Goal: Task Accomplishment & Management: Manage account settings

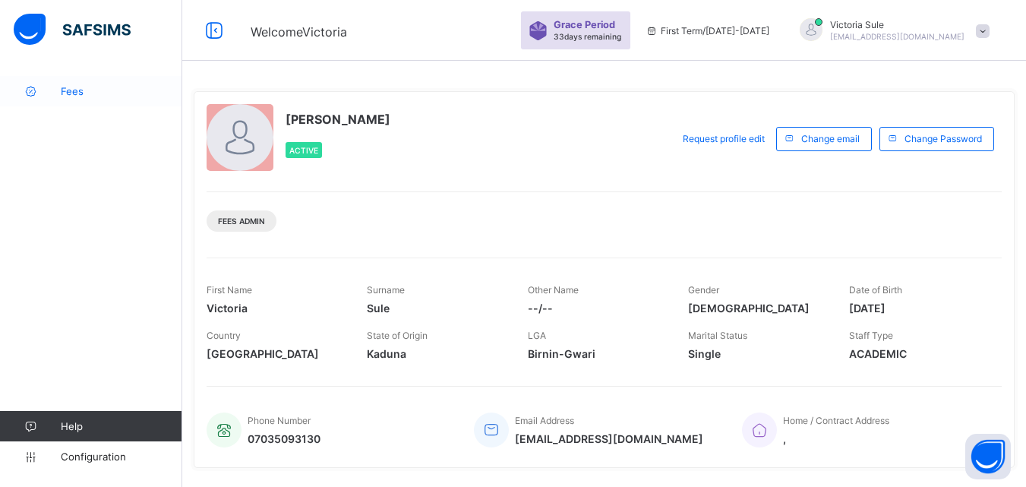
click at [65, 99] on link "Fees" at bounding box center [91, 91] width 182 height 30
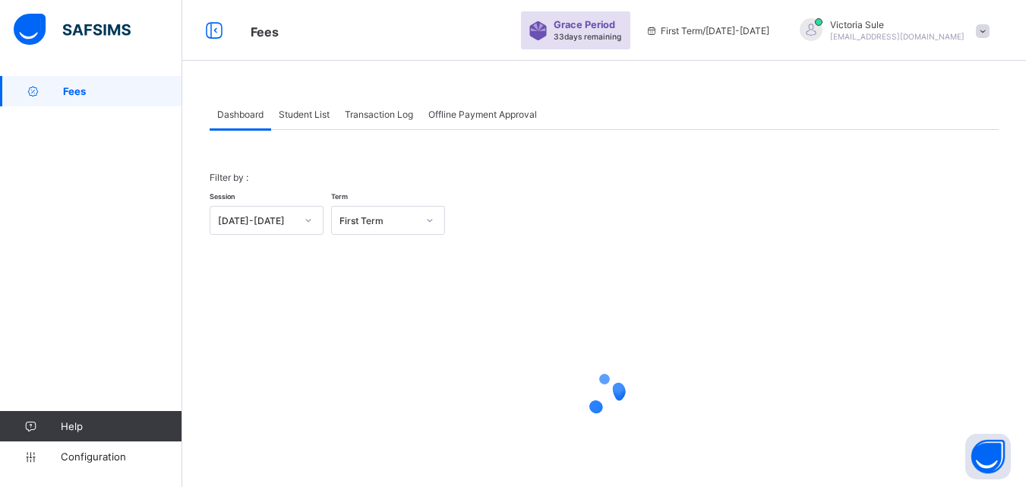
click at [305, 110] on span "Student List" at bounding box center [304, 114] width 51 height 11
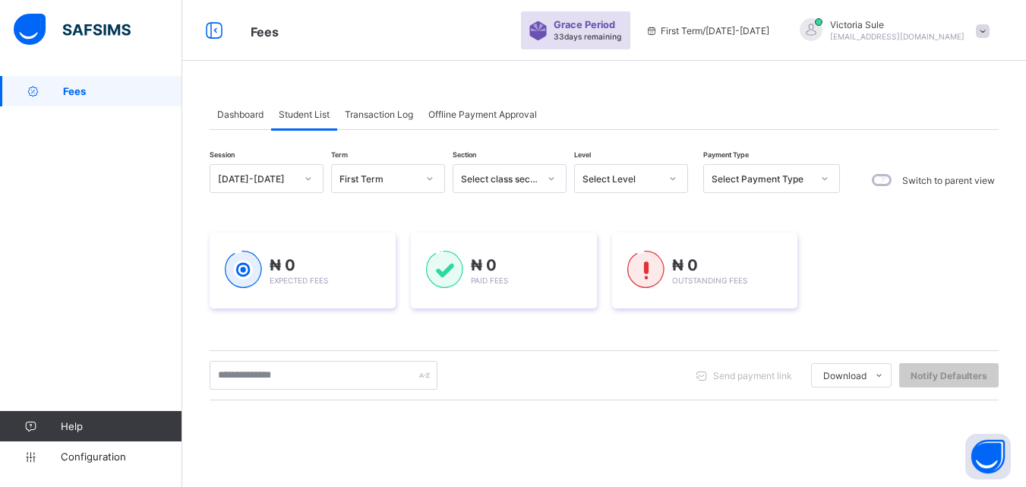
scroll to position [238, 0]
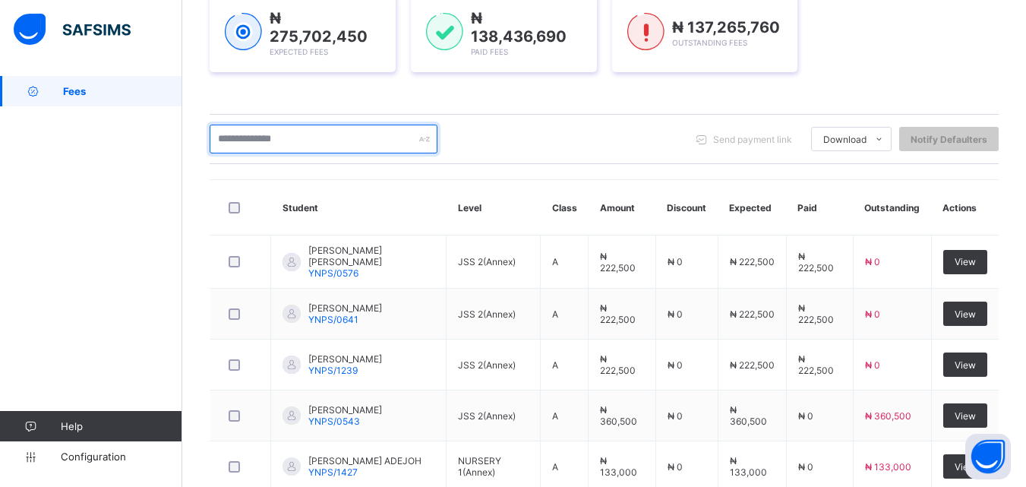
click at [301, 138] on input "text" at bounding box center [324, 139] width 228 height 29
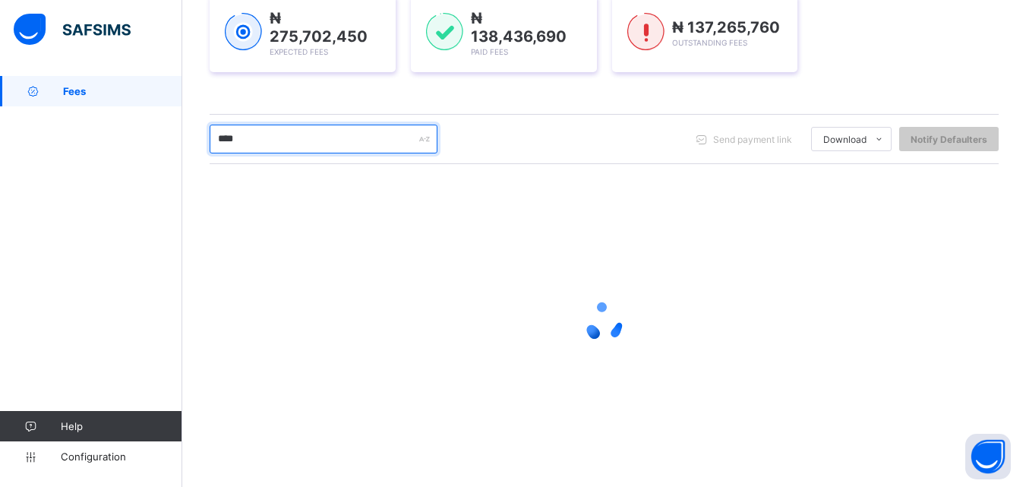
scroll to position [127, 0]
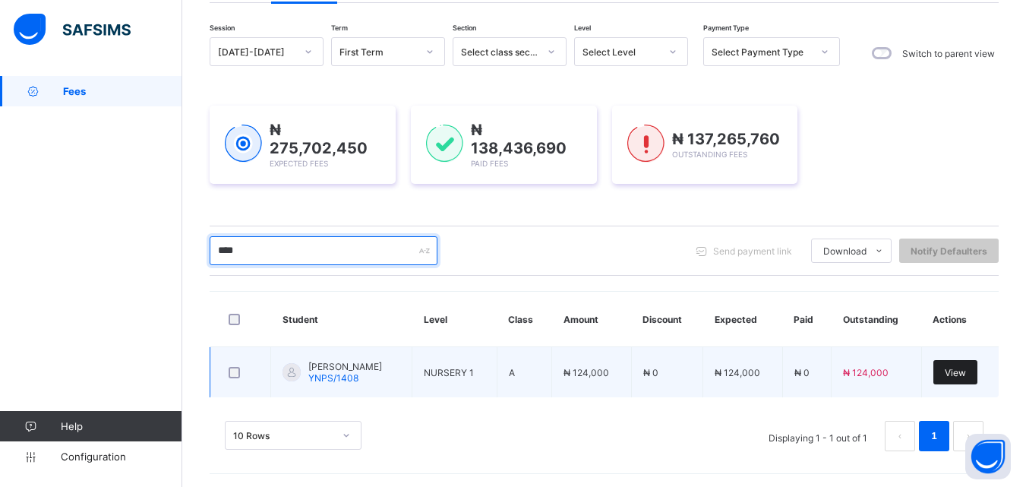
type input "****"
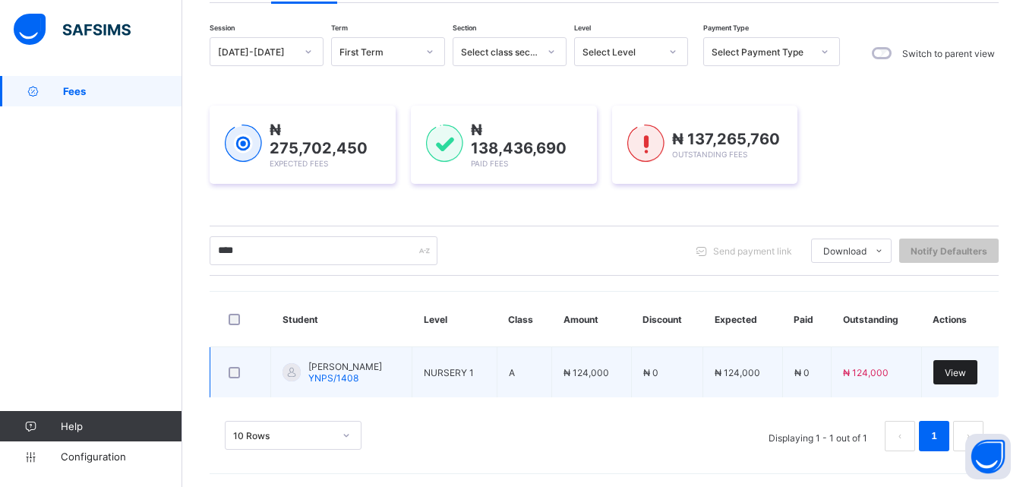
click at [966, 369] on span "View" at bounding box center [955, 372] width 21 height 11
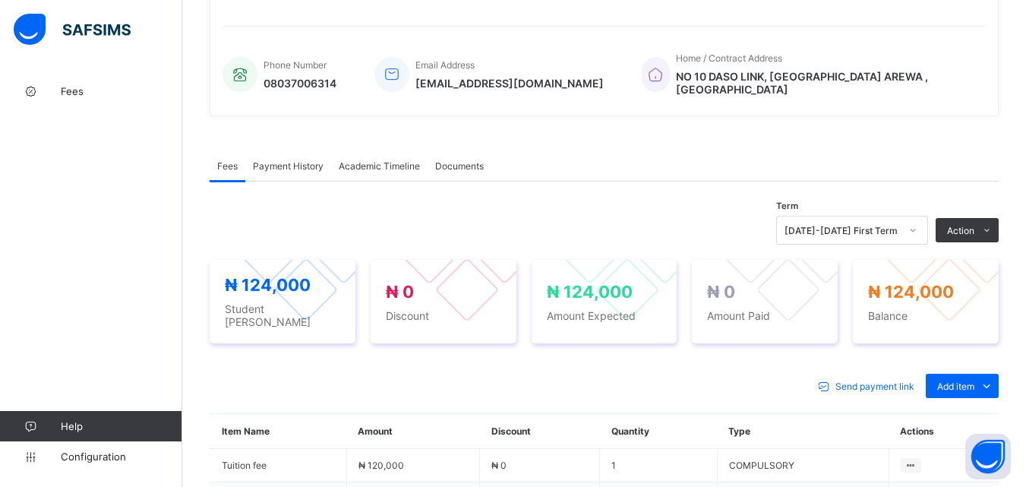
scroll to position [507, 0]
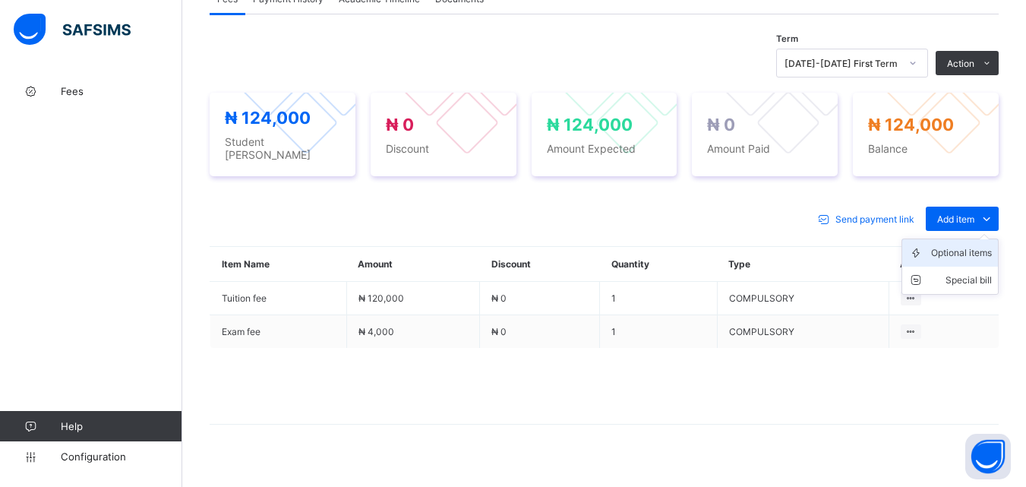
click at [959, 245] on div "Optional items" at bounding box center [961, 252] width 61 height 15
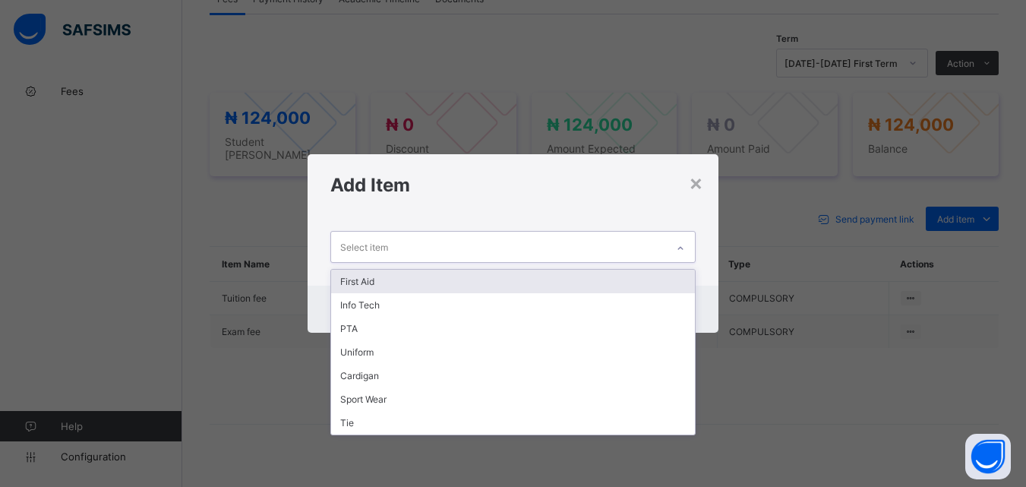
click at [646, 248] on div "Select item" at bounding box center [498, 247] width 334 height 30
click at [611, 278] on div "First Aid" at bounding box center [512, 282] width 363 height 24
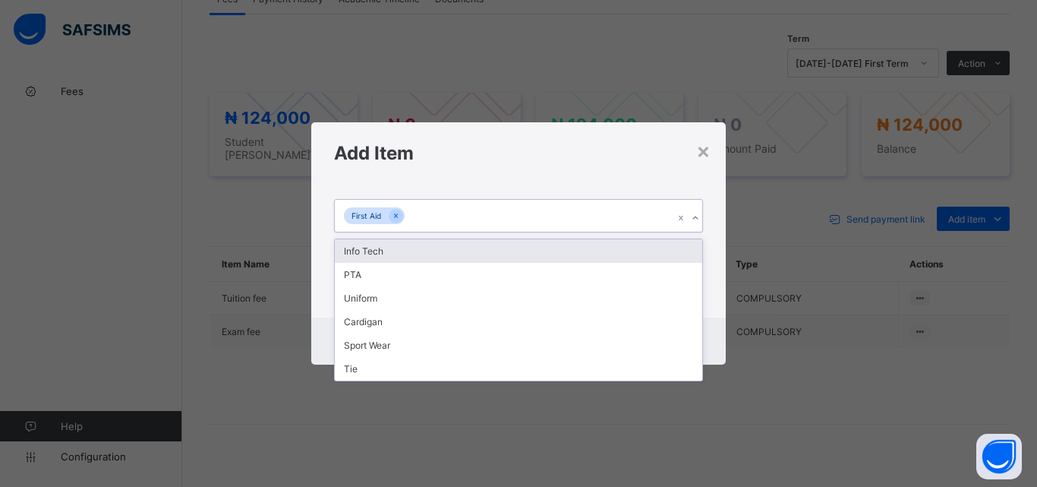
click at [526, 216] on div "First Aid" at bounding box center [504, 216] width 339 height 32
click at [509, 250] on div "Info Tech" at bounding box center [519, 251] width 368 height 24
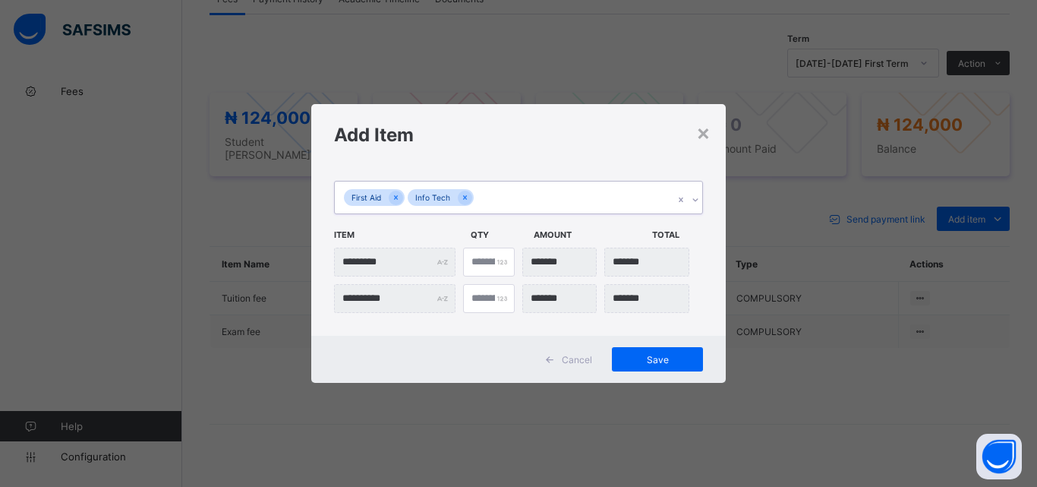
click at [511, 186] on div "First Aid Info Tech" at bounding box center [504, 198] width 339 height 32
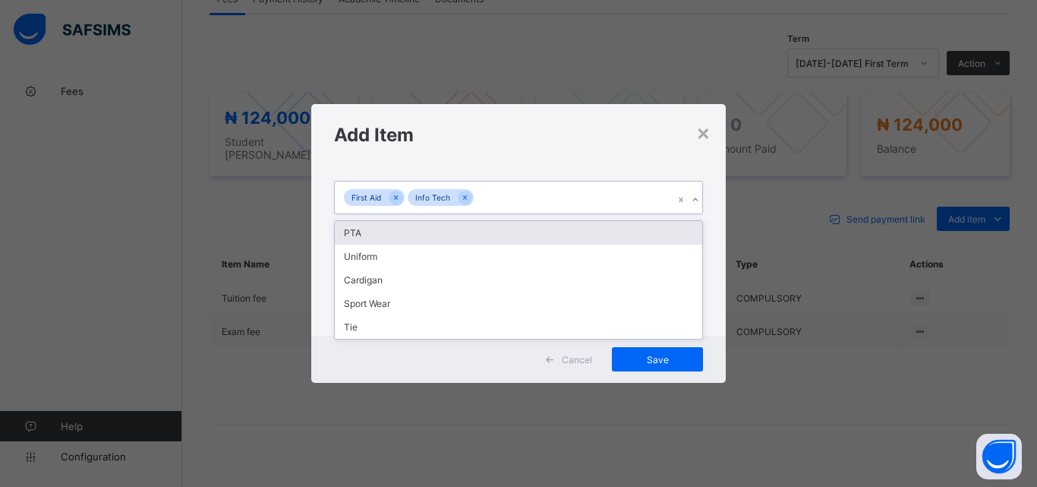
click at [496, 232] on div "PTA" at bounding box center [519, 233] width 368 height 24
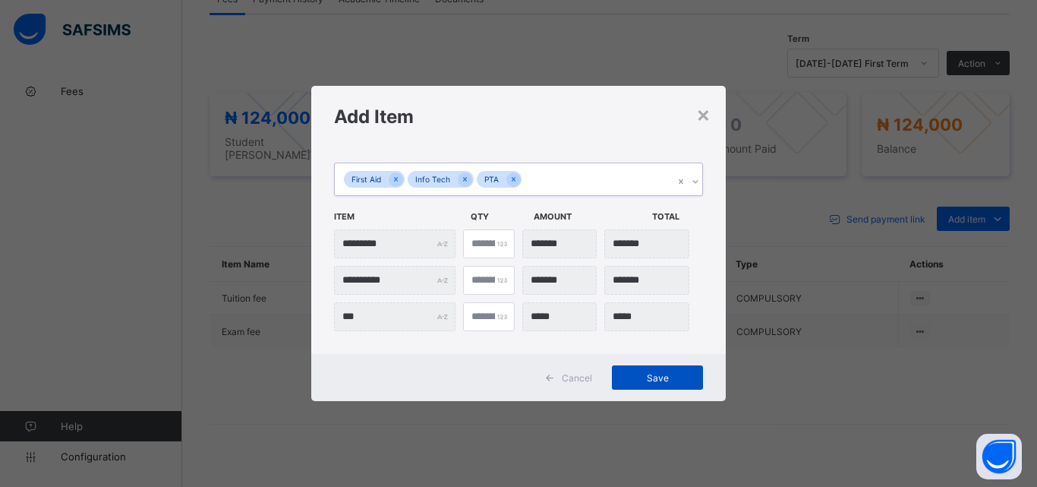
click at [660, 377] on span "Save" at bounding box center [658, 377] width 68 height 11
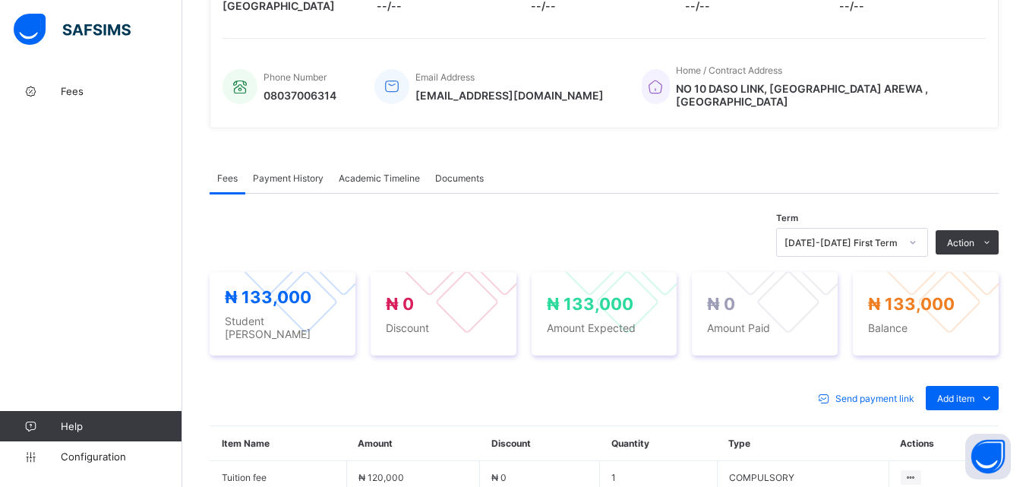
scroll to position [355, 0]
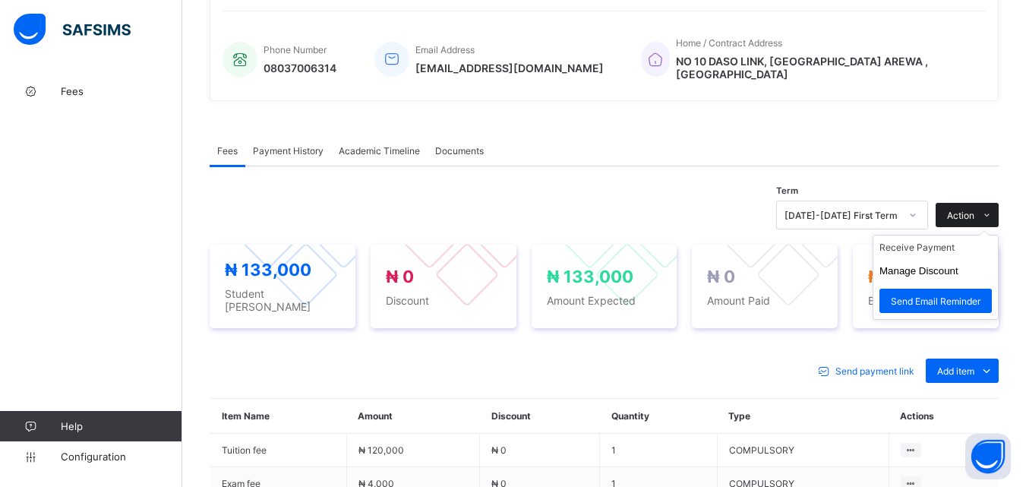
click at [983, 203] on div "Action" at bounding box center [967, 215] width 63 height 24
click at [941, 239] on li "Receive Payment" at bounding box center [935, 247] width 125 height 24
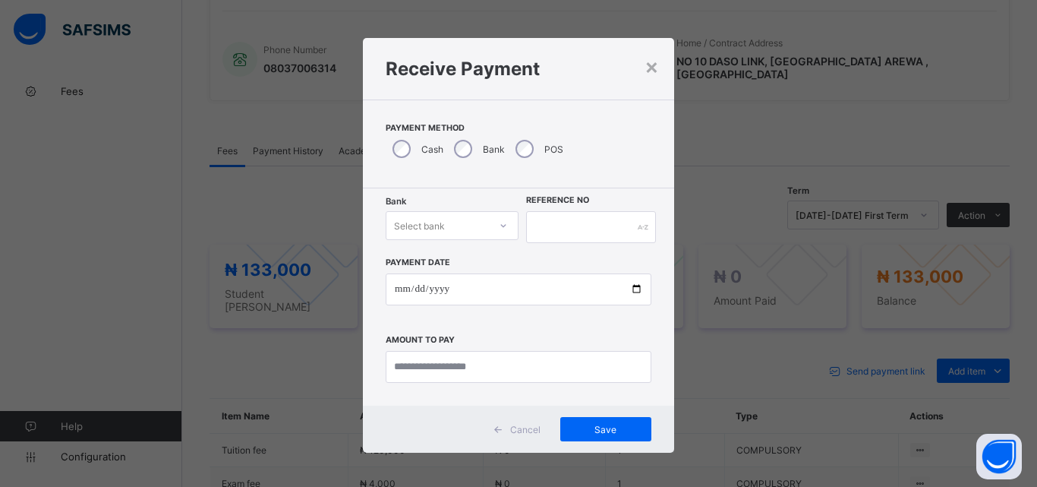
click at [497, 220] on div at bounding box center [504, 225] width 26 height 24
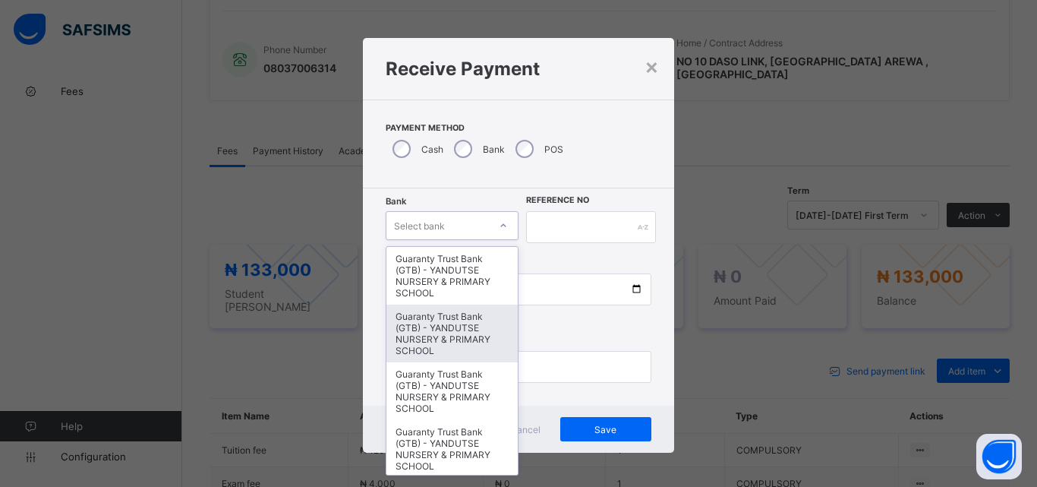
click at [451, 327] on div "Guaranty Trust Bank (GTB) - YANDUTSE NURSERY & PRIMARY SCHOOL" at bounding box center [452, 334] width 131 height 58
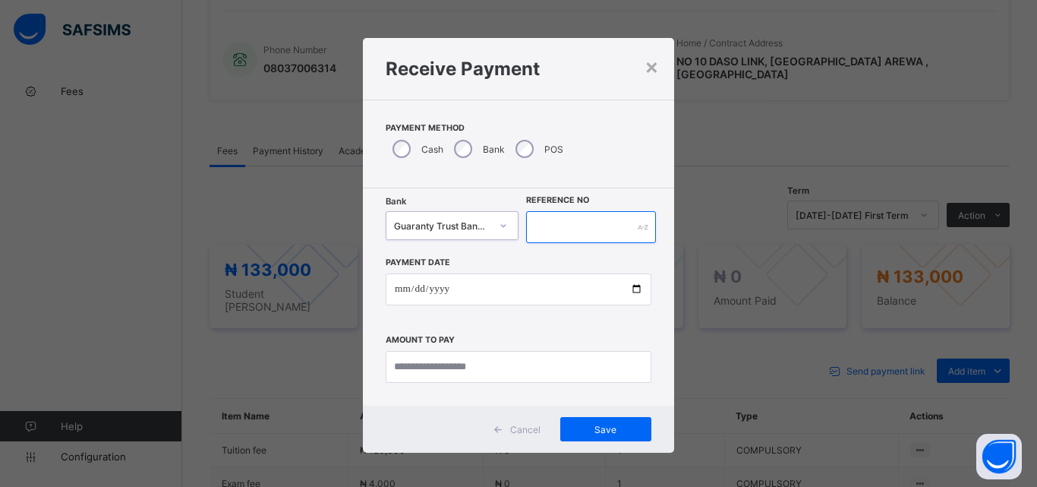
click at [585, 229] on input "text" at bounding box center [591, 227] width 130 height 32
type input "**********"
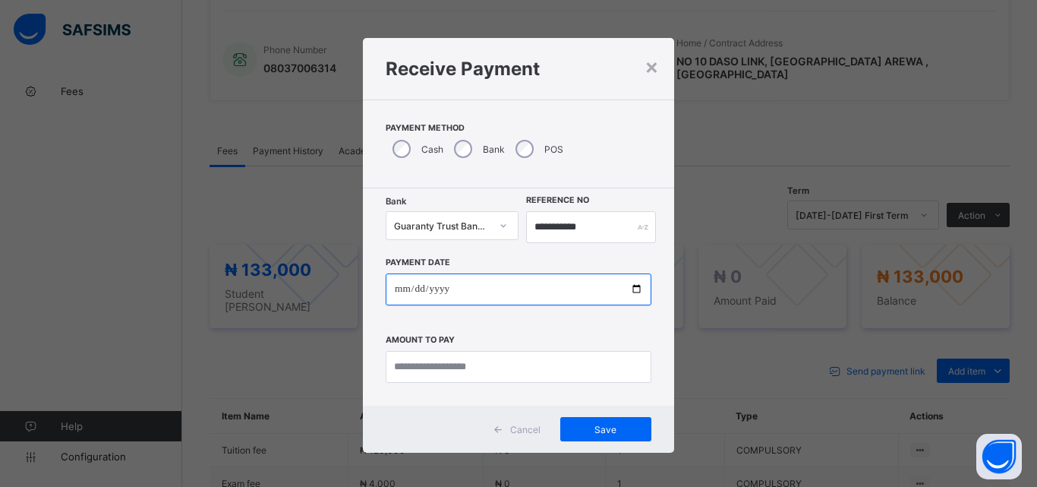
click at [630, 289] on input "date" at bounding box center [519, 289] width 266 height 32
type input "**********"
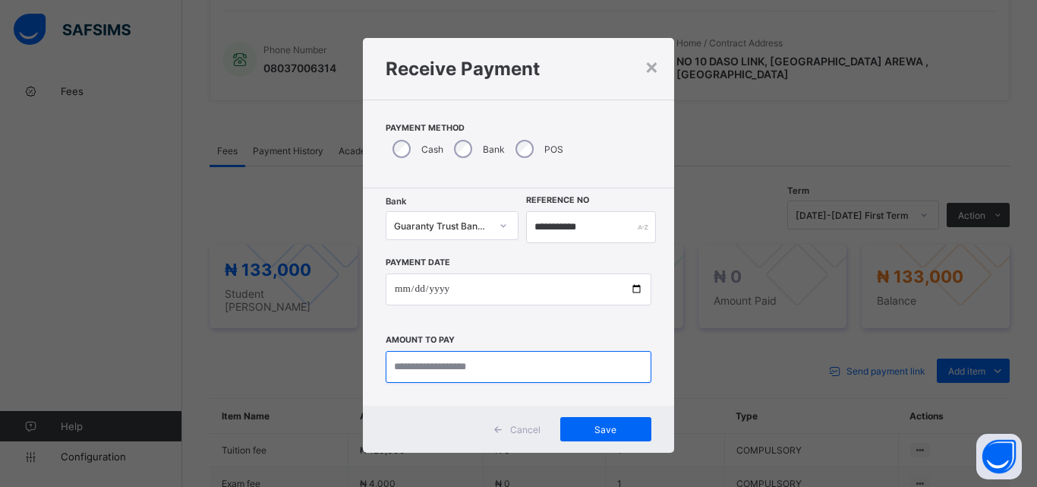
click at [421, 372] on input "currency" at bounding box center [519, 367] width 266 height 32
type input "*********"
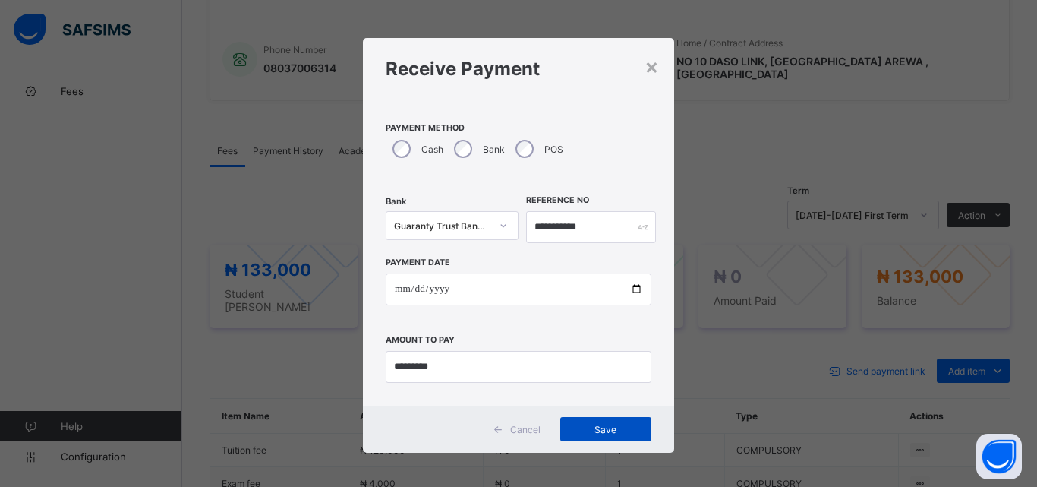
click at [605, 435] on div "Save" at bounding box center [605, 429] width 91 height 24
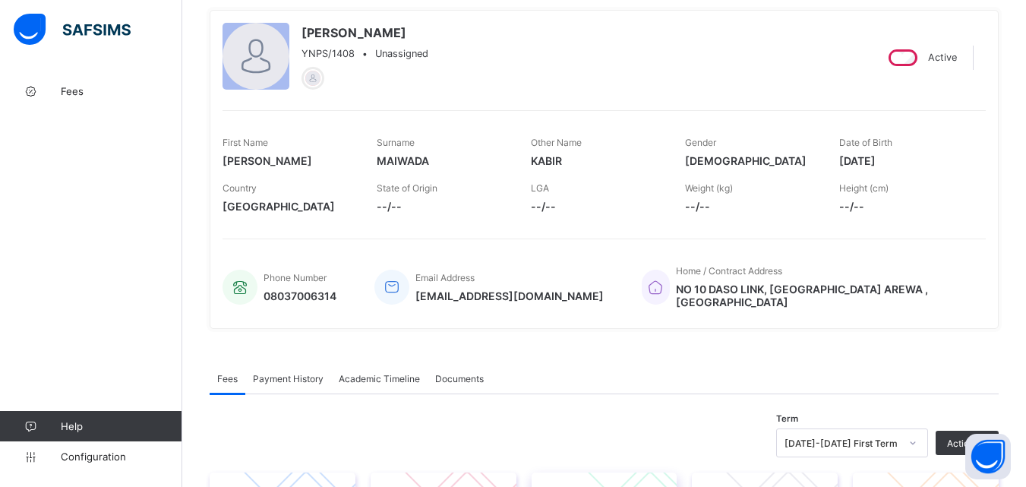
scroll to position [0, 0]
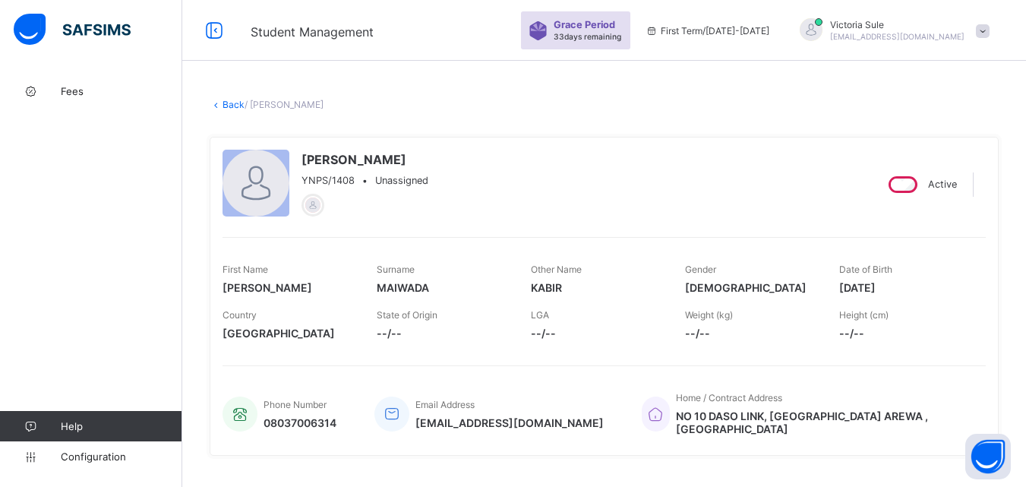
click at [232, 104] on link "Back" at bounding box center [234, 104] width 22 height 11
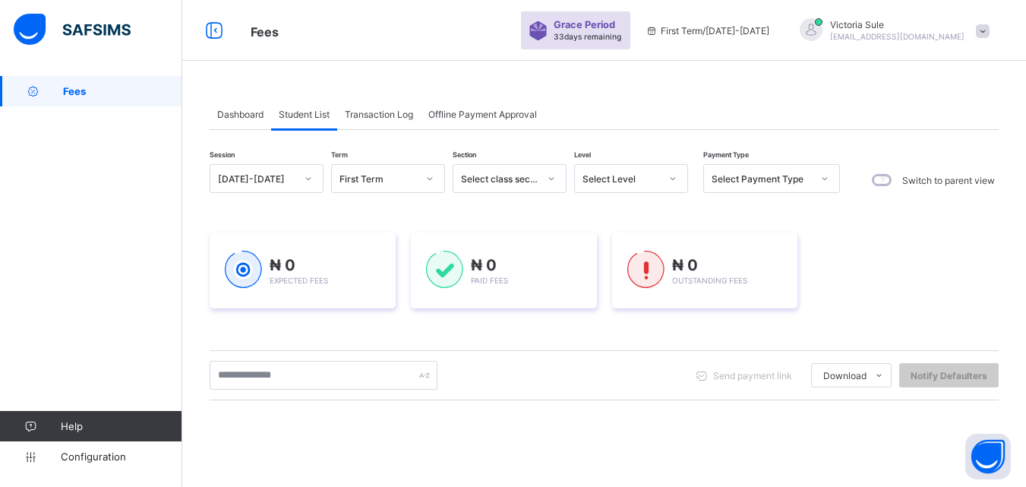
scroll to position [76, 0]
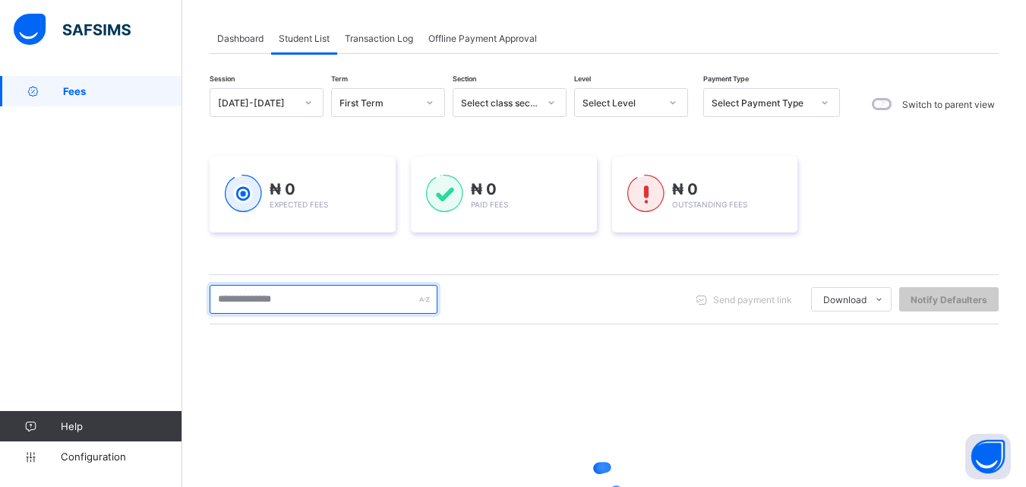
click at [311, 307] on input "text" at bounding box center [324, 299] width 228 height 29
type input "****"
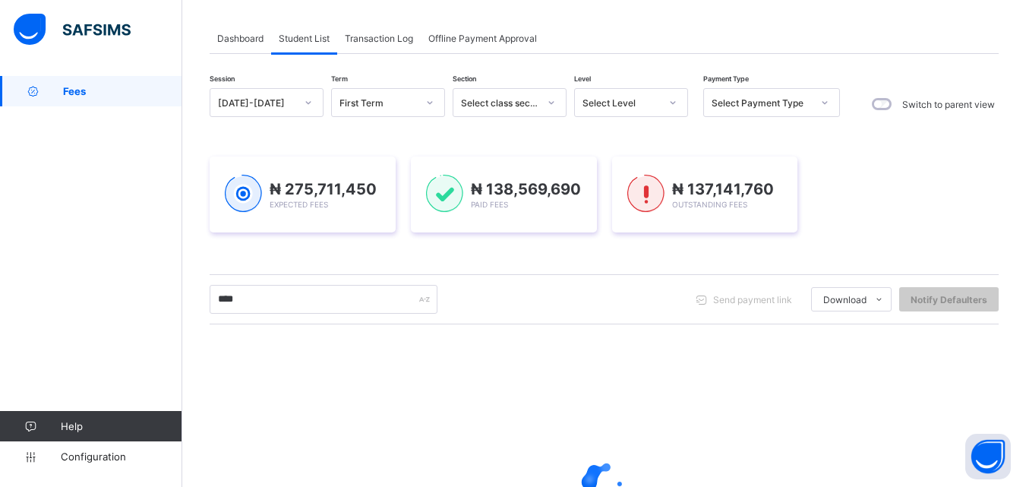
click at [606, 412] on div at bounding box center [604, 482] width 789 height 289
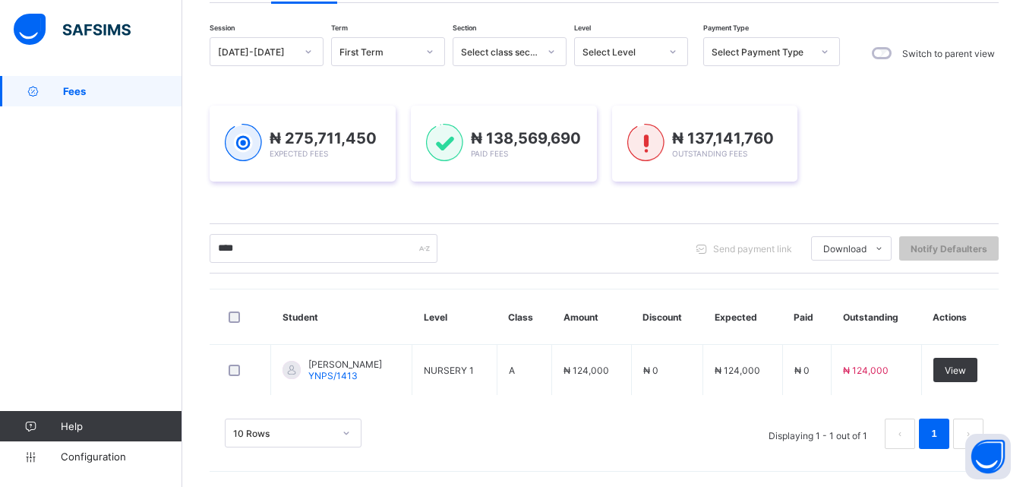
scroll to position [127, 0]
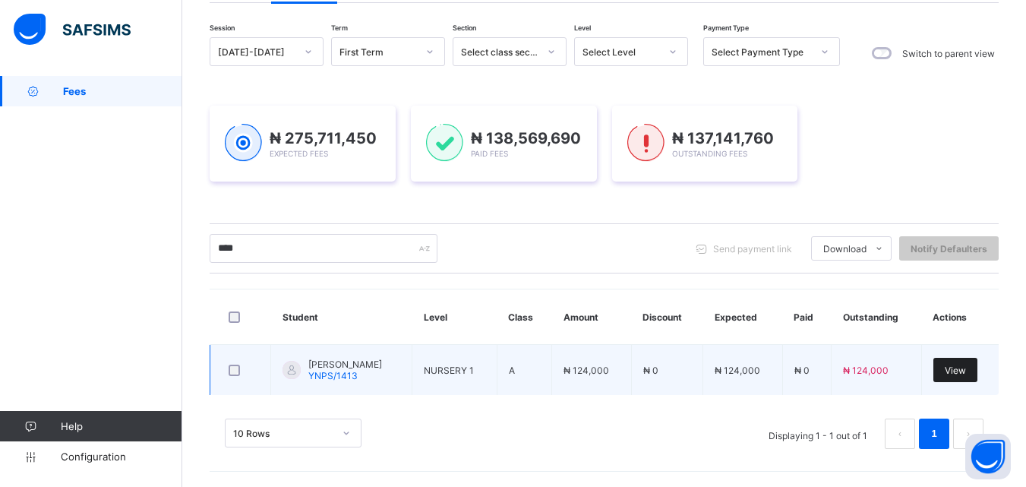
click at [965, 371] on span "View" at bounding box center [955, 370] width 21 height 11
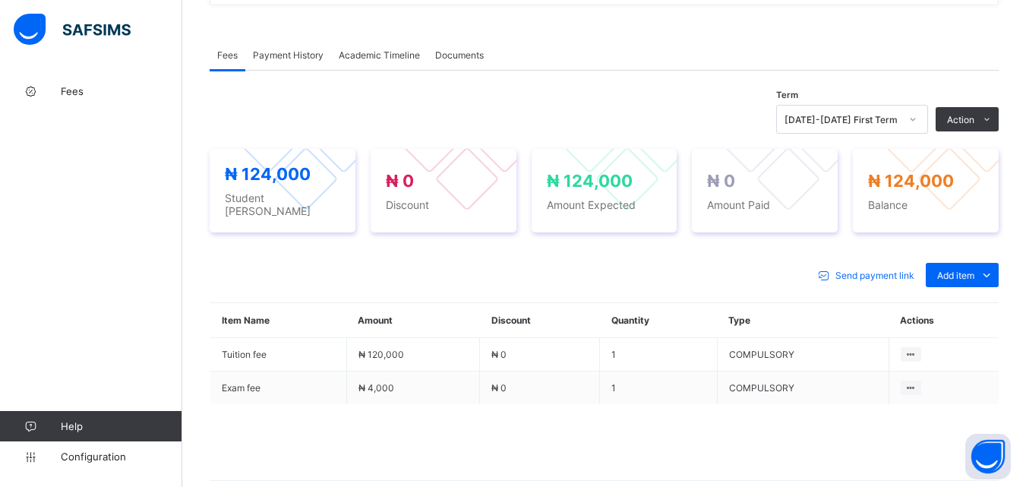
scroll to position [456, 0]
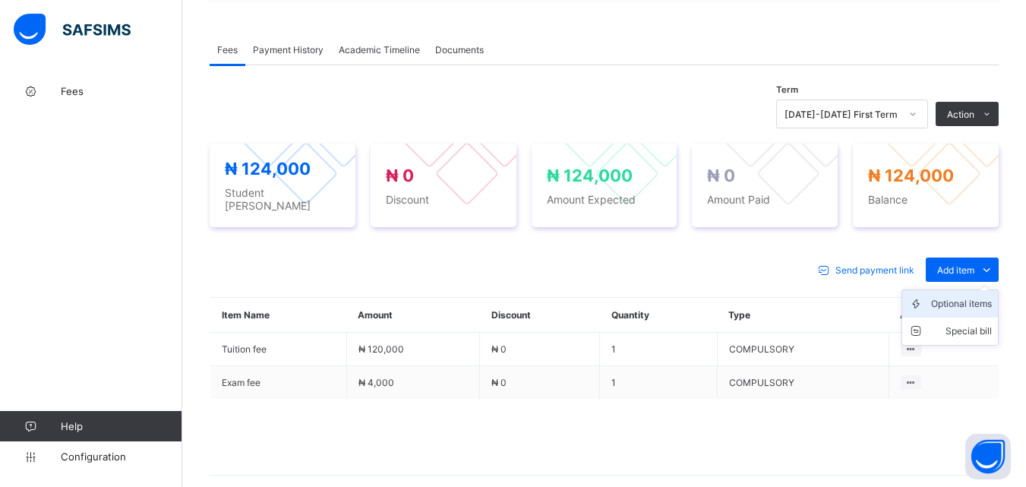
click at [968, 296] on div "Optional items" at bounding box center [961, 303] width 61 height 15
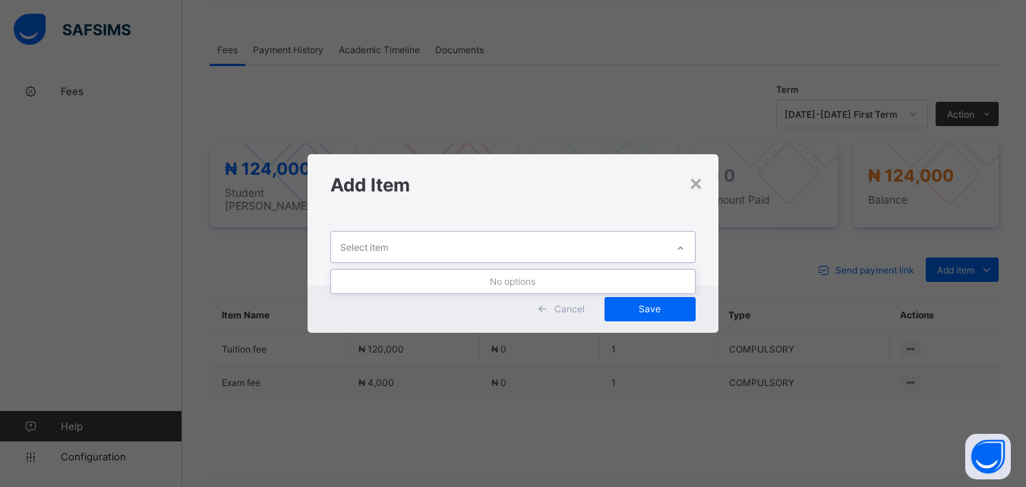
click at [673, 251] on div at bounding box center [681, 248] width 26 height 24
click at [696, 178] on div "×" at bounding box center [696, 182] width 14 height 26
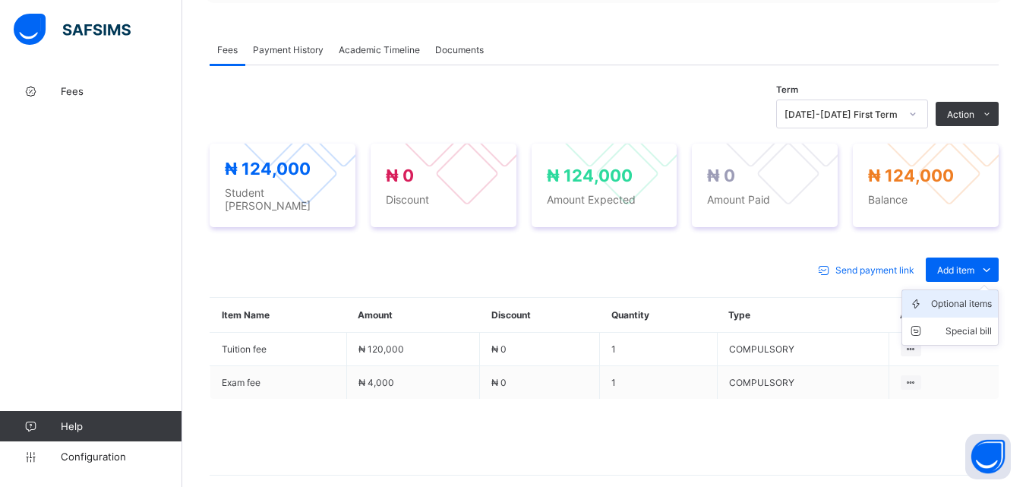
click at [971, 296] on div "Optional items" at bounding box center [961, 303] width 61 height 15
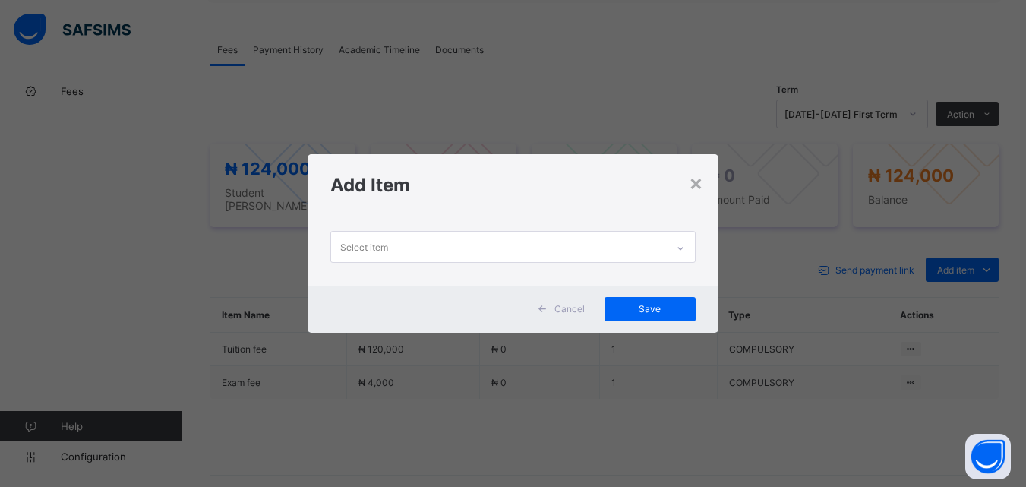
click at [662, 240] on div "Select item" at bounding box center [498, 247] width 334 height 30
click at [697, 178] on div "×" at bounding box center [696, 182] width 14 height 26
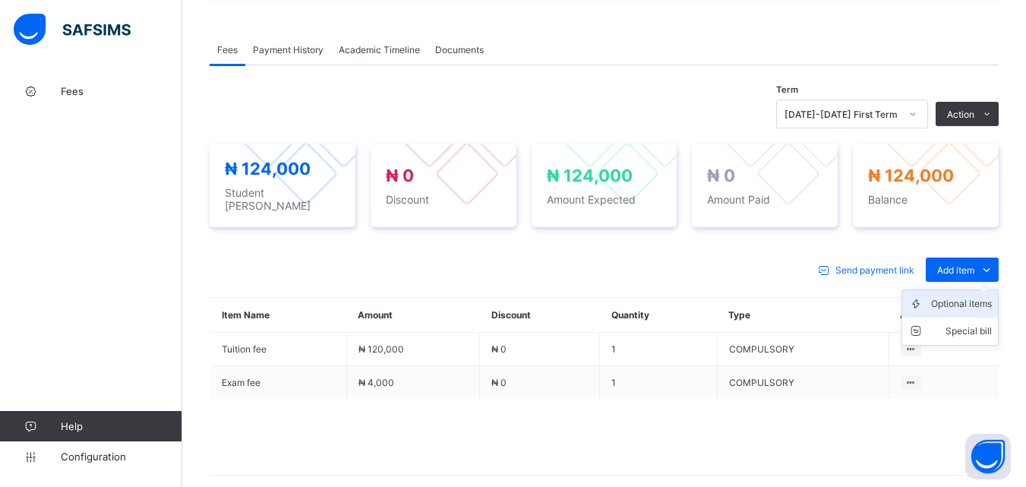
click at [981, 296] on div "Optional items" at bounding box center [961, 303] width 61 height 15
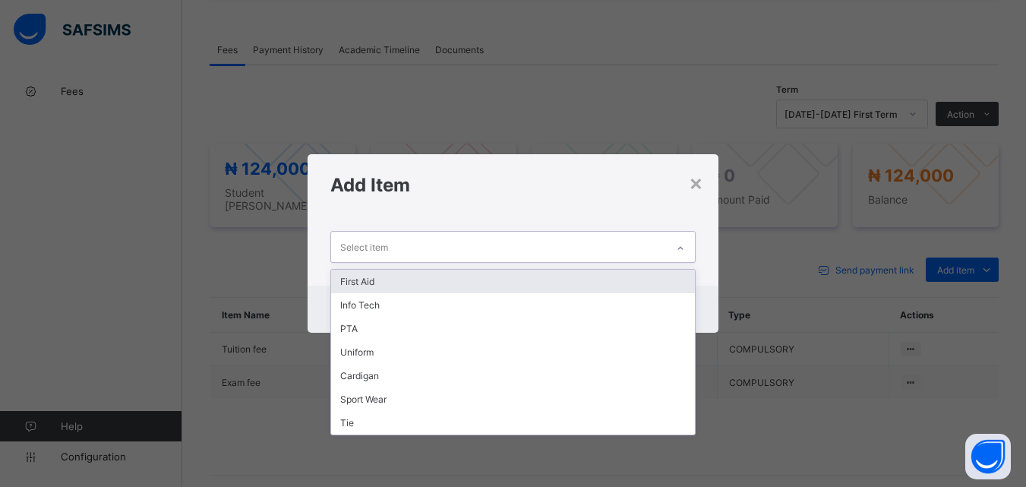
click at [685, 244] on icon at bounding box center [680, 248] width 9 height 15
click at [626, 281] on div "First Aid" at bounding box center [512, 282] width 363 height 24
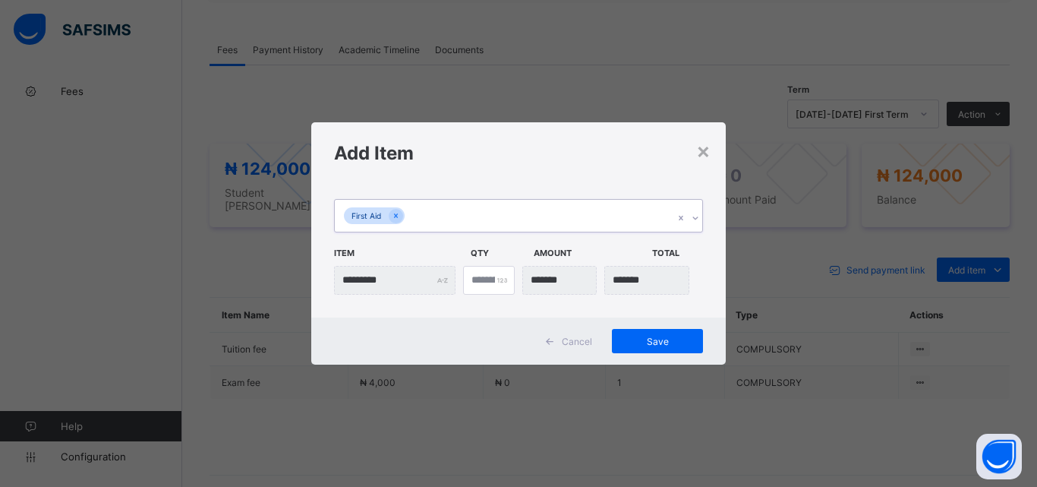
click at [568, 219] on div "First Aid" at bounding box center [504, 216] width 339 height 32
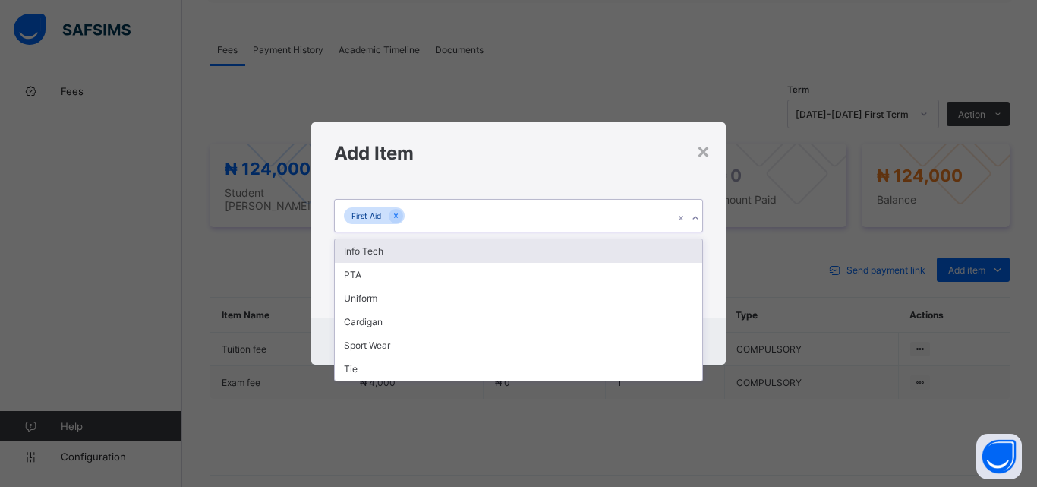
click at [556, 245] on div "Info Tech" at bounding box center [519, 251] width 368 height 24
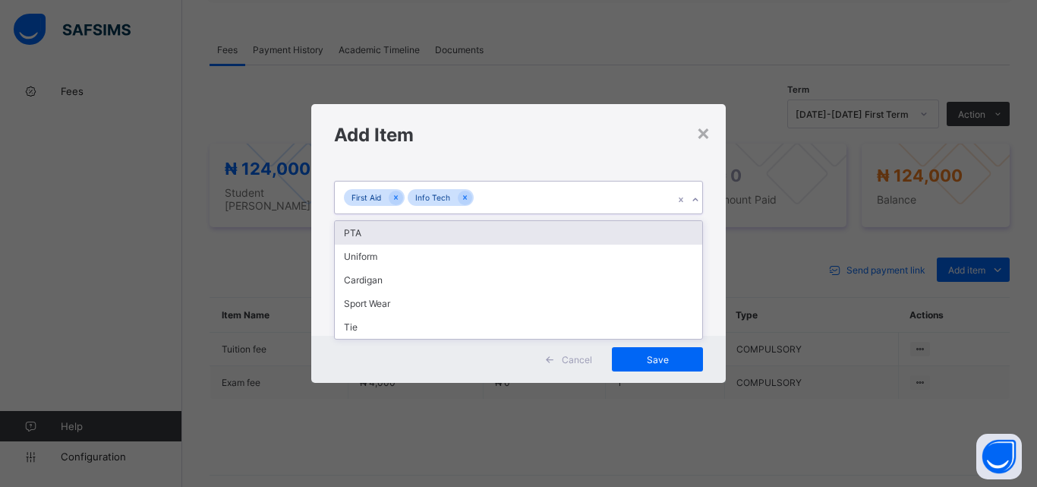
click at [565, 206] on div "First Aid Info Tech" at bounding box center [504, 198] width 339 height 32
click at [551, 229] on div "PTA" at bounding box center [519, 233] width 368 height 24
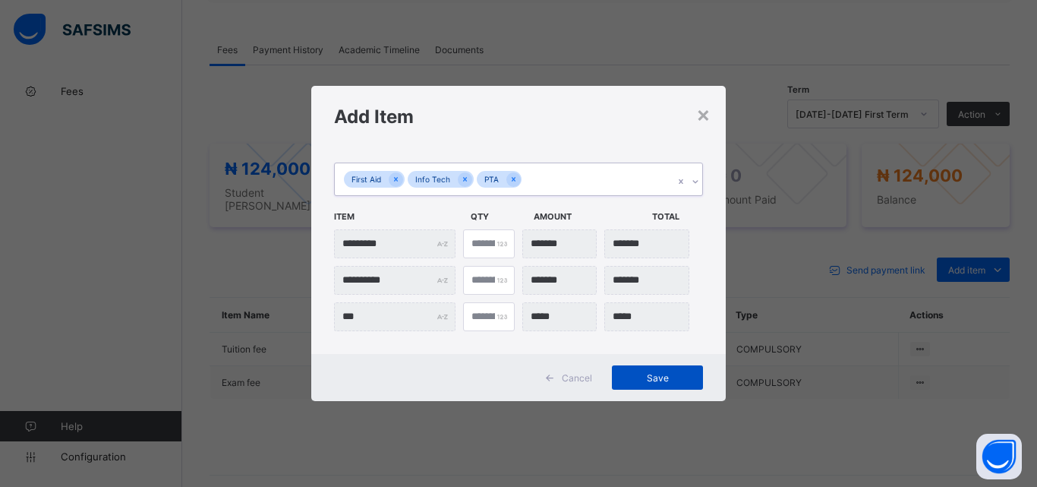
click at [646, 379] on span "Save" at bounding box center [658, 377] width 68 height 11
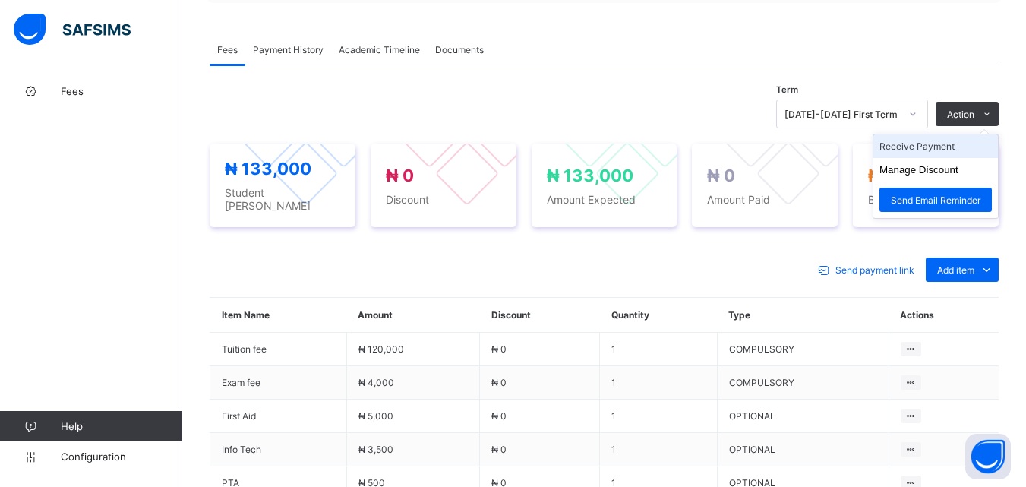
click at [949, 142] on li "Receive Payment" at bounding box center [935, 146] width 125 height 24
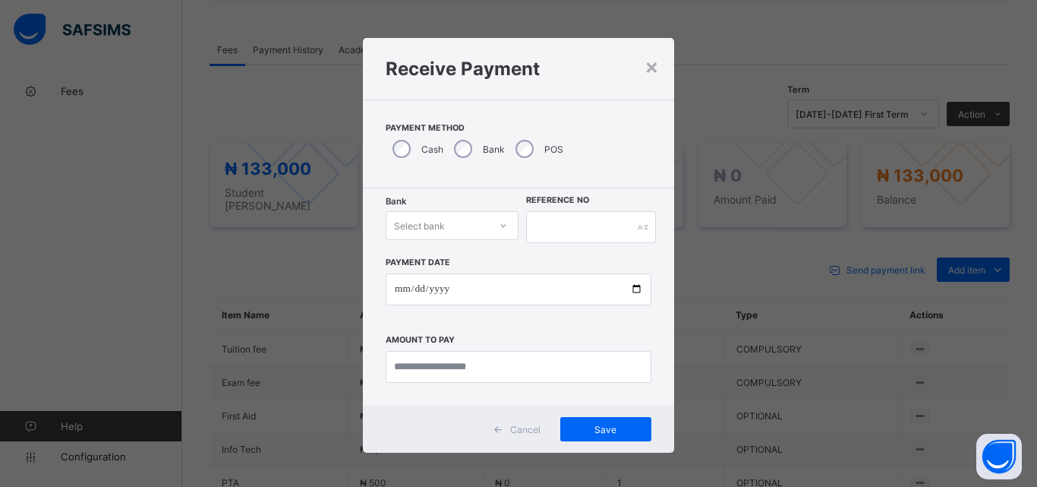
click at [493, 228] on div at bounding box center [504, 225] width 26 height 24
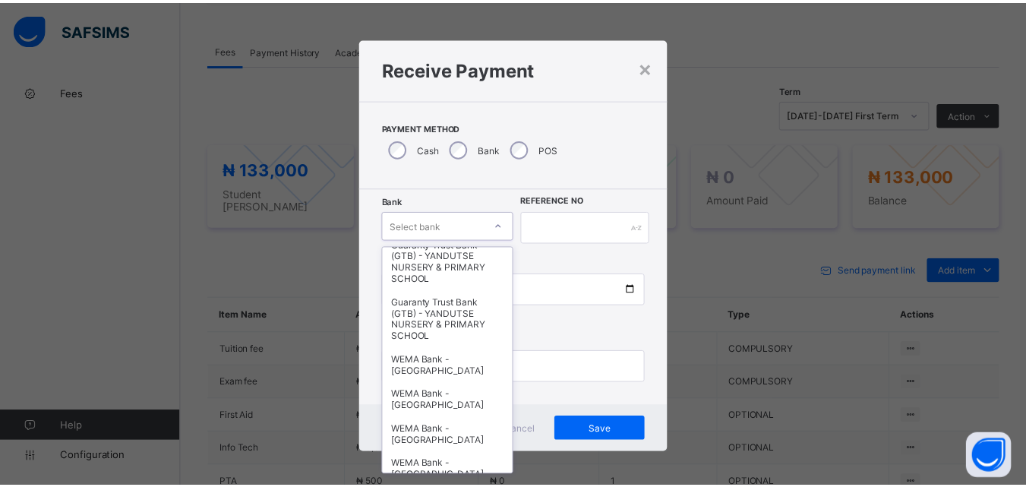
scroll to position [304, 0]
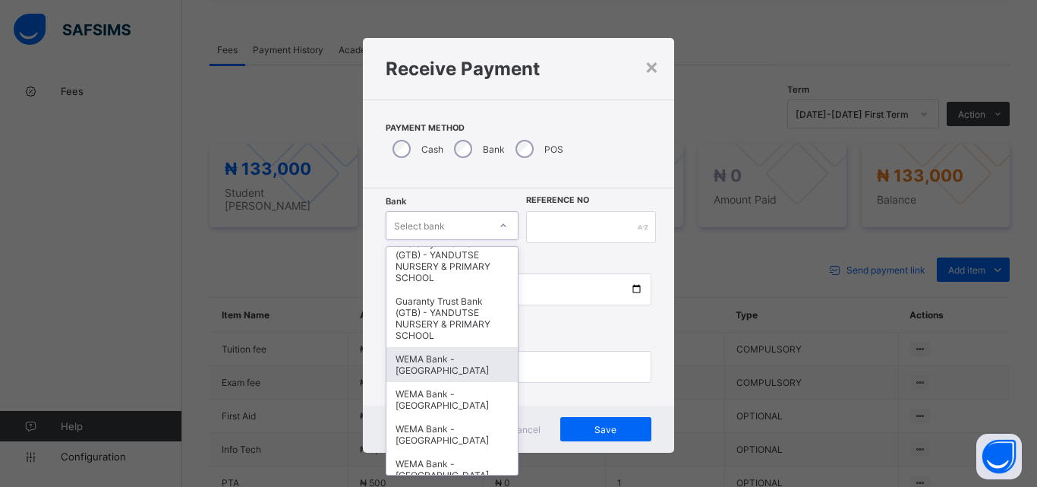
click at [455, 368] on div "WEMA Bank - [GEOGRAPHIC_DATA]" at bounding box center [452, 364] width 131 height 35
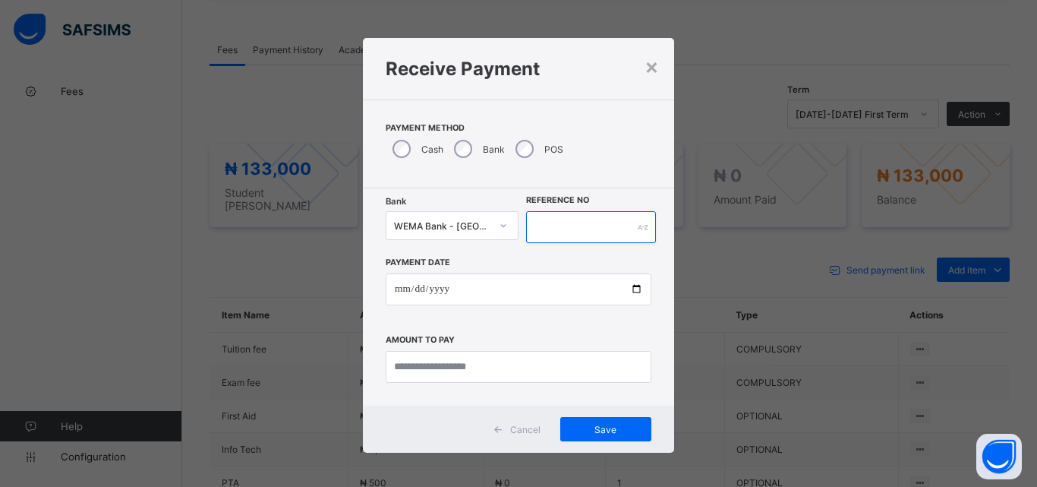
click at [556, 229] on input "text" at bounding box center [591, 227] width 130 height 32
type input "**********"
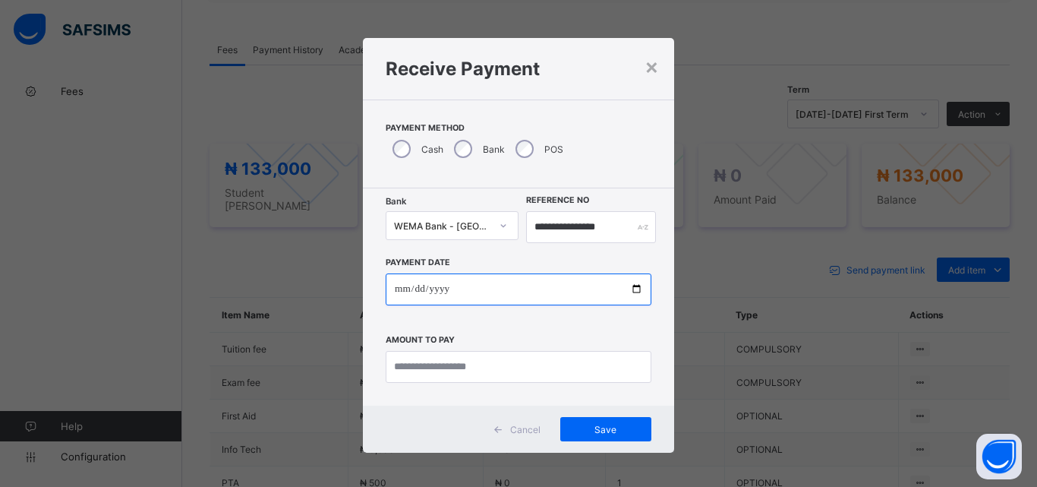
click at [628, 292] on input "date" at bounding box center [519, 289] width 266 height 32
type input "**********"
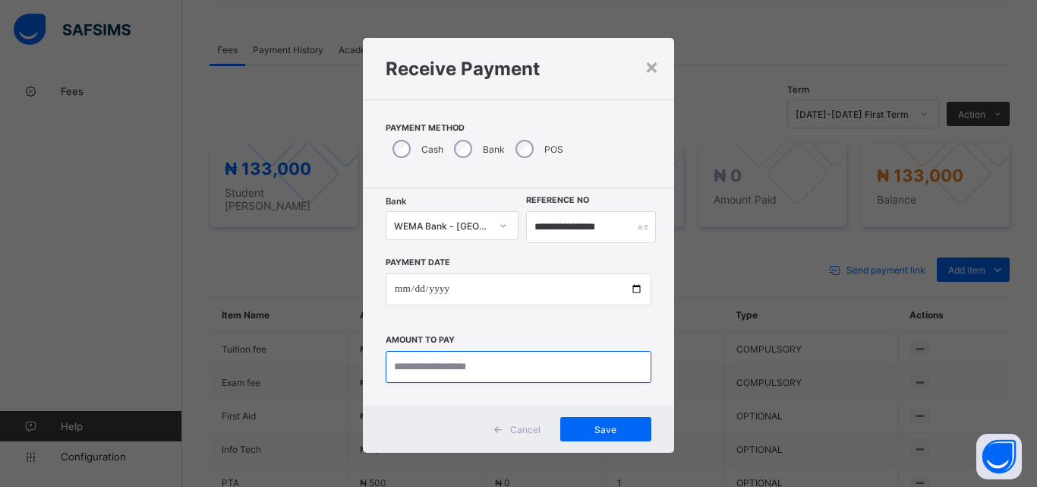
click at [418, 362] on input "currency" at bounding box center [519, 367] width 266 height 32
type input "*********"
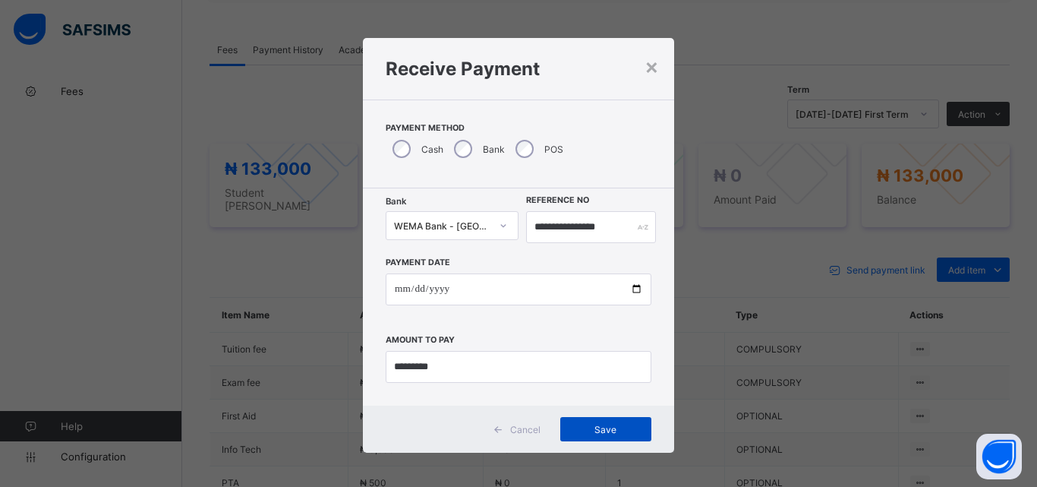
click at [620, 428] on span "Save" at bounding box center [606, 429] width 68 height 11
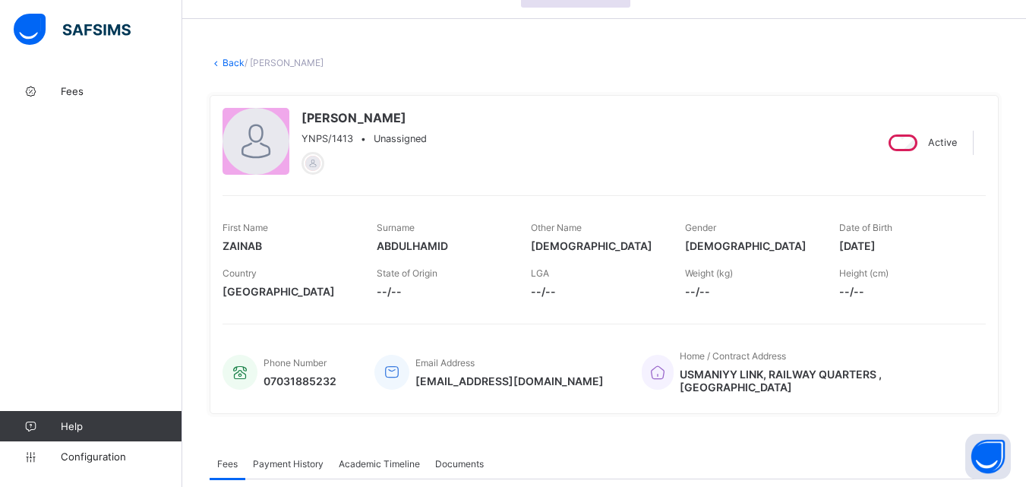
scroll to position [0, 0]
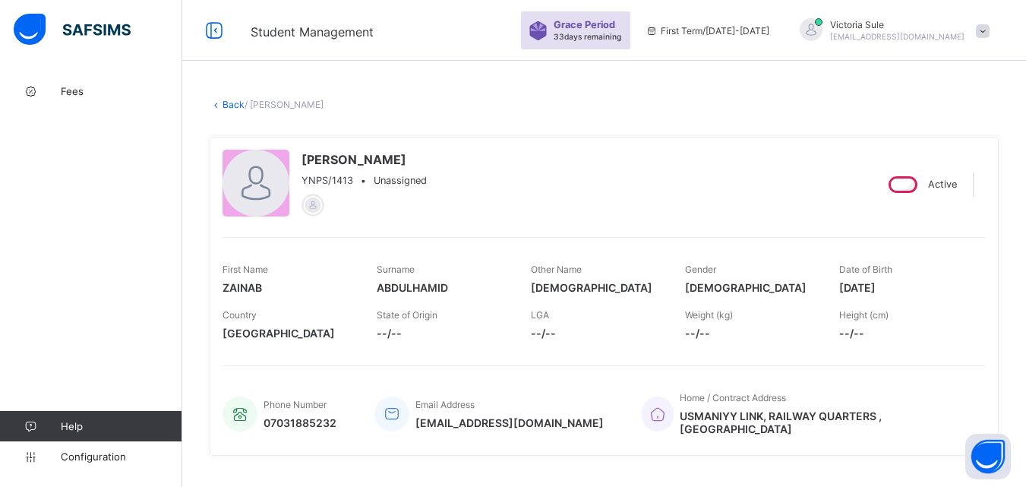
click at [228, 99] on link "Back" at bounding box center [234, 104] width 22 height 11
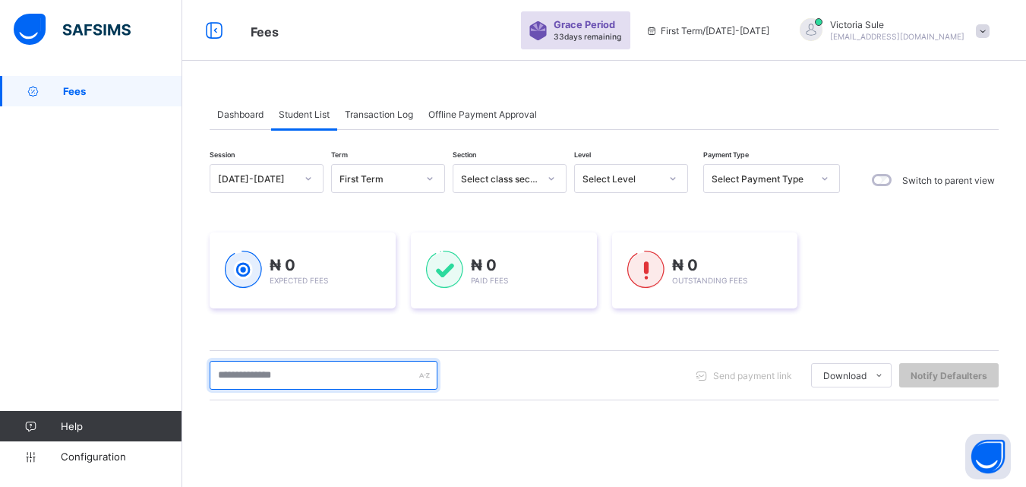
click at [365, 380] on input "text" at bounding box center [324, 375] width 228 height 29
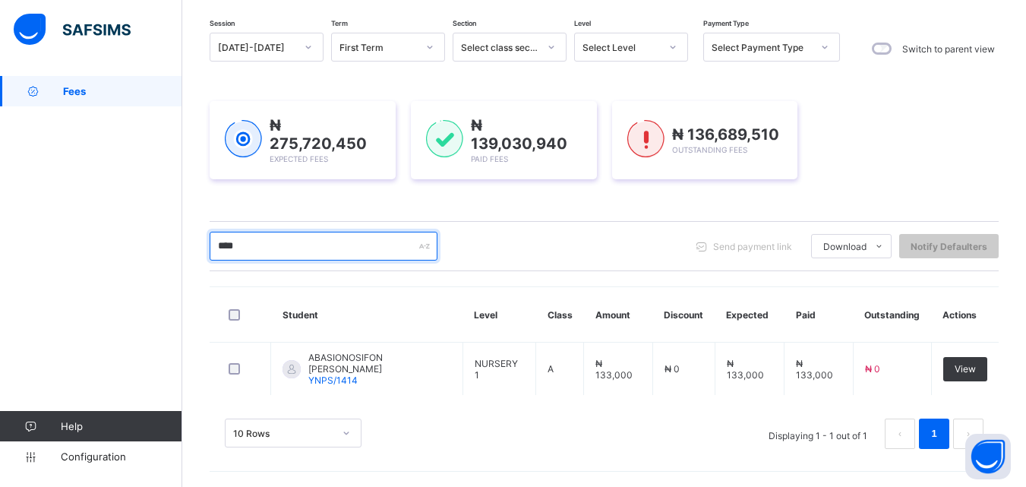
scroll to position [127, 0]
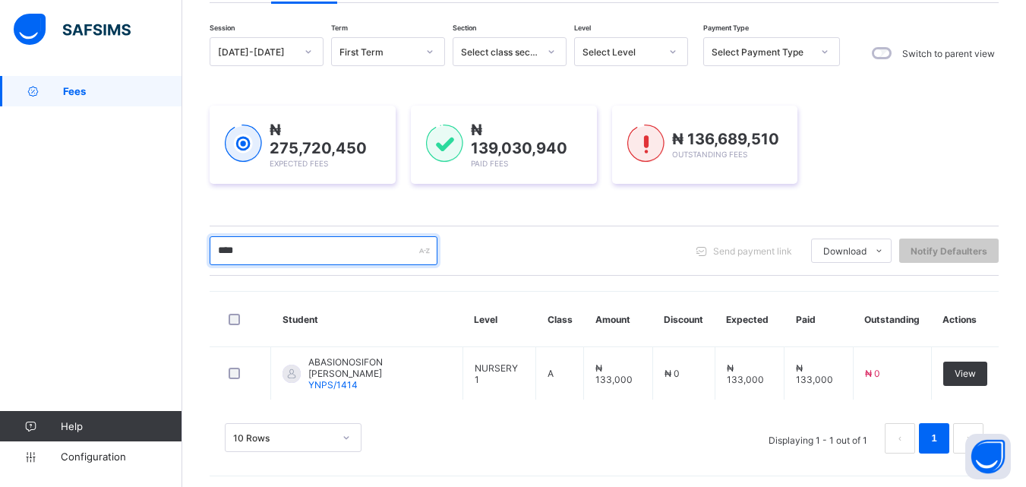
click at [257, 254] on input "****" at bounding box center [324, 250] width 228 height 29
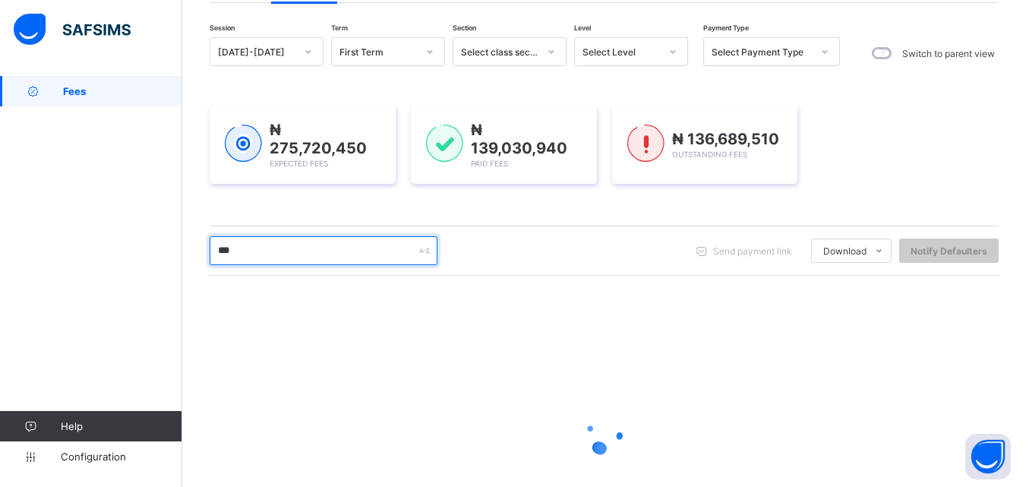
scroll to position [228, 0]
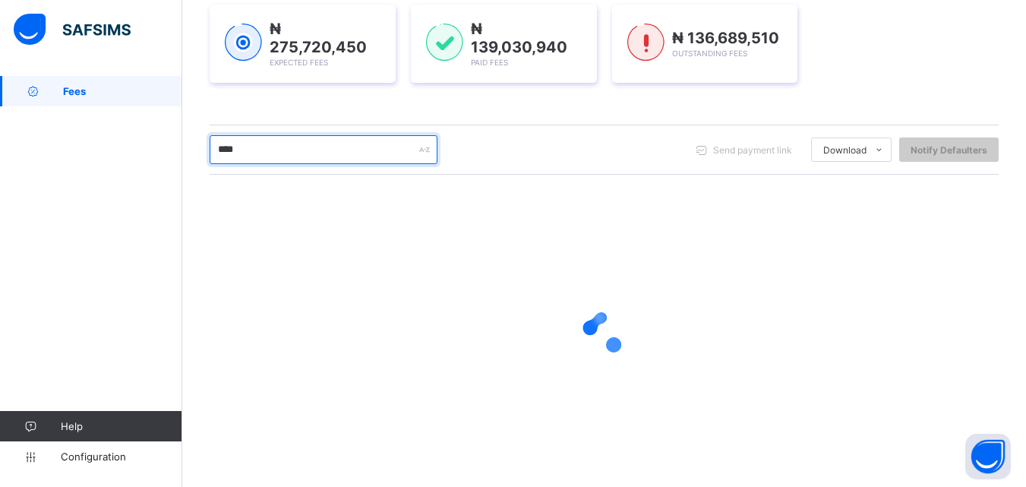
type input "****"
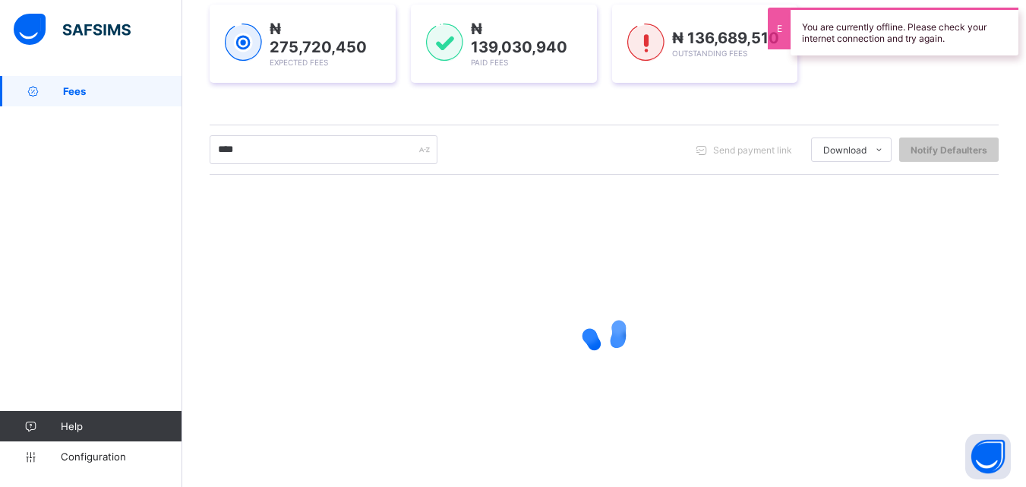
scroll to position [127, 0]
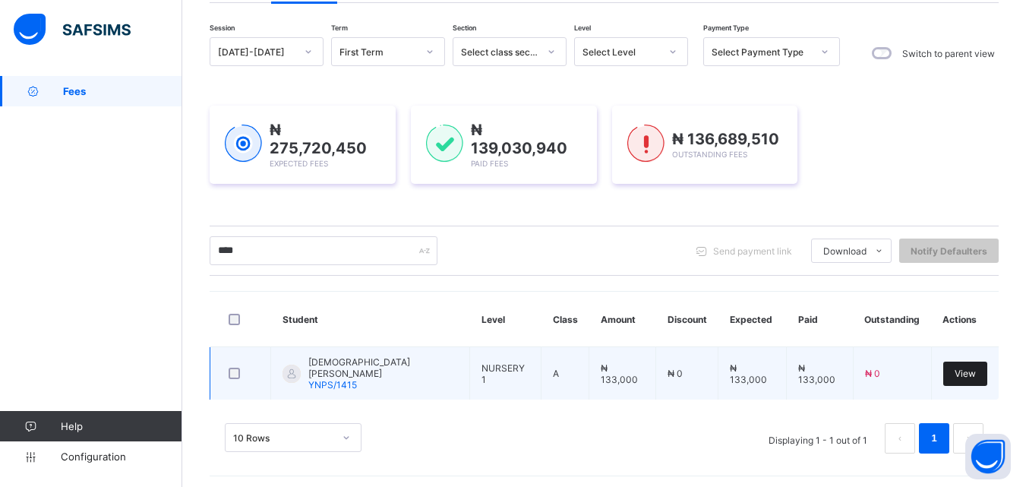
click at [976, 372] on span "View" at bounding box center [965, 373] width 21 height 11
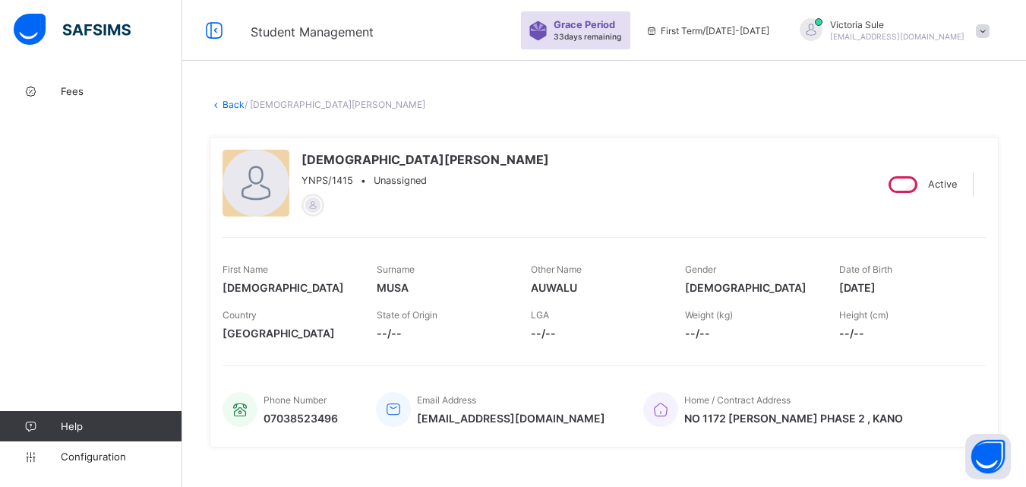
click at [279, 304] on div "Country Nigeria" at bounding box center [288, 325] width 131 height 46
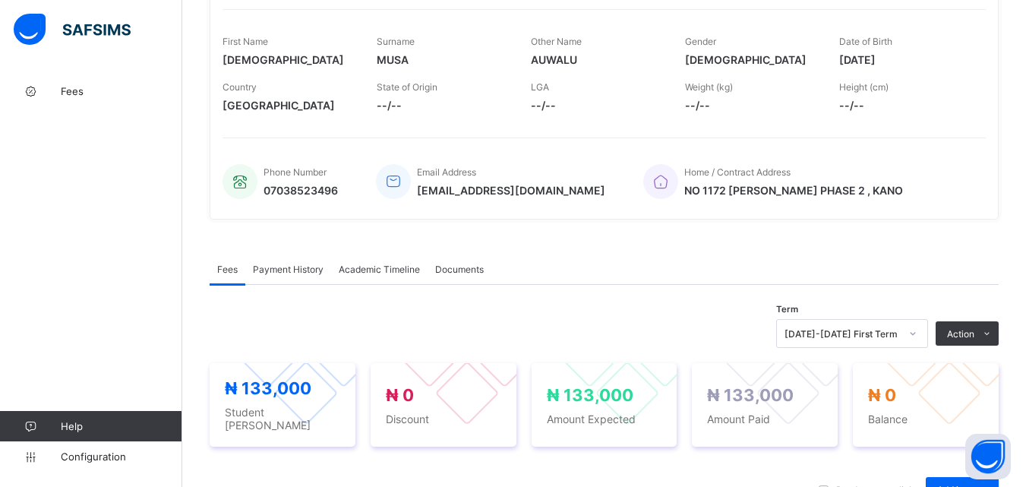
click at [275, 270] on span "Payment History" at bounding box center [288, 269] width 71 height 11
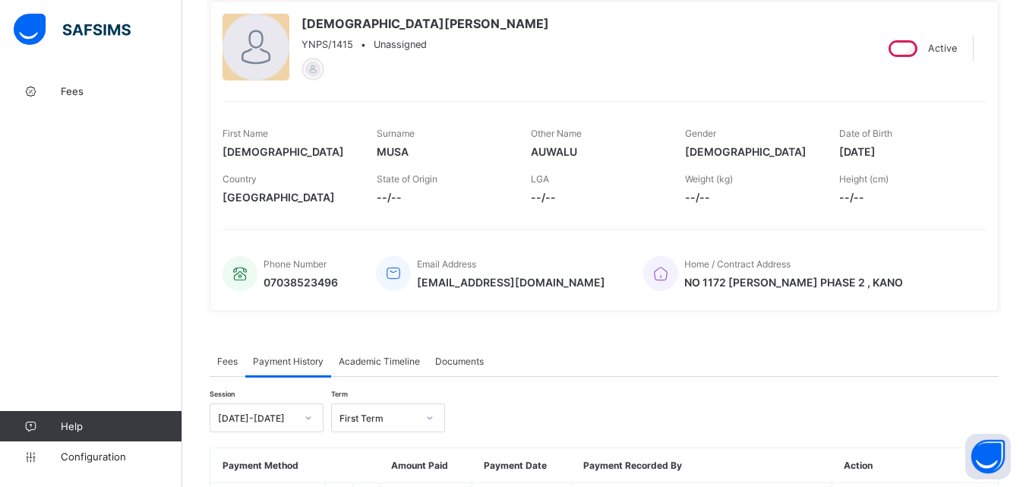
scroll to position [0, 0]
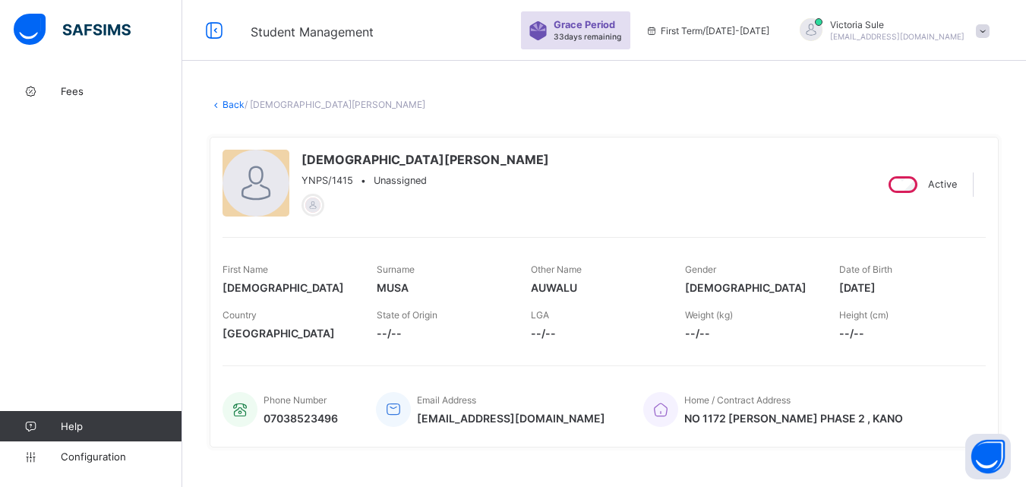
click at [232, 109] on link "Back" at bounding box center [234, 104] width 22 height 11
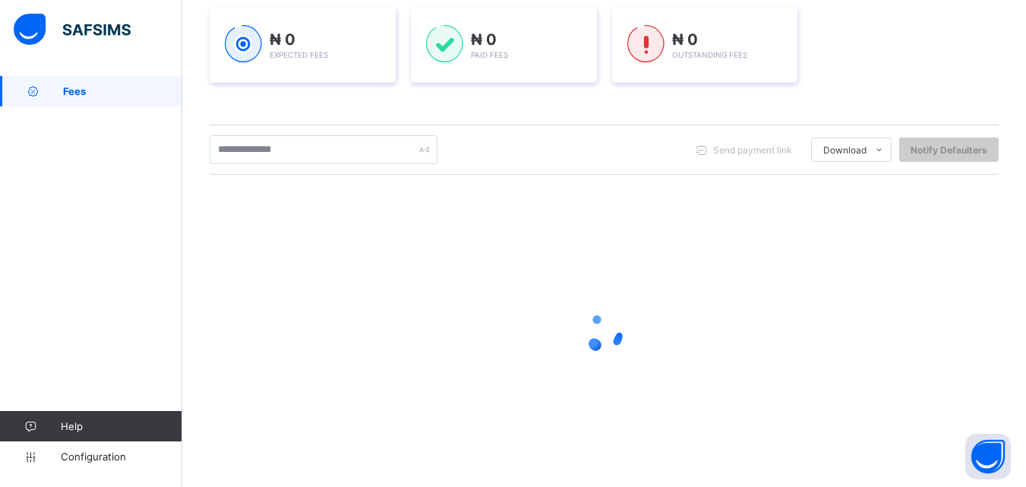
scroll to position [228, 0]
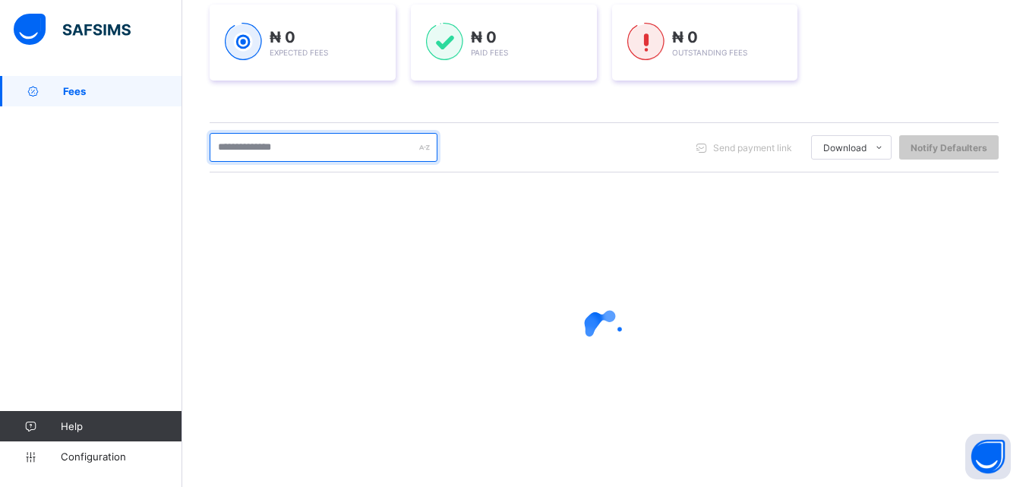
click at [273, 144] on input "text" at bounding box center [324, 147] width 228 height 29
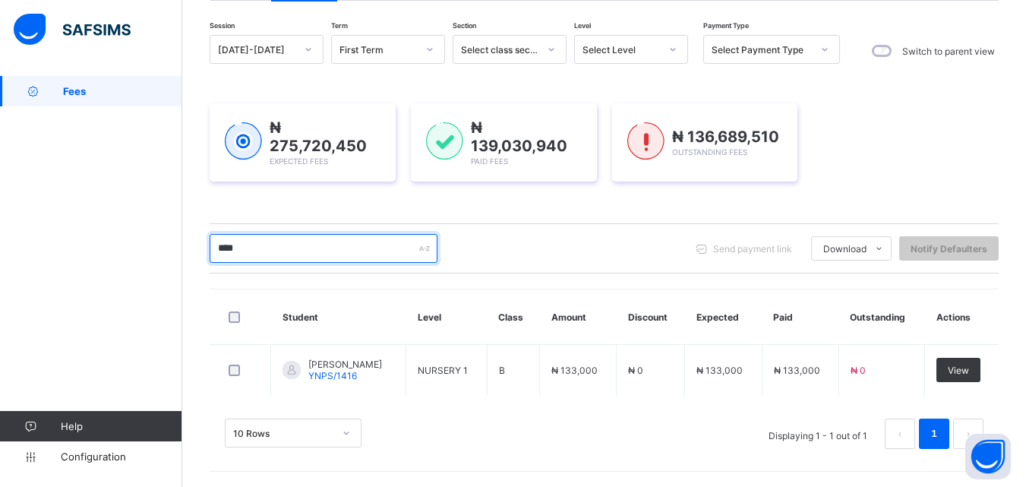
scroll to position [127, 0]
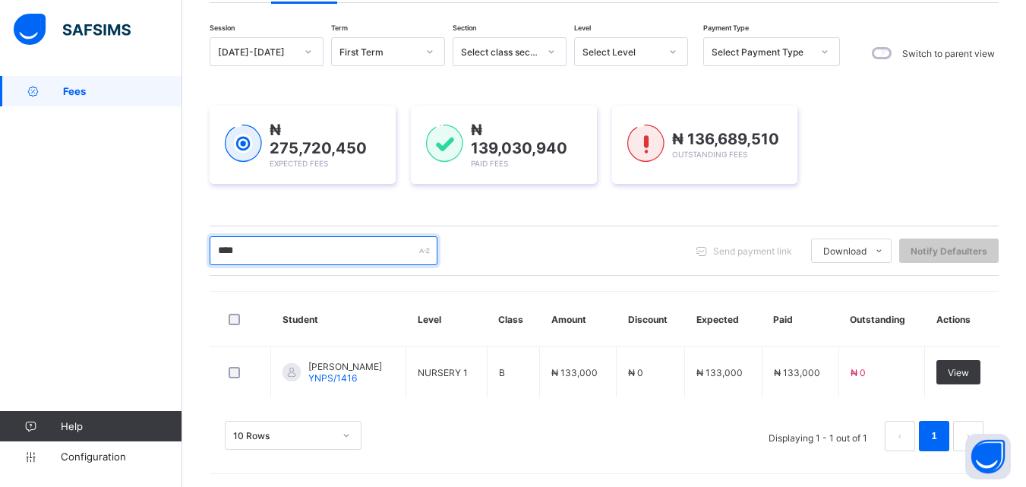
click at [278, 244] on input "****" at bounding box center [324, 250] width 228 height 29
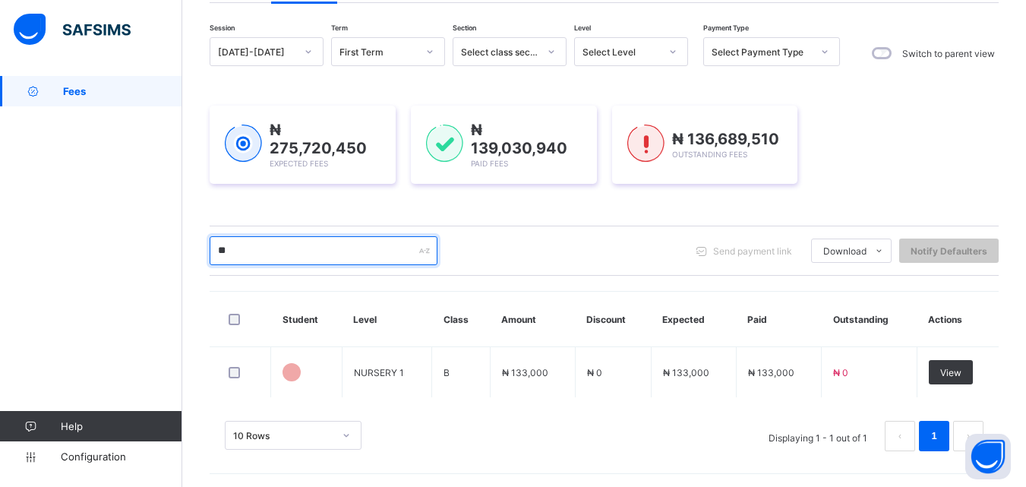
click at [251, 251] on input "**" at bounding box center [324, 250] width 228 height 29
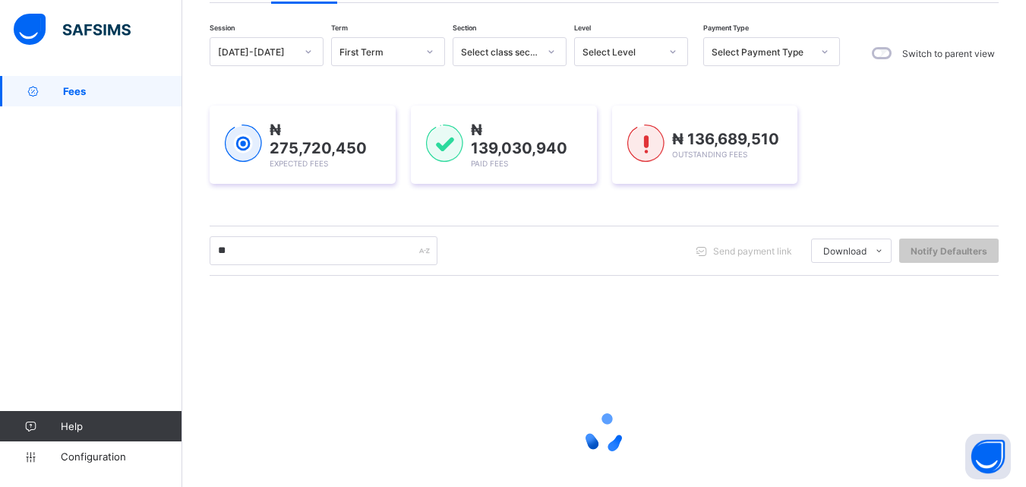
scroll to position [228, 0]
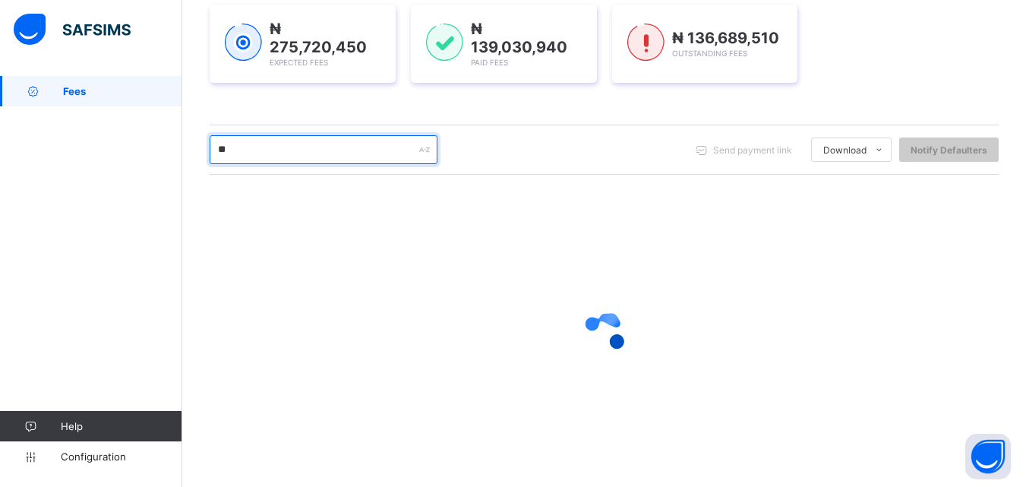
click at [248, 145] on input "**" at bounding box center [324, 149] width 228 height 29
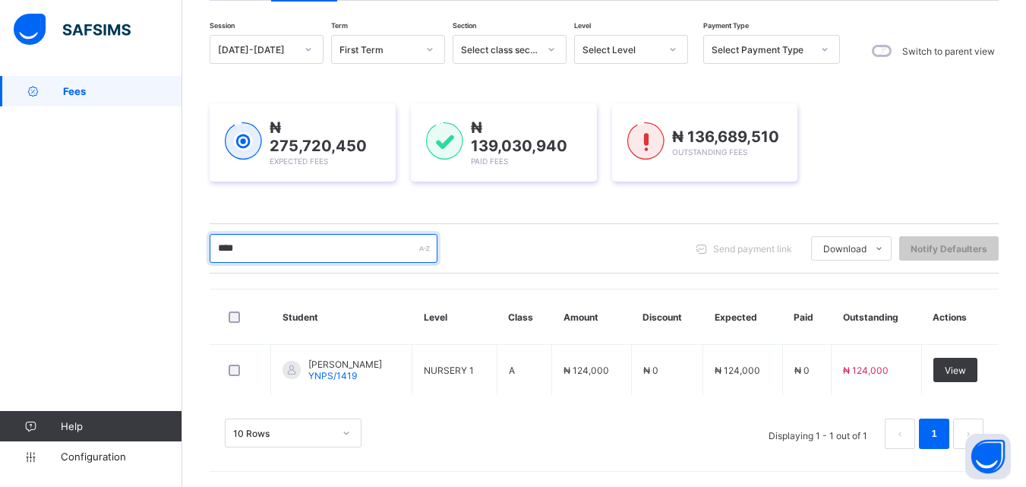
scroll to position [127, 0]
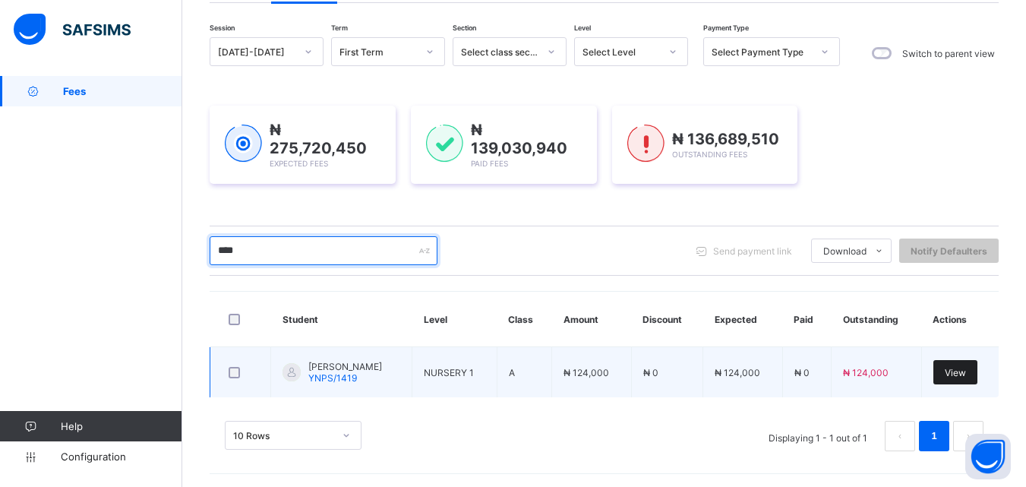
type input "****"
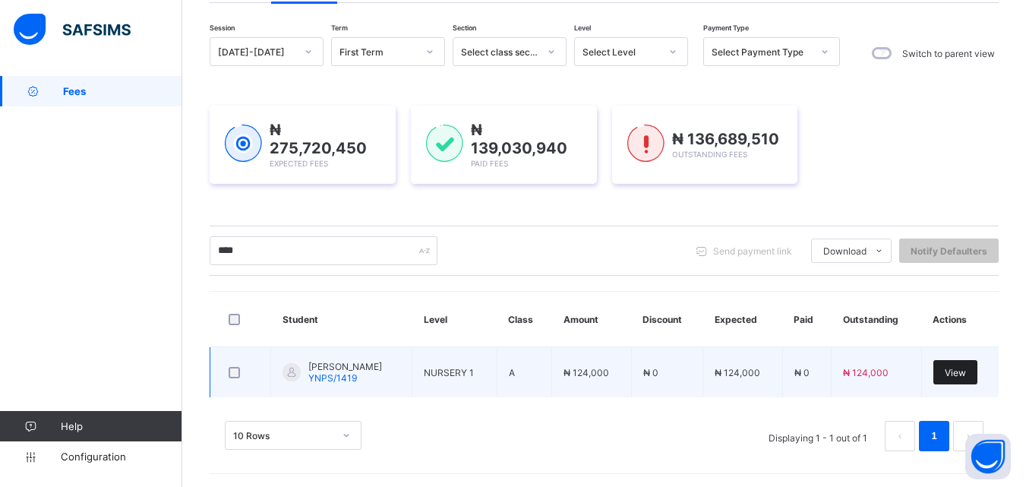
click at [966, 368] on span "View" at bounding box center [955, 372] width 21 height 11
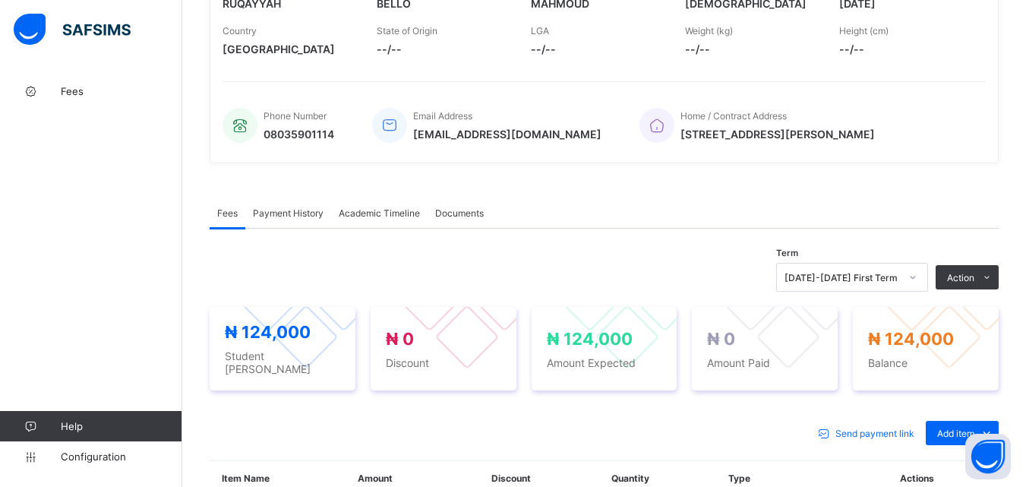
scroll to position [520, 0]
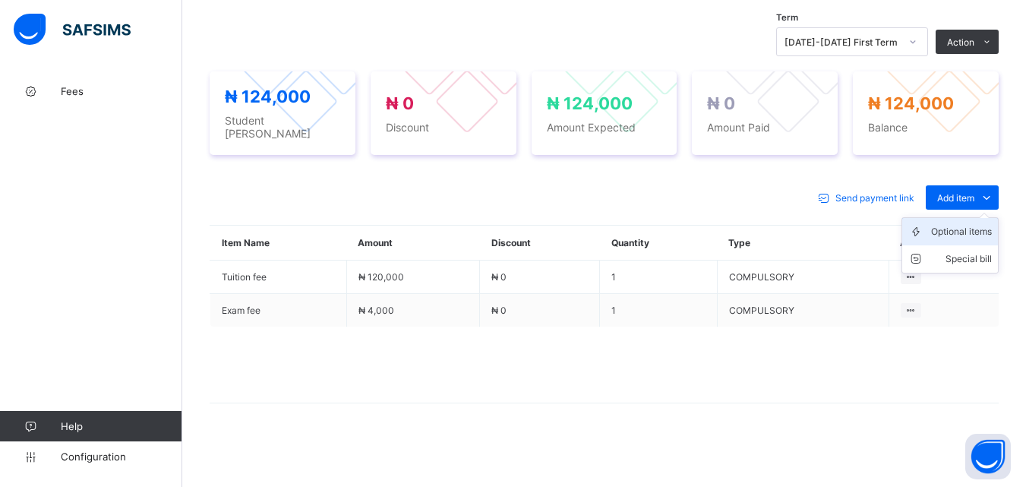
click at [968, 242] on li "Optional items" at bounding box center [950, 231] width 96 height 27
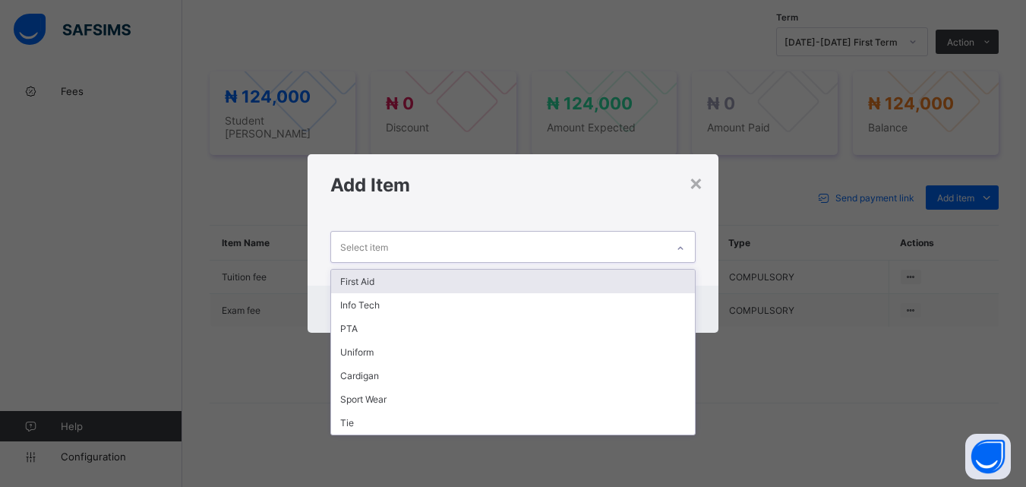
click at [677, 242] on div at bounding box center [681, 248] width 26 height 24
click at [637, 282] on div "First Aid" at bounding box center [512, 282] width 363 height 24
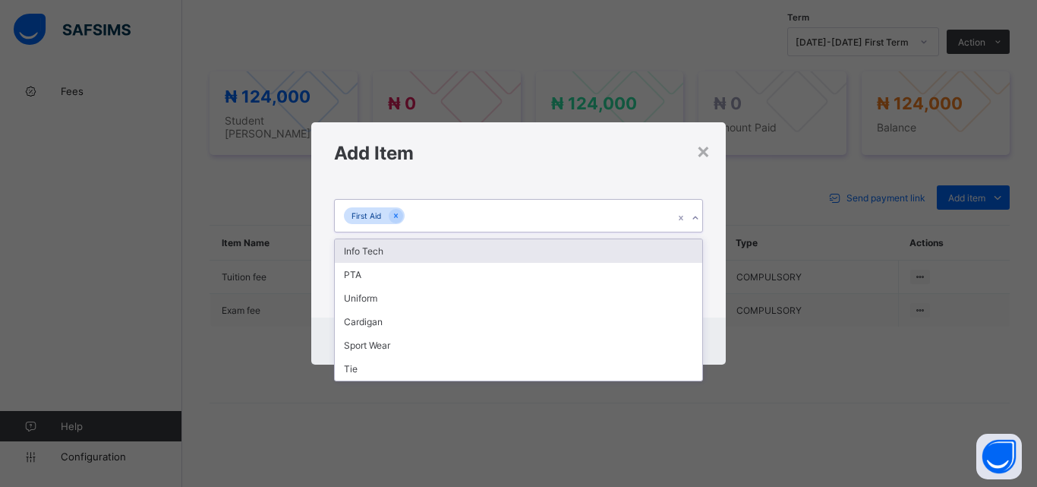
click at [535, 226] on div "First Aid" at bounding box center [504, 216] width 339 height 32
click at [520, 256] on div "Info Tech" at bounding box center [519, 251] width 368 height 24
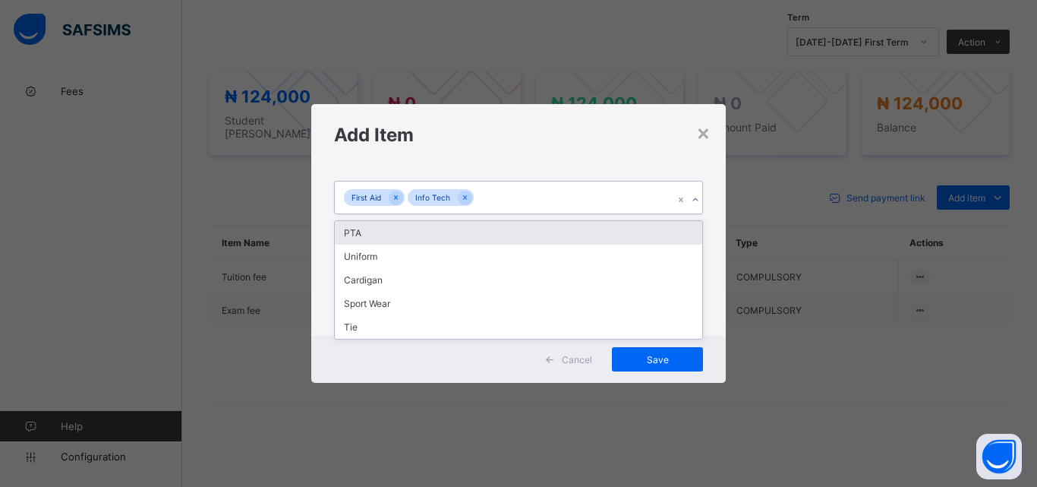
click at [539, 197] on div "First Aid Info Tech" at bounding box center [504, 198] width 339 height 32
click at [529, 236] on div "PTA" at bounding box center [519, 233] width 368 height 24
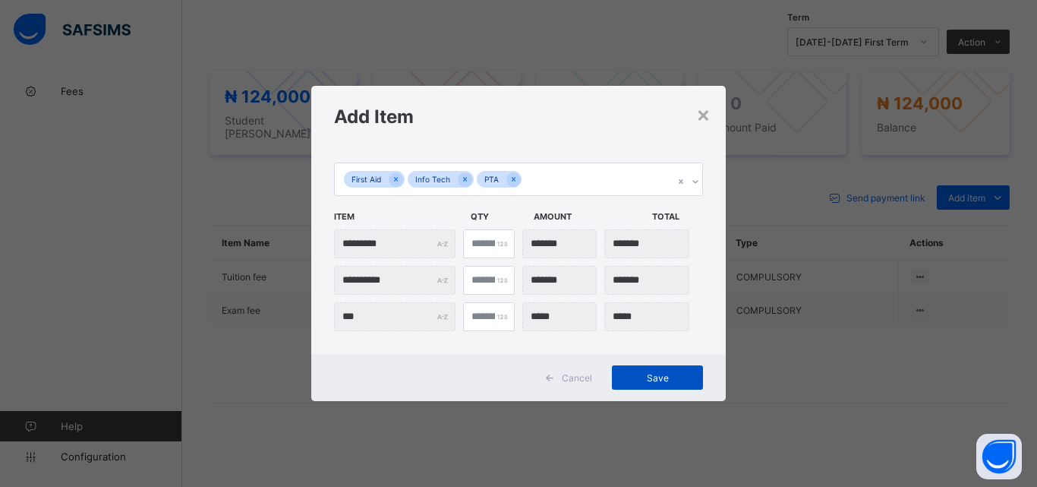
click at [653, 374] on span "Save" at bounding box center [658, 377] width 68 height 11
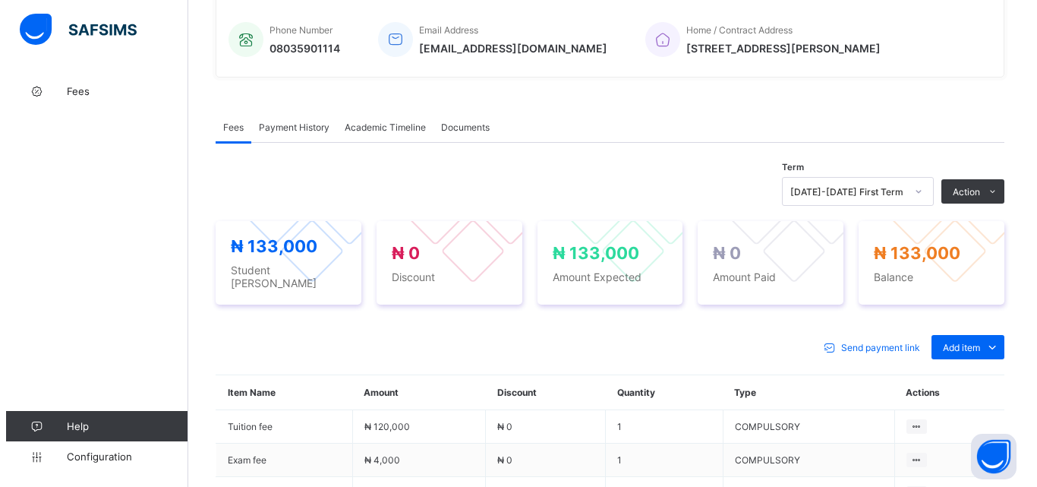
scroll to position [368, 0]
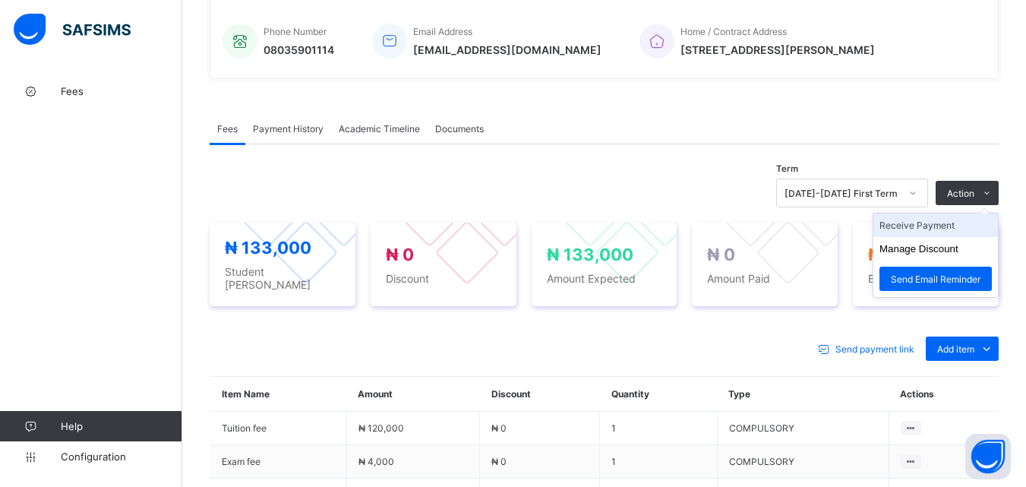
click at [946, 233] on li "Receive Payment" at bounding box center [935, 225] width 125 height 24
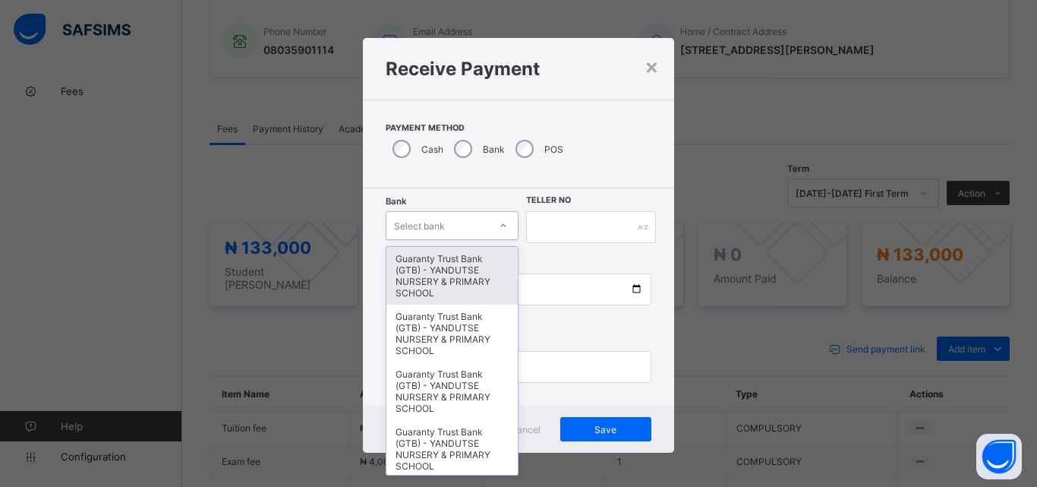
click at [499, 222] on icon at bounding box center [503, 225] width 9 height 15
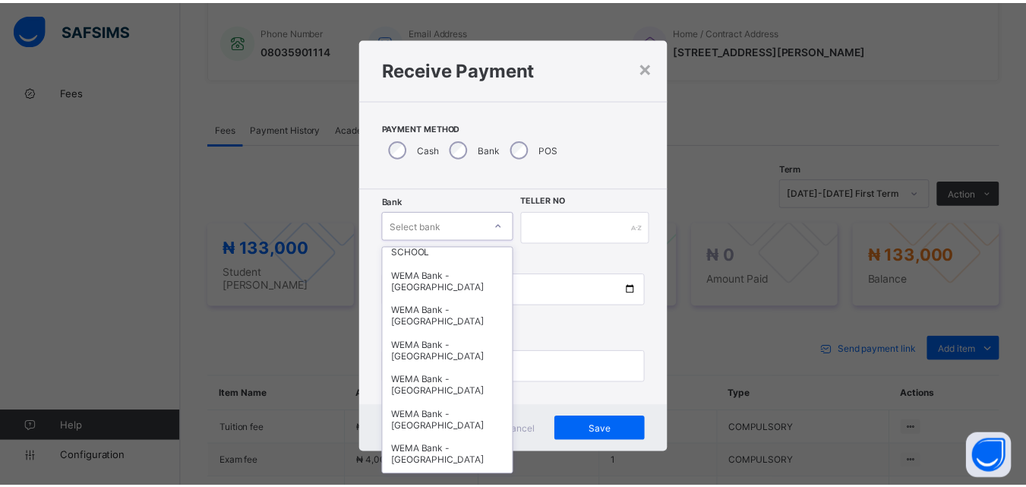
scroll to position [456, 0]
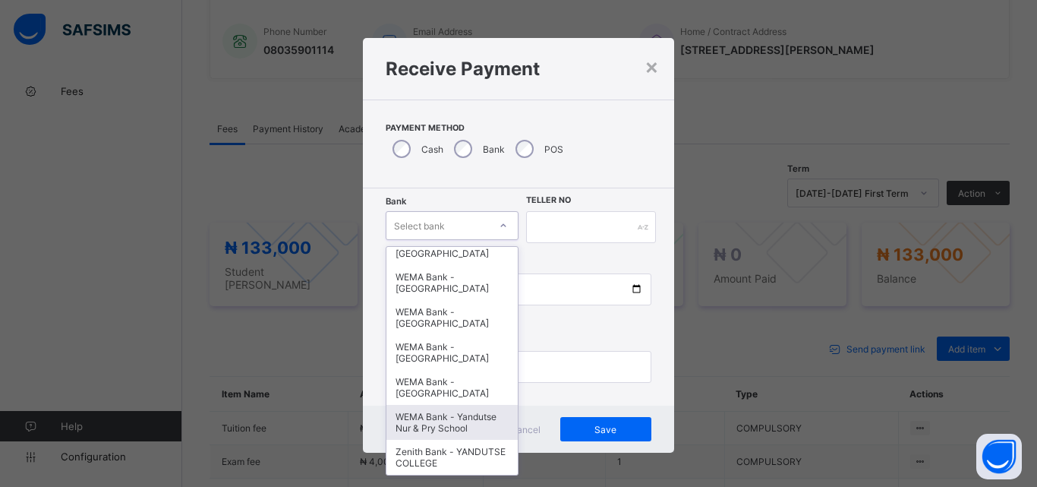
click at [451, 433] on div "WEMA Bank - Yandutse Nur & Pry School" at bounding box center [452, 422] width 131 height 35
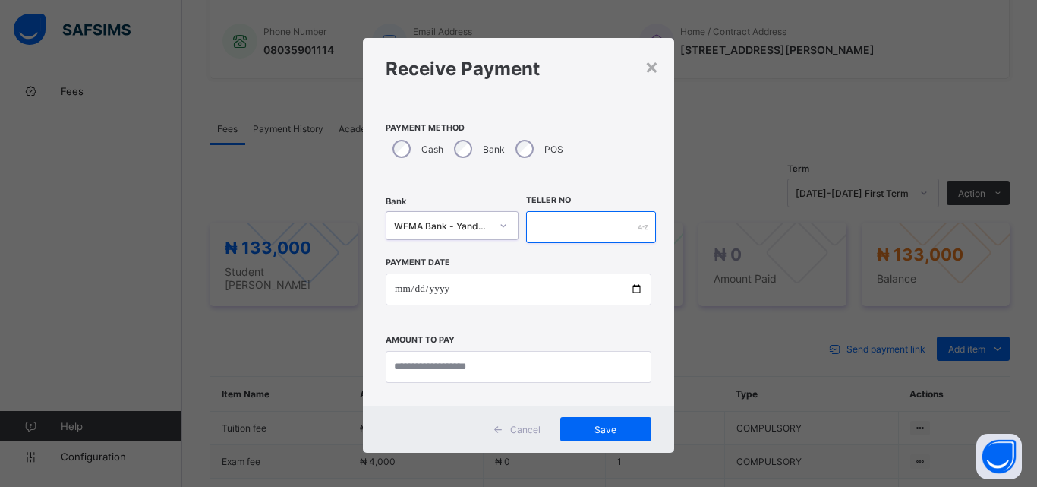
click at [537, 231] on input "text" at bounding box center [591, 227] width 130 height 32
click at [558, 229] on input "****" at bounding box center [591, 227] width 130 height 32
type input "*"
type input "****"
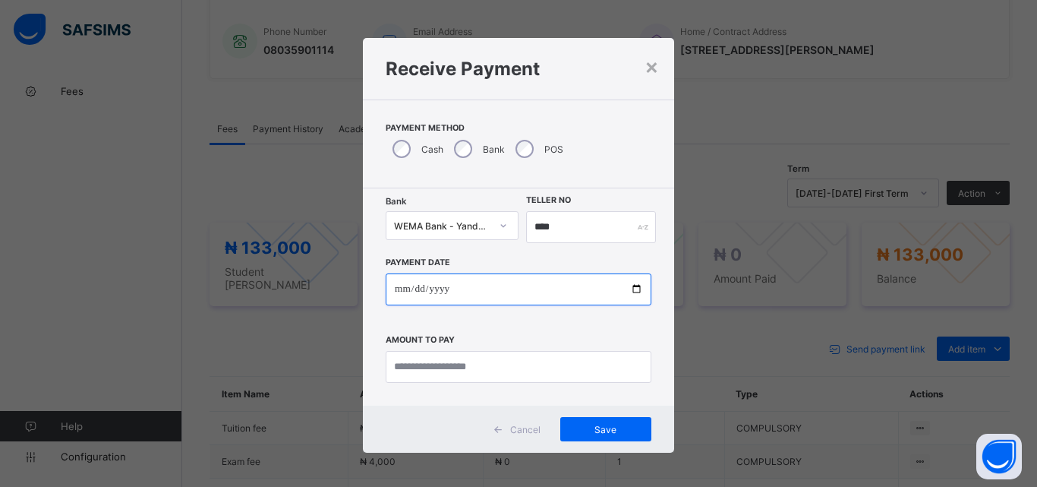
click at [633, 290] on input "date" at bounding box center [519, 289] width 266 height 32
type input "**********"
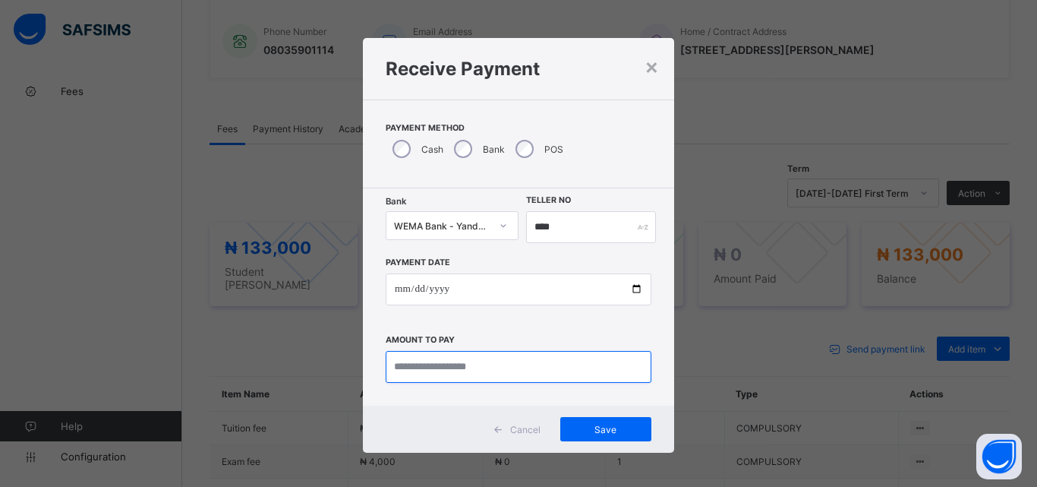
click at [415, 371] on input "currency" at bounding box center [519, 367] width 266 height 32
type input "*********"
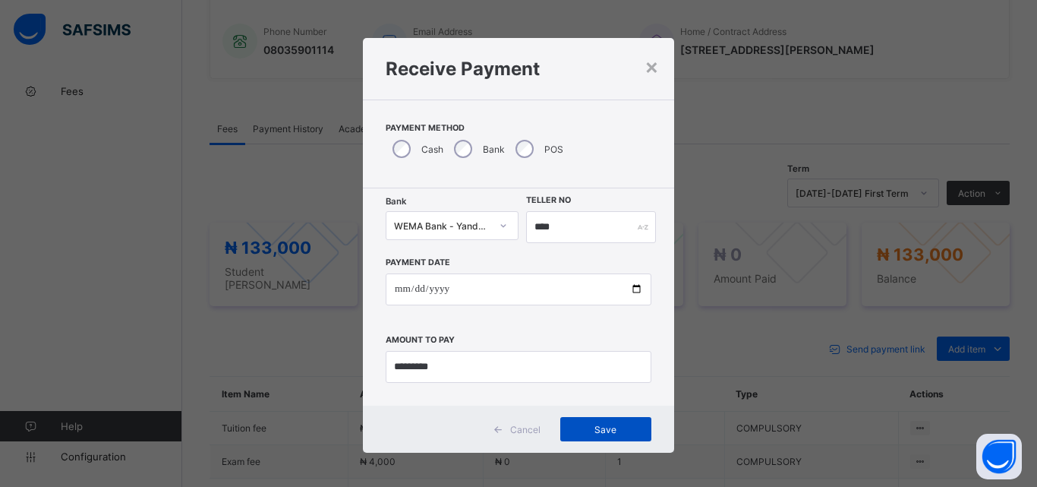
click at [628, 425] on span "Save" at bounding box center [606, 429] width 68 height 11
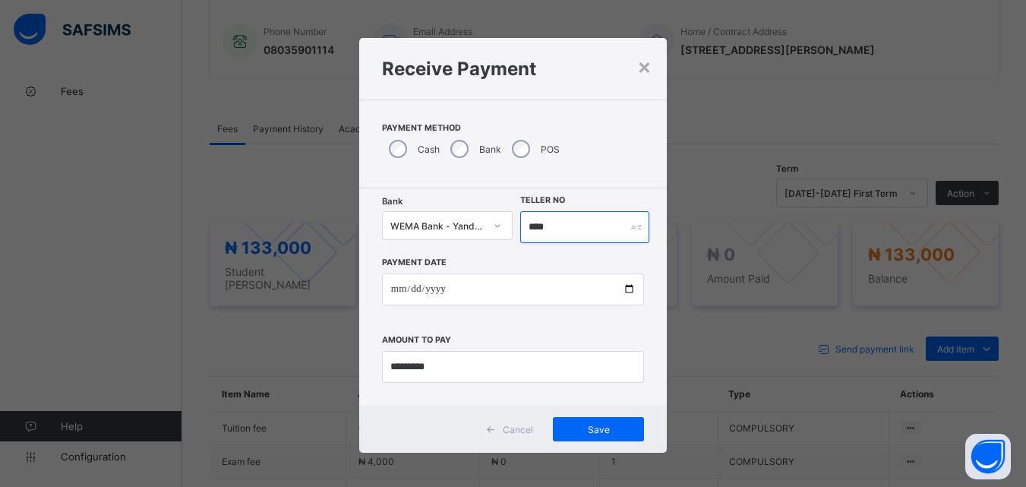
click at [570, 227] on input "****" at bounding box center [584, 227] width 128 height 32
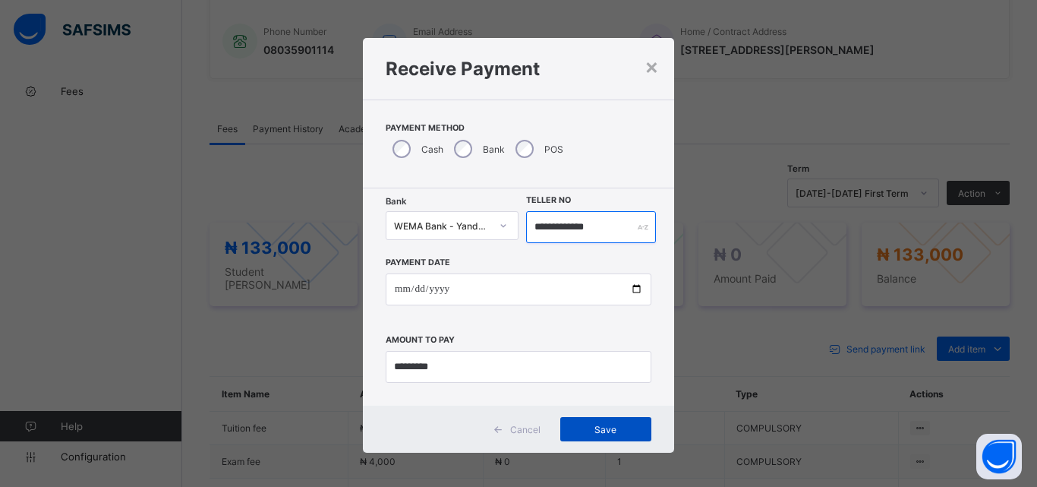
type input "**********"
click at [620, 429] on span "Save" at bounding box center [606, 429] width 68 height 11
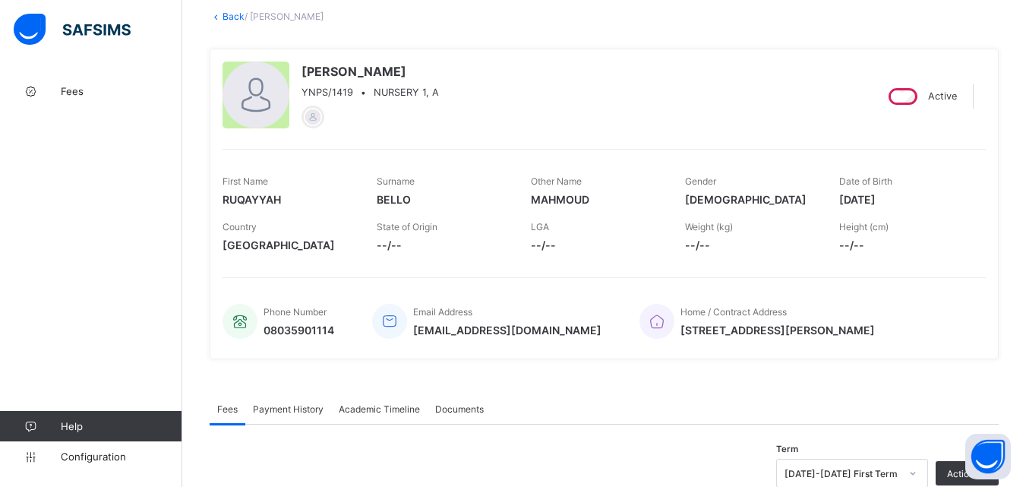
scroll to position [0, 0]
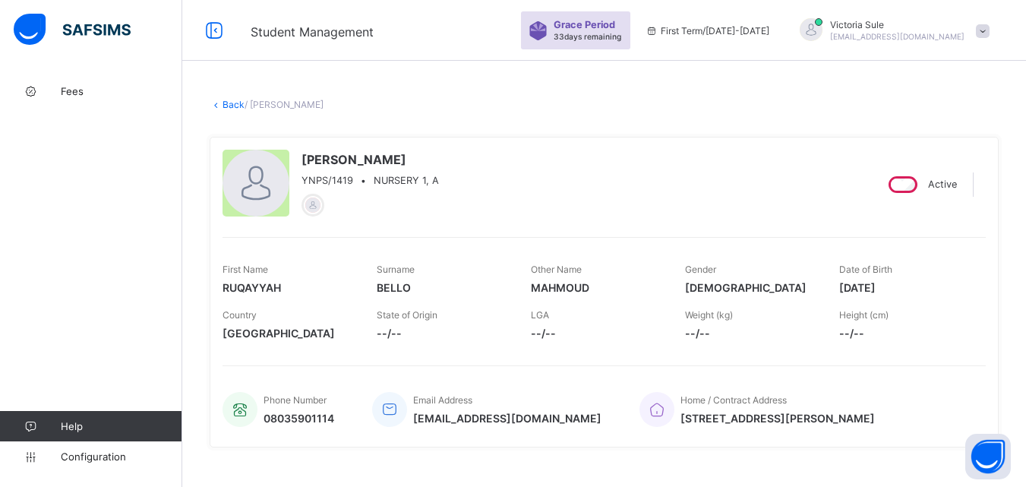
click at [236, 101] on link "Back" at bounding box center [234, 104] width 22 height 11
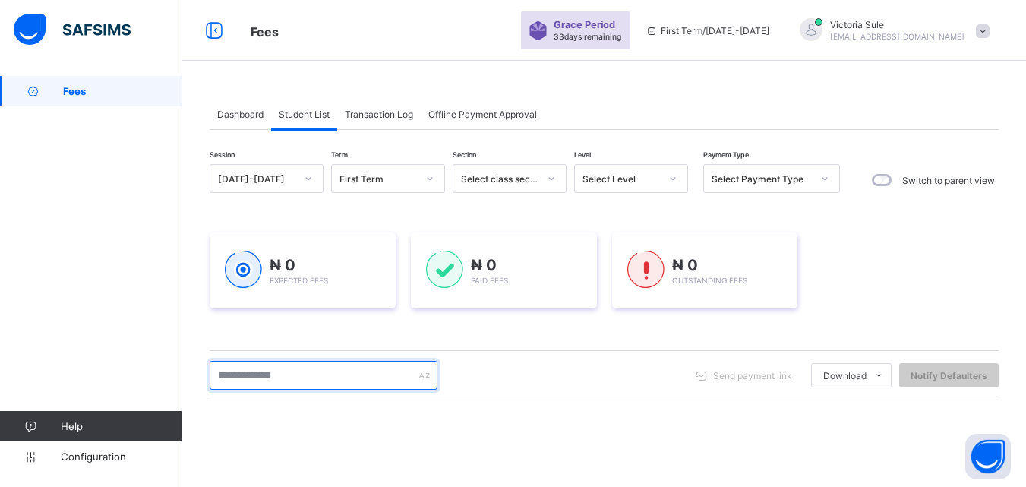
click at [272, 383] on input "text" at bounding box center [324, 375] width 228 height 29
type input "****"
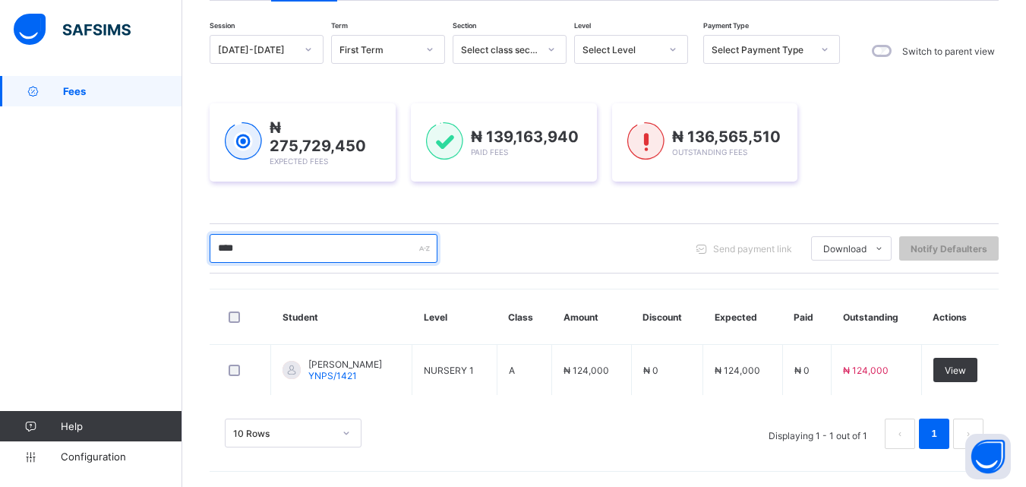
scroll to position [127, 0]
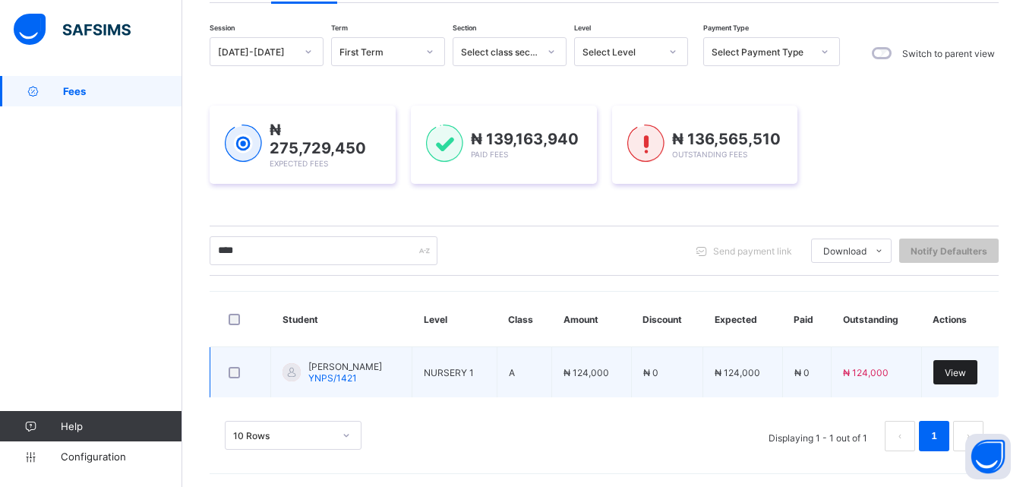
click at [966, 373] on span "View" at bounding box center [955, 372] width 21 height 11
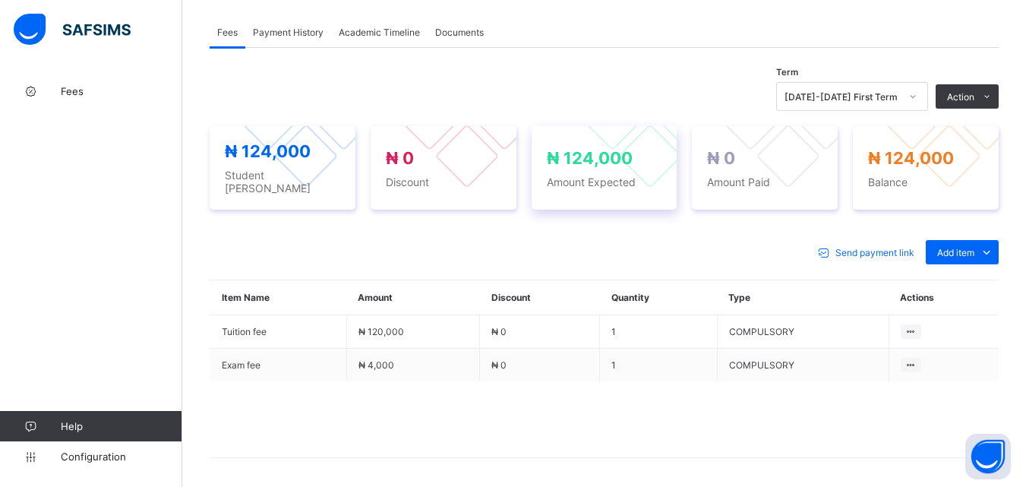
scroll to position [512, 0]
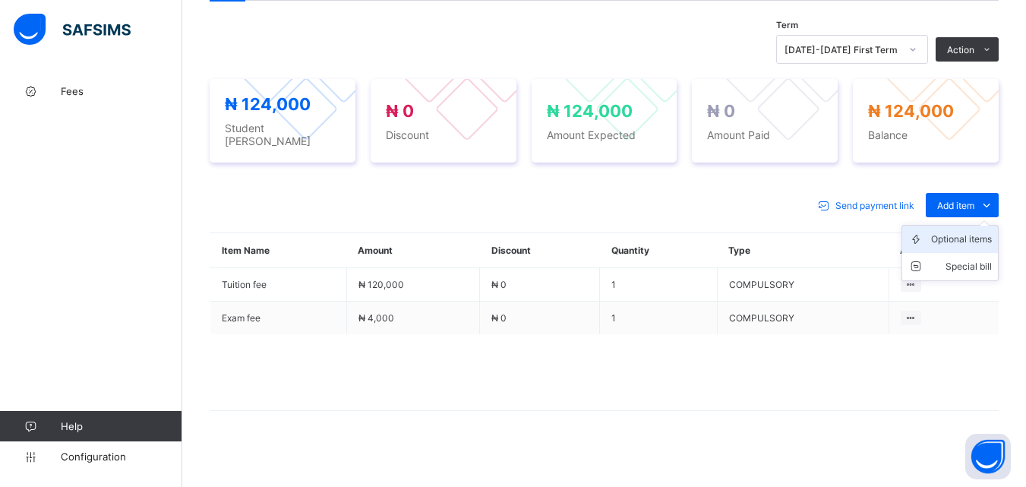
click at [977, 232] on div "Optional items" at bounding box center [961, 239] width 61 height 15
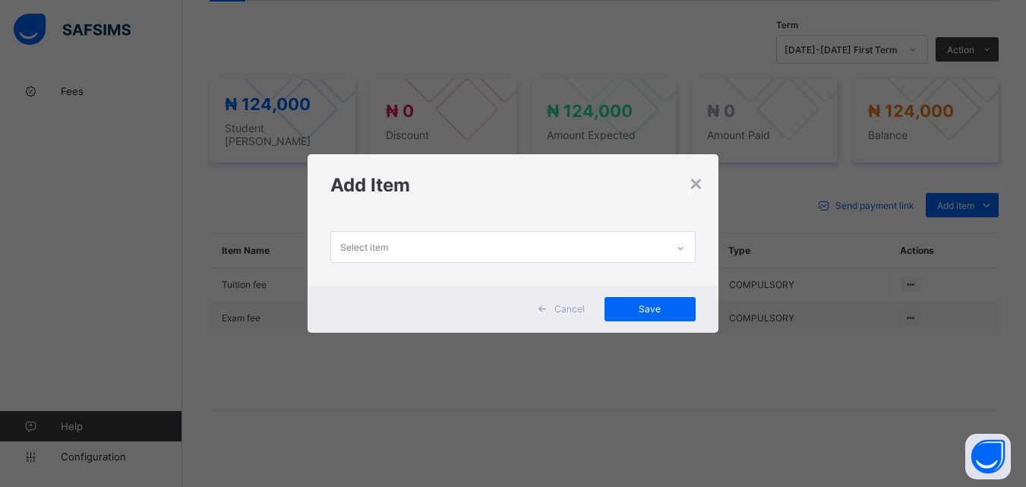
click at [680, 238] on div at bounding box center [681, 248] width 26 height 24
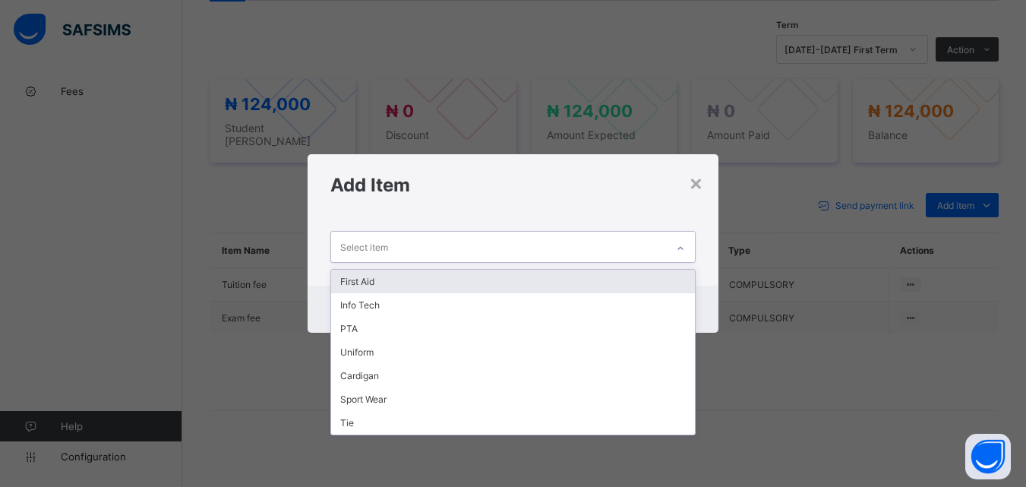
click at [611, 285] on div "First Aid" at bounding box center [512, 282] width 363 height 24
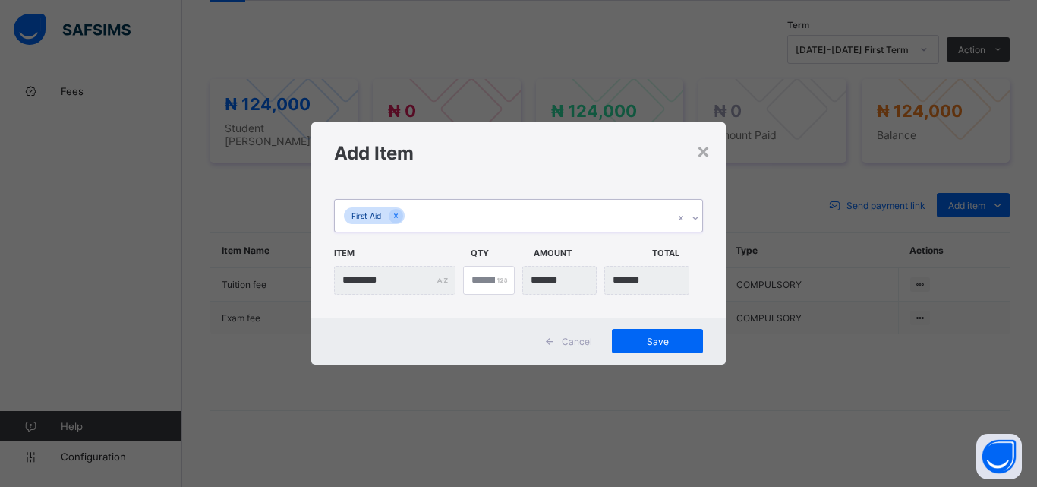
click at [572, 223] on div "First Aid" at bounding box center [504, 216] width 339 height 32
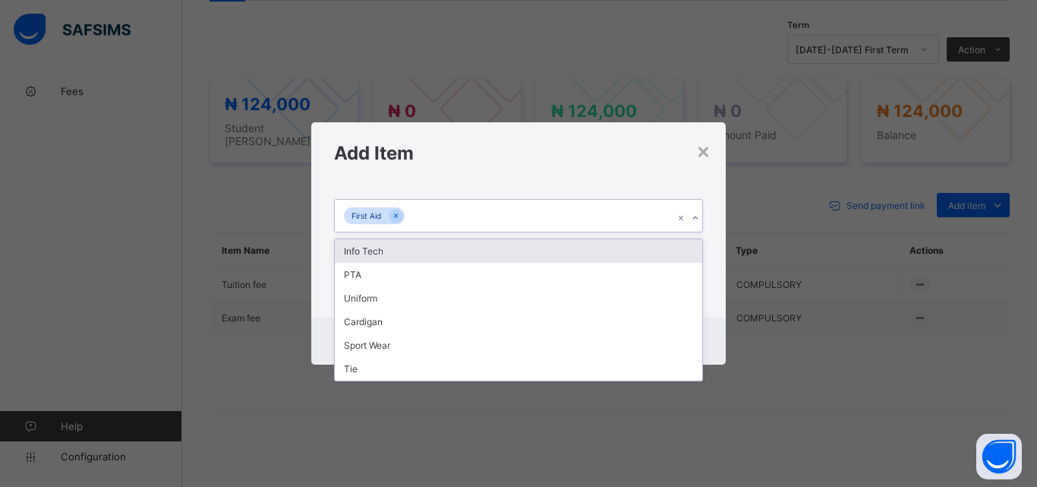
click at [567, 257] on div "Info Tech" at bounding box center [519, 251] width 368 height 24
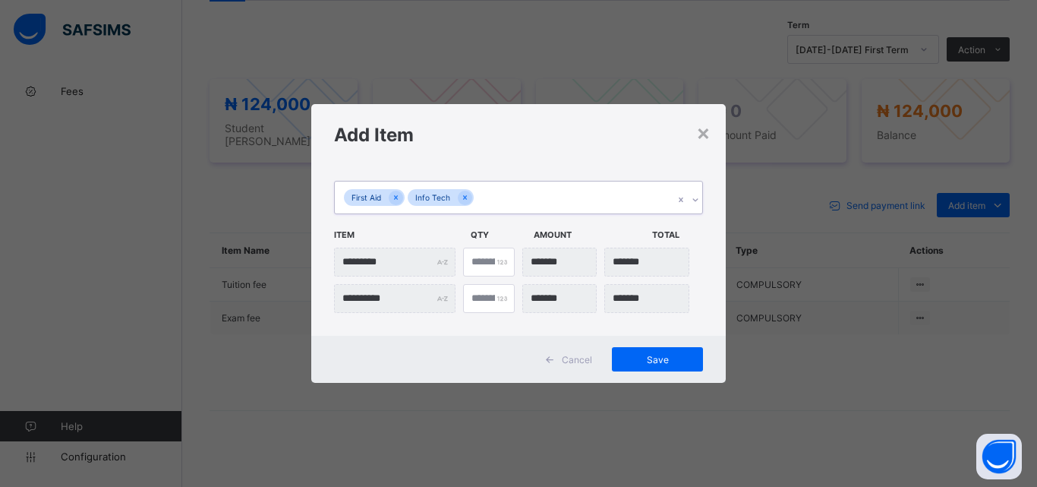
click at [558, 188] on div "First Aid Info Tech" at bounding box center [504, 198] width 339 height 32
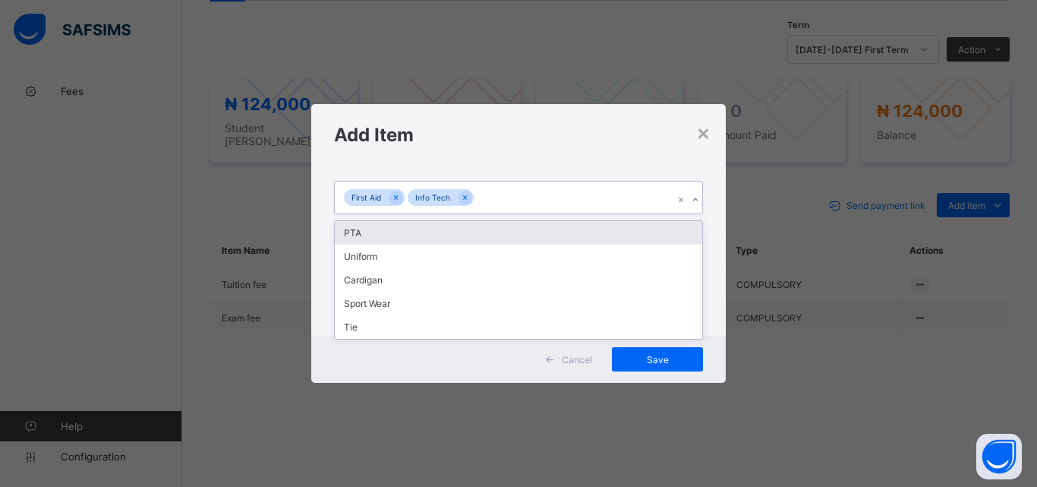
click at [551, 226] on div "PTA" at bounding box center [519, 233] width 368 height 24
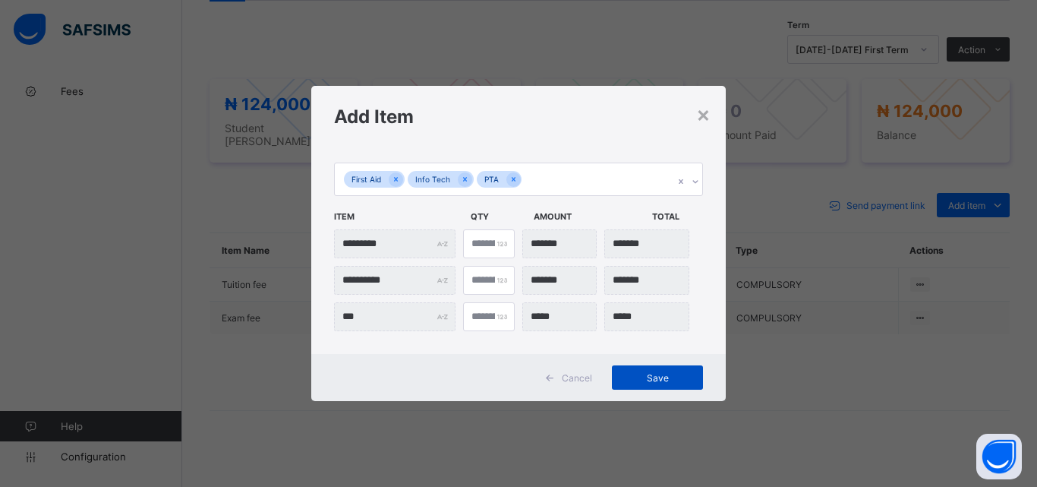
click at [651, 380] on span "Save" at bounding box center [658, 377] width 68 height 11
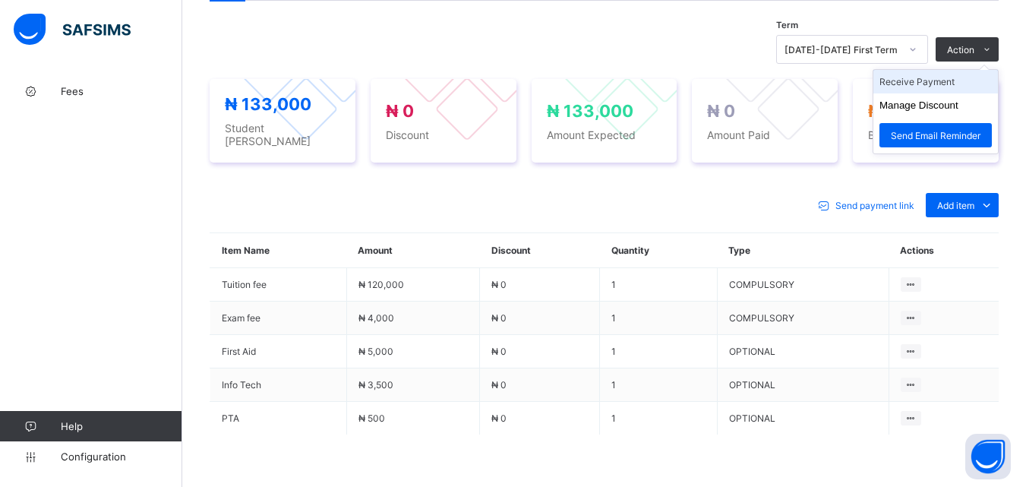
click at [943, 87] on li "Receive Payment" at bounding box center [935, 82] width 125 height 24
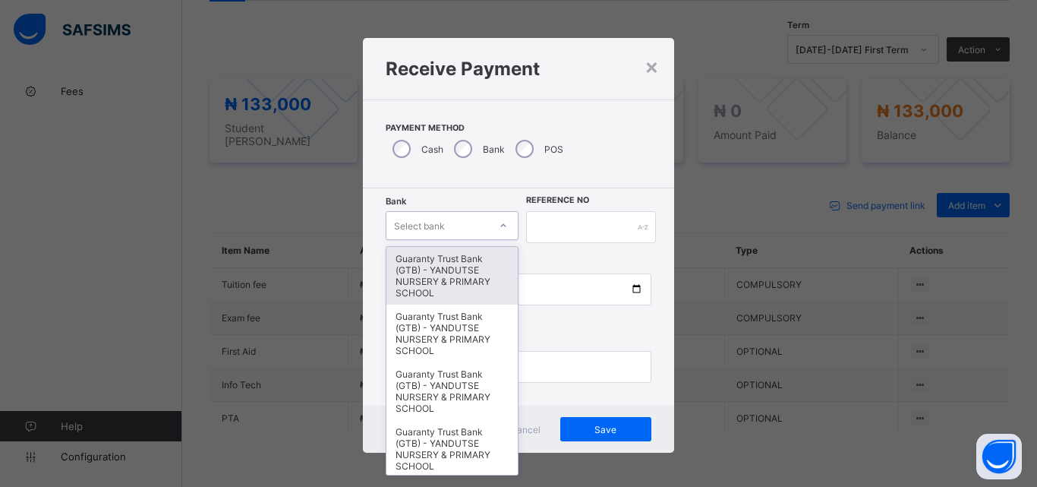
click at [500, 223] on icon at bounding box center [503, 225] width 9 height 15
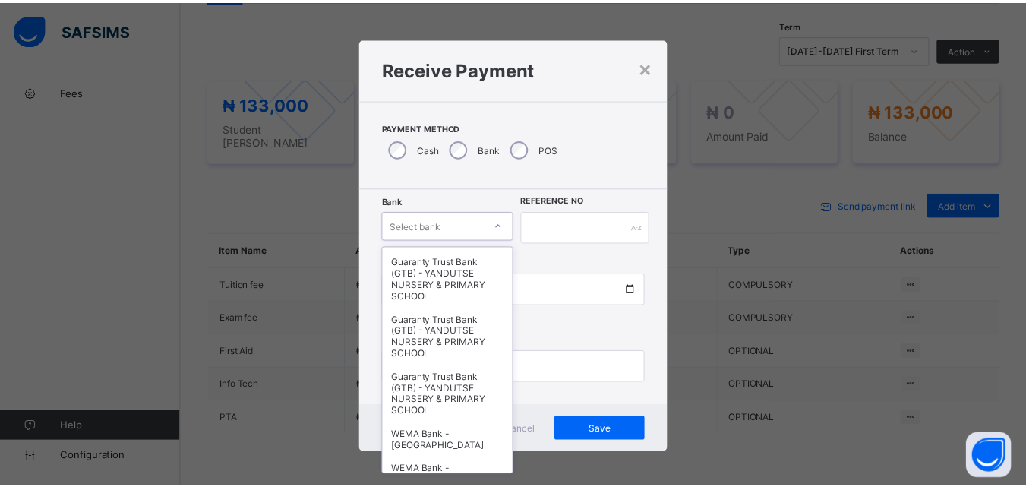
scroll to position [456, 0]
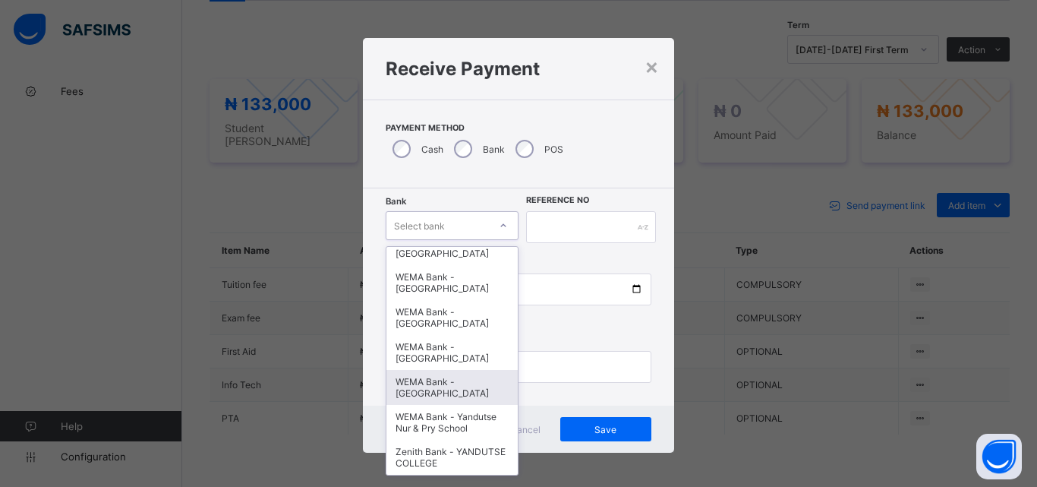
click at [442, 397] on div "WEMA Bank - YANDUTSE COLLEGE" at bounding box center [452, 387] width 131 height 35
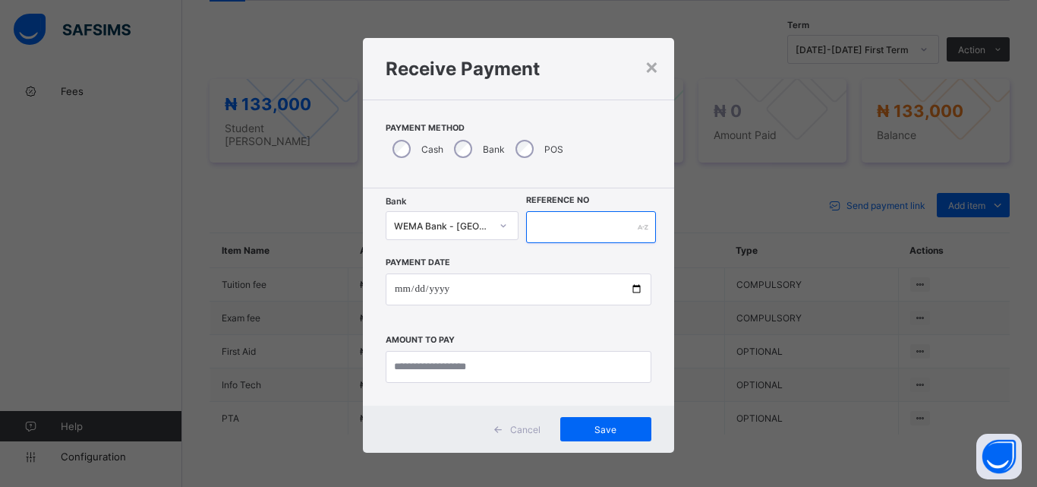
click at [546, 232] on input "text" at bounding box center [591, 227] width 130 height 32
type input "*********"
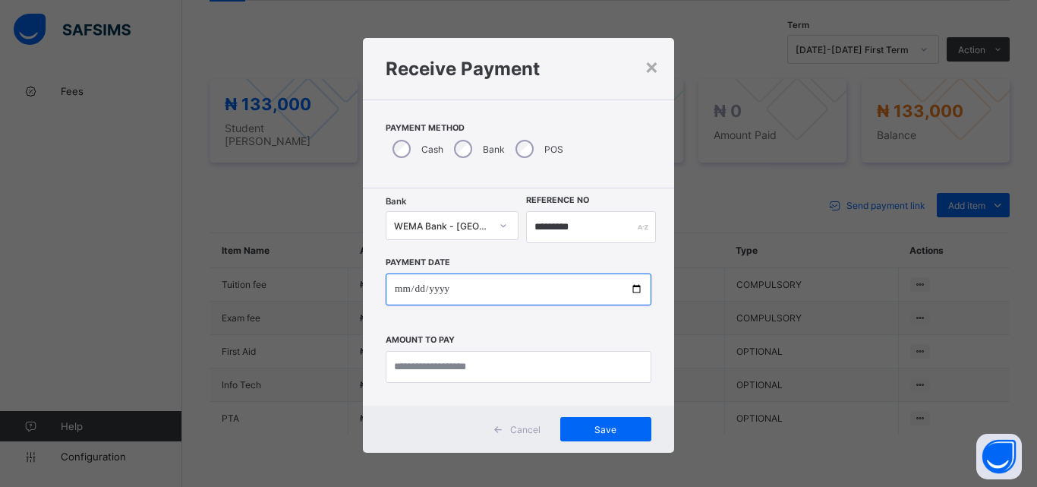
click at [629, 289] on input "date" at bounding box center [519, 289] width 266 height 32
type input "**********"
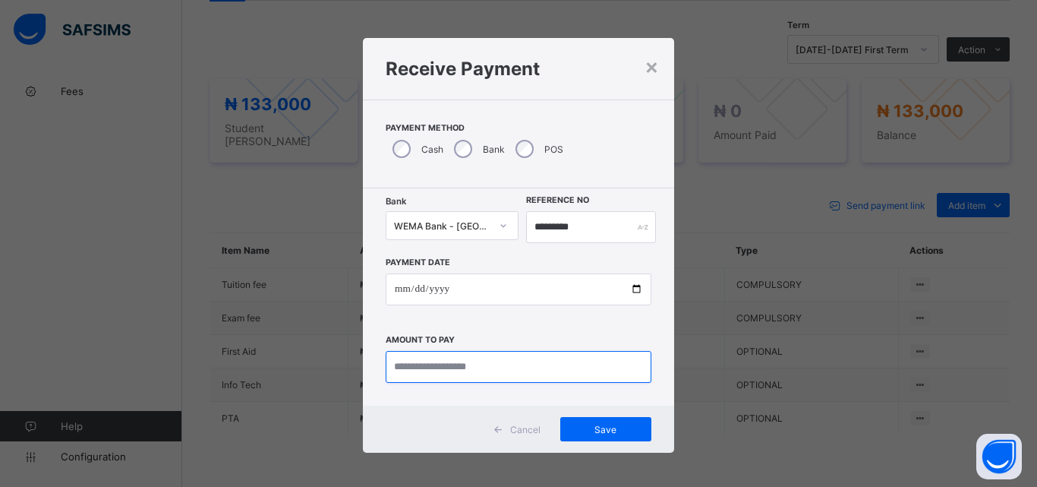
click at [445, 374] on input "currency" at bounding box center [519, 367] width 266 height 32
type input "*********"
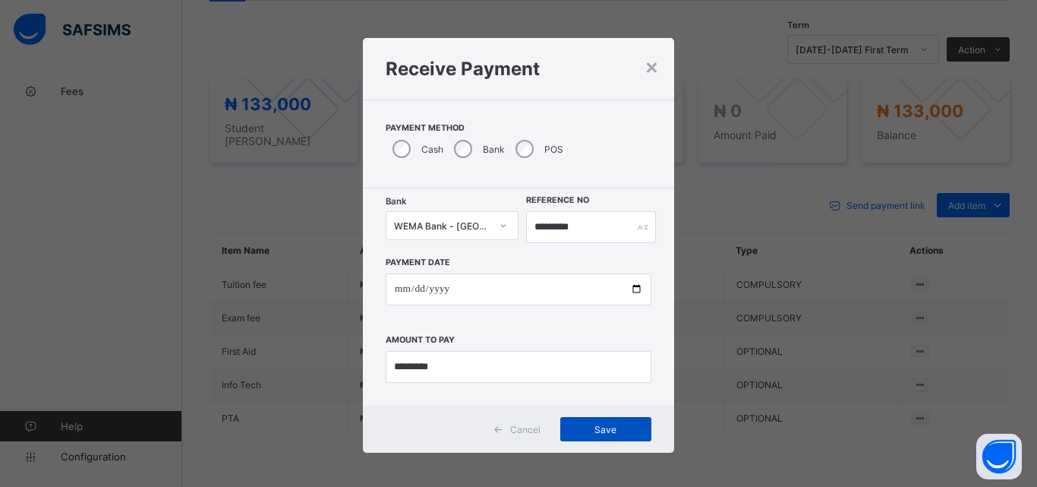
click at [600, 434] on span "Save" at bounding box center [606, 429] width 68 height 11
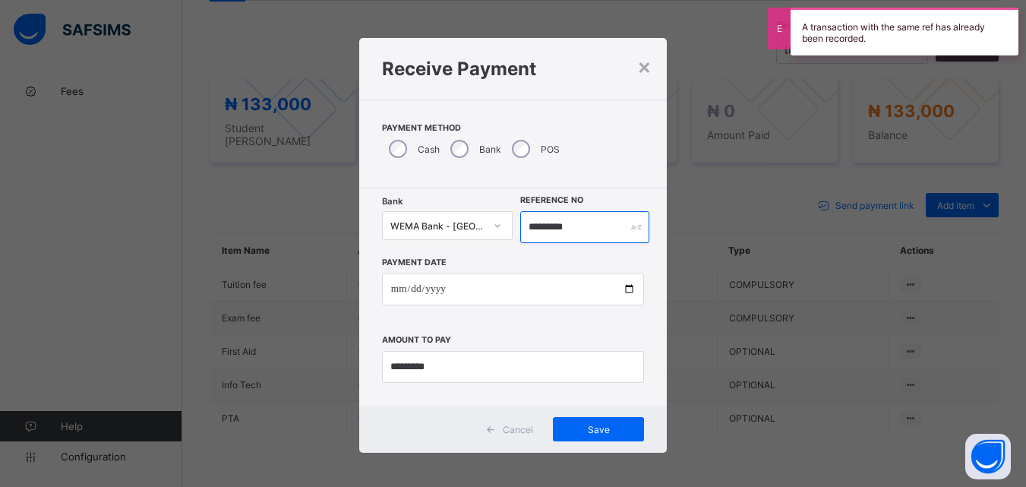
click at [589, 226] on input "*********" at bounding box center [584, 227] width 128 height 32
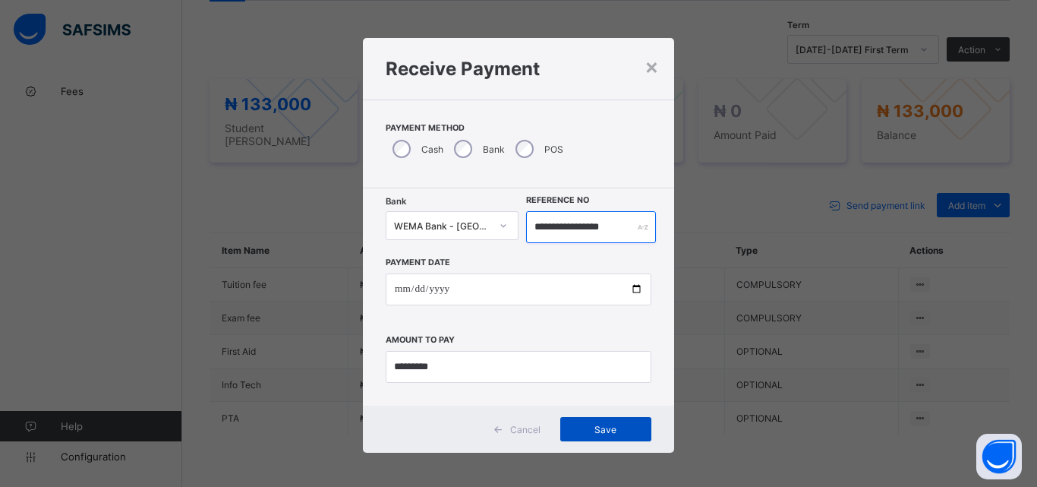
type input "**********"
click at [599, 424] on span "Save" at bounding box center [606, 429] width 68 height 11
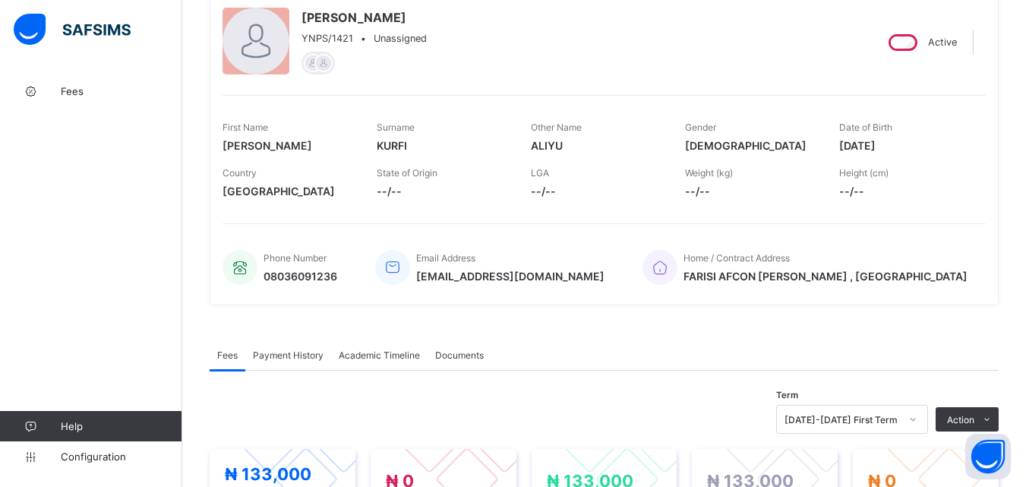
scroll to position [0, 0]
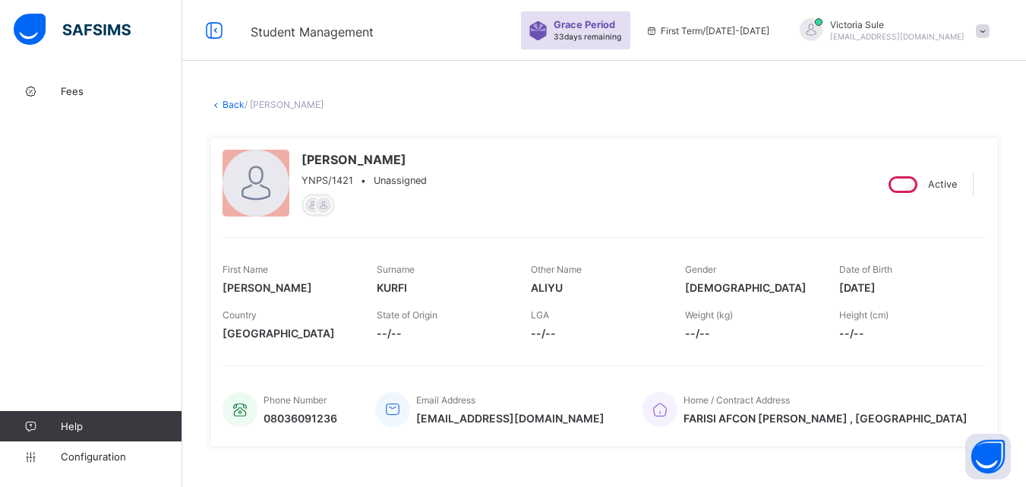
click at [233, 103] on link "Back" at bounding box center [234, 104] width 22 height 11
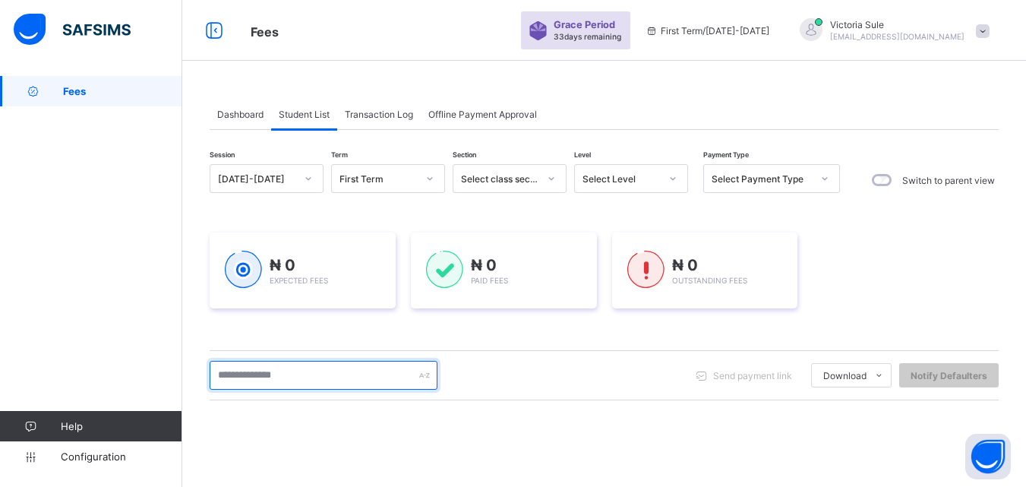
click at [279, 372] on input "text" at bounding box center [324, 375] width 228 height 29
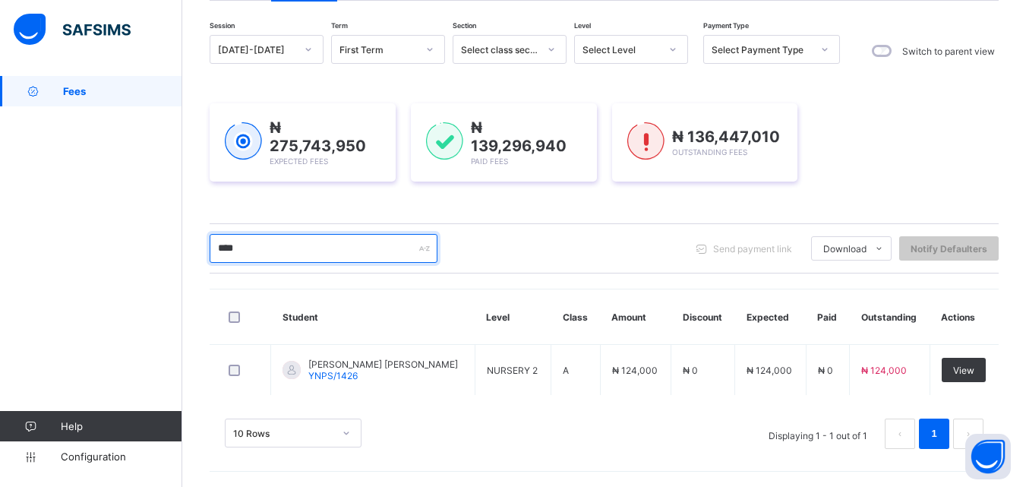
scroll to position [127, 0]
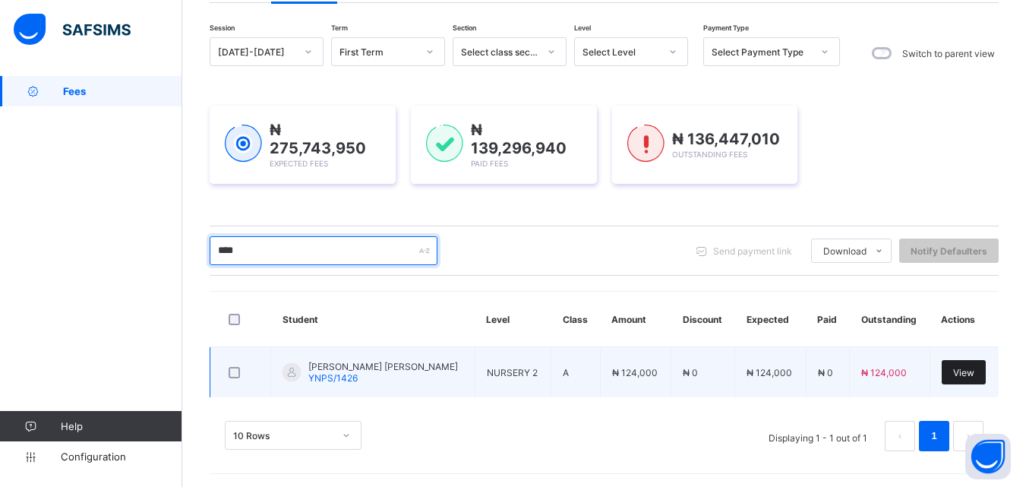
type input "****"
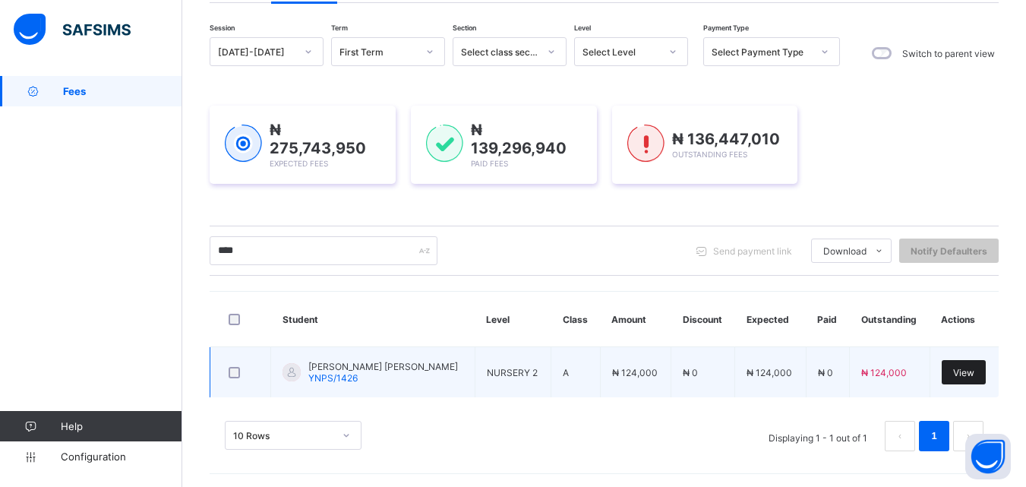
click at [974, 374] on span "View" at bounding box center [963, 372] width 21 height 11
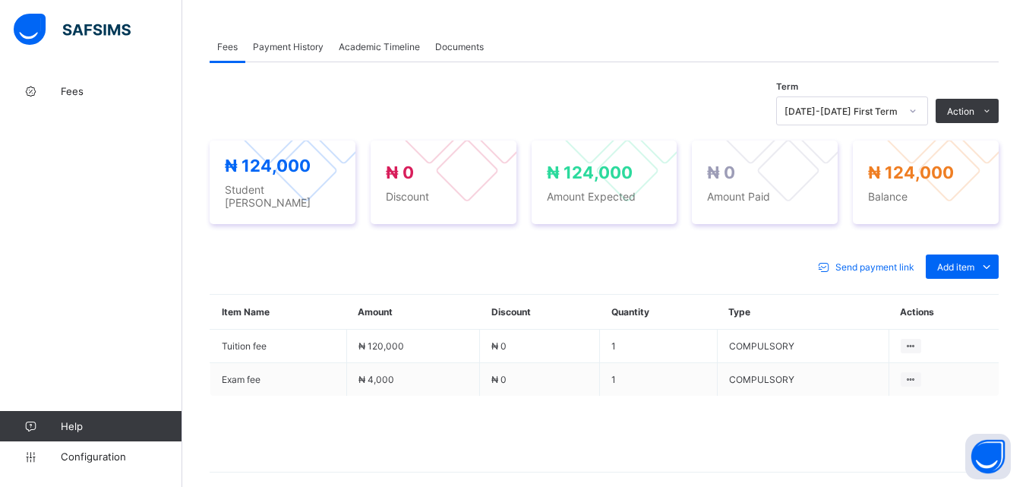
scroll to position [512, 0]
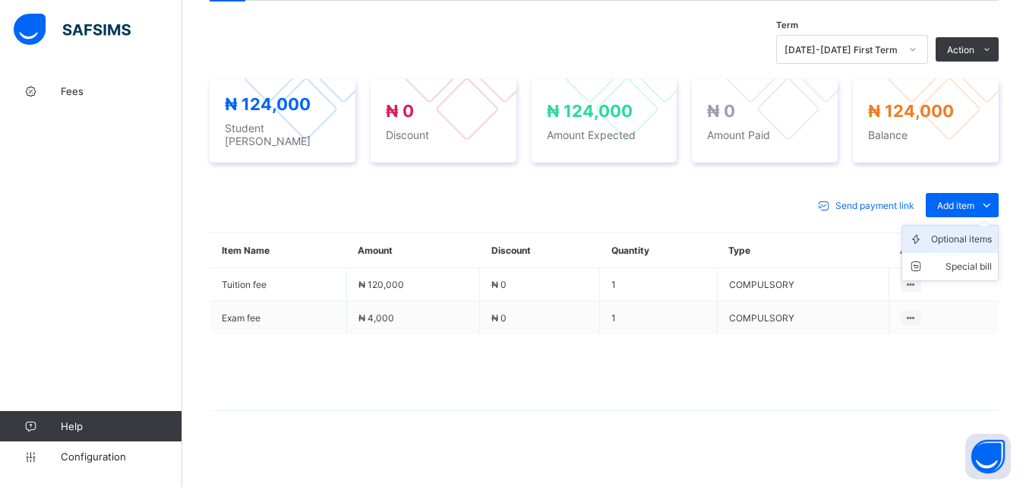
click at [968, 233] on div "Optional items" at bounding box center [961, 239] width 61 height 15
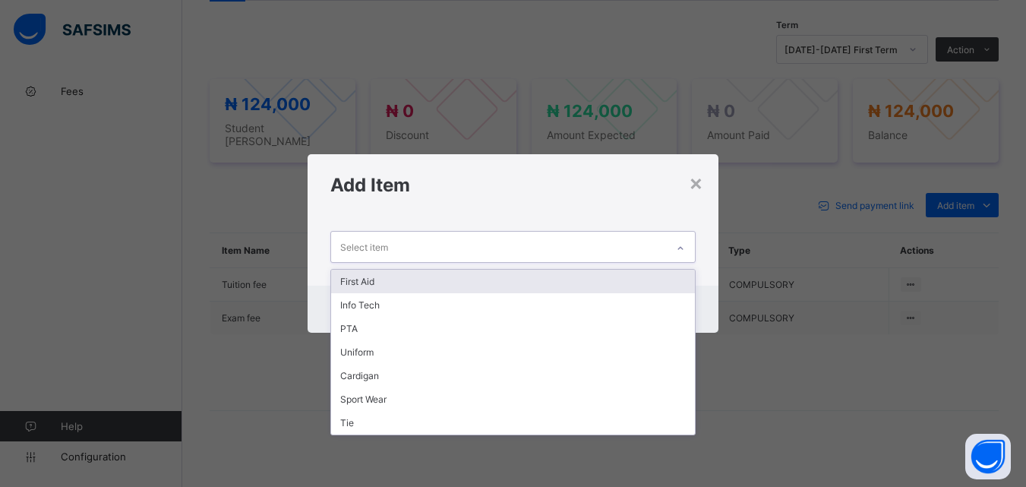
click at [670, 243] on div at bounding box center [681, 248] width 26 height 24
click at [645, 276] on div "First Aid" at bounding box center [512, 282] width 363 height 24
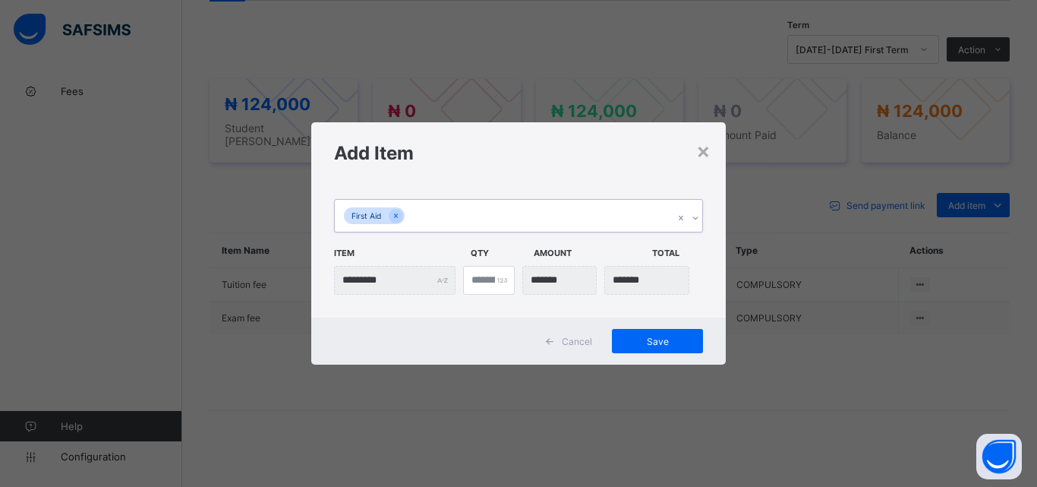
click at [564, 212] on div "First Aid" at bounding box center [504, 216] width 339 height 32
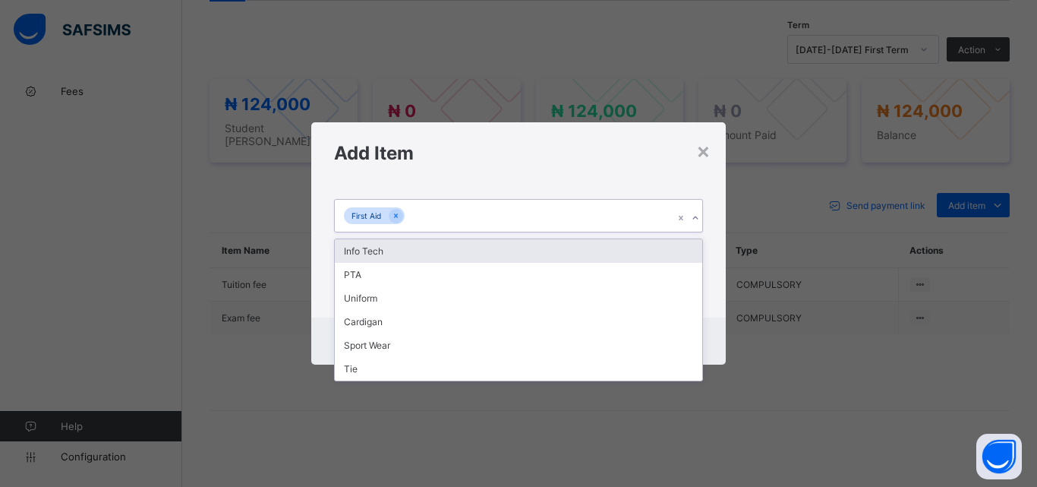
click at [551, 244] on div "Info Tech" at bounding box center [519, 251] width 368 height 24
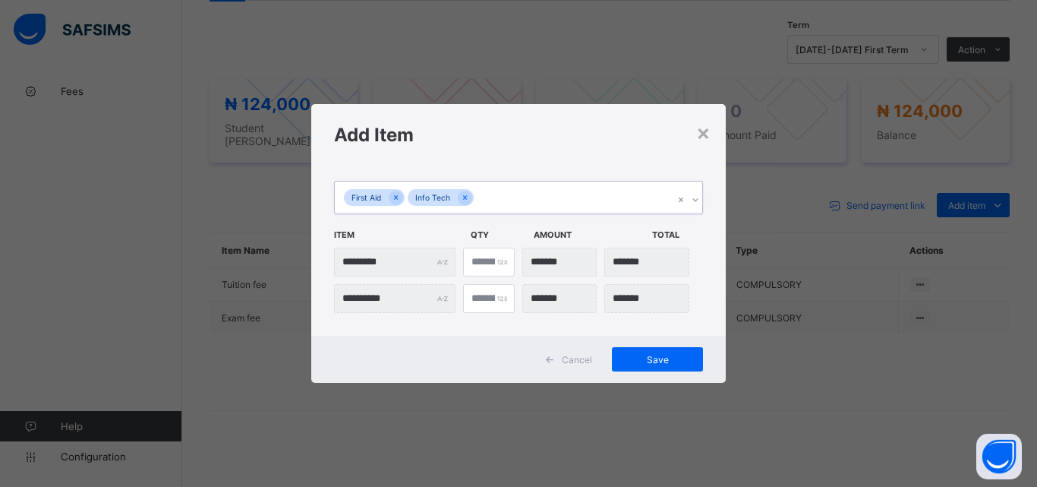
click at [556, 191] on div "First Aid Info Tech" at bounding box center [504, 198] width 339 height 32
click at [548, 218] on div "First Aid Info Tech Item Qty Amount Total ********* * ********* *" at bounding box center [518, 251] width 415 height 170
click at [548, 166] on div "First Aid Info Tech Item Qty Amount Total ********* * ********* *" at bounding box center [518, 251] width 415 height 170
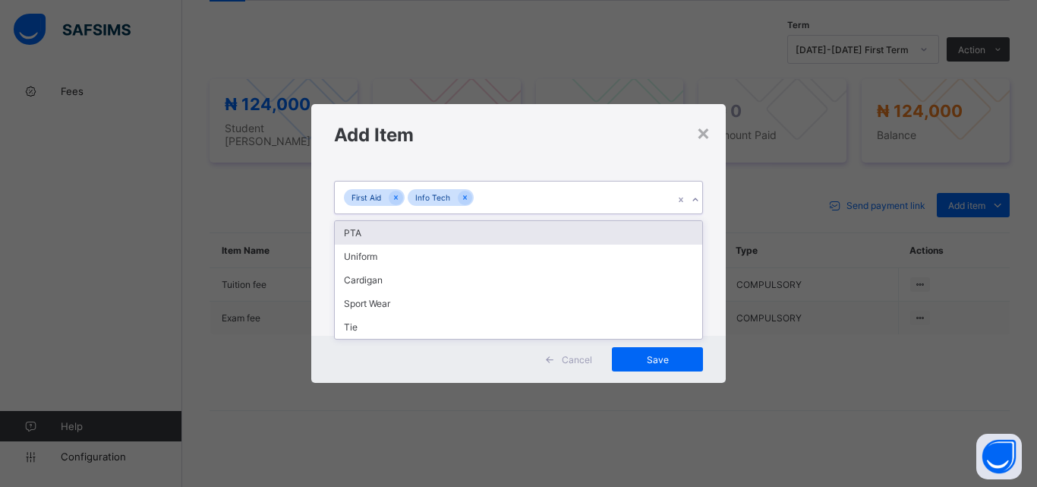
click at [543, 193] on div "First Aid Info Tech" at bounding box center [504, 198] width 339 height 32
click at [546, 232] on div "PTA" at bounding box center [519, 233] width 368 height 24
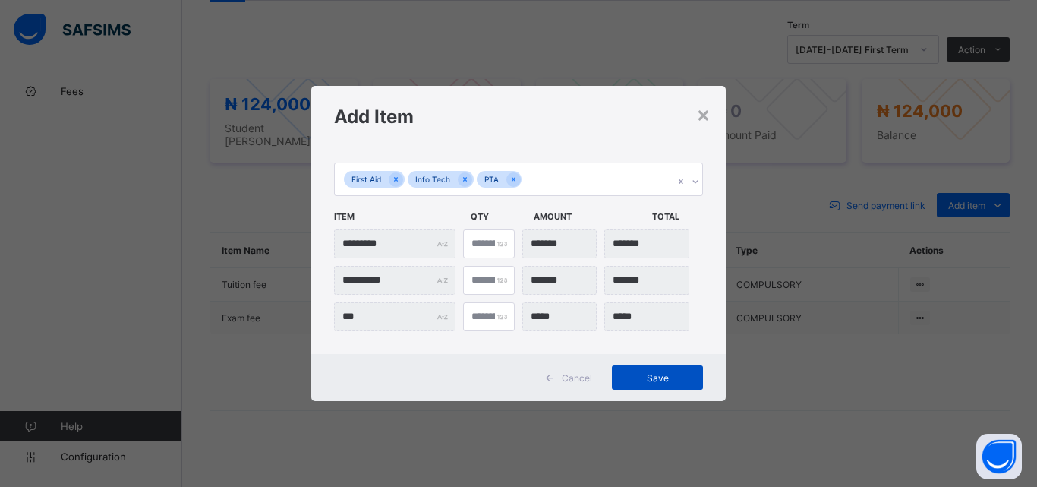
click at [661, 384] on div "Save" at bounding box center [657, 377] width 91 height 24
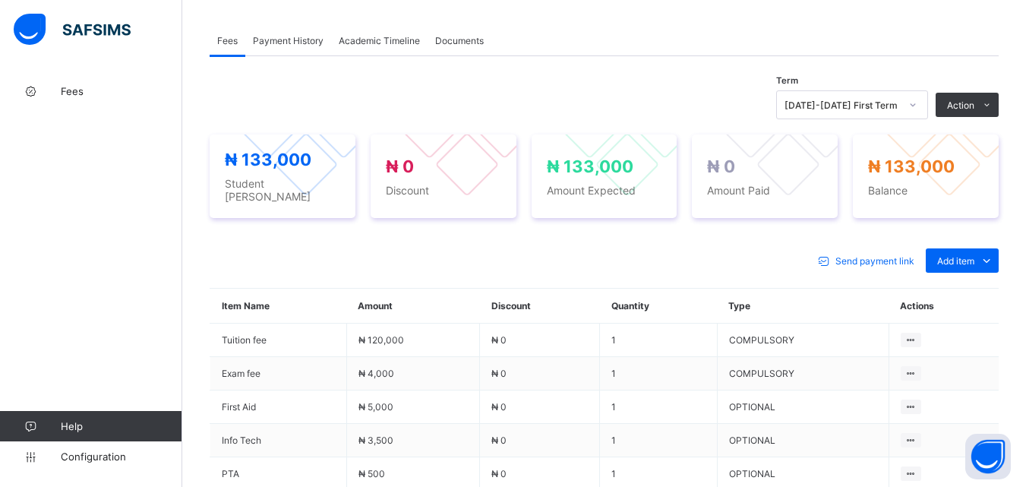
scroll to position [460, 0]
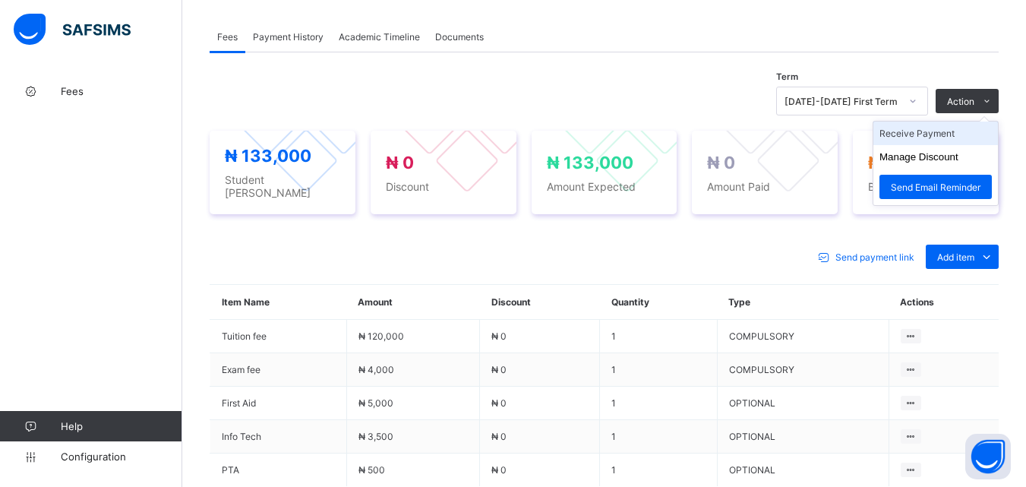
click at [957, 136] on li "Receive Payment" at bounding box center [935, 134] width 125 height 24
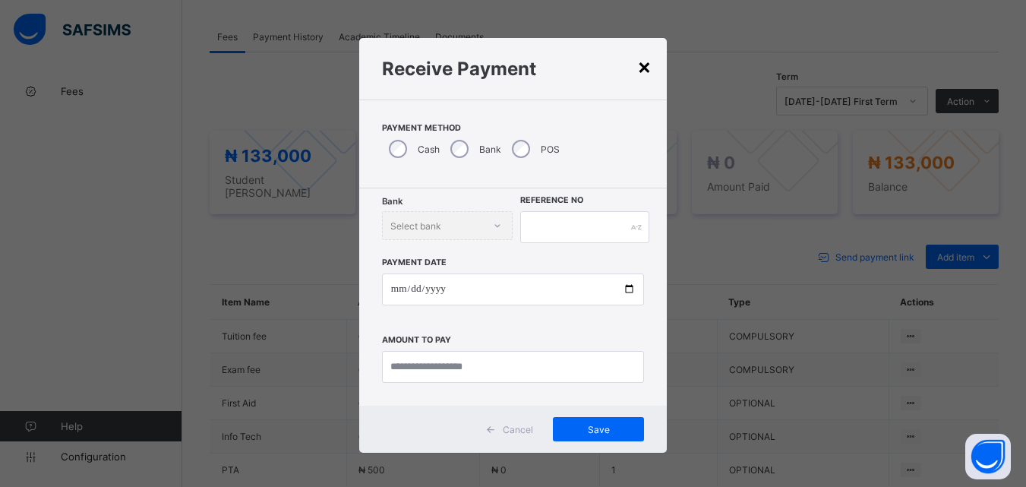
click at [637, 65] on div "×" at bounding box center [644, 66] width 14 height 26
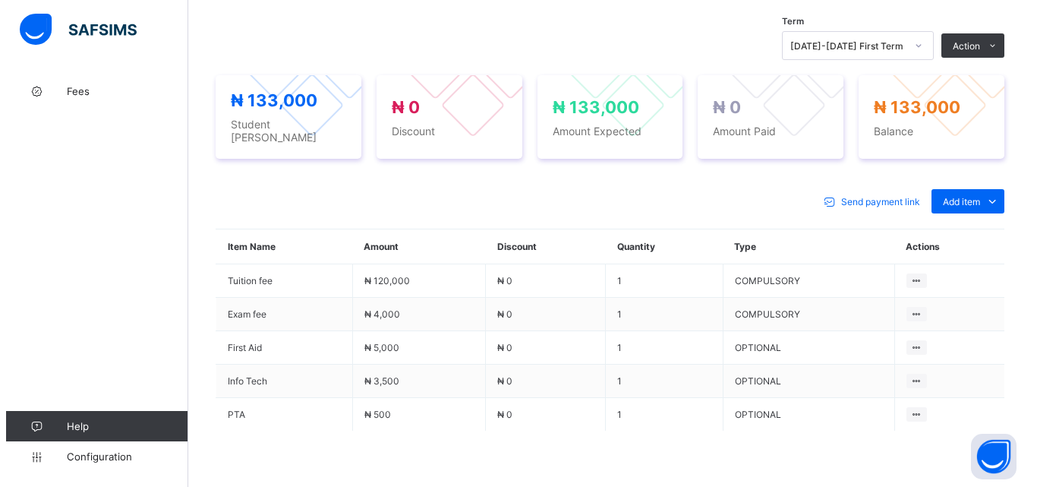
scroll to position [536, 0]
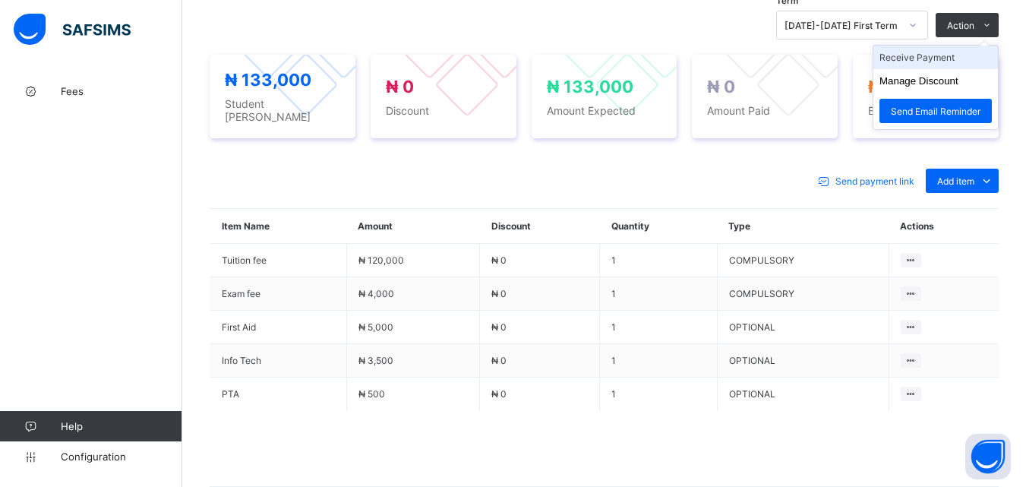
click at [936, 60] on li "Receive Payment" at bounding box center [935, 58] width 125 height 24
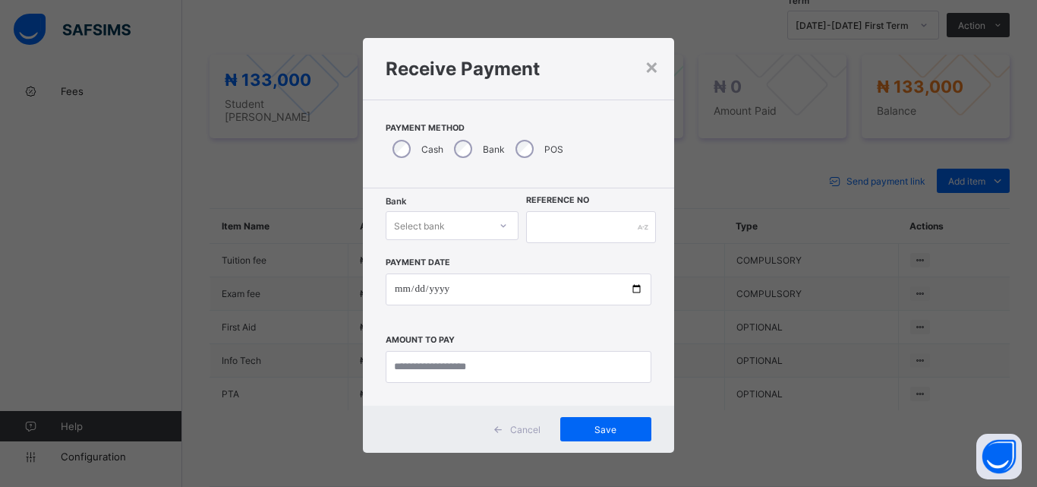
click at [457, 232] on div "Select bank" at bounding box center [438, 225] width 103 height 21
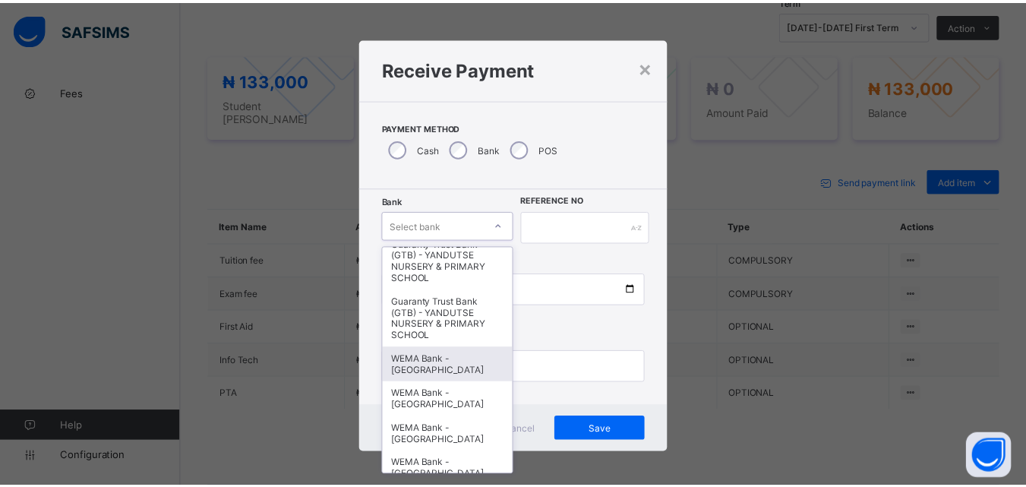
scroll to position [380, 0]
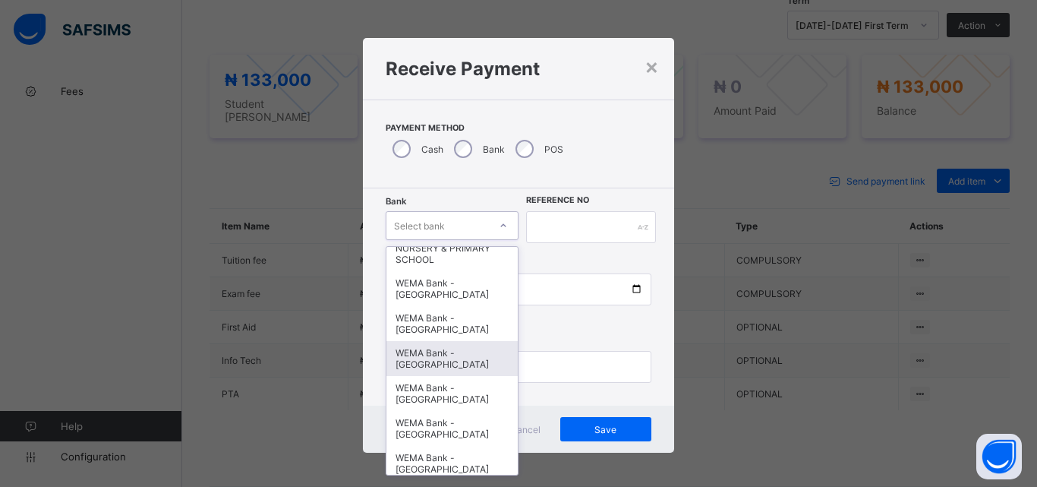
click at [463, 368] on div "WEMA Bank - YANDUTSE COLLEGE" at bounding box center [452, 358] width 131 height 35
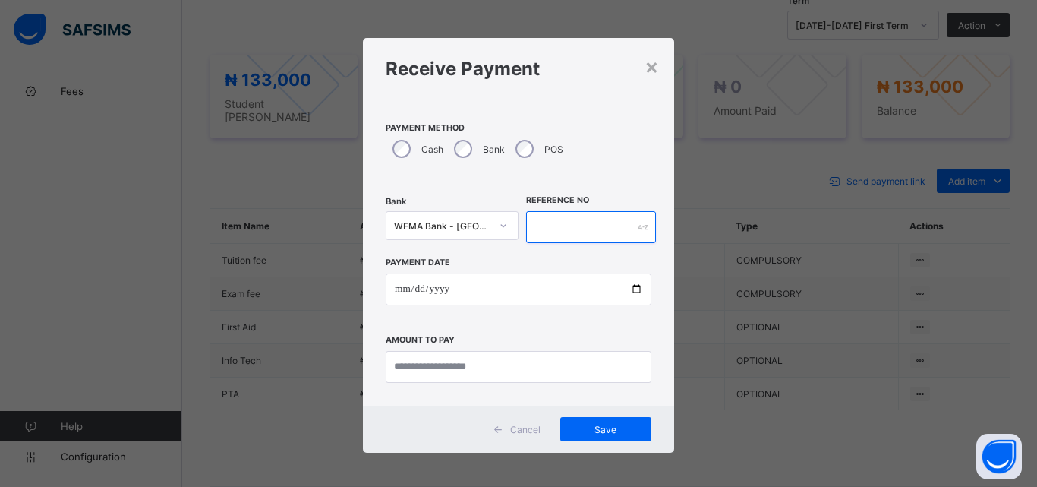
click at [568, 231] on input "text" at bounding box center [591, 227] width 130 height 32
type input "*********"
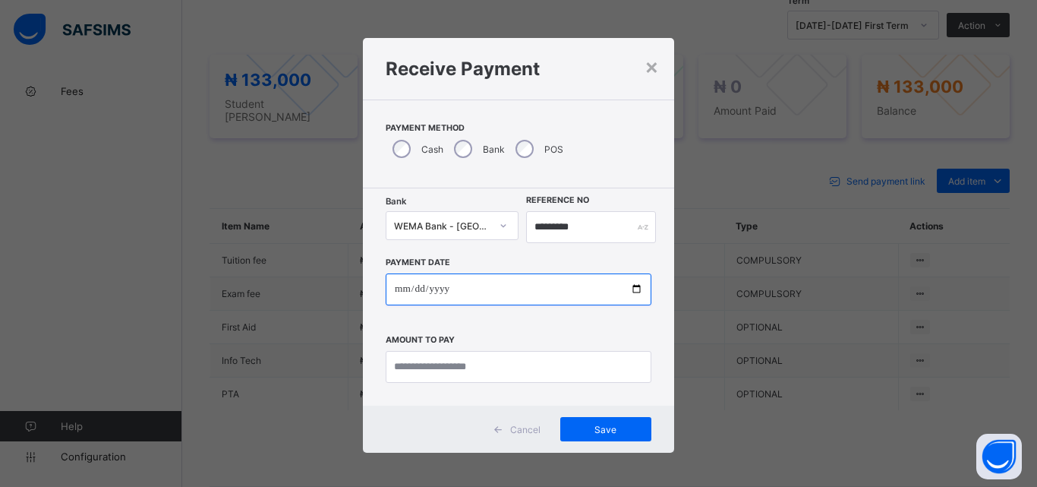
click at [631, 291] on input "date" at bounding box center [519, 289] width 266 height 32
type input "**********"
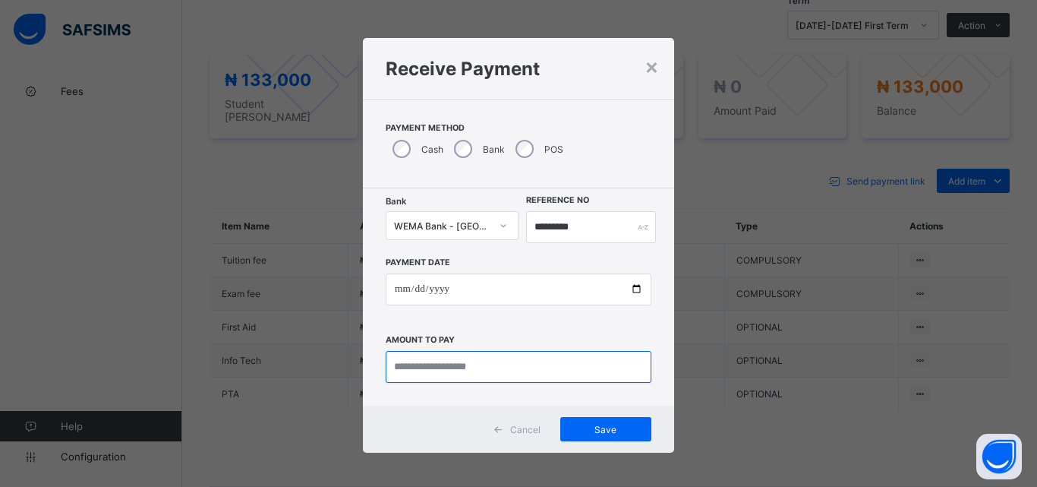
click at [411, 369] on input "currency" at bounding box center [519, 367] width 266 height 32
type input "*********"
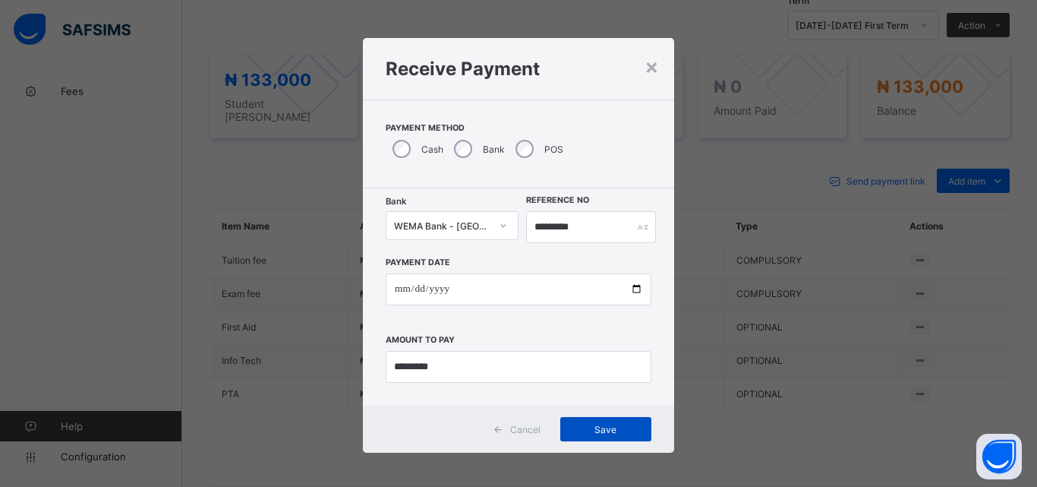
click at [591, 419] on div "Save" at bounding box center [605, 429] width 91 height 24
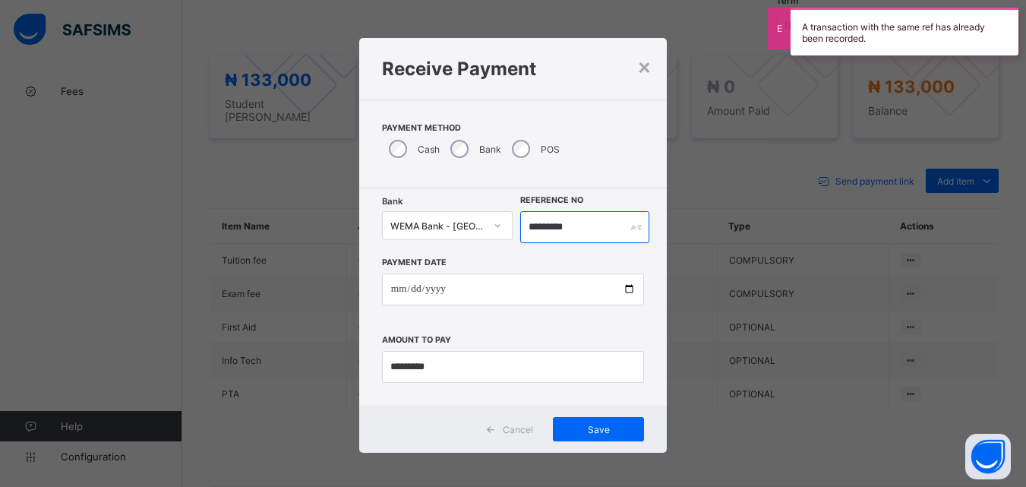
click at [582, 231] on input "*********" at bounding box center [584, 227] width 128 height 32
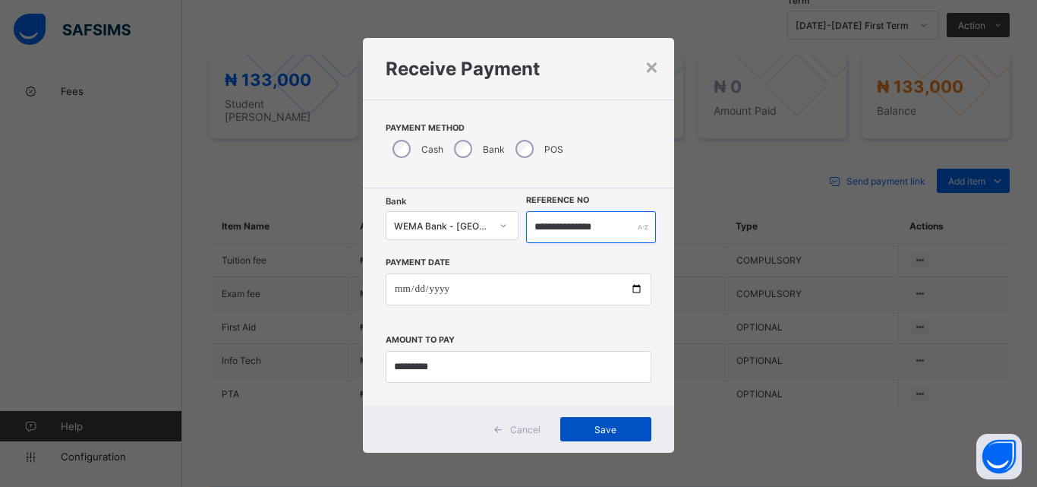
type input "**********"
click at [620, 428] on span "Save" at bounding box center [606, 429] width 68 height 11
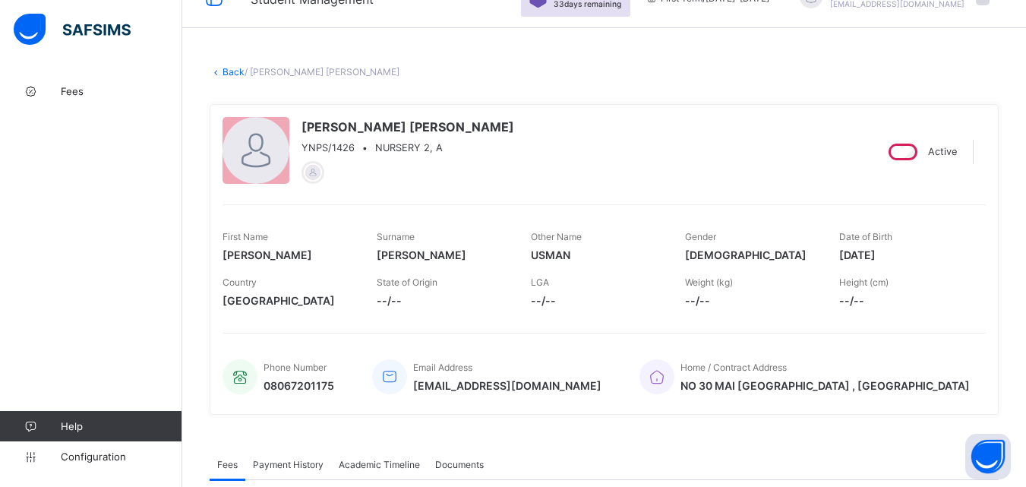
scroll to position [5, 0]
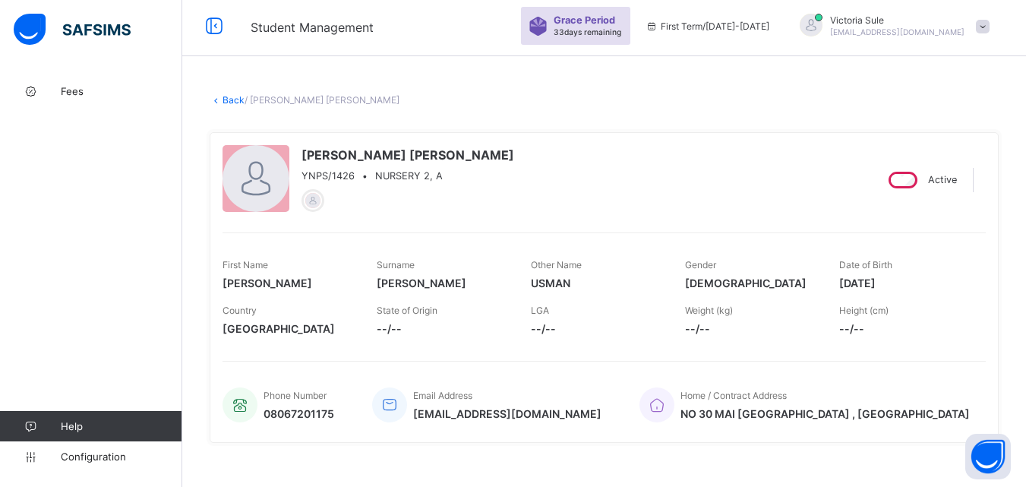
click at [231, 94] on link "Back" at bounding box center [234, 99] width 22 height 11
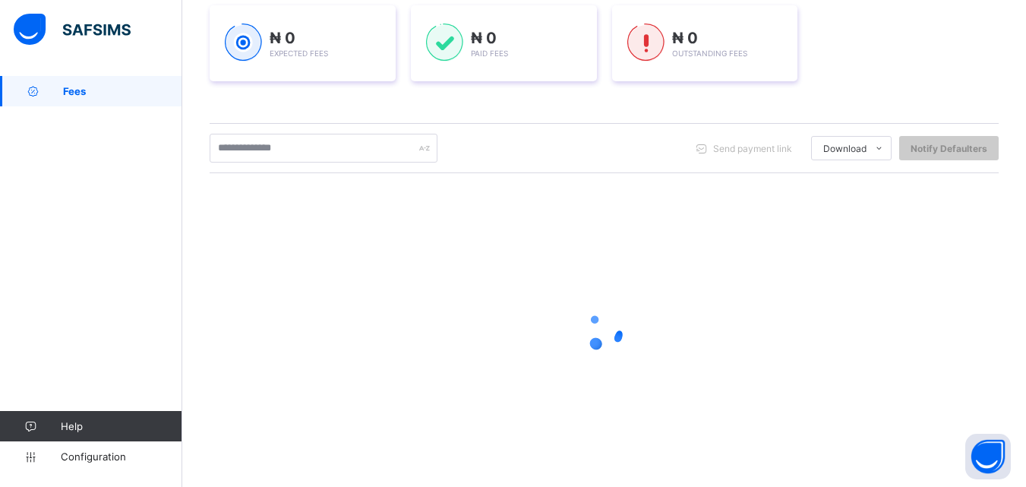
scroll to position [228, 0]
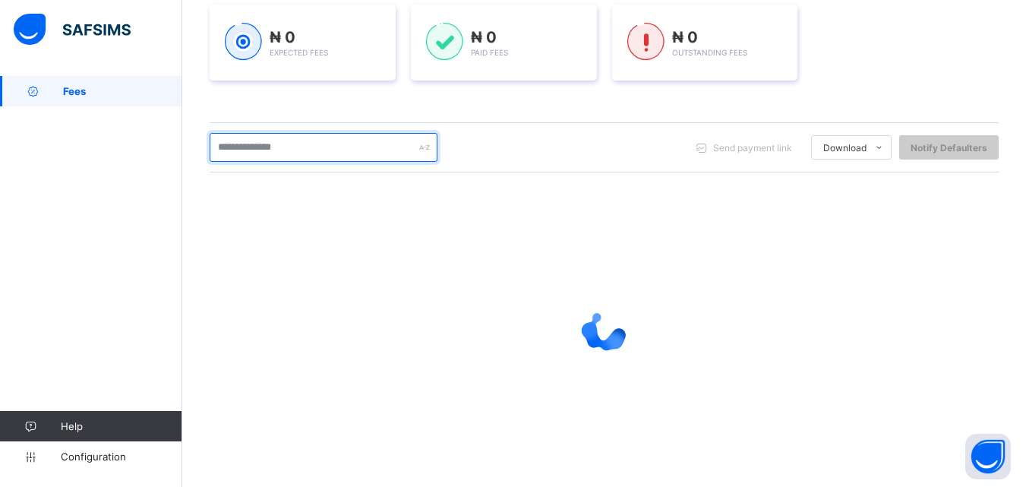
click at [303, 150] on input "text" at bounding box center [324, 147] width 228 height 29
type input "****"
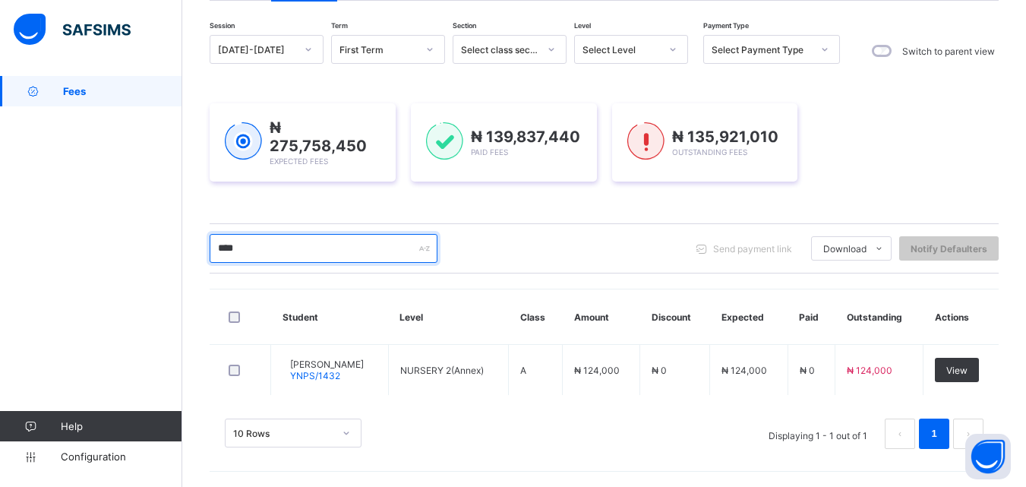
scroll to position [127, 0]
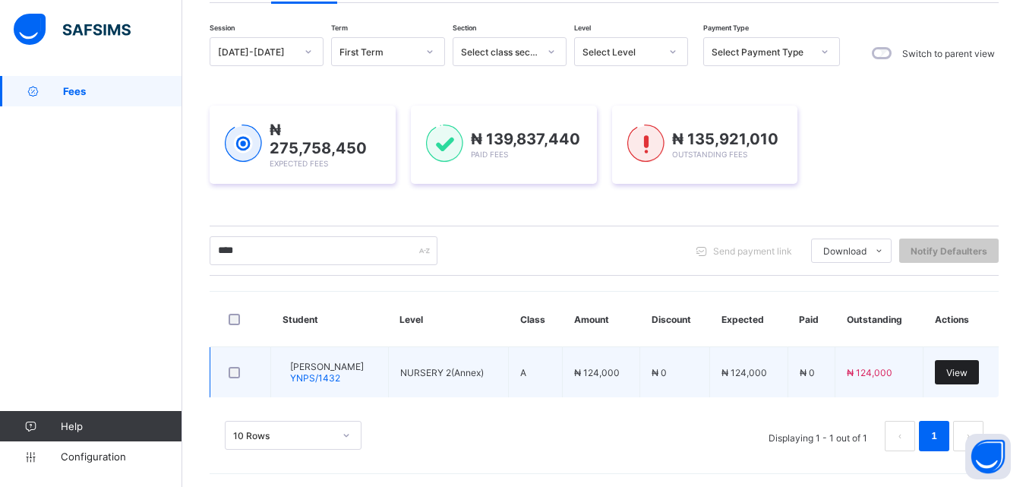
click at [969, 377] on div "View" at bounding box center [957, 372] width 44 height 24
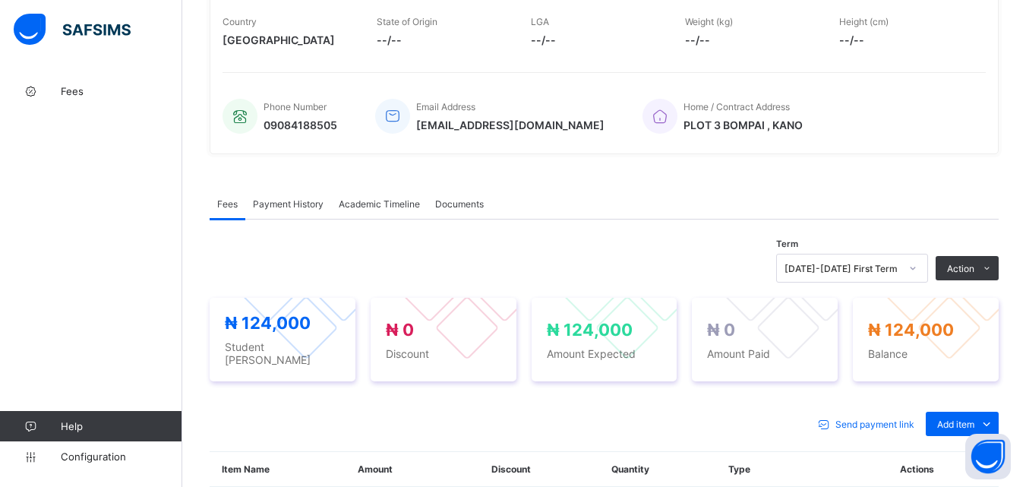
scroll to position [456, 0]
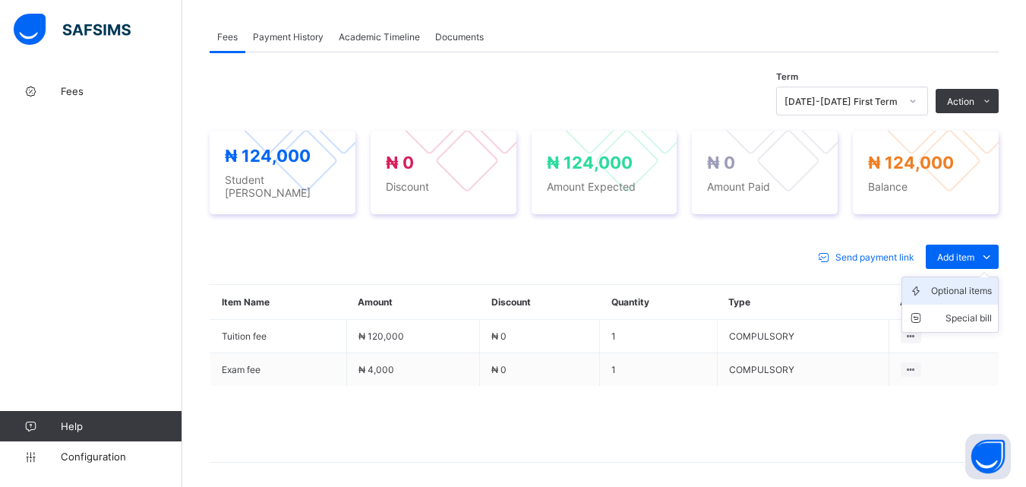
click at [962, 289] on div "Optional items" at bounding box center [961, 290] width 61 height 15
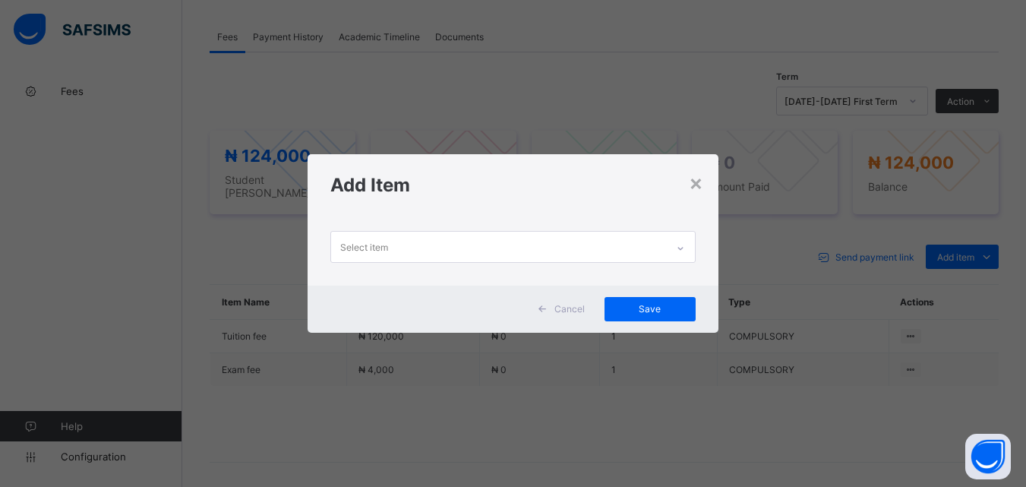
click at [679, 251] on icon at bounding box center [680, 248] width 9 height 15
drag, startPoint x: 693, startPoint y: 180, endPoint x: 701, endPoint y: 213, distance: 34.3
click at [694, 180] on div "×" at bounding box center [696, 182] width 14 height 26
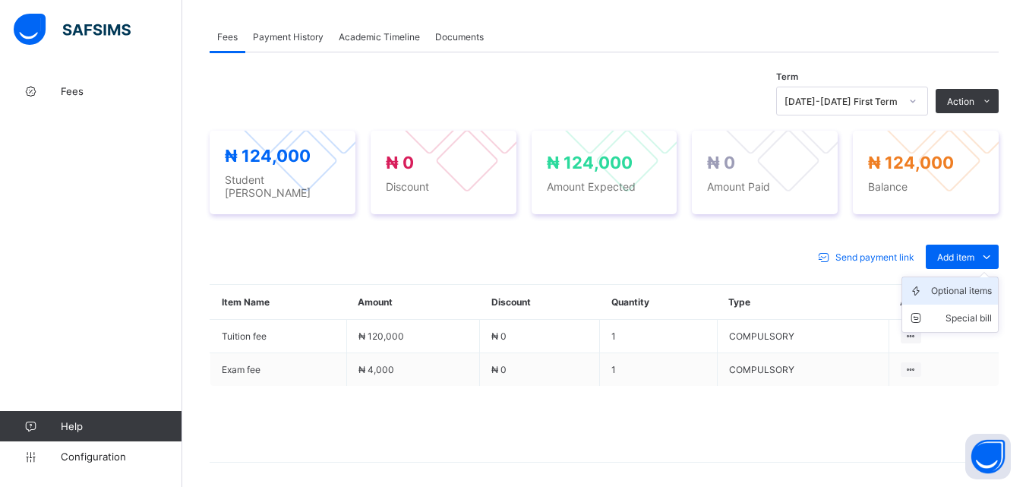
click at [961, 289] on div "Optional items" at bounding box center [961, 290] width 61 height 15
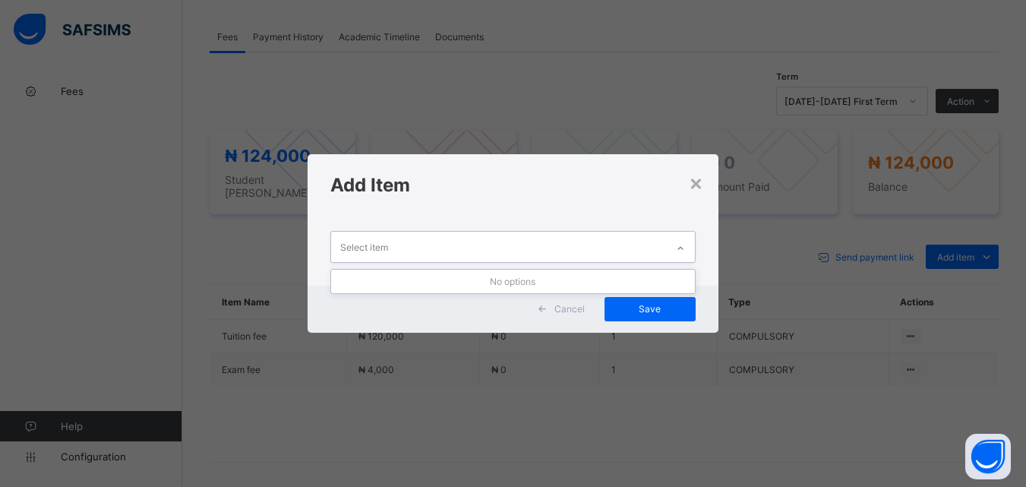
click at [680, 248] on icon at bounding box center [680, 248] width 9 height 15
click at [694, 187] on div "×" at bounding box center [696, 182] width 14 height 26
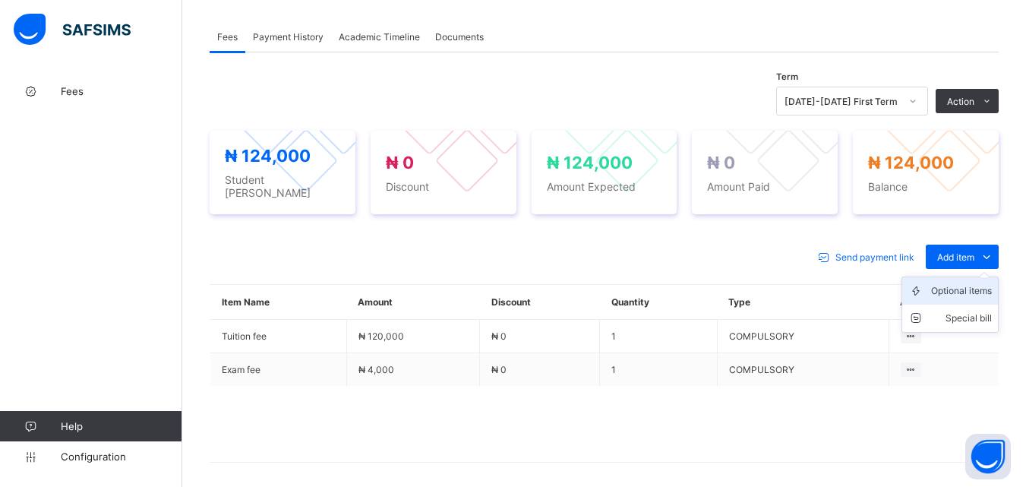
click at [965, 286] on div "Optional items" at bounding box center [961, 290] width 61 height 15
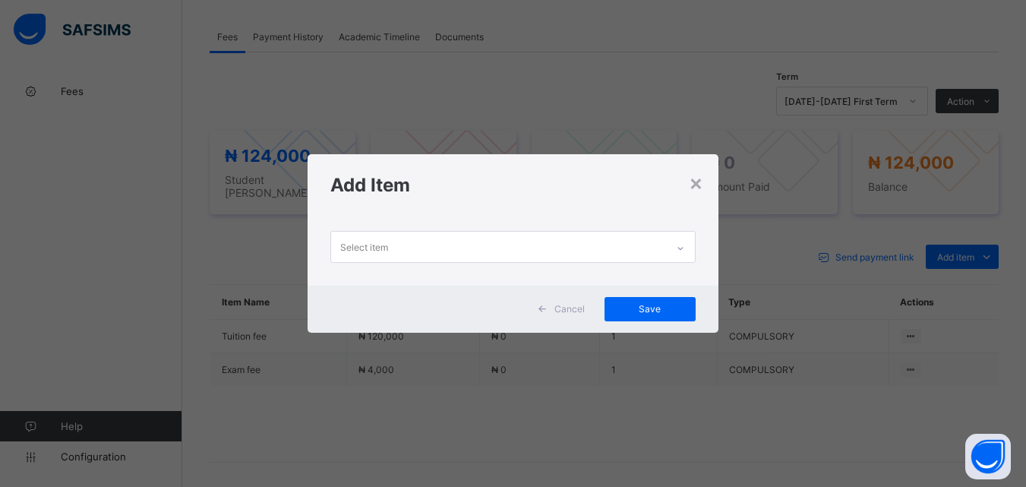
click at [684, 239] on div at bounding box center [681, 248] width 26 height 24
click at [696, 185] on div "×" at bounding box center [696, 182] width 14 height 26
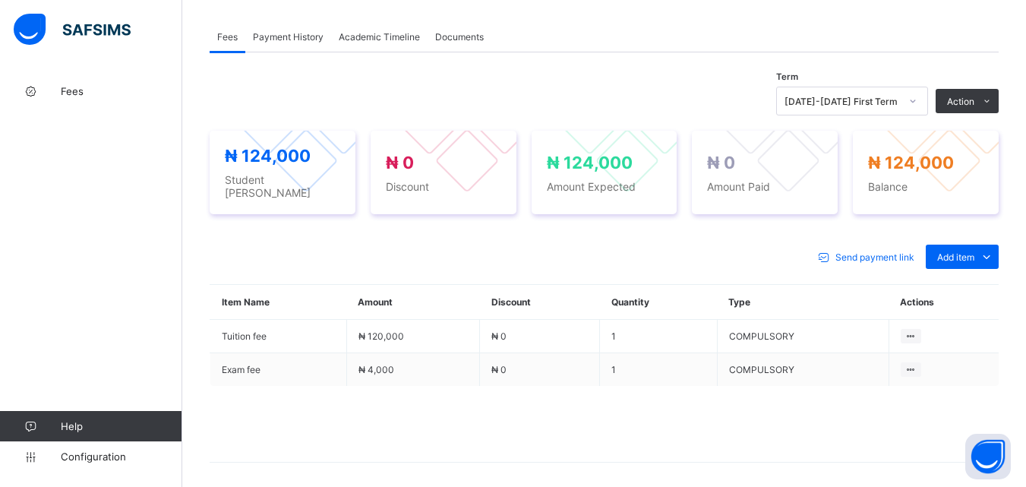
scroll to position [512, 0]
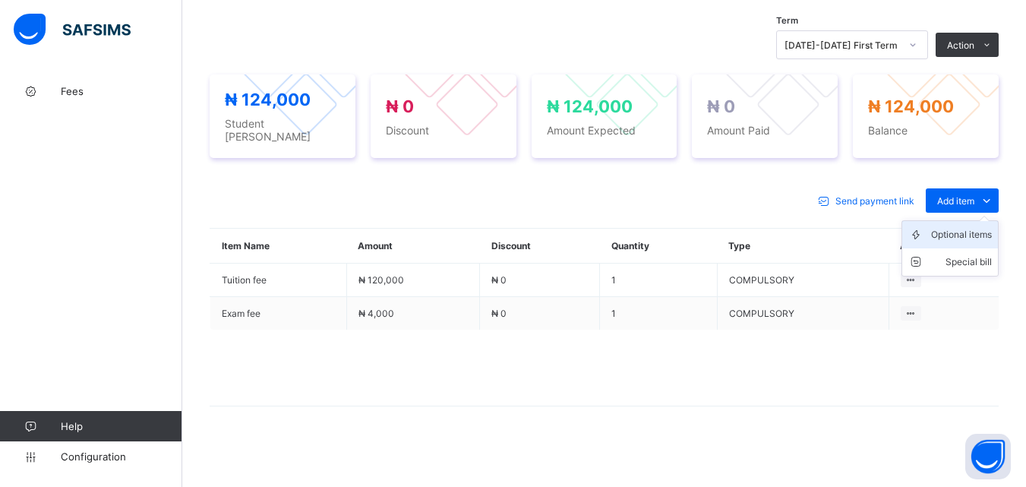
click at [961, 235] on div "Optional items" at bounding box center [961, 234] width 61 height 15
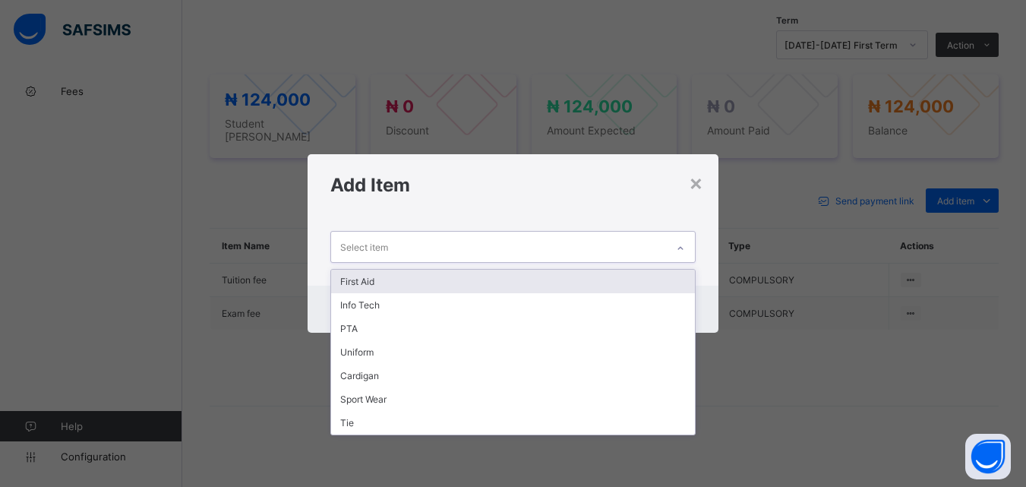
click at [682, 248] on icon at bounding box center [680, 248] width 9 height 15
click at [618, 277] on div "First Aid" at bounding box center [512, 282] width 363 height 24
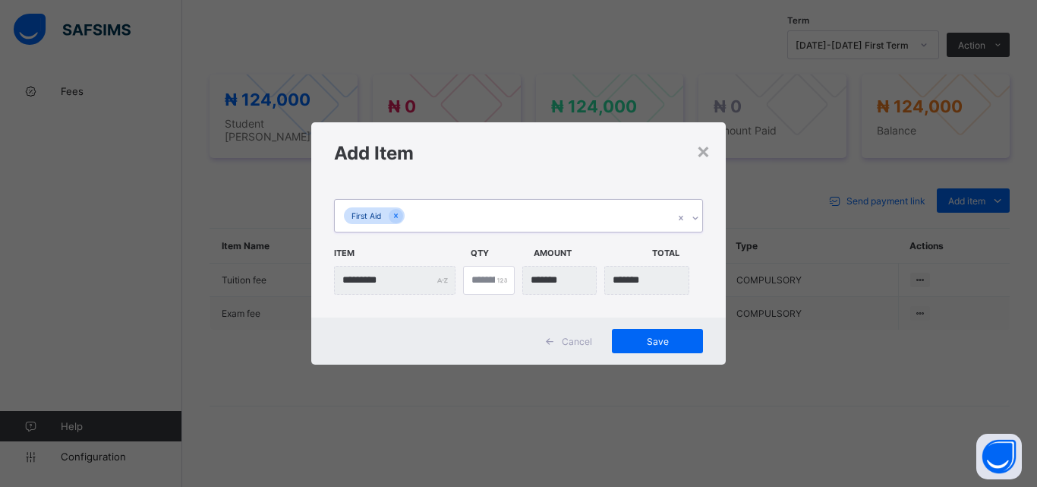
click at [545, 213] on div "First Aid" at bounding box center [504, 216] width 339 height 32
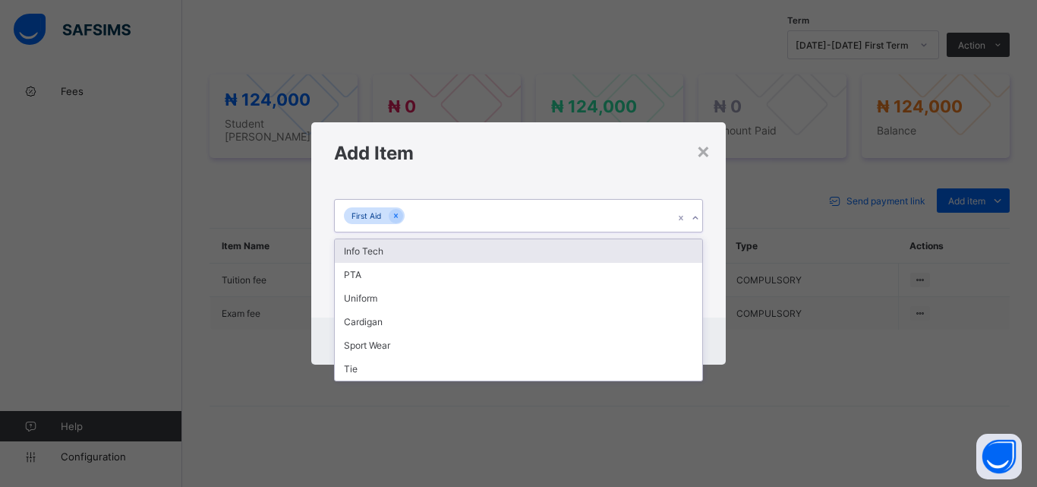
click at [535, 248] on div "Info Tech" at bounding box center [519, 251] width 368 height 24
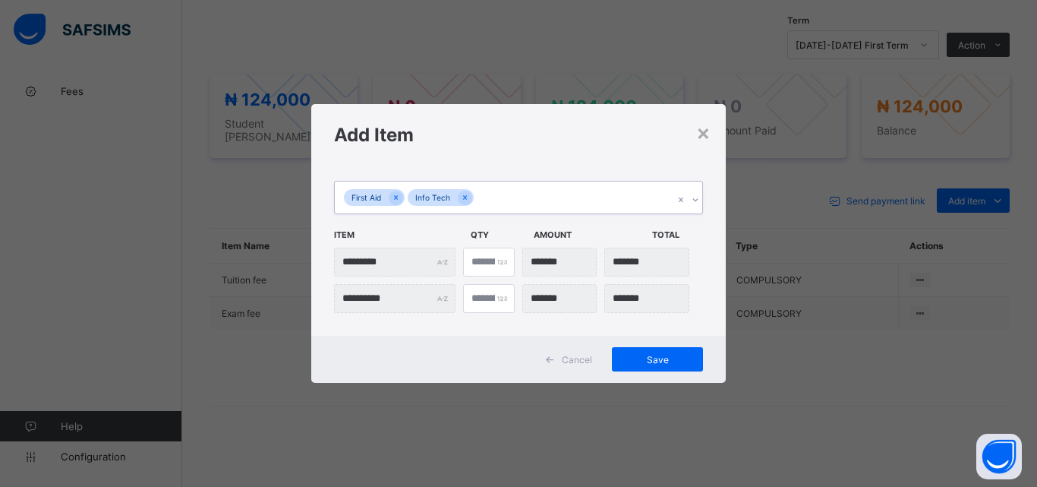
click at [541, 199] on div "First Aid Info Tech" at bounding box center [504, 198] width 339 height 32
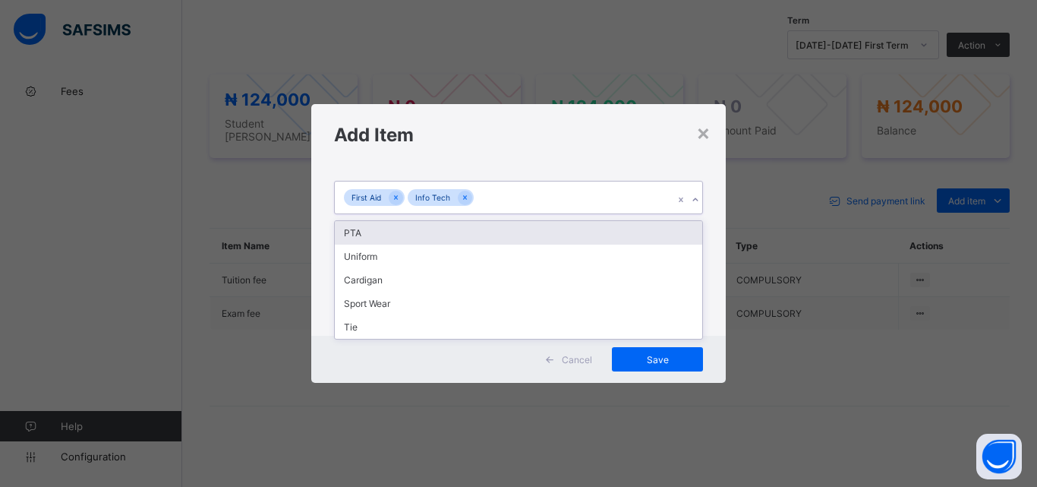
click at [529, 235] on div "PTA" at bounding box center [519, 233] width 368 height 24
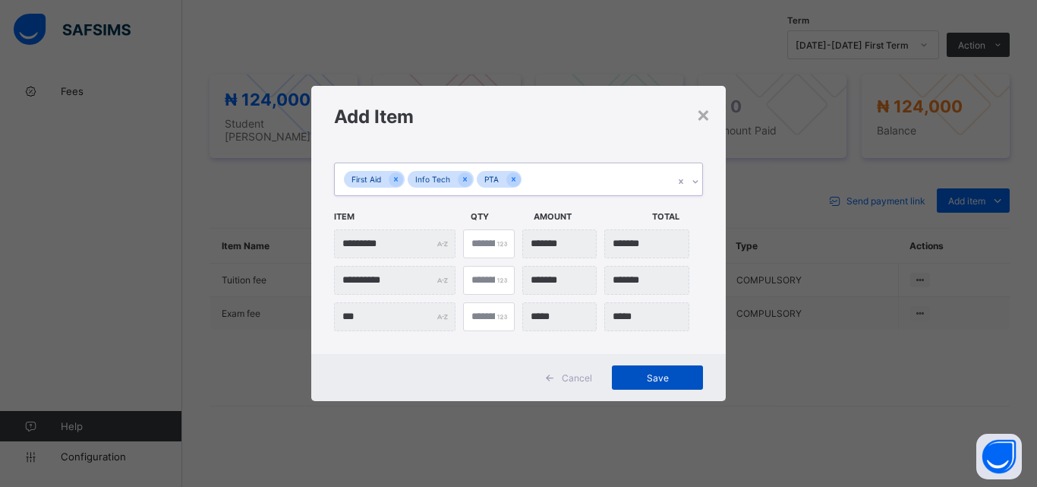
click at [650, 376] on span "Save" at bounding box center [658, 377] width 68 height 11
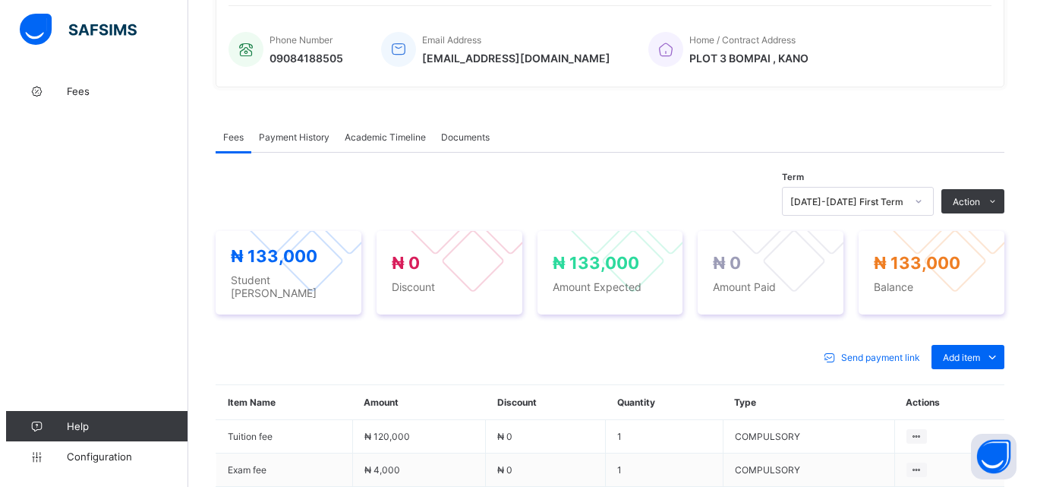
scroll to position [360, 0]
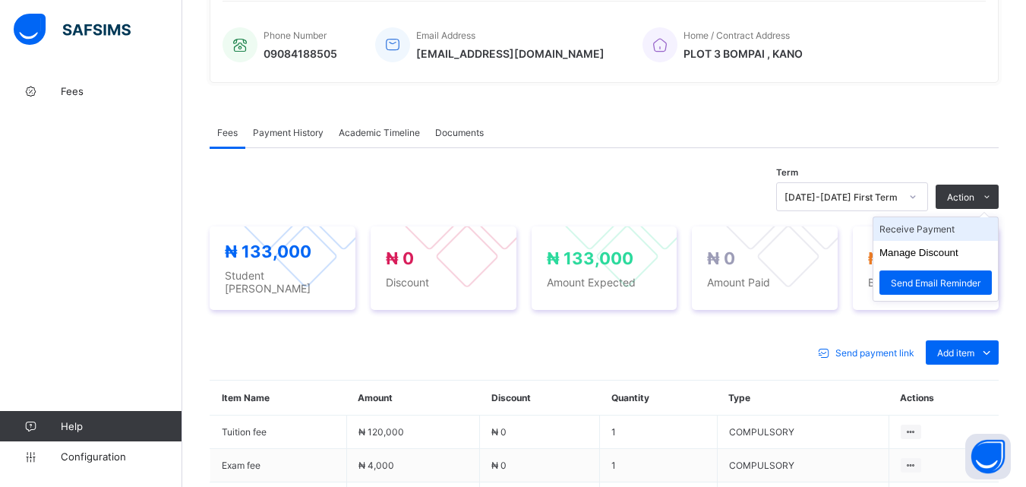
click at [948, 235] on li "Receive Payment" at bounding box center [935, 229] width 125 height 24
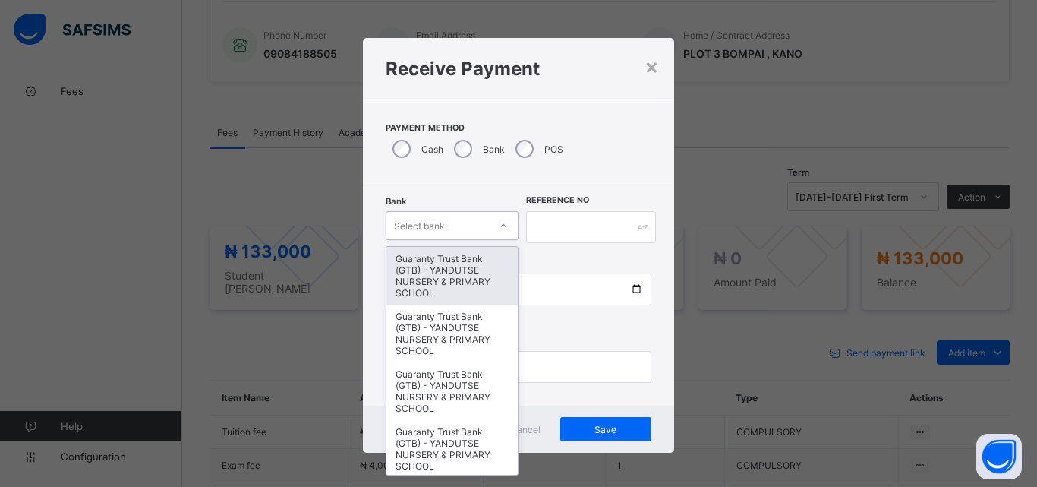
click at [500, 223] on icon at bounding box center [503, 225] width 9 height 15
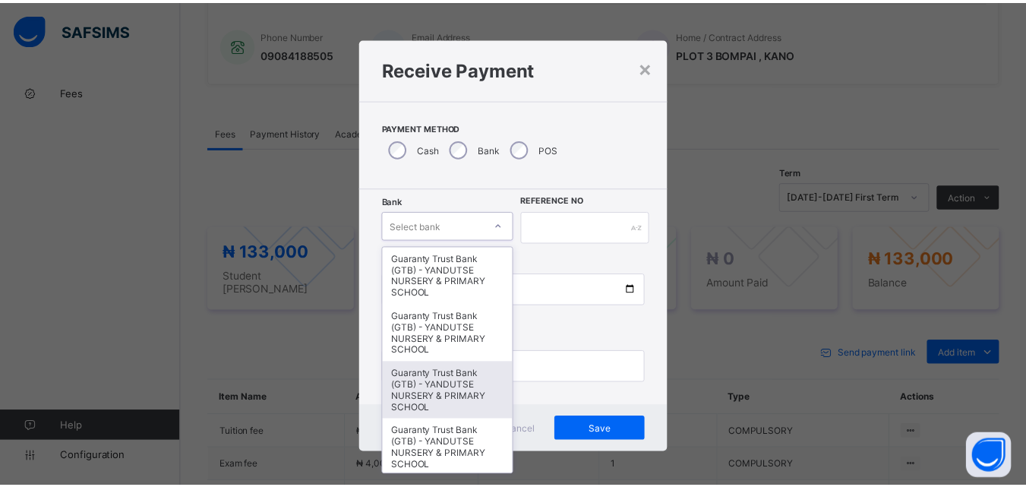
scroll to position [304, 0]
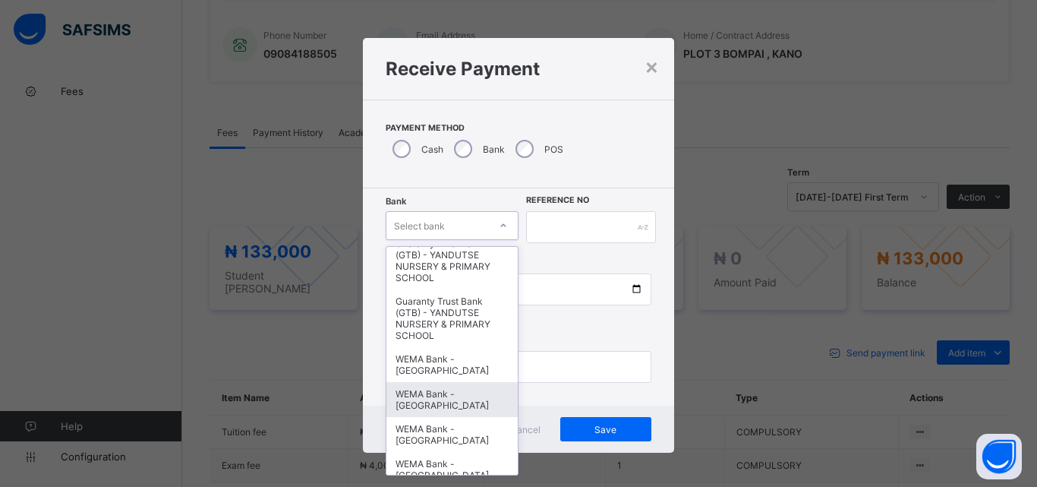
click at [456, 393] on div "WEMA Bank - YANDUTSE COLLEGE" at bounding box center [452, 399] width 131 height 35
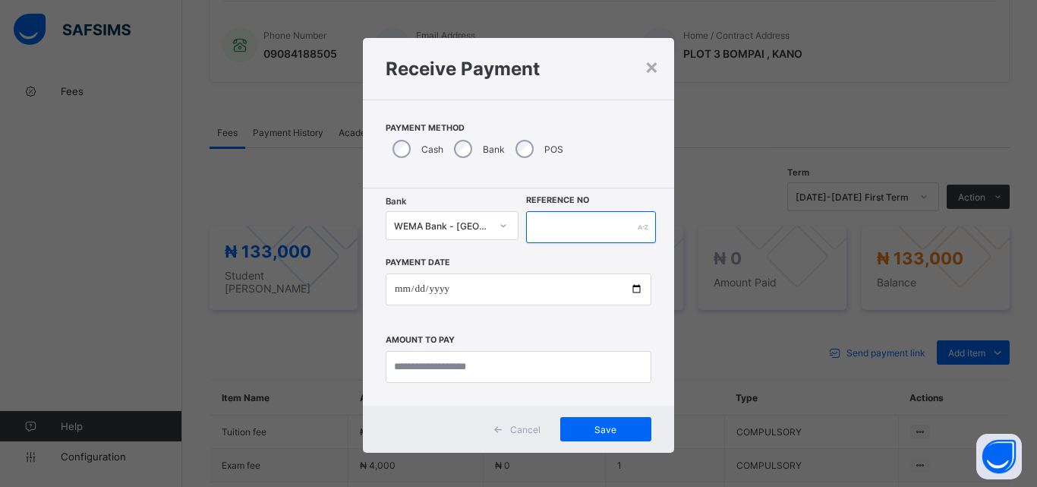
click at [576, 235] on input "text" at bounding box center [591, 227] width 130 height 32
type input "**********"
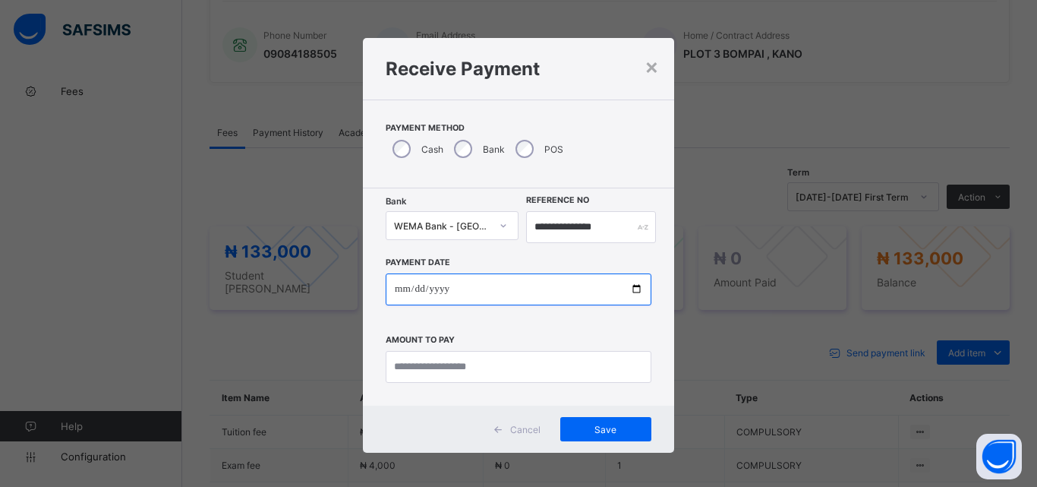
click at [630, 292] on input "date" at bounding box center [519, 289] width 266 height 32
type input "**********"
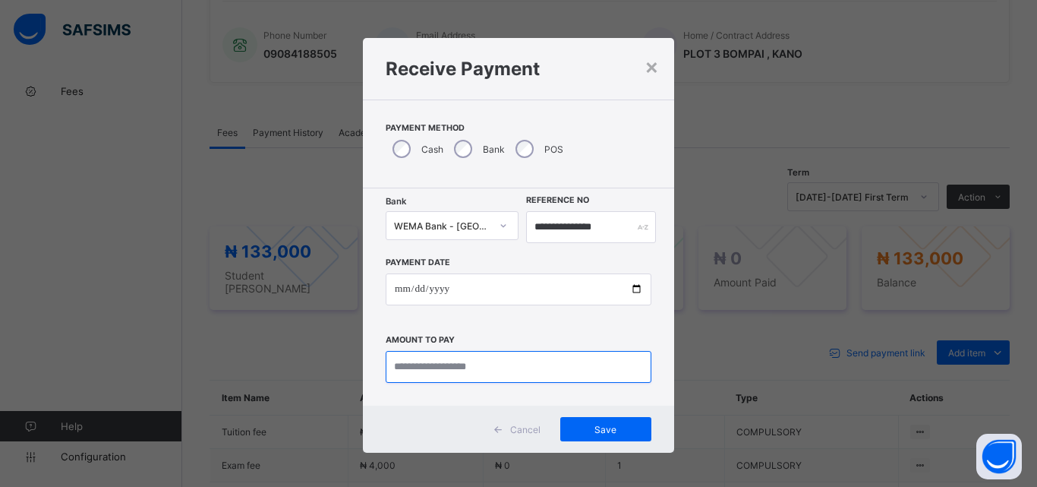
click at [419, 366] on input "currency" at bounding box center [519, 367] width 266 height 32
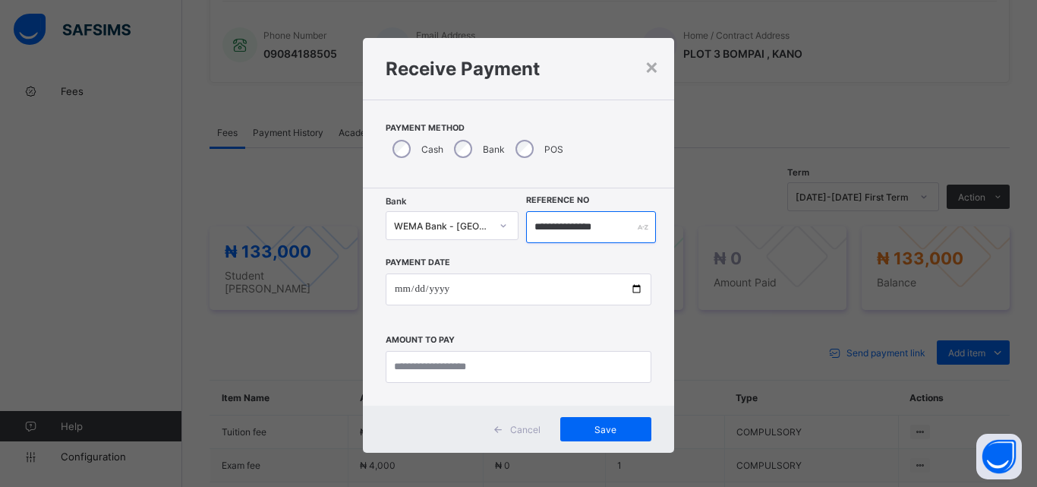
click at [621, 229] on input "**********" at bounding box center [591, 227] width 130 height 32
click at [649, 64] on div "×" at bounding box center [652, 66] width 14 height 26
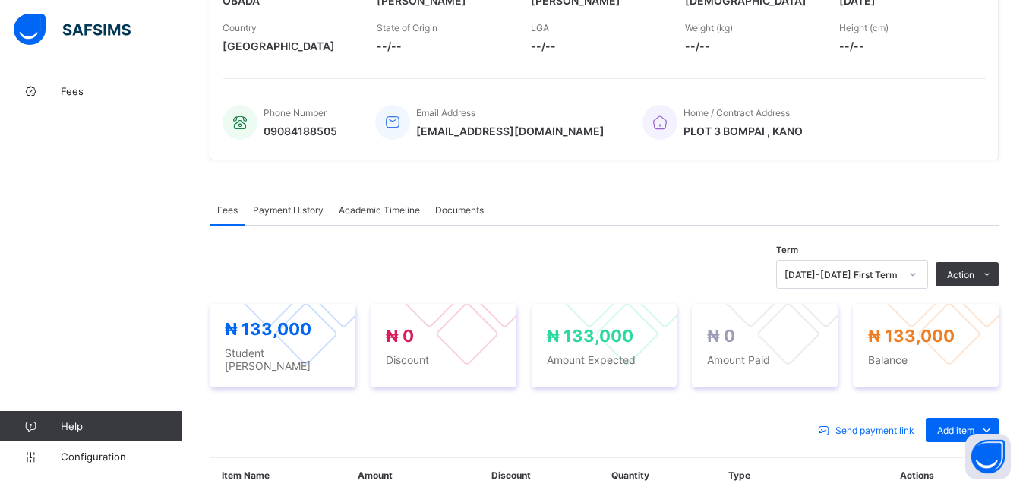
scroll to position [436, 0]
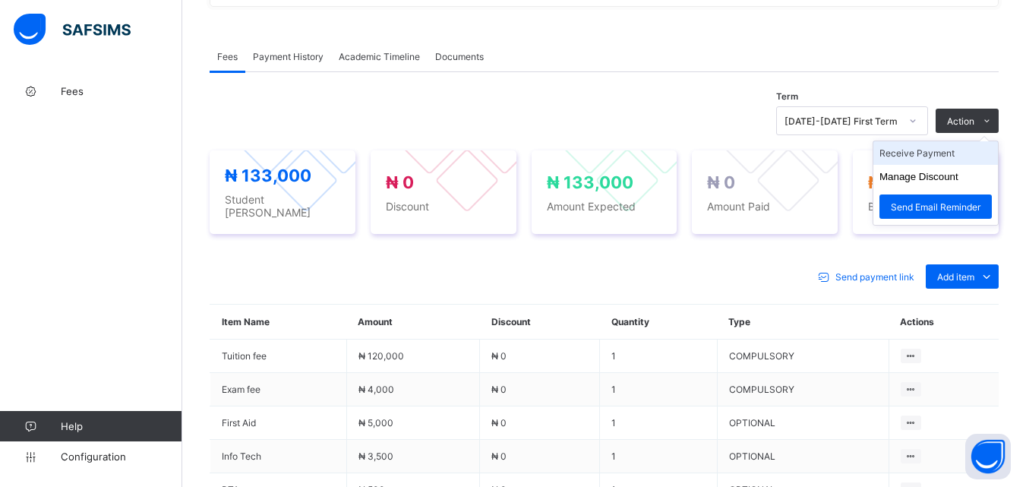
click at [962, 163] on li "Receive Payment" at bounding box center [935, 153] width 125 height 24
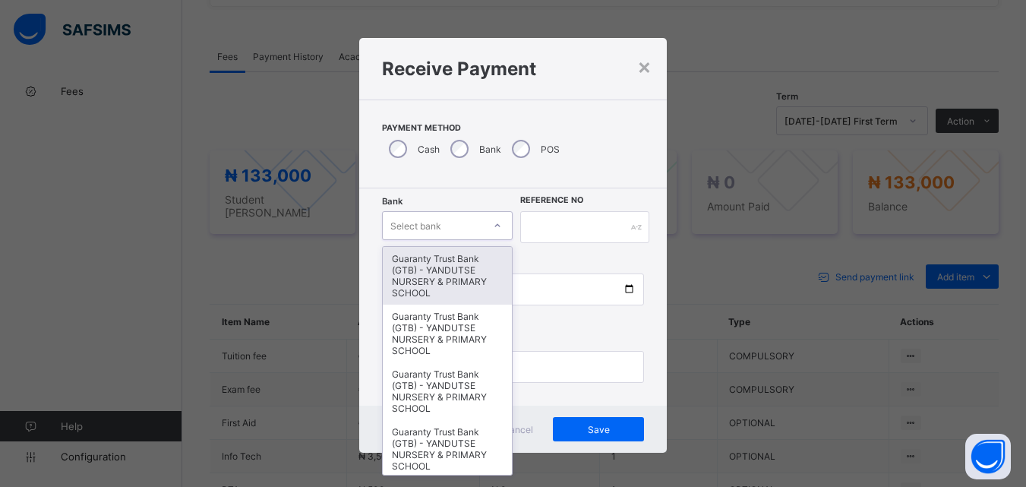
click at [468, 229] on div "Select bank" at bounding box center [433, 225] width 101 height 21
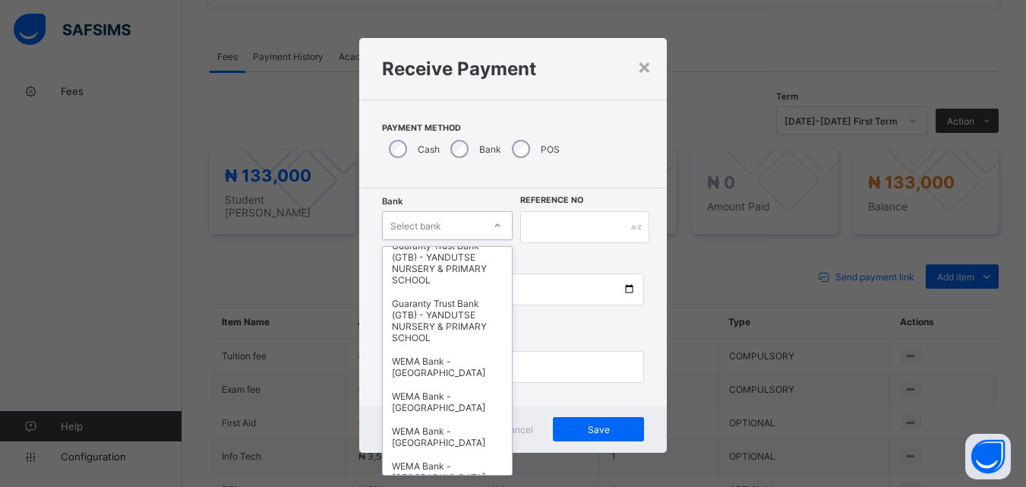
scroll to position [304, 0]
click at [451, 438] on div "WEMA Bank - YANDUTSE COLLEGE" at bounding box center [448, 434] width 130 height 35
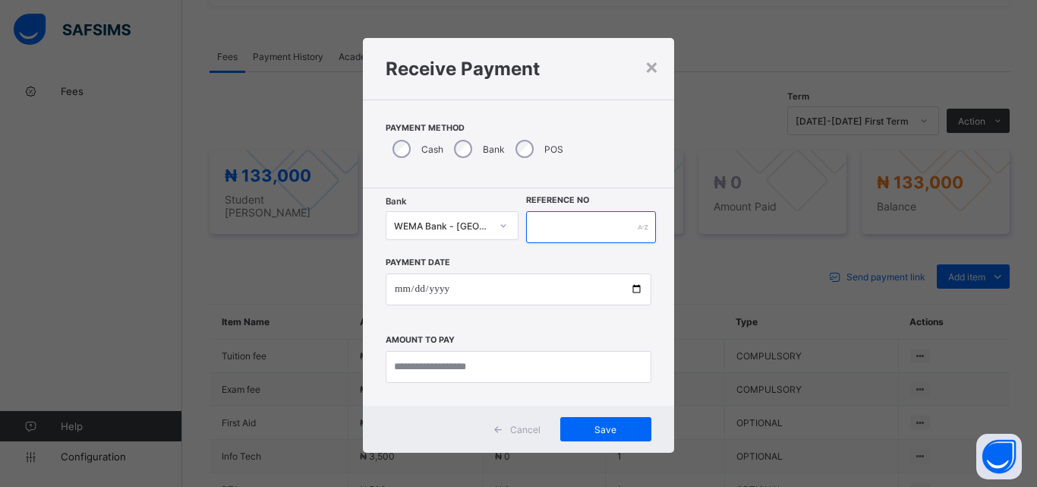
click at [553, 219] on input "text" at bounding box center [591, 227] width 130 height 32
type input "**********"
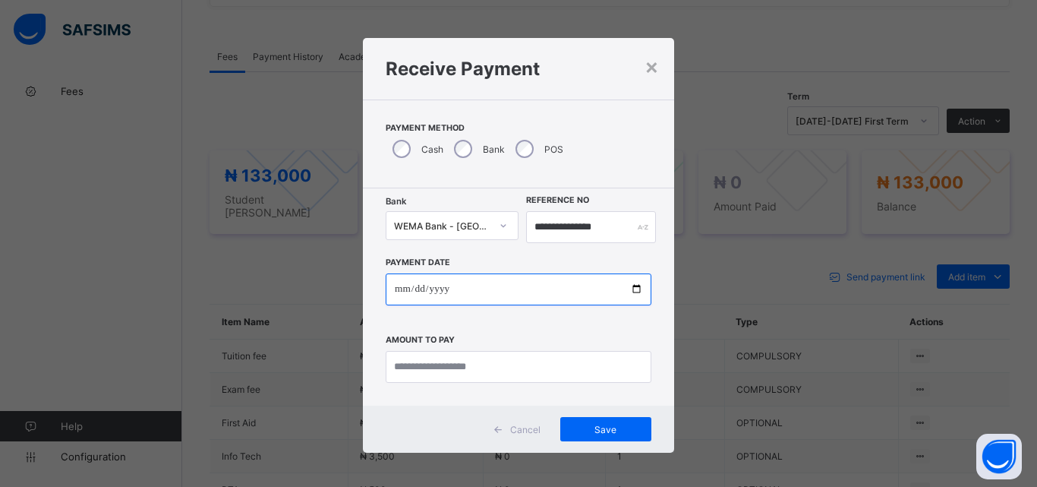
click at [632, 289] on input "date" at bounding box center [519, 289] width 266 height 32
type input "**********"
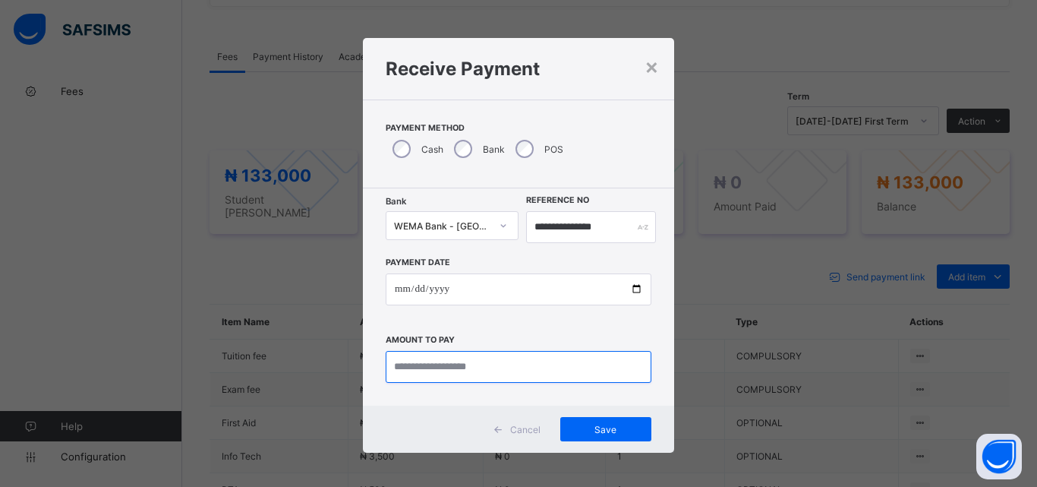
click at [437, 365] on input "currency" at bounding box center [519, 367] width 266 height 32
type input "*********"
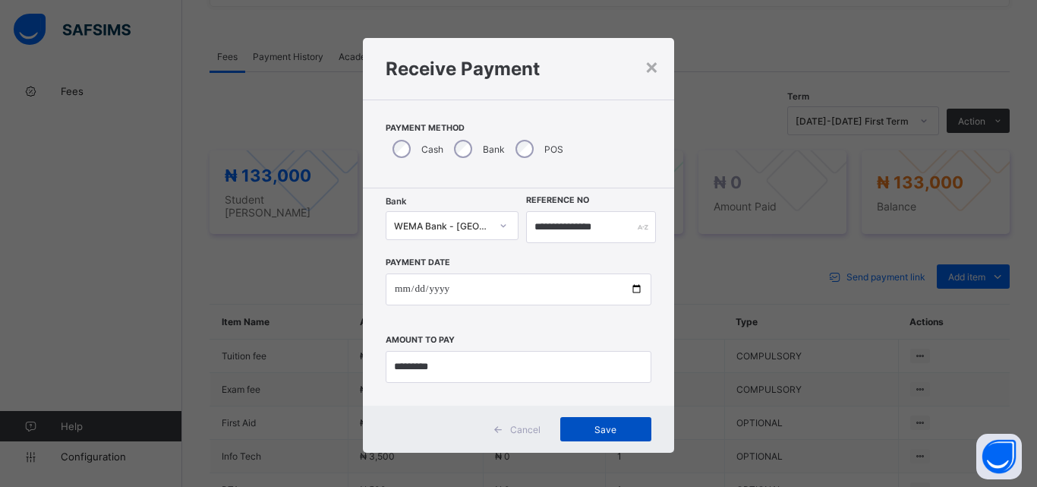
click at [626, 430] on span "Save" at bounding box center [606, 429] width 68 height 11
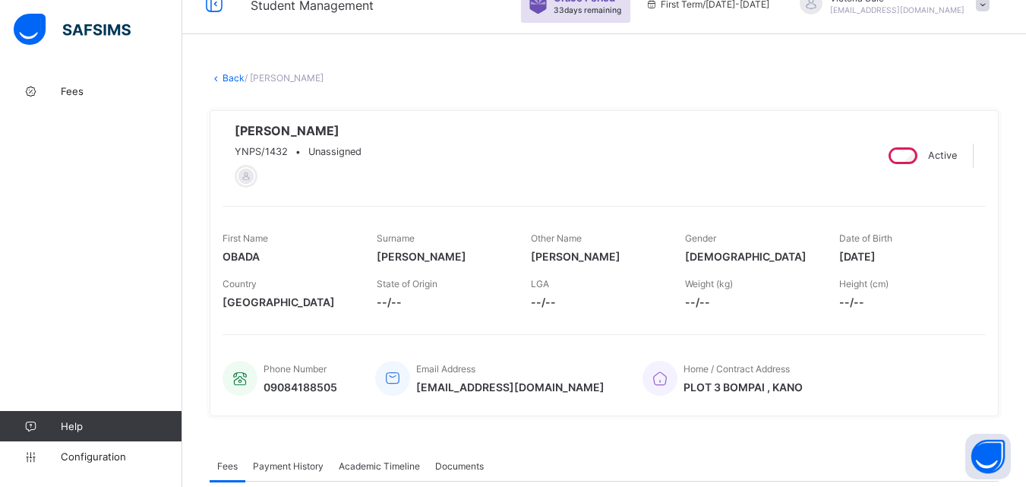
scroll to position [0, 0]
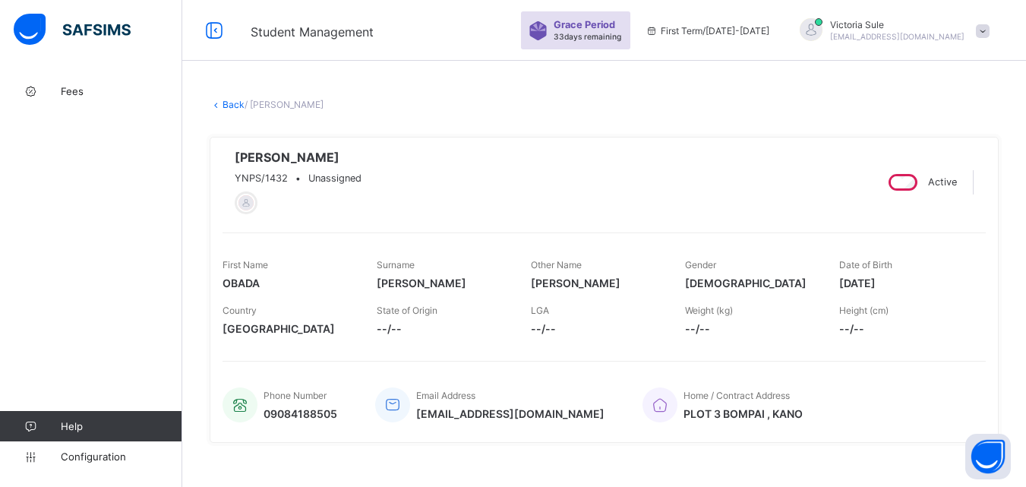
click at [229, 106] on link "Back" at bounding box center [234, 104] width 22 height 11
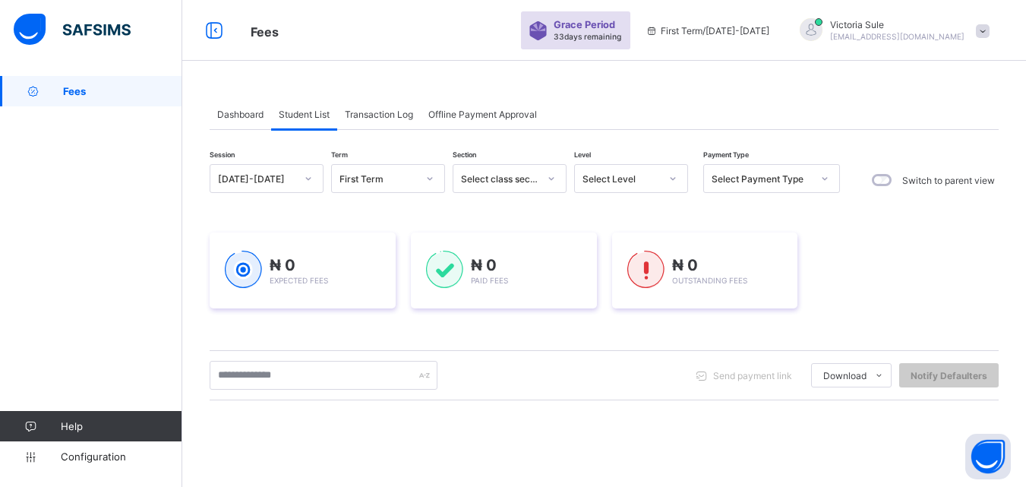
scroll to position [228, 0]
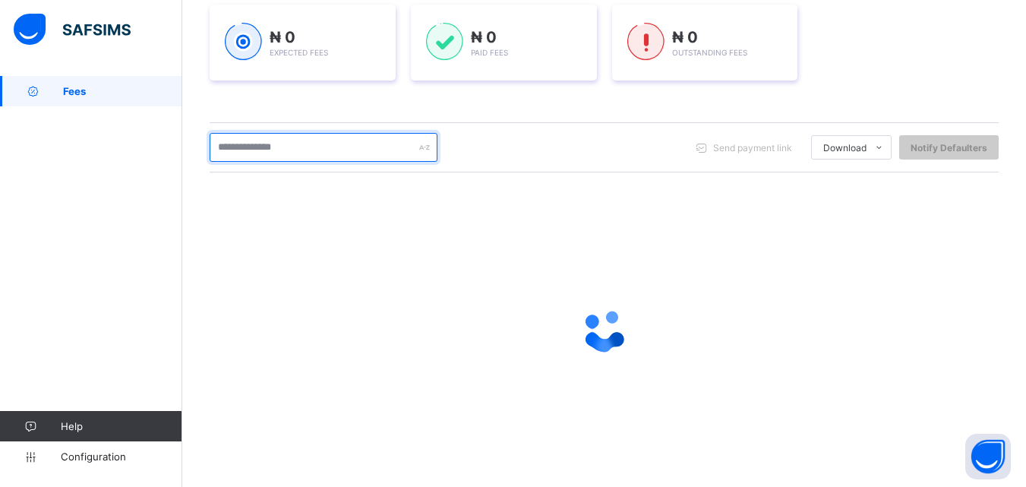
click at [249, 148] on input "text" at bounding box center [324, 147] width 228 height 29
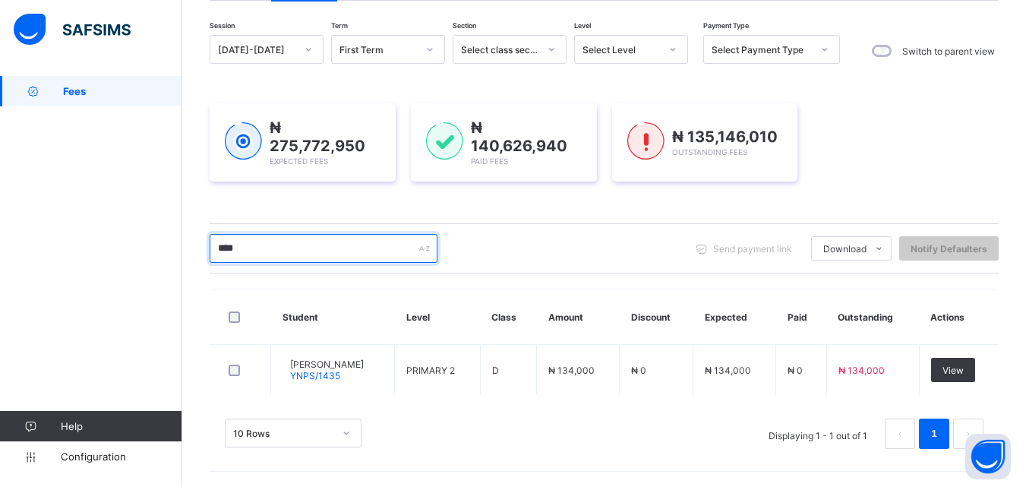
scroll to position [127, 0]
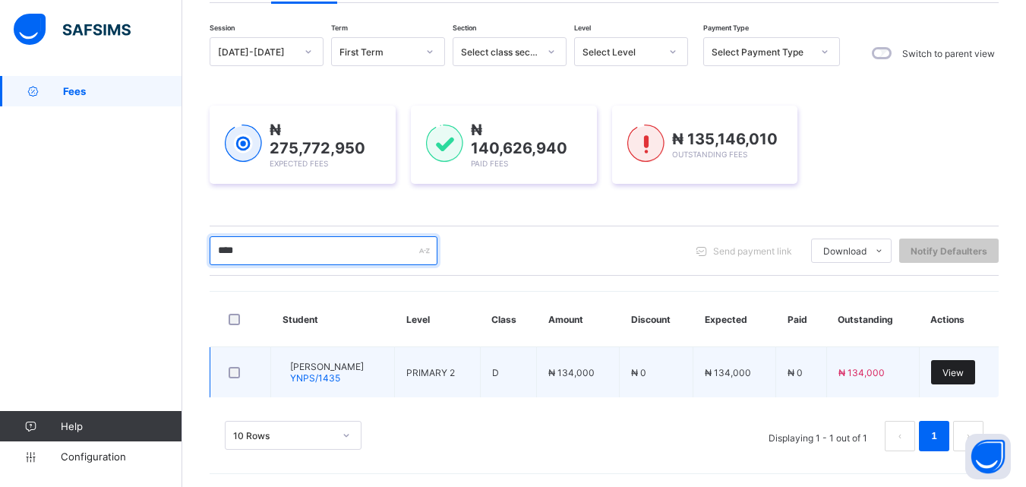
type input "****"
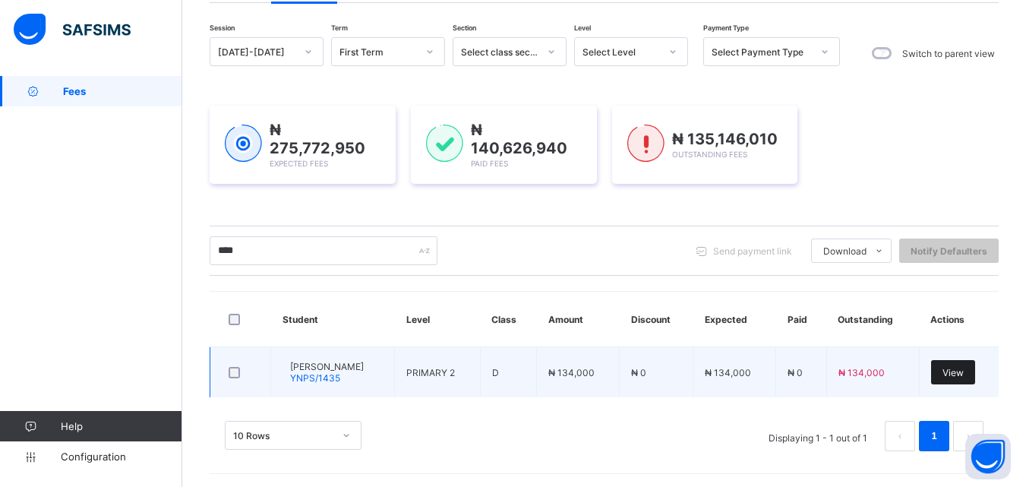
click at [964, 370] on span "View" at bounding box center [952, 372] width 21 height 11
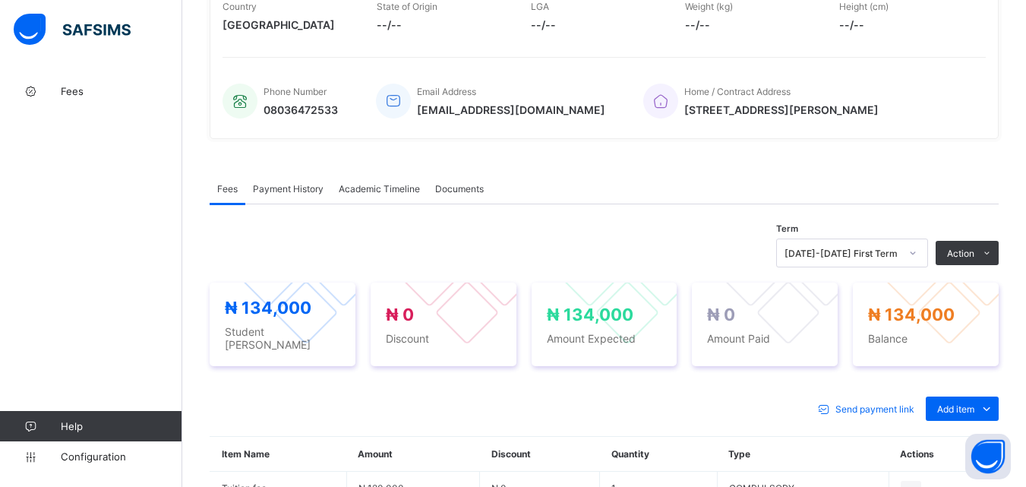
scroll to position [500, 0]
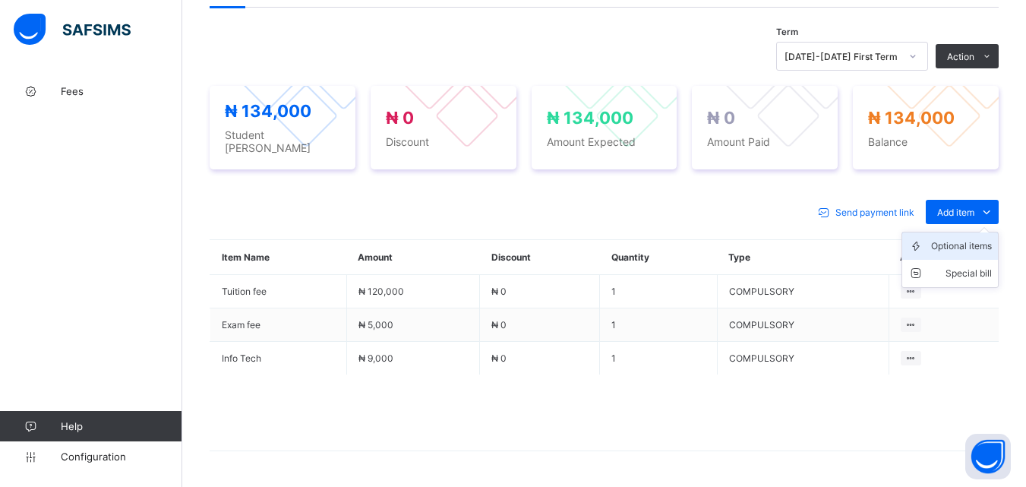
click at [968, 246] on div "Optional items" at bounding box center [961, 245] width 61 height 15
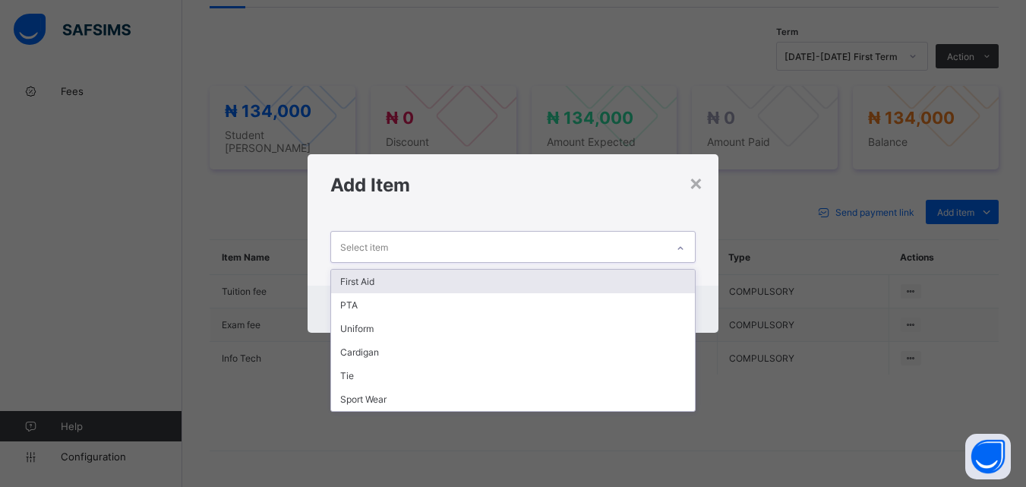
click at [649, 251] on div "Select item" at bounding box center [498, 247] width 334 height 30
click at [610, 285] on div "First Aid" at bounding box center [512, 282] width 363 height 24
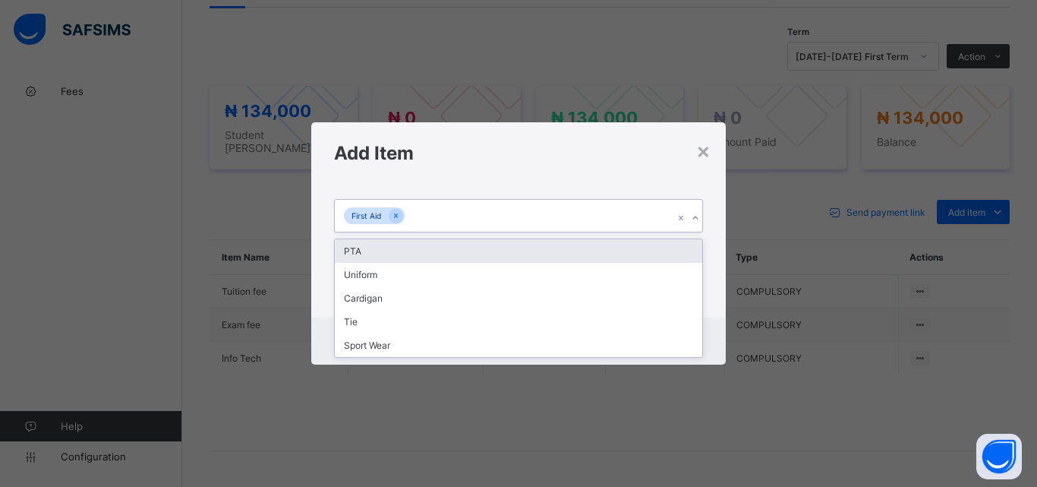
click at [551, 226] on div "First Aid" at bounding box center [504, 216] width 339 height 32
click at [541, 256] on div "PTA" at bounding box center [519, 251] width 368 height 24
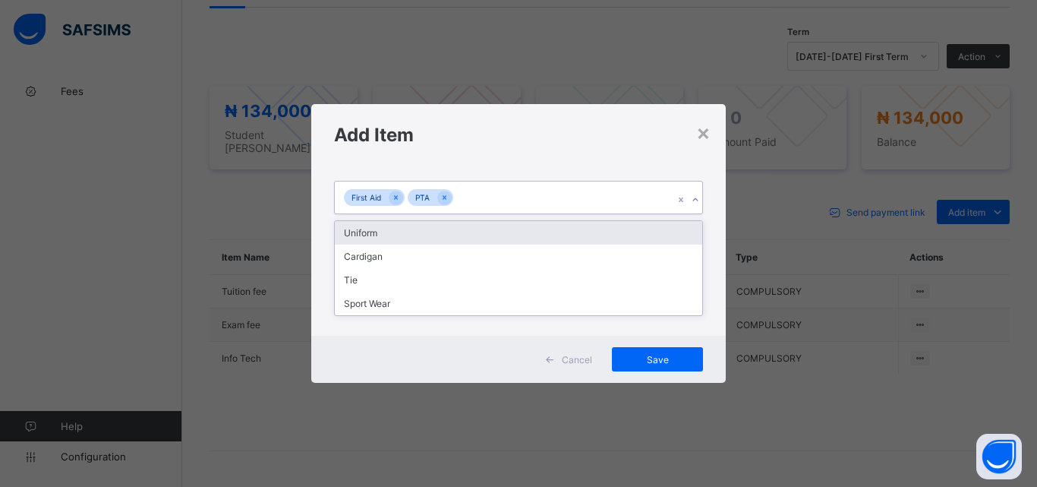
click at [543, 185] on div "First Aid PTA" at bounding box center [504, 198] width 339 height 32
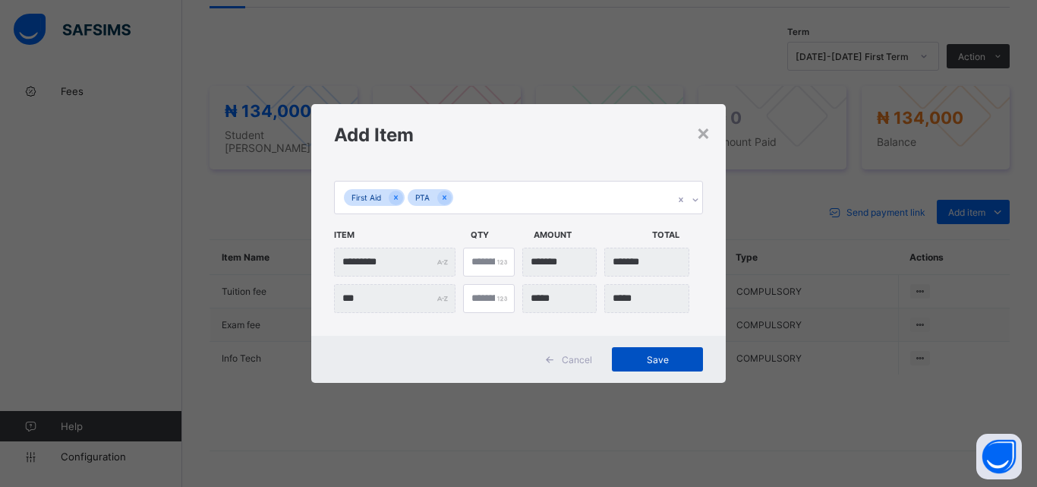
click at [652, 360] on span "Save" at bounding box center [658, 359] width 68 height 11
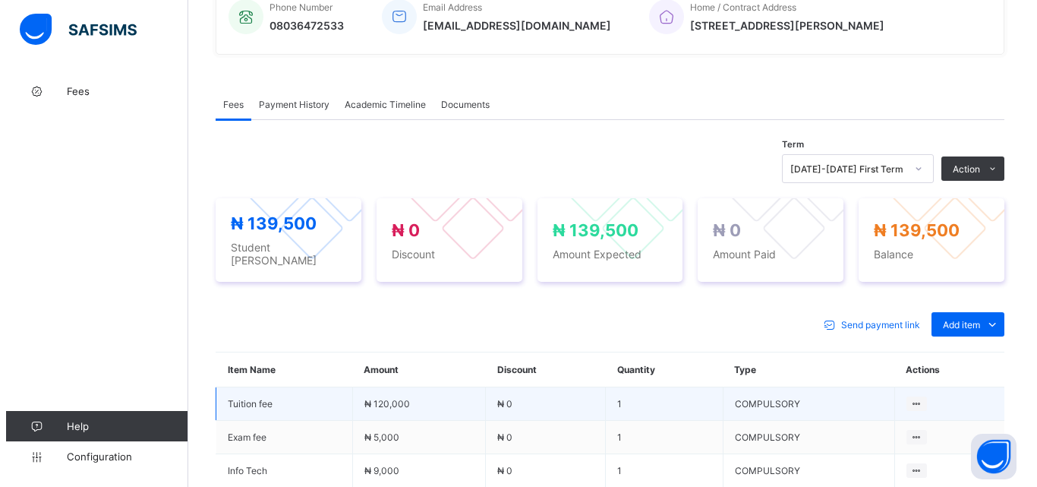
scroll to position [349, 0]
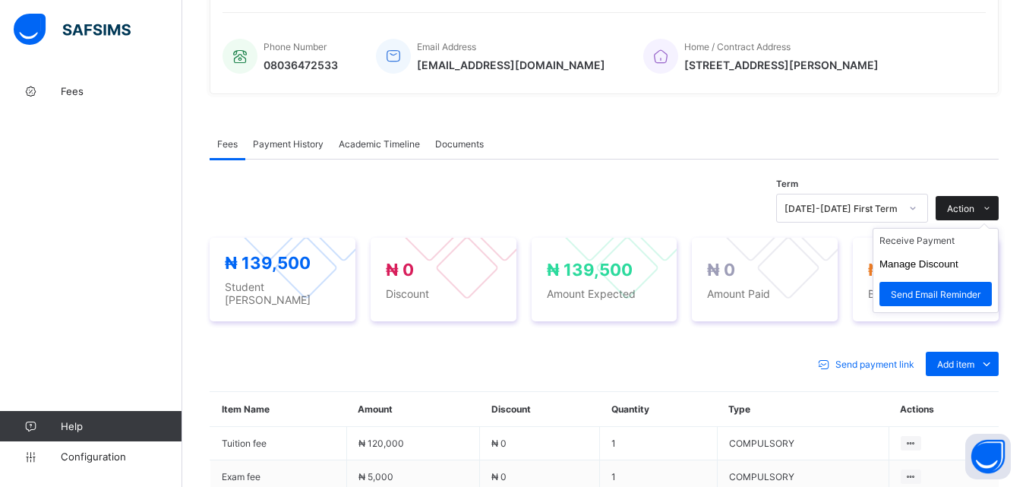
click at [971, 210] on span "Action" at bounding box center [960, 208] width 27 height 11
click at [956, 251] on li "Receive Payment" at bounding box center [935, 241] width 125 height 24
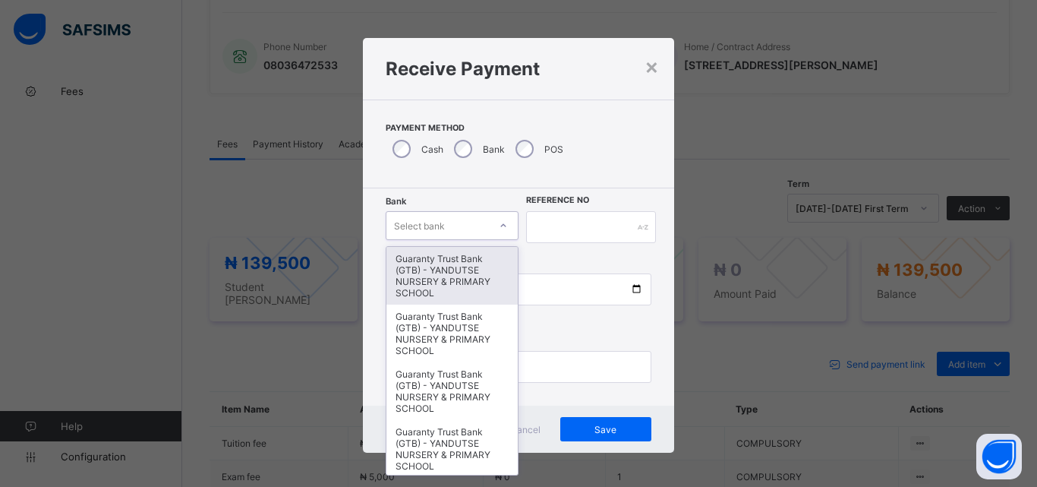
click at [481, 229] on div "Select bank" at bounding box center [438, 225] width 103 height 21
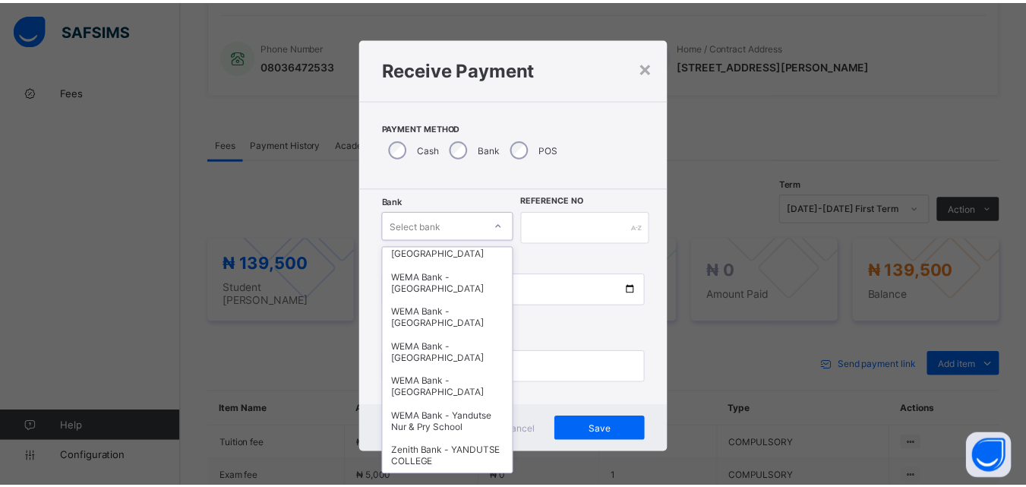
scroll to position [467, 0]
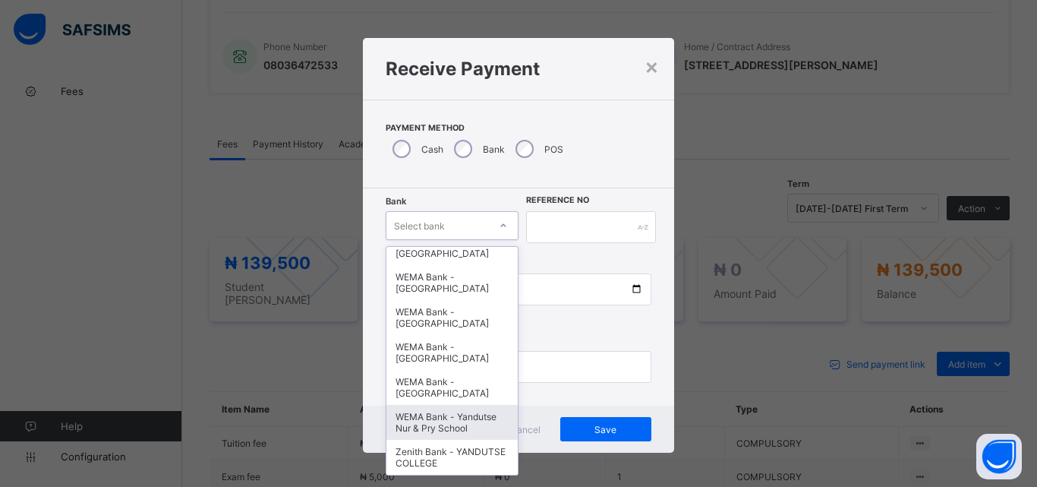
click at [450, 409] on div "WEMA Bank - Yandutse Nur & Pry School" at bounding box center [452, 422] width 131 height 35
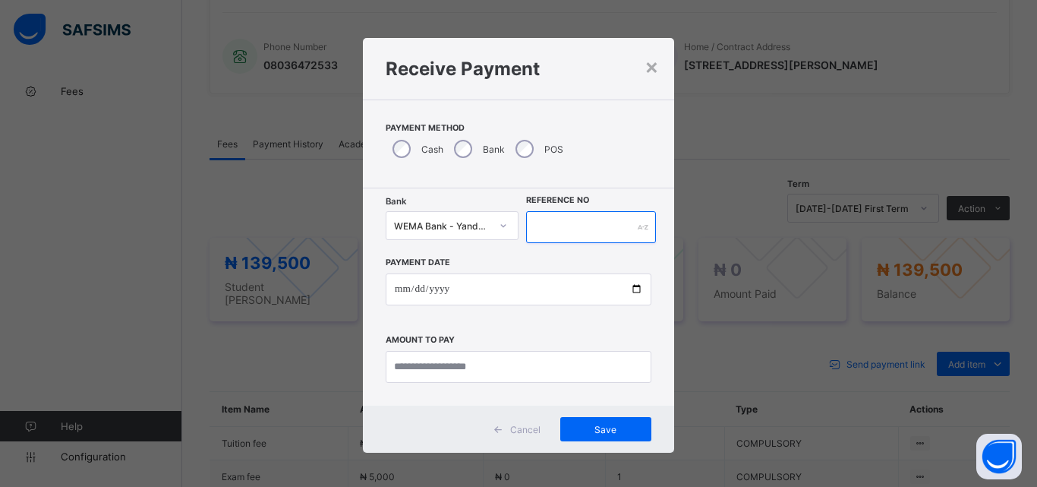
click at [559, 228] on input "text" at bounding box center [591, 227] width 130 height 32
type input "**********"
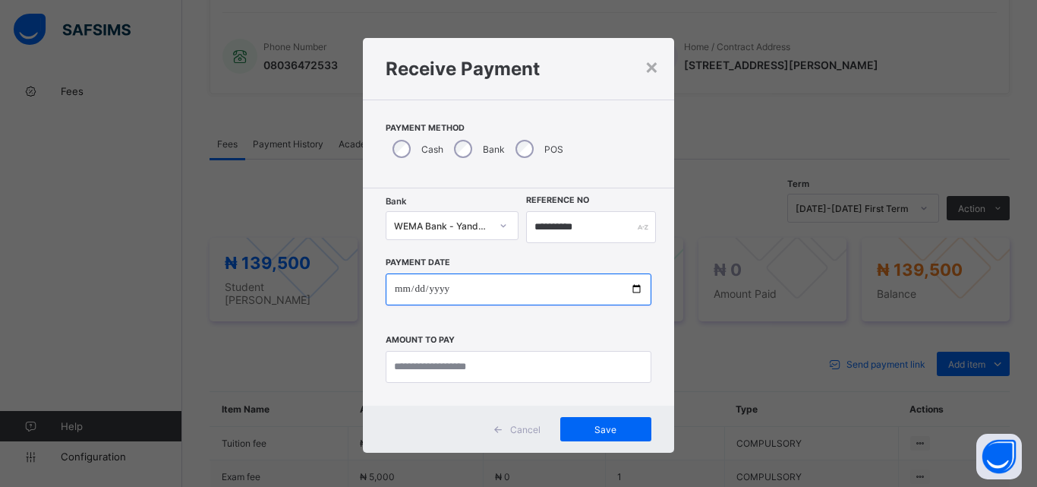
click at [630, 284] on input "date" at bounding box center [519, 289] width 266 height 32
type input "**********"
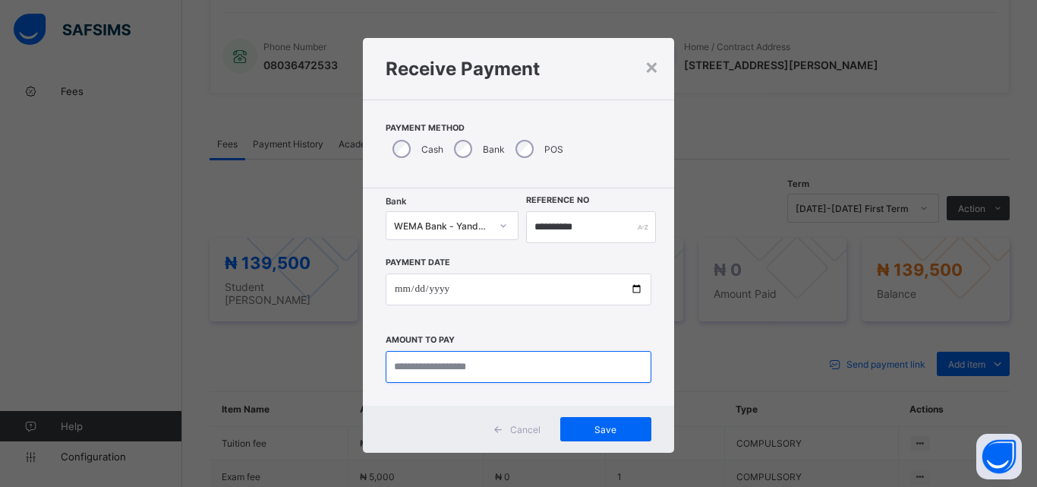
click at [441, 362] on input "currency" at bounding box center [519, 367] width 266 height 32
type input "*********"
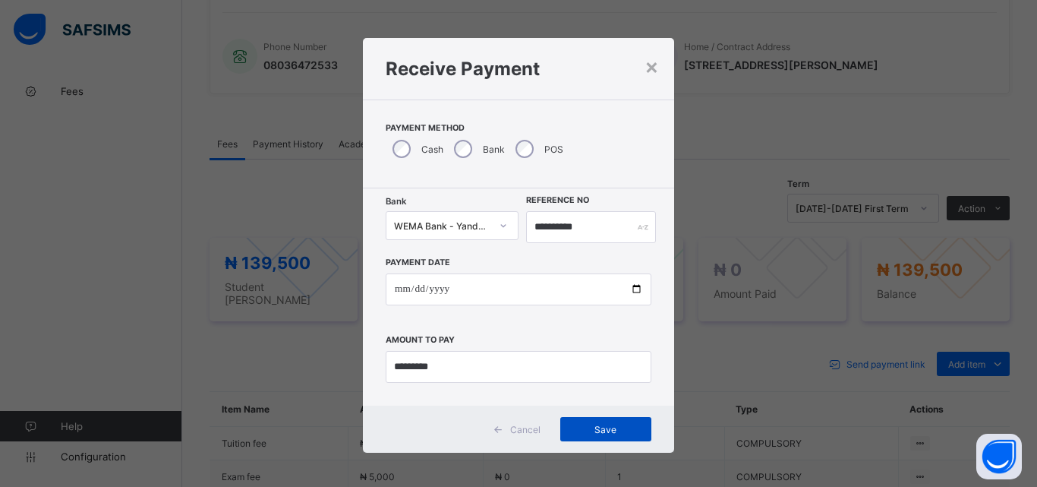
click at [621, 432] on span "Save" at bounding box center [606, 429] width 68 height 11
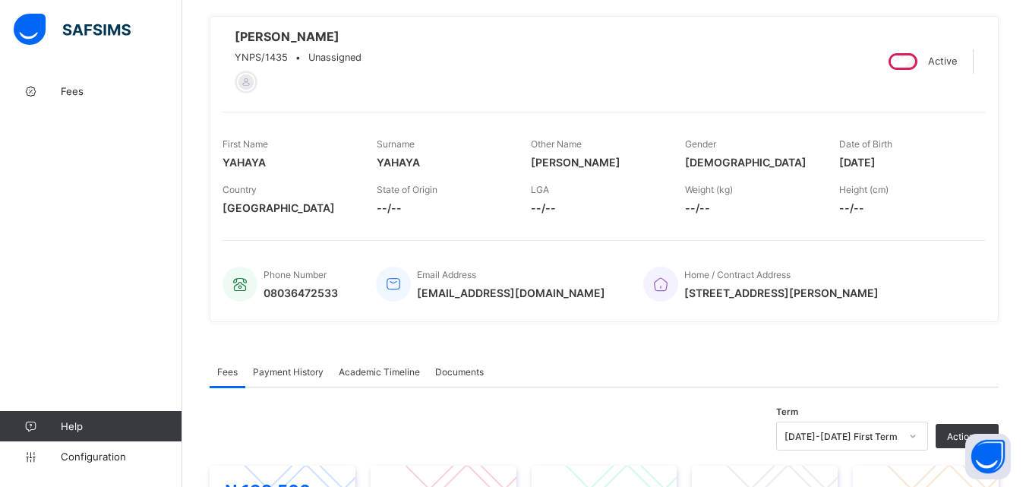
scroll to position [0, 0]
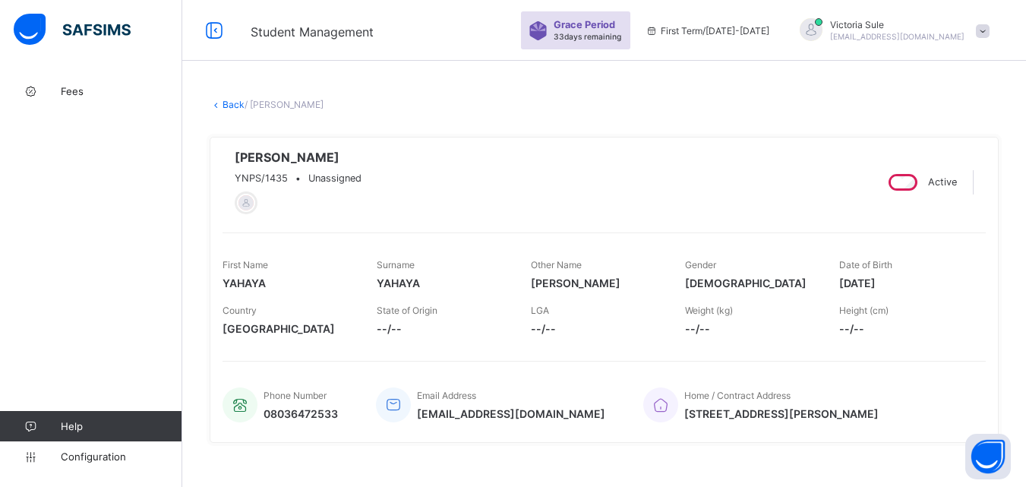
click at [229, 100] on link "Back" at bounding box center [234, 104] width 22 height 11
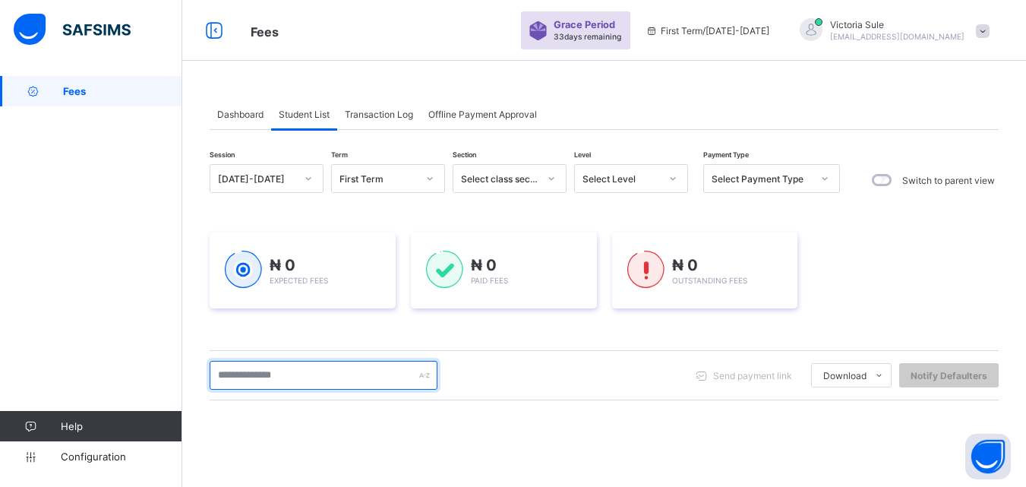
click at [335, 374] on input "text" at bounding box center [324, 375] width 228 height 29
type input "******"
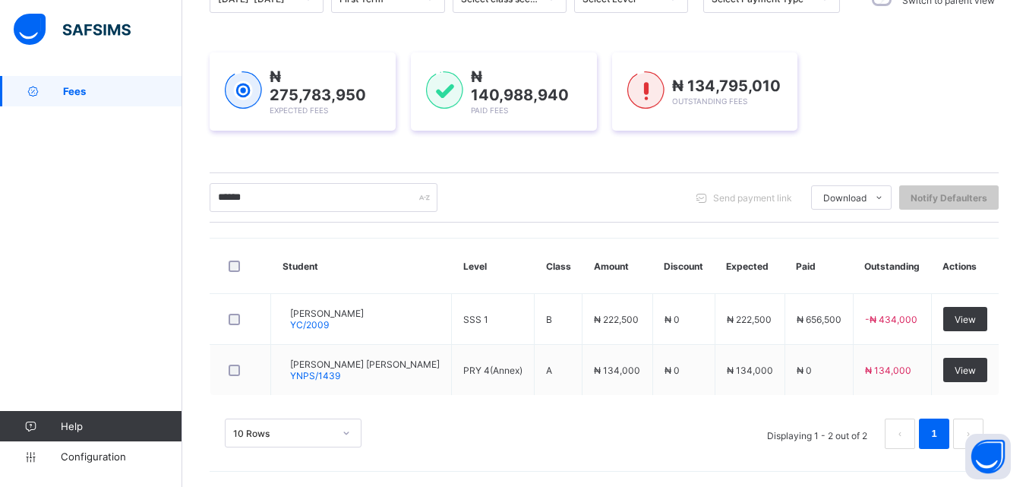
scroll to position [178, 0]
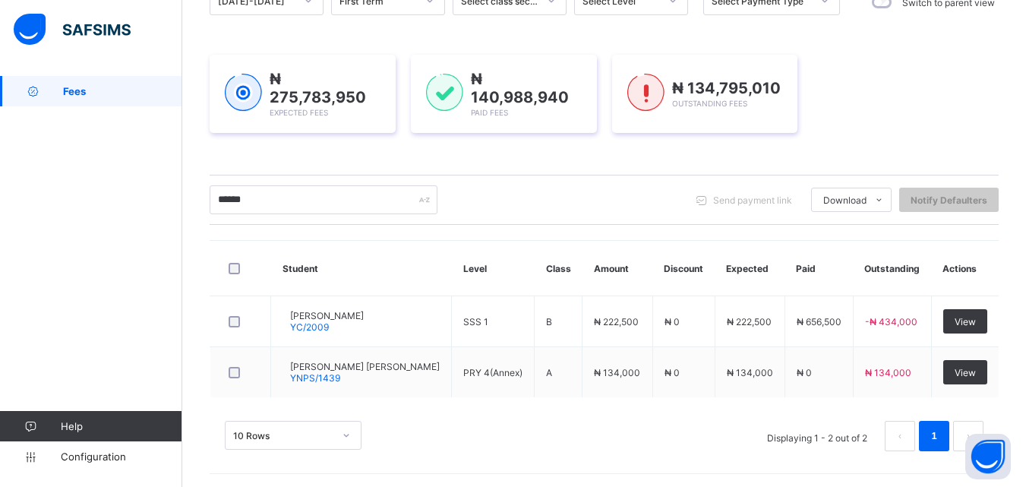
click at [627, 457] on div "10 Rows Displaying 1 - 2 out of 2 1" at bounding box center [604, 428] width 789 height 76
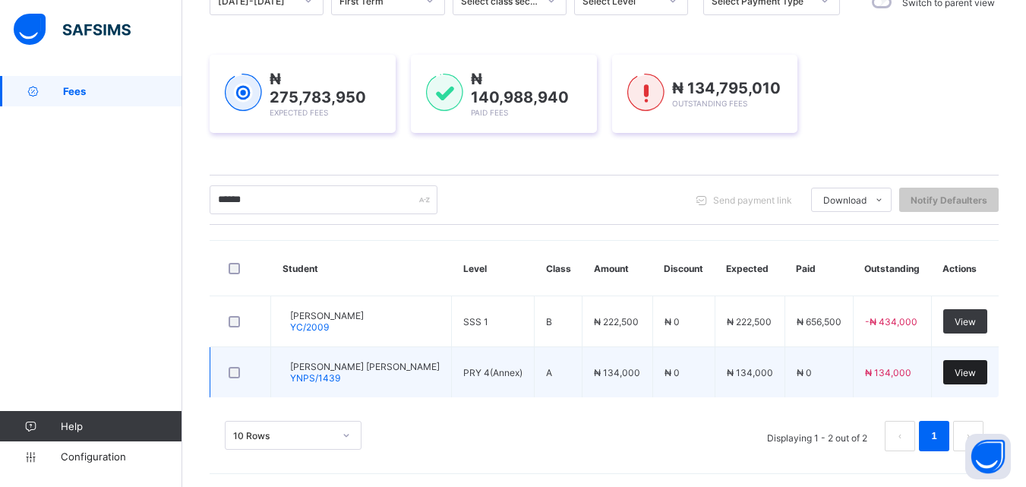
click at [976, 370] on span "View" at bounding box center [965, 372] width 21 height 11
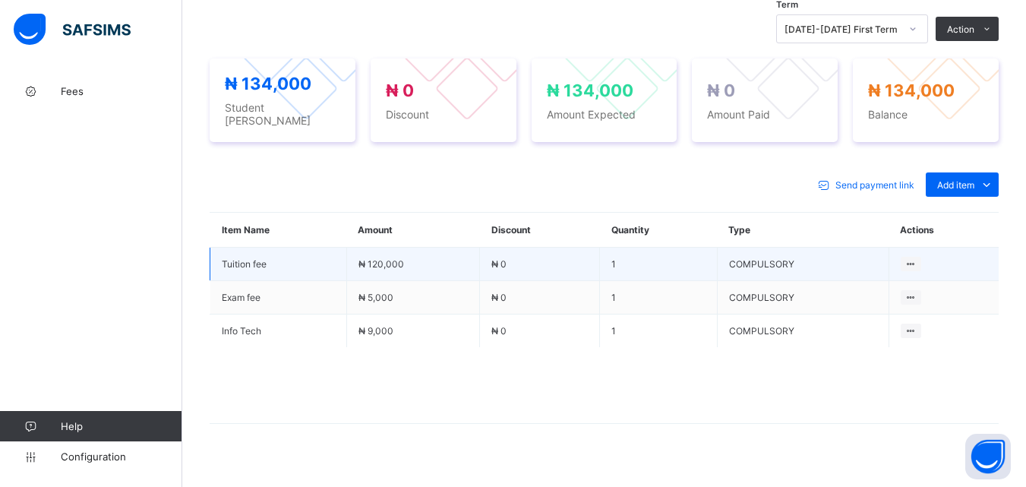
scroll to position [545, 0]
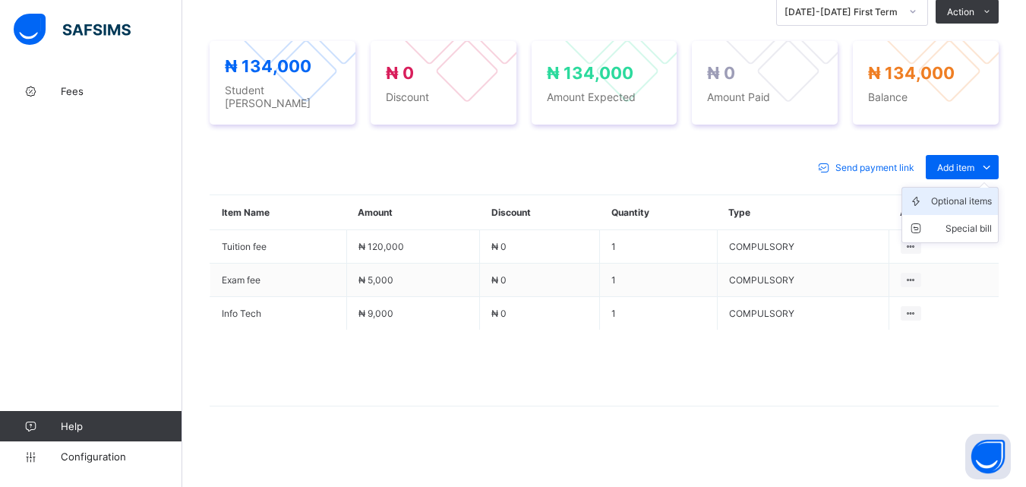
click at [966, 194] on div "Optional items" at bounding box center [961, 201] width 61 height 15
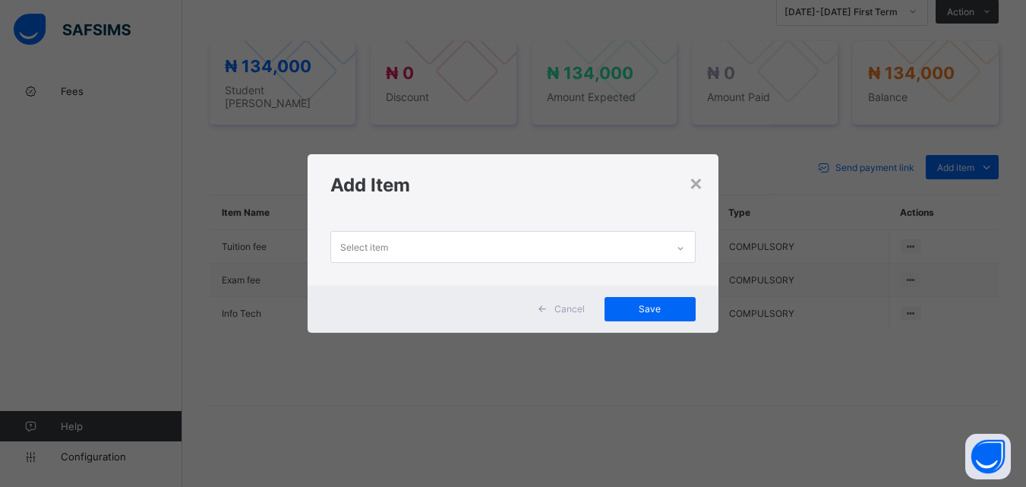
click at [679, 249] on icon at bounding box center [680, 248] width 9 height 15
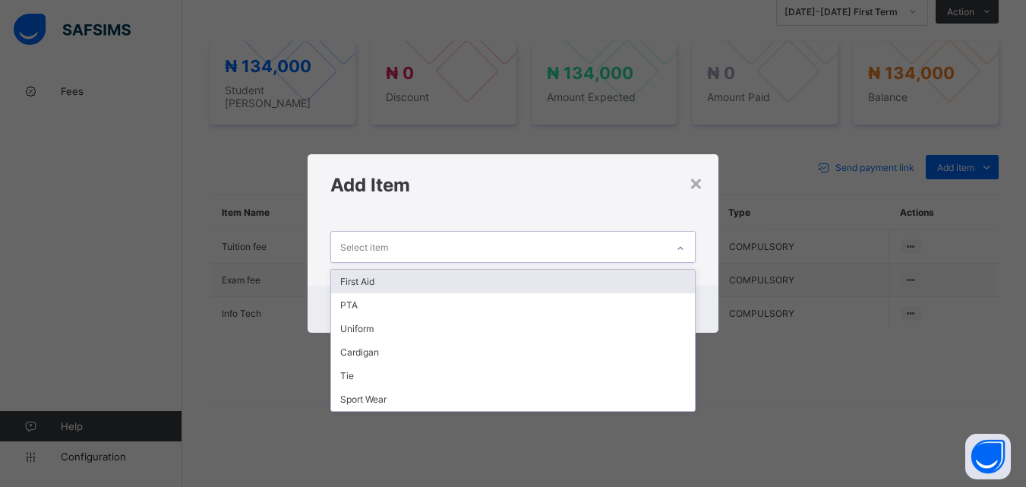
click at [641, 276] on div "First Aid" at bounding box center [512, 282] width 363 height 24
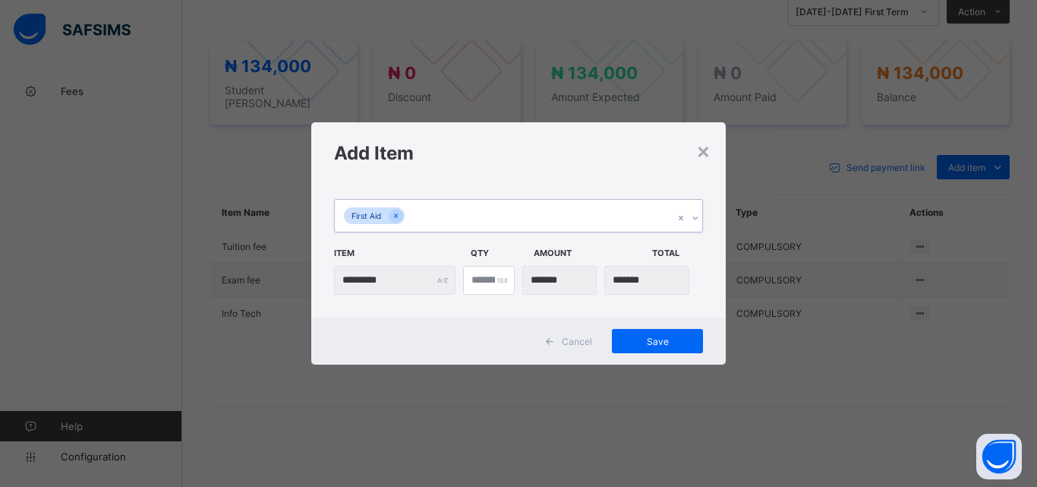
click at [570, 222] on div "First Aid" at bounding box center [504, 216] width 339 height 32
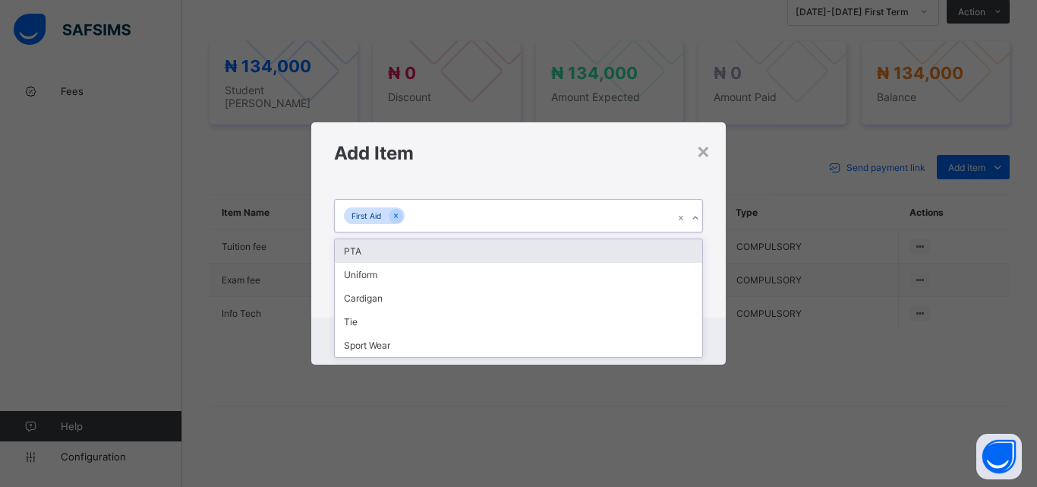
click at [564, 242] on div "PTA" at bounding box center [519, 251] width 368 height 24
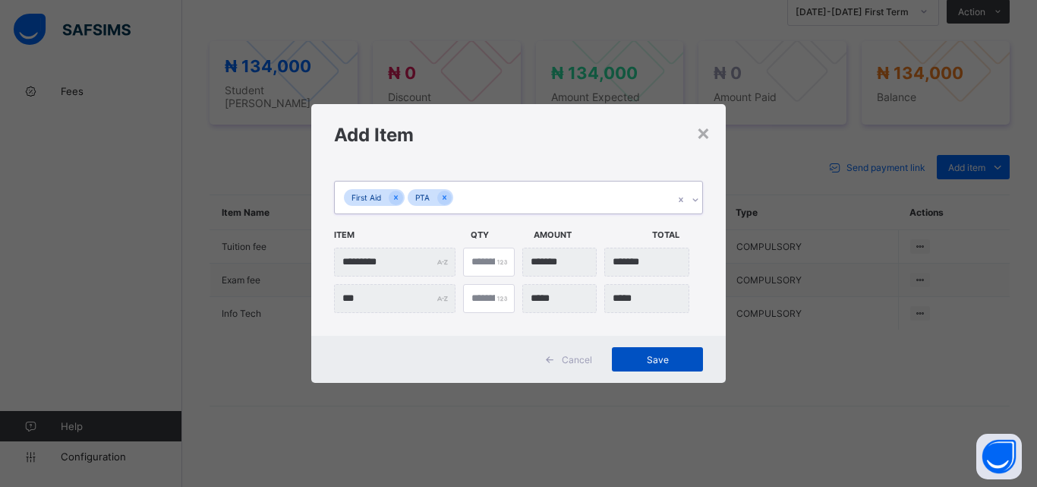
click at [662, 352] on div "Save" at bounding box center [657, 359] width 91 height 24
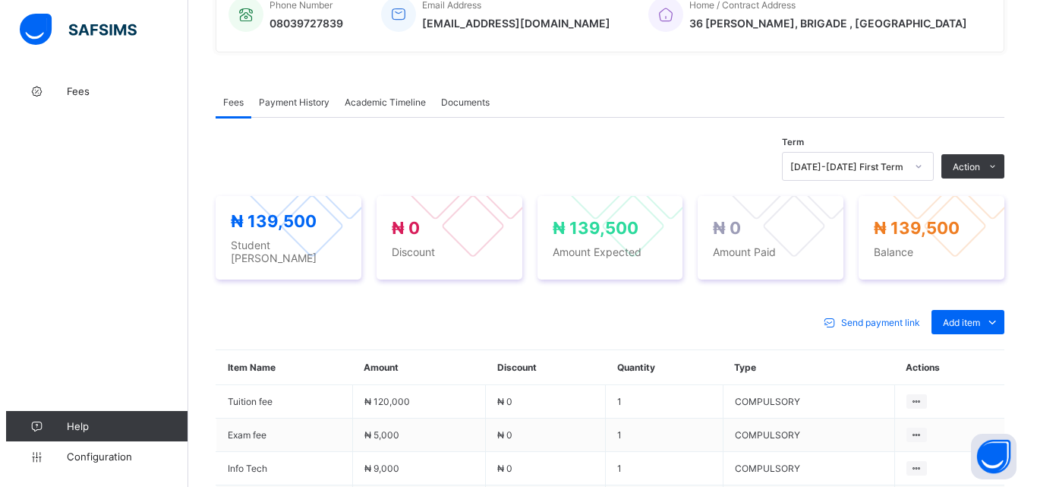
scroll to position [393, 0]
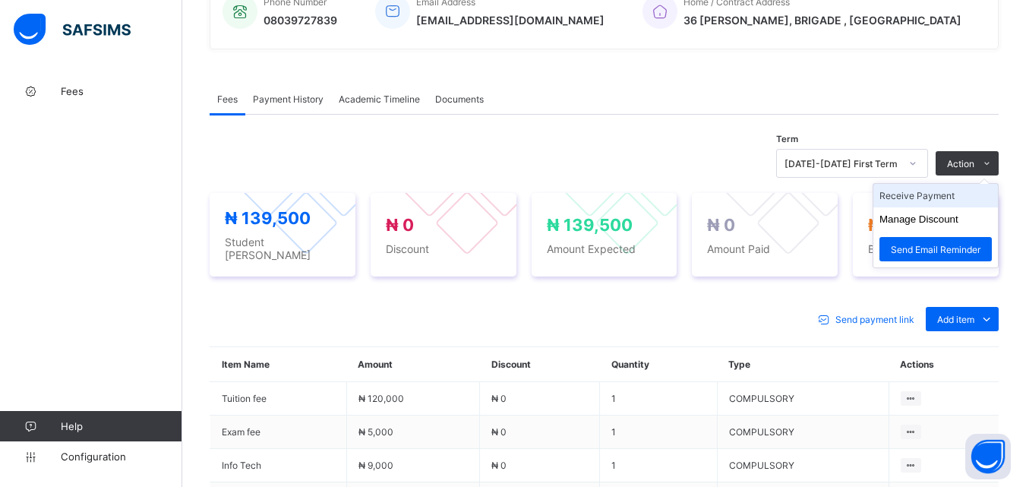
click at [955, 198] on li "Receive Payment" at bounding box center [935, 196] width 125 height 24
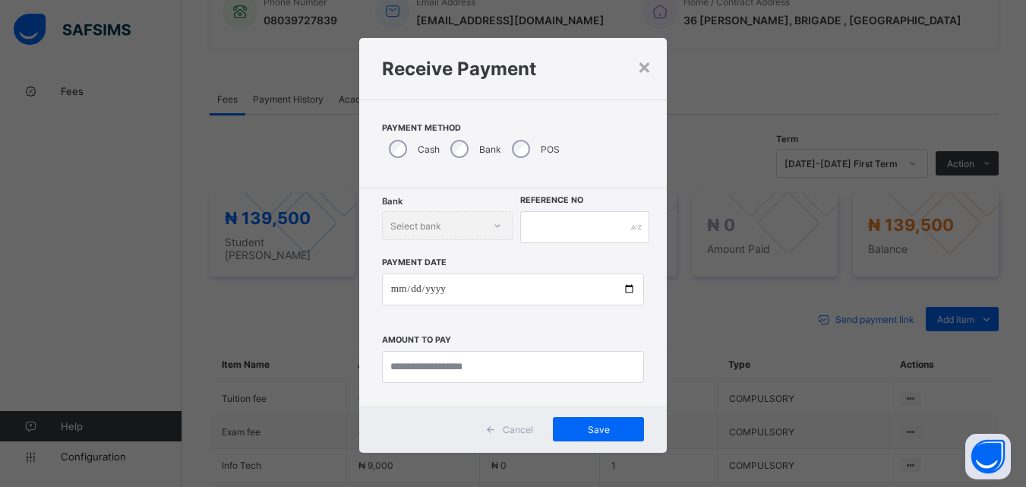
click at [516, 159] on div "POS" at bounding box center [534, 149] width 58 height 32
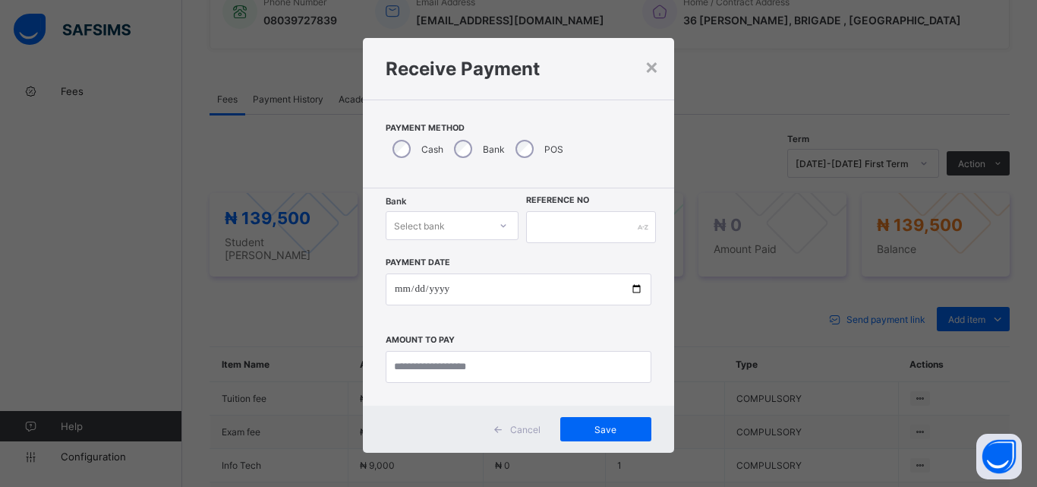
click at [483, 228] on div "Select bank" at bounding box center [438, 225] width 103 height 21
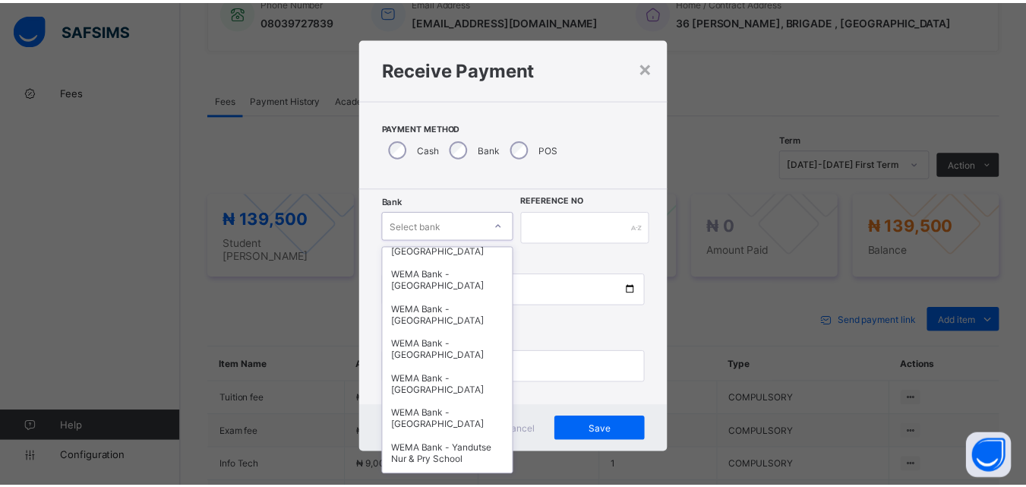
scroll to position [467, 0]
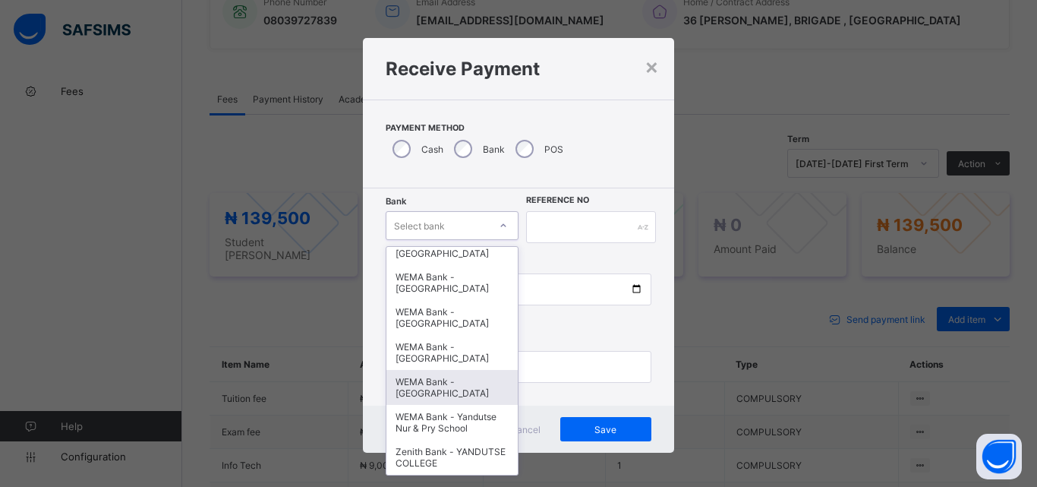
click at [442, 370] on div "WEMA Bank - YANDUTSE COLLEGE" at bounding box center [452, 387] width 131 height 35
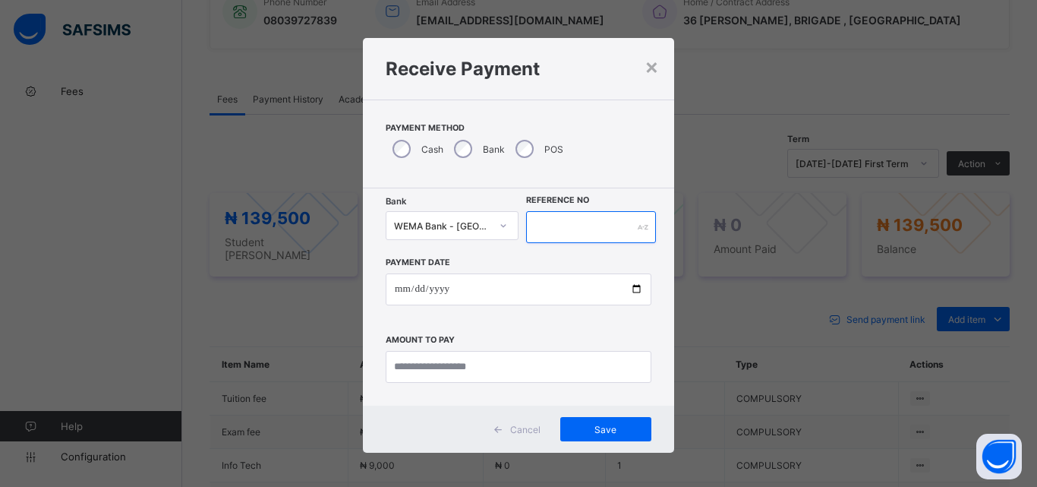
click at [564, 236] on input "text" at bounding box center [591, 227] width 130 height 32
type input "**********"
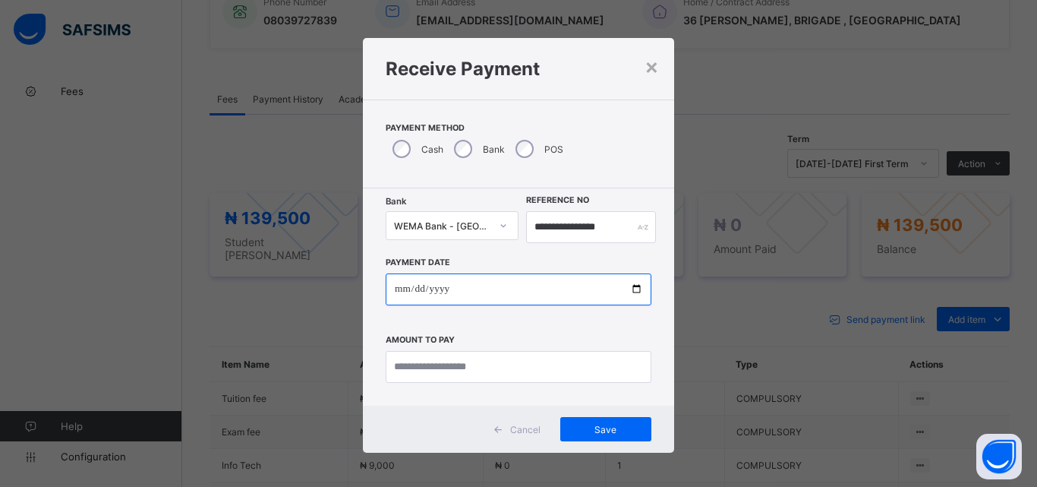
click at [632, 283] on input "date" at bounding box center [519, 289] width 266 height 32
type input "**********"
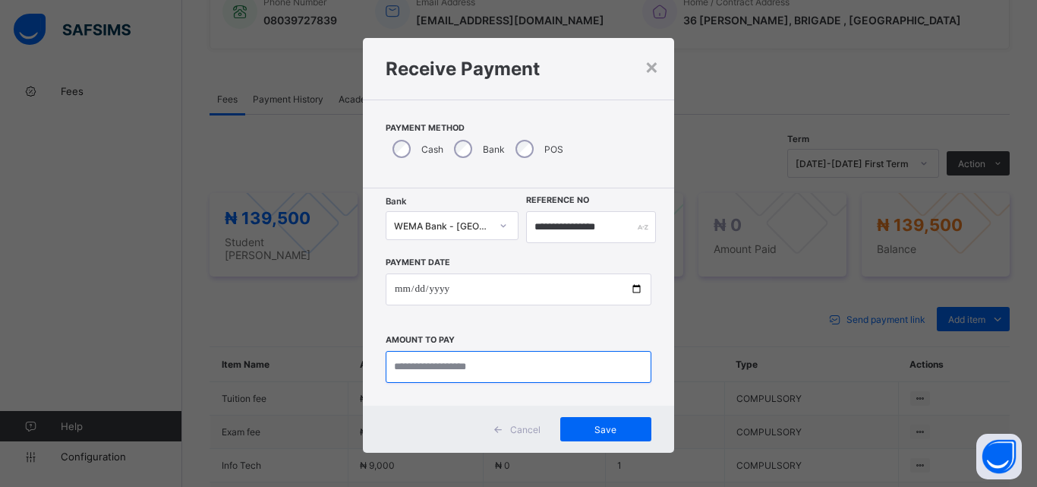
click at [418, 379] on input "currency" at bounding box center [519, 367] width 266 height 32
type input "*********"
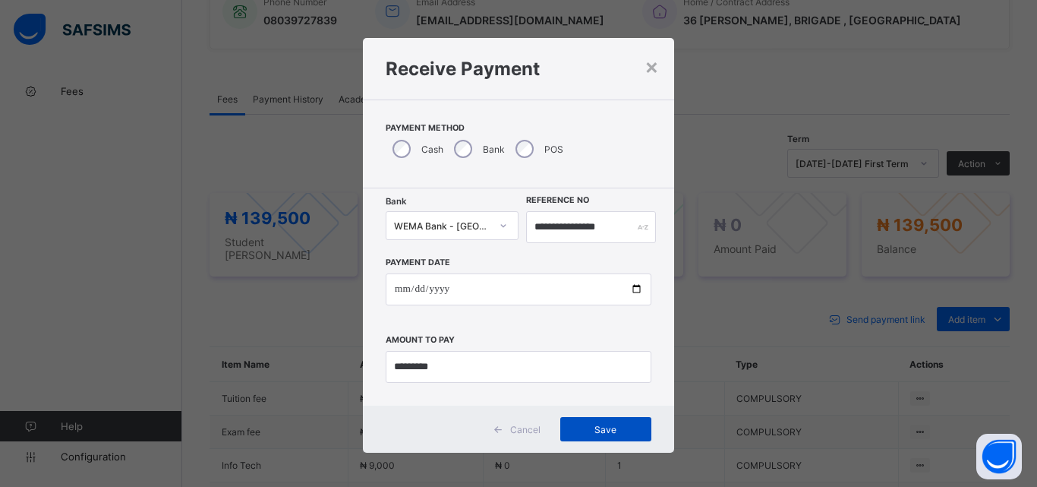
click at [616, 429] on span "Save" at bounding box center [606, 429] width 68 height 11
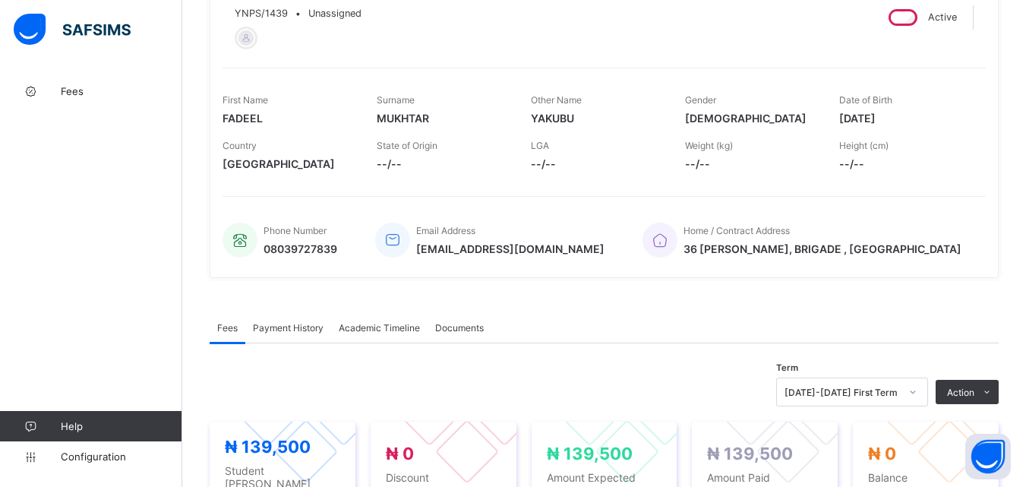
scroll to position [90, 0]
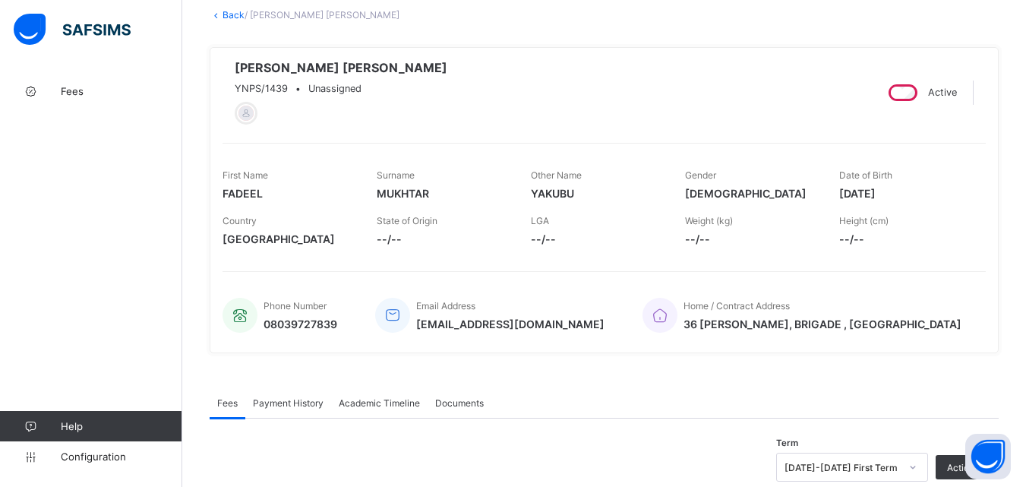
click at [236, 11] on link "Back" at bounding box center [234, 14] width 22 height 11
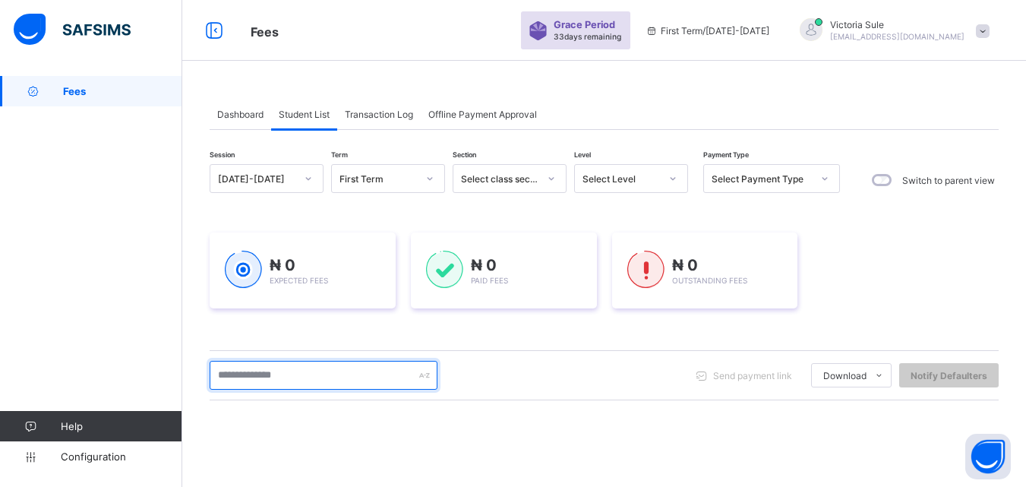
click at [273, 376] on input "text" at bounding box center [324, 375] width 228 height 29
type input "****"
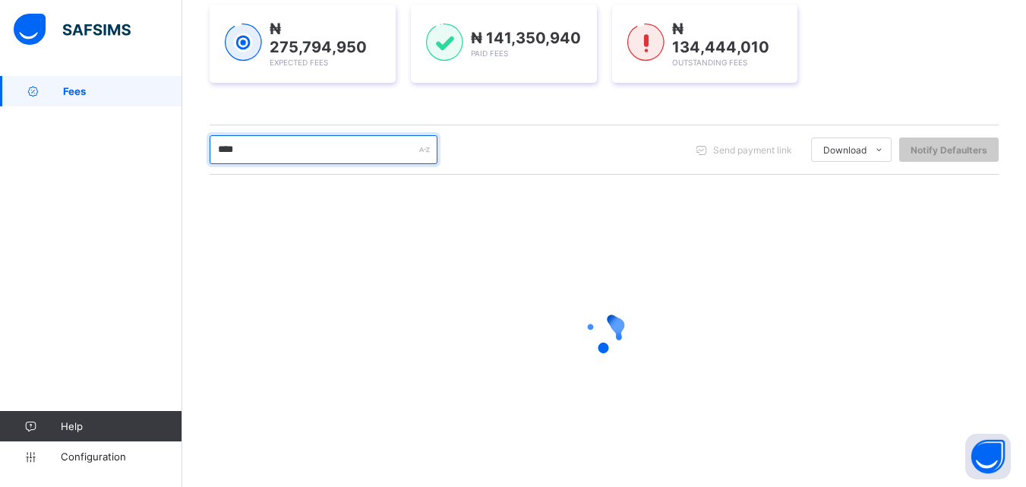
scroll to position [127, 0]
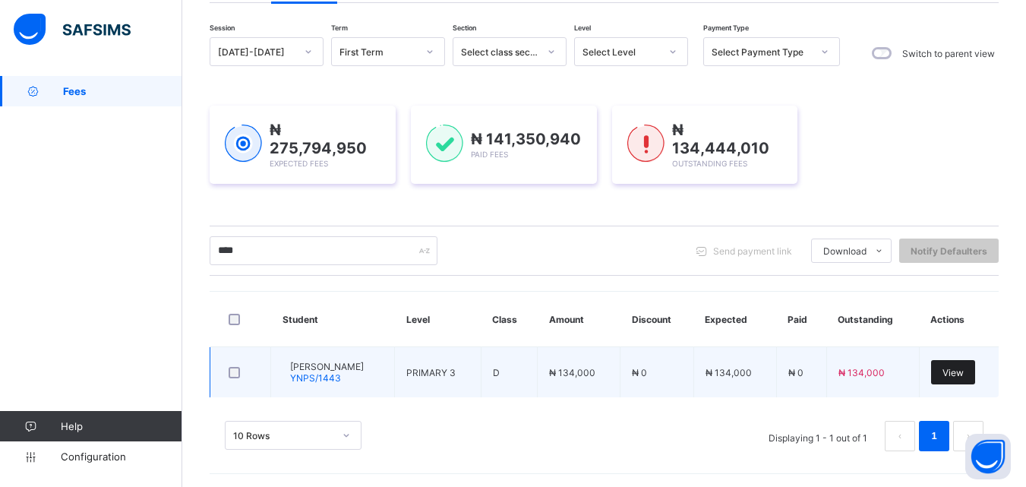
click at [964, 374] on span "View" at bounding box center [952, 372] width 21 height 11
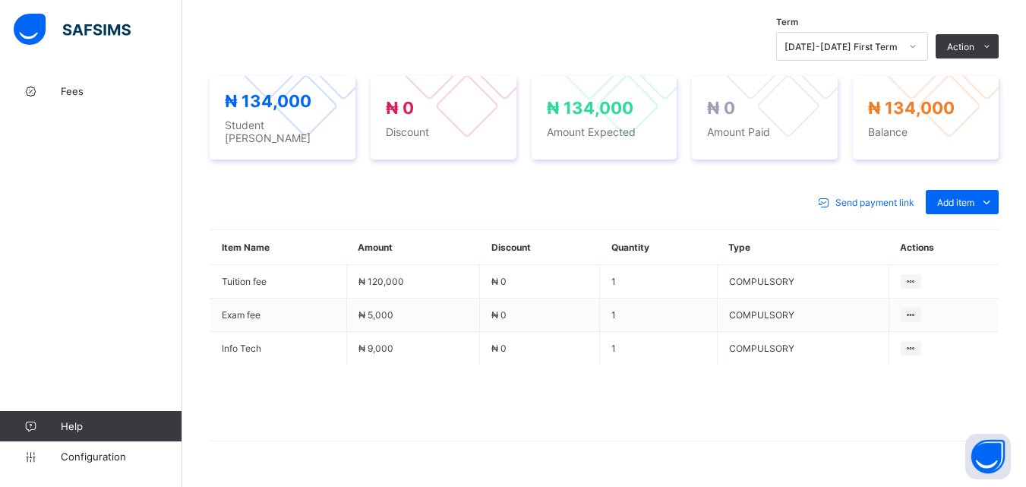
scroll to position [532, 0]
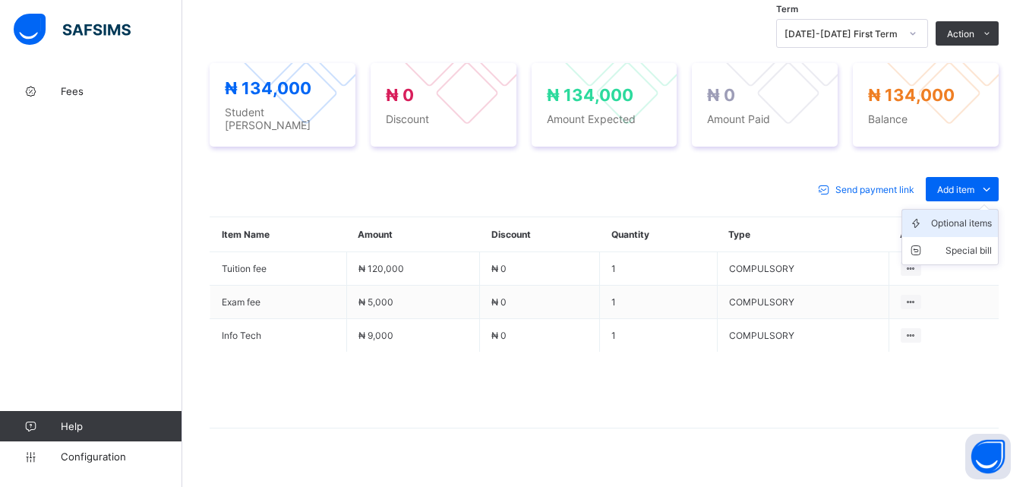
click at [969, 216] on div "Optional items" at bounding box center [961, 223] width 61 height 15
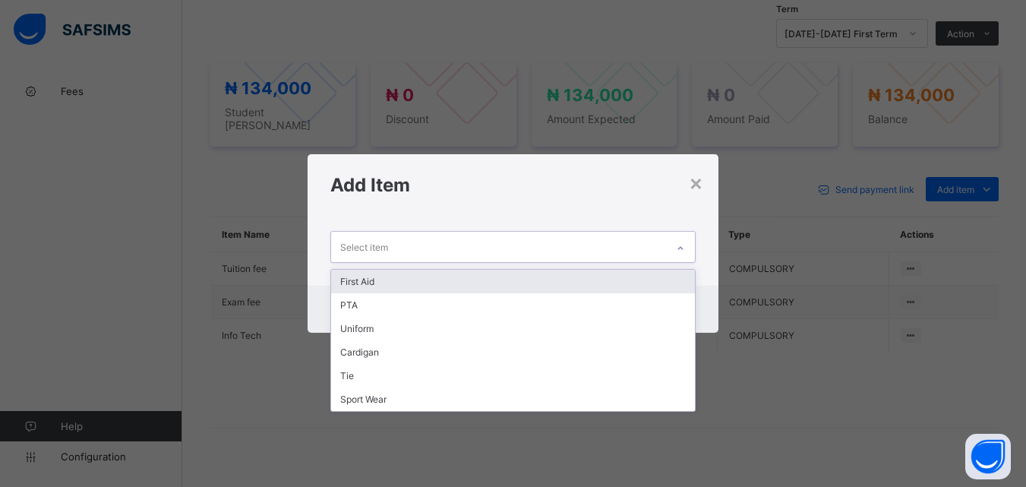
click at [684, 242] on icon at bounding box center [680, 248] width 9 height 15
click at [634, 278] on div "First Aid" at bounding box center [512, 282] width 363 height 24
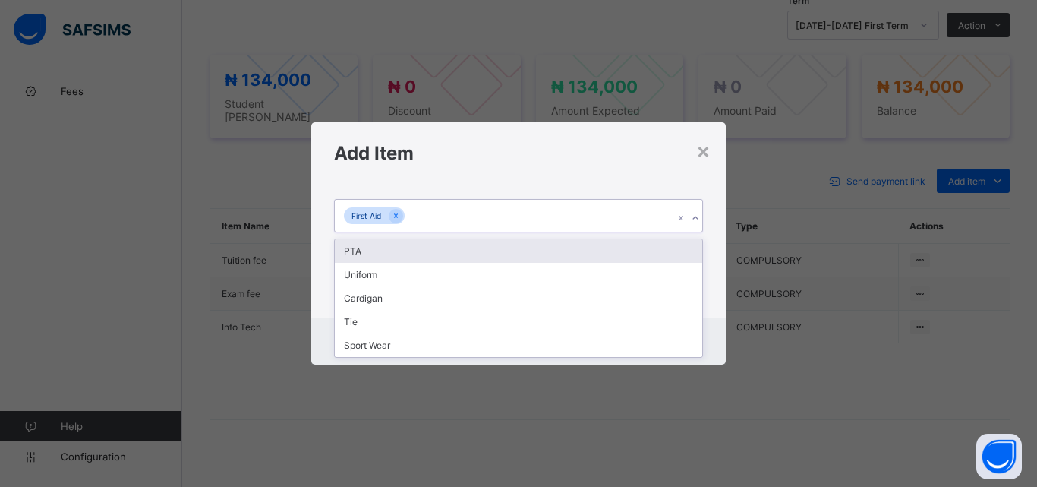
click at [571, 228] on div "First Aid" at bounding box center [504, 216] width 339 height 32
click at [551, 251] on div "PTA" at bounding box center [519, 251] width 368 height 24
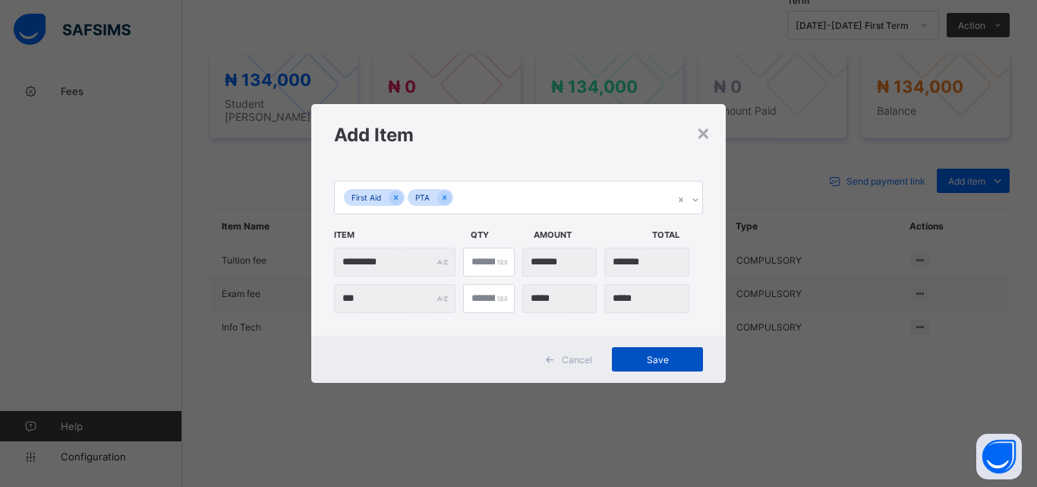
click at [678, 356] on span "Save" at bounding box center [658, 359] width 68 height 11
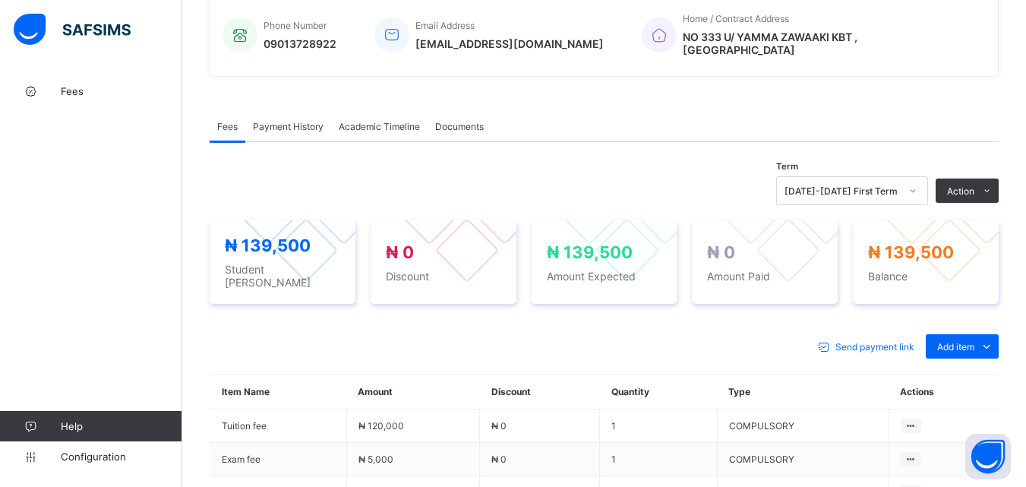
scroll to position [380, 0]
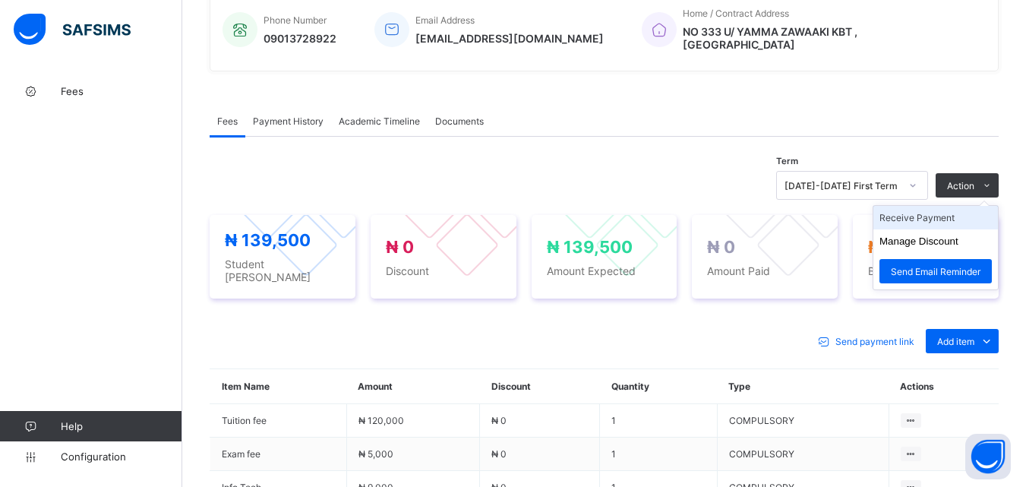
click at [944, 210] on li "Receive Payment" at bounding box center [935, 218] width 125 height 24
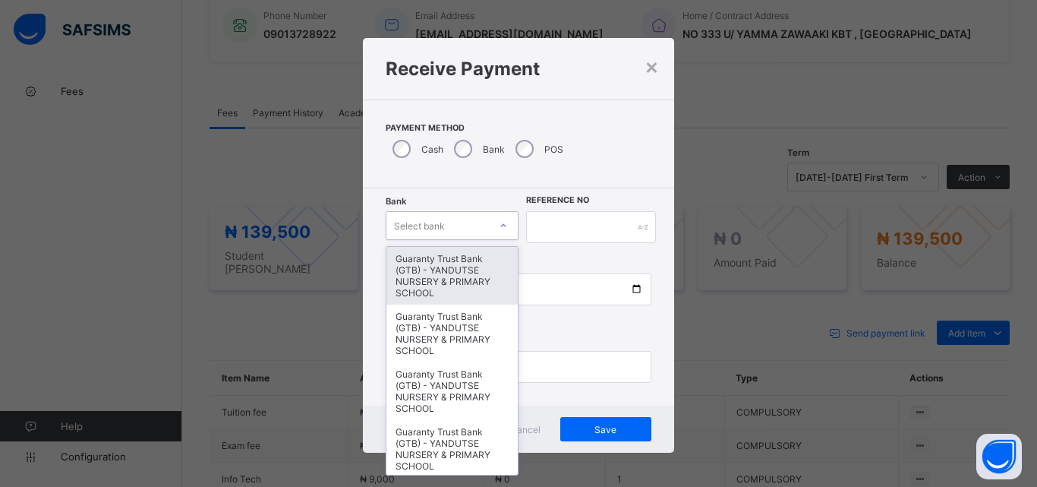
click at [494, 230] on div at bounding box center [504, 225] width 26 height 24
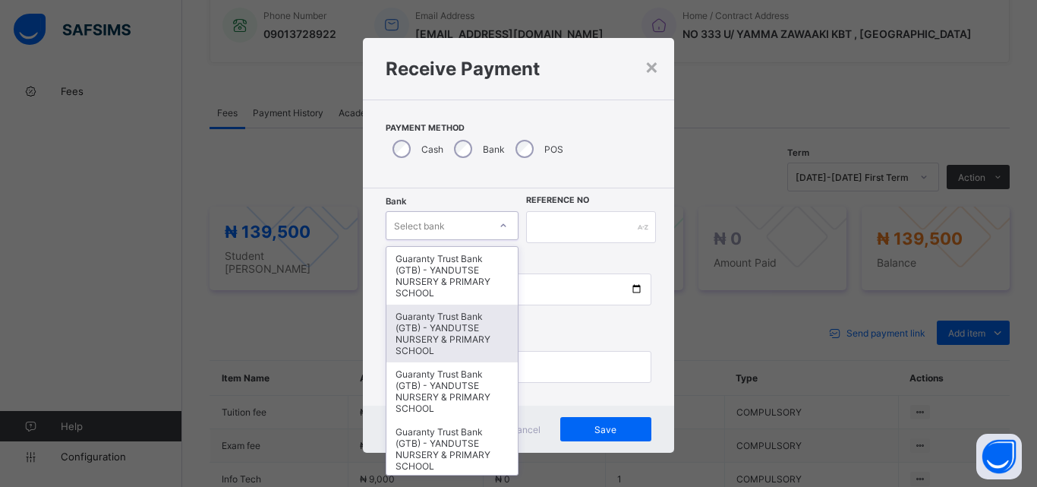
click at [452, 342] on div "Guaranty Trust Bank (GTB) - YANDUTSE NURSERY & PRIMARY SCHOOL" at bounding box center [452, 334] width 131 height 58
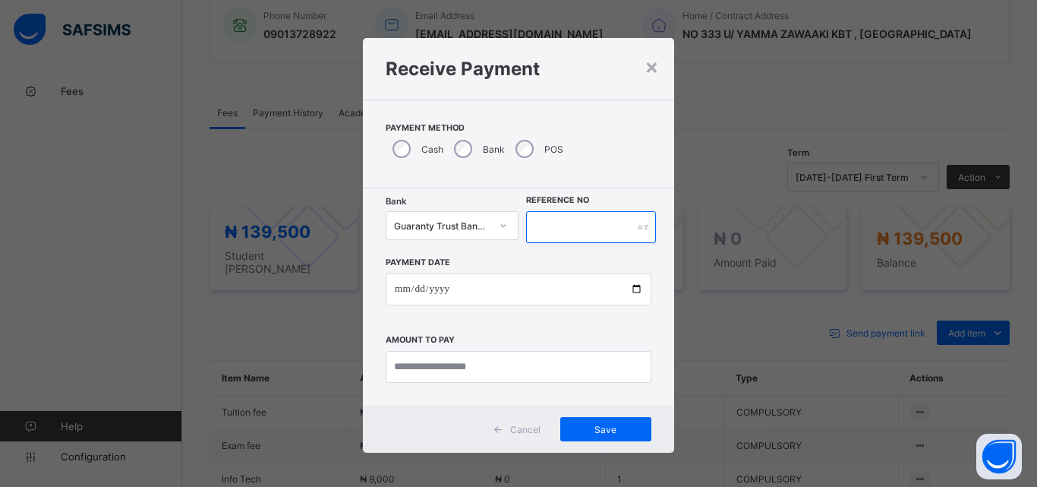
click at [587, 228] on input "text" at bounding box center [591, 227] width 130 height 32
type input "**********"
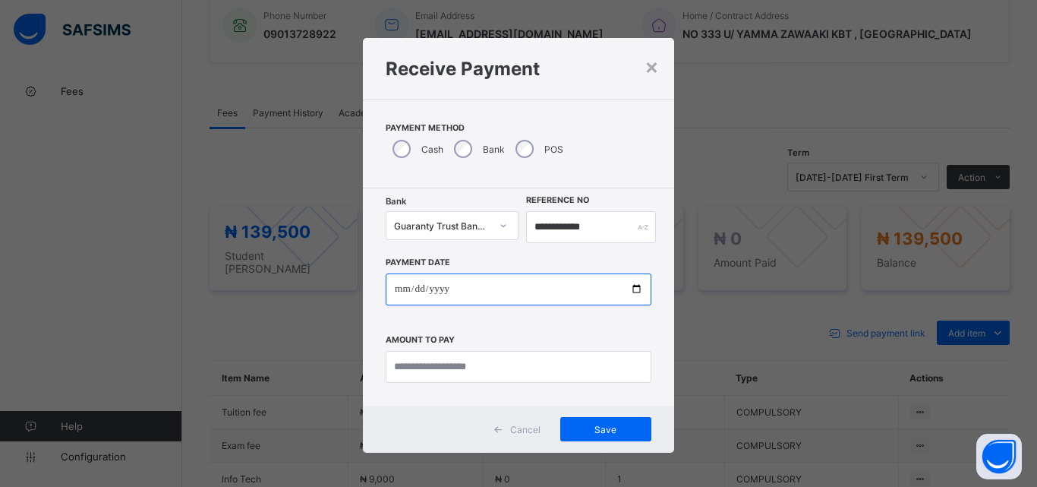
click at [631, 292] on input "date" at bounding box center [519, 289] width 266 height 32
type input "**********"
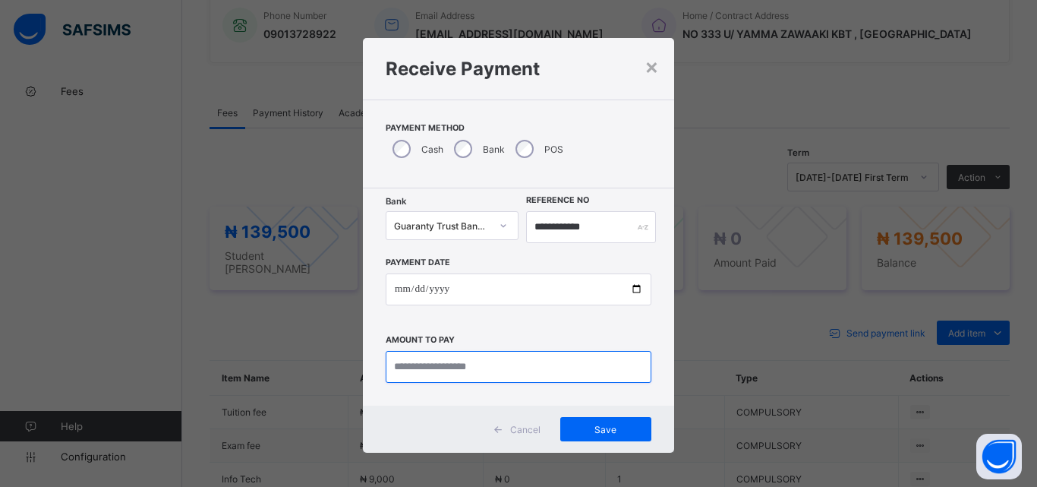
click at [440, 368] on input "currency" at bounding box center [519, 367] width 266 height 32
type input "*********"
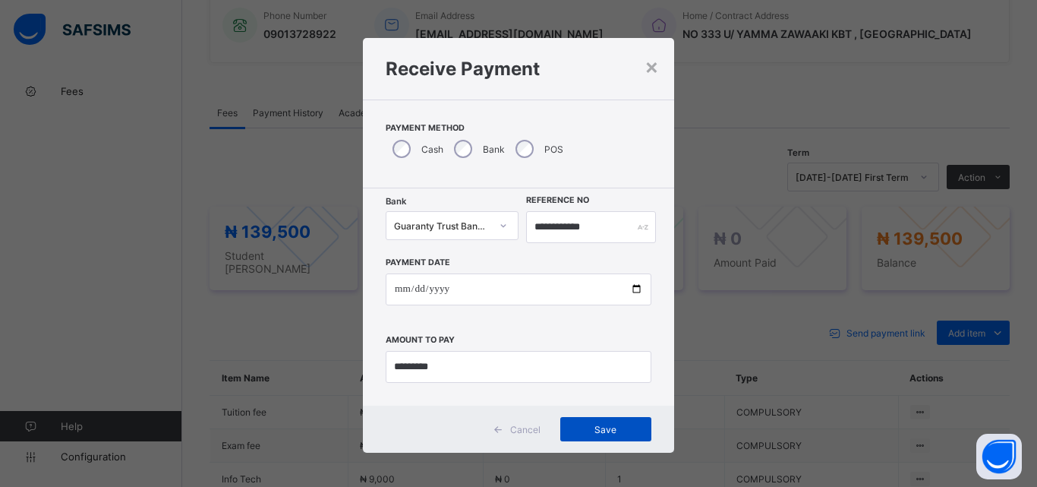
click at [596, 425] on span "Save" at bounding box center [606, 429] width 68 height 11
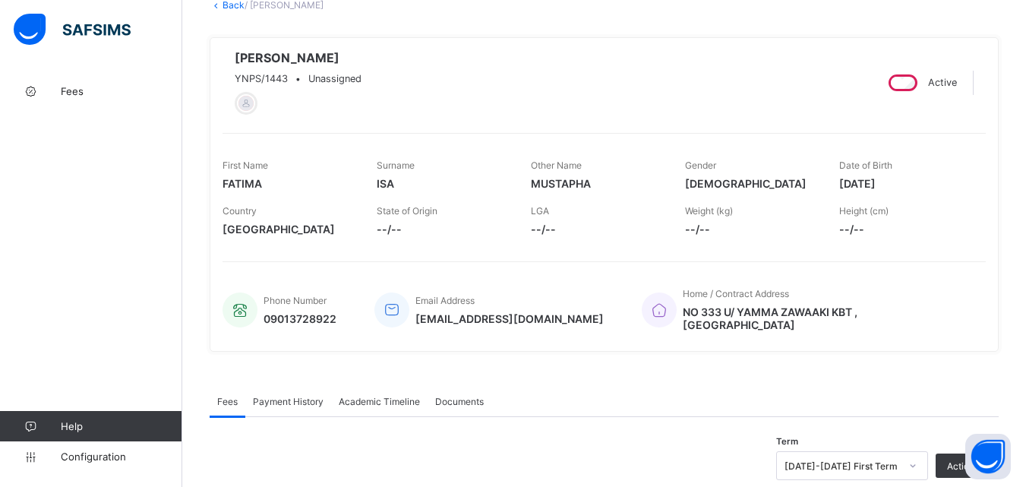
scroll to position [76, 0]
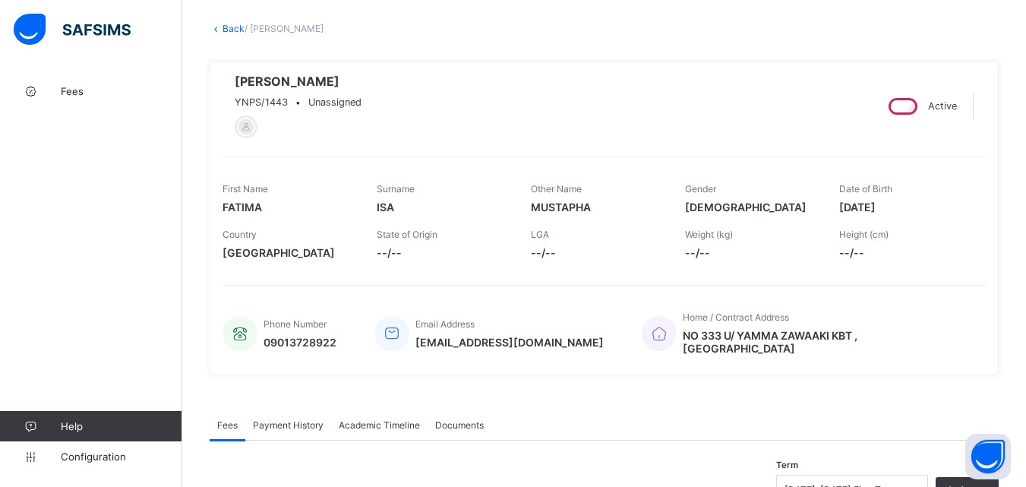
click at [234, 28] on link "Back" at bounding box center [234, 28] width 22 height 11
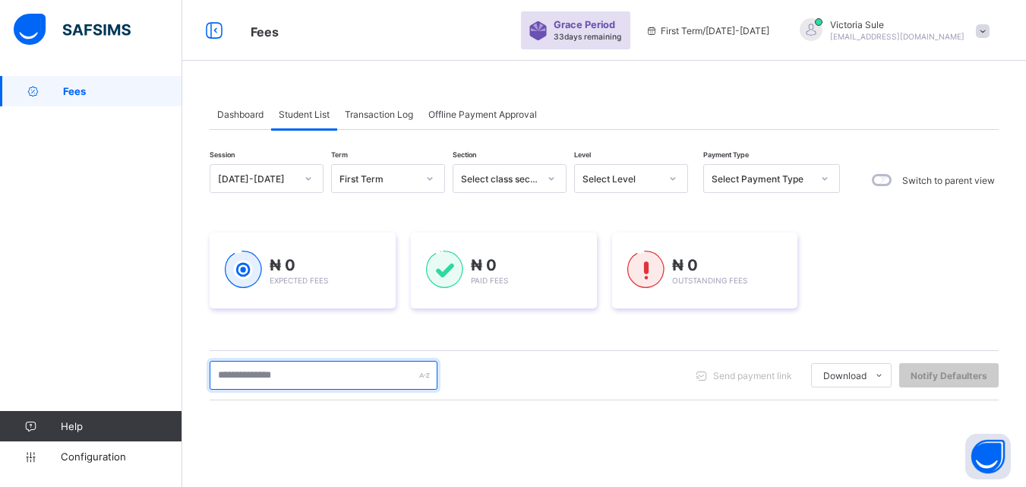
click at [285, 374] on input "text" at bounding box center [324, 375] width 228 height 29
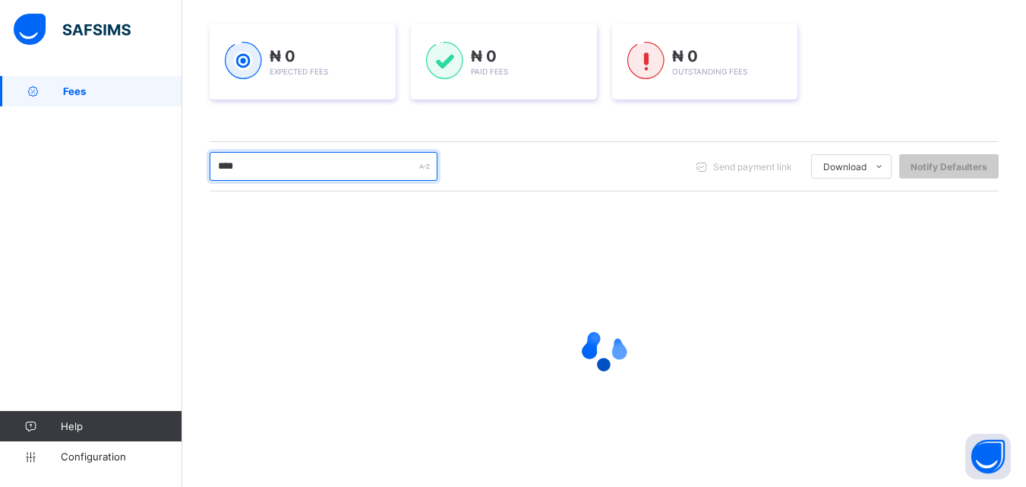
scroll to position [228, 0]
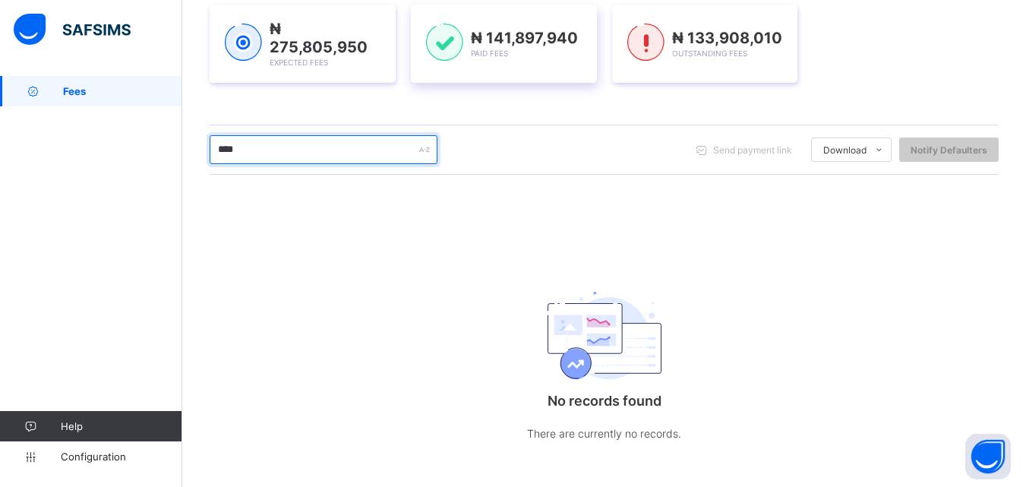
click at [302, 156] on input "****" at bounding box center [324, 149] width 228 height 29
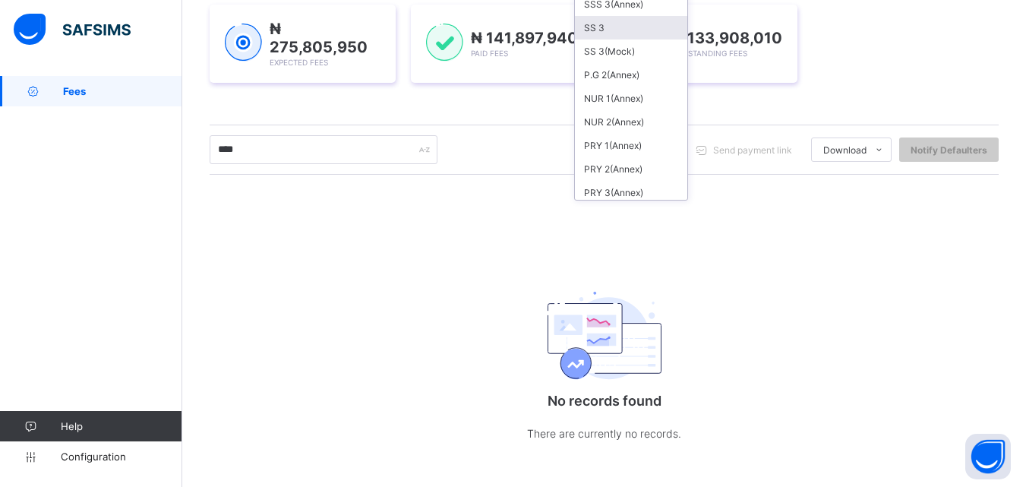
scroll to position [549, 0]
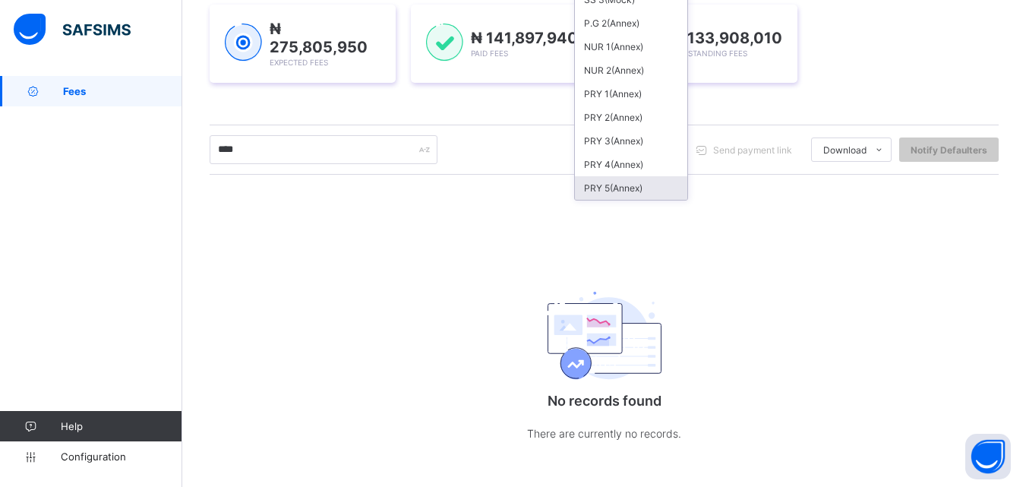
click at [611, 191] on div "PRY 5(Annex)" at bounding box center [631, 188] width 112 height 24
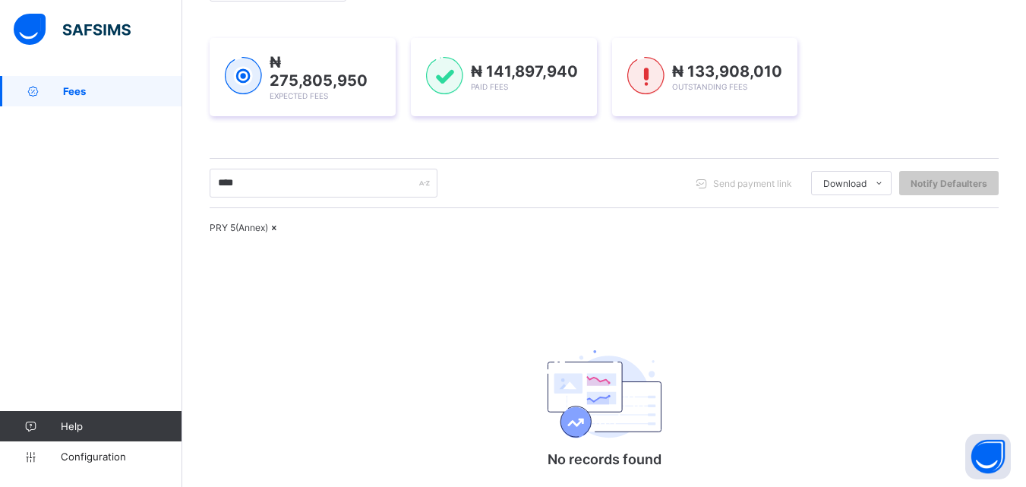
scroll to position [304, 0]
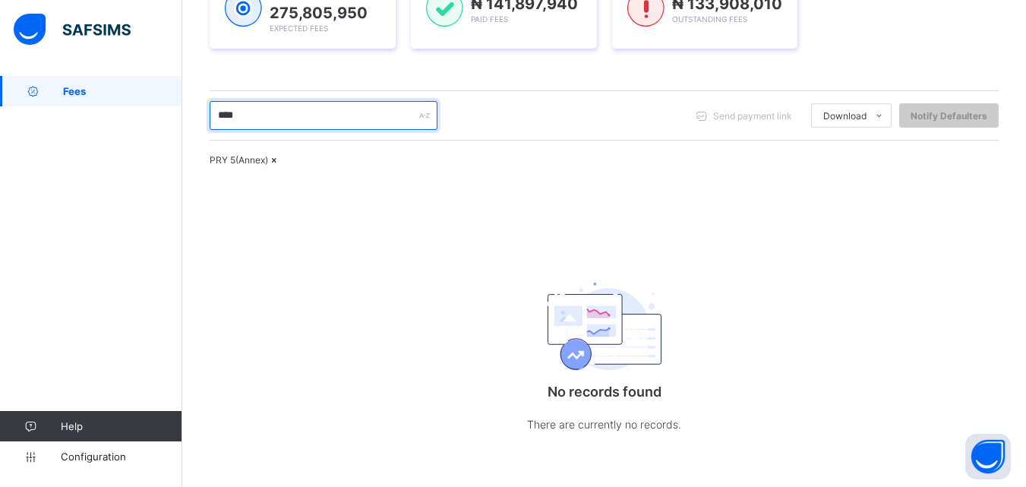
click at [256, 103] on input "****" at bounding box center [324, 115] width 228 height 29
type input "*"
click at [281, 166] on icon at bounding box center [274, 159] width 13 height 11
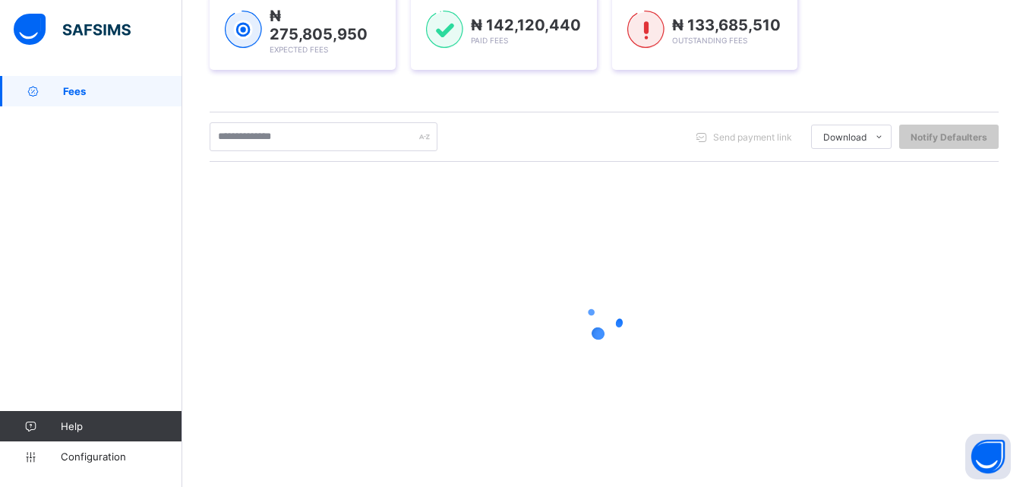
scroll to position [238, 0]
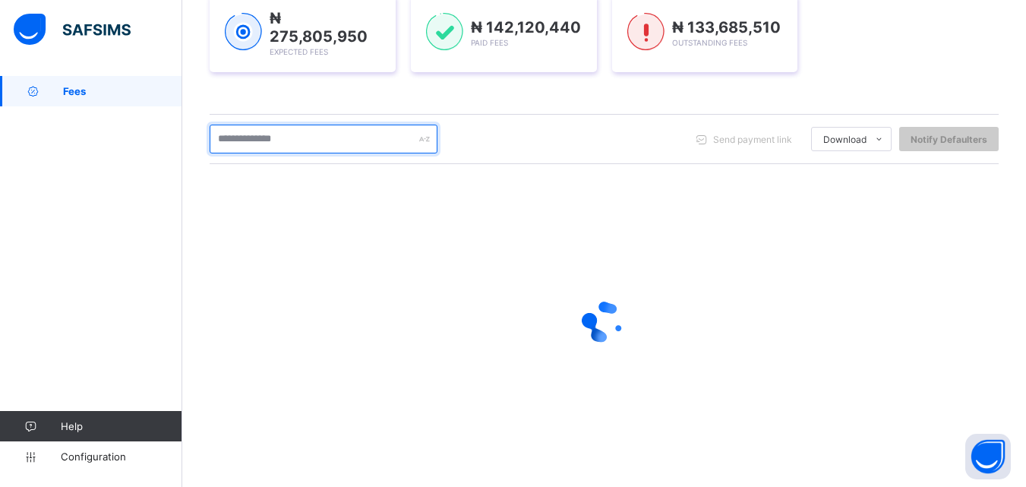
click at [320, 143] on input "text" at bounding box center [324, 139] width 228 height 29
click at [268, 141] on input "****" at bounding box center [324, 139] width 228 height 29
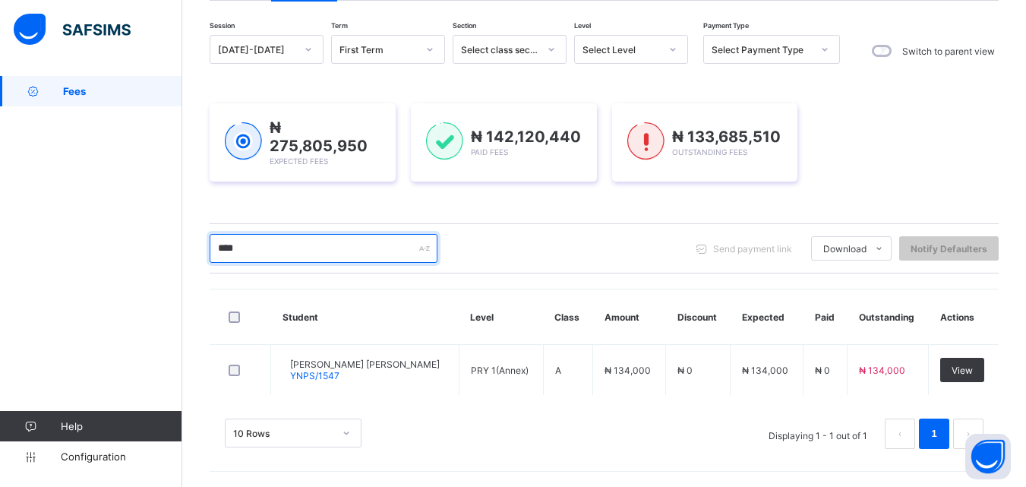
scroll to position [127, 0]
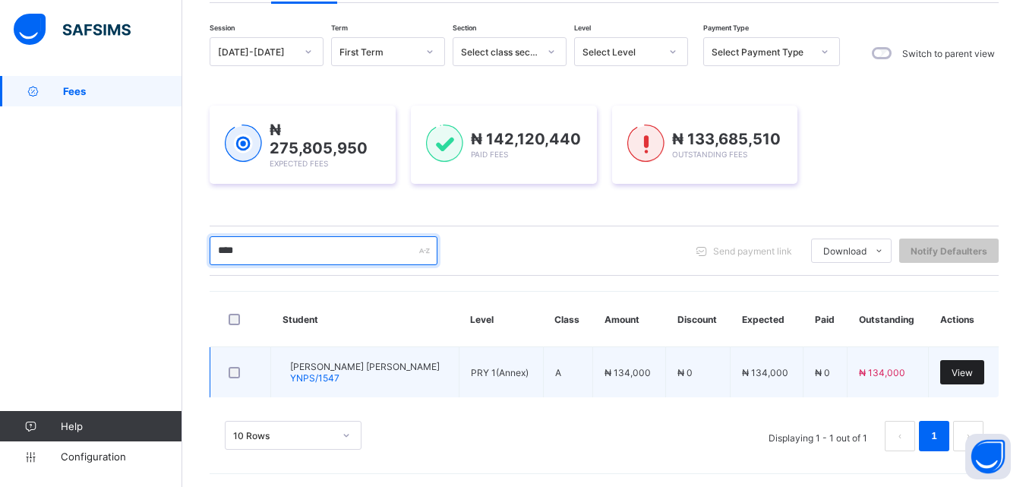
type input "****"
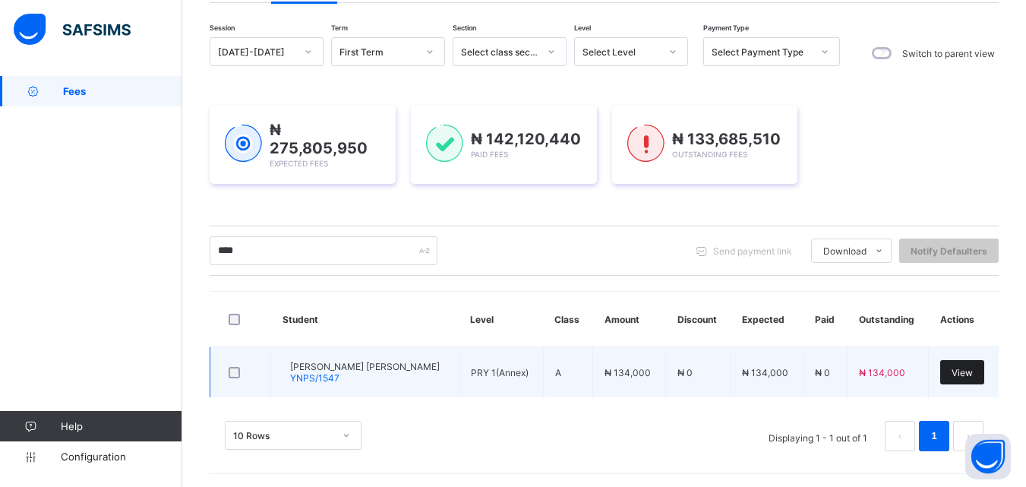
click at [971, 372] on span "View" at bounding box center [962, 372] width 21 height 11
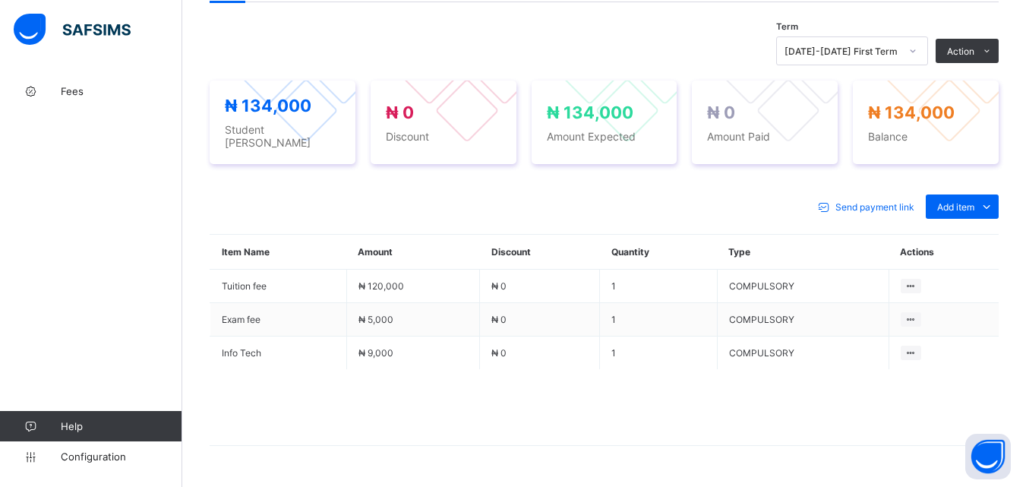
scroll to position [532, 0]
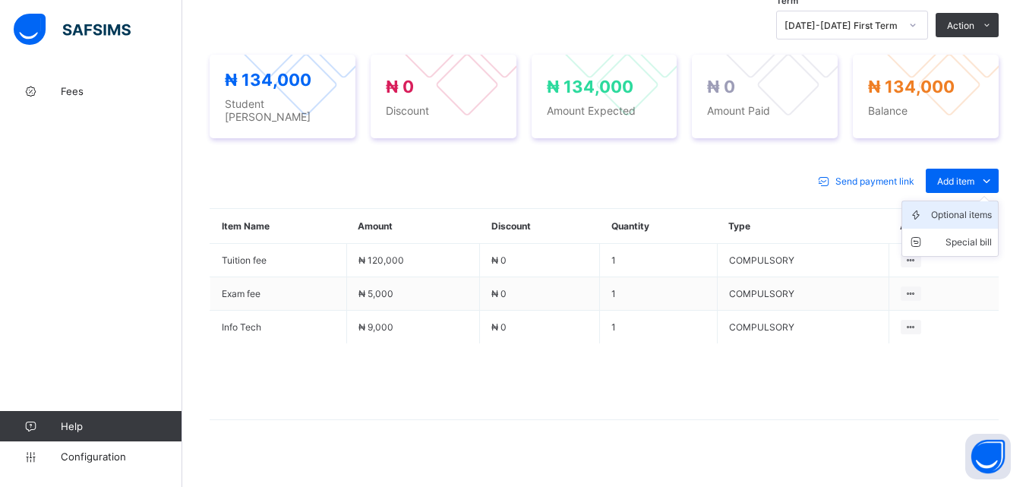
click at [974, 213] on div "Optional items" at bounding box center [961, 214] width 61 height 15
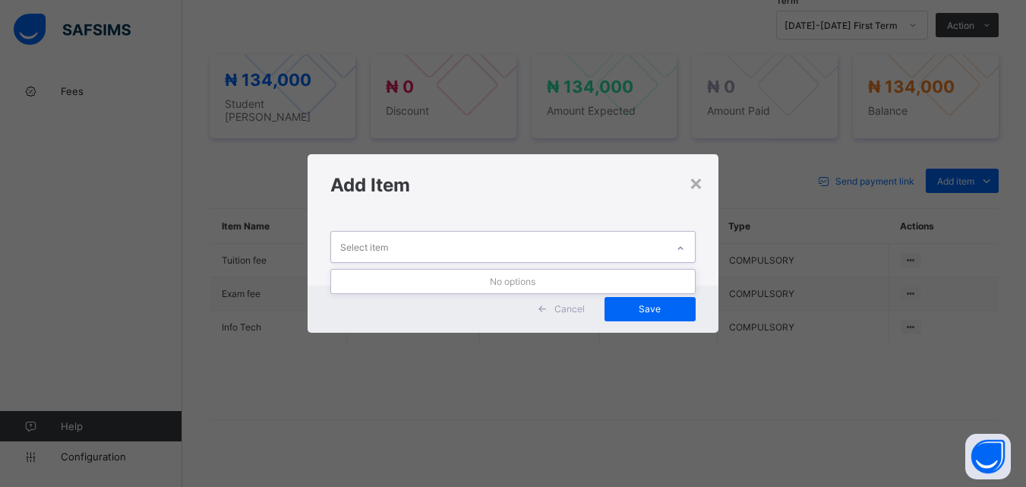
click at [669, 248] on div at bounding box center [681, 248] width 26 height 24
click at [694, 185] on div "×" at bounding box center [696, 182] width 14 height 26
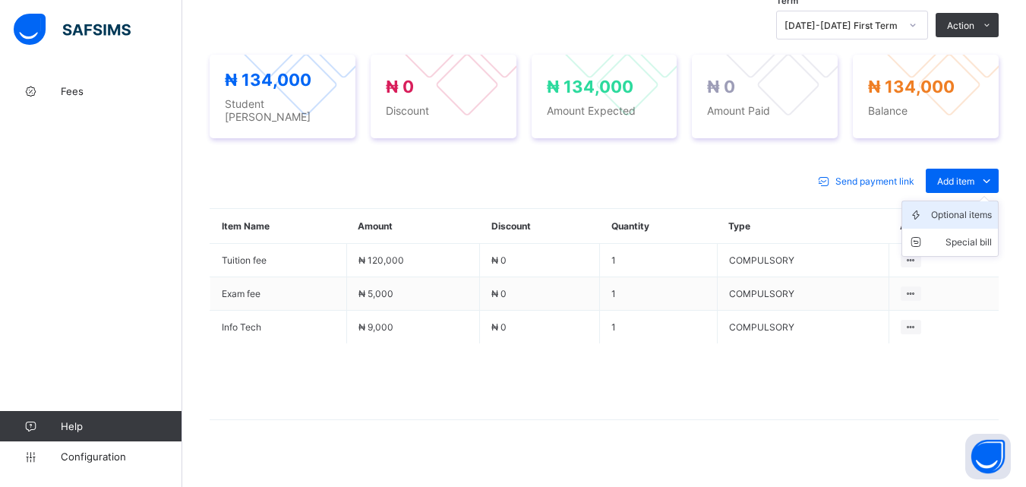
click at [980, 211] on div "Optional items" at bounding box center [961, 214] width 61 height 15
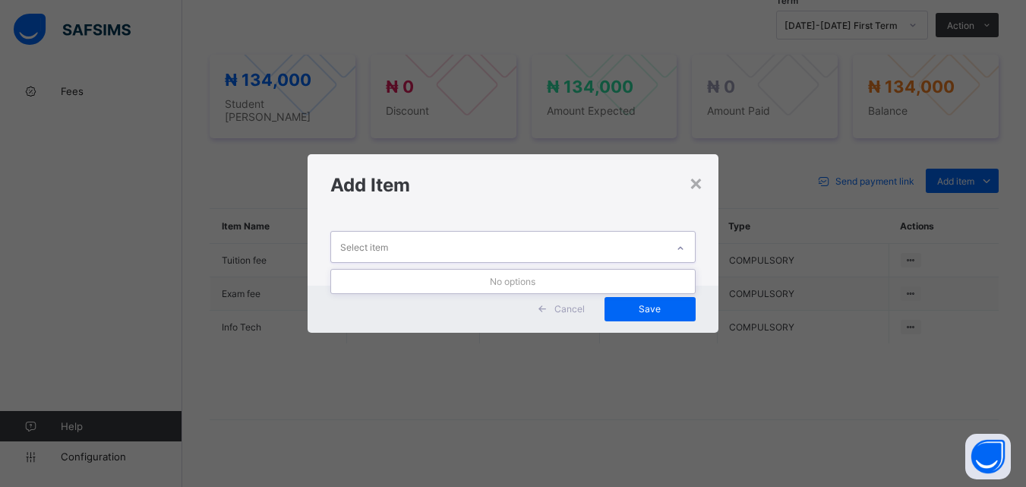
click at [684, 247] on icon at bounding box center [680, 248] width 9 height 15
click at [693, 188] on div "×" at bounding box center [696, 182] width 14 height 26
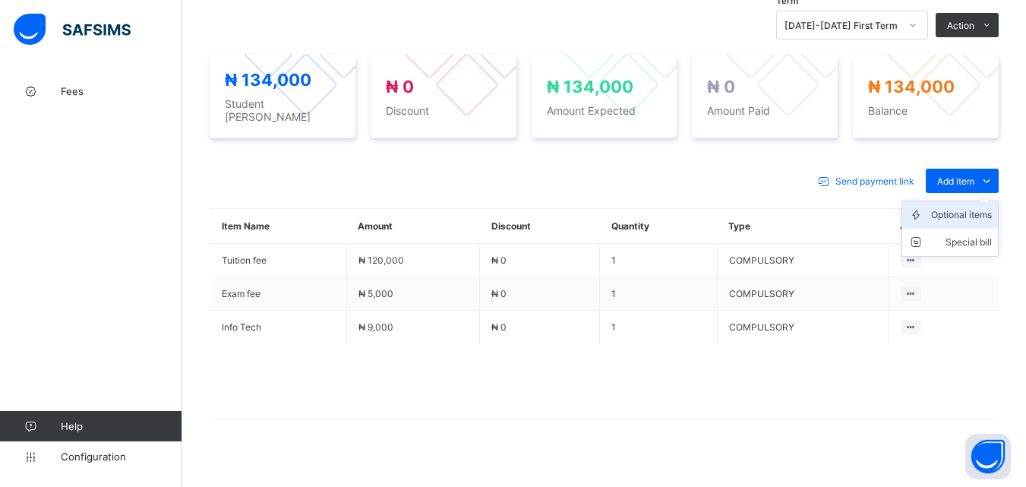
click at [965, 208] on div "Optional items" at bounding box center [961, 214] width 61 height 15
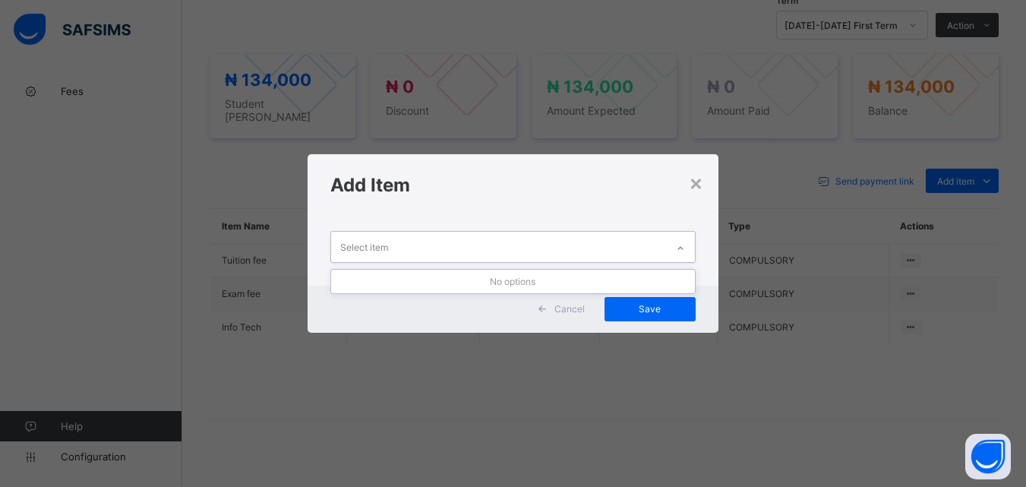
click at [682, 236] on div at bounding box center [681, 248] width 26 height 24
click at [697, 186] on div "×" at bounding box center [696, 182] width 14 height 26
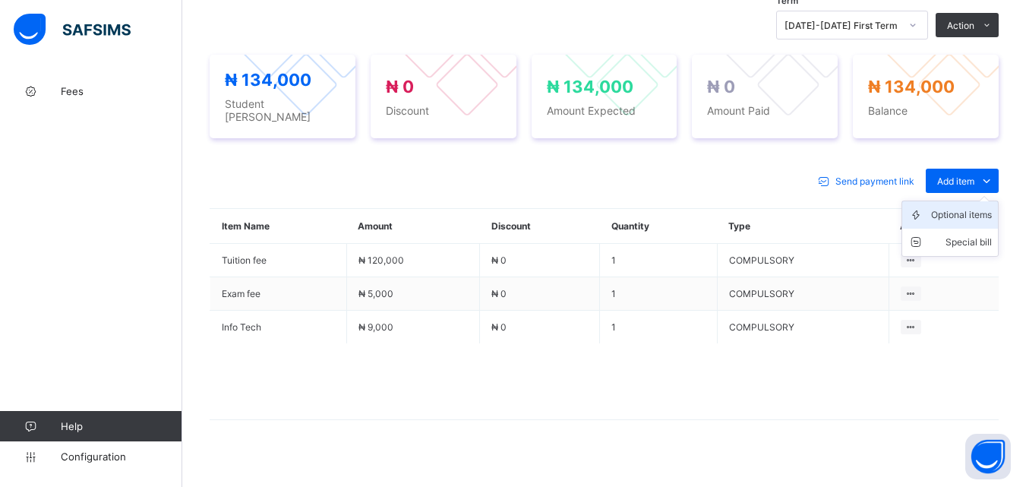
click at [982, 210] on div "Optional items" at bounding box center [961, 214] width 61 height 15
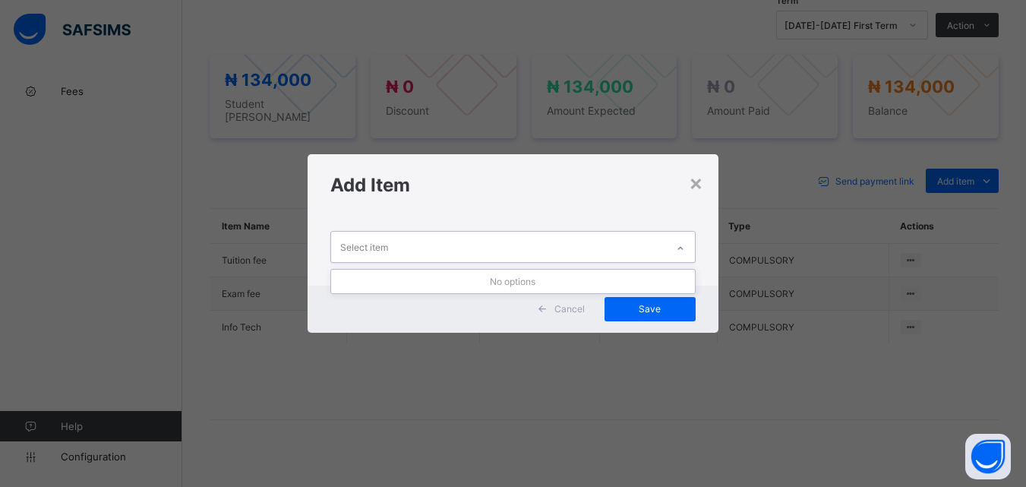
click at [680, 242] on div at bounding box center [681, 248] width 26 height 24
click at [698, 179] on div "×" at bounding box center [696, 182] width 14 height 26
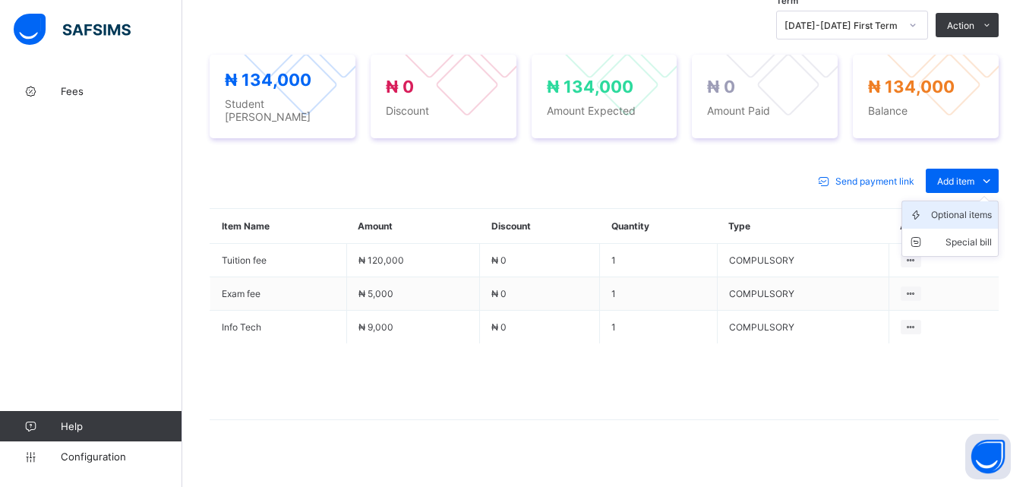
click at [974, 208] on div "Optional items" at bounding box center [961, 214] width 61 height 15
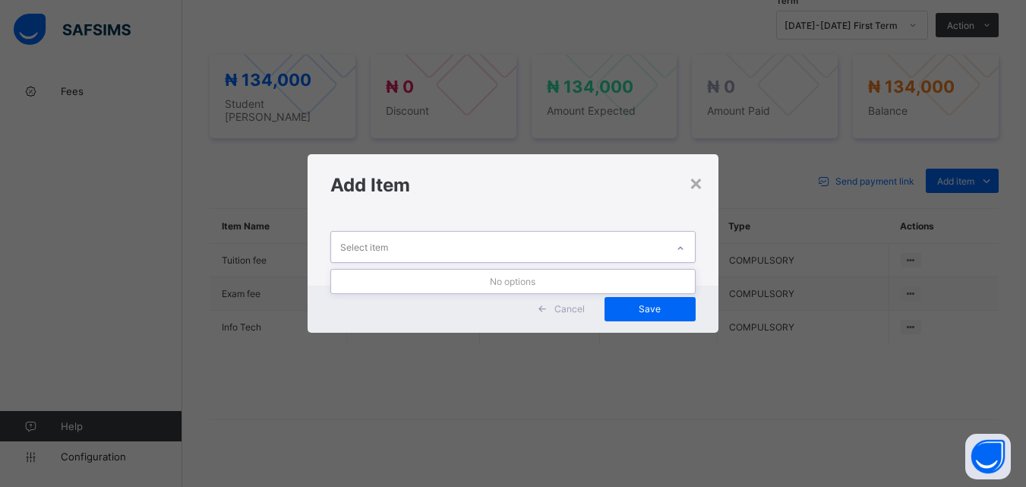
click at [683, 248] on icon at bounding box center [680, 248] width 9 height 15
click at [694, 185] on div "×" at bounding box center [696, 182] width 14 height 26
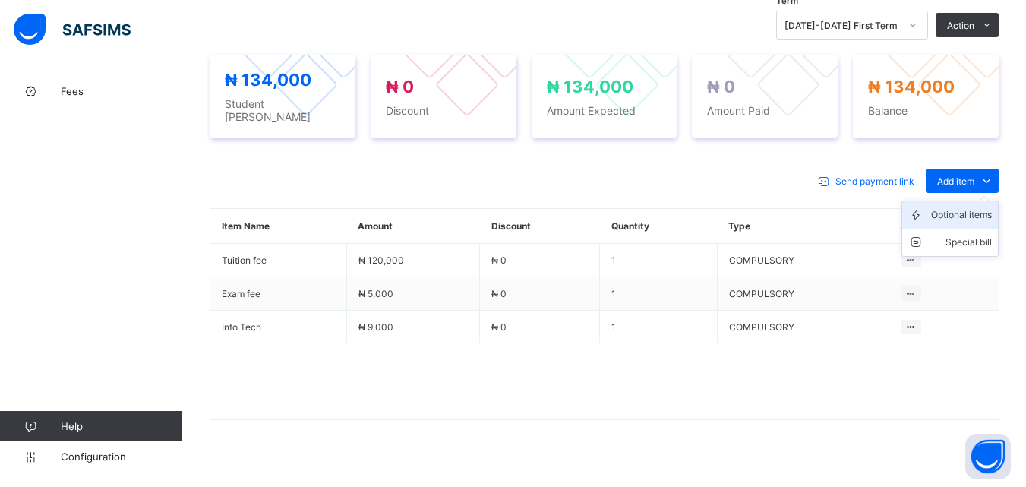
click at [965, 210] on div "Optional items" at bounding box center [961, 214] width 61 height 15
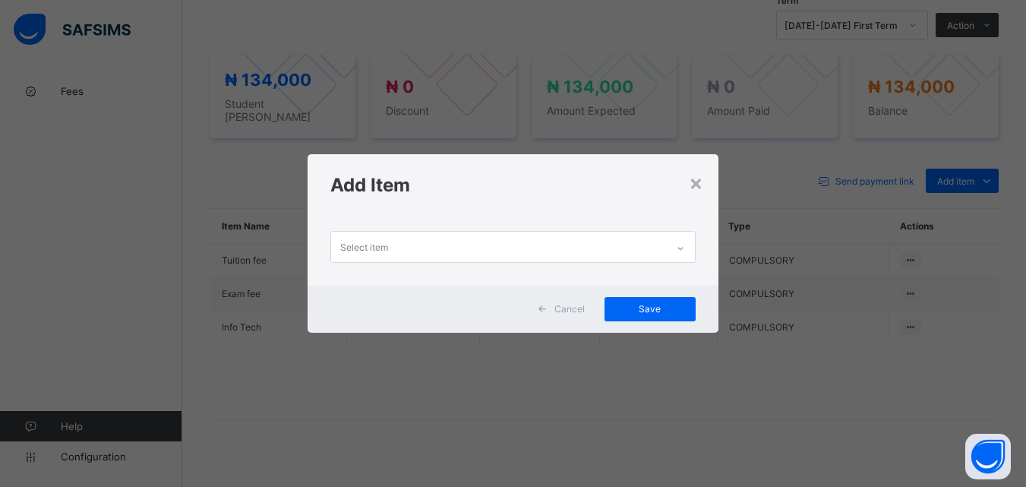
click at [682, 248] on icon at bounding box center [679, 248] width 5 height 3
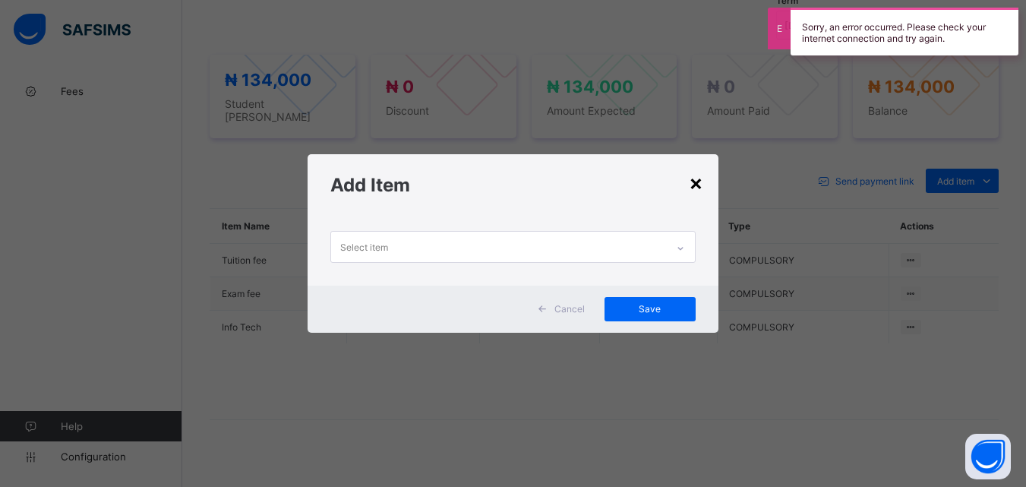
click at [697, 187] on div "×" at bounding box center [696, 182] width 14 height 26
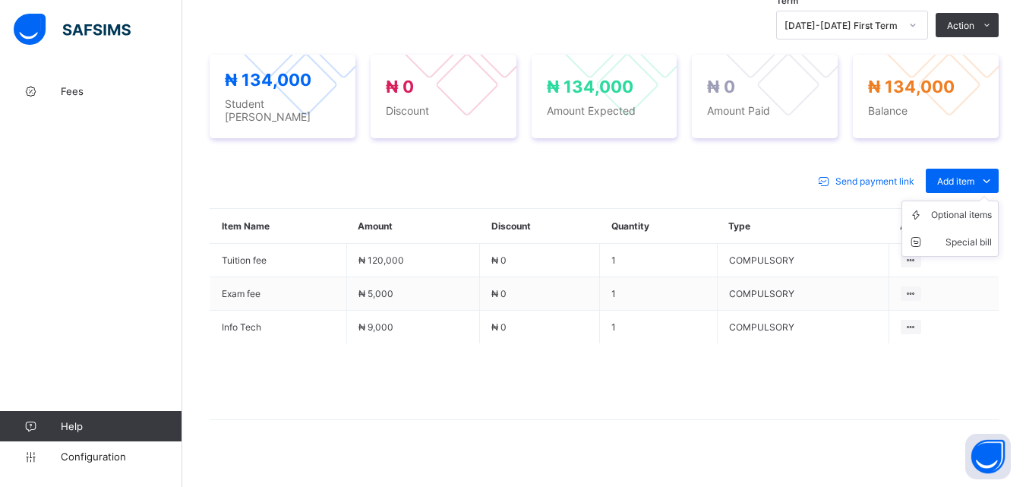
click at [994, 200] on ul "Optional items Special bill" at bounding box center [949, 228] width 97 height 56
click at [984, 210] on div "Optional items" at bounding box center [961, 214] width 61 height 15
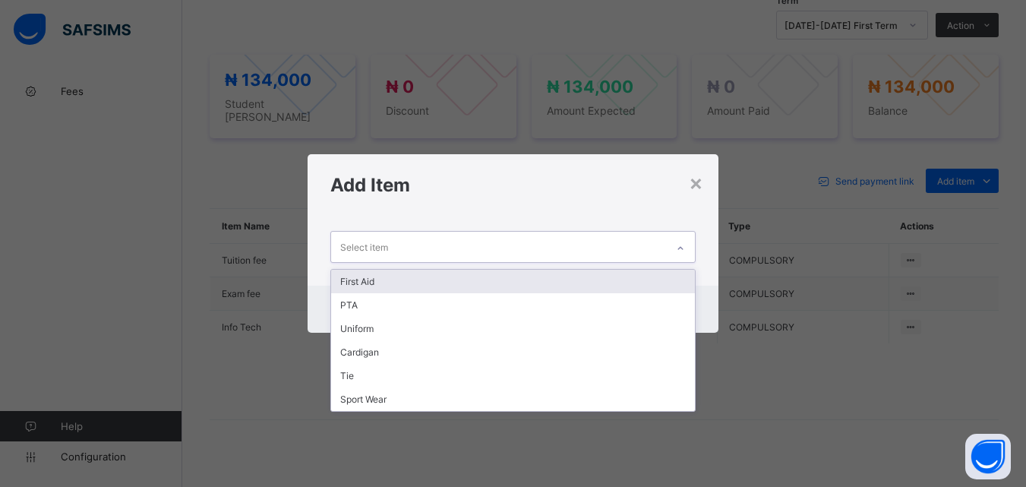
click at [684, 242] on div at bounding box center [681, 248] width 26 height 24
click at [646, 275] on div "First Aid" at bounding box center [512, 282] width 363 height 24
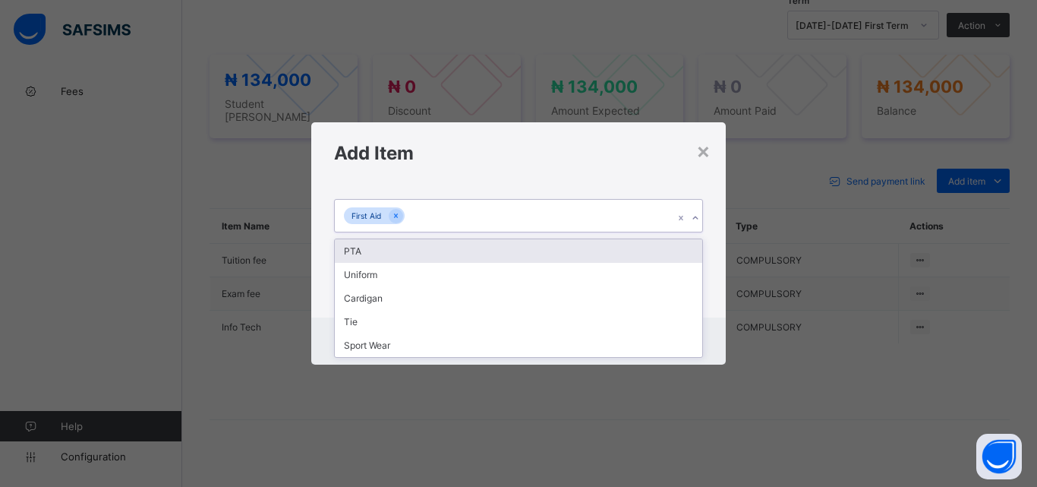
click at [581, 217] on div "First Aid" at bounding box center [504, 216] width 339 height 32
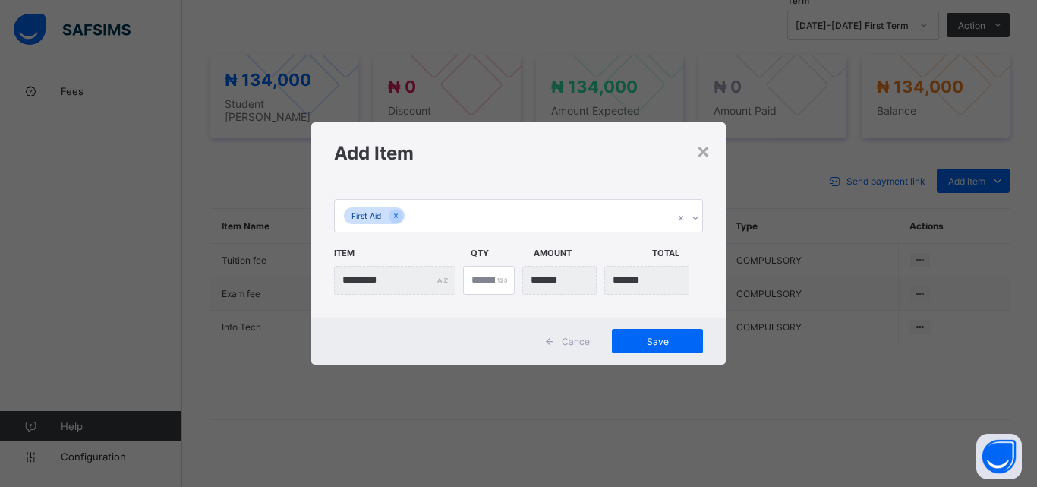
click at [578, 235] on div "First Aid Item Qty Amount Total ********* *" at bounding box center [518, 251] width 415 height 134
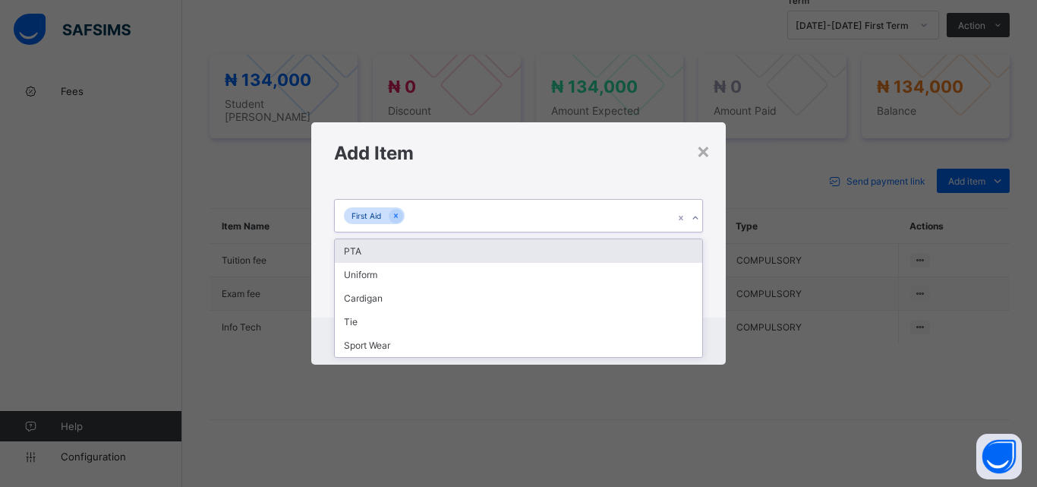
click at [592, 216] on div "First Aid" at bounding box center [504, 216] width 339 height 32
click at [592, 248] on div "PTA" at bounding box center [519, 251] width 368 height 24
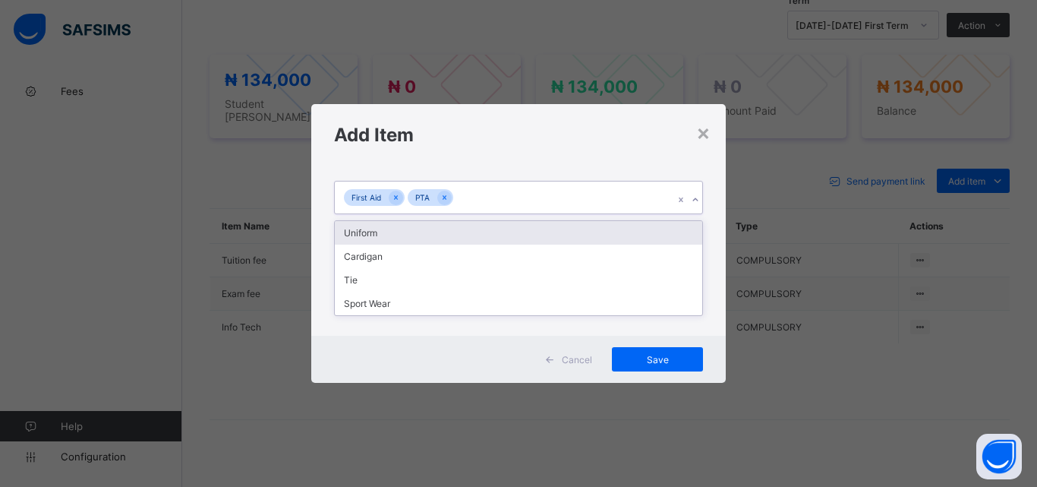
click at [524, 200] on div "First Aid PTA" at bounding box center [504, 198] width 339 height 32
click at [451, 234] on div "Uniform" at bounding box center [519, 233] width 368 height 24
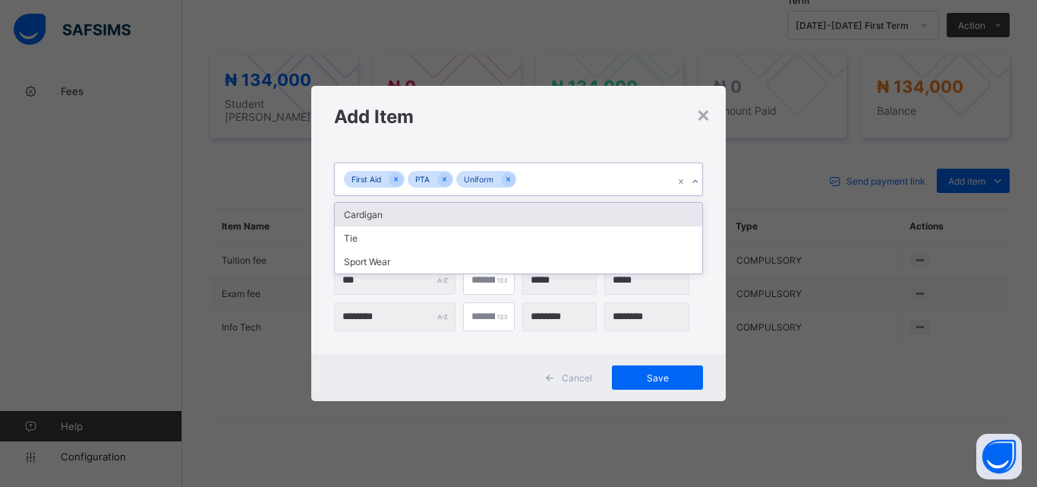
click at [551, 182] on div "First Aid PTA Uniform" at bounding box center [504, 179] width 339 height 32
click at [518, 217] on div "Cardigan" at bounding box center [519, 215] width 368 height 24
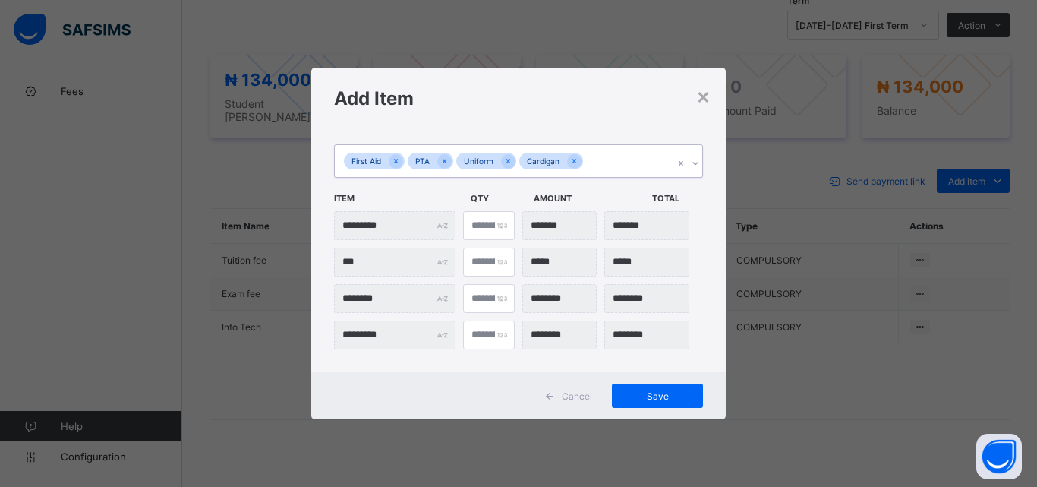
click at [623, 156] on div "First Aid PTA Uniform Cardigan" at bounding box center [504, 161] width 339 height 32
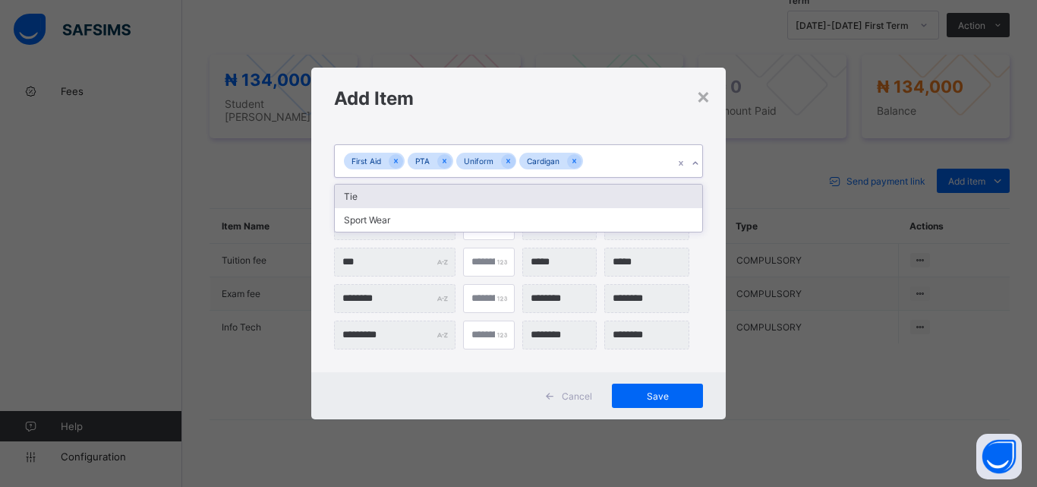
click at [494, 196] on div "Tie" at bounding box center [519, 197] width 368 height 24
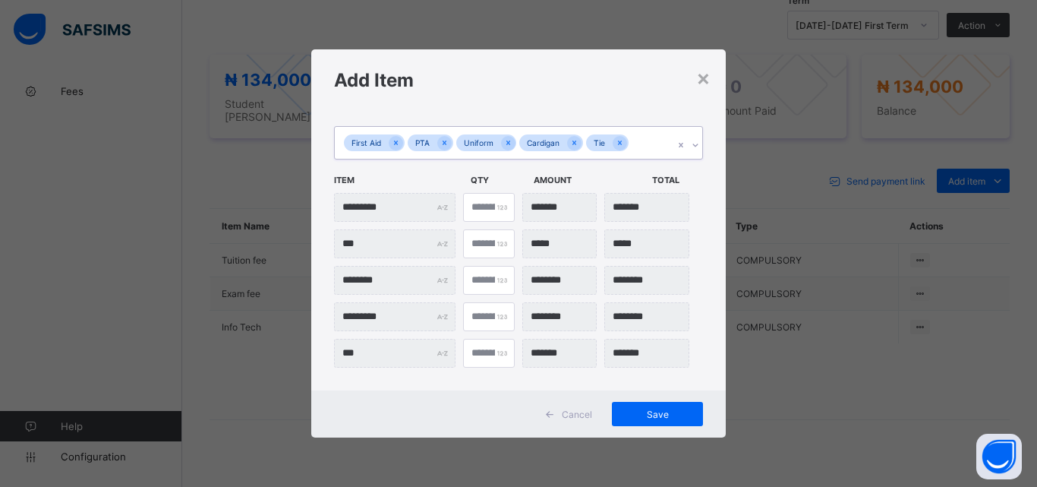
click at [652, 144] on div "First Aid PTA Uniform Cardigan Tie" at bounding box center [504, 143] width 339 height 32
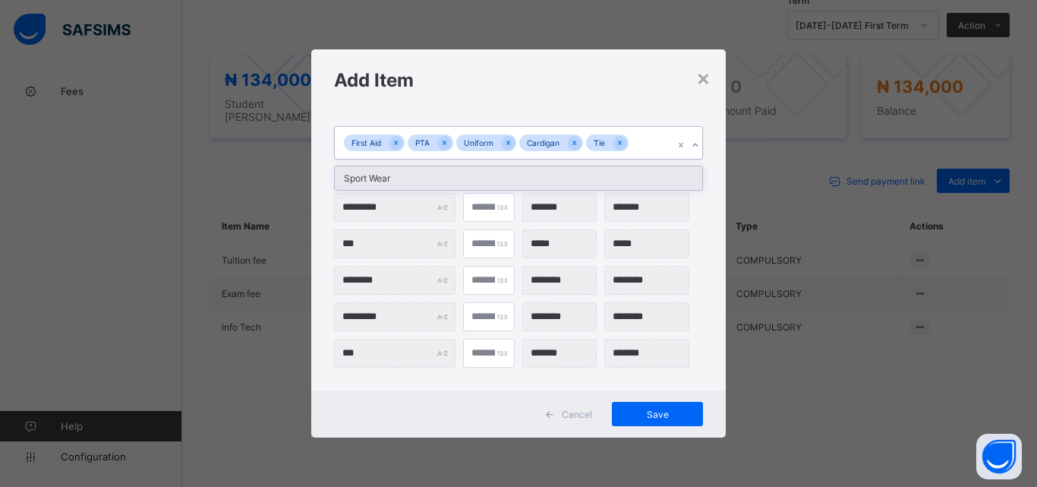
click at [596, 181] on div "Sport Wear" at bounding box center [519, 178] width 368 height 24
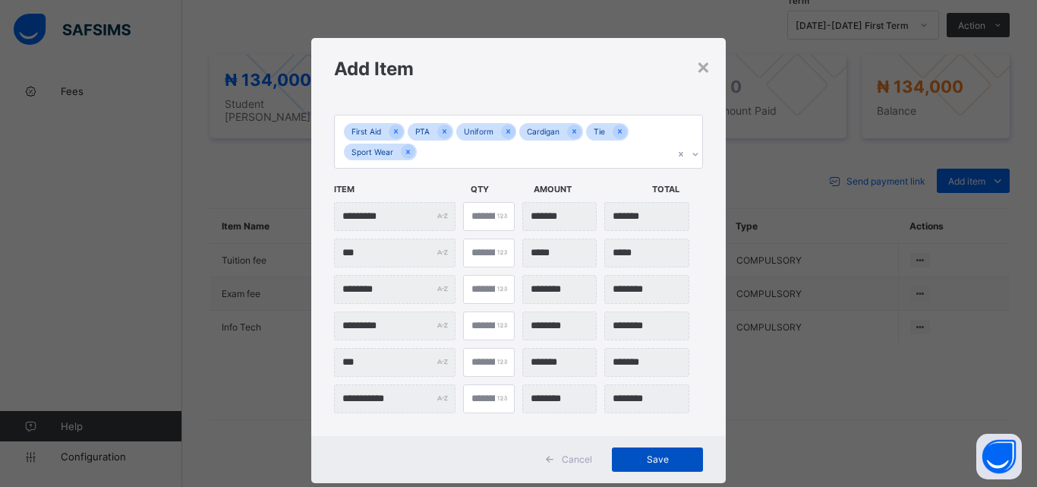
click at [652, 459] on span "Save" at bounding box center [658, 458] width 68 height 11
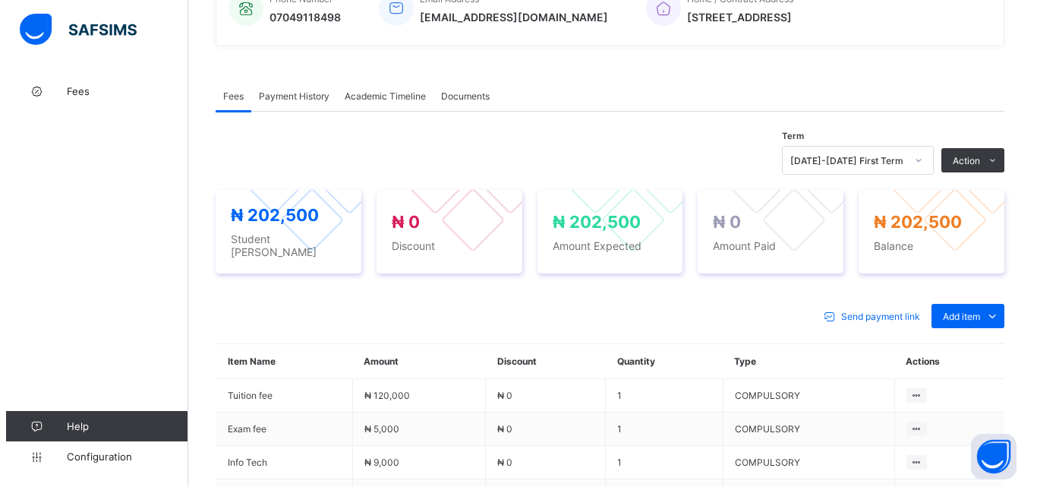
scroll to position [380, 0]
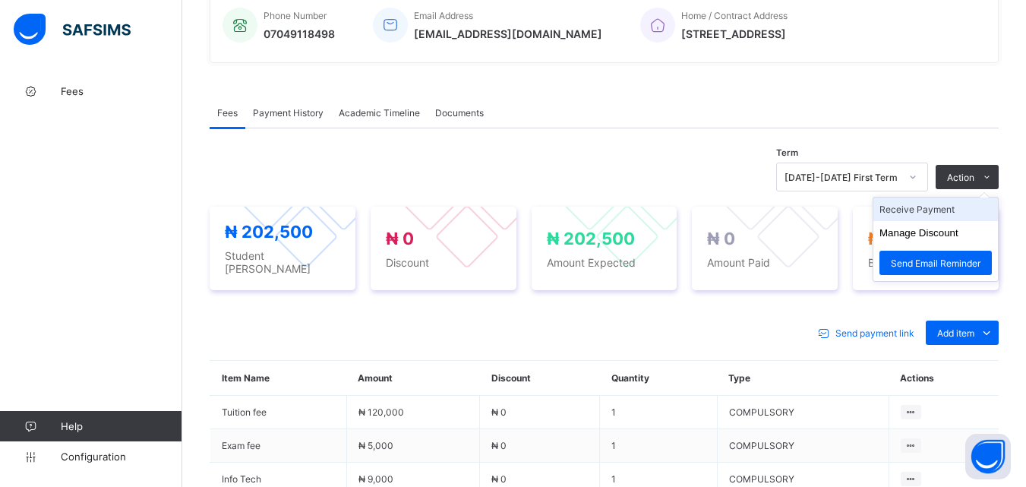
click at [933, 213] on li "Receive Payment" at bounding box center [935, 209] width 125 height 24
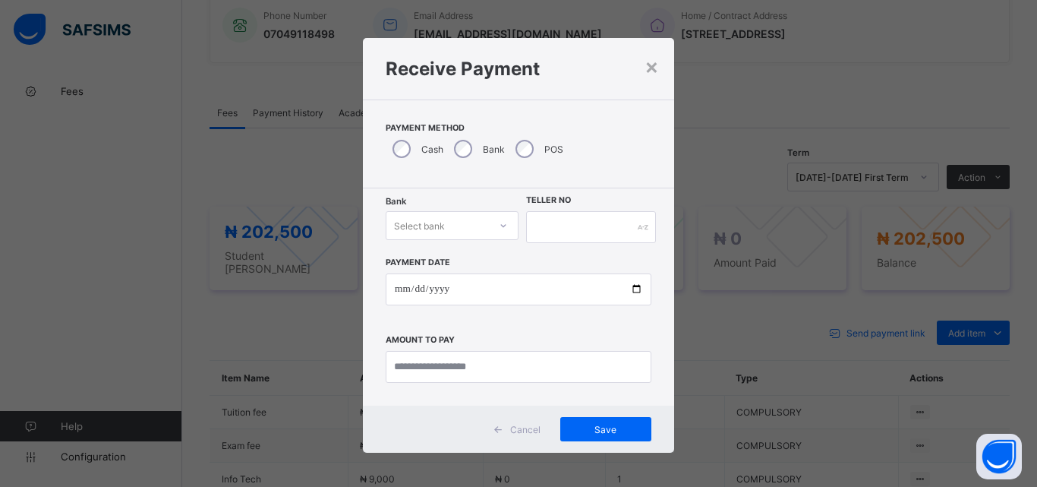
click at [485, 229] on div "Select bank" at bounding box center [438, 225] width 103 height 21
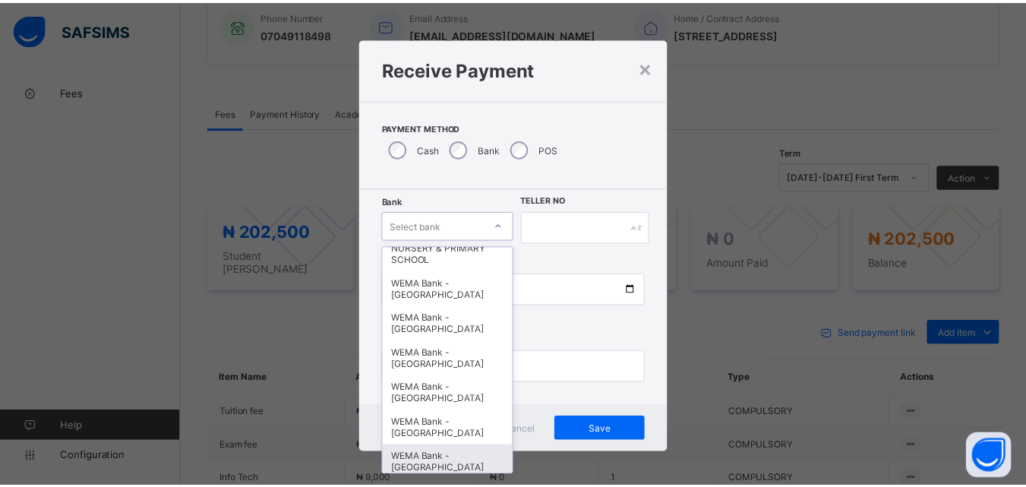
scroll to position [467, 0]
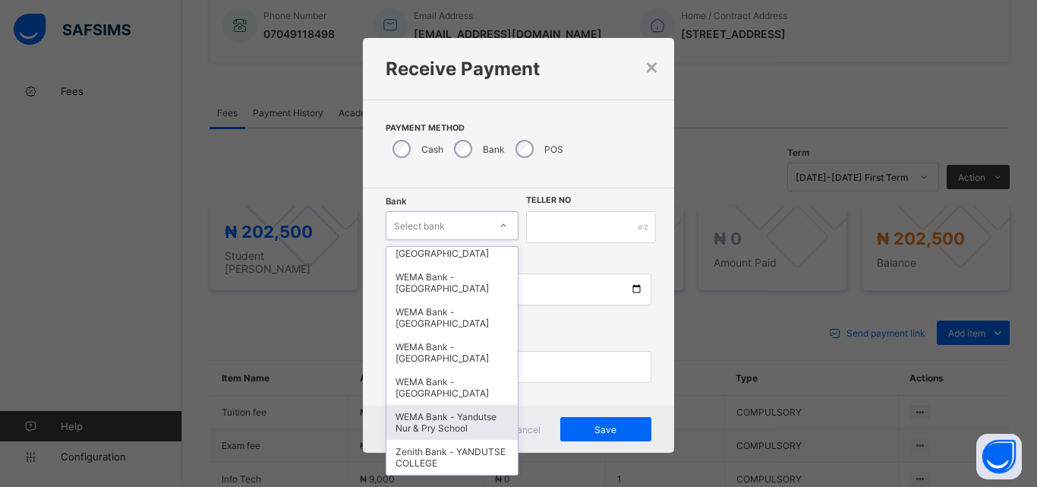
click at [436, 405] on div "WEMA Bank - Yandutse Nur & Pry School" at bounding box center [452, 422] width 131 height 35
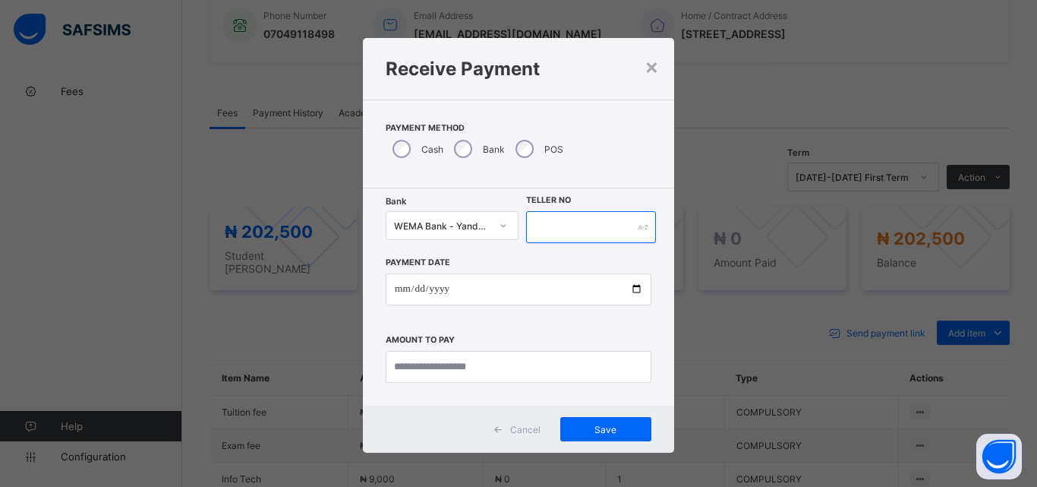
click at [567, 226] on input "text" at bounding box center [591, 227] width 130 height 32
type input "*"
type input "**********"
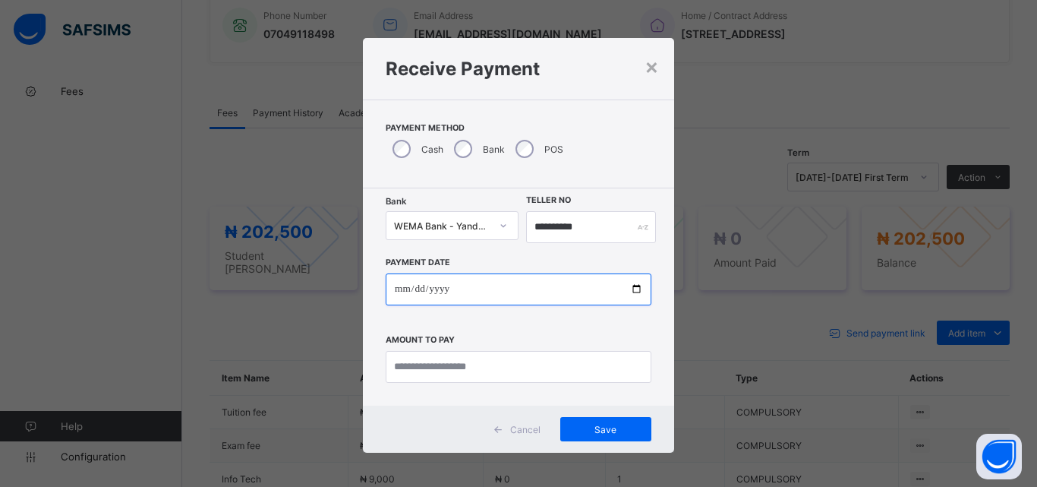
click at [628, 288] on input "date" at bounding box center [519, 289] width 266 height 32
type input "**********"
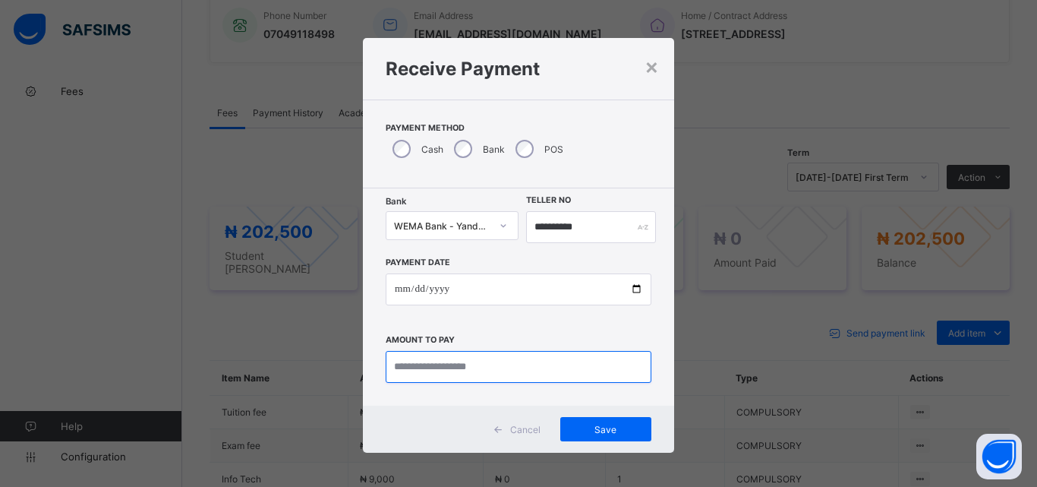
click at [422, 372] on input "currency" at bounding box center [519, 367] width 266 height 32
type input "*********"
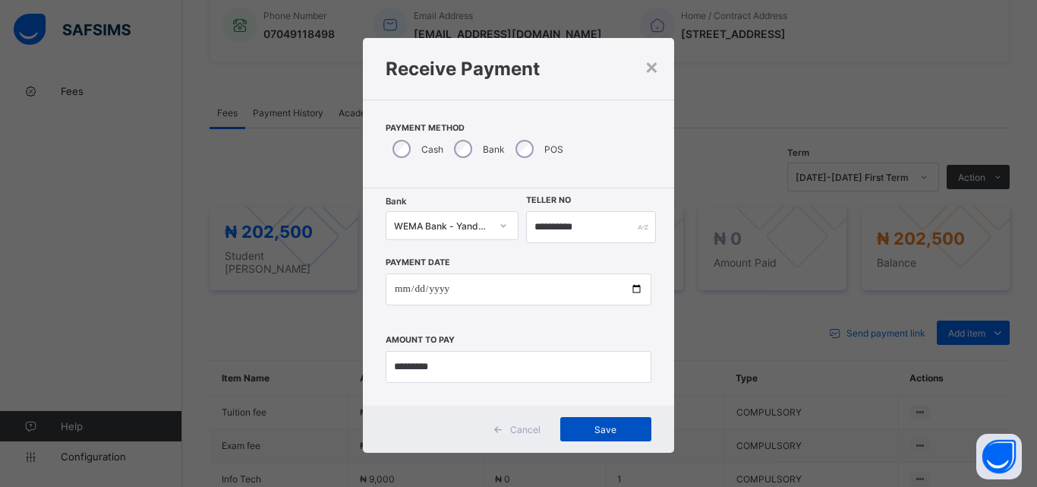
click at [597, 435] on div "Save" at bounding box center [605, 429] width 91 height 24
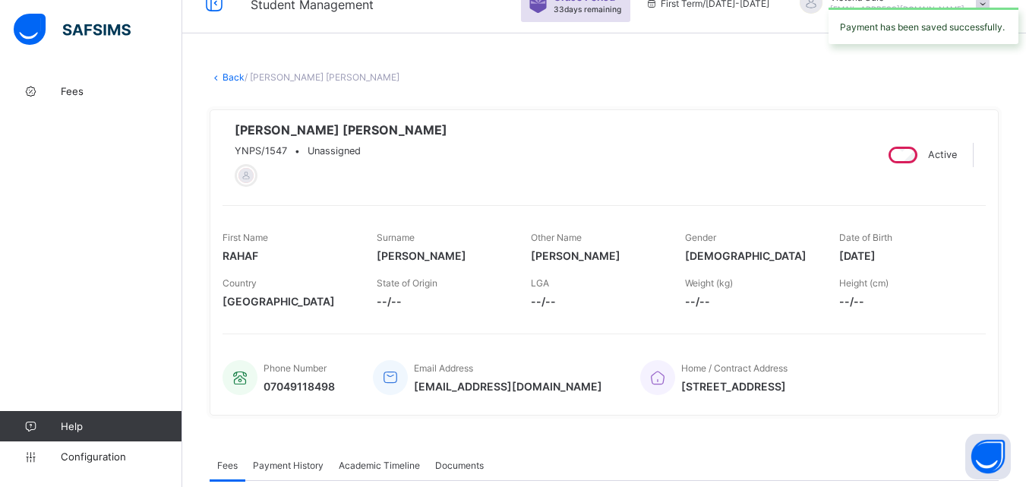
scroll to position [0, 0]
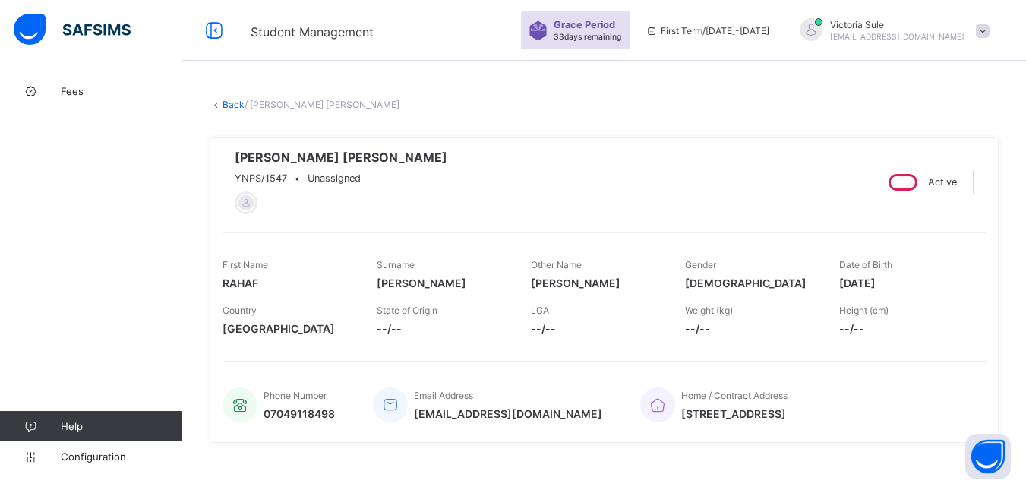
click at [226, 103] on link "Back" at bounding box center [234, 104] width 22 height 11
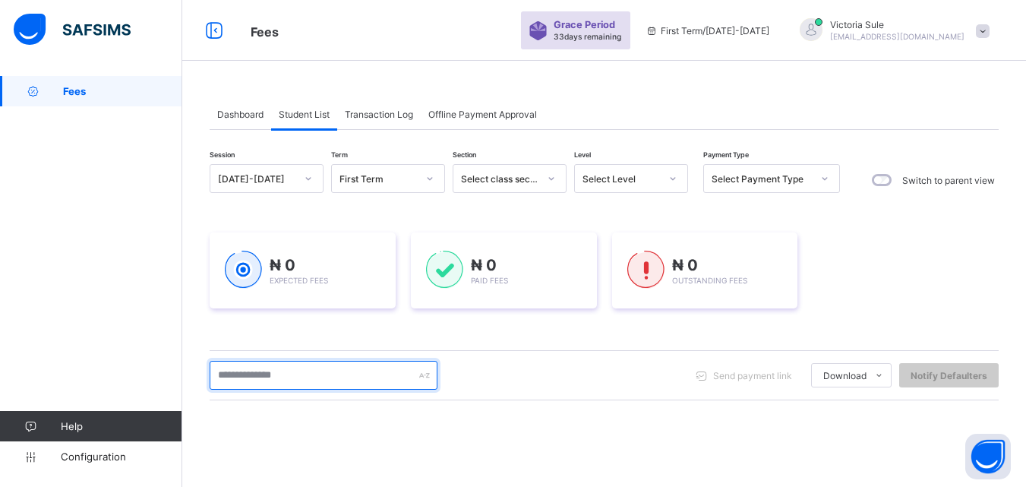
click at [277, 376] on input "text" at bounding box center [324, 375] width 228 height 29
type input "****"
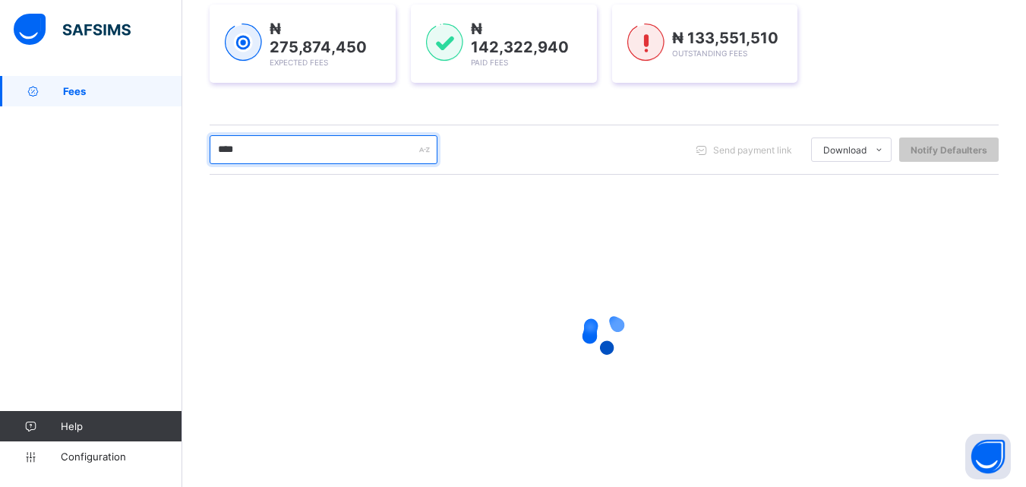
scroll to position [127, 0]
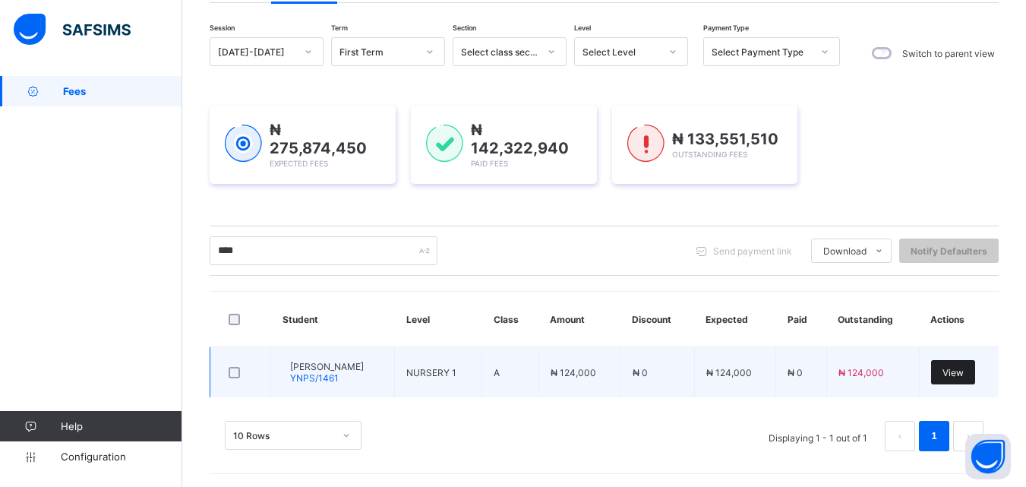
click at [964, 369] on span "View" at bounding box center [952, 372] width 21 height 11
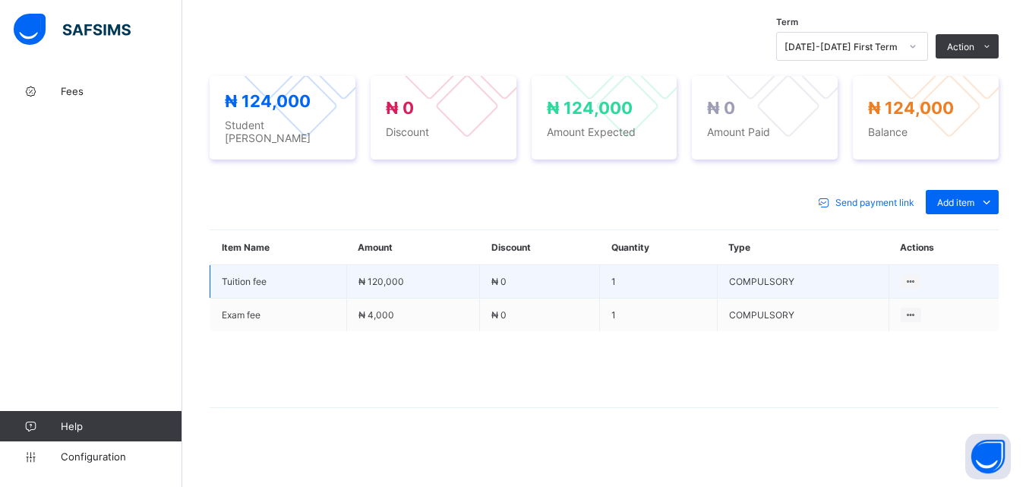
scroll to position [512, 0]
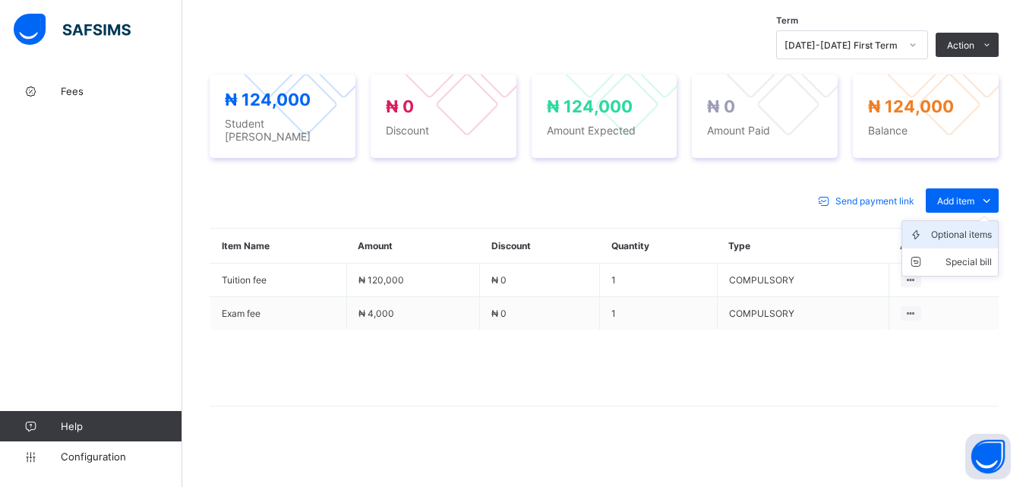
click at [968, 233] on div "Optional items" at bounding box center [961, 234] width 61 height 15
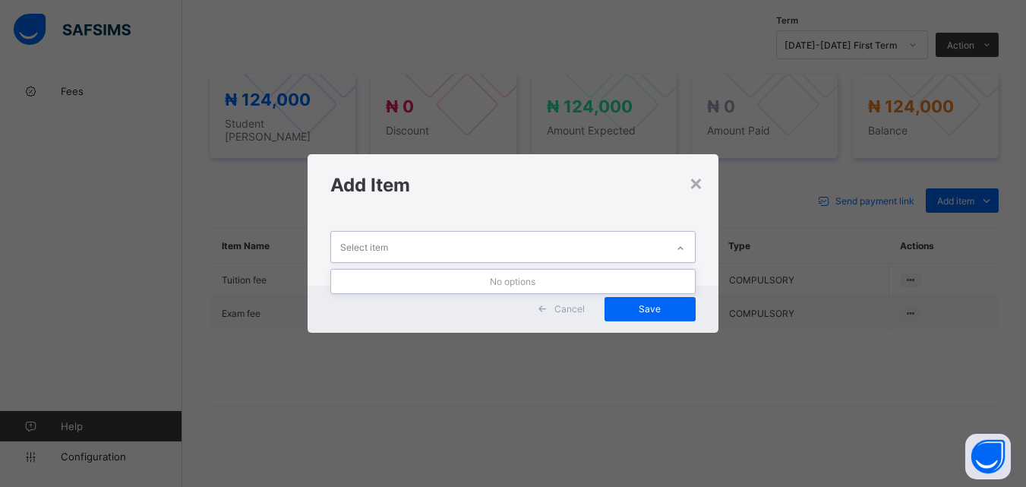
click at [676, 254] on div at bounding box center [681, 248] width 26 height 24
click at [696, 185] on div "×" at bounding box center [696, 182] width 14 height 26
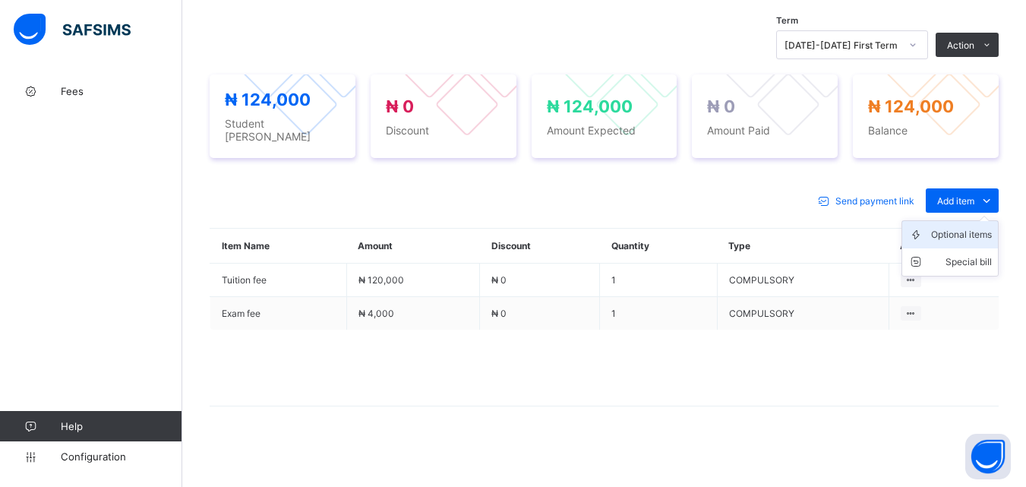
click at [973, 227] on div "Optional items" at bounding box center [961, 234] width 61 height 15
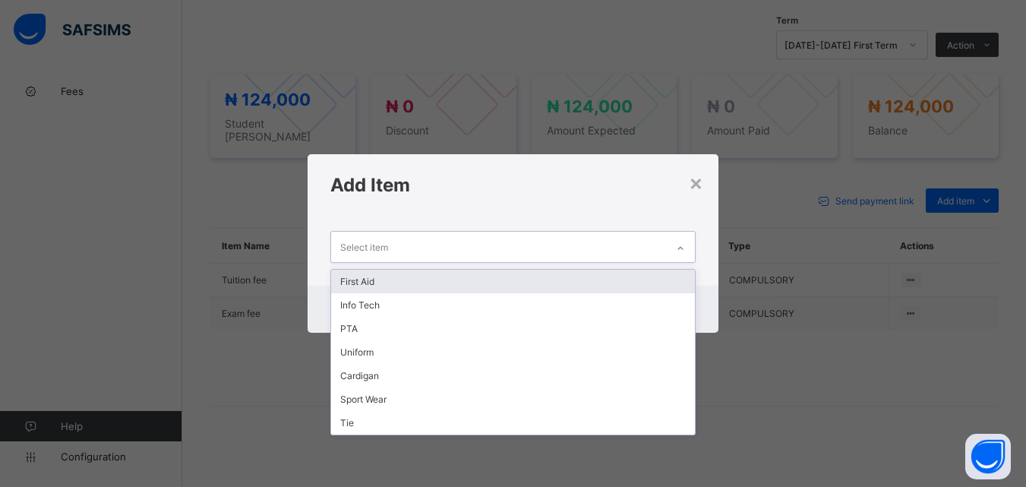
click at [678, 243] on icon at bounding box center [680, 248] width 9 height 15
click at [638, 275] on div "First Aid" at bounding box center [512, 282] width 363 height 24
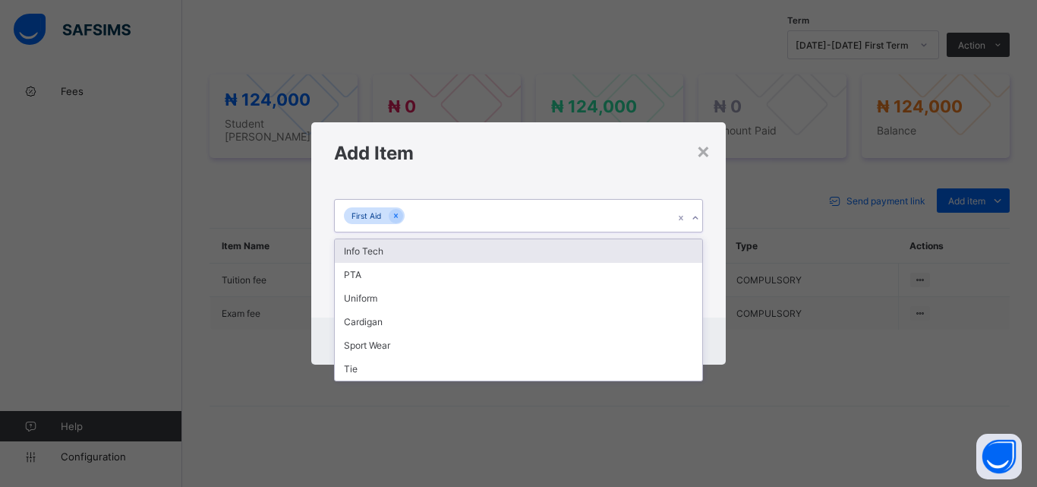
click at [616, 218] on div "First Aid" at bounding box center [504, 216] width 339 height 32
click at [608, 244] on div "Info Tech" at bounding box center [519, 251] width 368 height 24
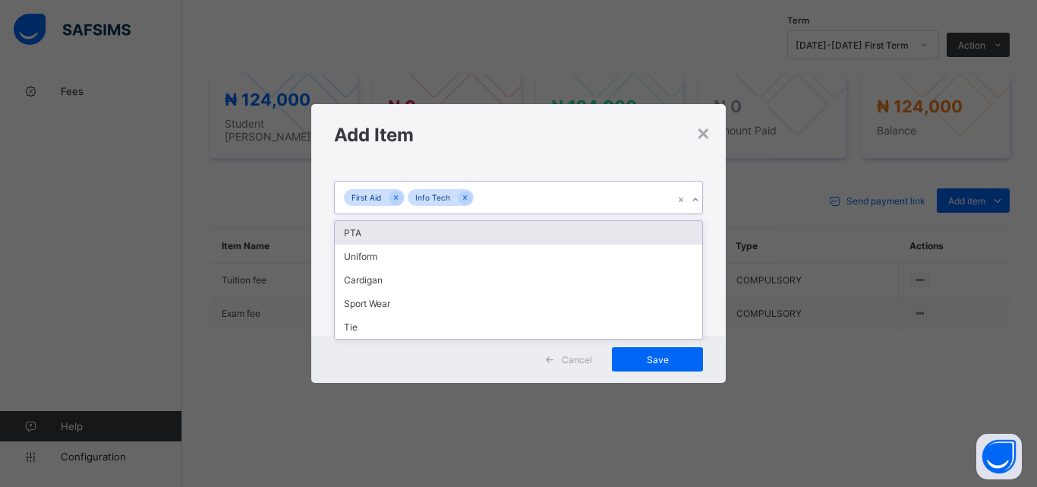
click at [608, 201] on div "First Aid Info Tech" at bounding box center [504, 198] width 339 height 32
click at [598, 226] on div "PTA" at bounding box center [519, 233] width 368 height 24
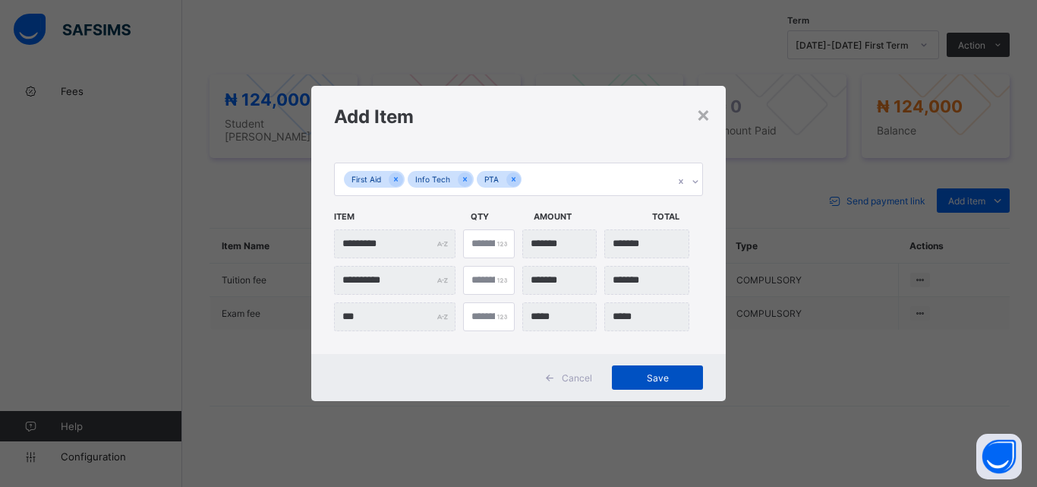
click at [638, 377] on span "Save" at bounding box center [658, 377] width 68 height 11
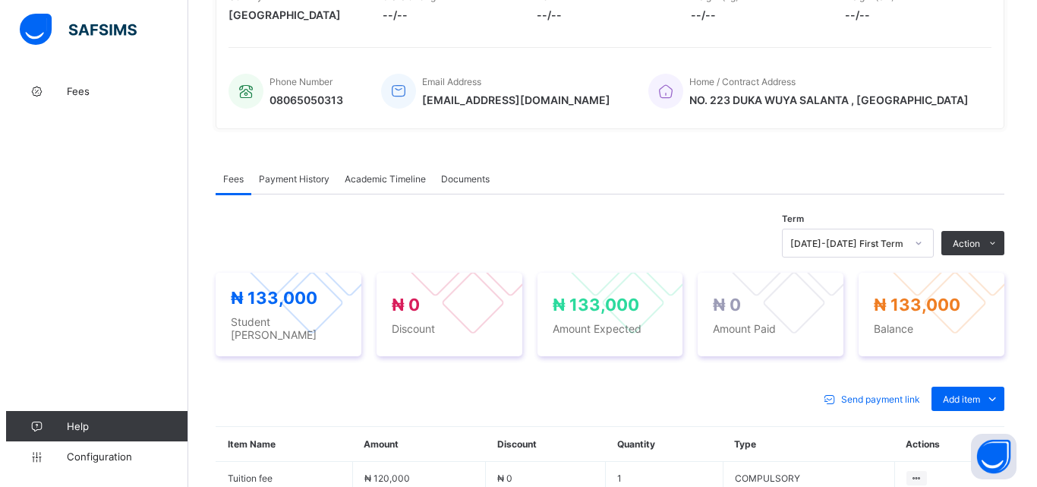
scroll to position [360, 0]
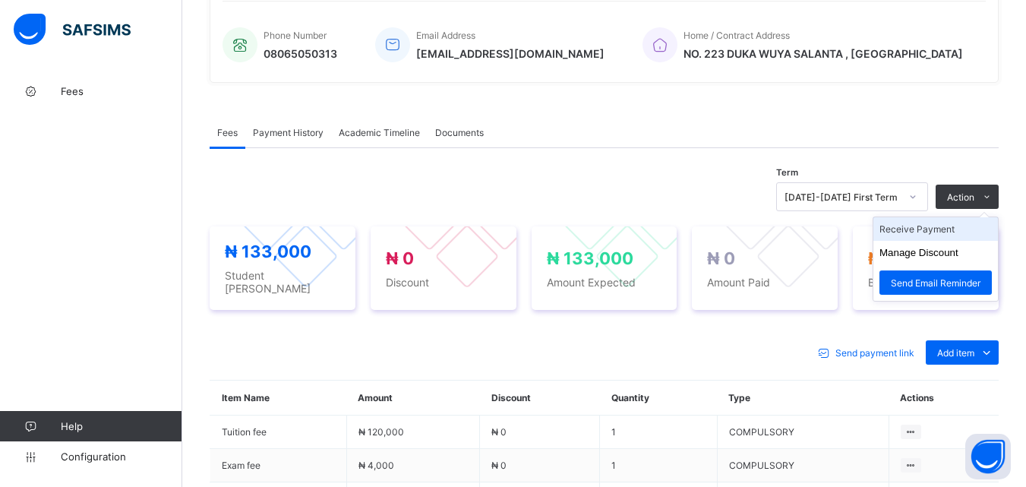
click at [958, 238] on li "Receive Payment" at bounding box center [935, 229] width 125 height 24
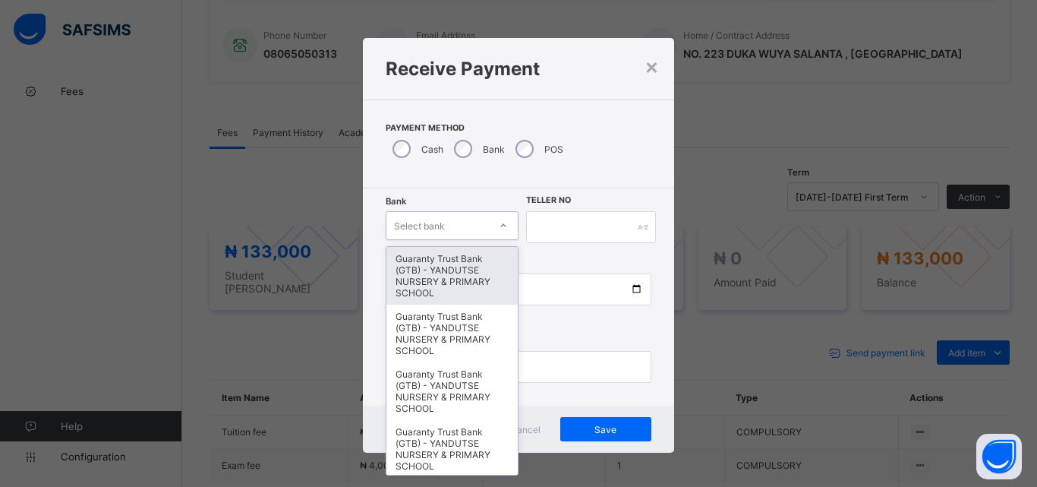
click at [494, 225] on div at bounding box center [504, 225] width 26 height 24
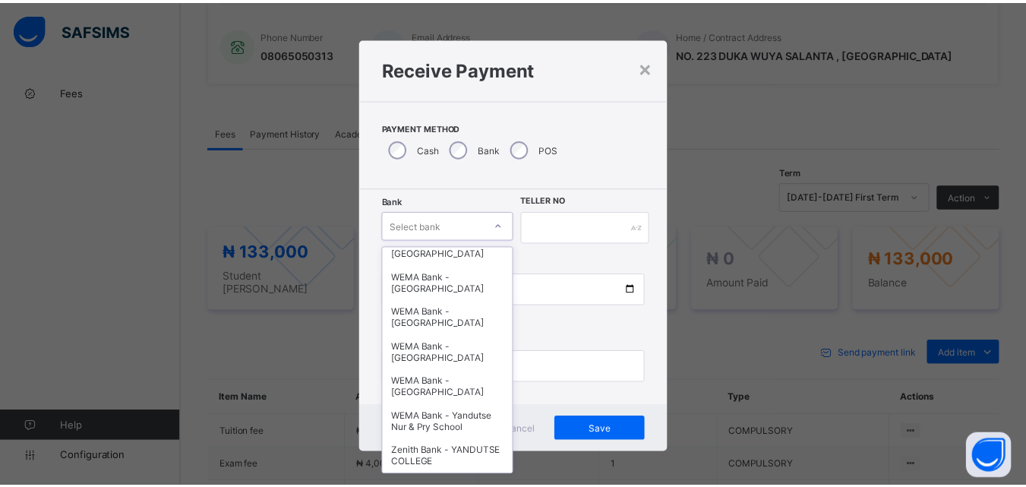
scroll to position [467, 0]
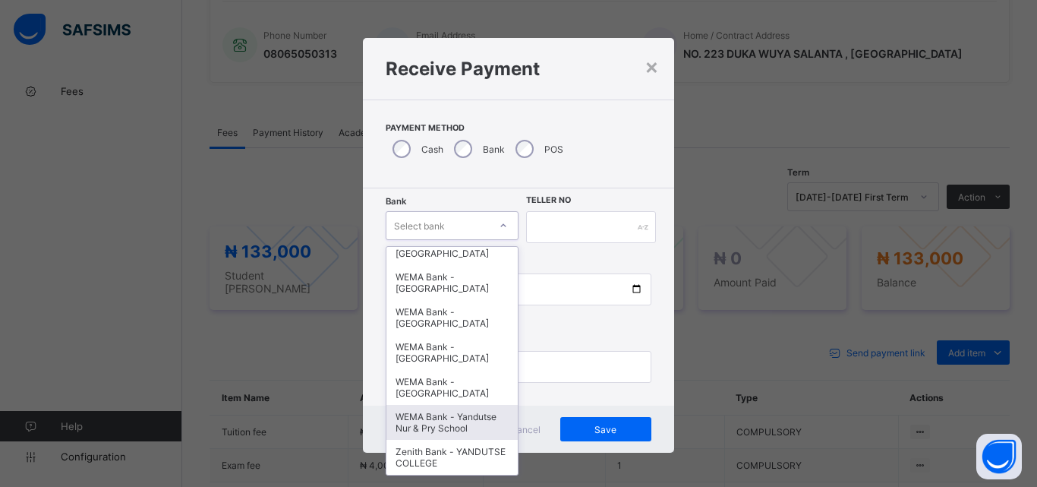
click at [449, 418] on div "WEMA Bank - Yandutse Nur & Pry School" at bounding box center [452, 422] width 131 height 35
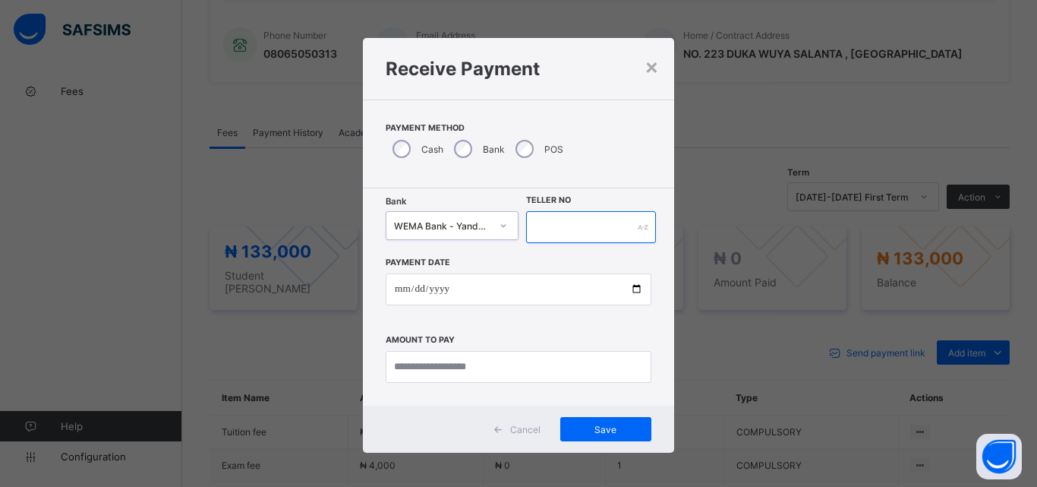
click at [557, 229] on input "text" at bounding box center [591, 227] width 130 height 32
type input "**********"
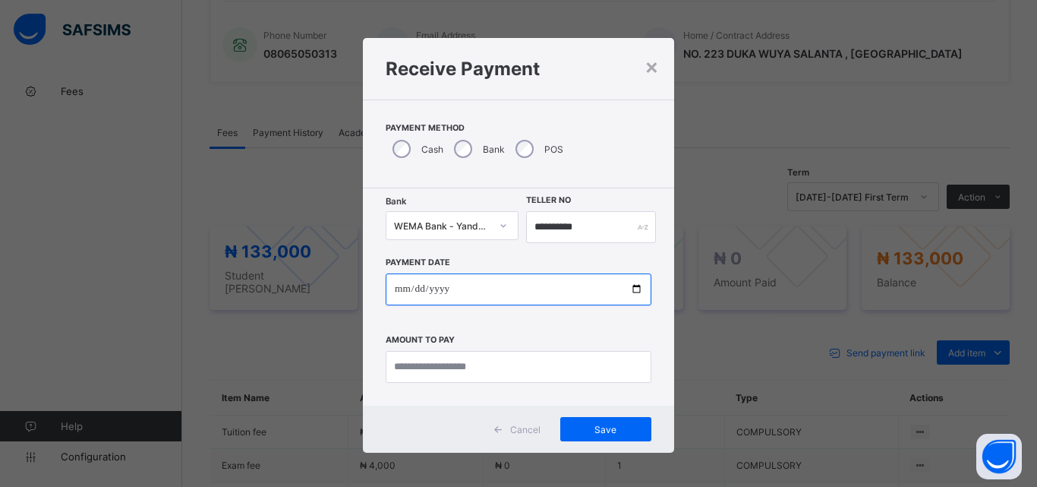
click at [633, 290] on input "date" at bounding box center [519, 289] width 266 height 32
type input "**********"
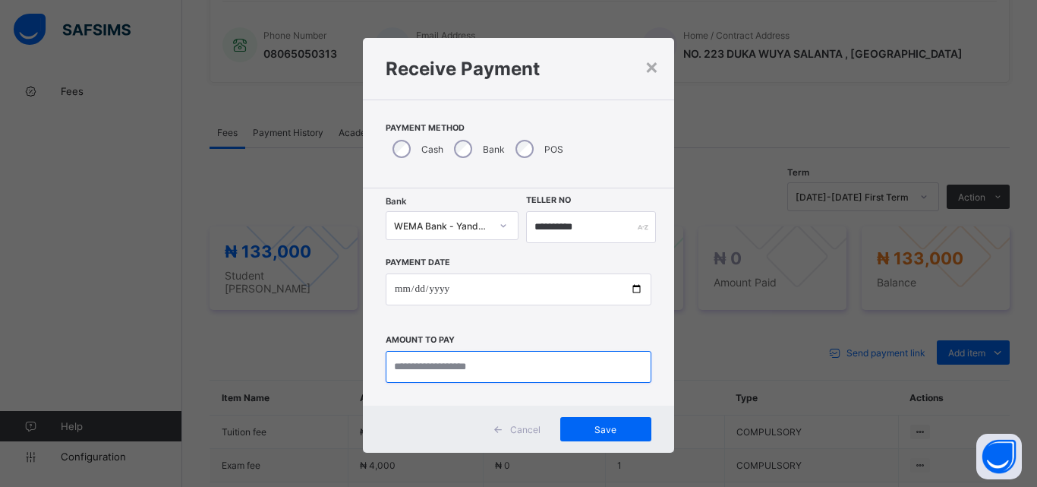
click at [434, 365] on input "currency" at bounding box center [519, 367] width 266 height 32
type input "********"
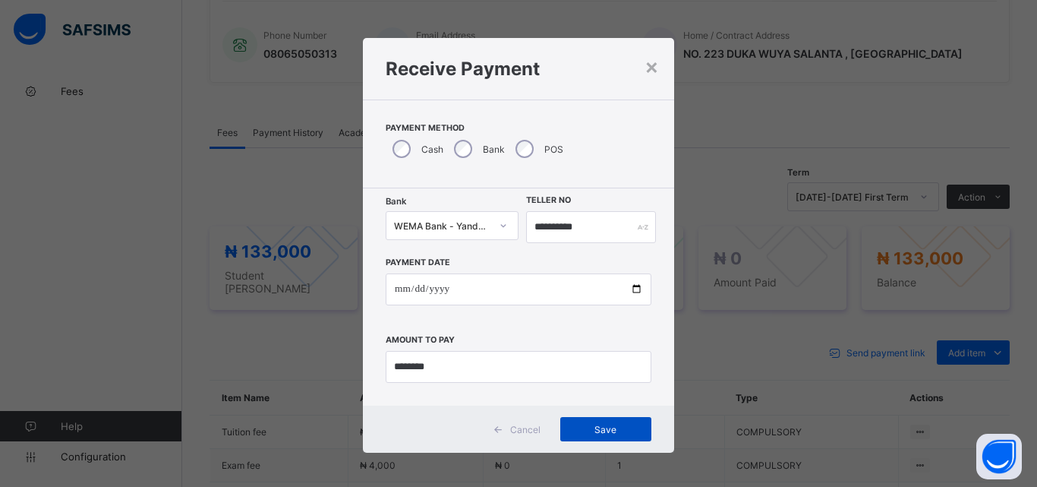
click at [608, 425] on span "Save" at bounding box center [606, 429] width 68 height 11
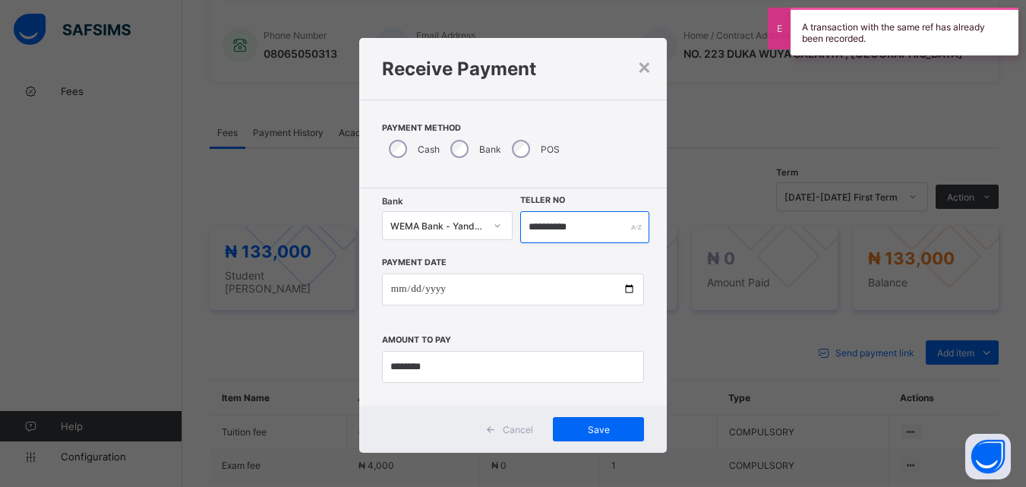
click at [598, 232] on input "**********" at bounding box center [584, 227] width 128 height 32
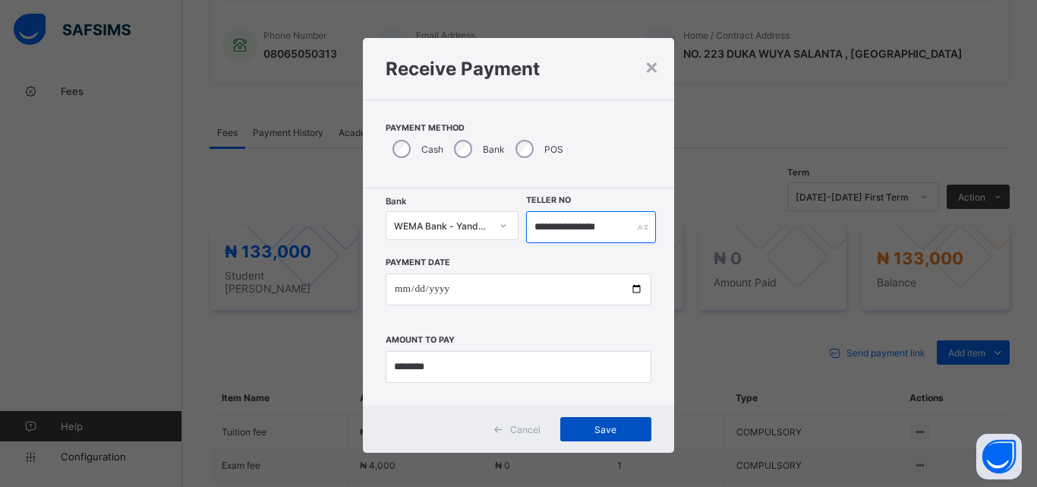
type input "**********"
click at [606, 427] on span "Save" at bounding box center [606, 429] width 68 height 11
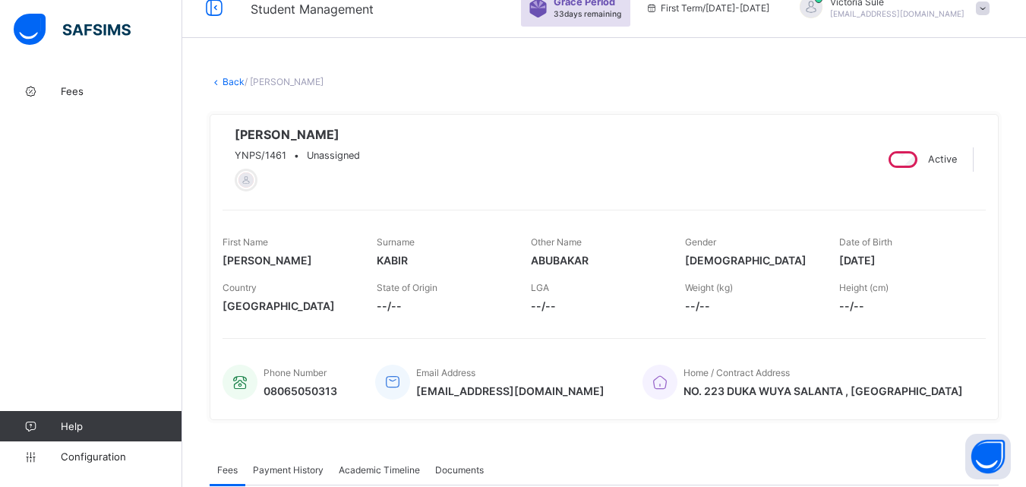
scroll to position [0, 0]
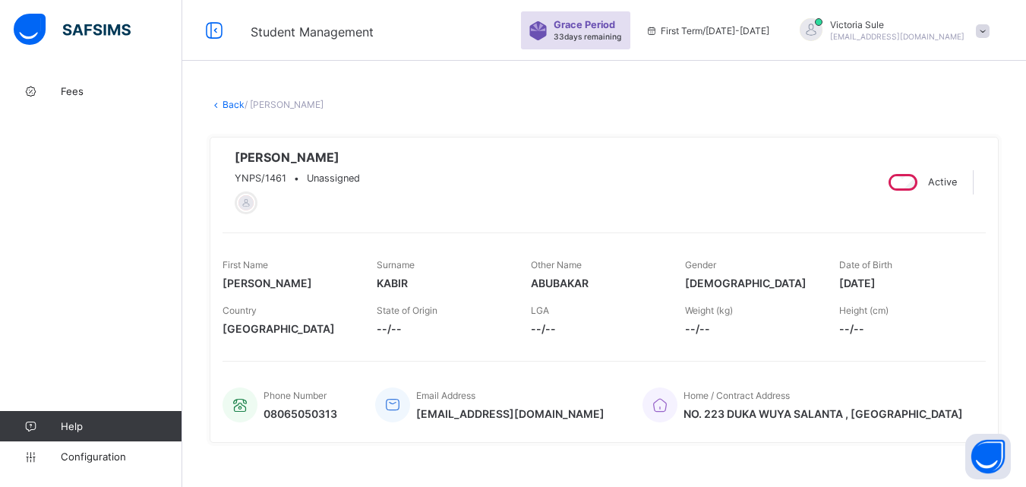
click at [237, 107] on link "Back" at bounding box center [234, 104] width 22 height 11
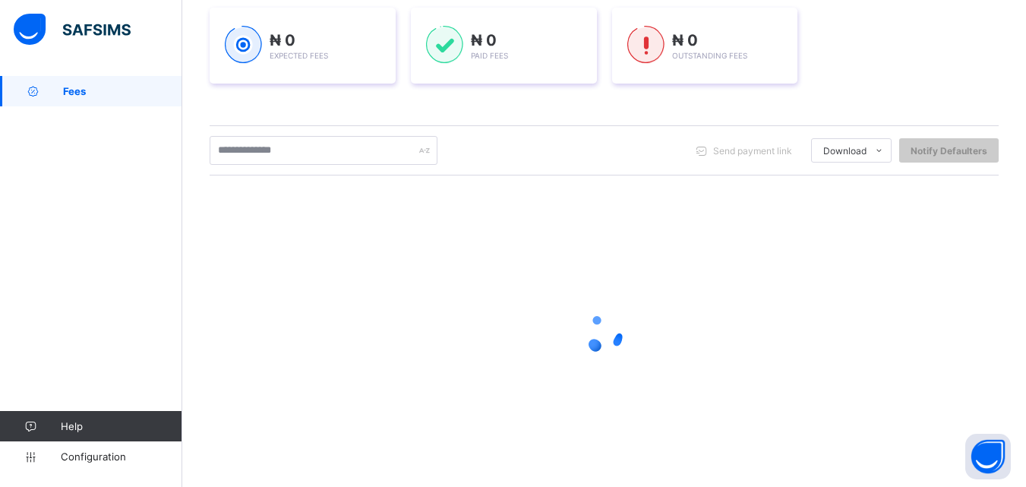
scroll to position [228, 0]
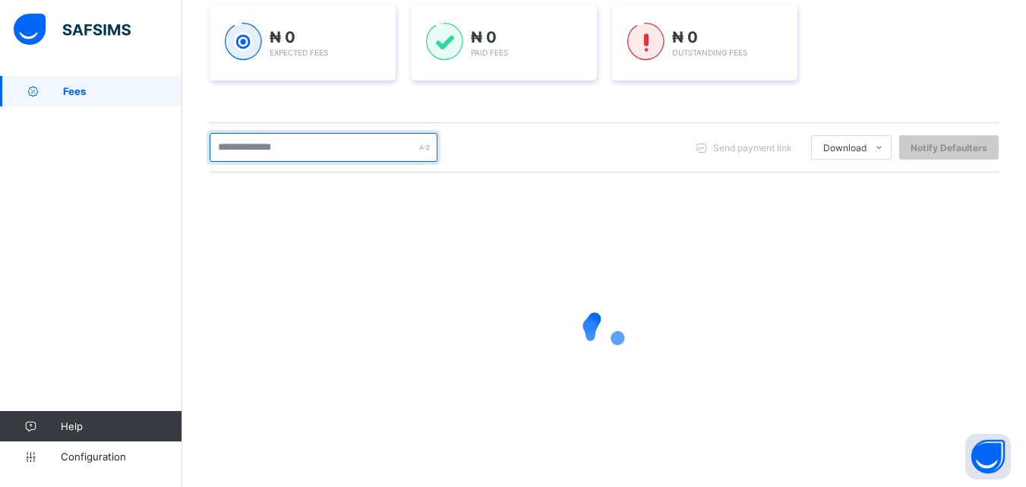
click at [311, 156] on input "text" at bounding box center [324, 147] width 228 height 29
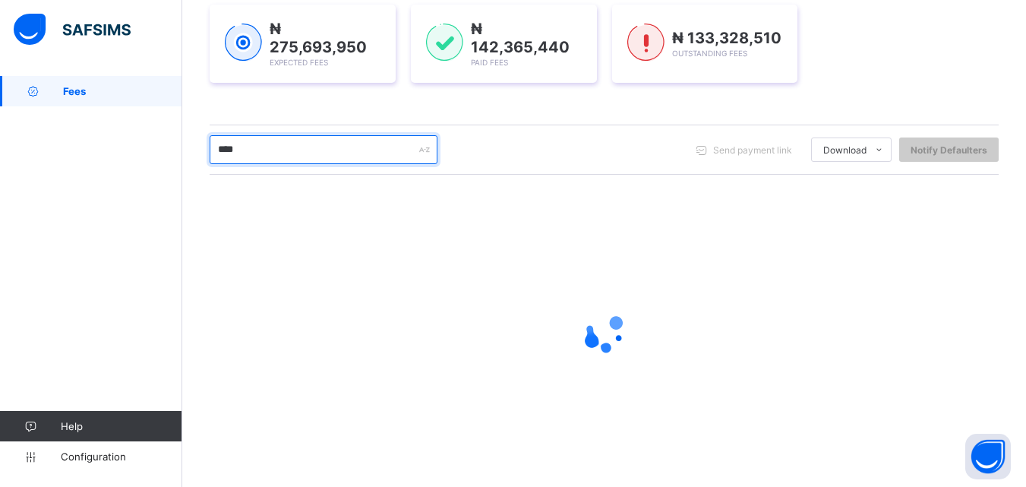
type input "****"
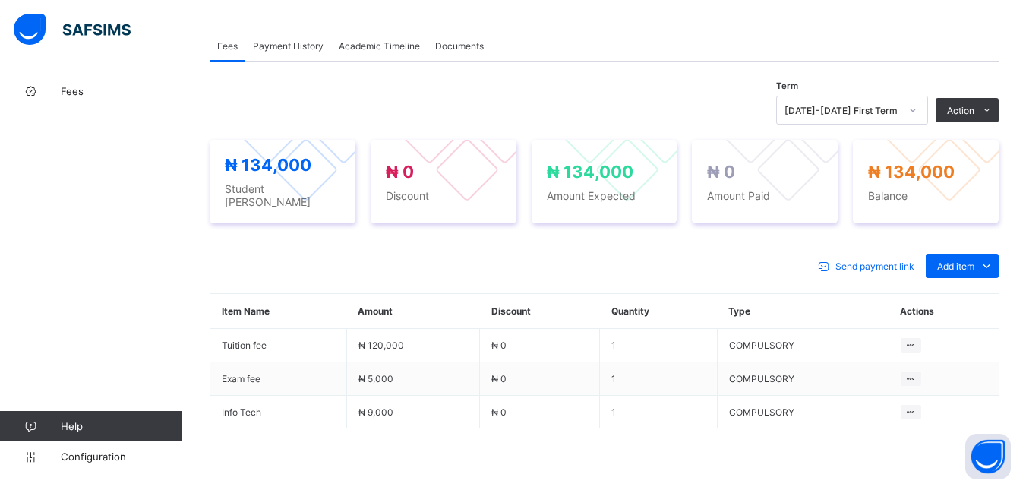
scroll to position [456, 0]
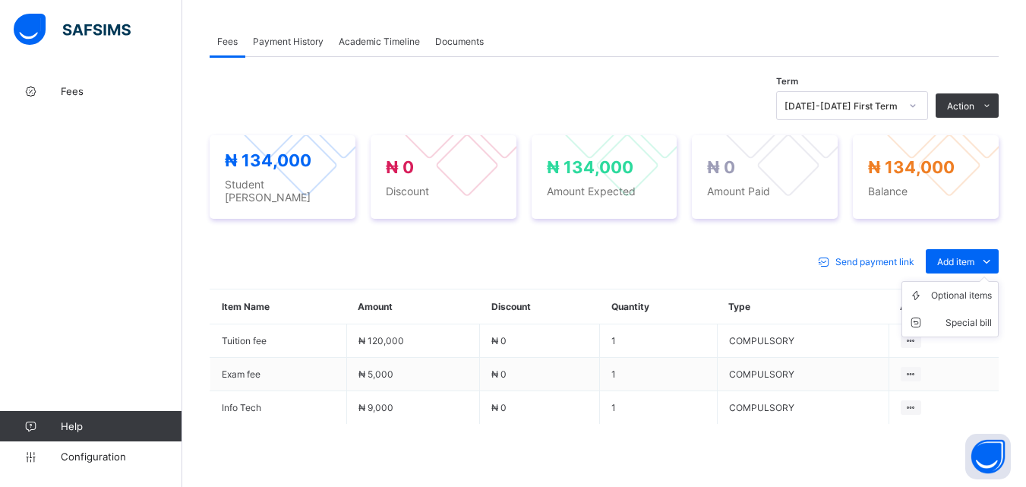
click at [984, 281] on ul "Optional items Special bill" at bounding box center [949, 309] width 97 height 56
click at [974, 288] on div "Optional items" at bounding box center [961, 295] width 61 height 15
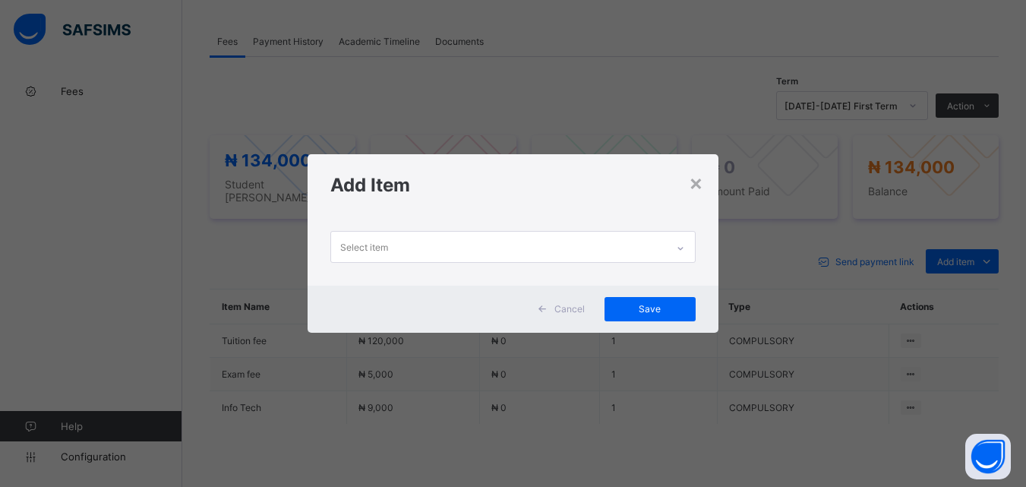
click at [685, 241] on icon at bounding box center [680, 248] width 9 height 15
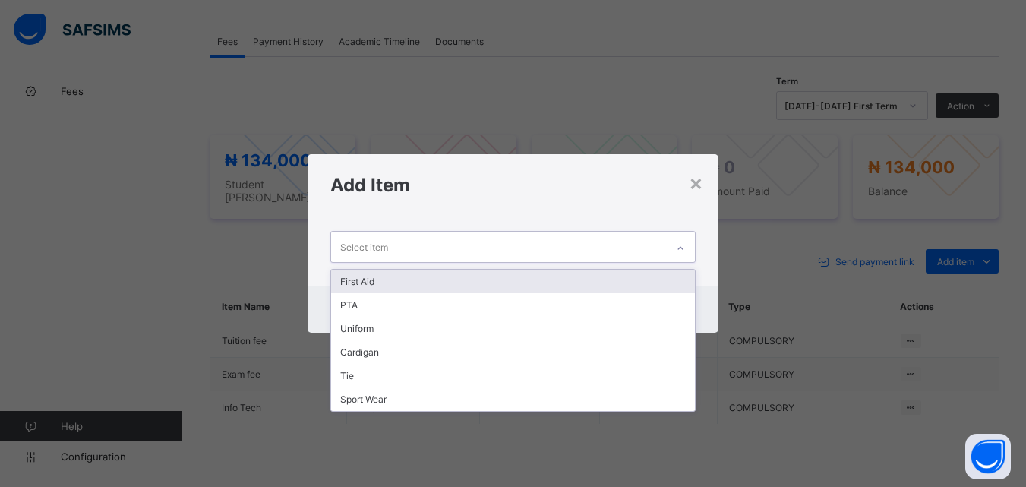
click at [616, 283] on div "First Aid" at bounding box center [512, 282] width 363 height 24
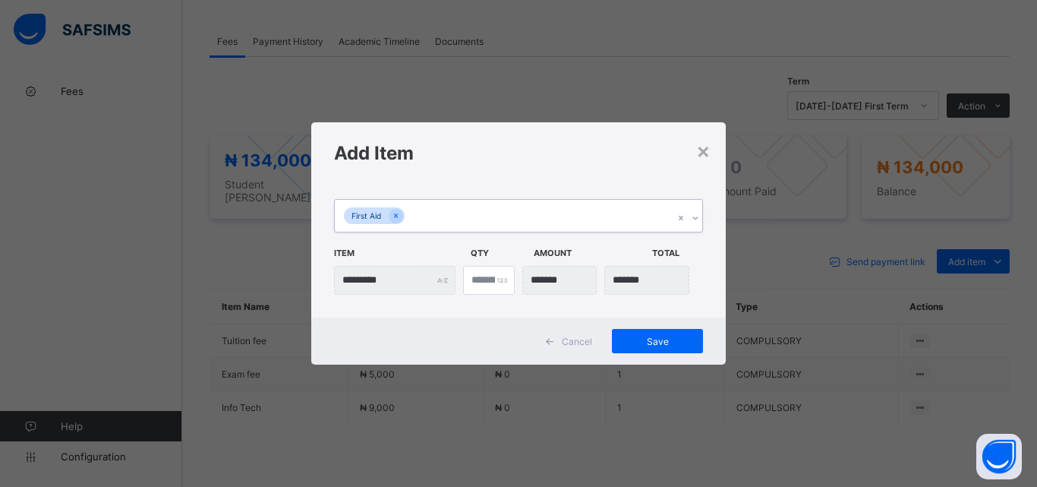
click at [594, 216] on div "First Aid" at bounding box center [504, 216] width 339 height 32
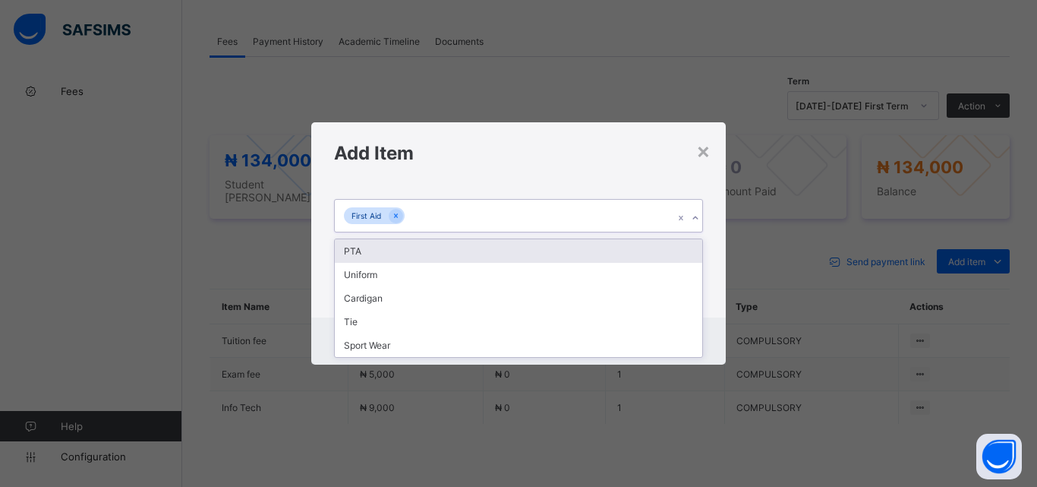
click at [586, 257] on div "PTA" at bounding box center [519, 251] width 368 height 24
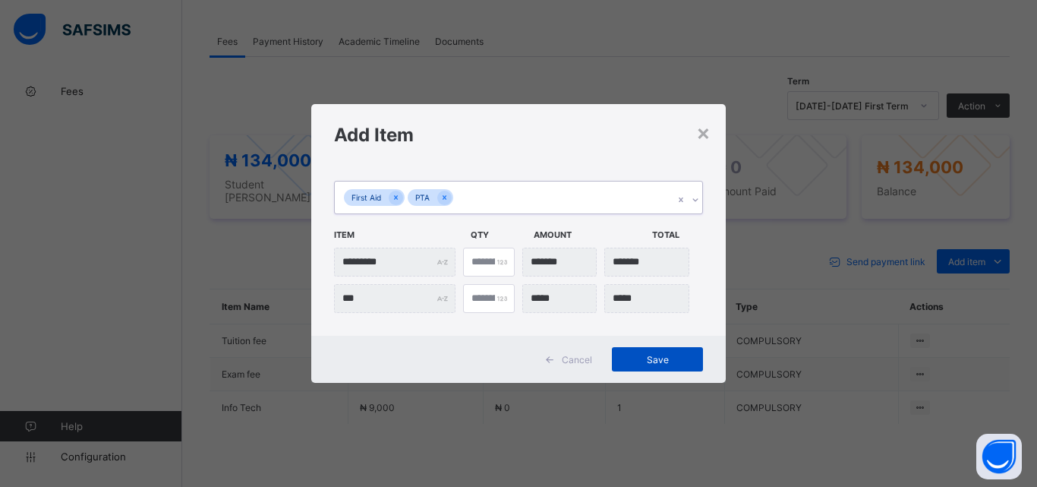
click at [651, 363] on span "Save" at bounding box center [658, 359] width 68 height 11
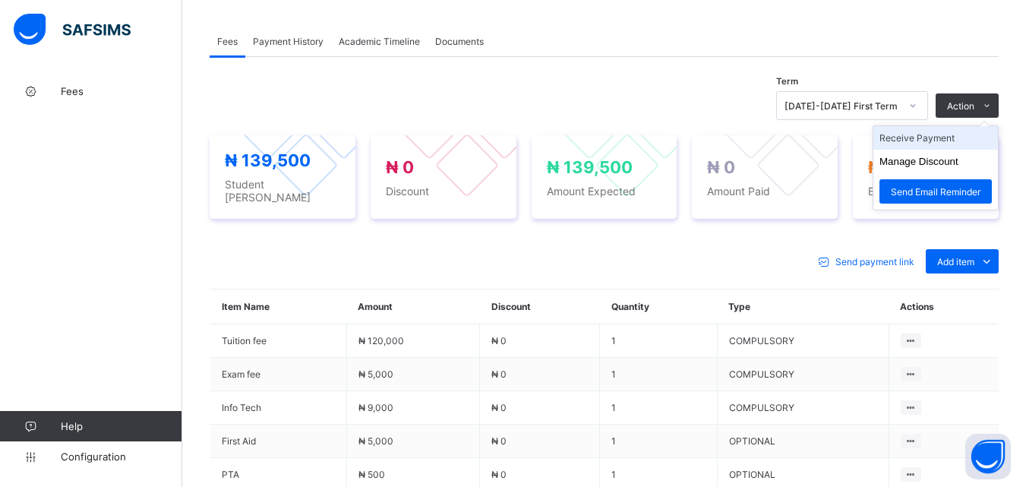
click at [940, 140] on li "Receive Payment" at bounding box center [935, 138] width 125 height 24
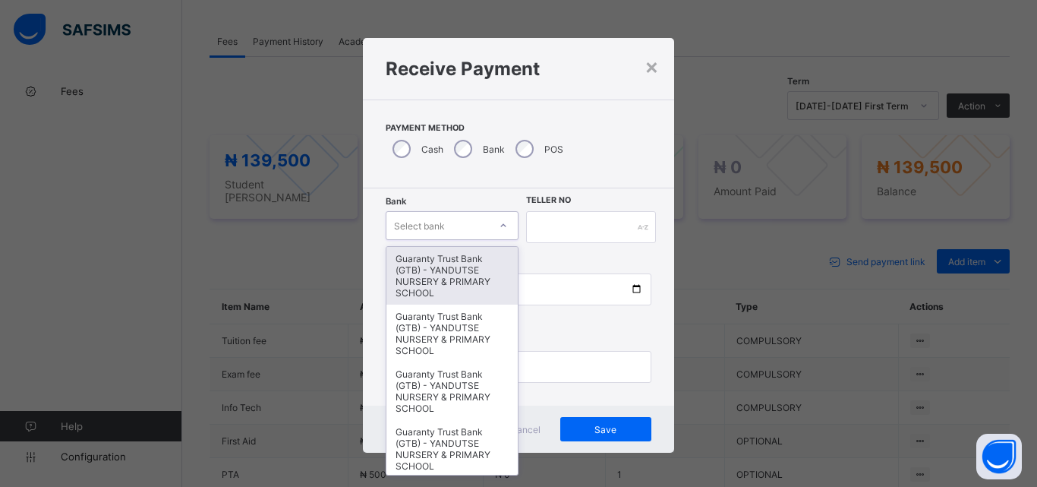
click at [469, 227] on div "Select bank" at bounding box center [438, 225] width 103 height 21
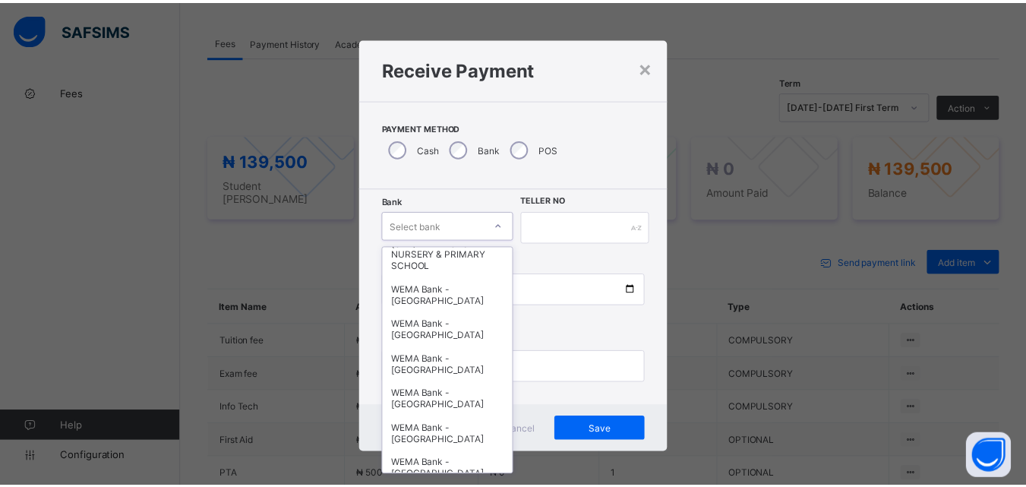
scroll to position [467, 0]
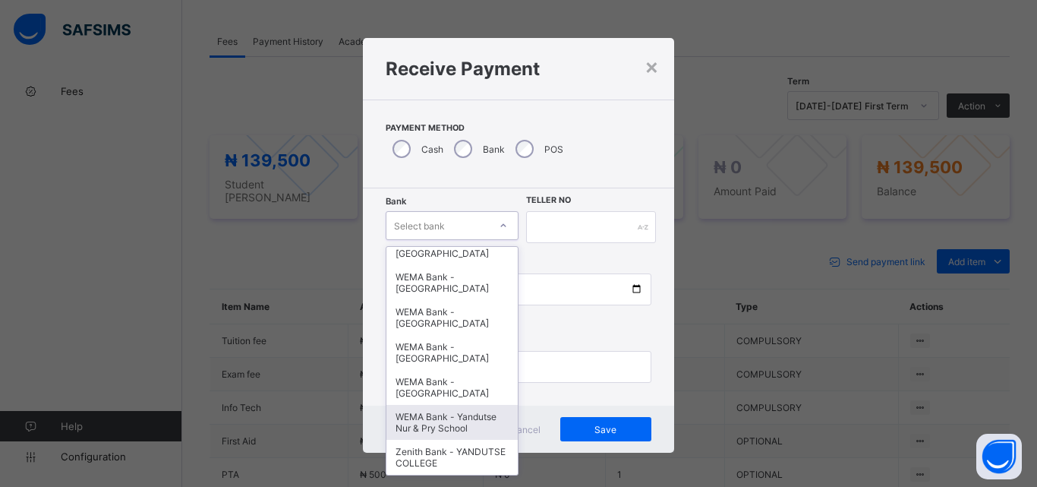
click at [422, 413] on div "WEMA Bank - Yandutse Nur & Pry School" at bounding box center [452, 422] width 131 height 35
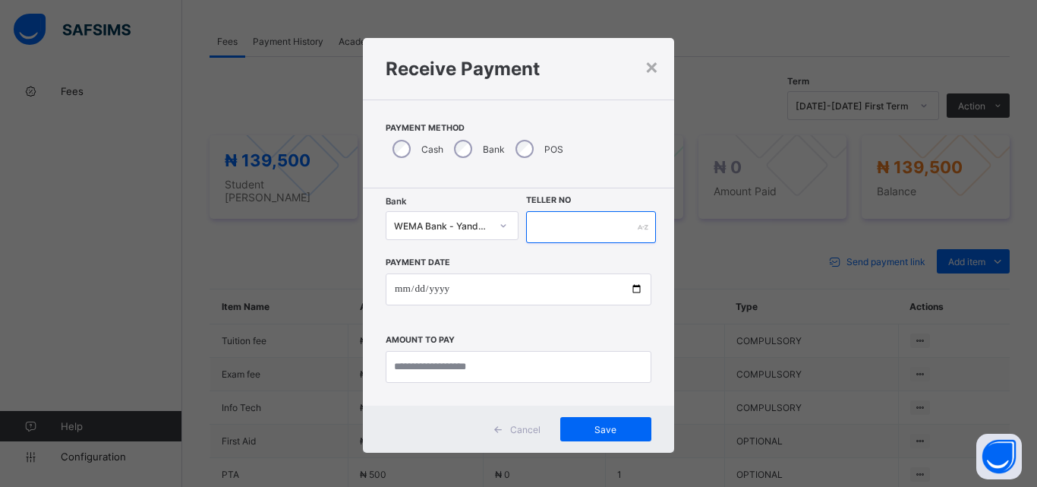
click at [590, 219] on input "text" at bounding box center [591, 227] width 130 height 32
type input "**********"
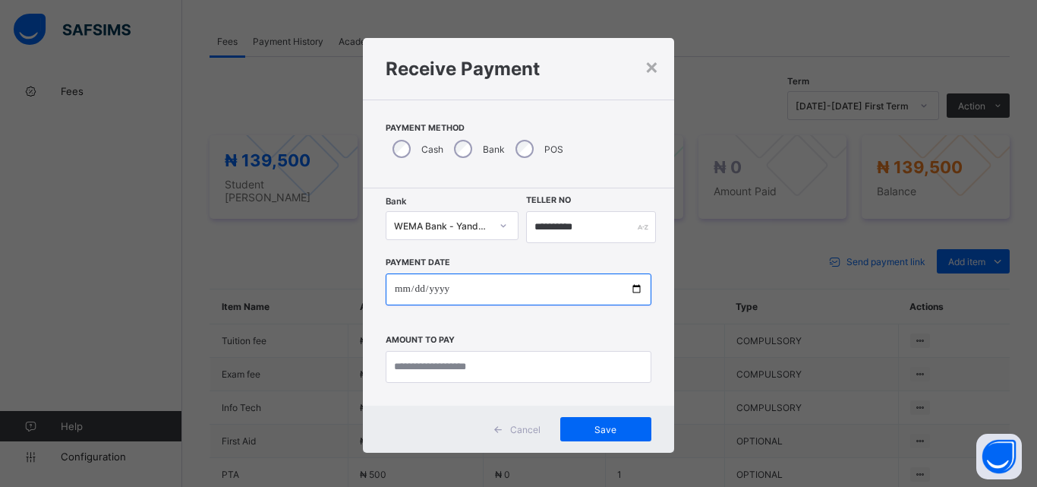
click at [633, 287] on input "date" at bounding box center [519, 289] width 266 height 32
type input "**********"
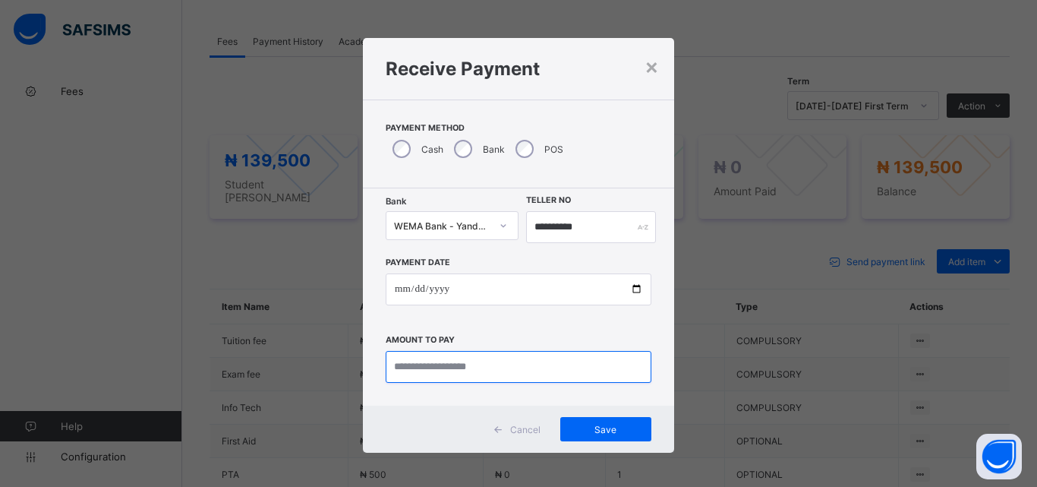
click at [445, 373] on input "currency" at bounding box center [519, 367] width 266 height 32
type input "*********"
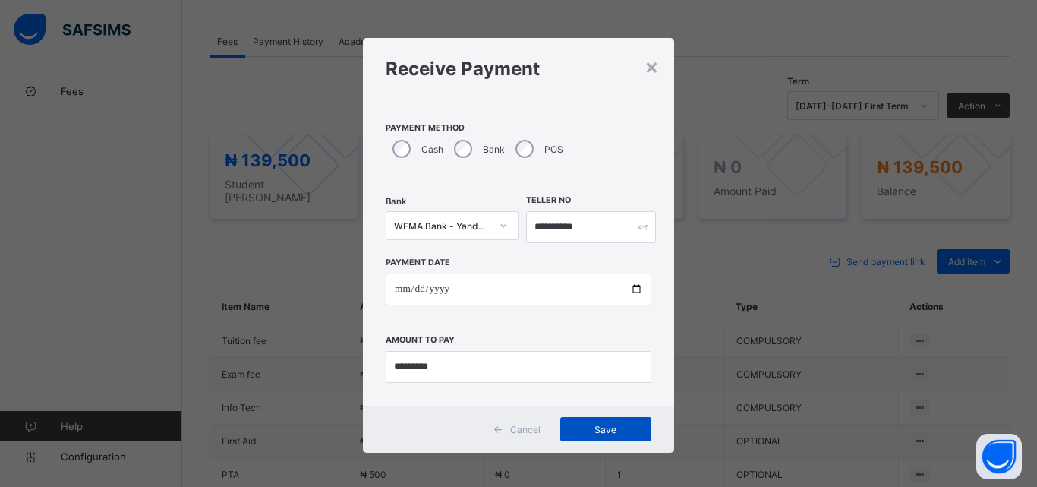
click at [587, 425] on span "Save" at bounding box center [606, 429] width 68 height 11
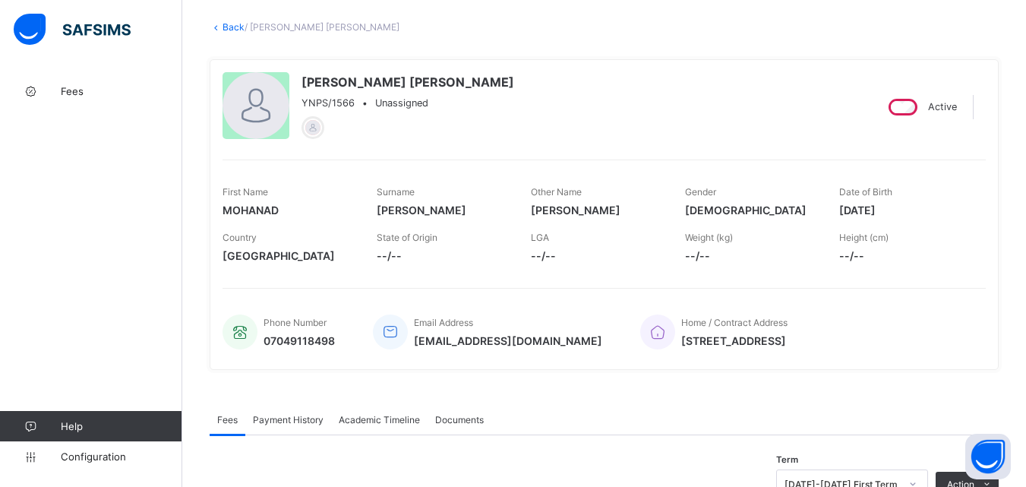
scroll to position [76, 0]
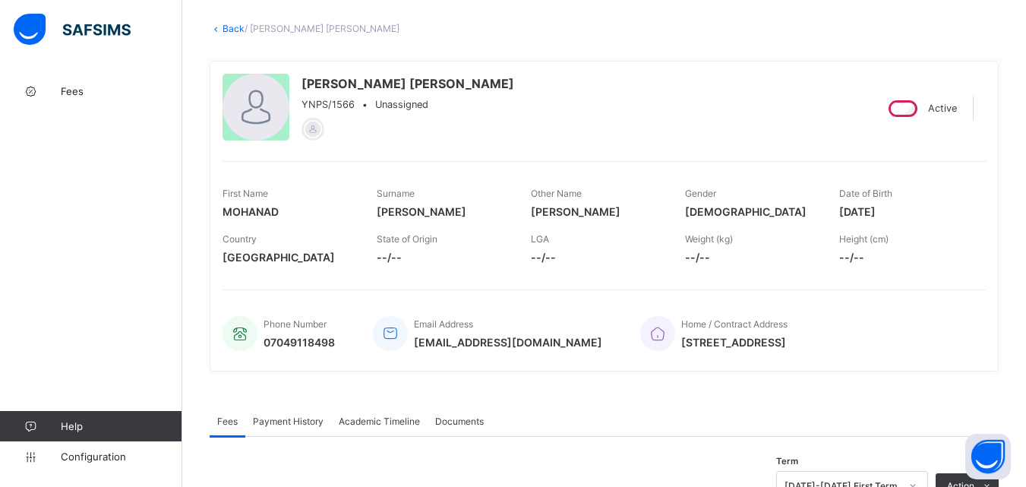
click at [228, 30] on link "Back" at bounding box center [234, 28] width 22 height 11
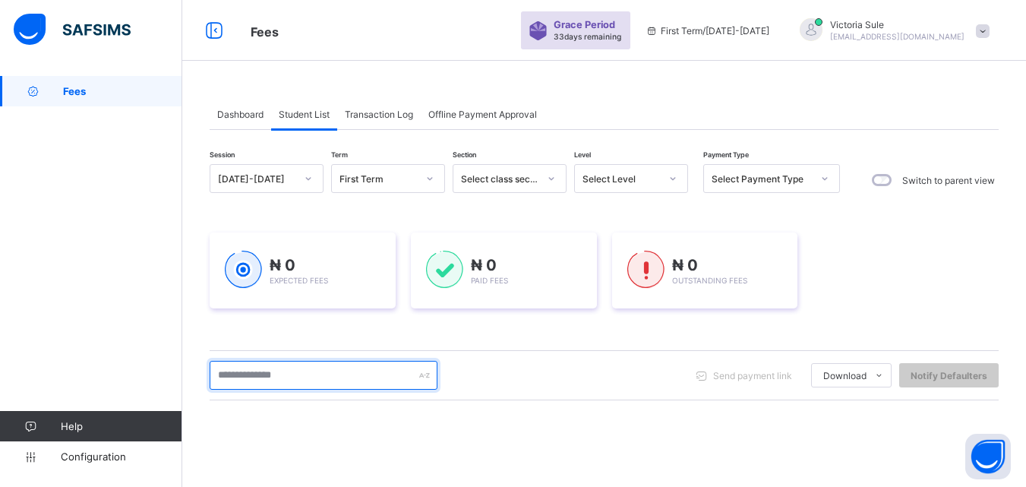
click at [320, 377] on input "text" at bounding box center [324, 375] width 228 height 29
type input "****"
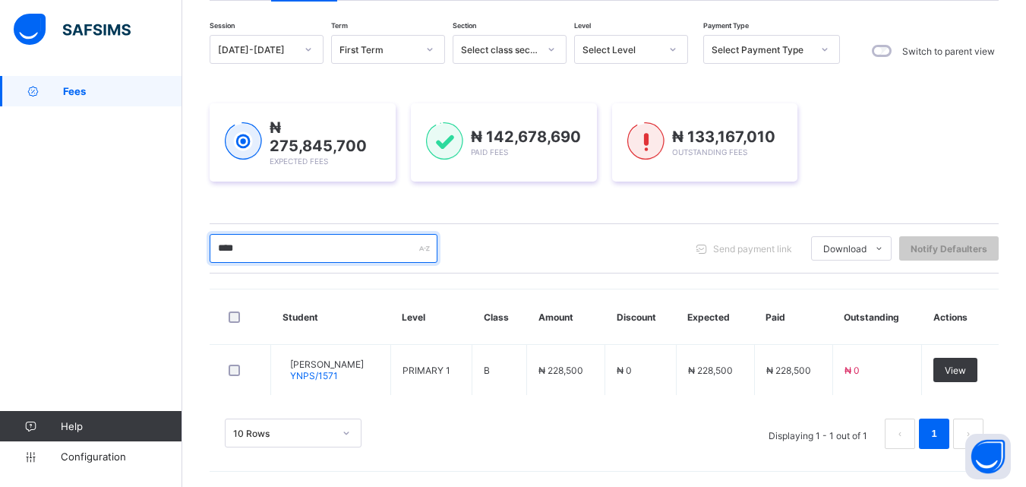
scroll to position [127, 0]
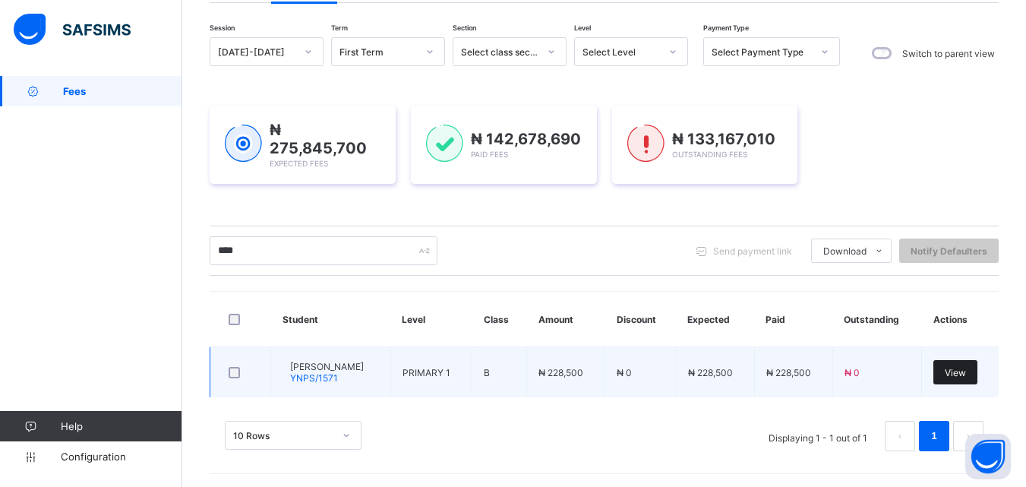
click at [968, 362] on div "View" at bounding box center [955, 372] width 44 height 24
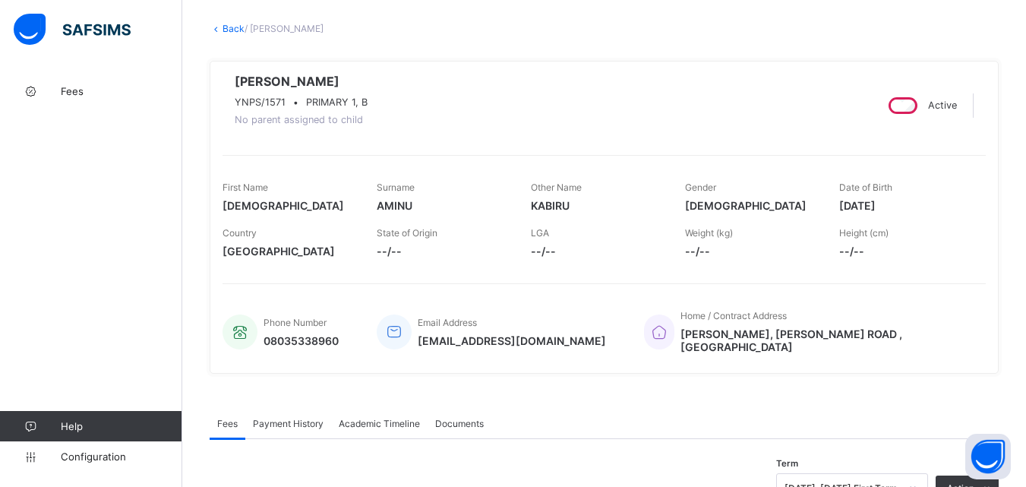
scroll to position [304, 0]
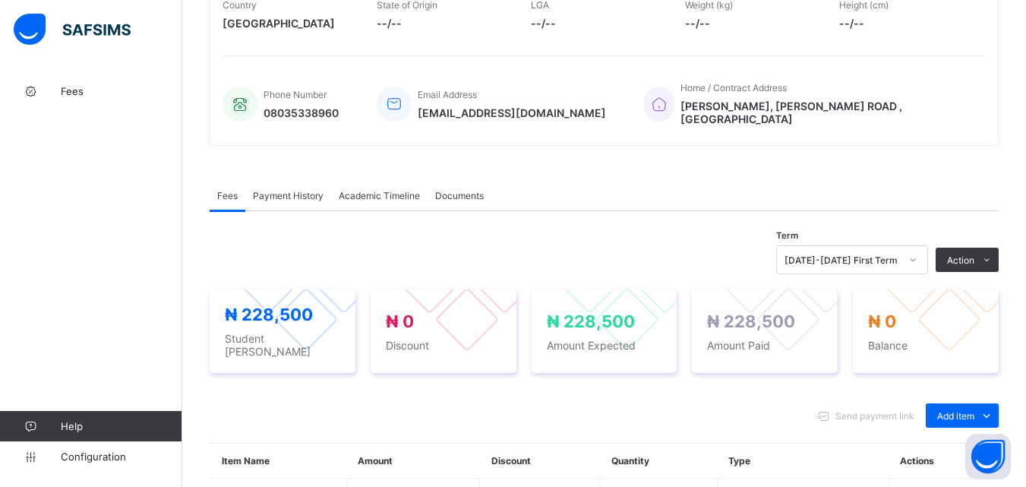
click at [290, 195] on span "Payment History" at bounding box center [288, 195] width 71 height 11
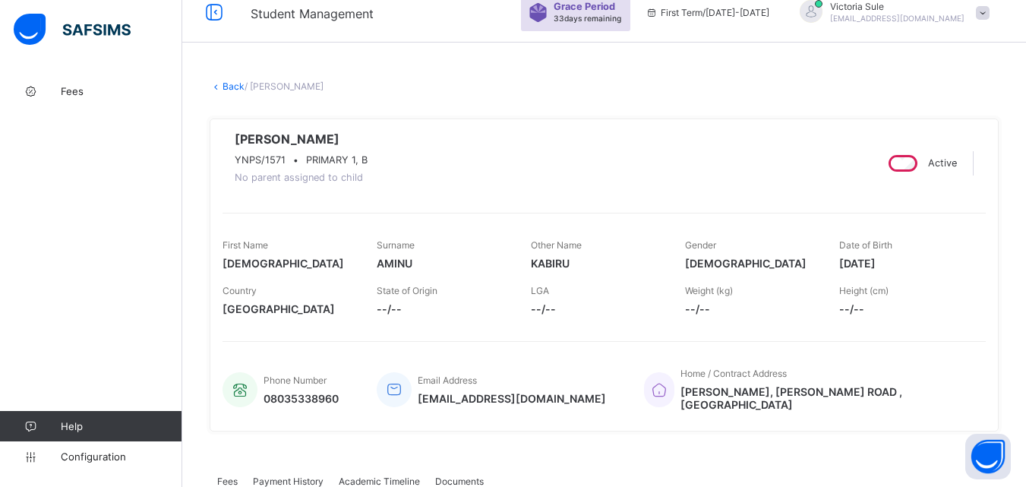
scroll to position [8, 0]
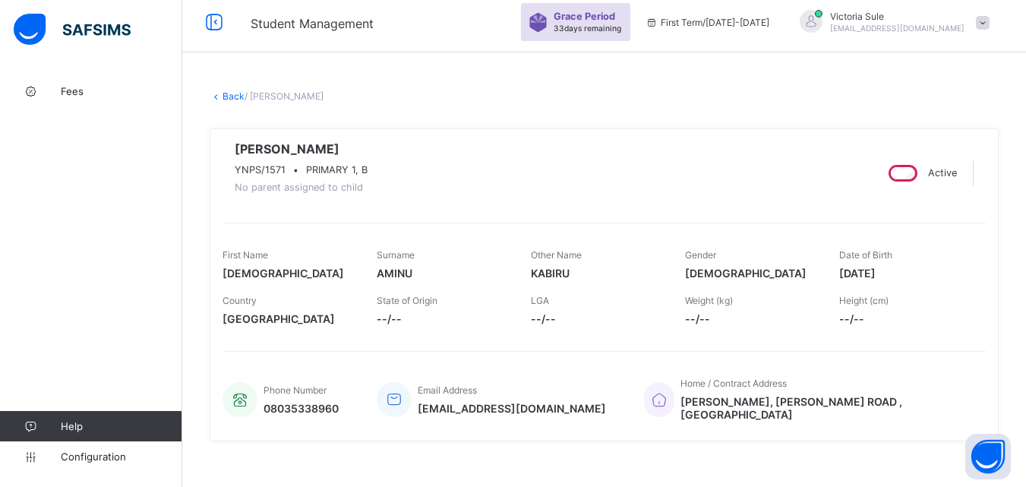
click at [229, 91] on link "Back" at bounding box center [234, 95] width 22 height 11
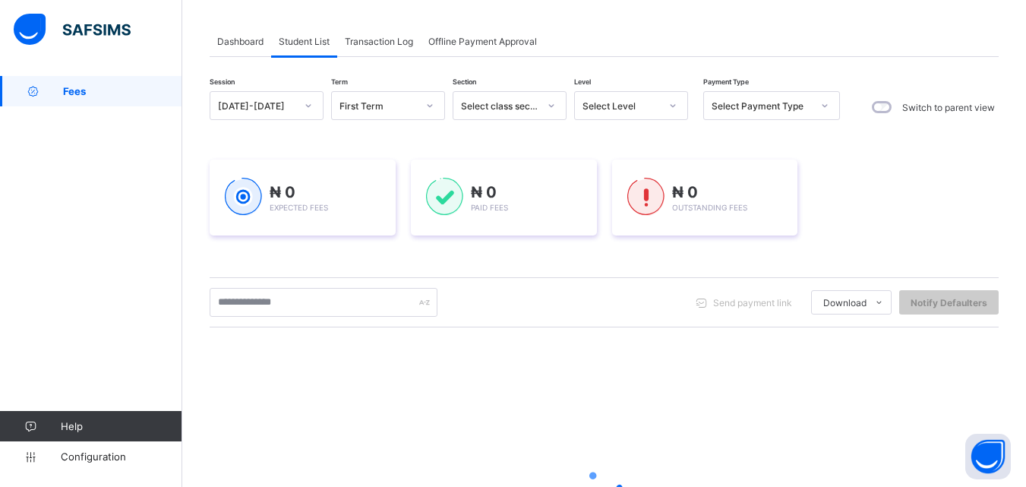
scroll to position [228, 0]
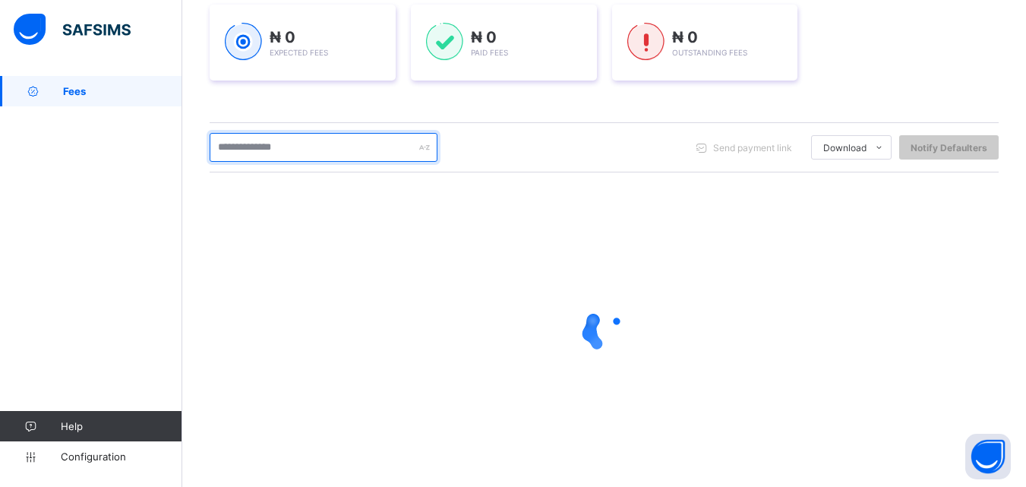
click at [256, 147] on input "text" at bounding box center [324, 147] width 228 height 29
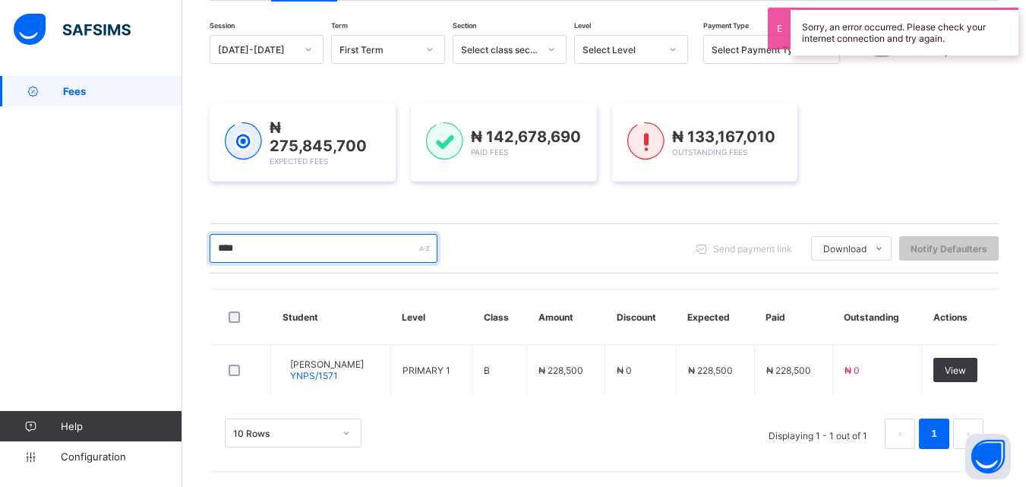
scroll to position [127, 0]
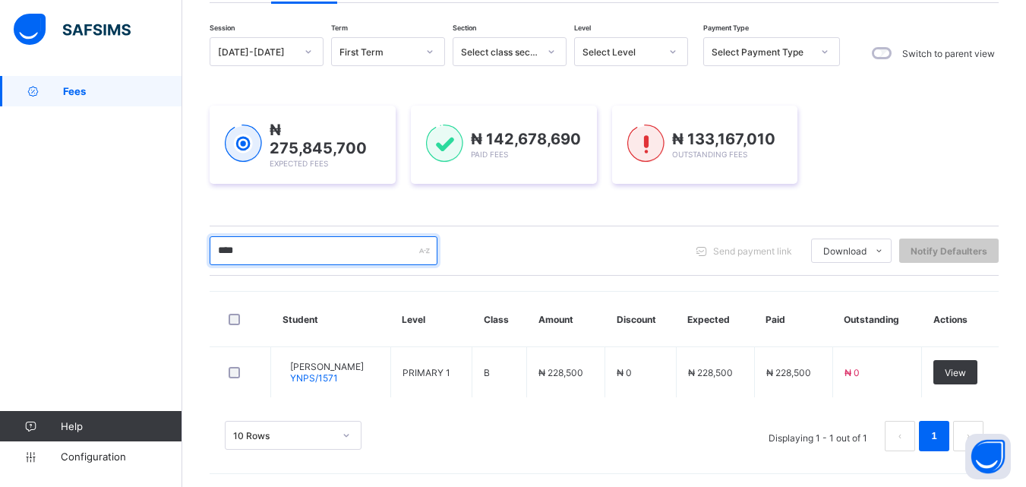
type input "****"
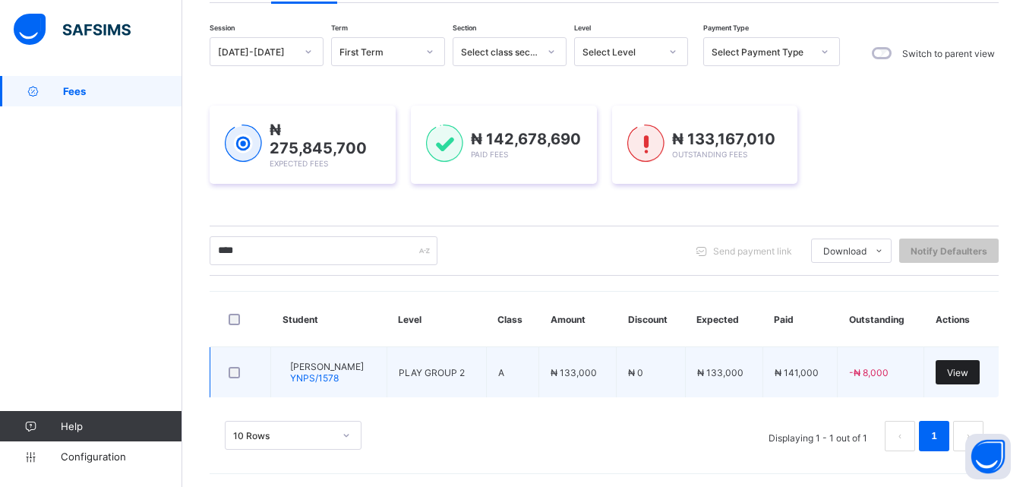
click at [968, 371] on span "View" at bounding box center [957, 372] width 21 height 11
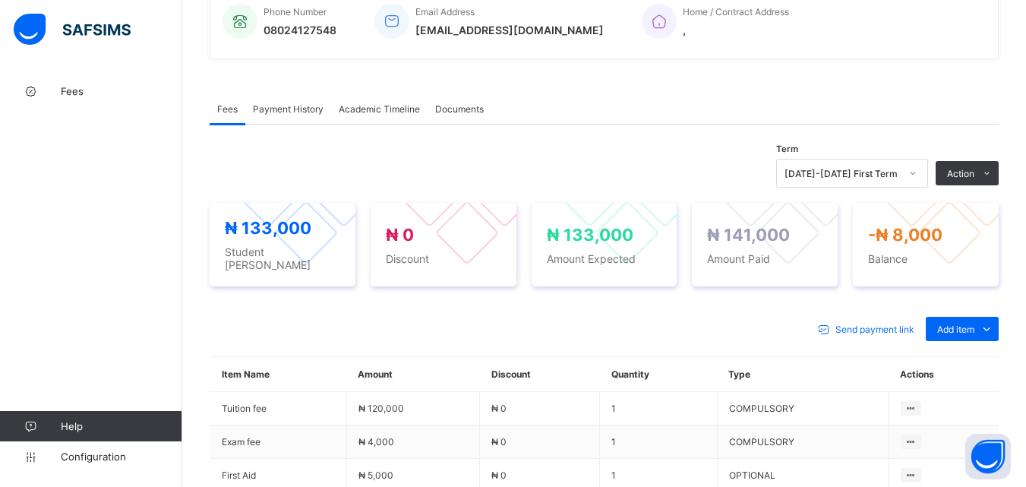
scroll to position [380, 0]
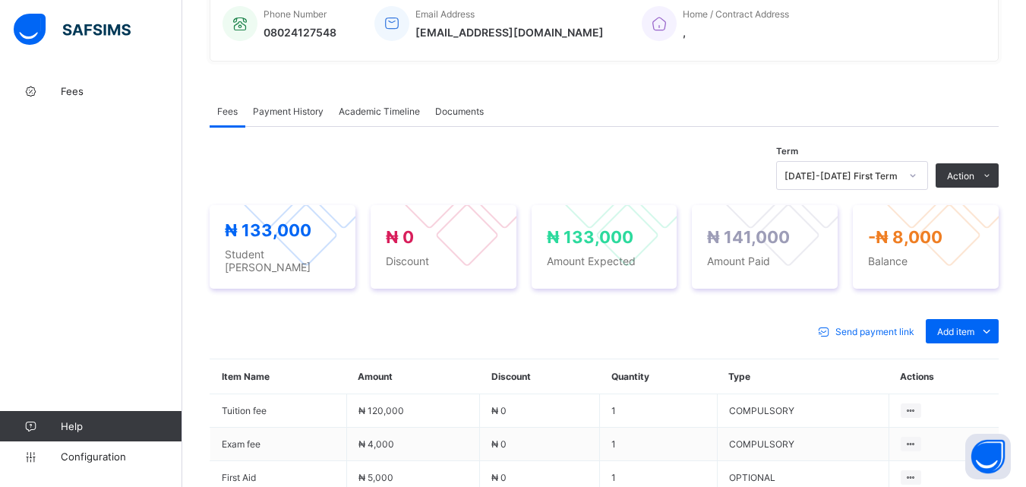
click at [291, 116] on span "Payment History" at bounding box center [288, 111] width 71 height 11
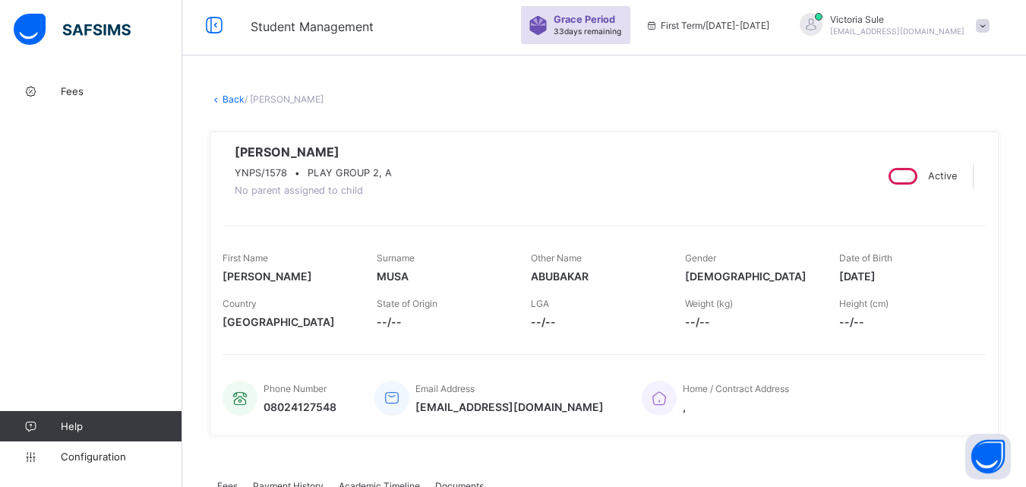
scroll to position [0, 0]
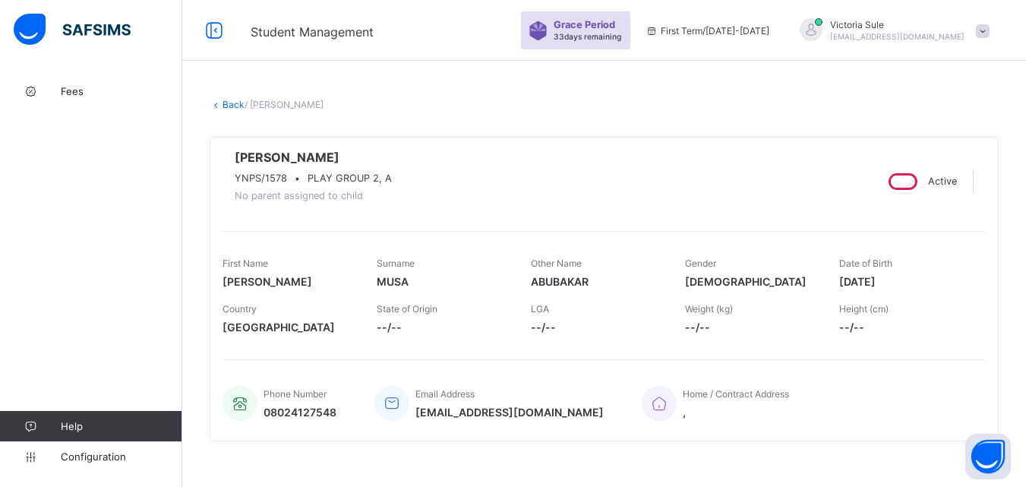
click at [232, 106] on link "Back" at bounding box center [234, 104] width 22 height 11
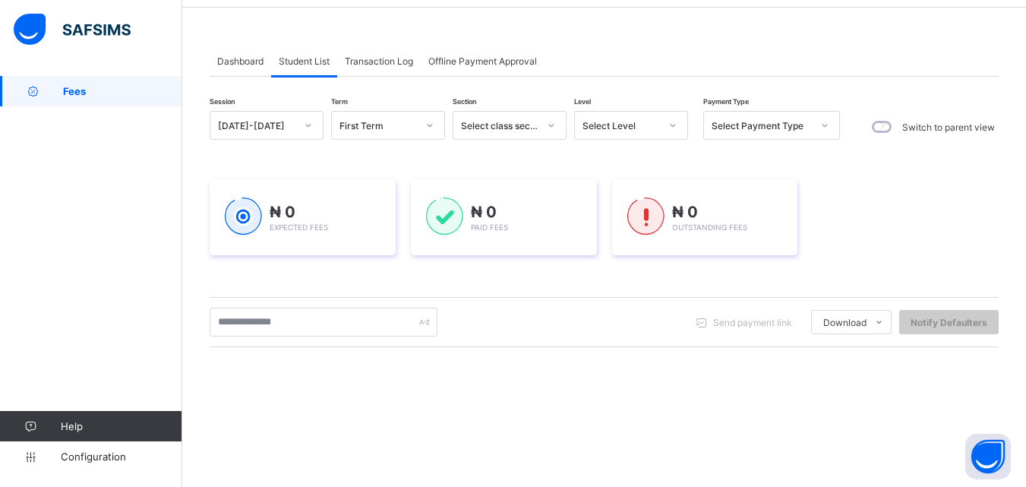
scroll to position [238, 0]
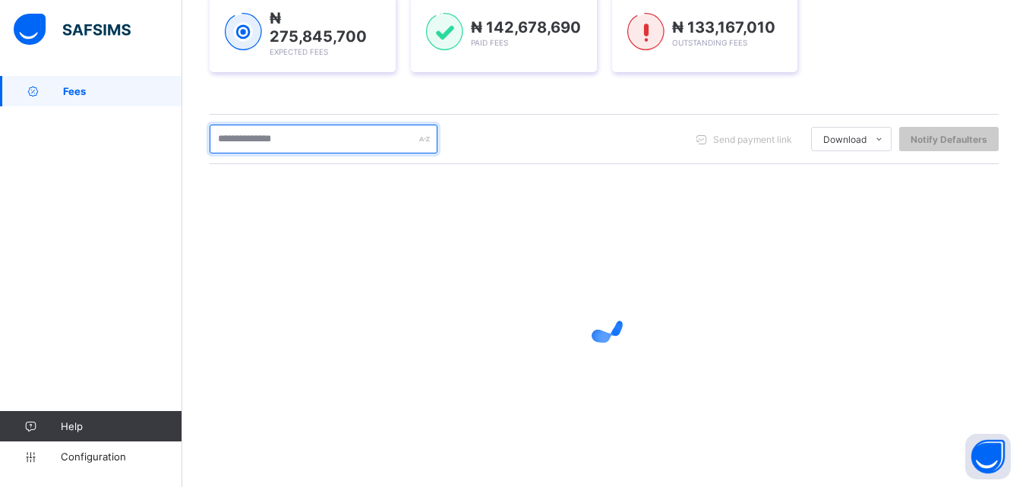
click at [273, 125] on input "text" at bounding box center [324, 139] width 228 height 29
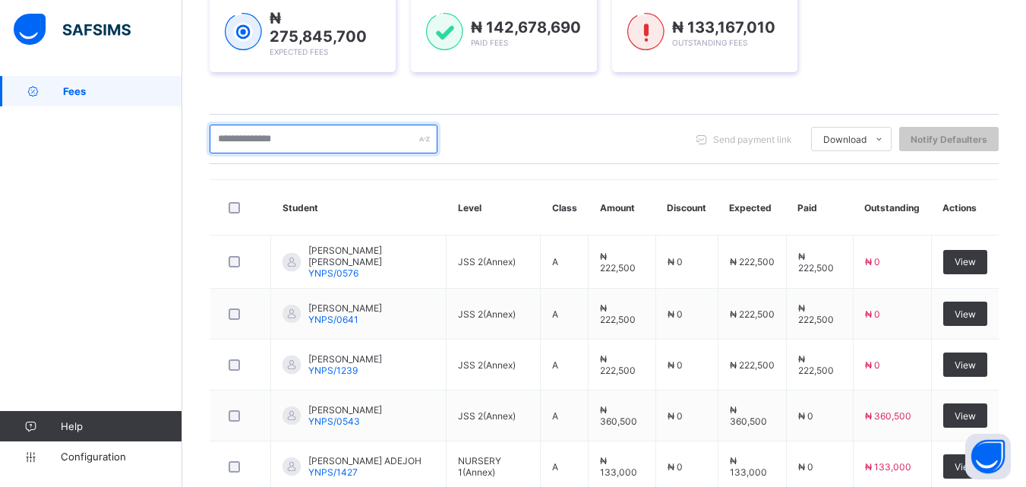
click at [270, 130] on input "text" at bounding box center [324, 139] width 228 height 29
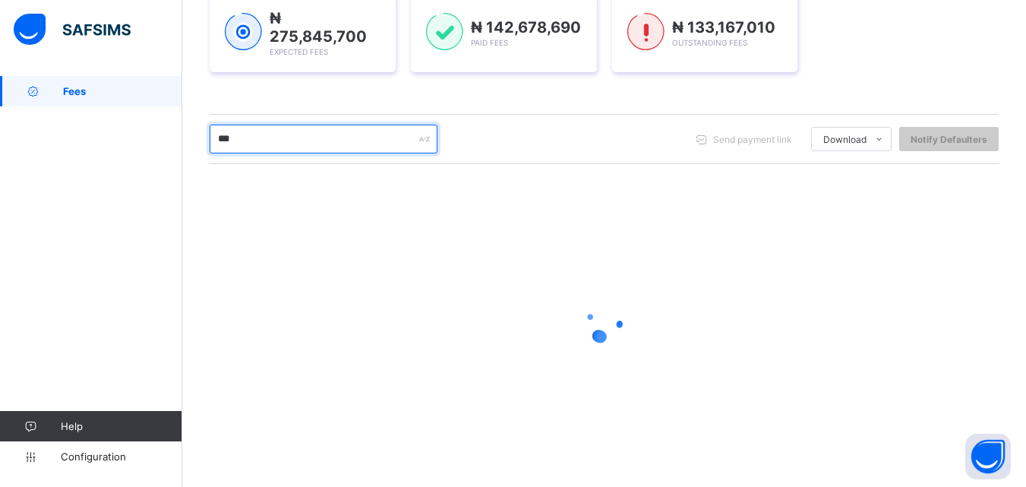
type input "****"
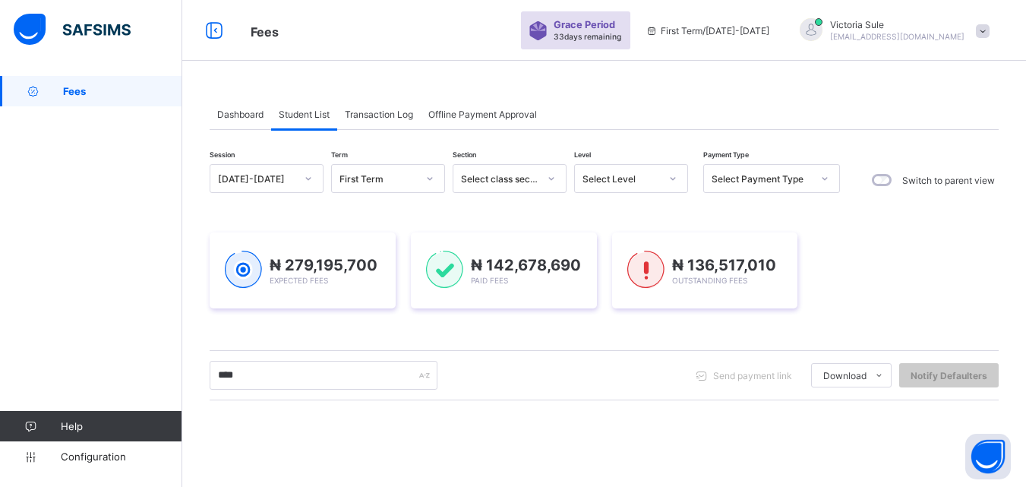
type input "****"
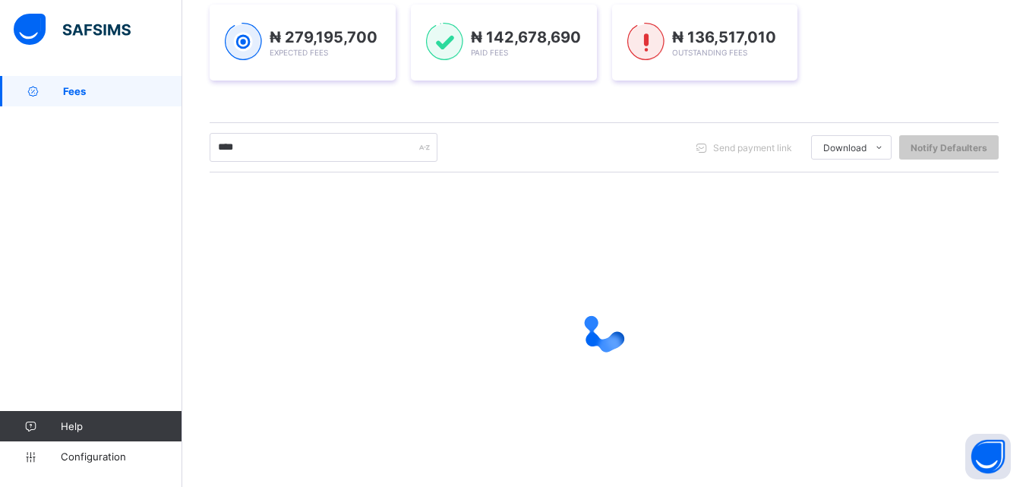
scroll to position [127, 0]
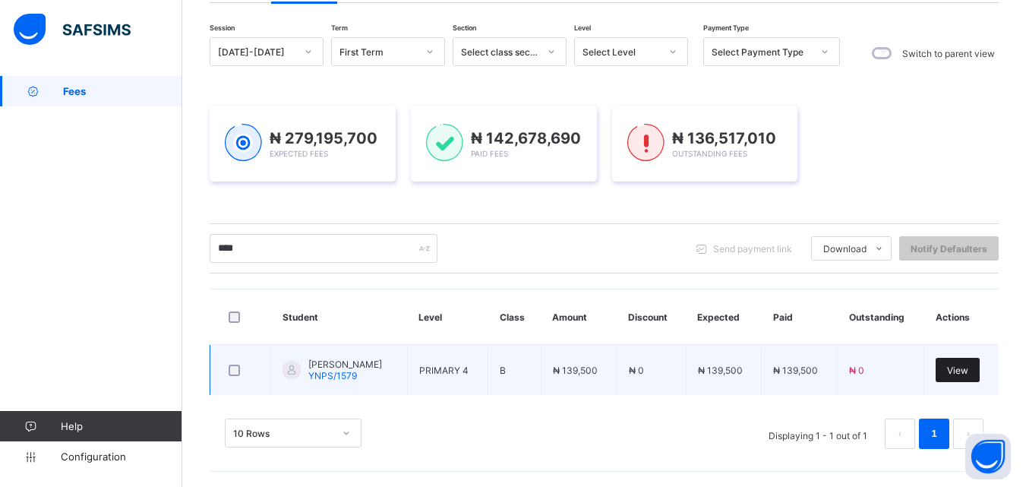
click at [968, 371] on span "View" at bounding box center [957, 370] width 21 height 11
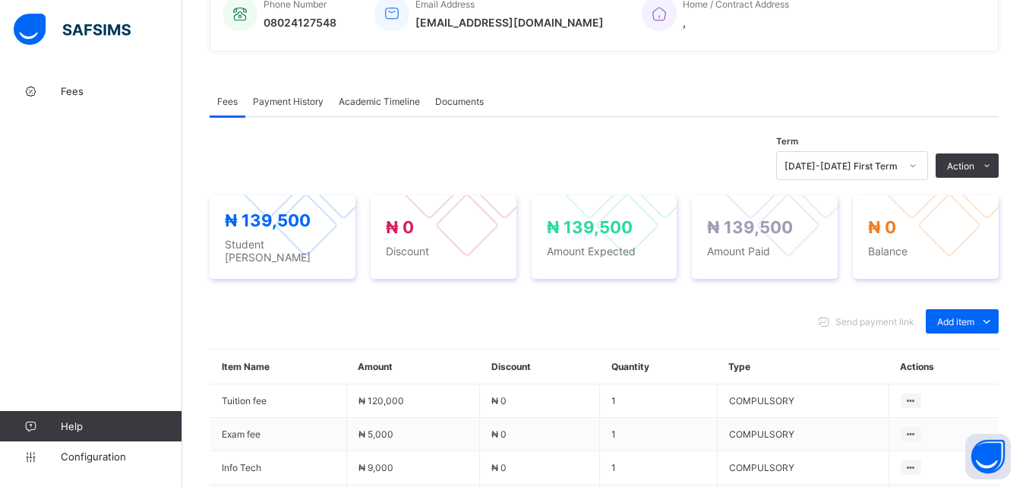
scroll to position [431, 0]
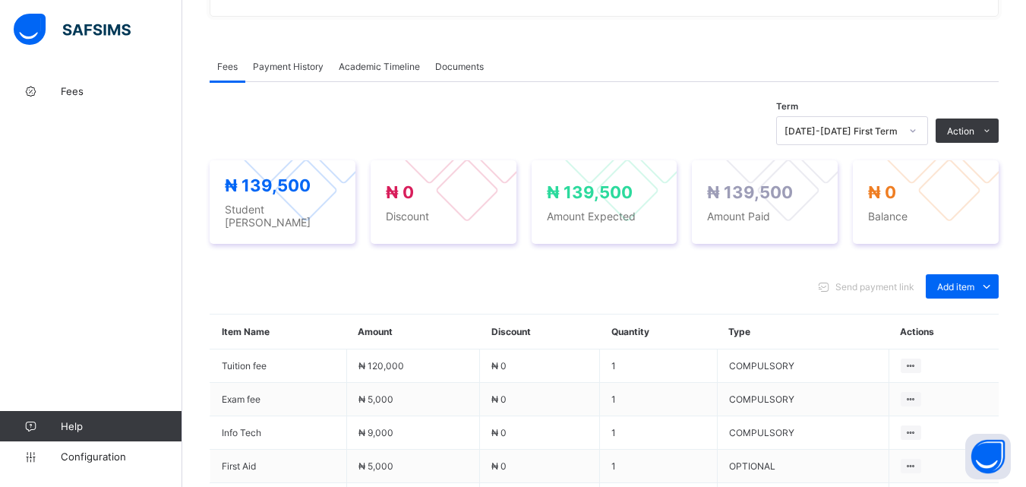
click at [271, 66] on span "Payment History" at bounding box center [288, 66] width 71 height 11
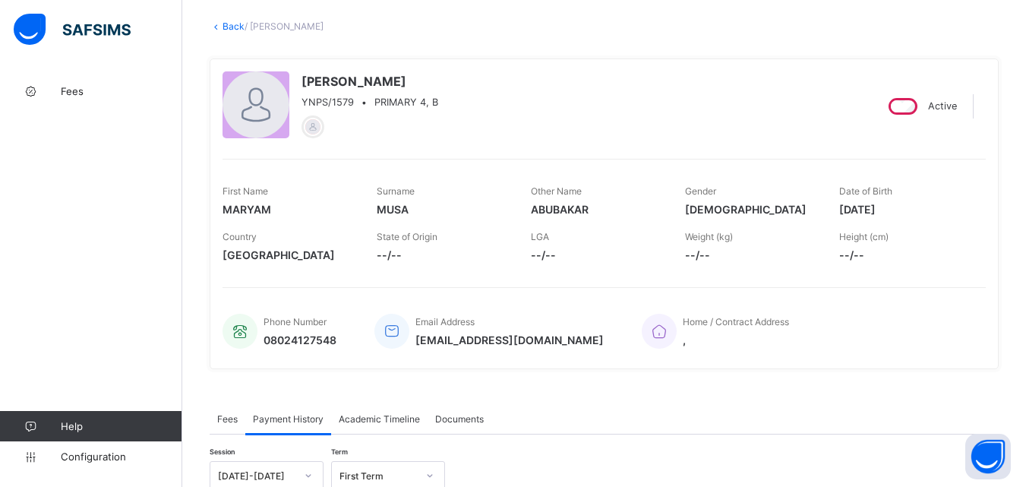
scroll to position [8, 0]
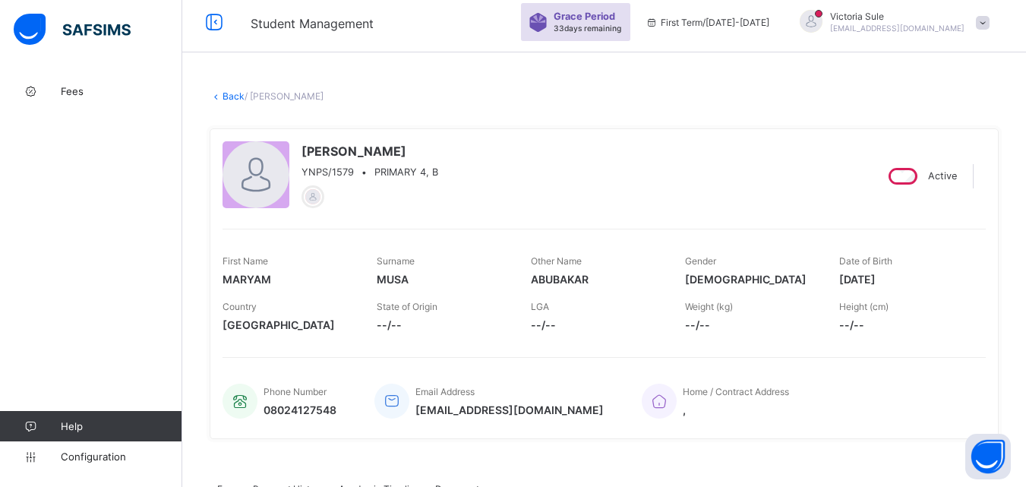
click at [225, 98] on link "Back" at bounding box center [234, 95] width 22 height 11
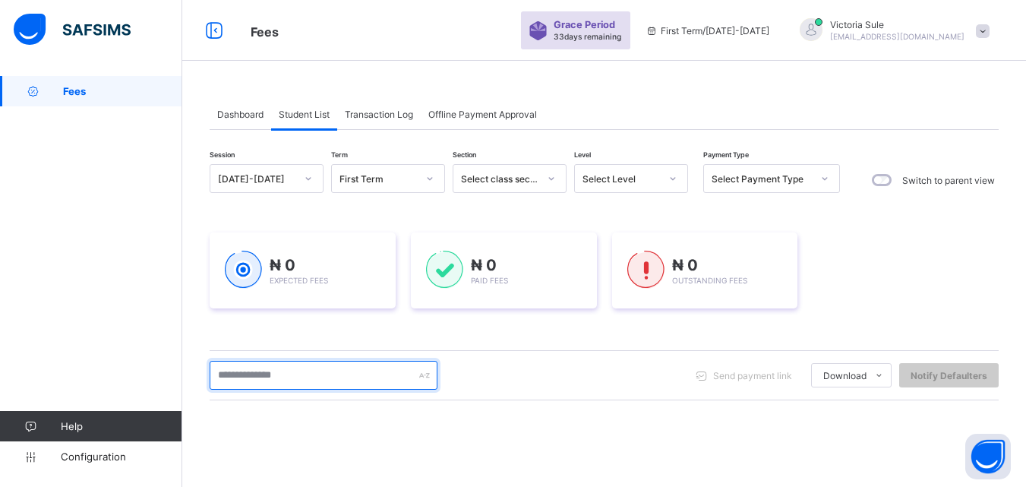
click at [277, 371] on input "text" at bounding box center [324, 375] width 228 height 29
type input "****"
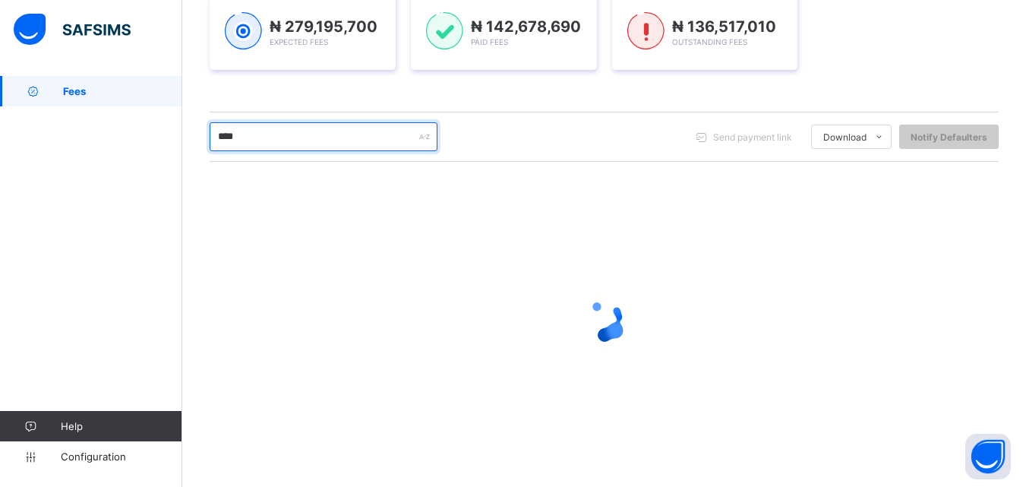
scroll to position [127, 0]
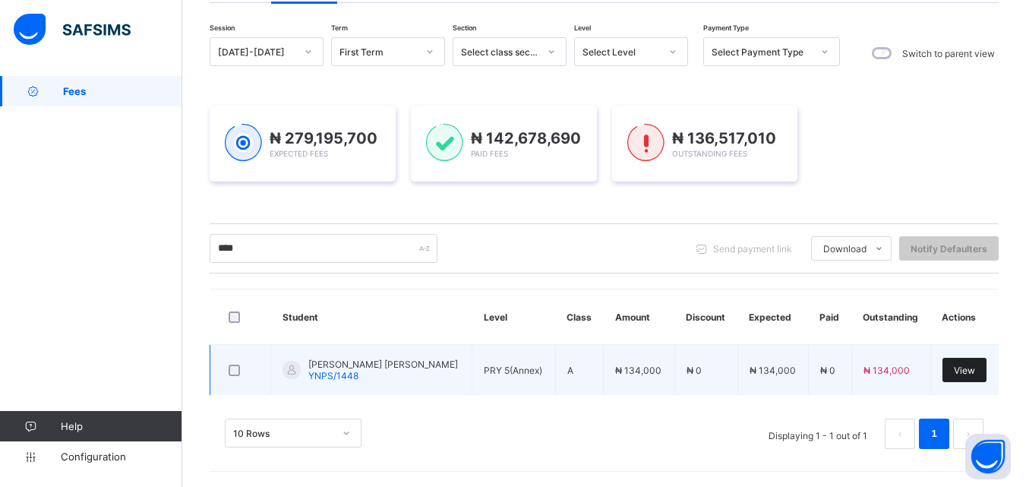
click at [961, 371] on div "View" at bounding box center [964, 370] width 44 height 24
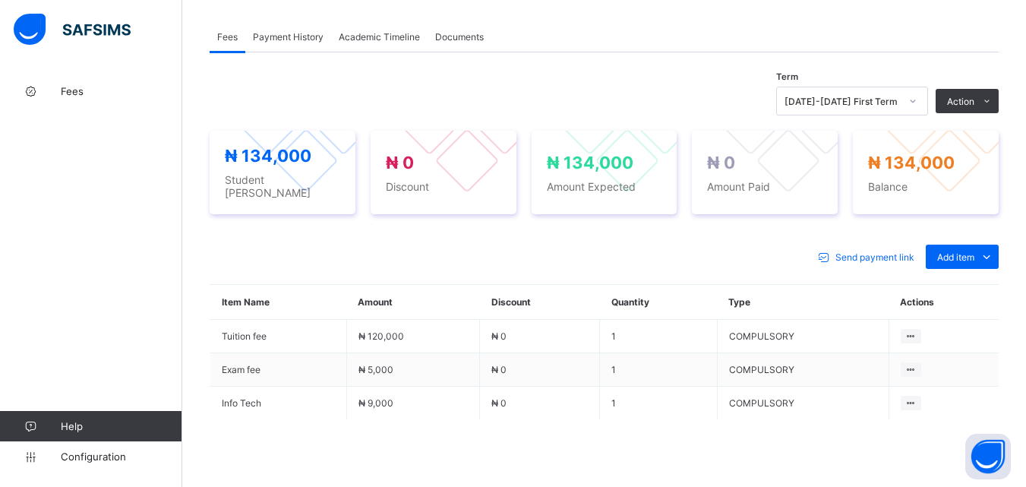
scroll to position [545, 0]
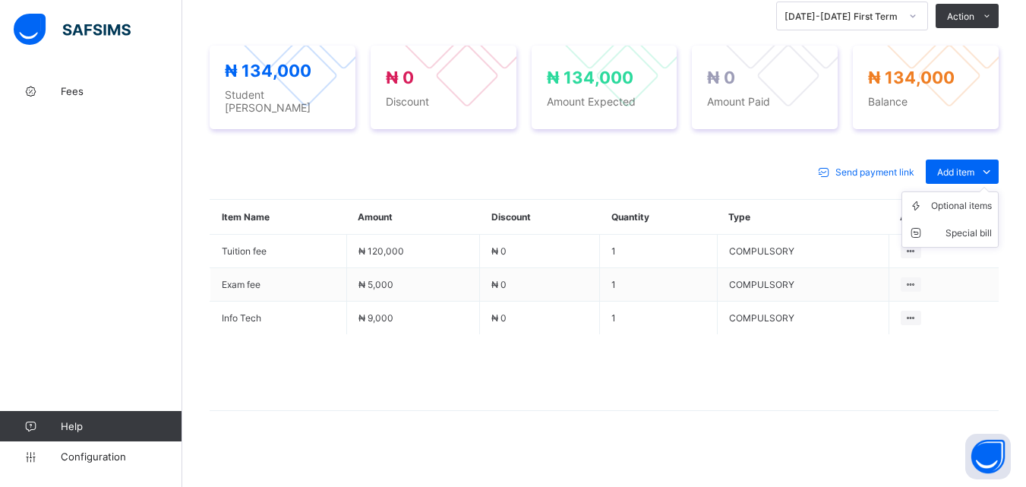
click at [972, 191] on ul "Optional items Special bill" at bounding box center [949, 219] width 97 height 56
click at [964, 206] on li "Optional items" at bounding box center [950, 205] width 96 height 27
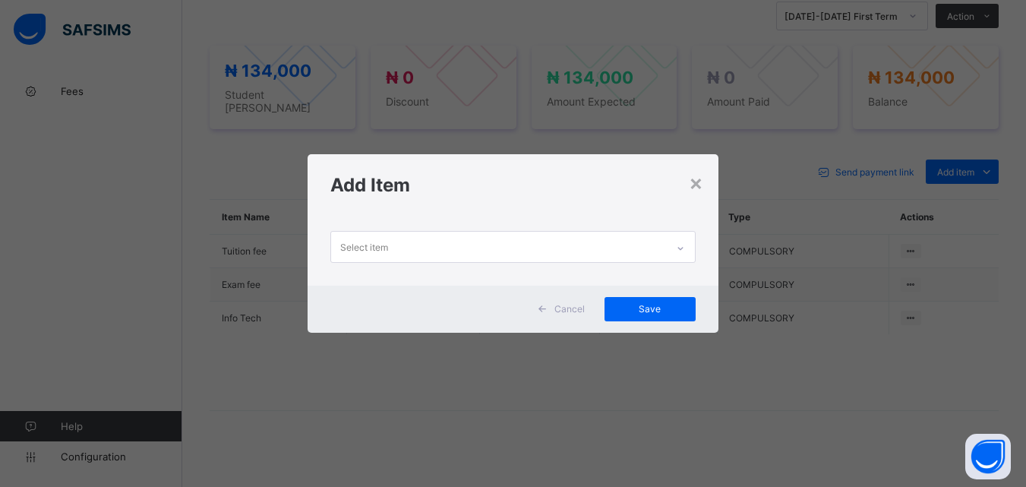
click at [679, 241] on icon at bounding box center [680, 248] width 9 height 15
click at [701, 182] on div "×" at bounding box center [696, 182] width 14 height 26
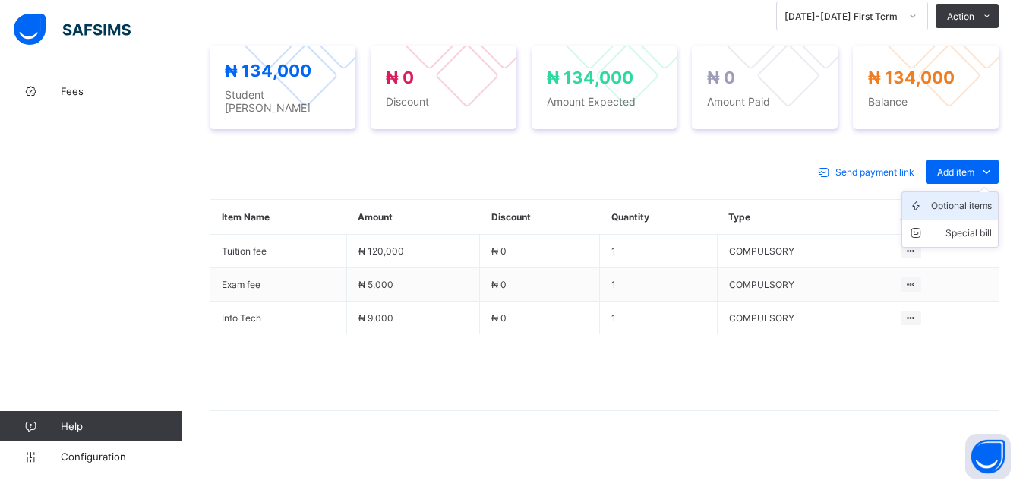
click at [965, 198] on div "Optional items" at bounding box center [961, 205] width 61 height 15
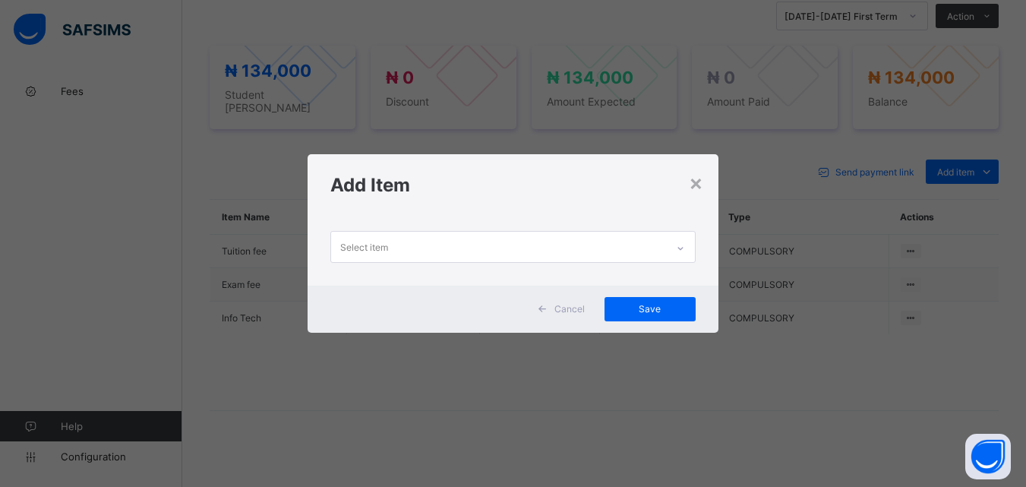
click at [684, 244] on icon at bounding box center [680, 248] width 9 height 15
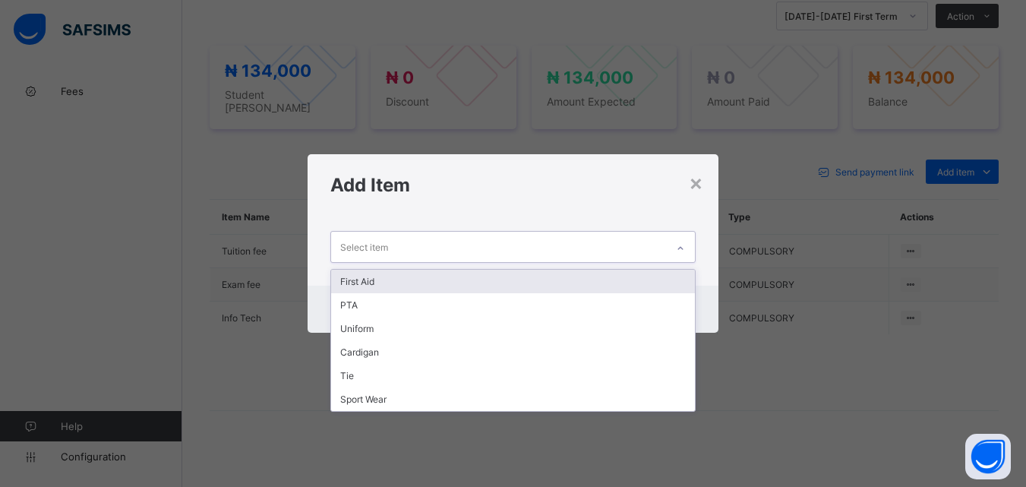
click at [655, 276] on div "First Aid" at bounding box center [512, 282] width 363 height 24
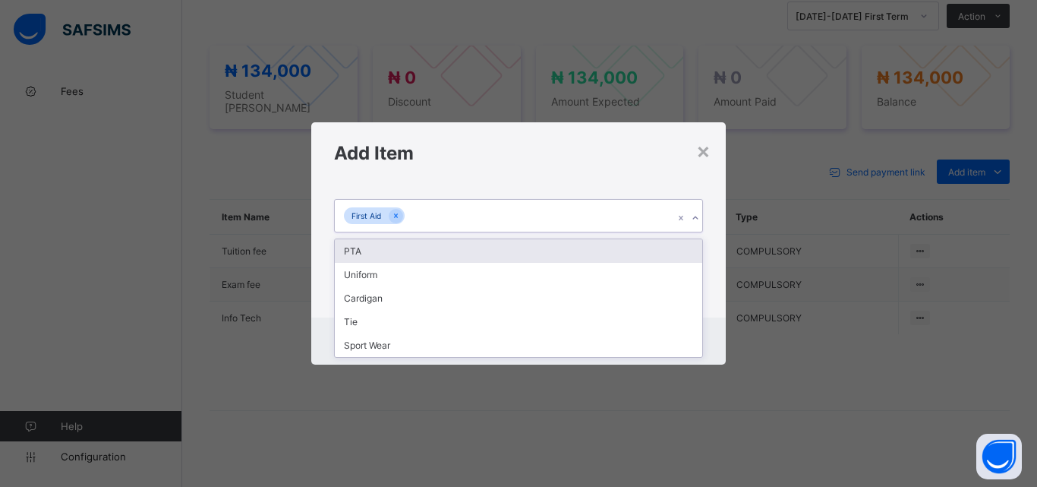
click at [627, 222] on div "First Aid" at bounding box center [504, 216] width 339 height 32
click at [618, 247] on div "PTA" at bounding box center [519, 251] width 368 height 24
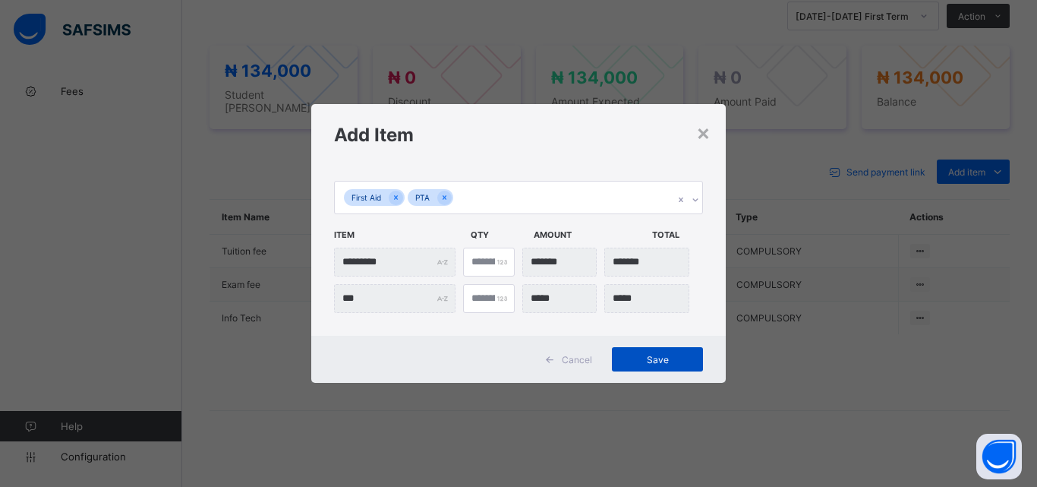
click at [656, 357] on span "Save" at bounding box center [658, 359] width 68 height 11
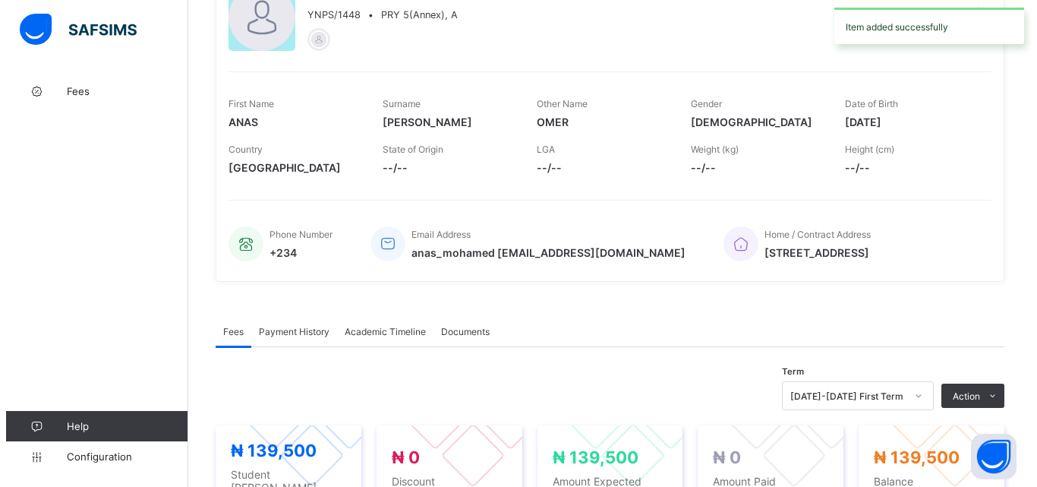
scroll to position [393, 0]
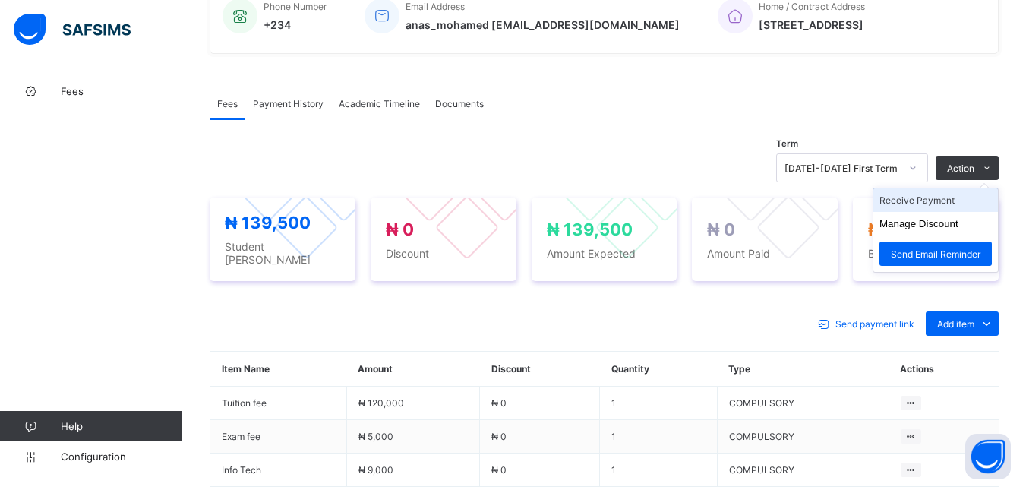
click at [931, 208] on li "Receive Payment" at bounding box center [935, 200] width 125 height 24
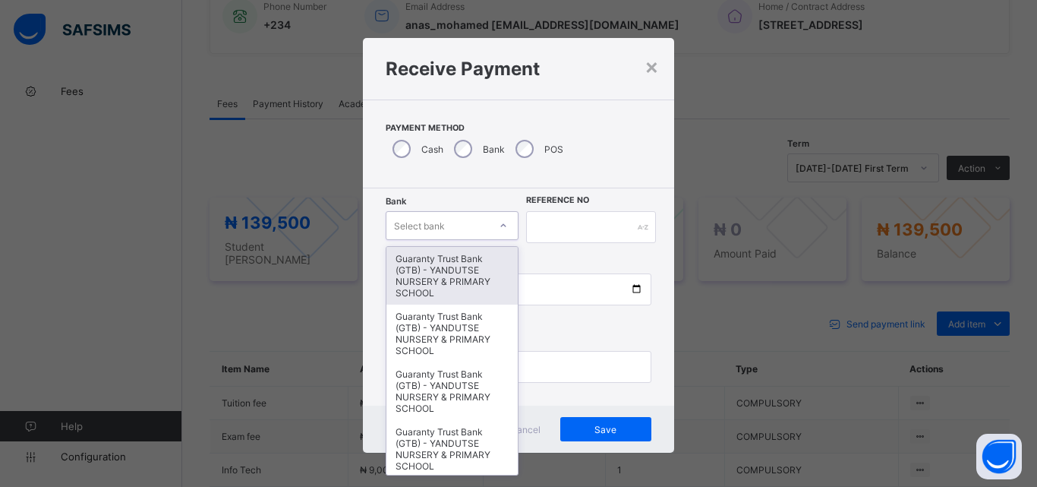
drag, startPoint x: 494, startPoint y: 222, endPoint x: 478, endPoint y: 269, distance: 49.7
click at [499, 222] on icon at bounding box center [503, 225] width 9 height 15
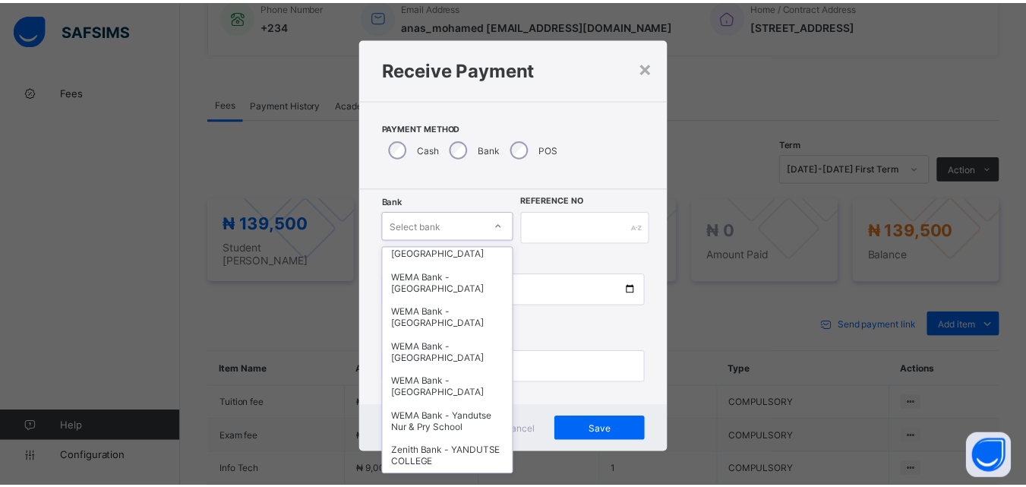
scroll to position [467, 0]
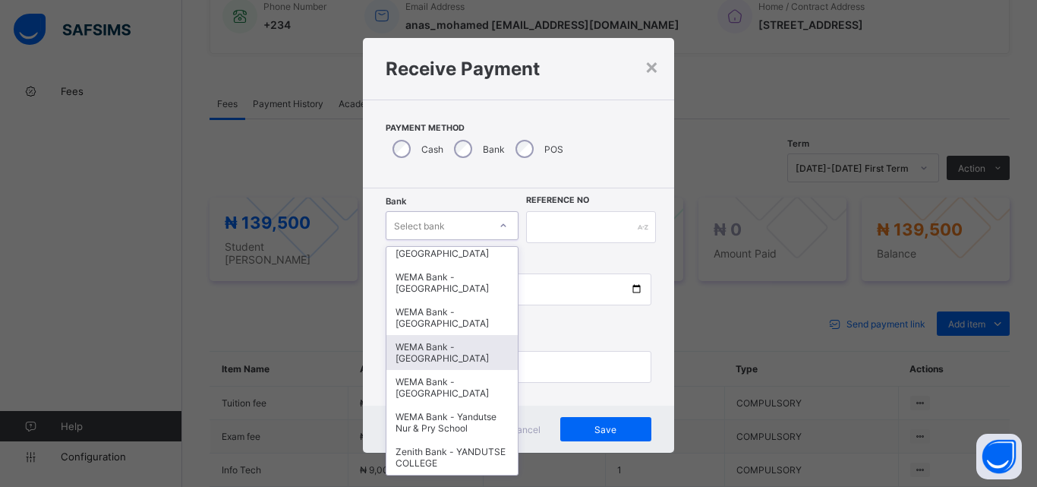
click at [453, 343] on div "WEMA Bank - [GEOGRAPHIC_DATA]" at bounding box center [452, 352] width 131 height 35
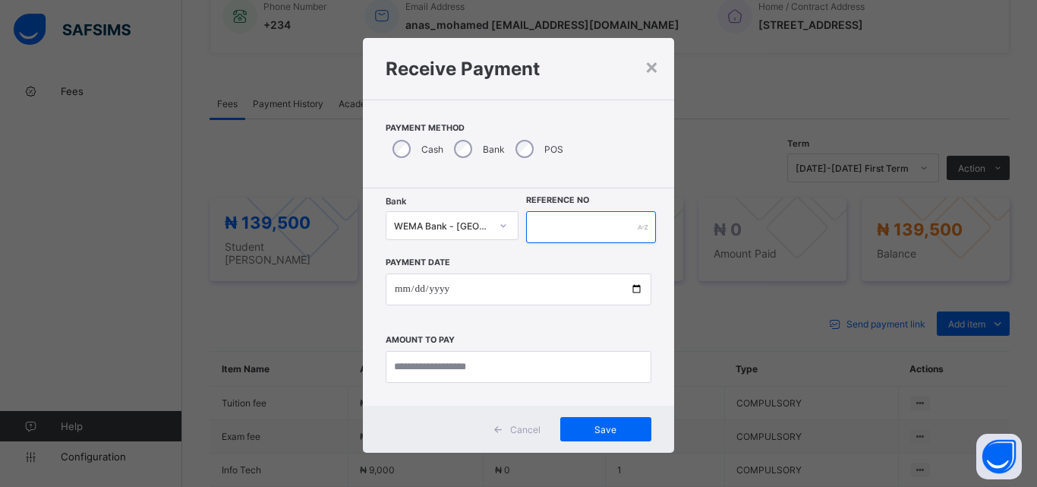
click at [562, 231] on input "text" at bounding box center [591, 227] width 130 height 32
type input "*********"
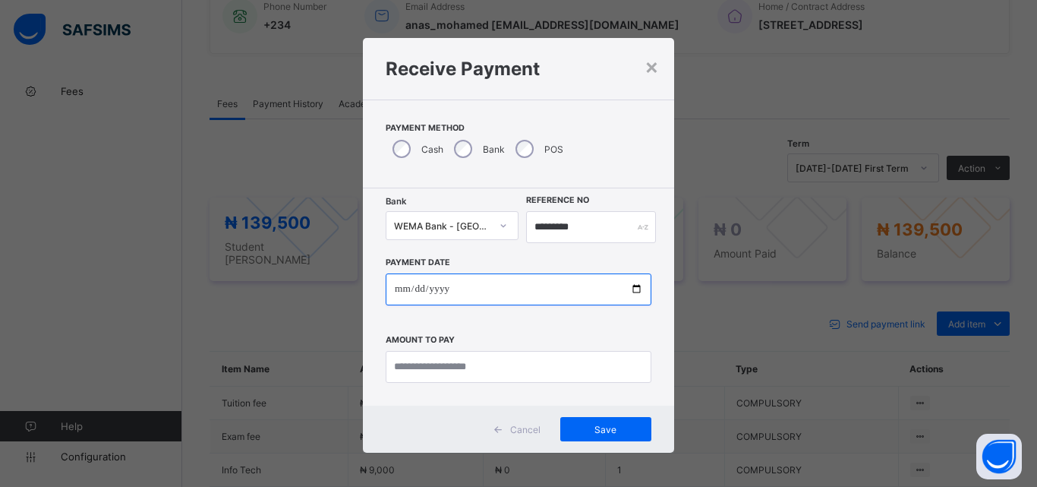
click at [632, 290] on input "date" at bounding box center [519, 289] width 266 height 32
type input "**********"
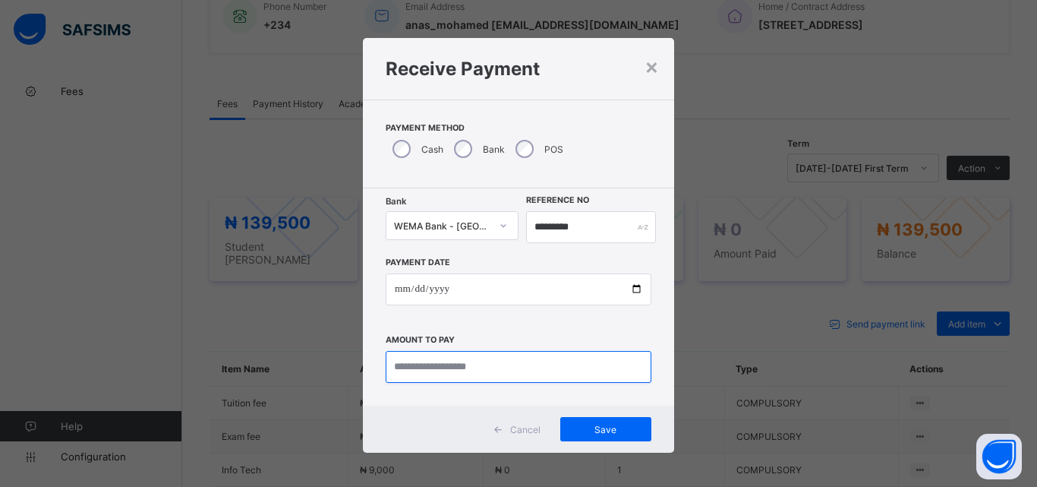
click at [581, 378] on input "currency" at bounding box center [519, 367] width 266 height 32
type input "*********"
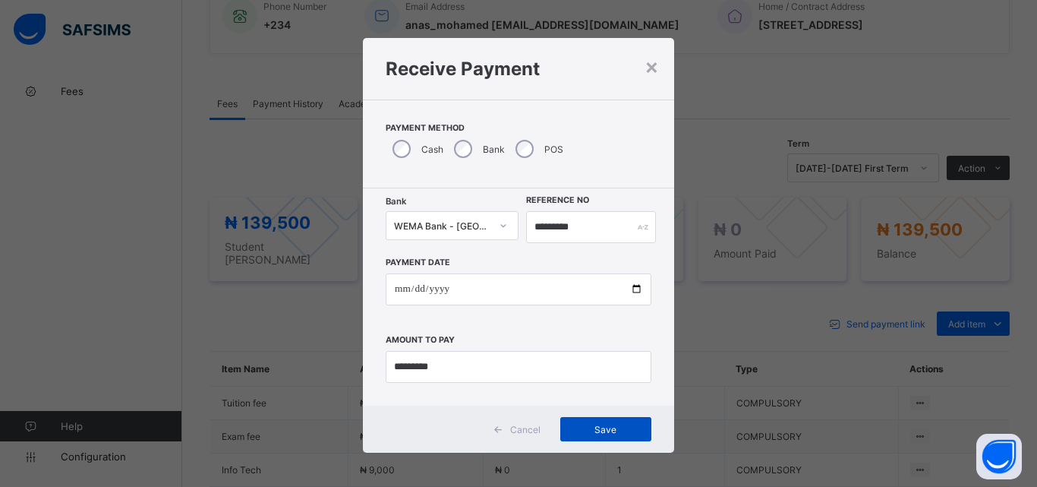
click at [612, 425] on span "Save" at bounding box center [606, 429] width 68 height 11
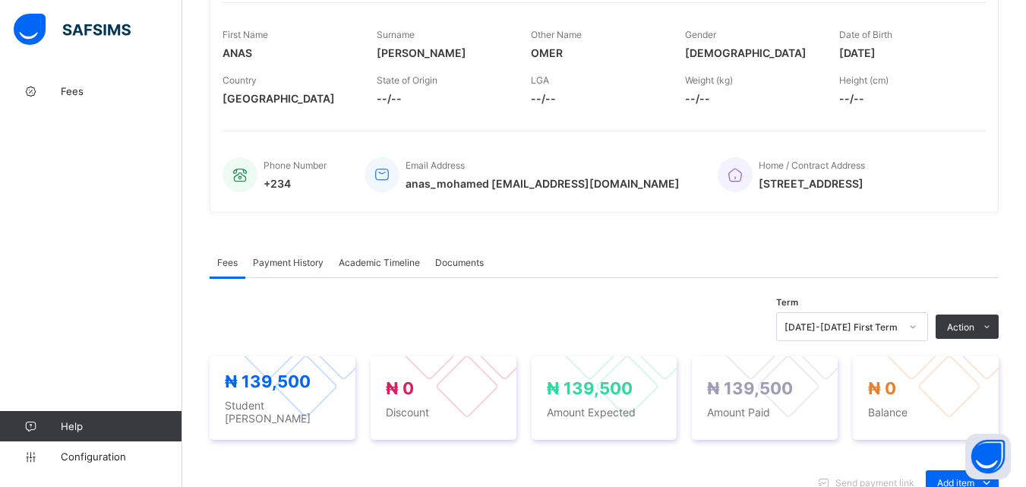
scroll to position [90, 0]
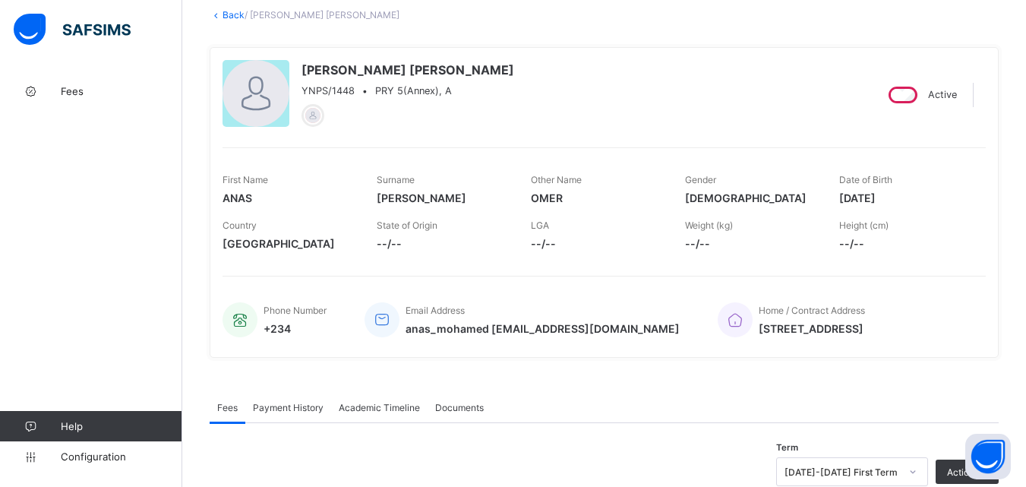
click at [226, 14] on link "Back" at bounding box center [234, 14] width 22 height 11
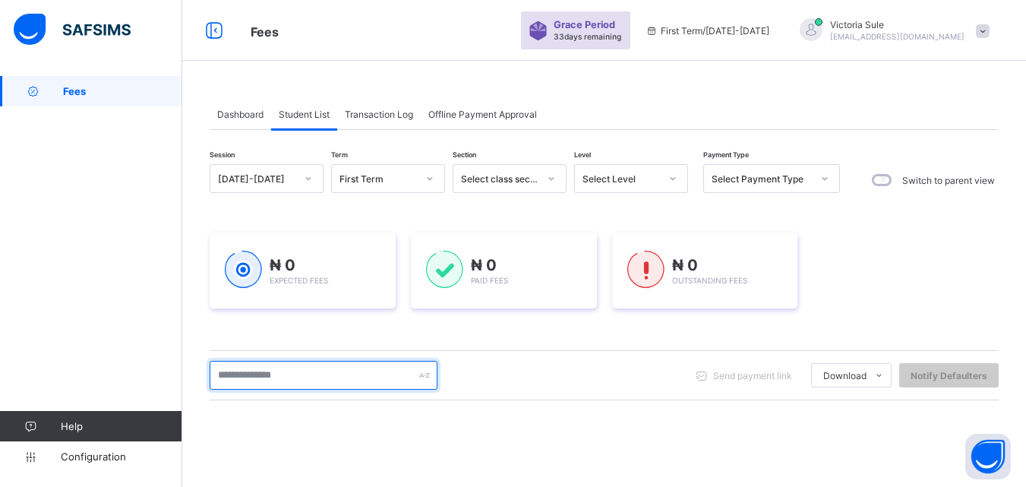
click at [249, 375] on input "text" at bounding box center [324, 375] width 228 height 29
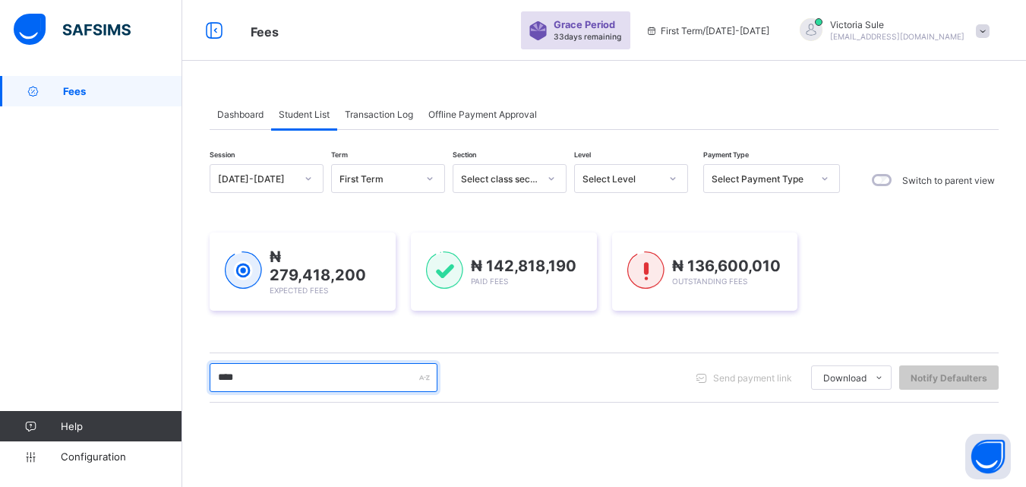
type input "****"
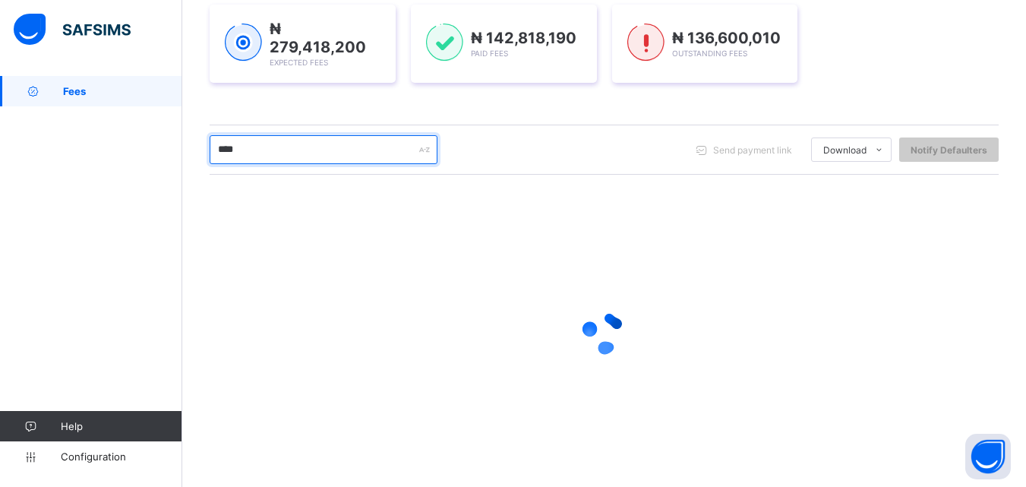
scroll to position [127, 0]
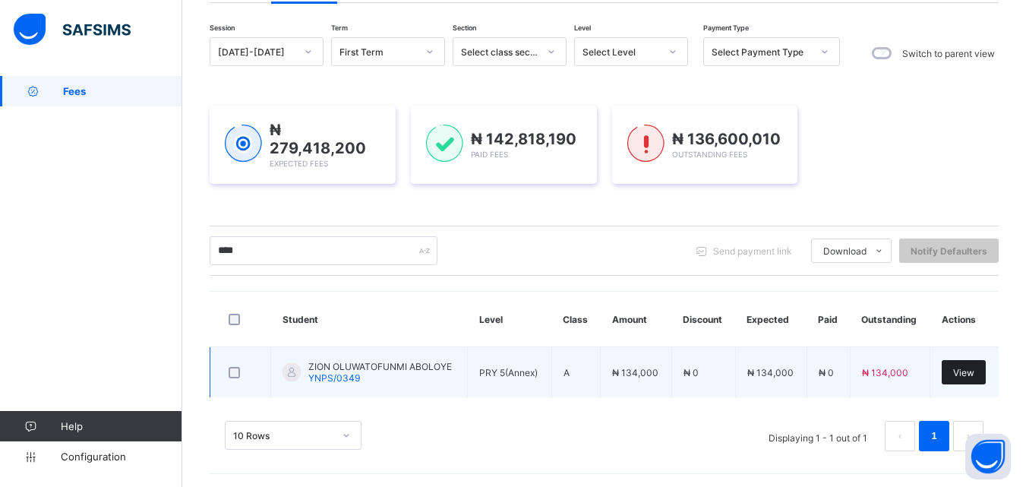
click at [968, 373] on span "View" at bounding box center [963, 372] width 21 height 11
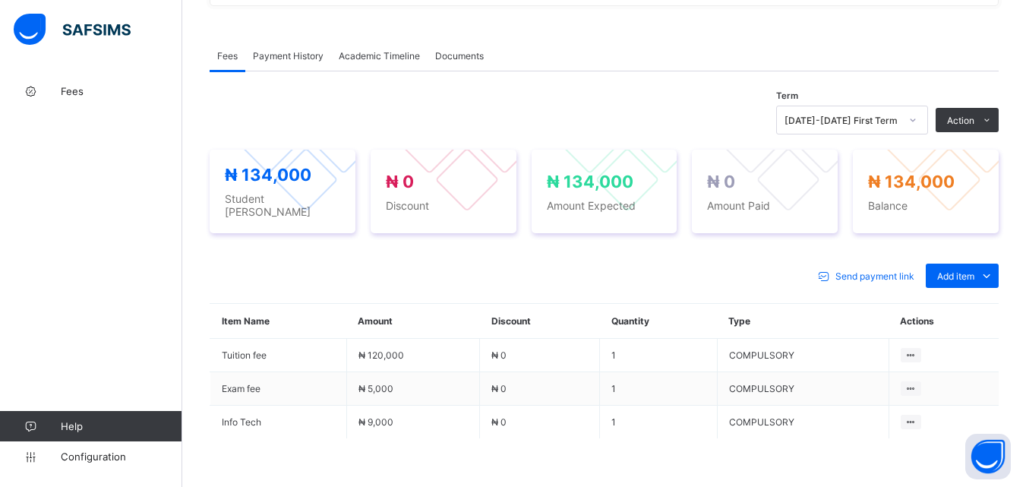
scroll to position [456, 0]
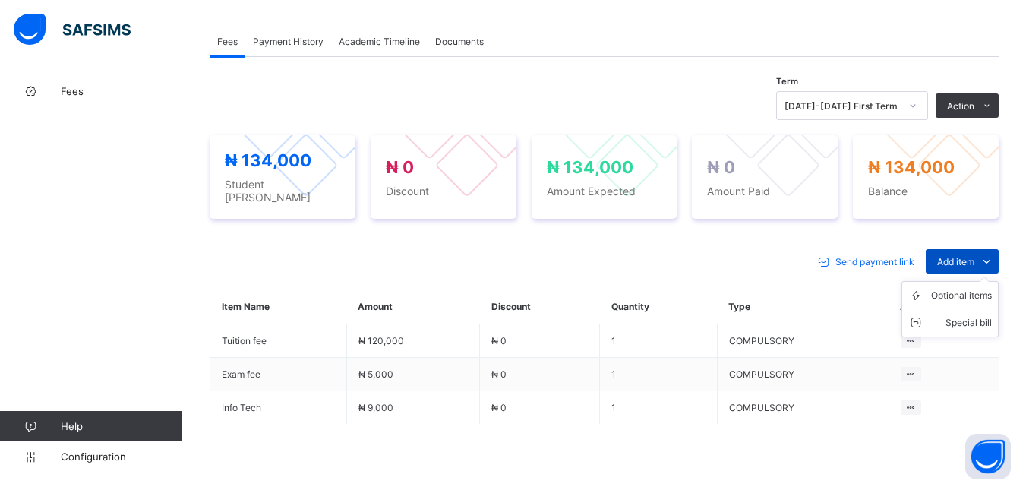
click at [958, 249] on div "Add item" at bounding box center [962, 261] width 73 height 24
click at [952, 291] on div "Optional items" at bounding box center [961, 295] width 61 height 15
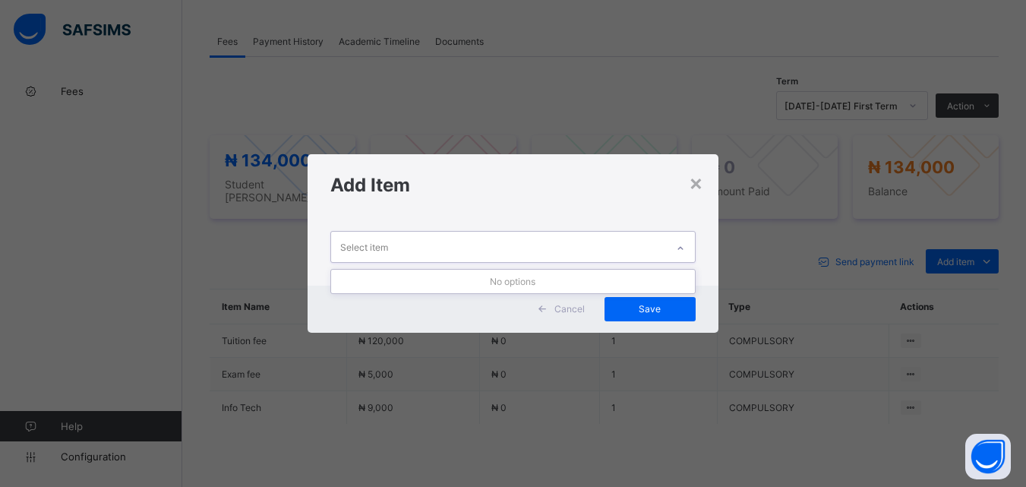
click at [674, 240] on div at bounding box center [681, 248] width 26 height 24
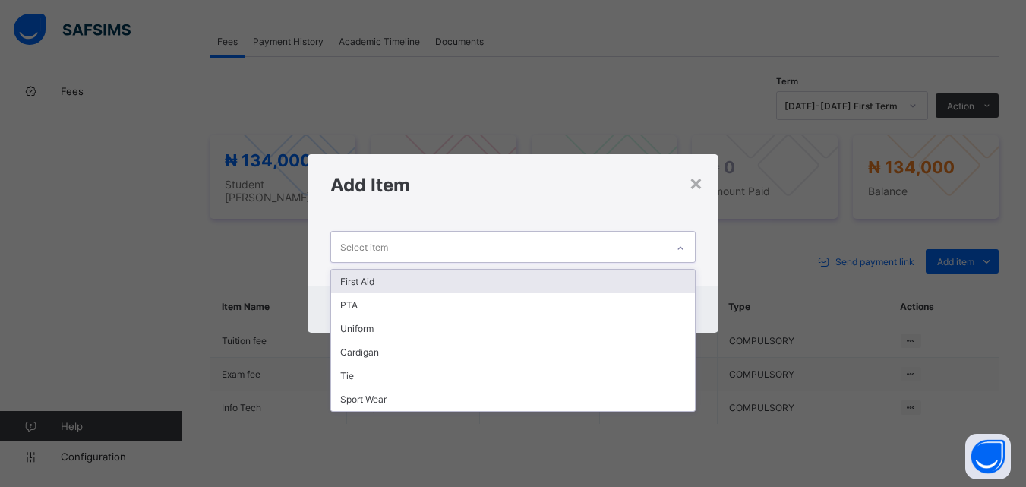
click at [649, 276] on div "First Aid" at bounding box center [512, 282] width 363 height 24
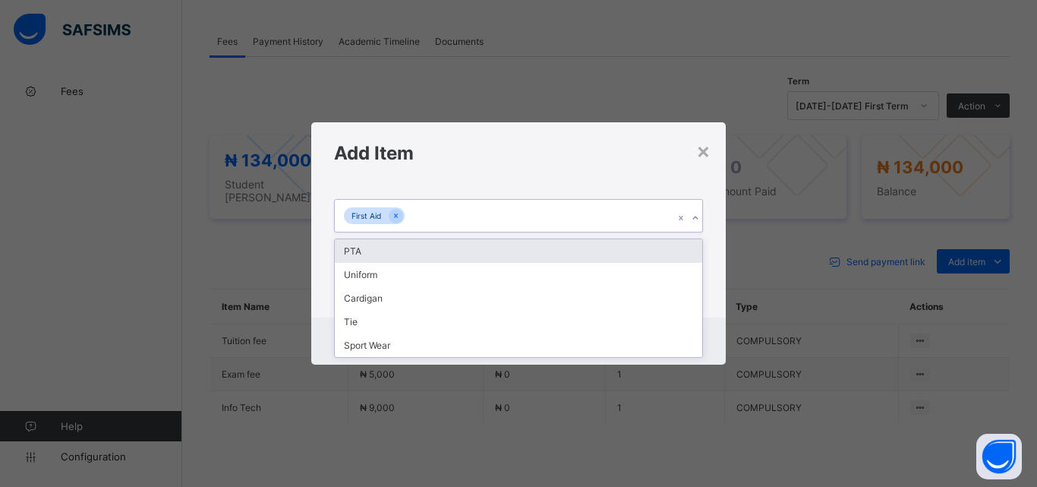
click at [614, 223] on div "First Aid" at bounding box center [504, 216] width 339 height 32
click at [592, 254] on div "PTA" at bounding box center [519, 251] width 368 height 24
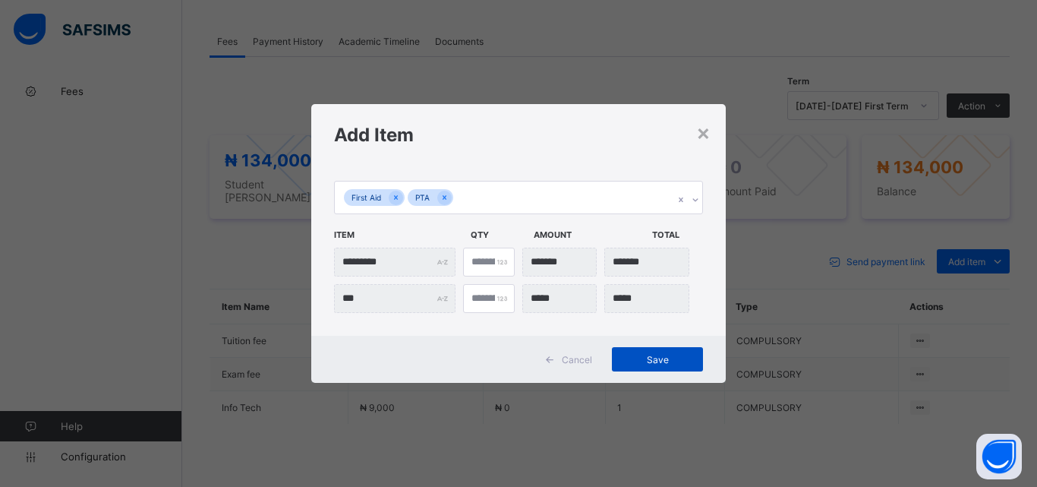
click at [641, 365] on span "Save" at bounding box center [658, 359] width 68 height 11
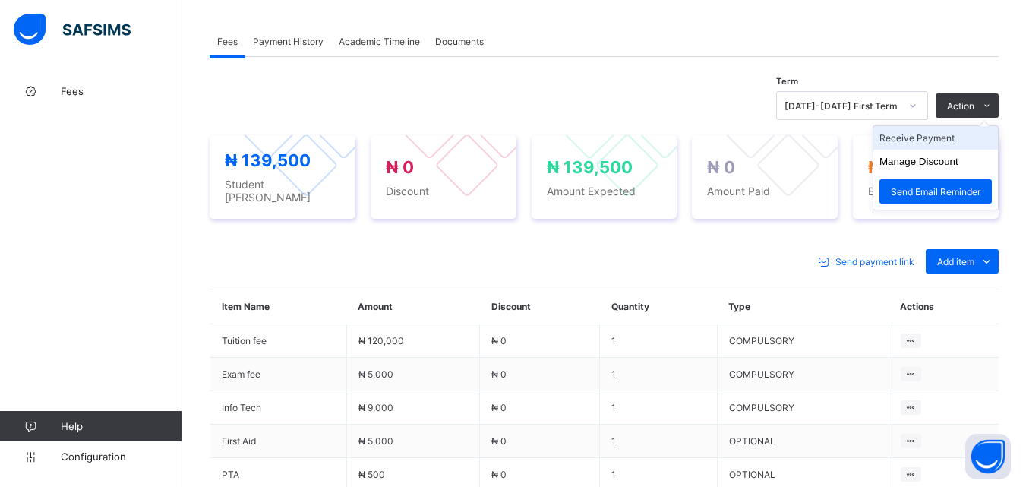
click at [946, 145] on li "Receive Payment" at bounding box center [935, 138] width 125 height 24
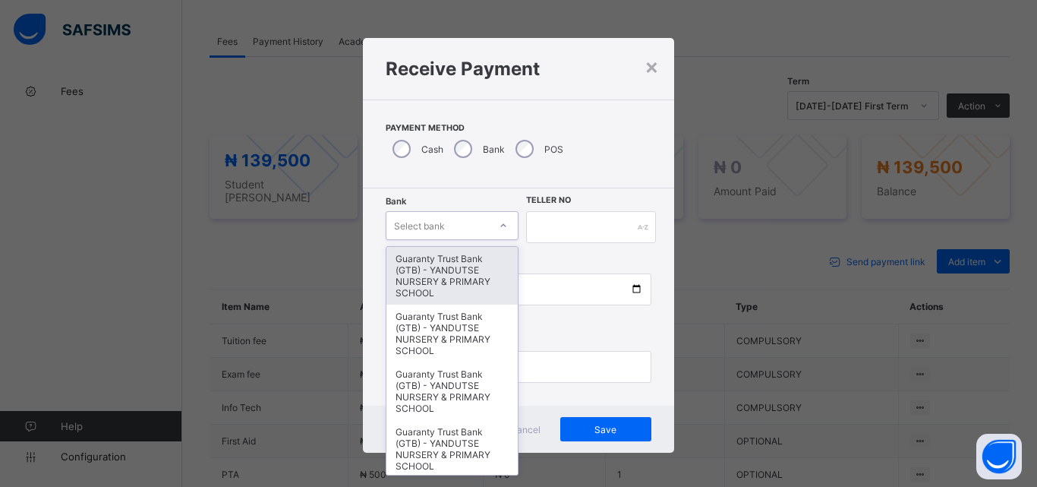
click at [491, 227] on div at bounding box center [504, 225] width 26 height 24
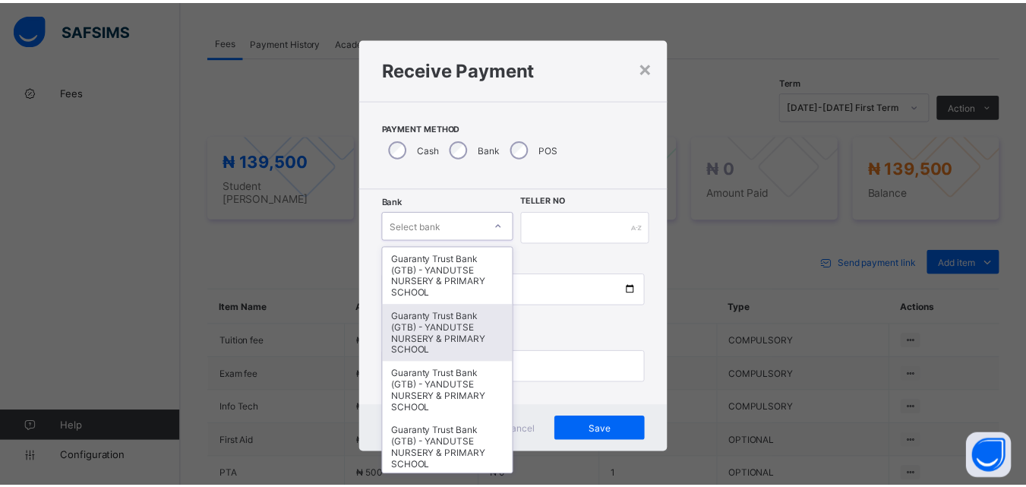
scroll to position [76, 0]
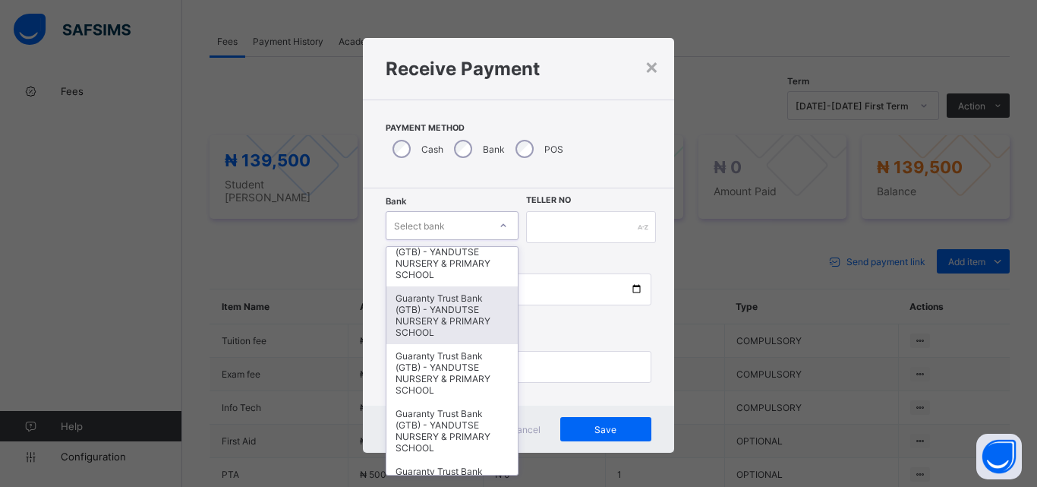
click at [448, 312] on div "Guaranty Trust Bank (GTB) - YANDUTSE NURSERY & PRIMARY SCHOOL" at bounding box center [452, 315] width 131 height 58
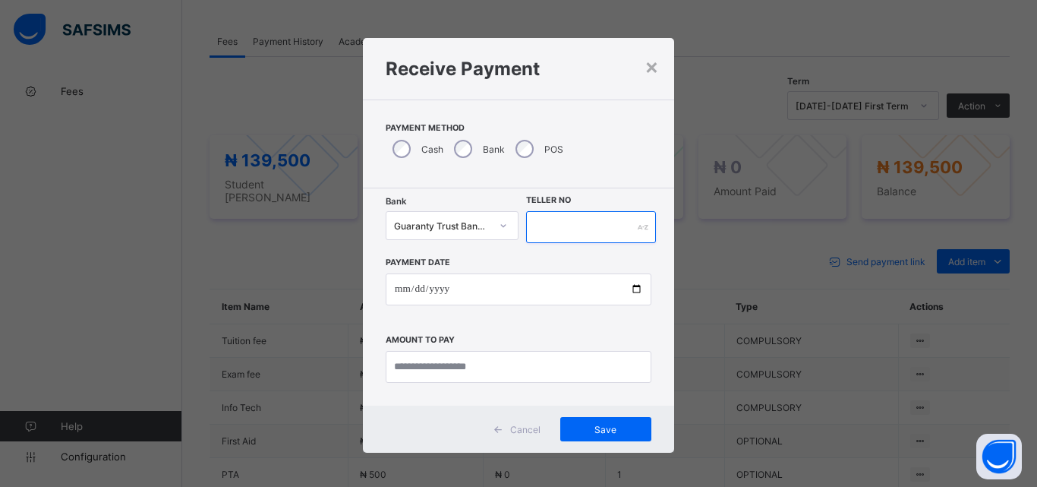
click at [563, 224] on input "text" at bounding box center [591, 227] width 130 height 32
type input "**********"
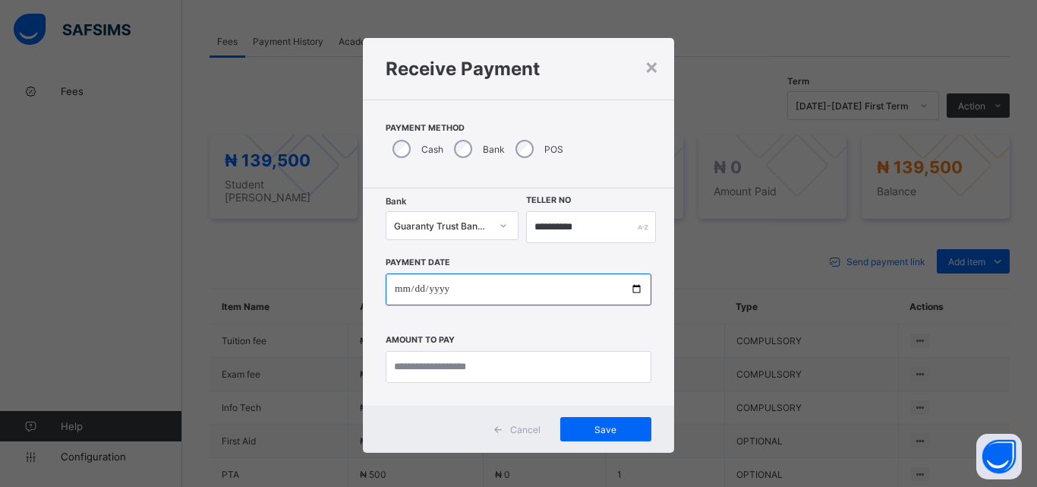
click at [629, 291] on input "date" at bounding box center [519, 289] width 266 height 32
type input "**********"
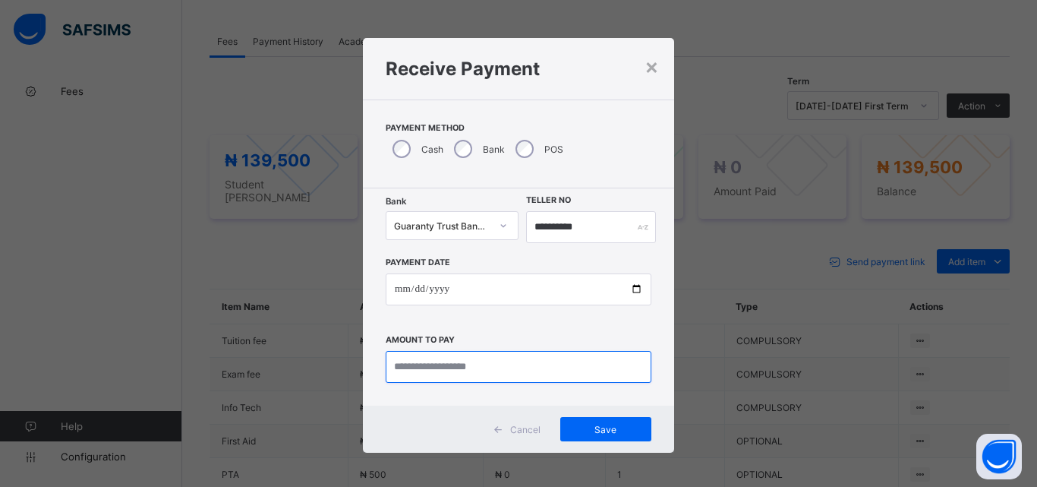
click at [416, 370] on input "currency" at bounding box center [519, 367] width 266 height 32
type input "*********"
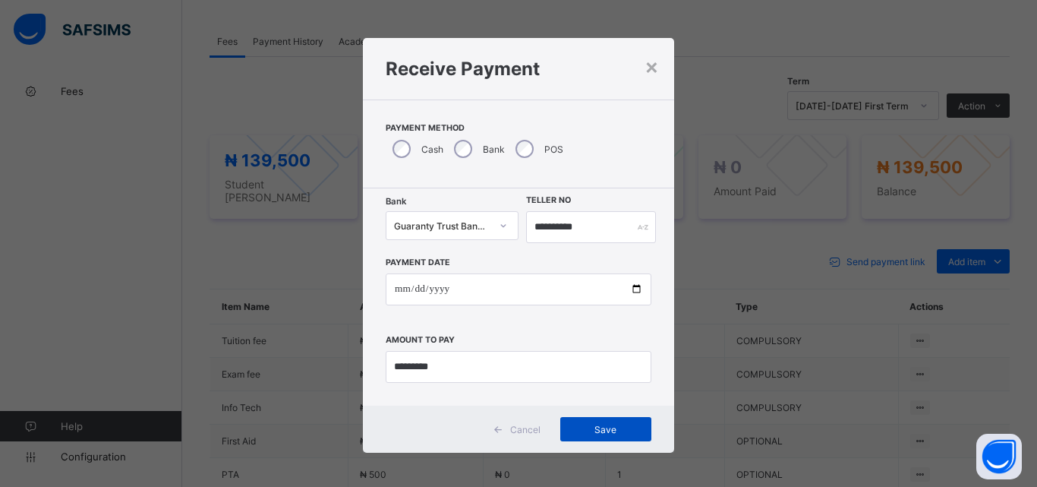
click at [640, 438] on div "Save" at bounding box center [605, 429] width 91 height 24
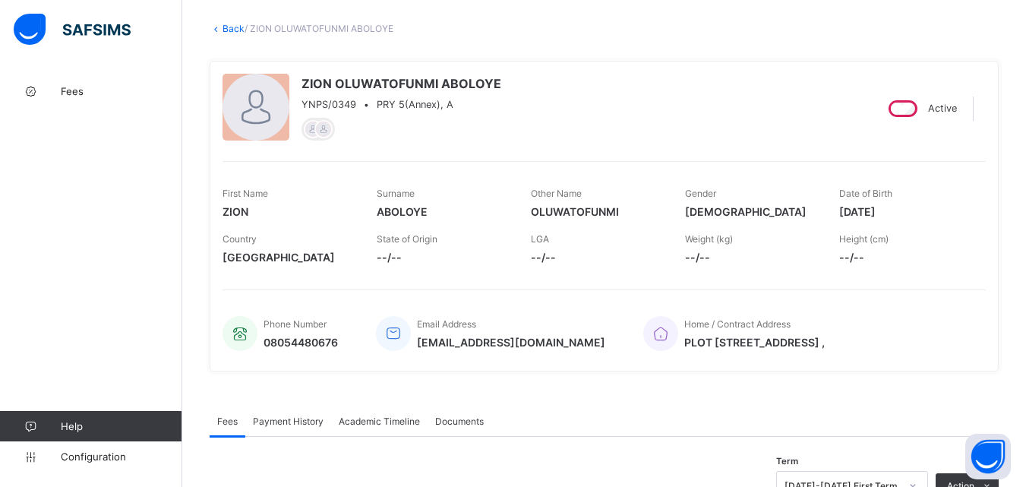
click at [236, 24] on link "Back" at bounding box center [234, 28] width 22 height 11
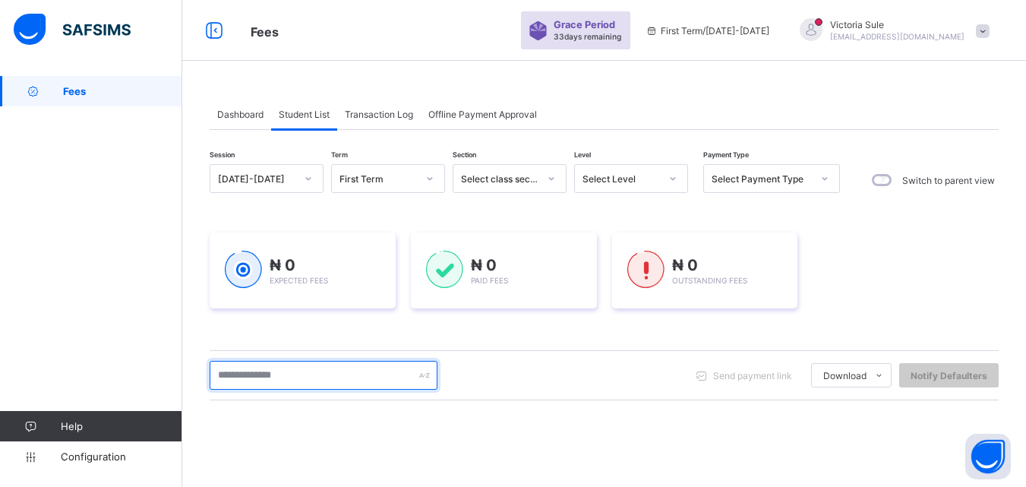
click at [327, 380] on input "text" at bounding box center [324, 375] width 228 height 29
type input "****"
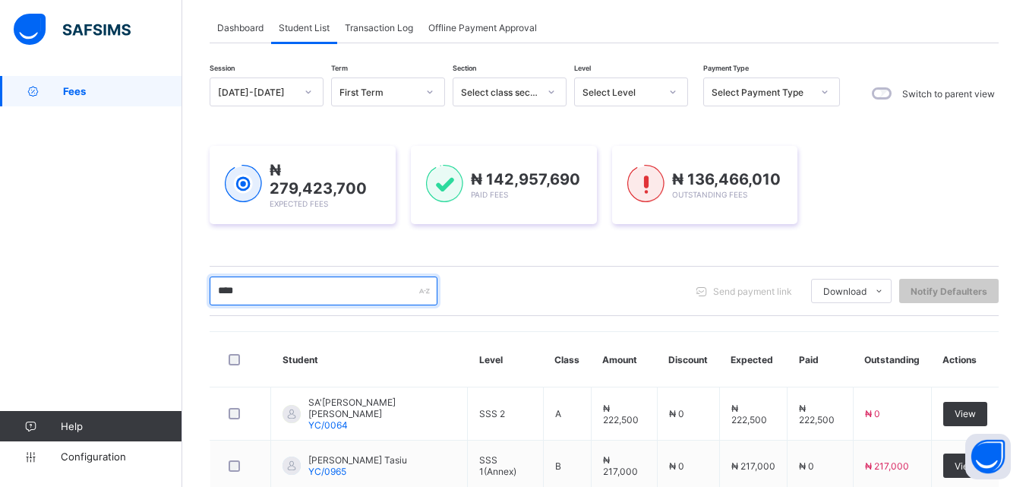
scroll to position [76, 0]
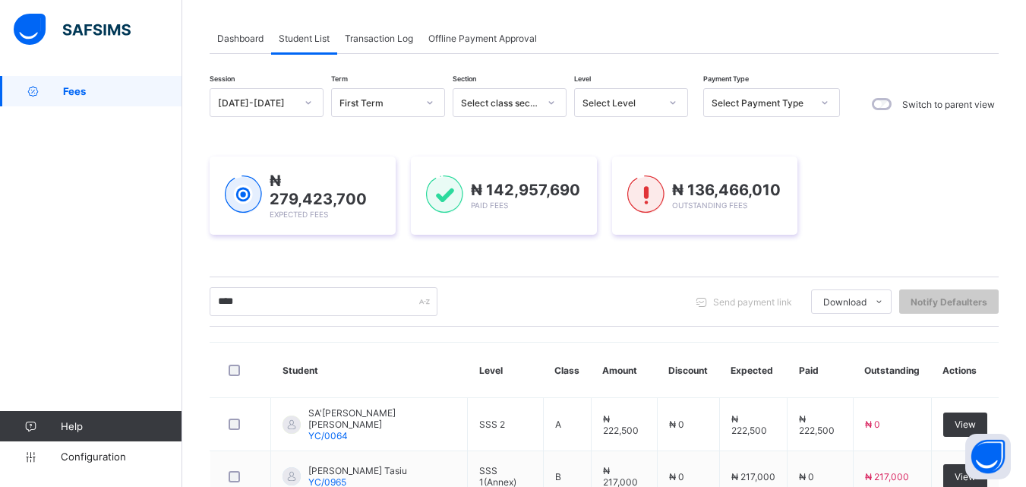
click at [647, 103] on div "Select Level" at bounding box center [621, 102] width 77 height 11
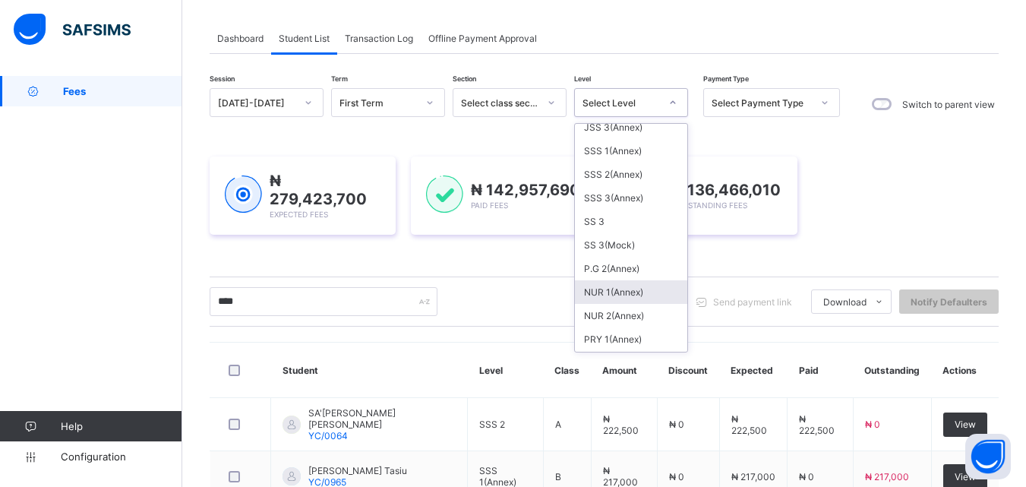
scroll to position [549, 0]
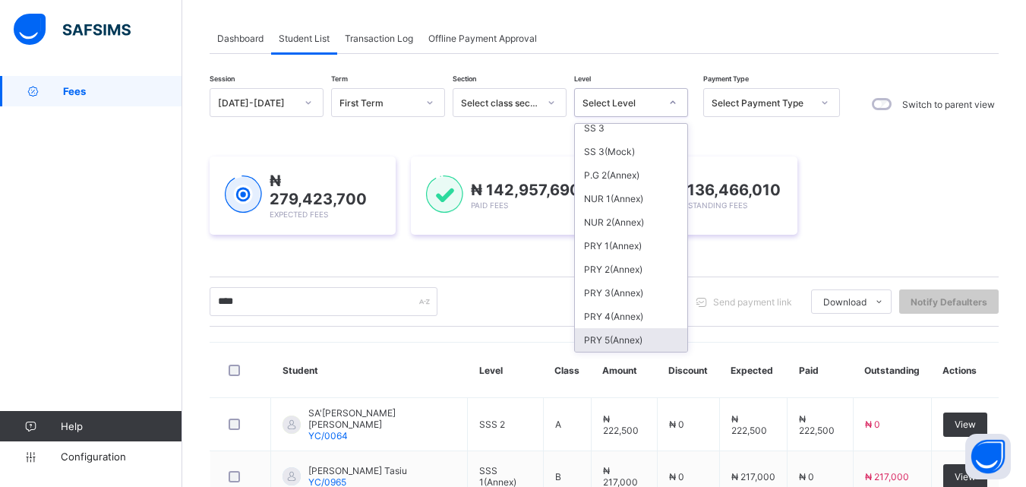
click at [618, 337] on div "PRY 5(Annex)" at bounding box center [631, 340] width 112 height 24
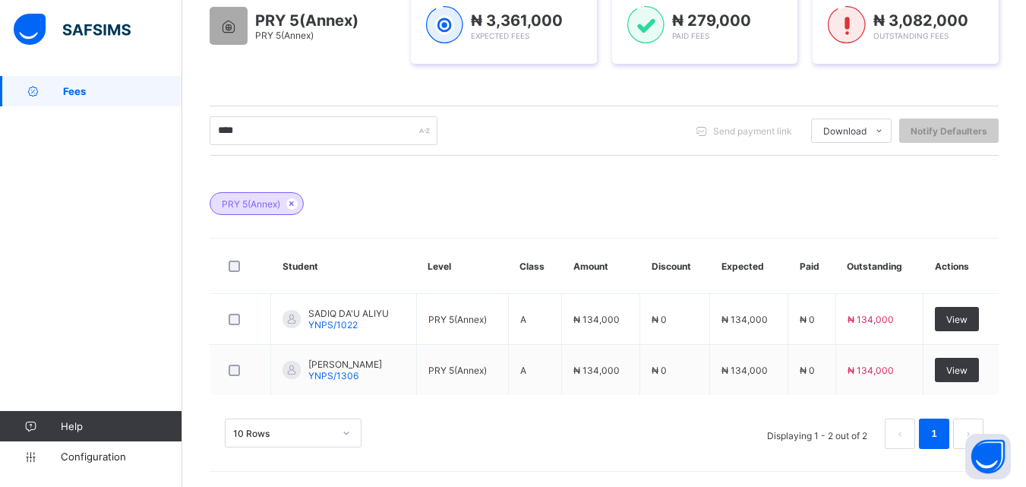
scroll to position [278, 0]
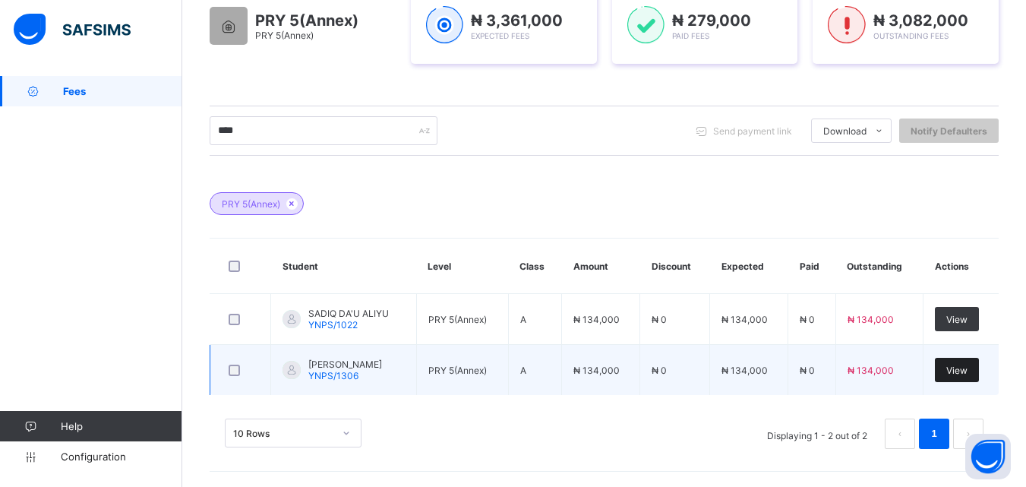
click at [965, 371] on span "View" at bounding box center [956, 370] width 21 height 11
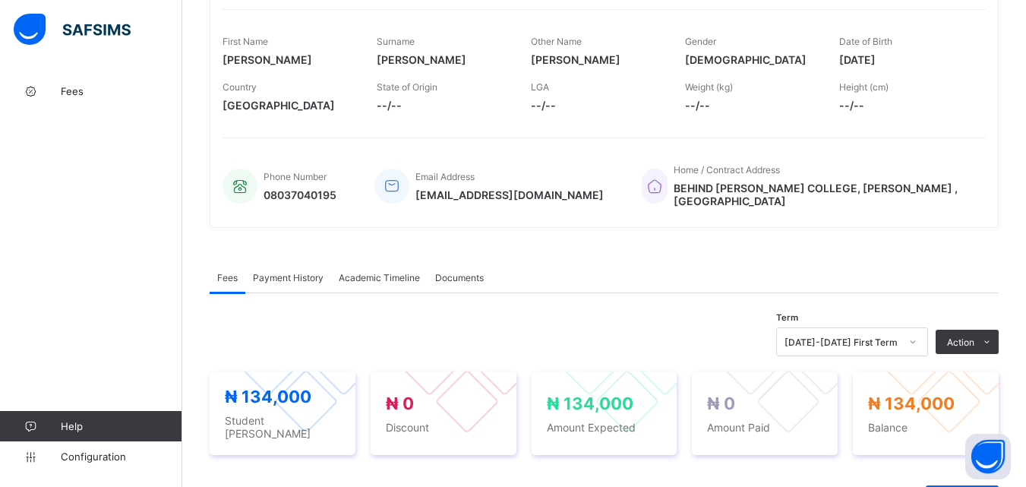
scroll to position [456, 0]
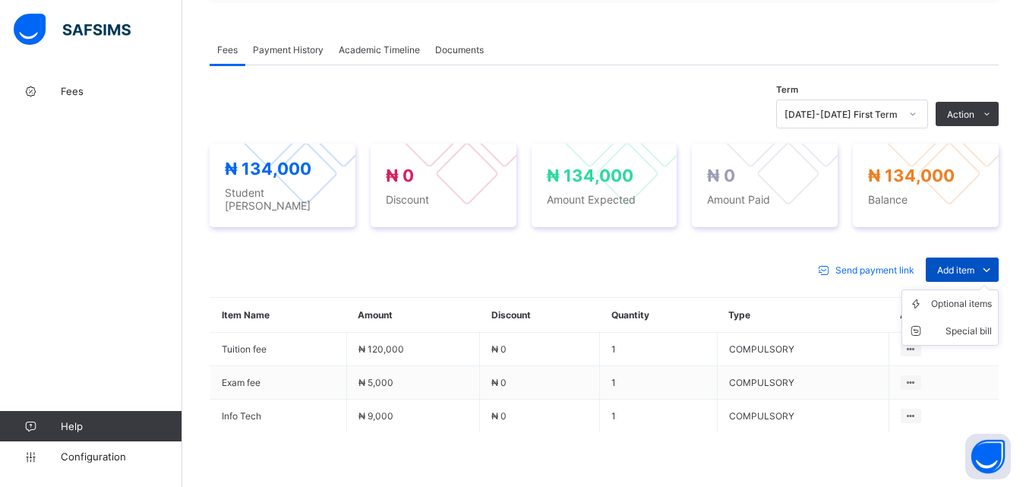
click at [974, 264] on span "Add item" at bounding box center [955, 269] width 37 height 11
click at [962, 296] on div "Optional items" at bounding box center [961, 303] width 61 height 15
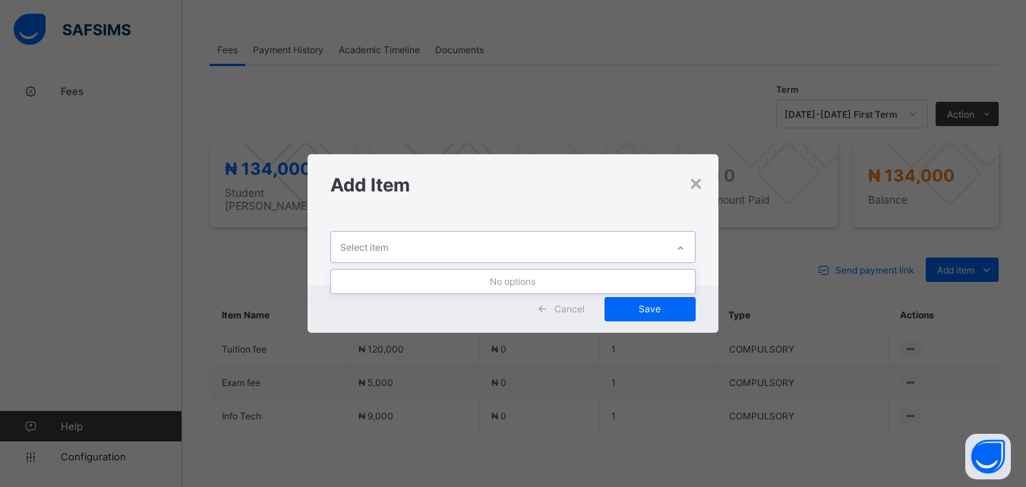
click at [684, 243] on icon at bounding box center [680, 248] width 9 height 15
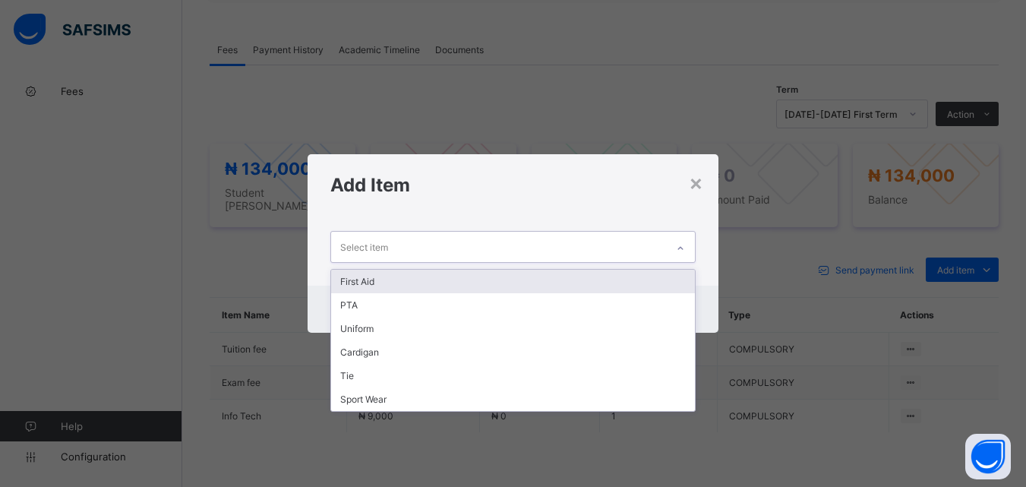
click at [528, 276] on div "First Aid" at bounding box center [512, 282] width 363 height 24
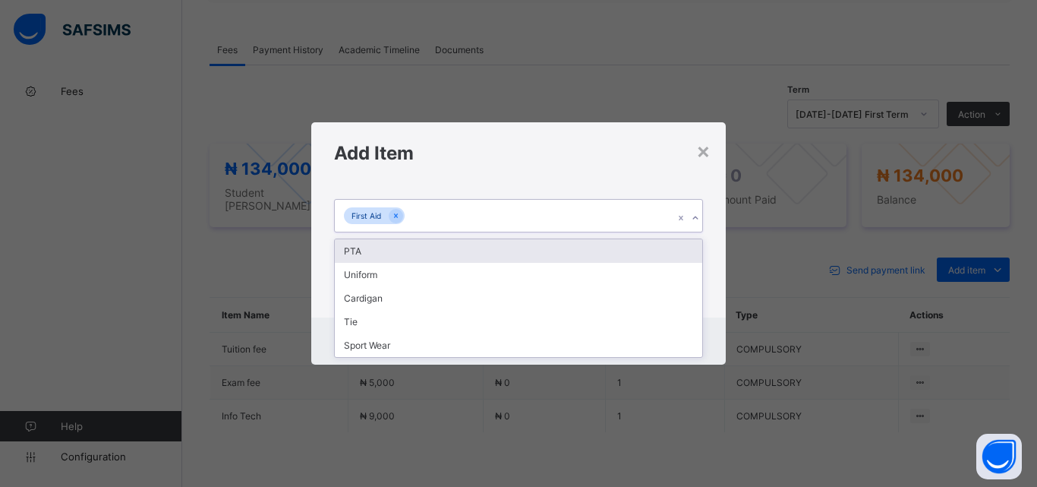
click at [557, 215] on div "First Aid" at bounding box center [504, 216] width 339 height 32
click at [535, 255] on div "PTA" at bounding box center [519, 251] width 368 height 24
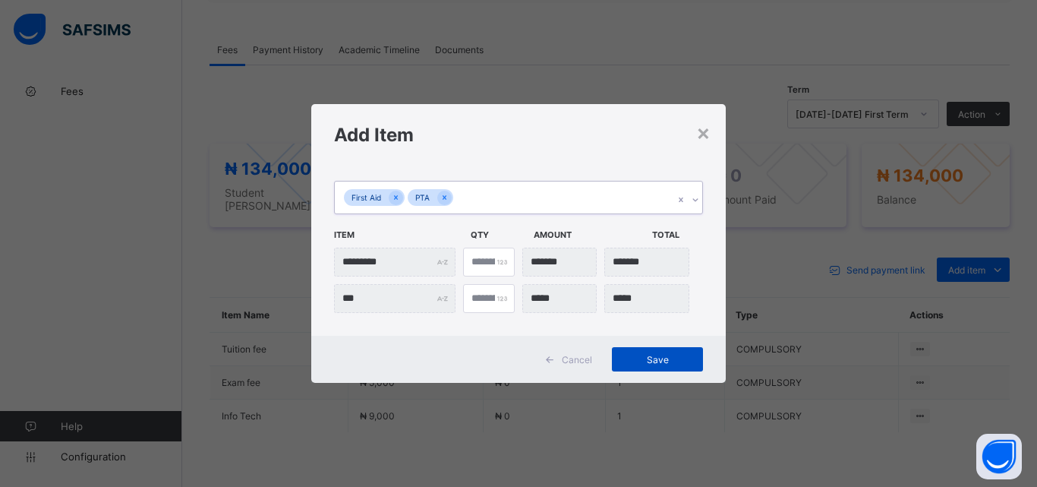
click at [633, 362] on span "Save" at bounding box center [658, 359] width 68 height 11
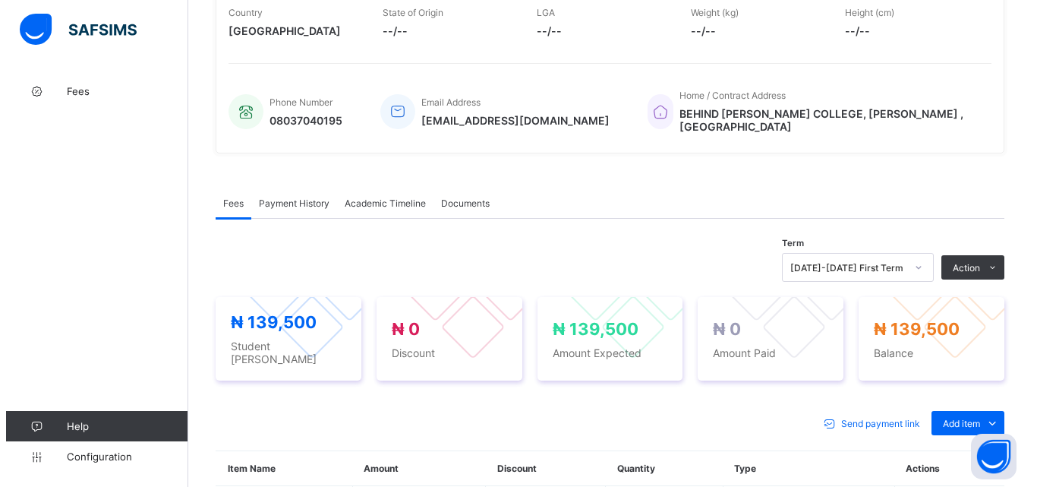
scroll to position [304, 0]
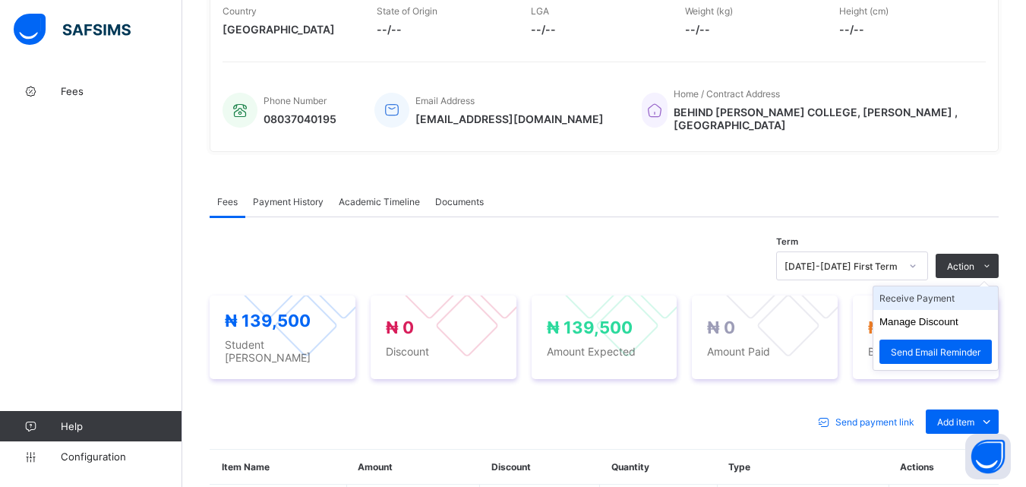
click at [945, 295] on li "Receive Payment" at bounding box center [935, 298] width 125 height 24
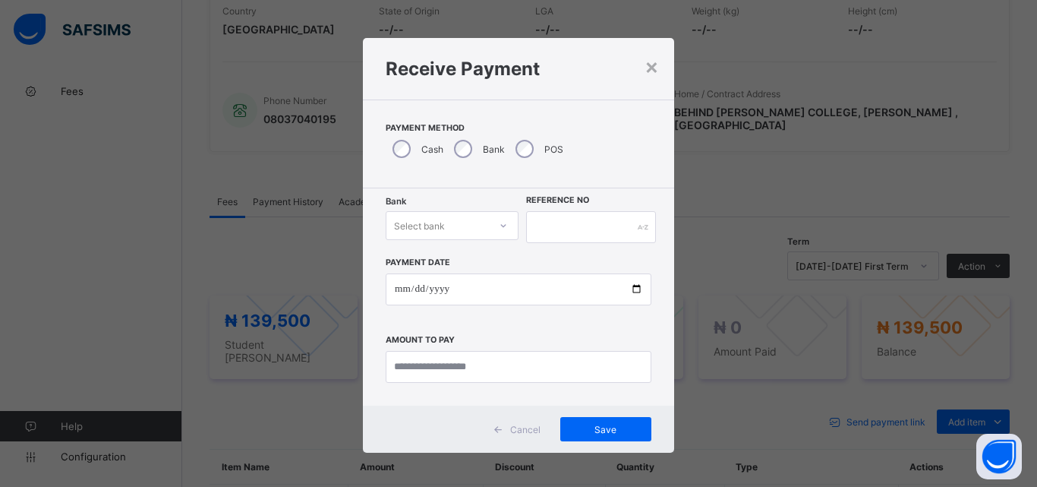
click at [501, 230] on icon at bounding box center [503, 225] width 9 height 15
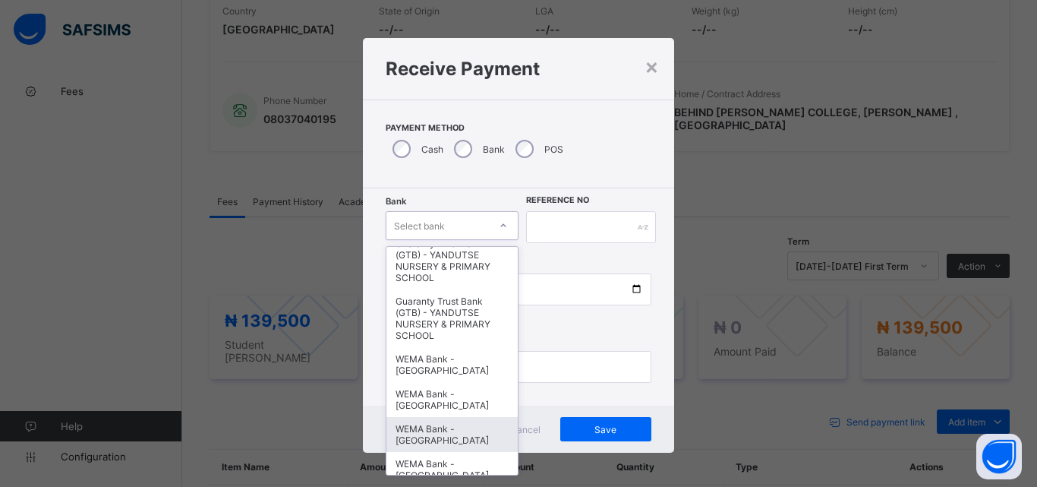
click at [419, 431] on div "WEMA Bank - YANDUTSE COLLEGE" at bounding box center [452, 434] width 131 height 35
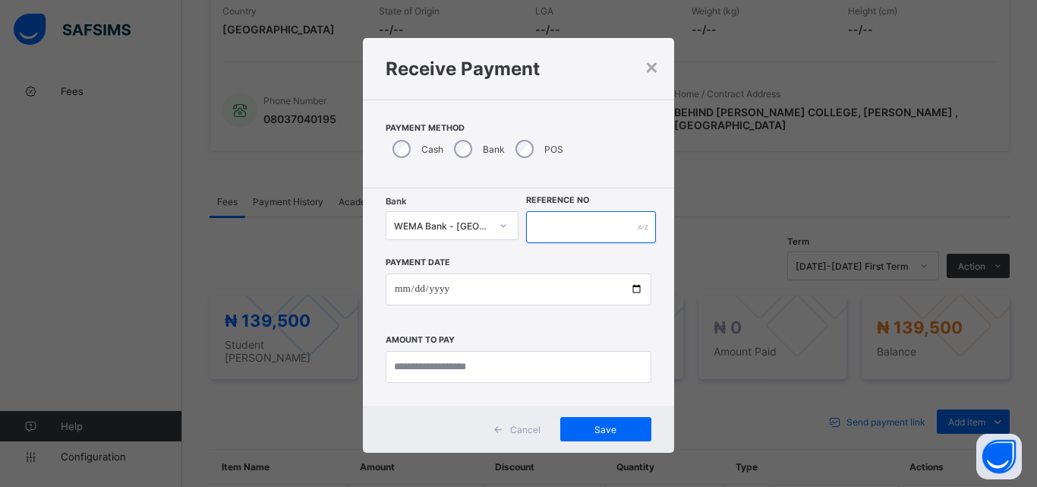
click at [587, 237] on input "text" at bounding box center [591, 227] width 130 height 32
type input "**********"
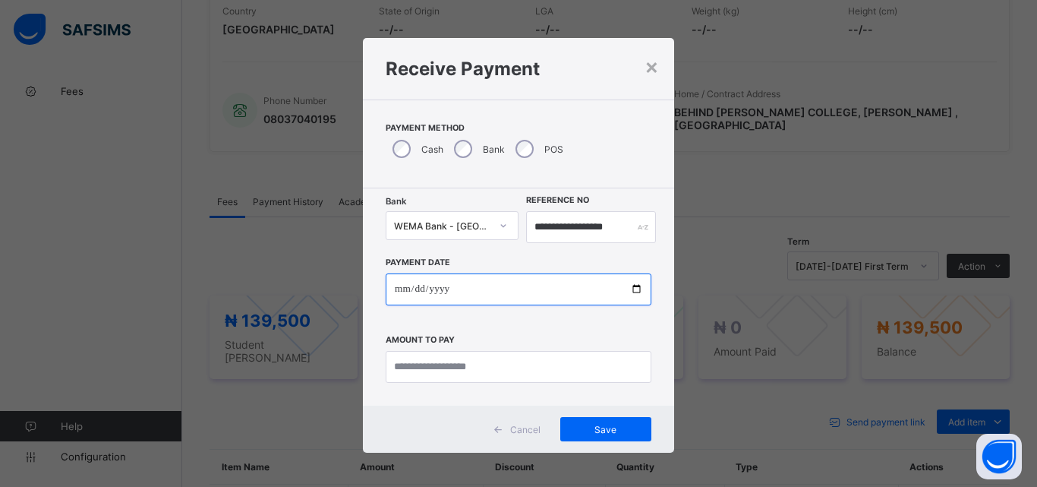
click at [632, 286] on input "date" at bounding box center [519, 289] width 266 height 32
type input "**********"
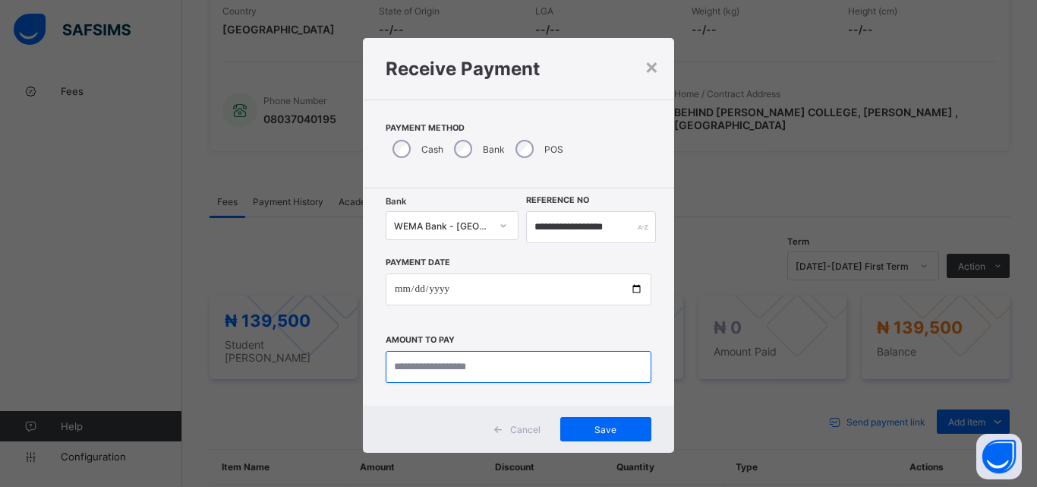
click at [443, 371] on input "currency" at bounding box center [519, 367] width 266 height 32
type input "*********"
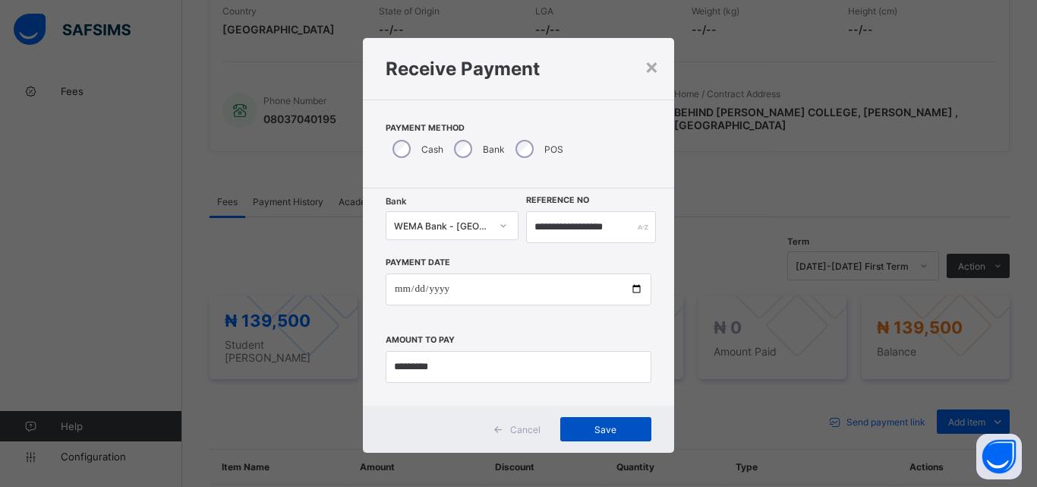
click at [612, 427] on span "Save" at bounding box center [606, 429] width 68 height 11
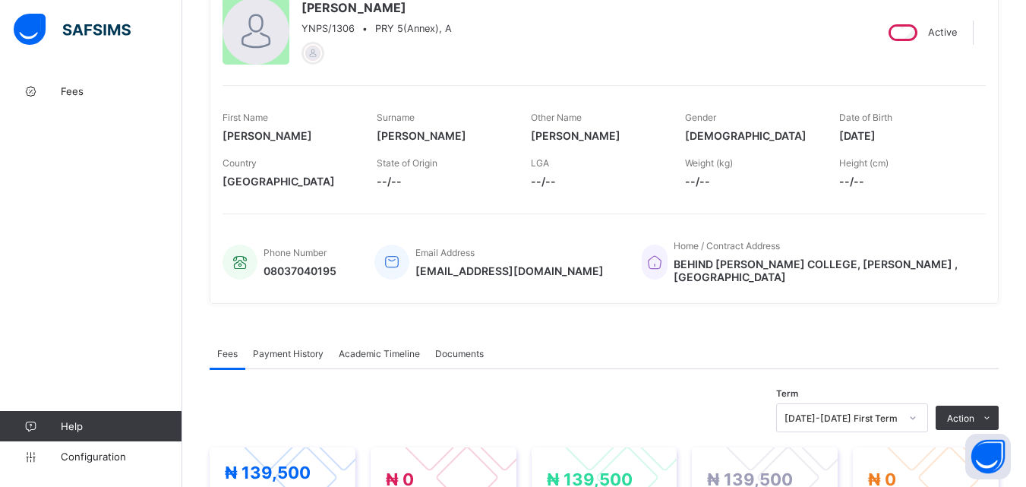
scroll to position [0, 0]
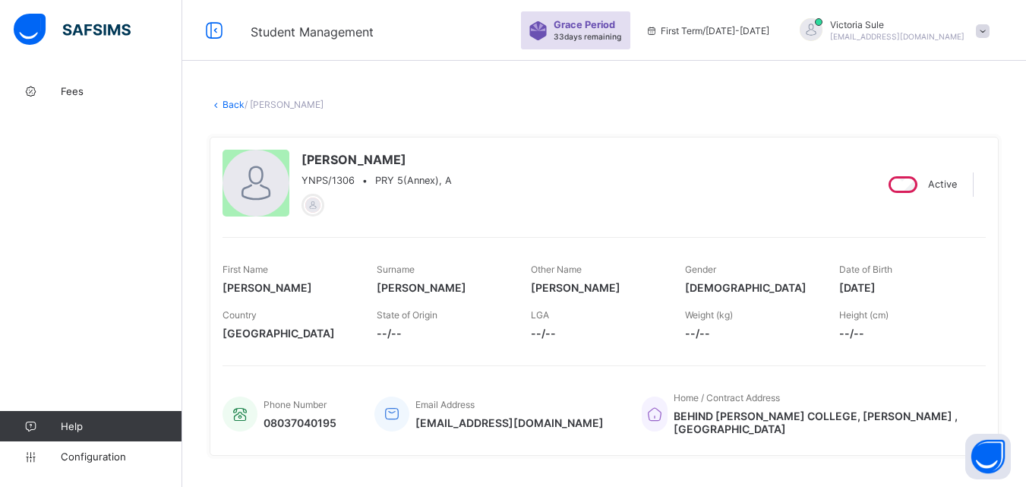
click at [228, 99] on link "Back" at bounding box center [234, 104] width 22 height 11
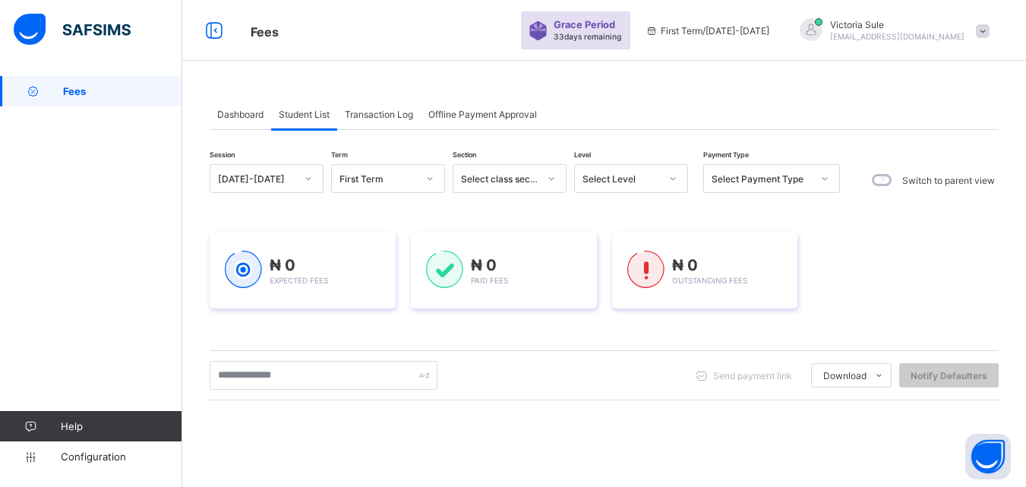
click at [630, 174] on div "Select Level" at bounding box center [621, 178] width 77 height 11
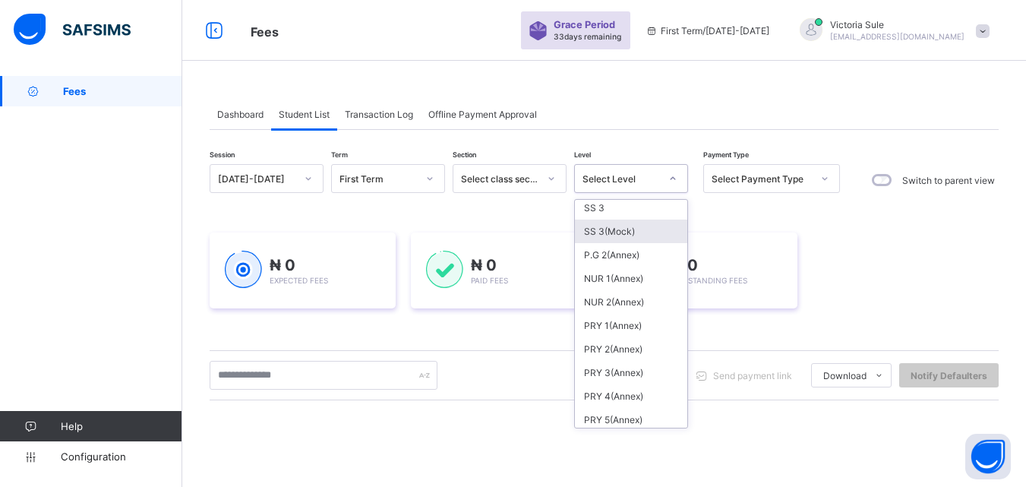
scroll to position [549, 0]
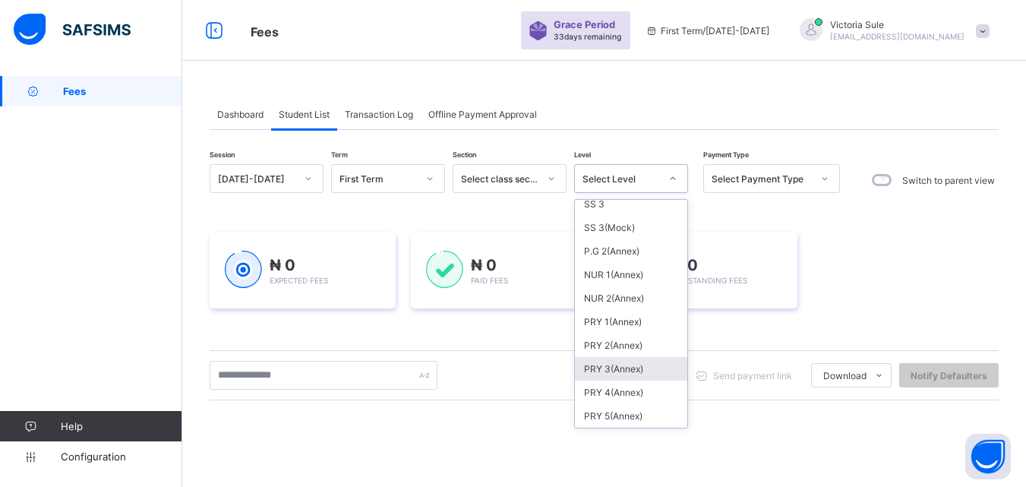
click at [612, 363] on div "PRY 3(Annex)" at bounding box center [631, 369] width 112 height 24
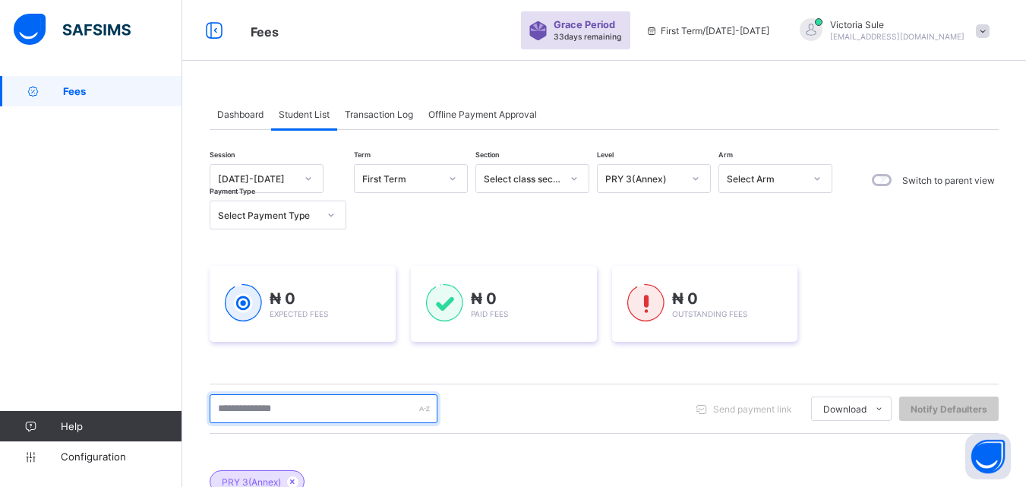
click at [267, 409] on input "text" at bounding box center [324, 408] width 228 height 29
type input "****"
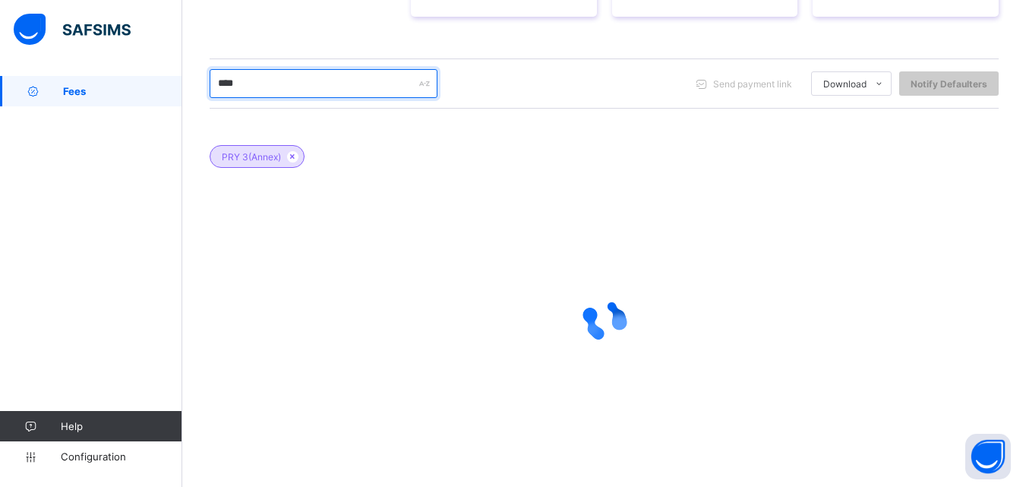
scroll to position [227, 0]
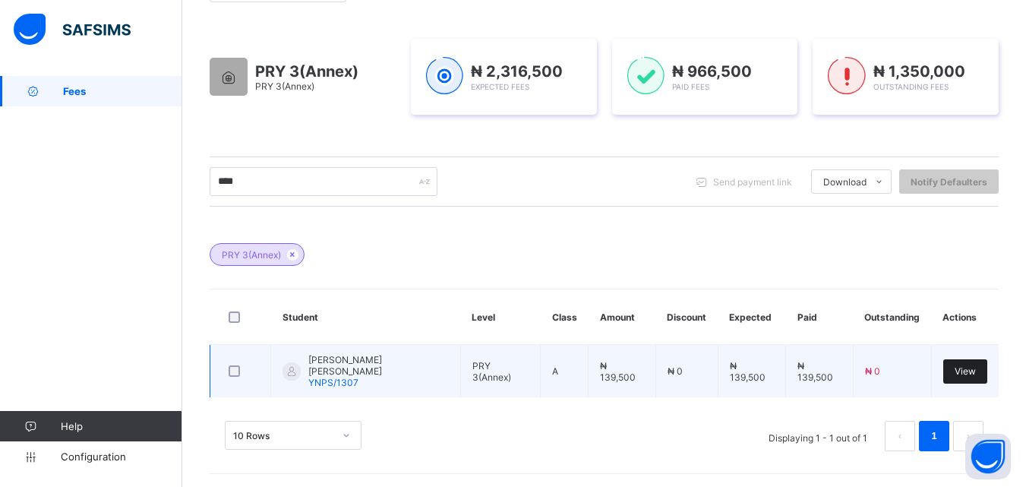
click at [974, 368] on span "View" at bounding box center [965, 370] width 21 height 11
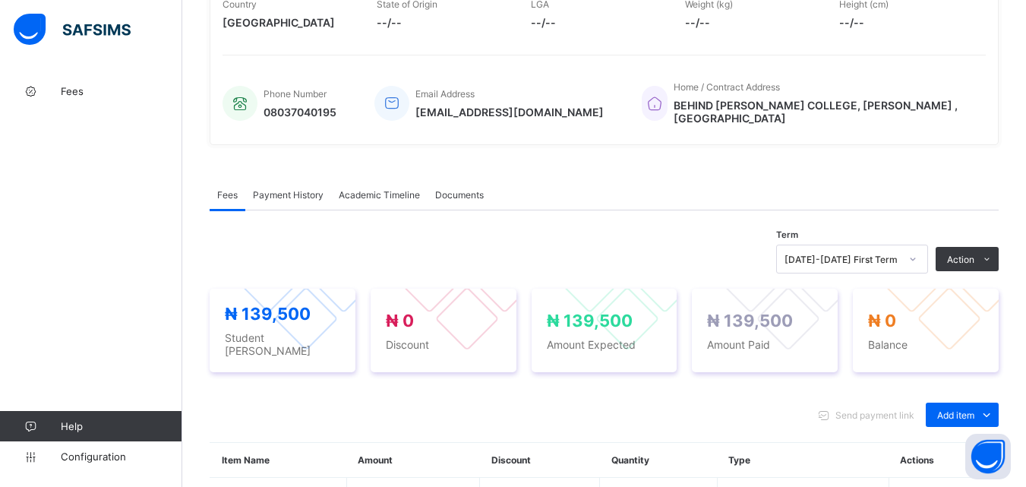
scroll to position [152, 0]
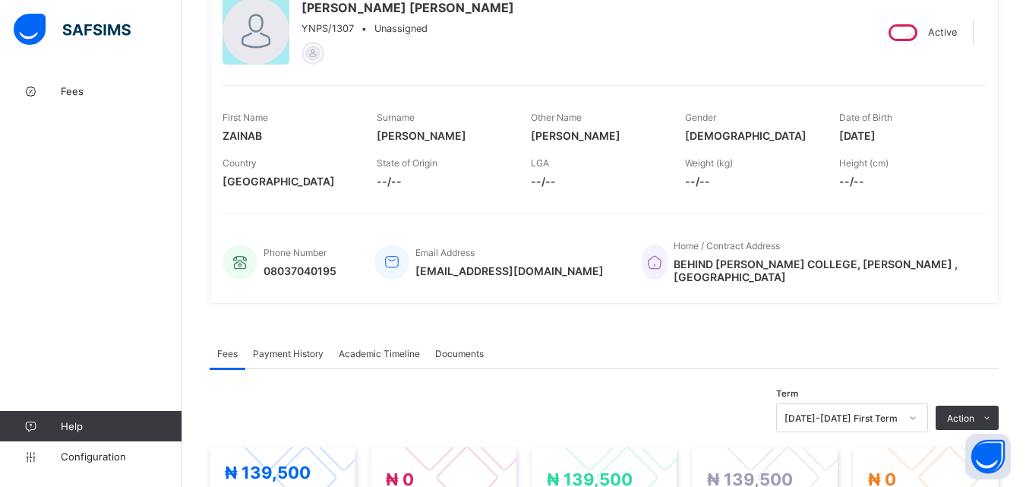
click at [287, 349] on span "Payment History" at bounding box center [288, 353] width 71 height 11
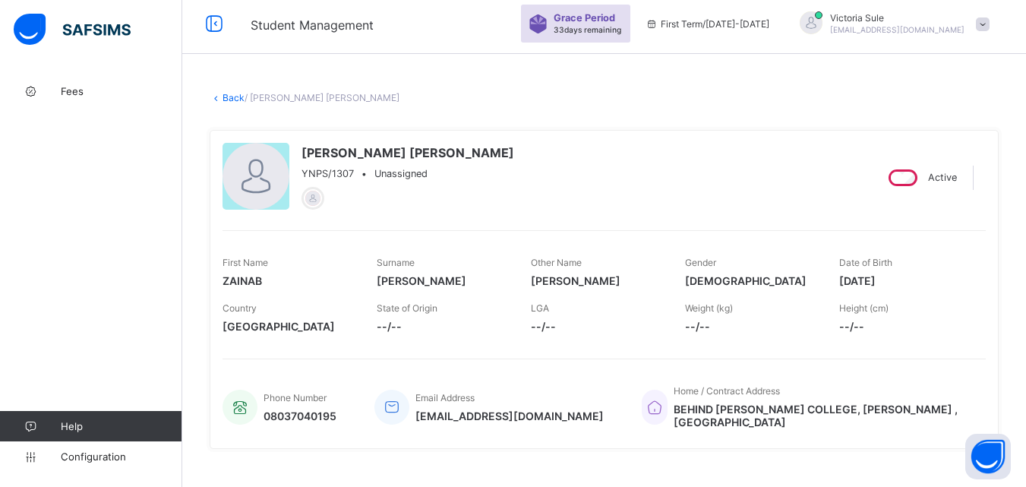
scroll to position [0, 0]
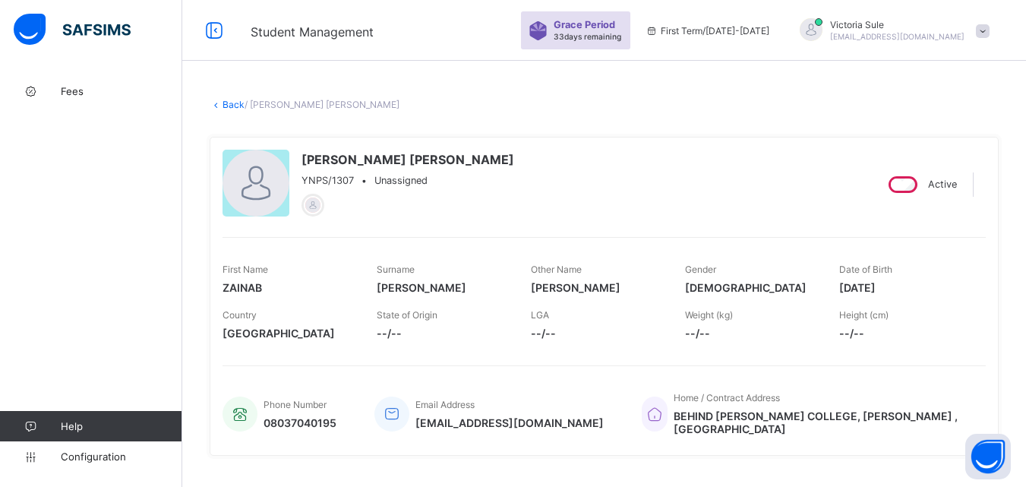
click at [229, 103] on link "Back" at bounding box center [234, 104] width 22 height 11
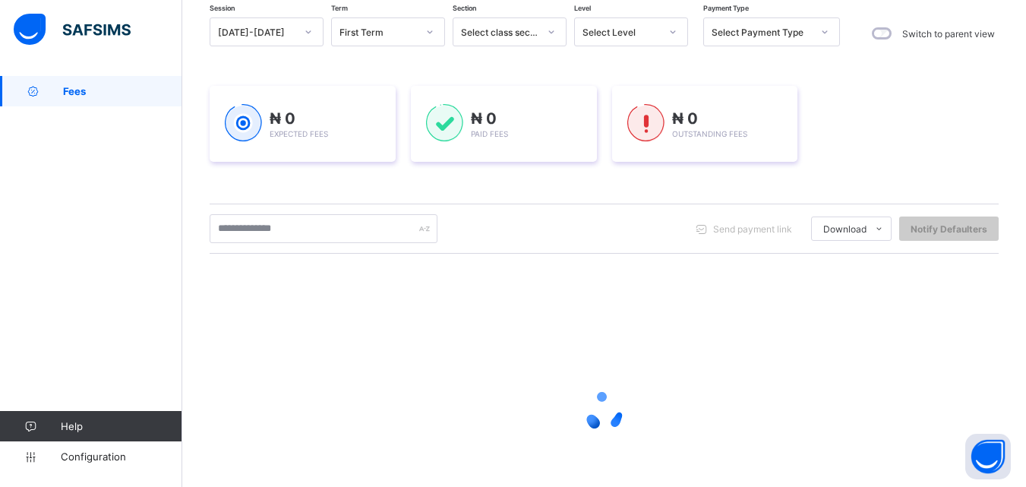
scroll to position [152, 0]
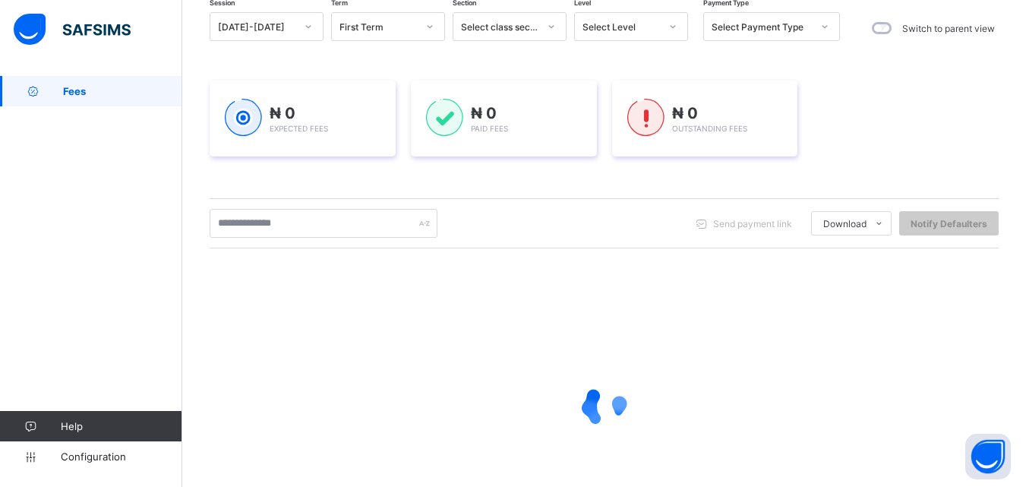
click at [623, 26] on div "Select Level" at bounding box center [621, 26] width 77 height 11
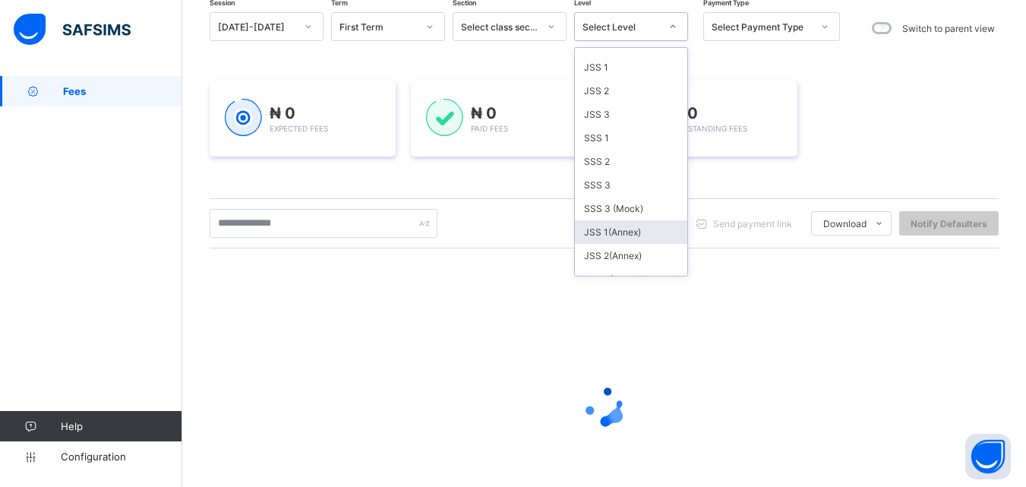
scroll to position [304, 0]
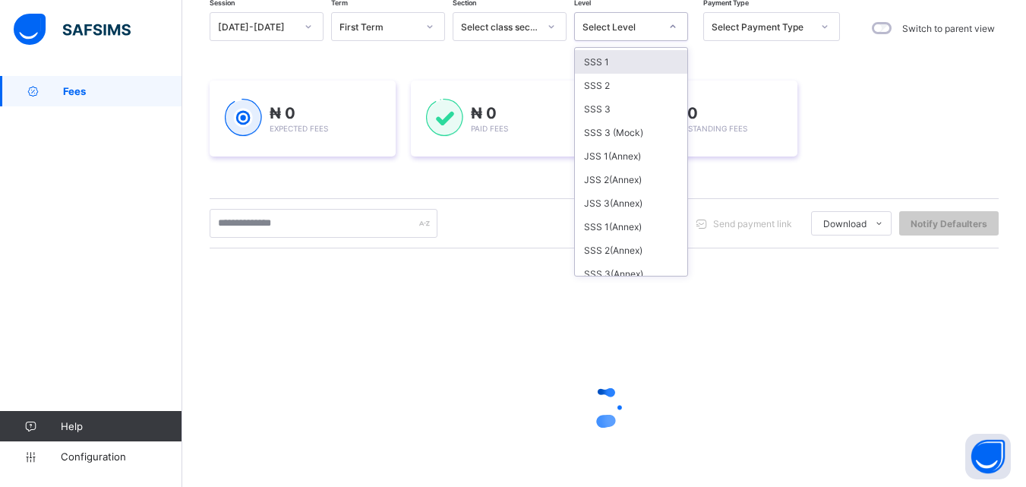
click at [599, 65] on div "SSS 1" at bounding box center [631, 62] width 112 height 24
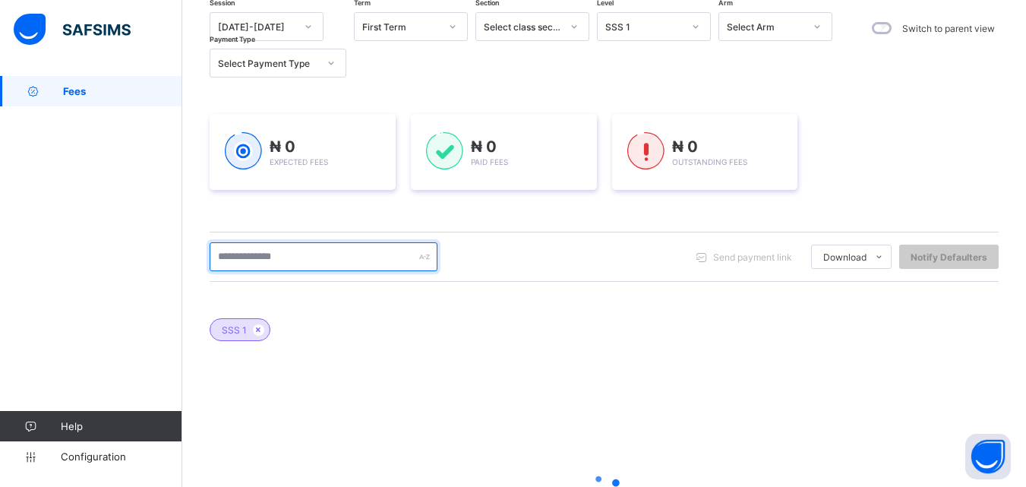
click at [300, 262] on input "text" at bounding box center [324, 256] width 228 height 29
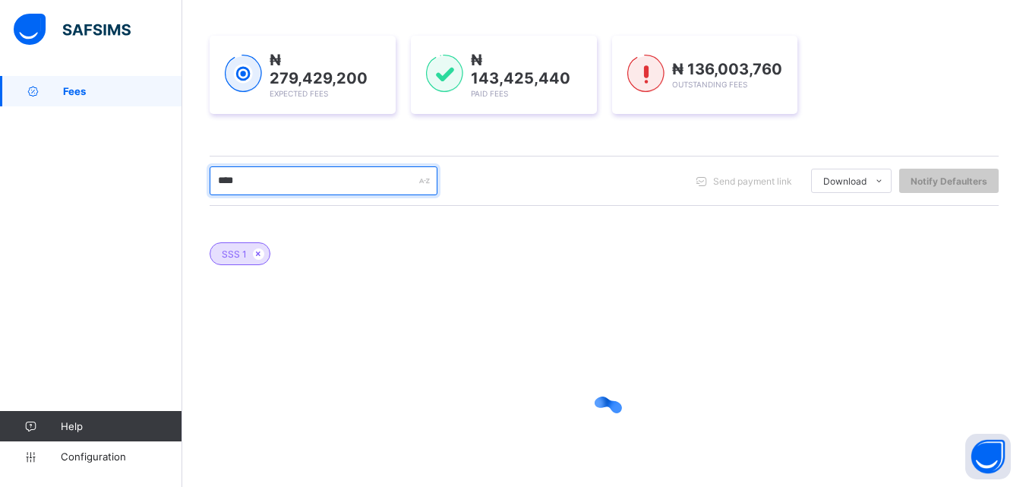
scroll to position [325, 0]
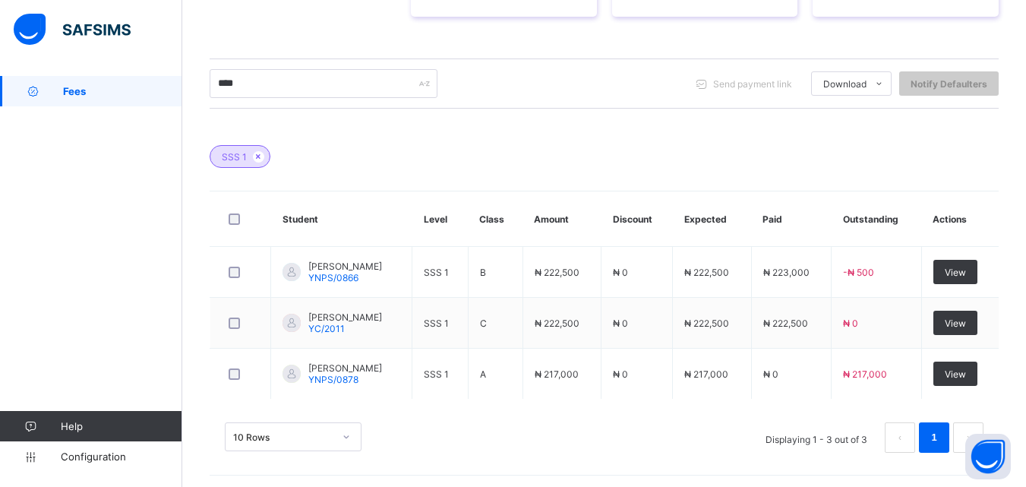
click at [260, 159] on icon at bounding box center [258, 156] width 13 height 9
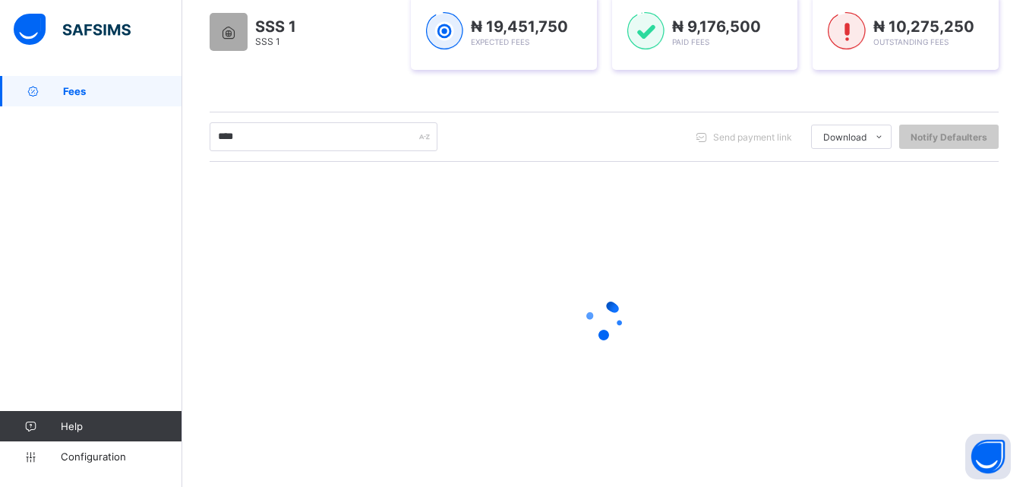
click at [257, 155] on div "**** Send payment link Download Students Payment Students Payment Status Studen…" at bounding box center [604, 137] width 789 height 50
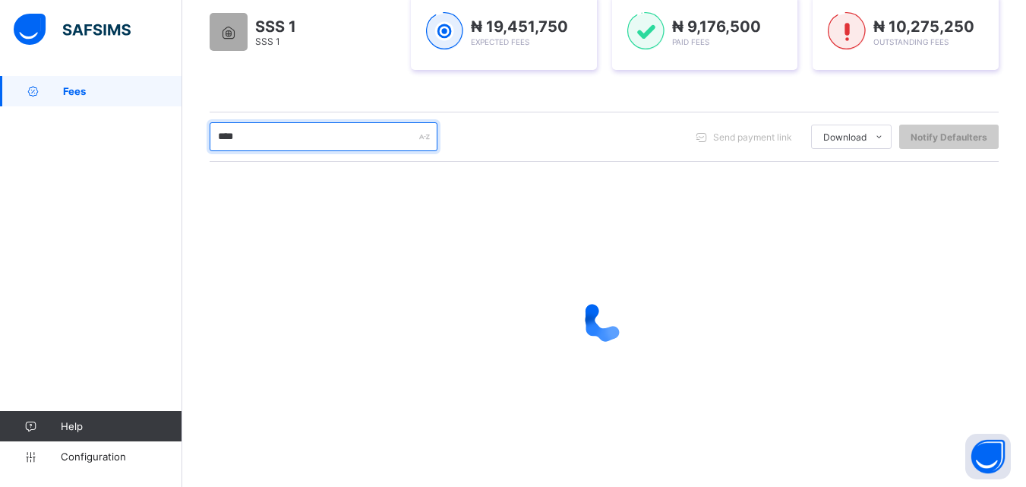
drag, startPoint x: 251, startPoint y: 126, endPoint x: 179, endPoint y: 148, distance: 75.4
click at [179, 148] on div "Fees Grace Period 33 days remaining First Term / 2025-2026 Victoria Sule sulevi…" at bounding box center [513, 124] width 1026 height 725
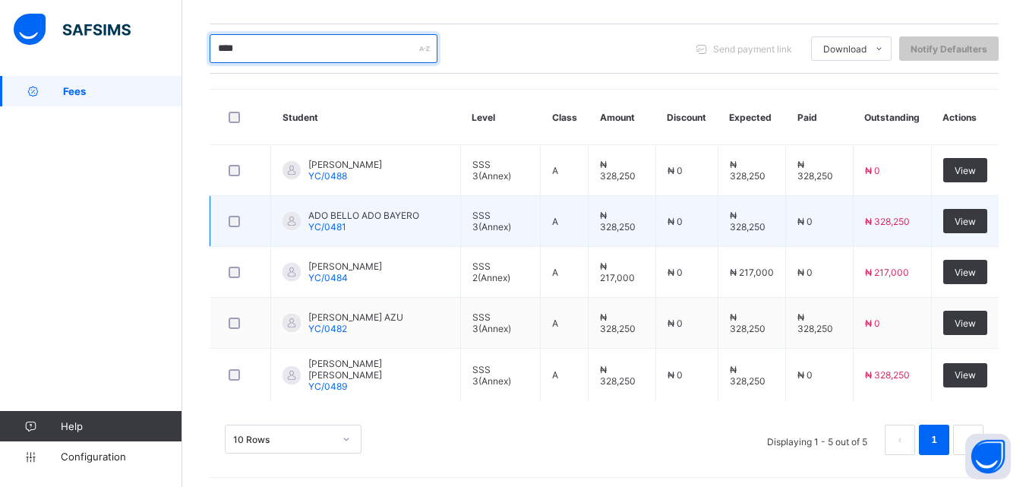
scroll to position [330, 0]
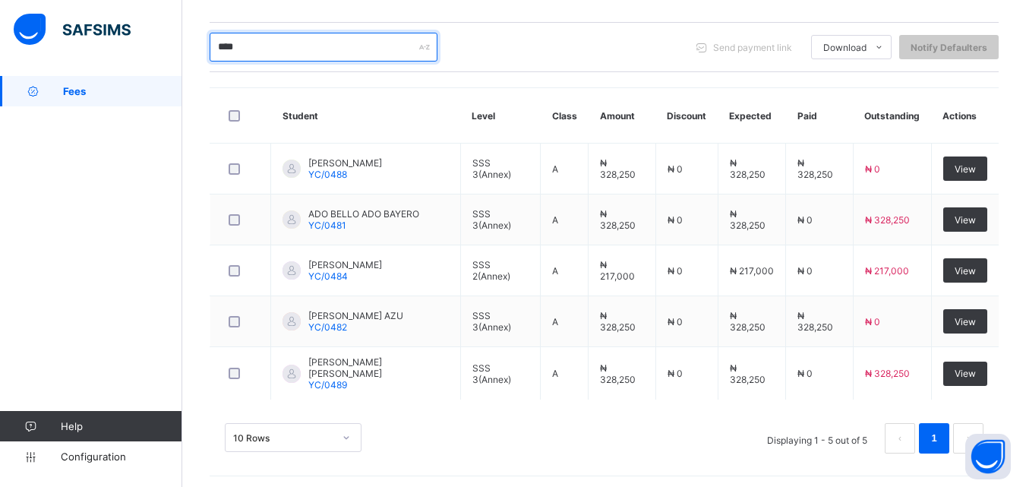
click at [254, 37] on input "****" at bounding box center [324, 47] width 228 height 29
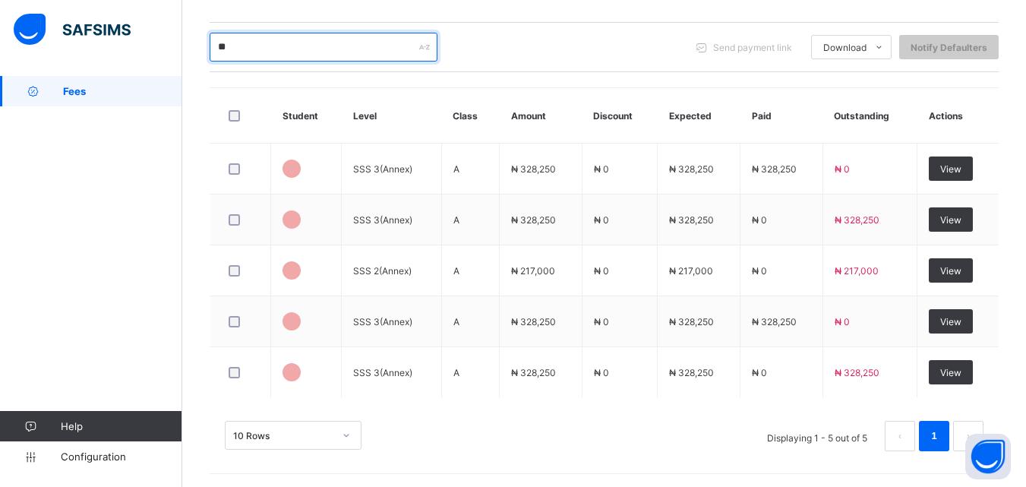
type input "*"
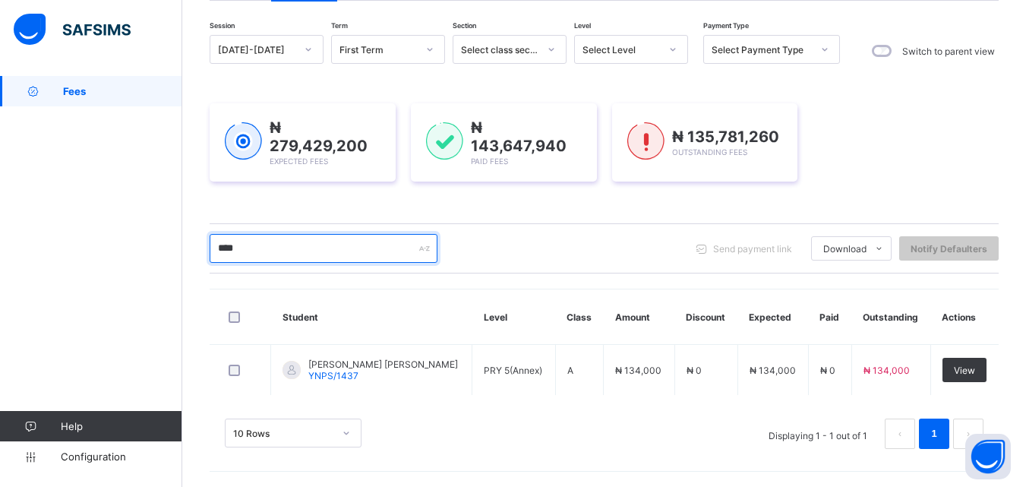
scroll to position [127, 0]
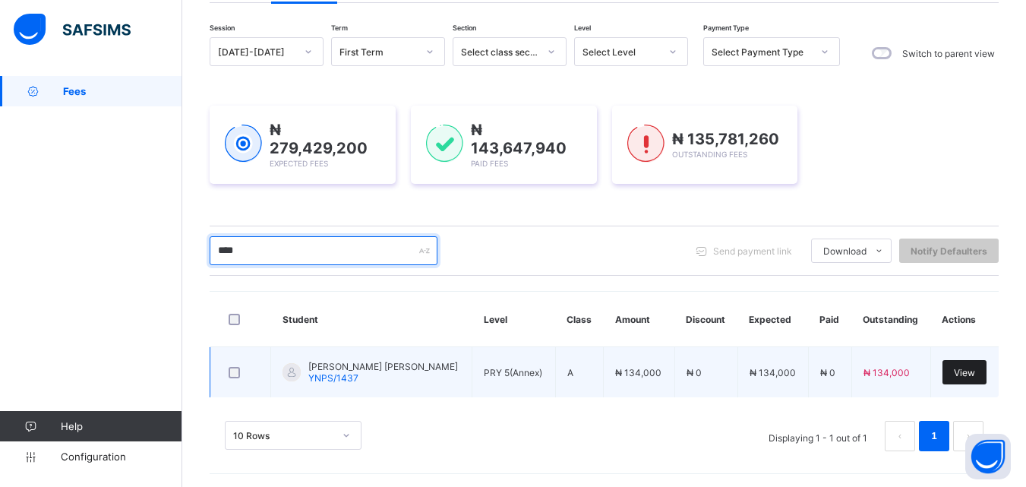
type input "****"
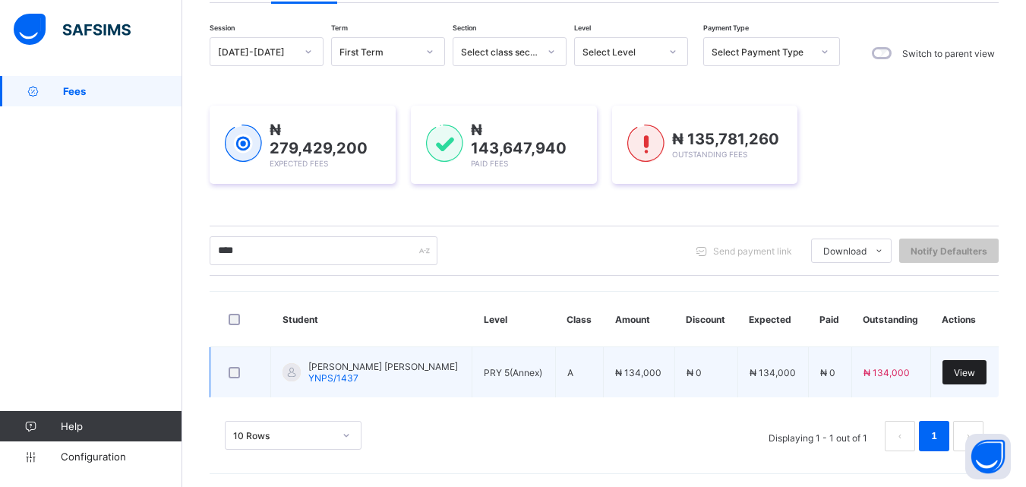
click at [974, 377] on div "View" at bounding box center [964, 372] width 44 height 24
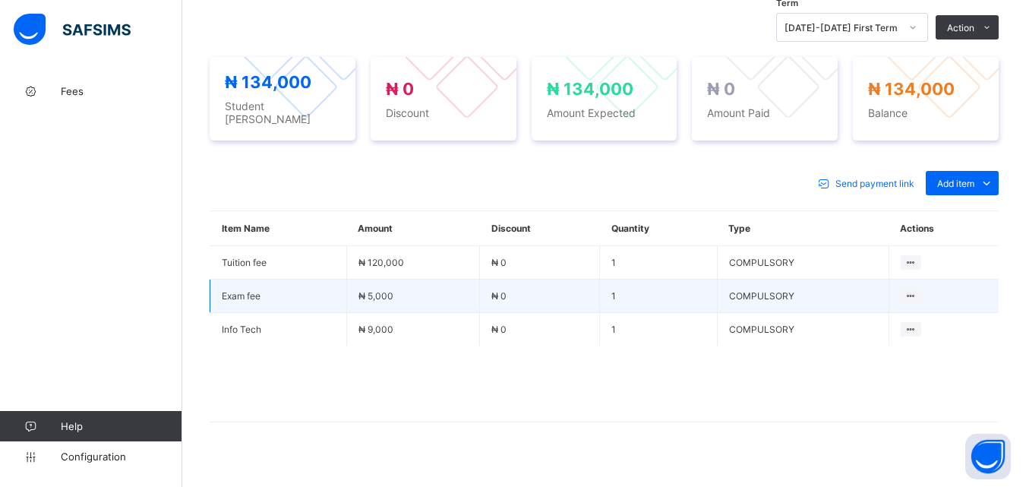
scroll to position [545, 0]
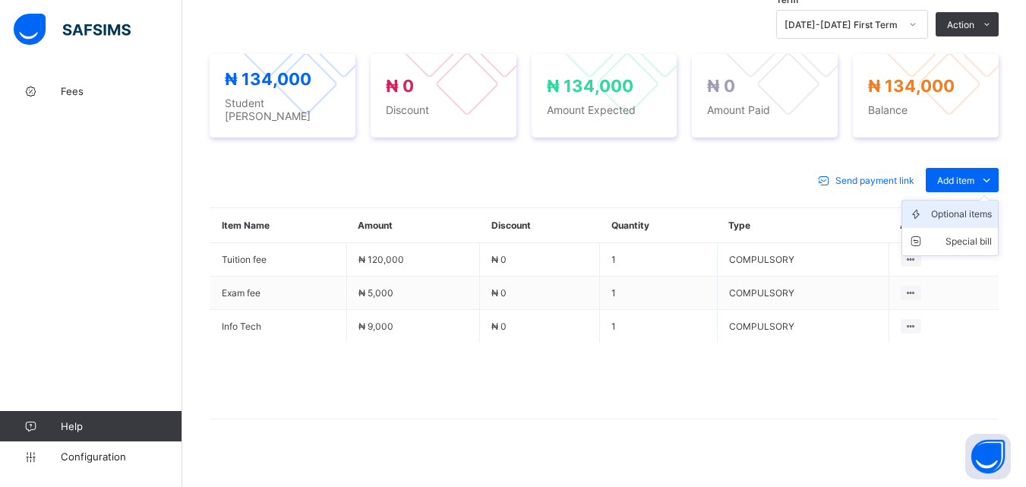
click at [965, 207] on div "Optional items" at bounding box center [961, 214] width 61 height 15
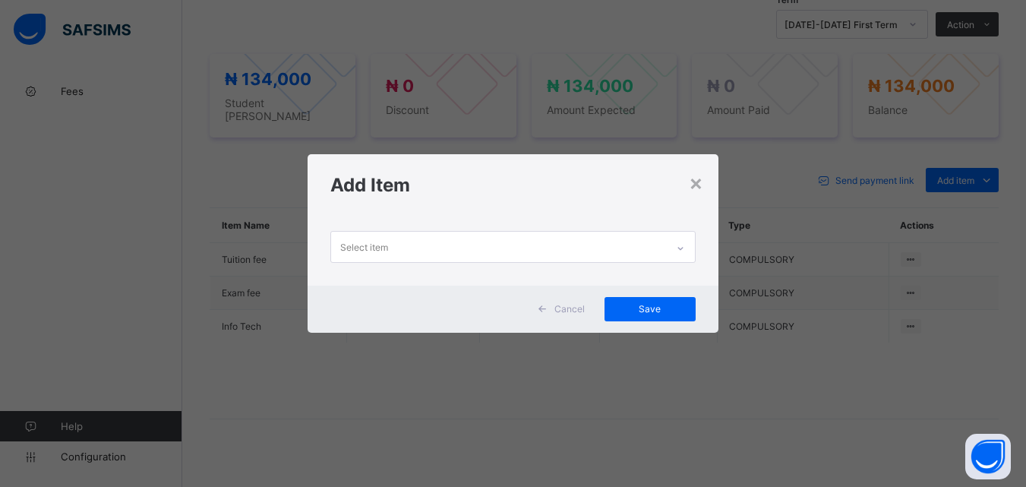
click at [679, 246] on icon at bounding box center [680, 248] width 9 height 15
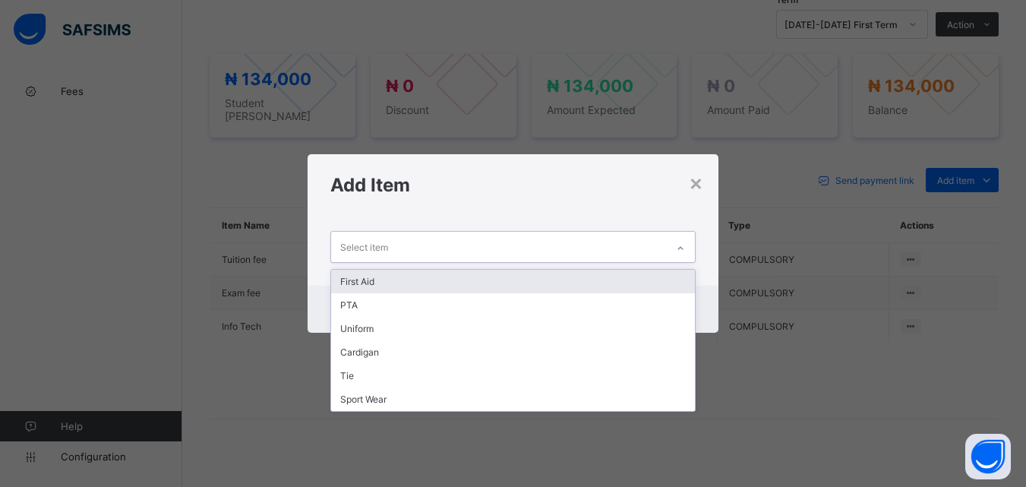
click at [587, 284] on div "First Aid" at bounding box center [512, 282] width 363 height 24
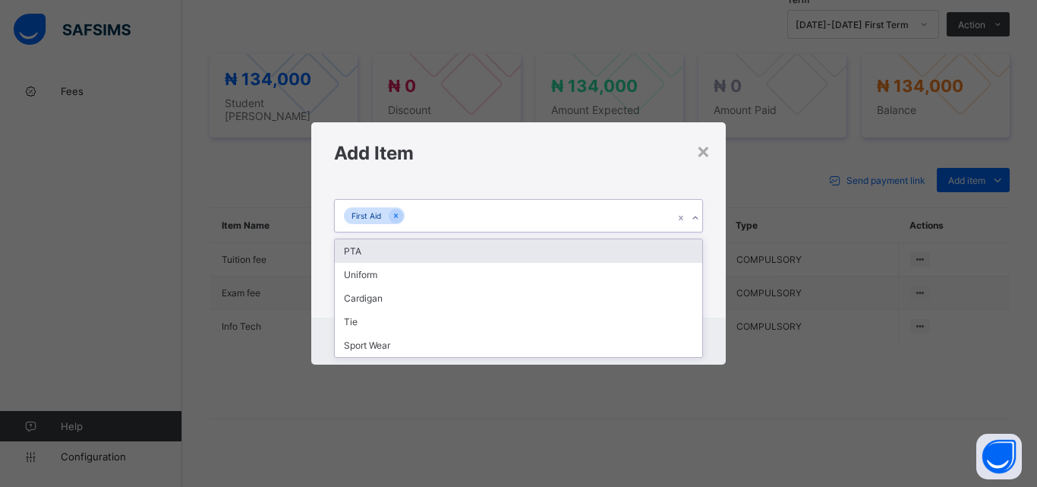
click at [548, 220] on div "First Aid" at bounding box center [504, 216] width 339 height 32
click at [541, 245] on div "PTA" at bounding box center [519, 251] width 368 height 24
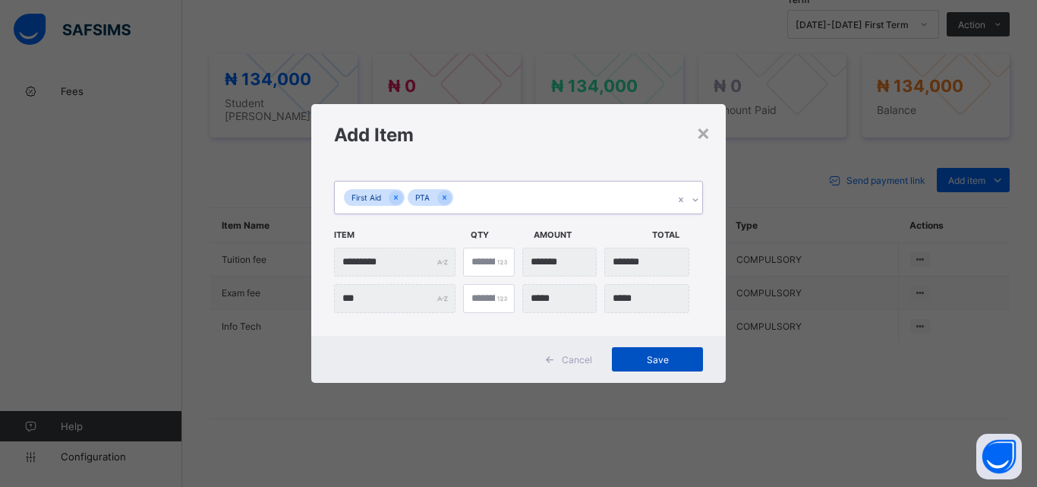
click at [668, 364] on span "Save" at bounding box center [658, 359] width 68 height 11
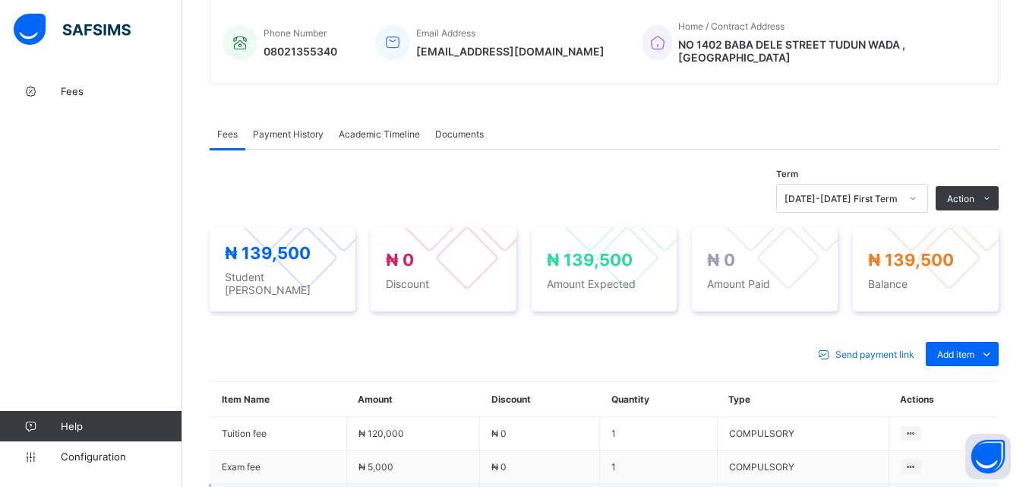
scroll to position [393, 0]
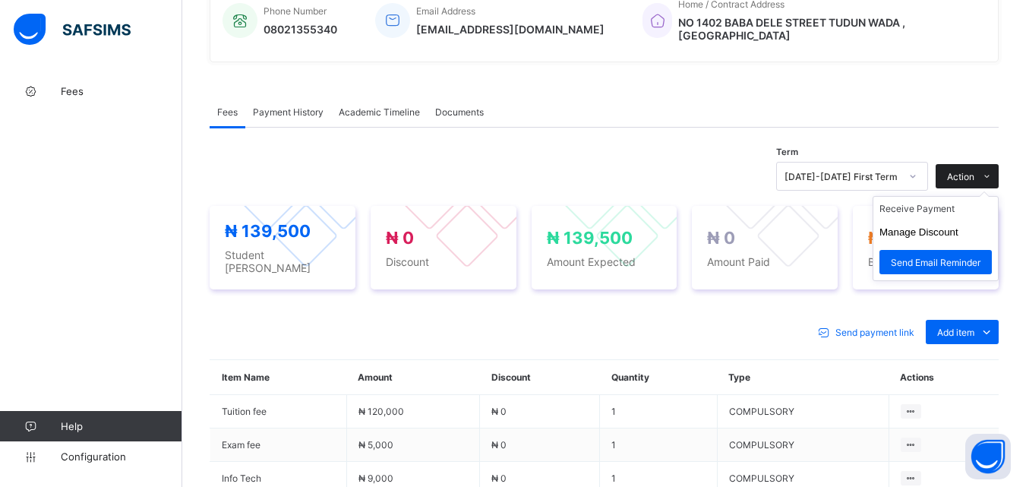
click at [971, 171] on span "Action" at bounding box center [960, 176] width 27 height 11
click at [927, 197] on li "Receive Payment" at bounding box center [935, 209] width 125 height 24
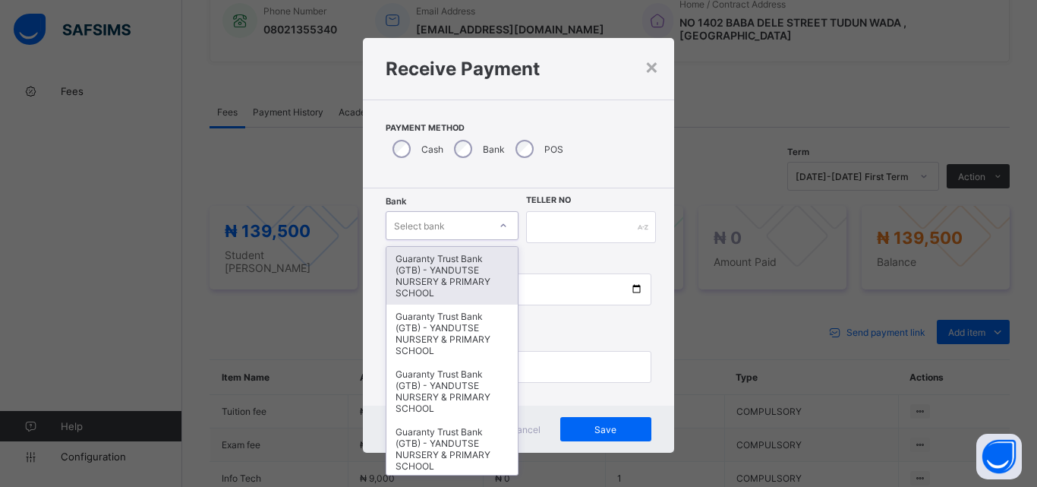
click at [464, 232] on div "Select bank" at bounding box center [438, 225] width 103 height 21
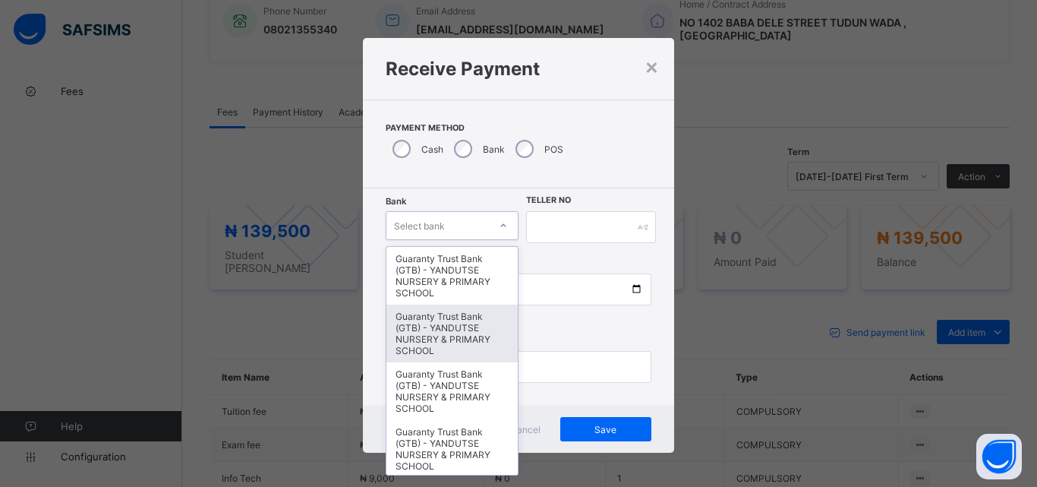
click at [458, 339] on div "Guaranty Trust Bank (GTB) - YANDUTSE NURSERY & PRIMARY SCHOOL" at bounding box center [452, 334] width 131 height 58
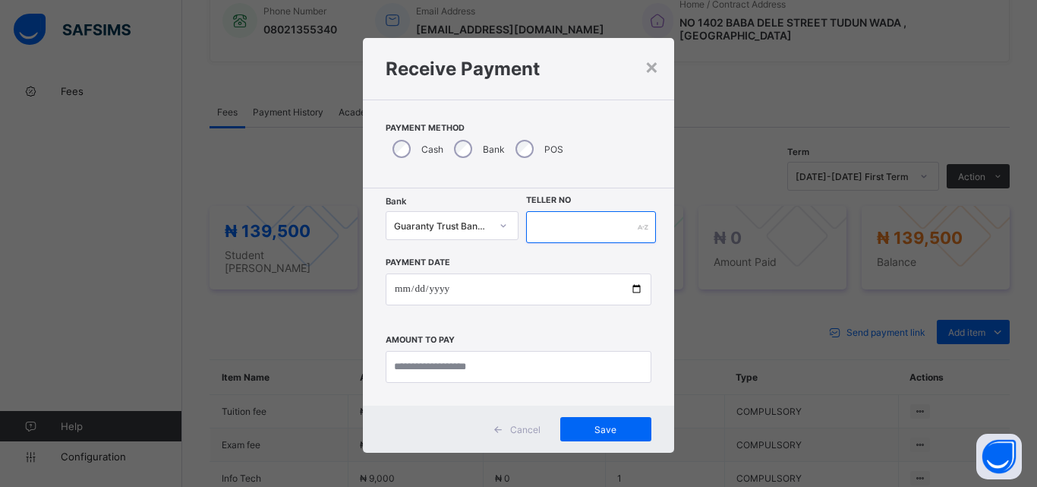
click at [572, 222] on input "text" at bounding box center [591, 227] width 130 height 32
type input "**********"
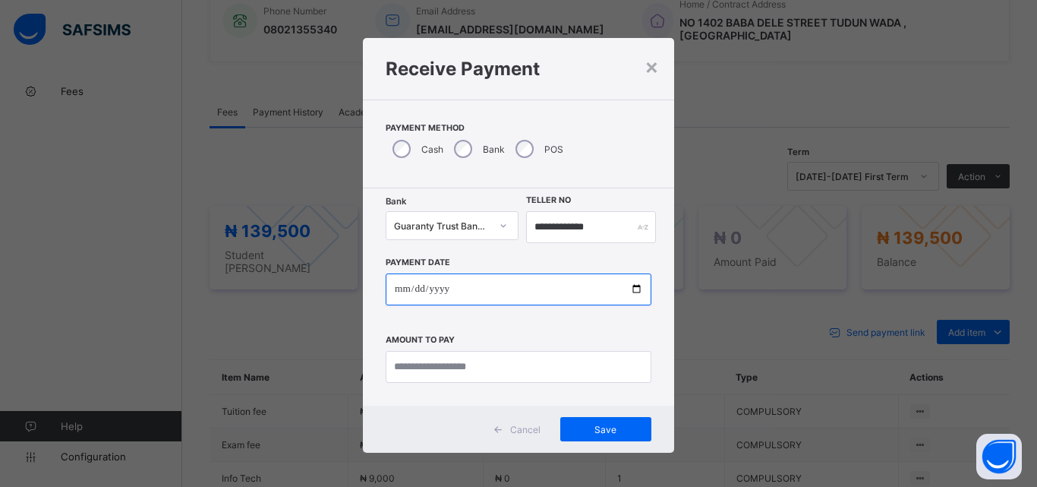
click at [632, 290] on input "date" at bounding box center [519, 289] width 266 height 32
type input "**********"
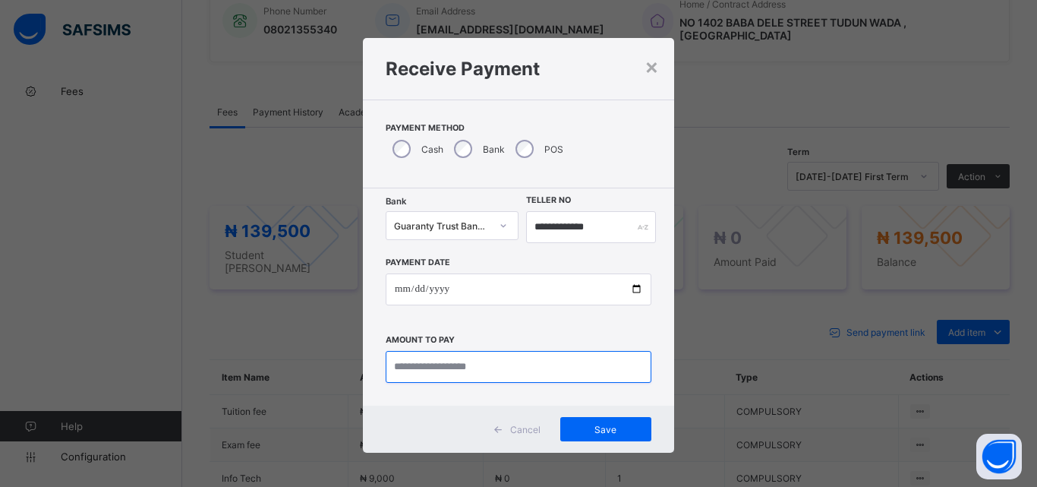
click at [427, 360] on input "currency" at bounding box center [519, 367] width 266 height 32
type input "*********"
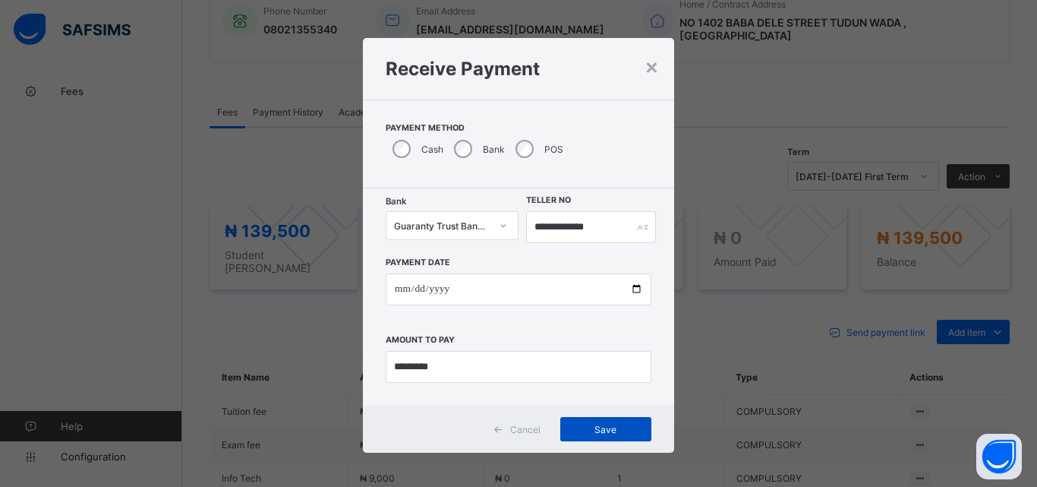
click at [610, 431] on span "Save" at bounding box center [606, 429] width 68 height 11
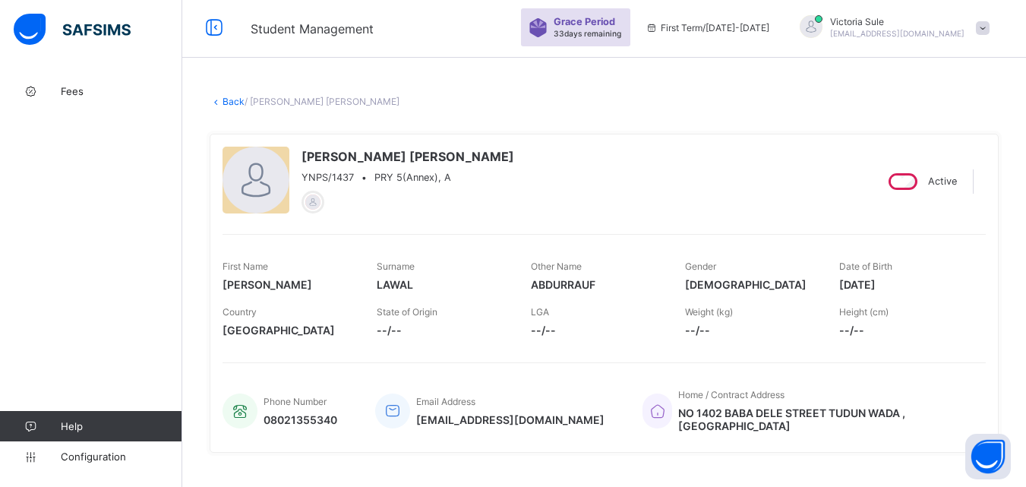
scroll to position [0, 0]
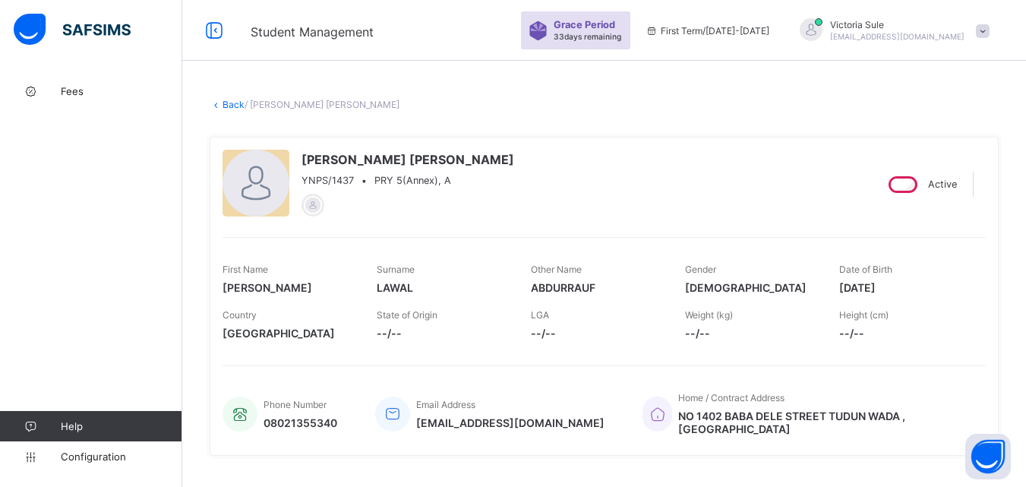
click at [231, 106] on link "Back" at bounding box center [234, 104] width 22 height 11
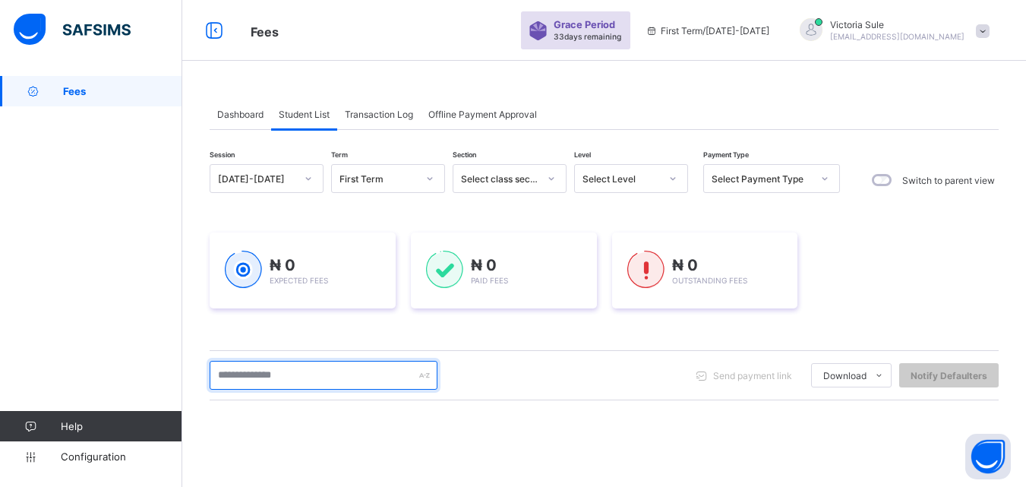
click at [297, 378] on input "text" at bounding box center [324, 375] width 228 height 29
type input "****"
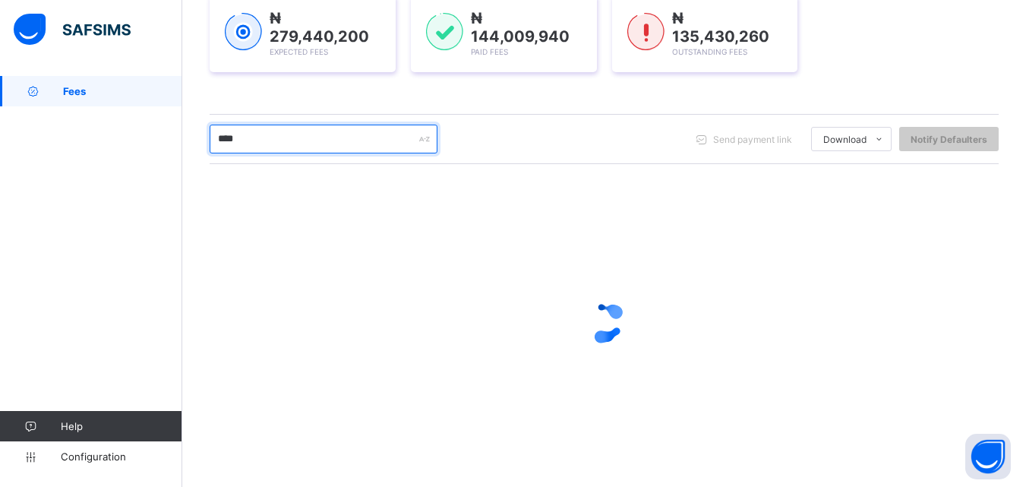
scroll to position [235, 0]
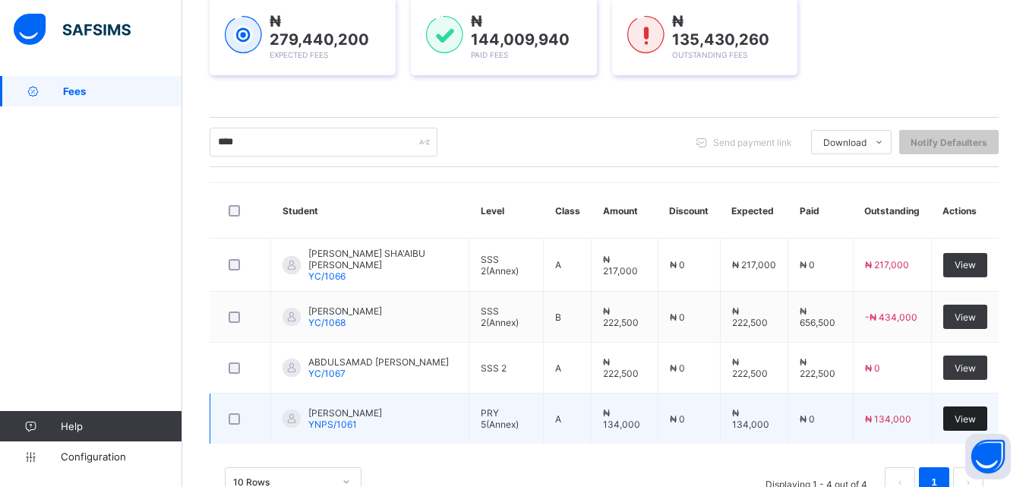
click at [976, 415] on span "View" at bounding box center [965, 418] width 21 height 11
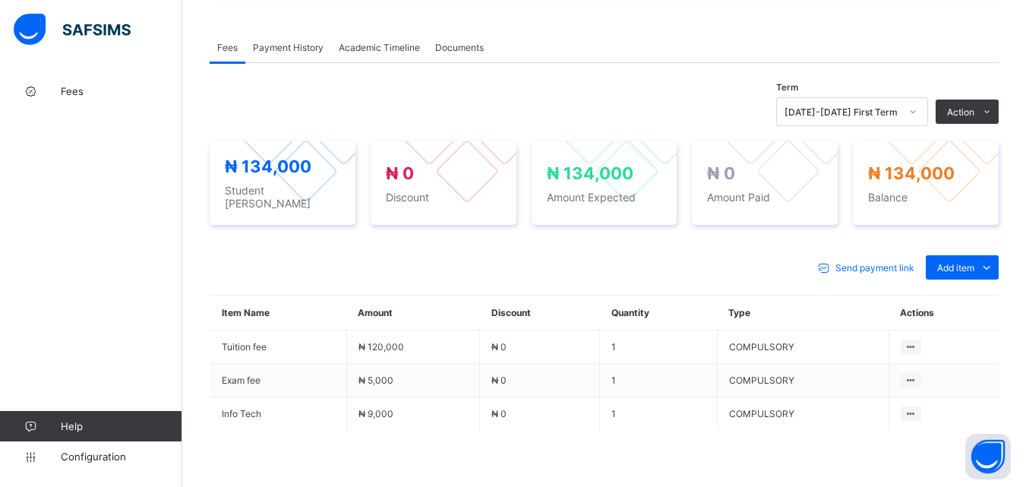
scroll to position [456, 0]
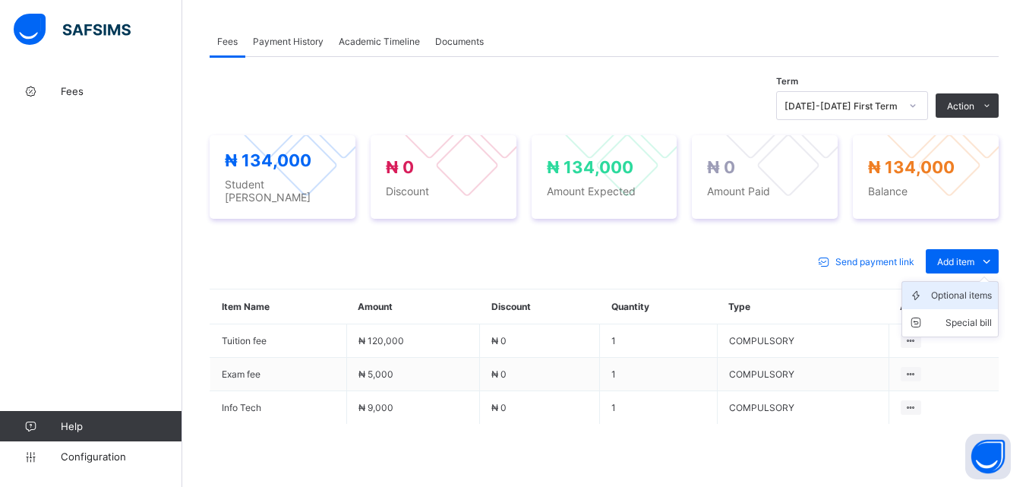
click at [982, 292] on div "Optional items" at bounding box center [961, 295] width 61 height 15
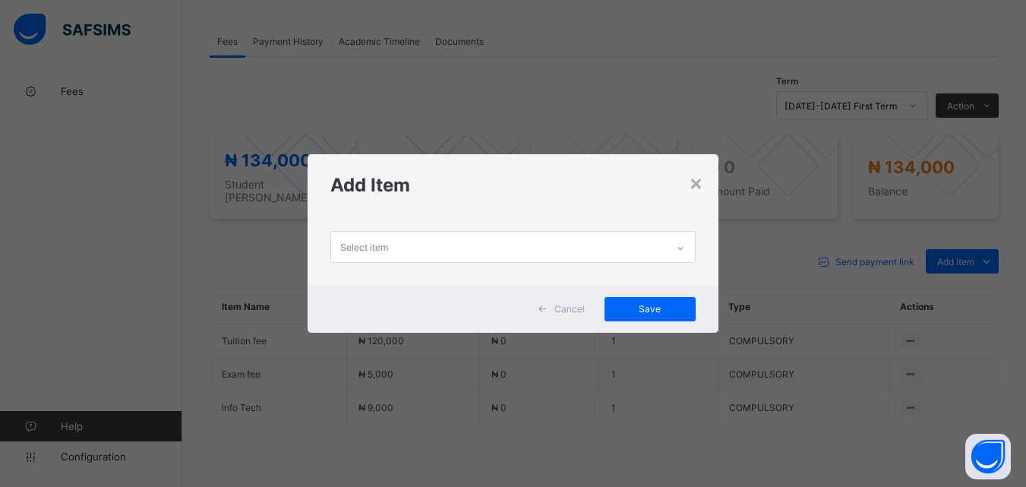
click at [659, 260] on div "Select item" at bounding box center [498, 247] width 334 height 30
click at [665, 251] on div "Select item" at bounding box center [498, 247] width 334 height 30
click at [703, 179] on div "×" at bounding box center [696, 182] width 14 height 26
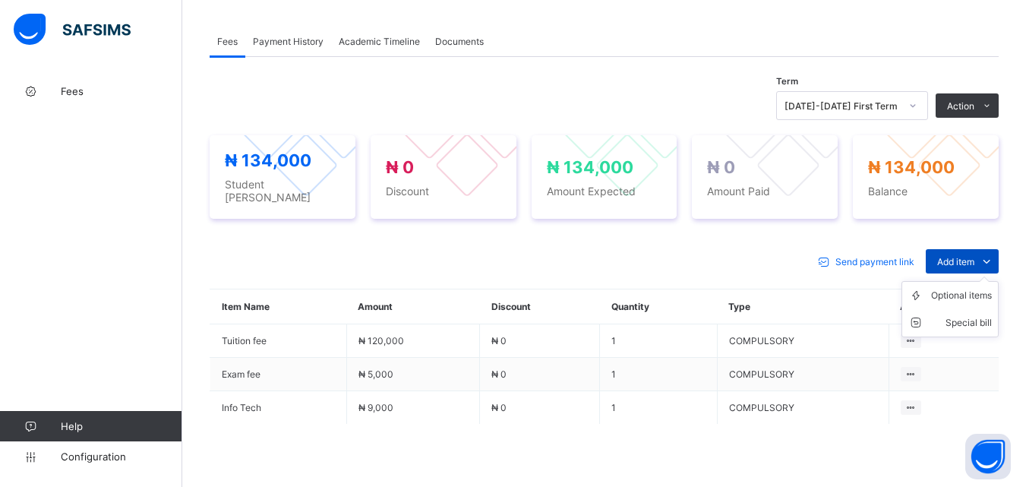
click at [966, 256] on span "Add item" at bounding box center [955, 261] width 37 height 11
click at [951, 298] on li "Optional items" at bounding box center [950, 295] width 96 height 27
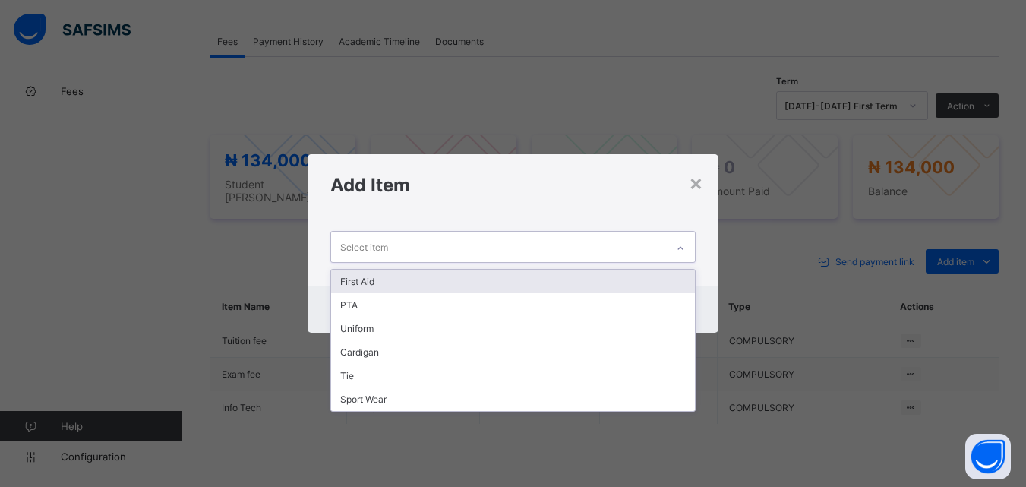
click at [620, 241] on div "Select item" at bounding box center [498, 247] width 334 height 30
click at [595, 281] on div "First Aid" at bounding box center [512, 282] width 363 height 24
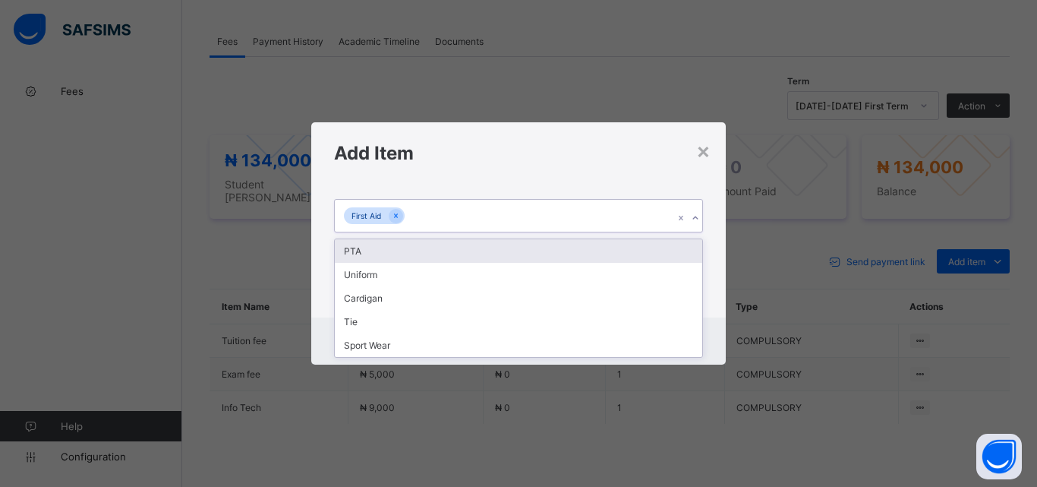
drag, startPoint x: 541, startPoint y: 208, endPoint x: 535, endPoint y: 229, distance: 21.4
click at [541, 209] on div "First Aid" at bounding box center [504, 216] width 339 height 32
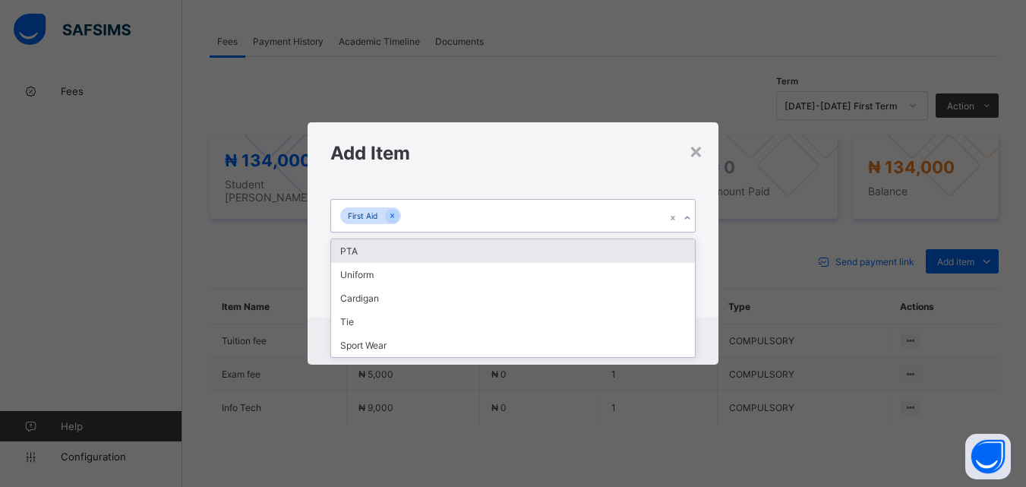
click at [527, 250] on div "PTA" at bounding box center [512, 251] width 363 height 24
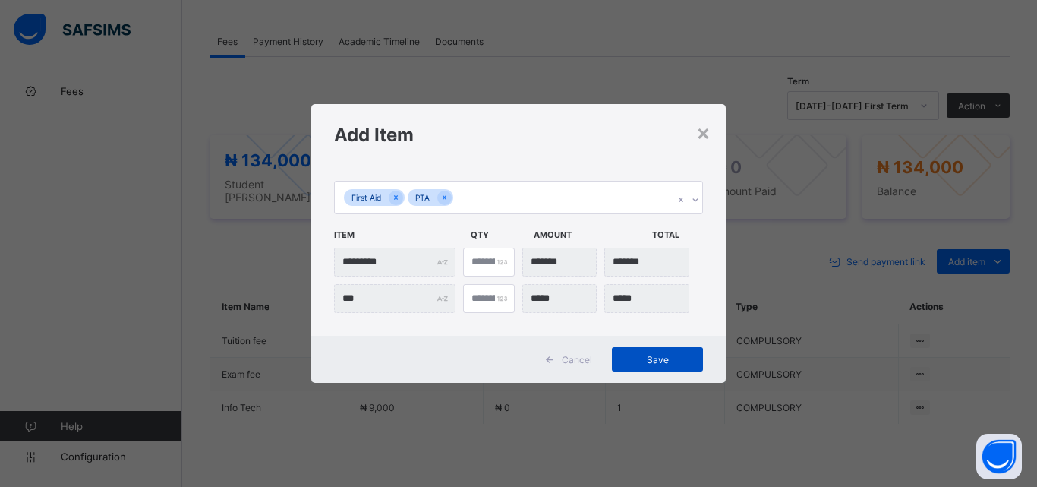
click at [648, 355] on span "Save" at bounding box center [658, 359] width 68 height 11
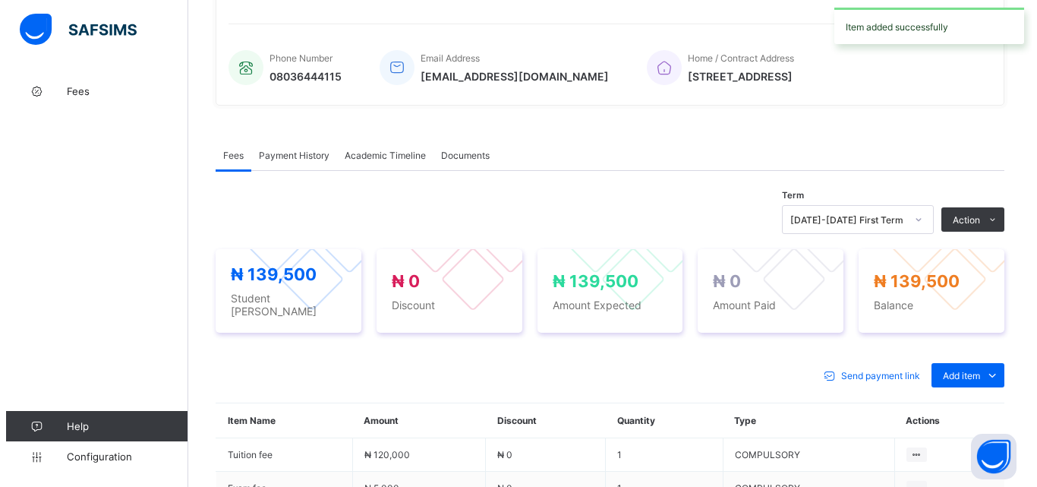
scroll to position [380, 0]
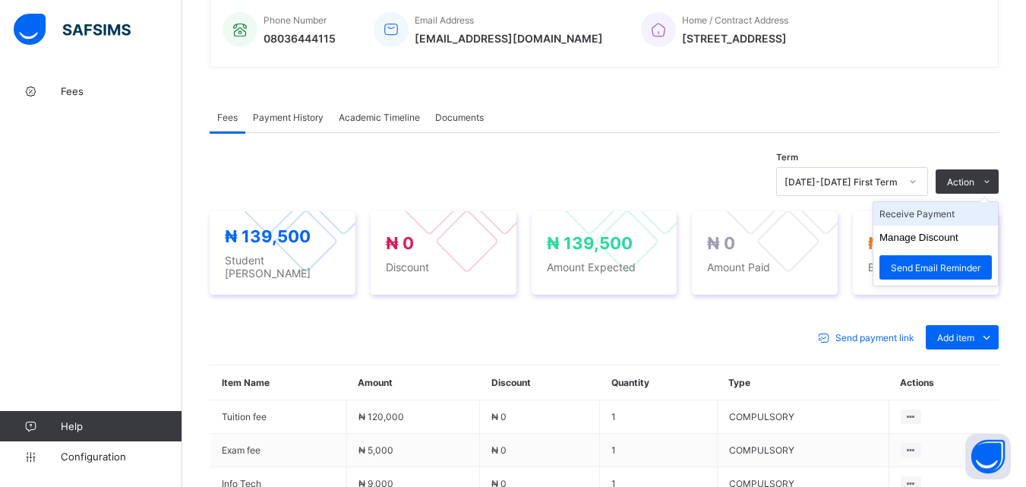
click at [942, 219] on li "Receive Payment" at bounding box center [935, 214] width 125 height 24
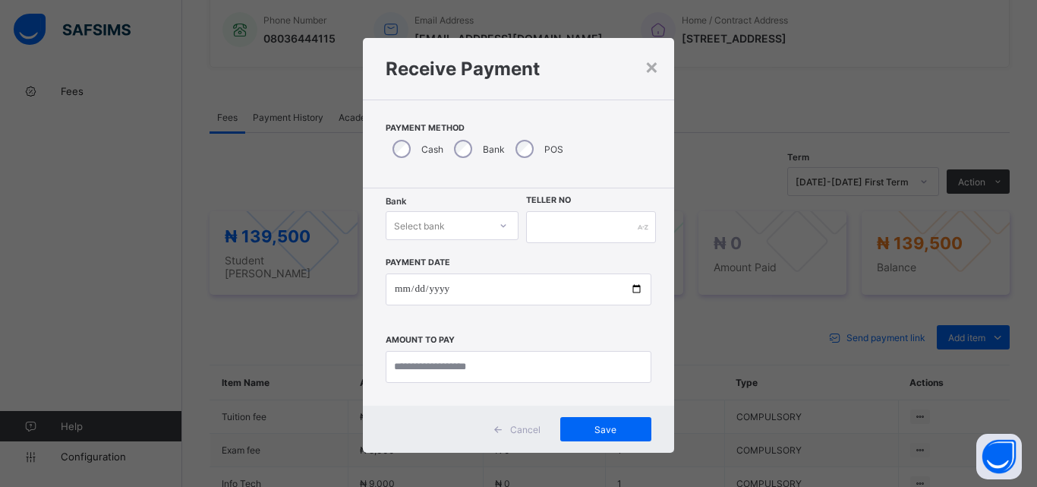
click at [482, 219] on div "Select bank" at bounding box center [438, 225] width 103 height 21
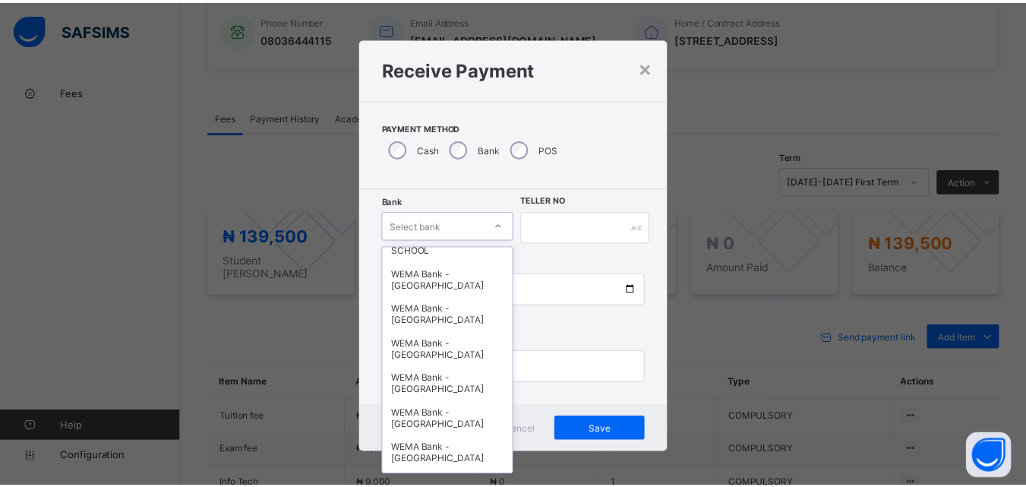
scroll to position [467, 0]
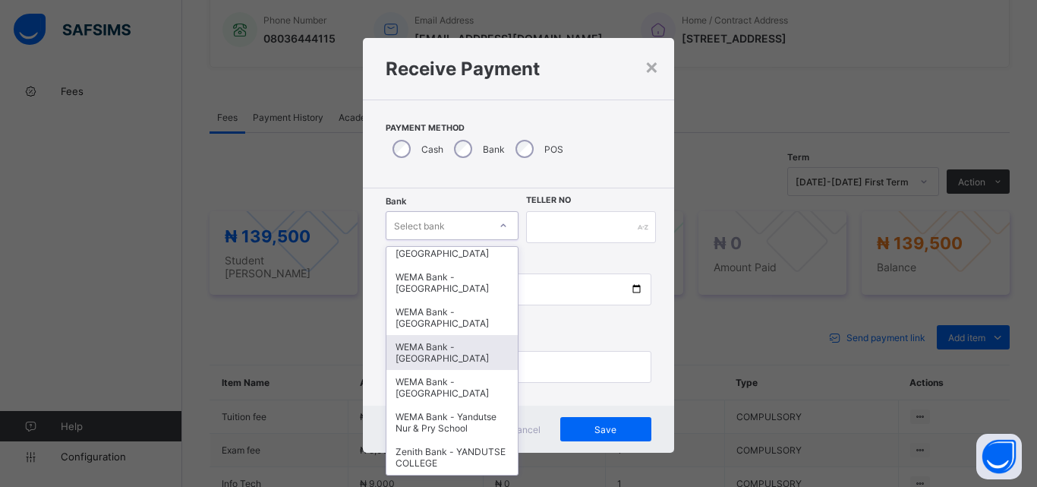
click at [456, 344] on div "WEMA Bank - YANDUTSE COLLEGE" at bounding box center [452, 352] width 131 height 35
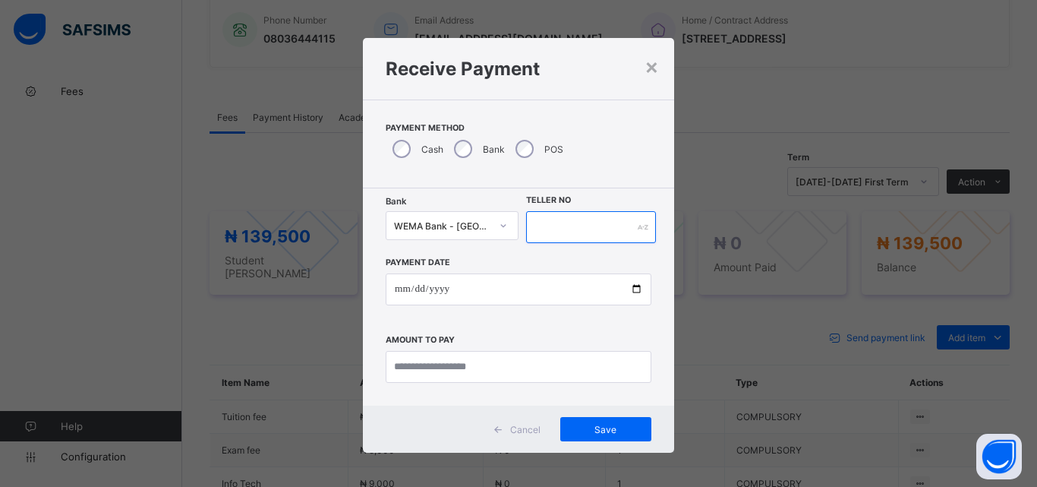
click at [531, 219] on input "text" at bounding box center [591, 227] width 130 height 32
type input "*"
type input "**********"
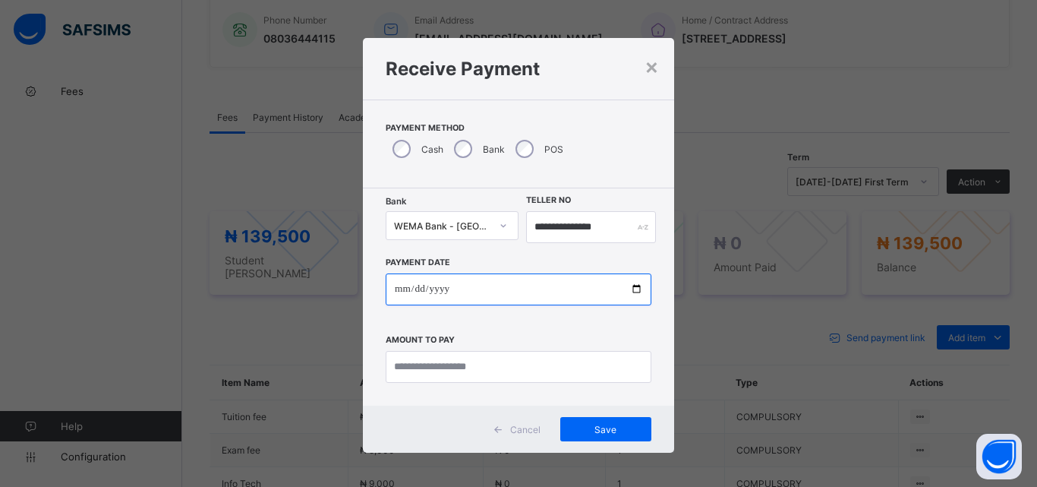
click at [636, 286] on input "date" at bounding box center [519, 289] width 266 height 32
type input "**********"
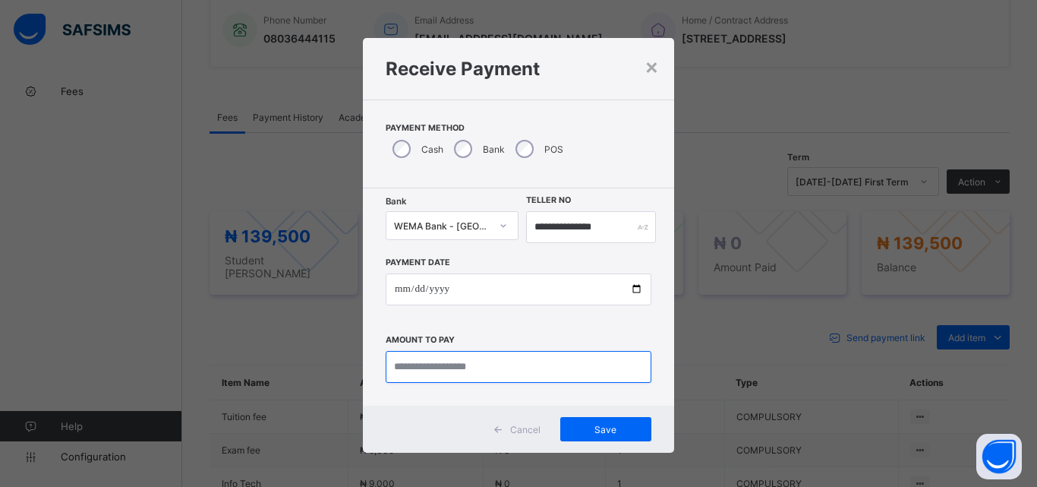
click at [453, 365] on input "currency" at bounding box center [519, 367] width 266 height 32
type input "*********"
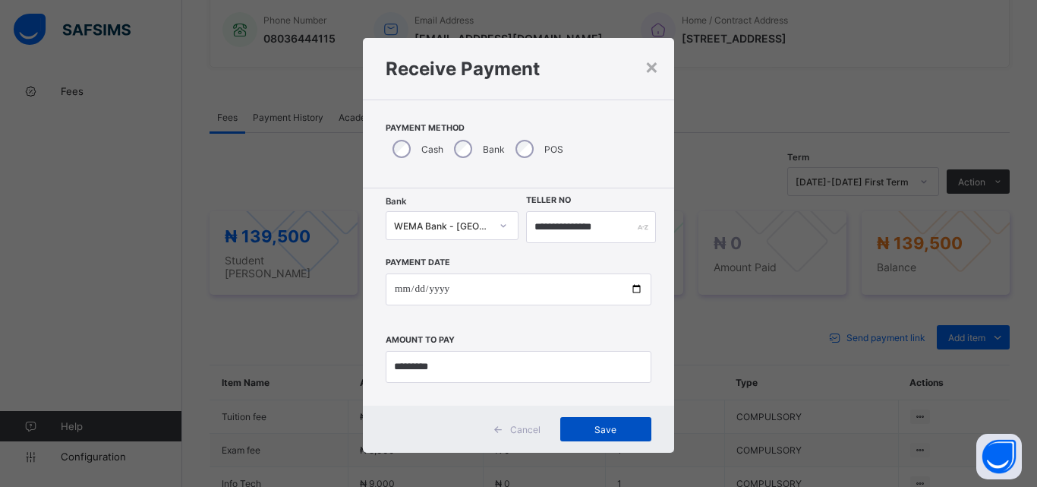
click at [611, 431] on span "Save" at bounding box center [606, 429] width 68 height 11
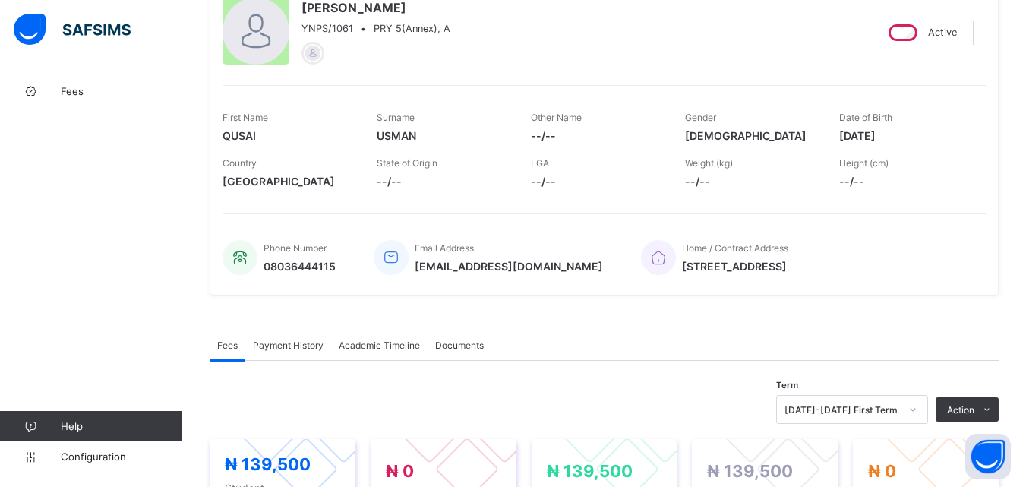
scroll to position [0, 0]
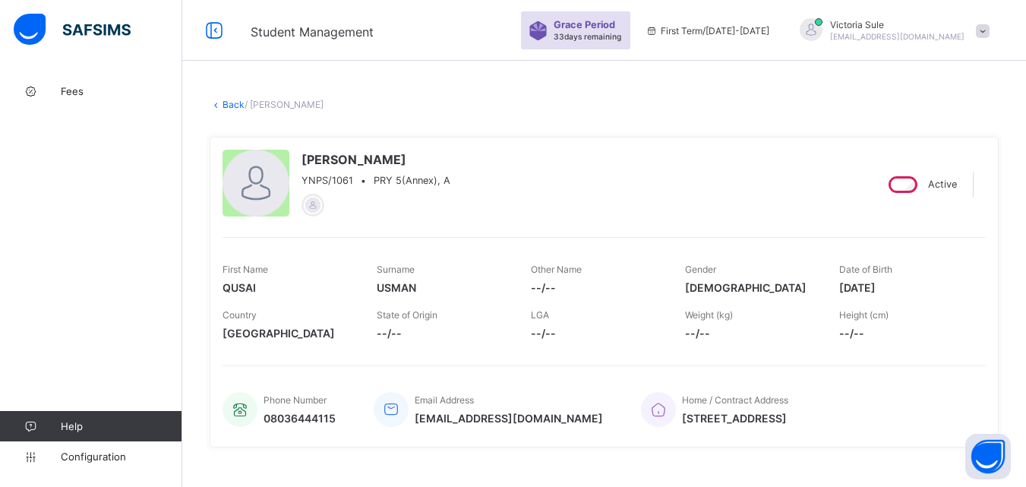
click at [229, 106] on link "Back" at bounding box center [234, 104] width 22 height 11
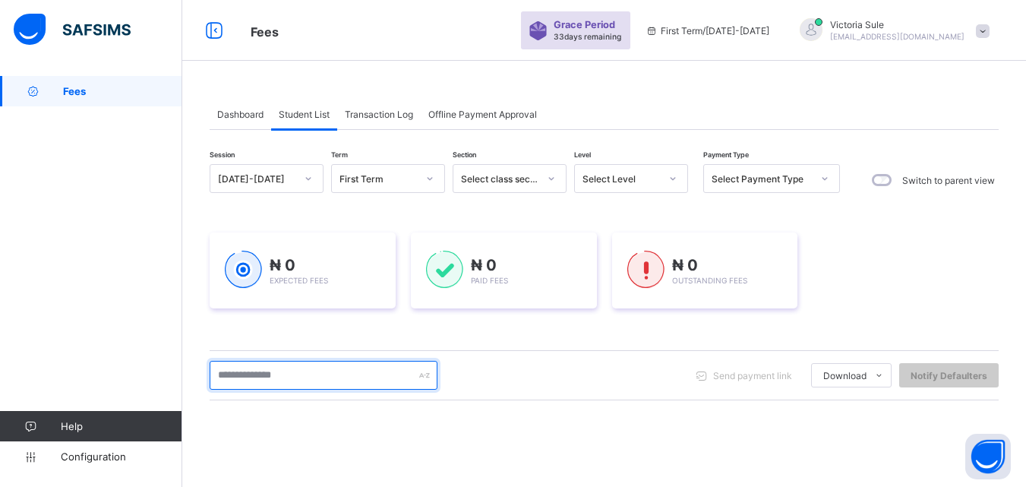
click at [292, 381] on input "text" at bounding box center [324, 375] width 228 height 29
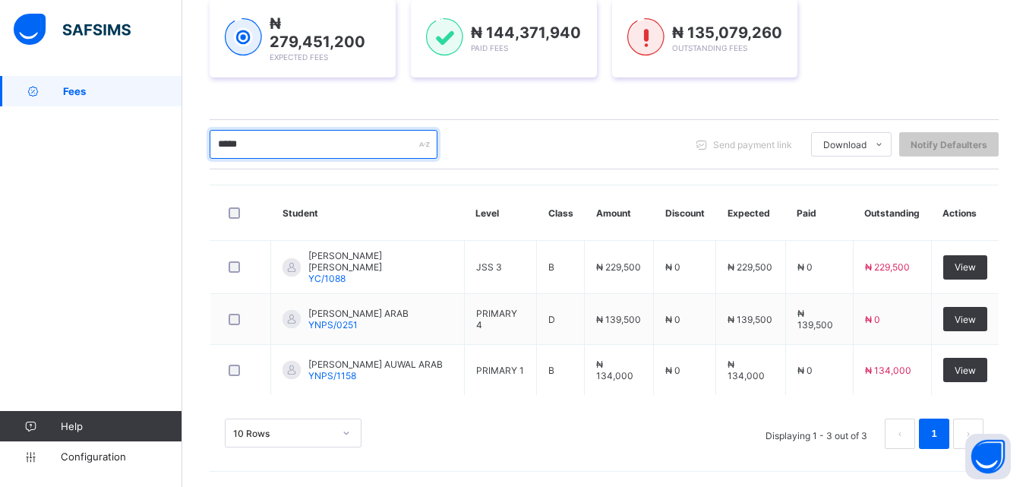
scroll to position [229, 0]
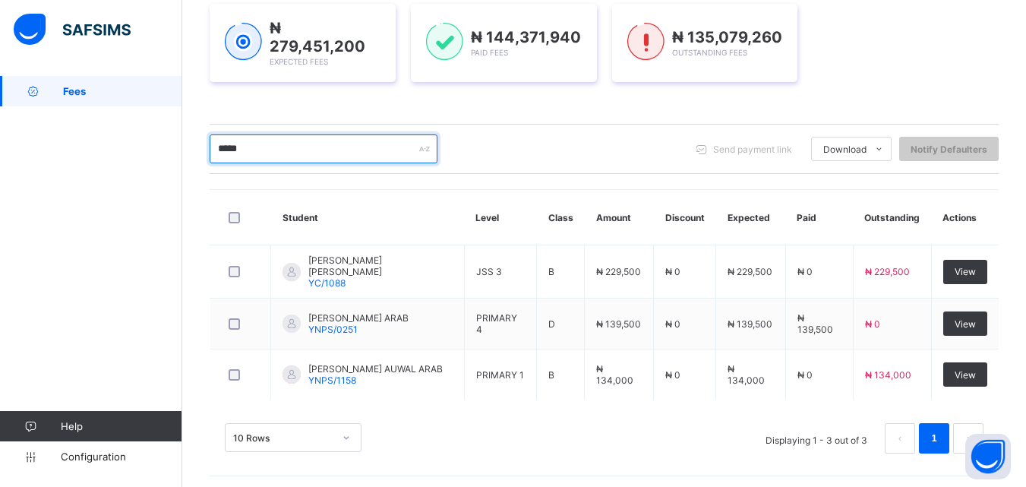
drag, startPoint x: 282, startPoint y: 159, endPoint x: 206, endPoint y: 177, distance: 78.1
click at [206, 177] on div "Dashboard Student List Transaction Log Offline Payment Approval Student List Mo…" at bounding box center [604, 169] width 844 height 644
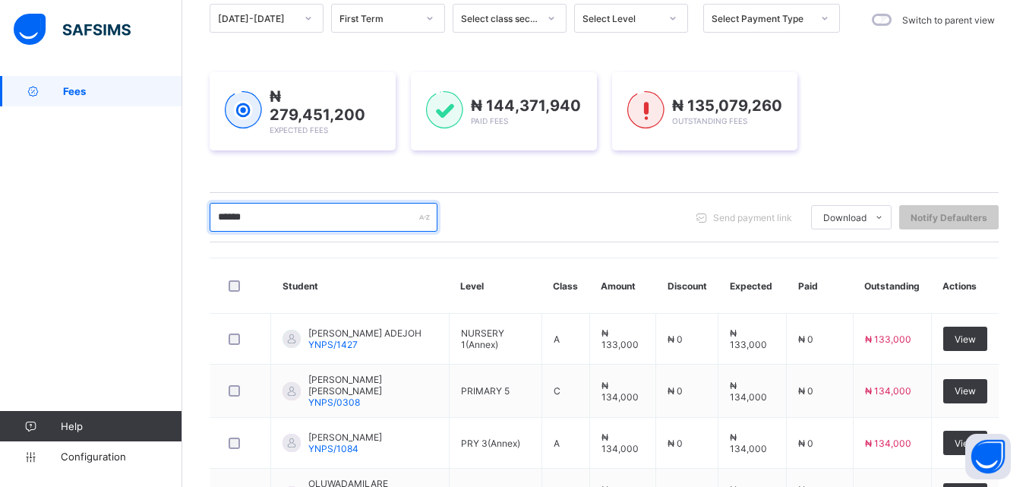
scroll to position [156, 0]
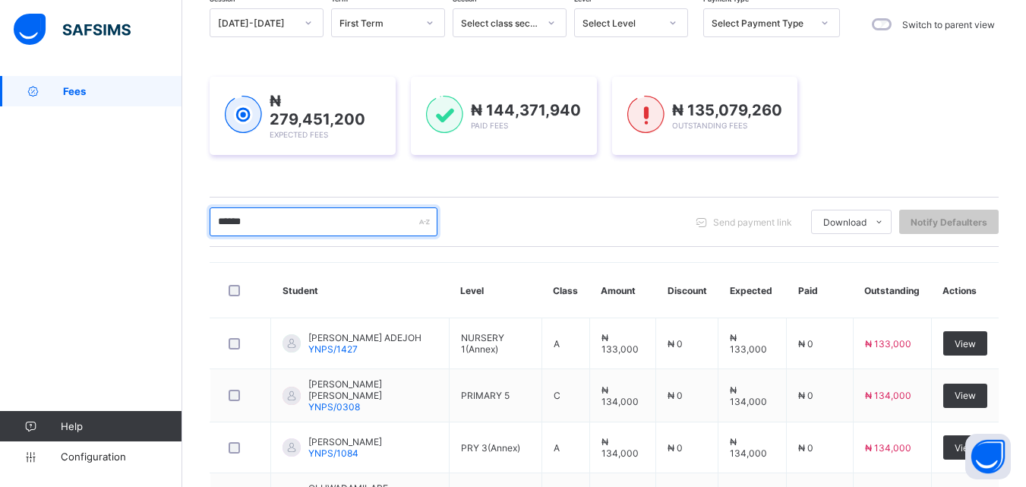
drag, startPoint x: 267, startPoint y: 222, endPoint x: 190, endPoint y: 218, distance: 77.6
click at [190, 218] on div "Dashboard Student List Transaction Log Offline Payment Approval Student List Mo…" at bounding box center [604, 319] width 844 height 799
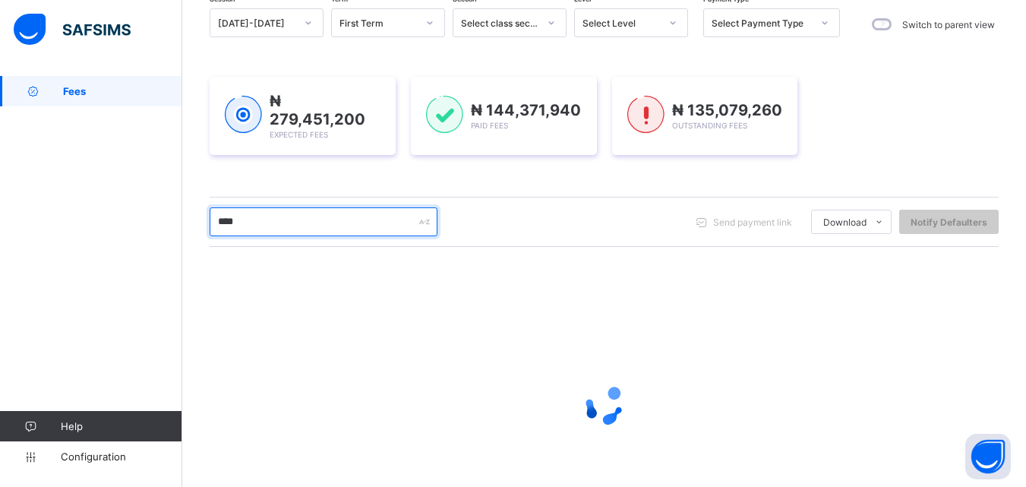
type input "****"
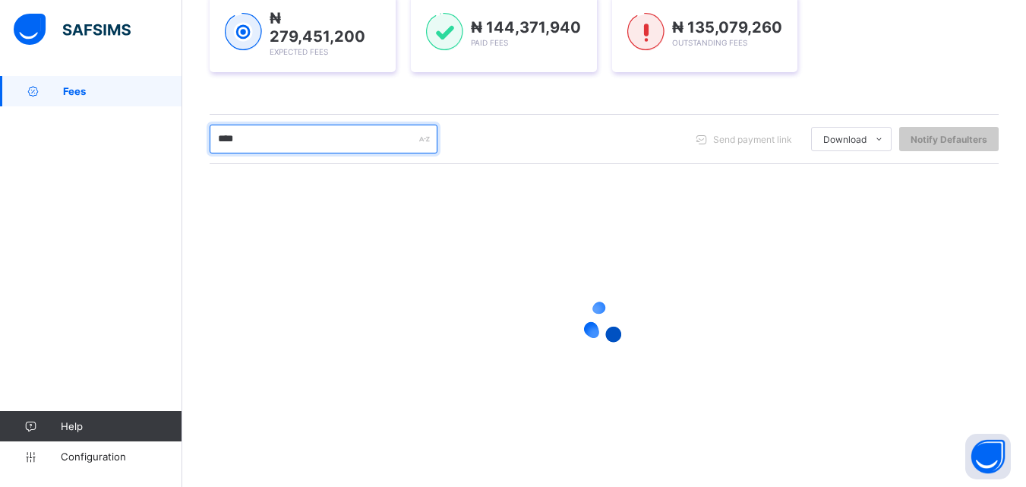
scroll to position [127, 0]
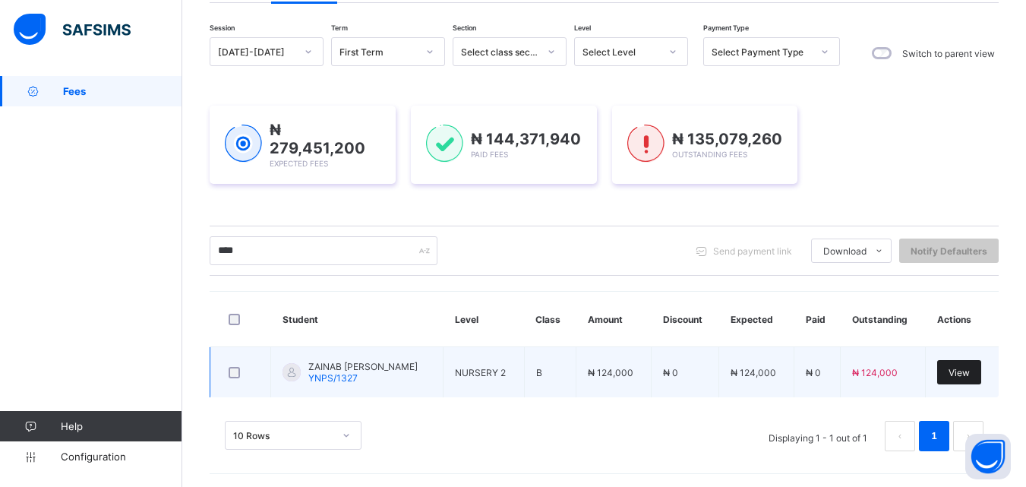
click at [973, 377] on div "View" at bounding box center [959, 372] width 44 height 24
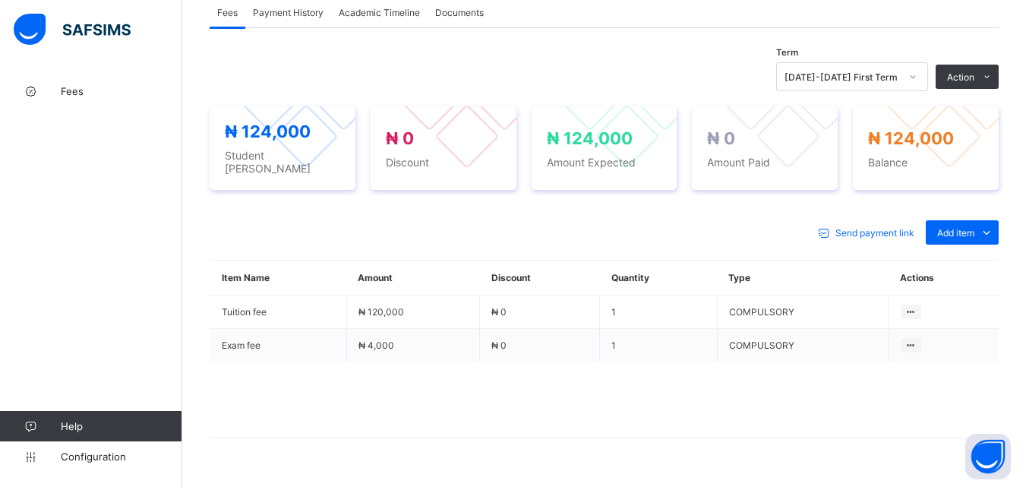
scroll to position [512, 0]
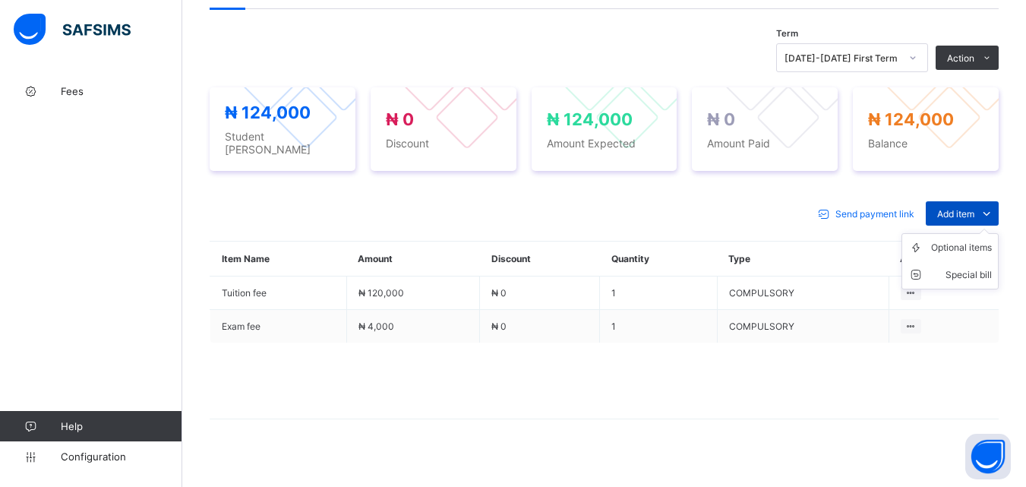
click at [971, 208] on span "Add item" at bounding box center [955, 213] width 37 height 11
click at [965, 240] on div "Optional items" at bounding box center [961, 247] width 61 height 15
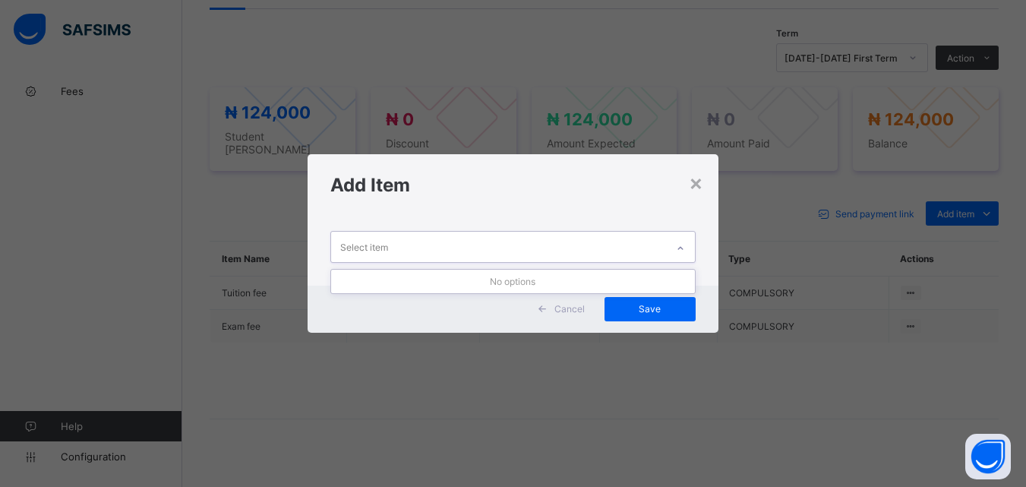
click at [680, 247] on icon at bounding box center [680, 248] width 9 height 15
click at [691, 182] on div "×" at bounding box center [696, 182] width 14 height 26
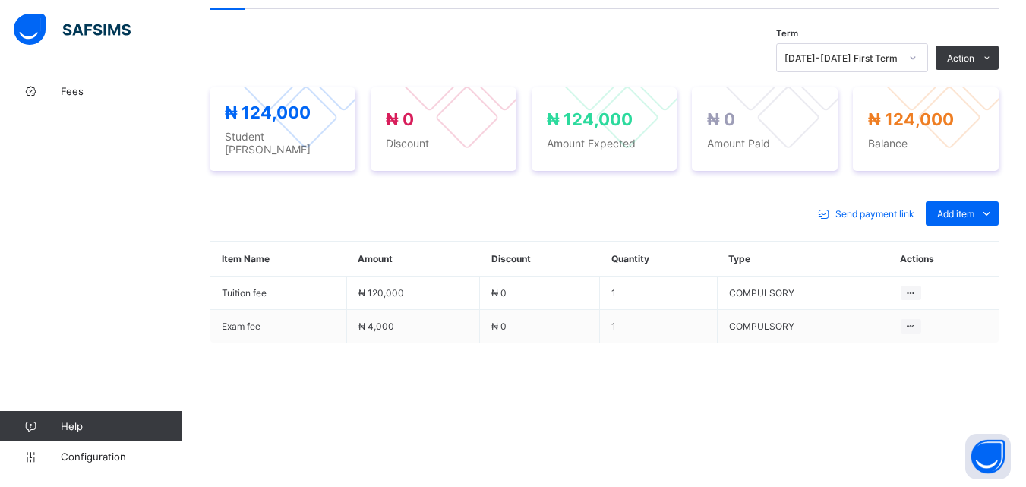
click at [0, 0] on div "Optional items" at bounding box center [0, 0] width 0 height 0
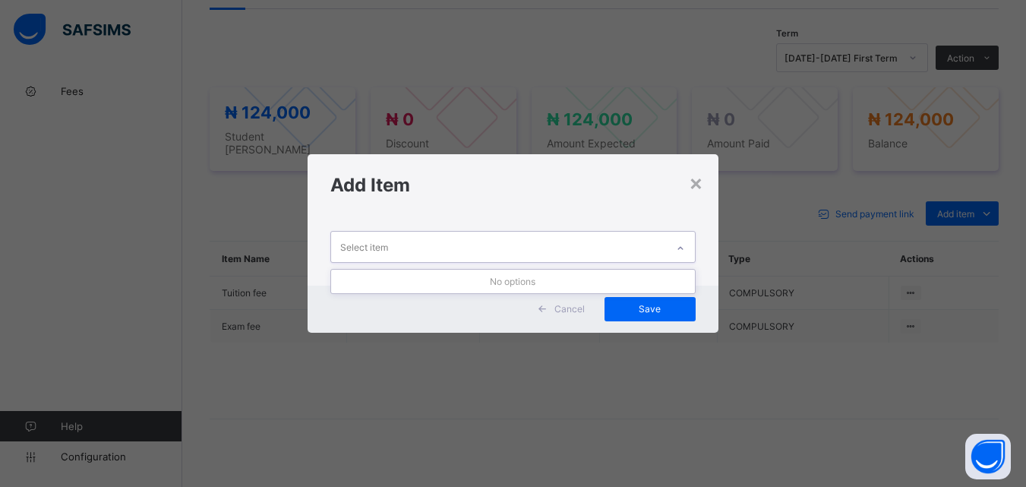
click at [682, 242] on icon at bounding box center [680, 248] width 9 height 15
click at [690, 175] on div "×" at bounding box center [696, 182] width 14 height 26
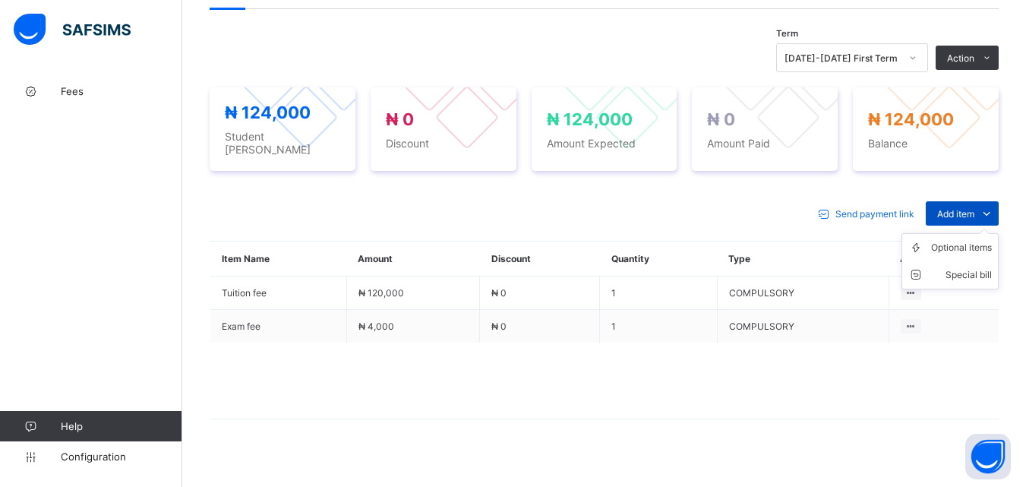
click at [939, 201] on div "Add item" at bounding box center [962, 213] width 73 height 24
click at [963, 239] on li "Optional items" at bounding box center [950, 247] width 96 height 27
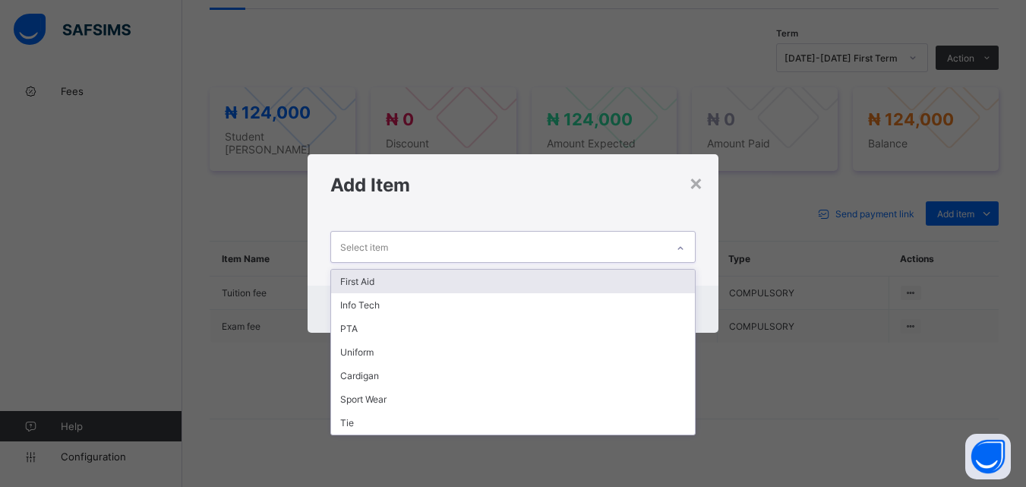
click at [683, 246] on icon at bounding box center [680, 248] width 9 height 15
click at [635, 271] on div "First Aid" at bounding box center [512, 282] width 363 height 24
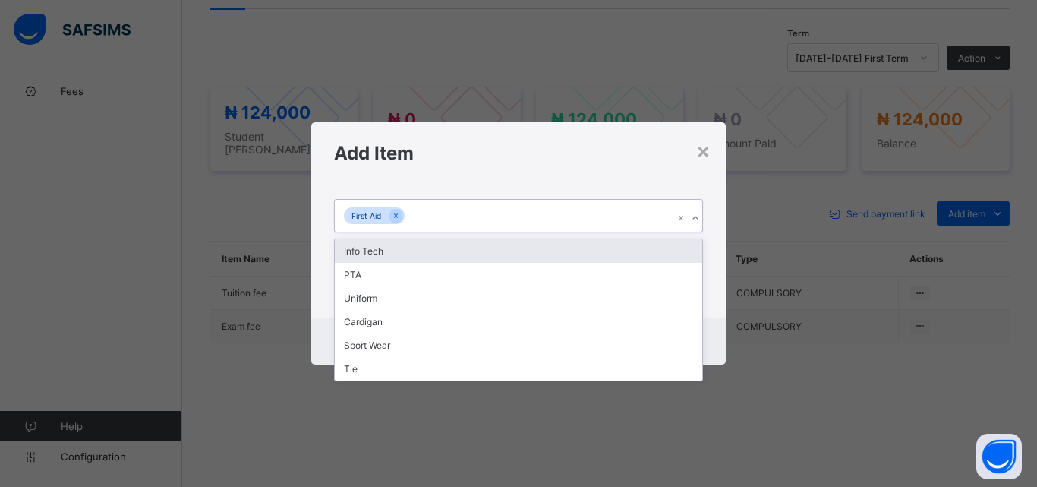
click at [572, 211] on div "First Aid" at bounding box center [504, 216] width 339 height 32
click at [559, 254] on div "Info Tech" at bounding box center [519, 251] width 368 height 24
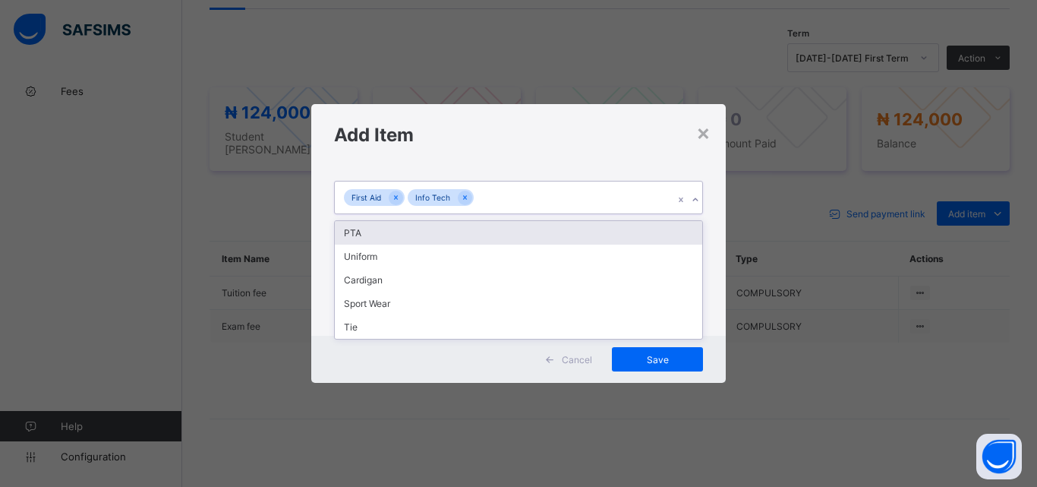
click at [579, 210] on div "First Aid Info Tech" at bounding box center [504, 198] width 339 height 32
click at [580, 231] on div "PTA" at bounding box center [519, 233] width 368 height 24
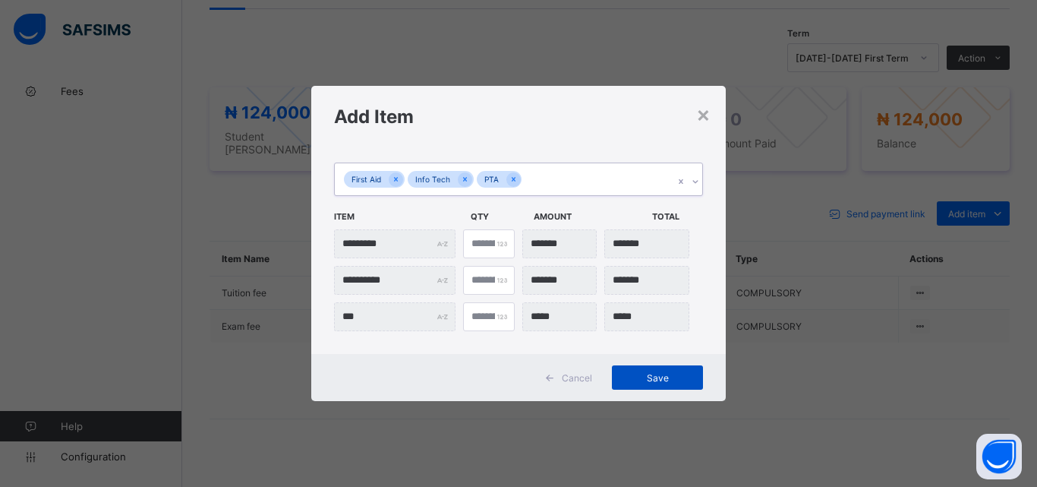
click at [648, 381] on span "Save" at bounding box center [658, 377] width 68 height 11
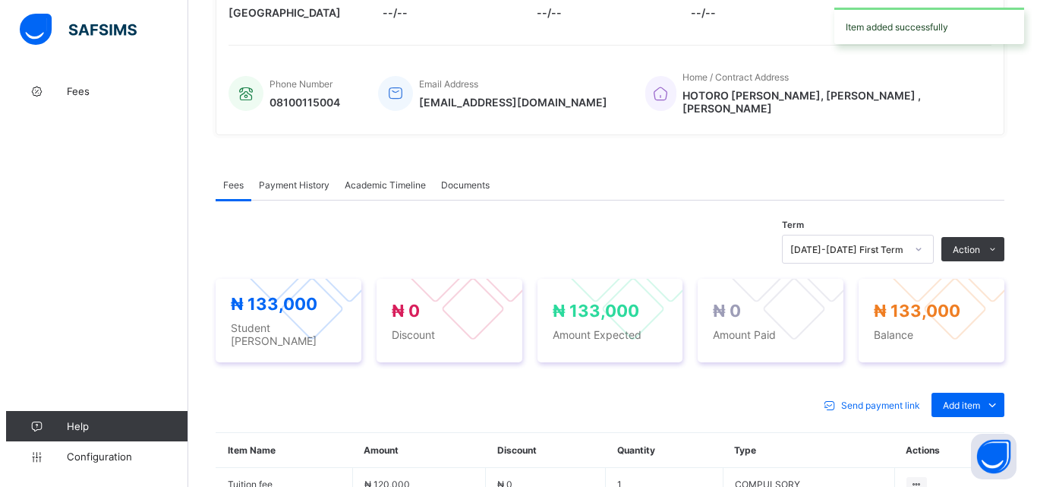
scroll to position [436, 0]
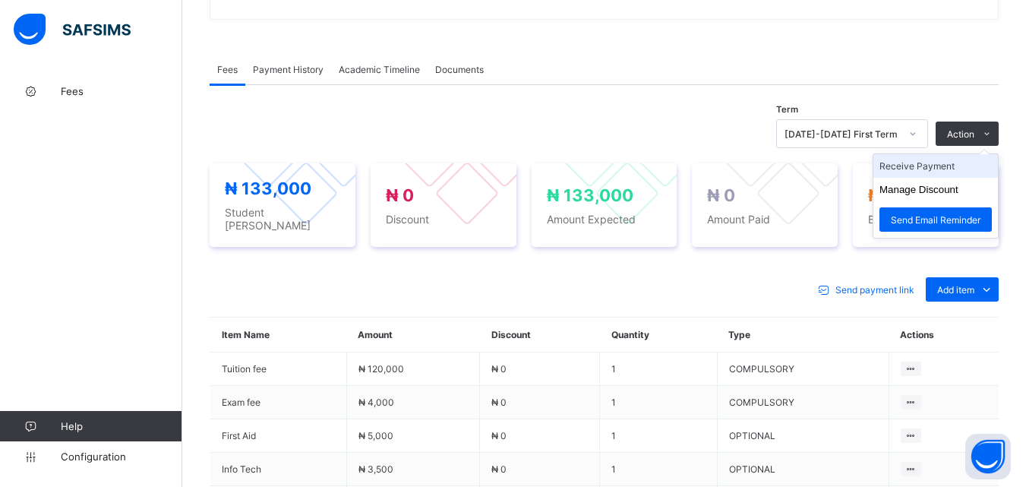
click at [959, 162] on li "Receive Payment" at bounding box center [935, 166] width 125 height 24
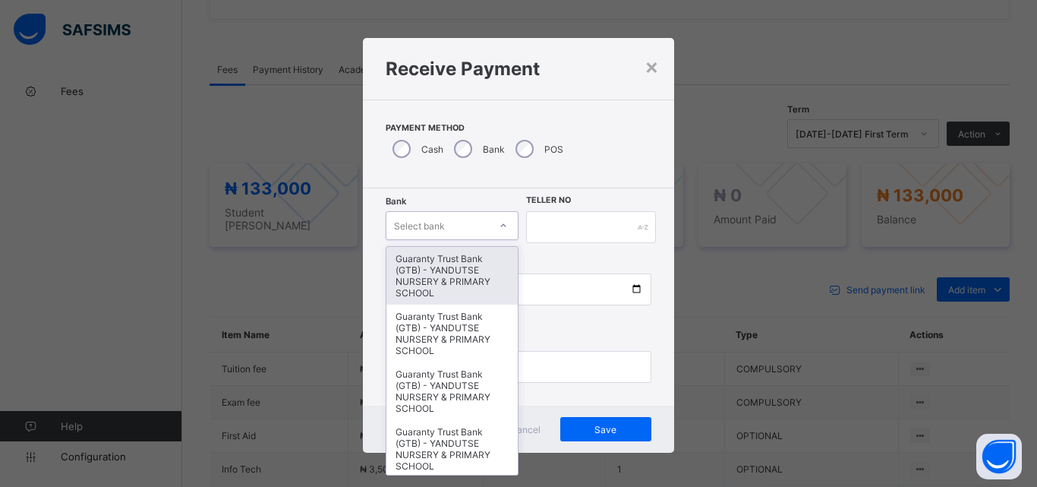
click at [499, 226] on icon at bounding box center [503, 225] width 9 height 15
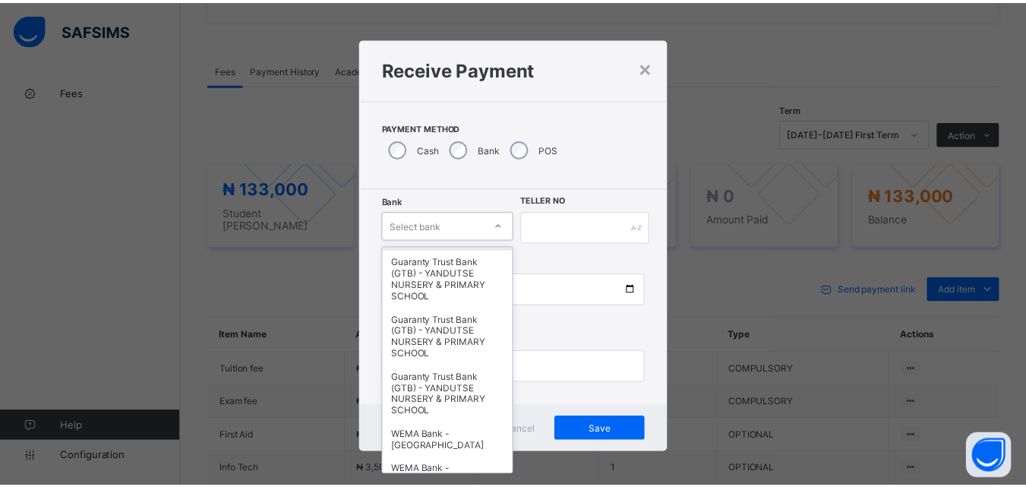
scroll to position [467, 0]
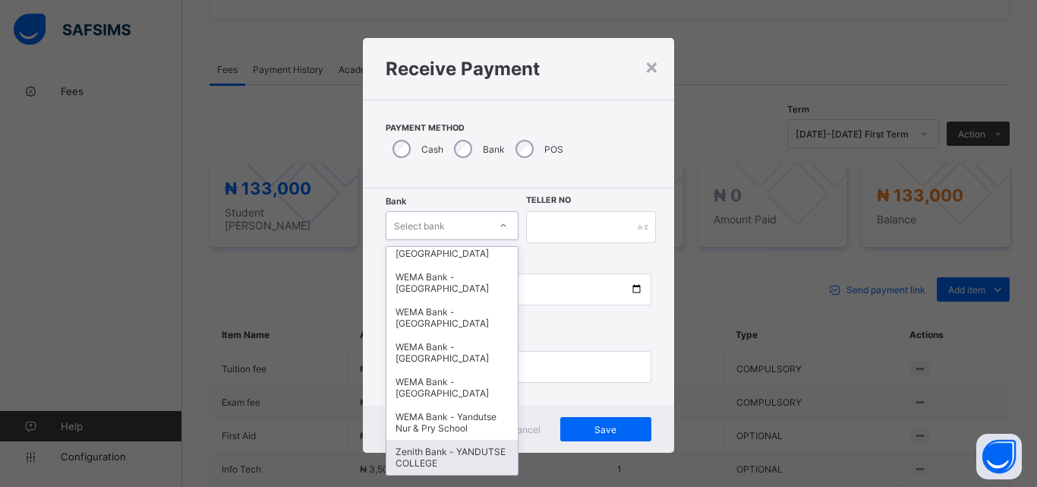
click at [429, 453] on div "Zenith Bank - YANDUTSE COLLEGE" at bounding box center [452, 457] width 131 height 35
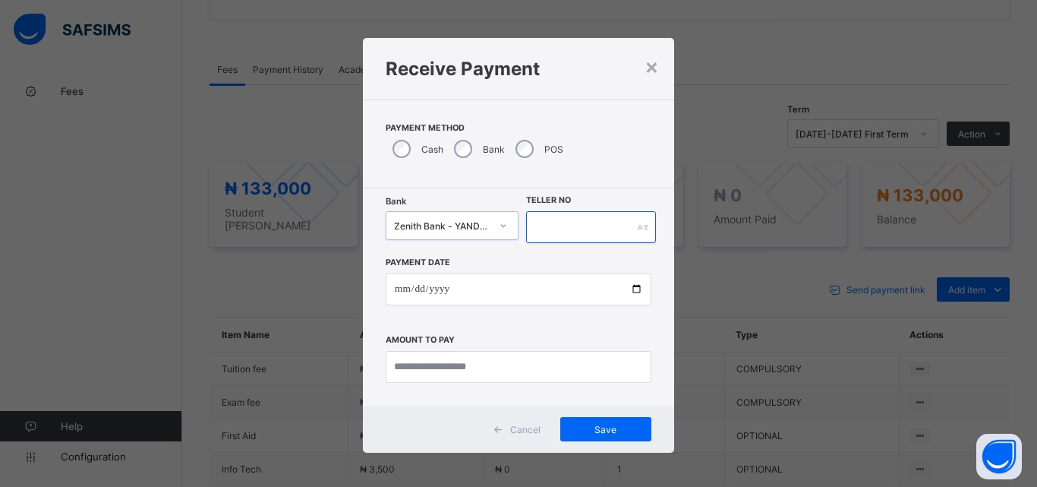
click at [572, 229] on input "text" at bounding box center [591, 227] width 130 height 32
type input "**********"
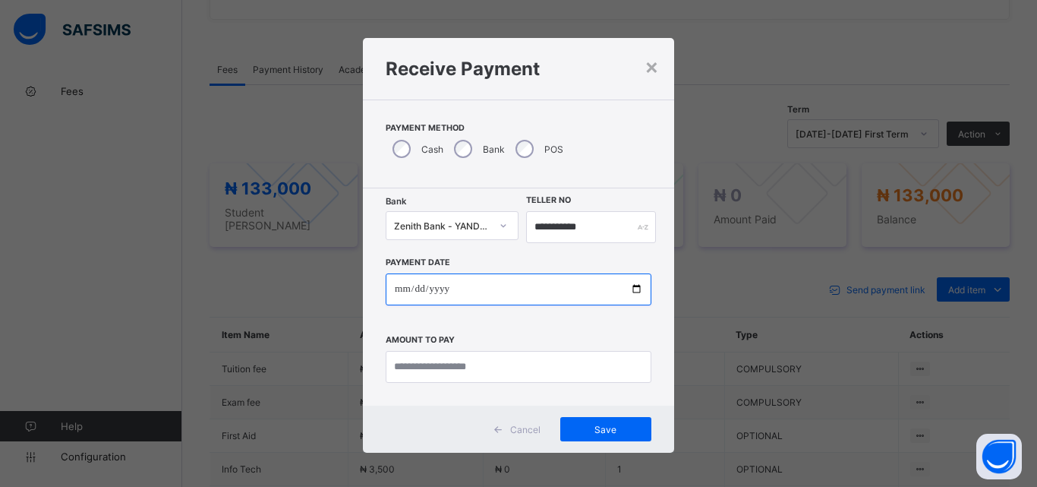
click at [639, 282] on input "date" at bounding box center [519, 289] width 266 height 32
click at [633, 286] on input "date" at bounding box center [519, 289] width 266 height 32
type input "**********"
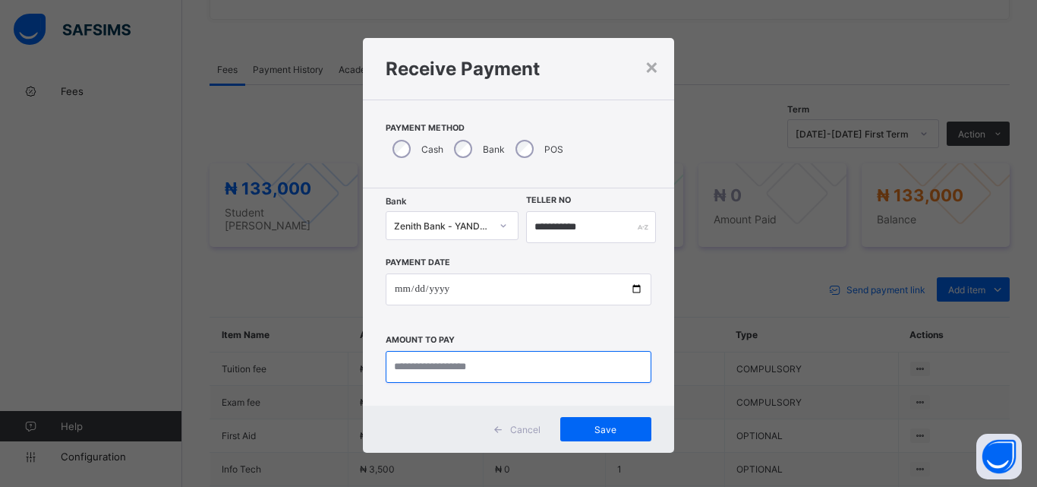
click at [448, 370] on input "currency" at bounding box center [519, 367] width 266 height 32
type input "*********"
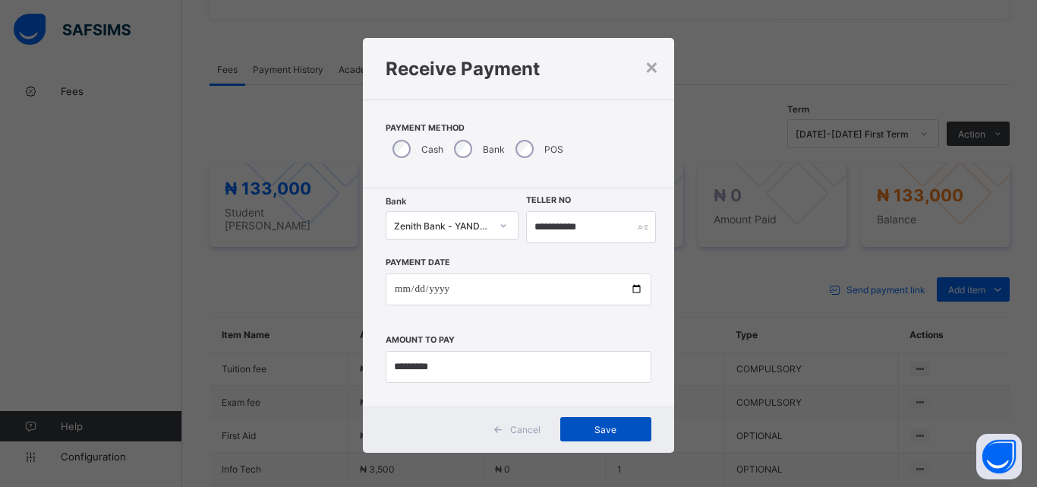
click at [602, 431] on span "Save" at bounding box center [606, 429] width 68 height 11
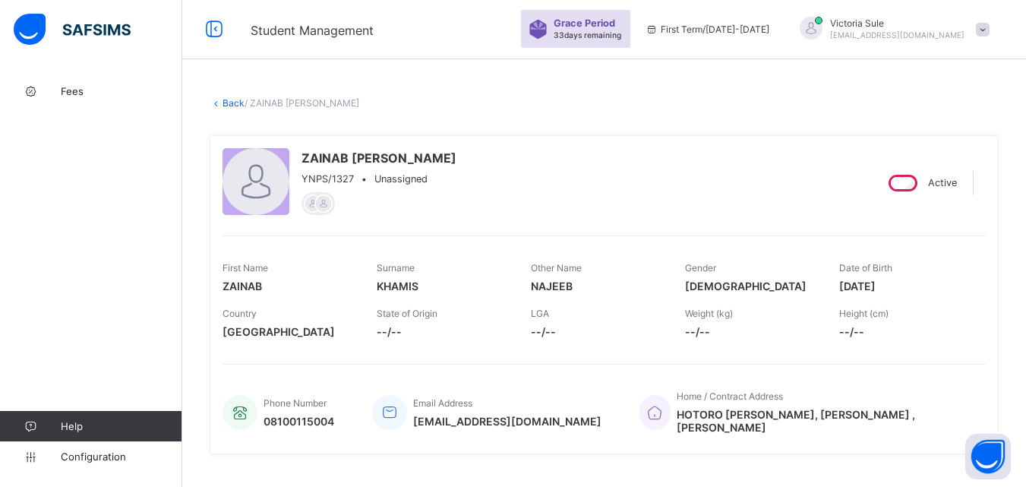
scroll to position [0, 0]
click at [232, 104] on link "Back" at bounding box center [234, 104] width 22 height 11
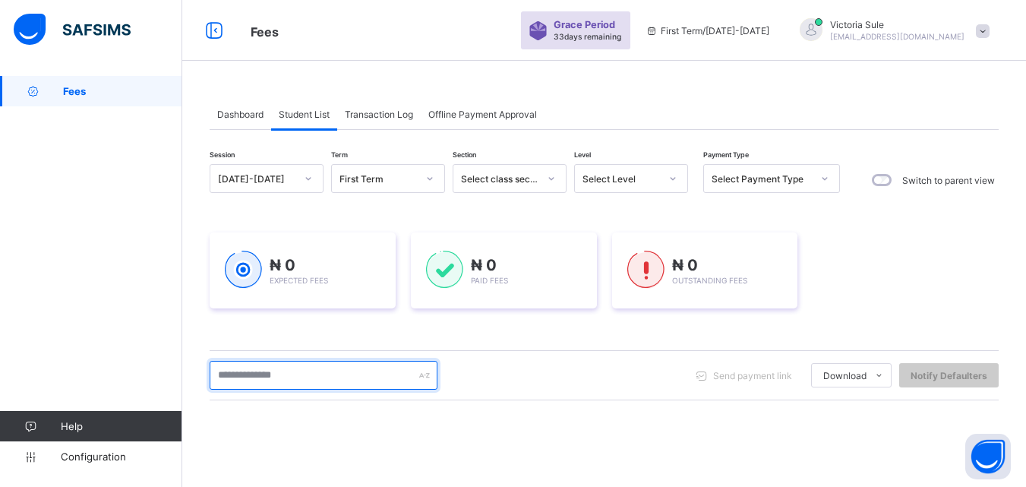
click at [307, 374] on input "text" at bounding box center [324, 375] width 228 height 29
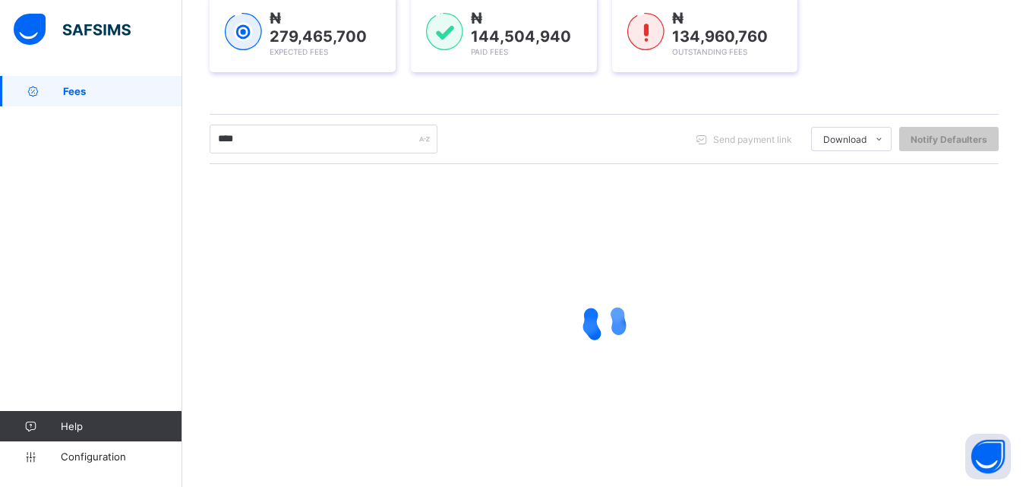
scroll to position [235, 0]
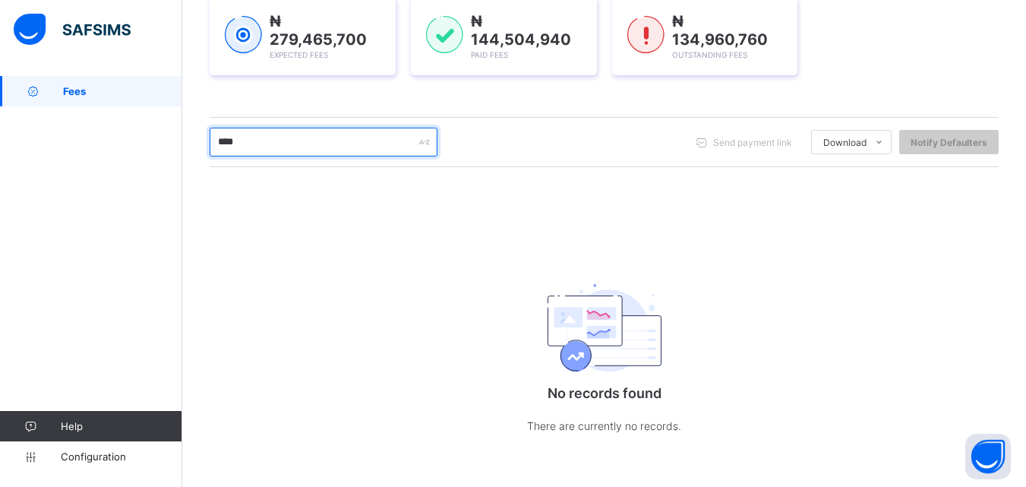
click at [283, 136] on input "****" at bounding box center [324, 142] width 228 height 29
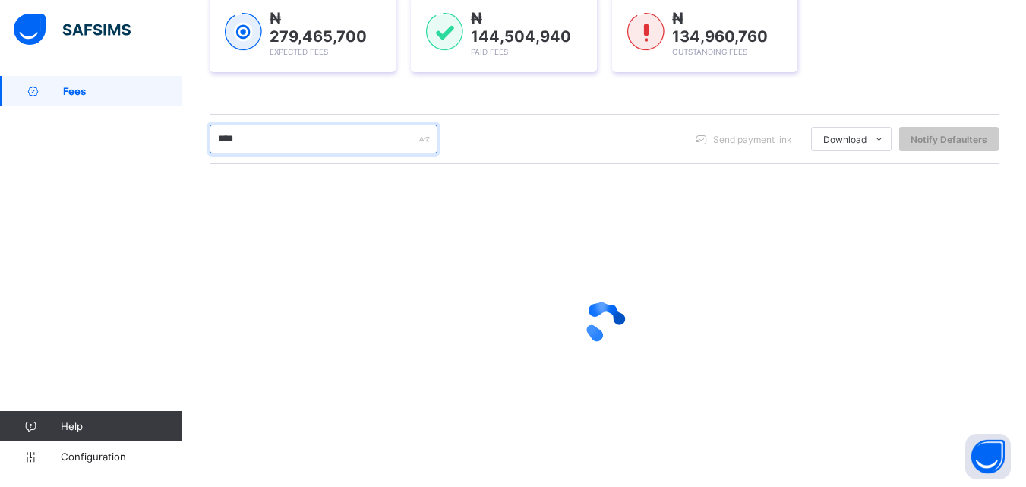
drag, startPoint x: 249, startPoint y: 147, endPoint x: 213, endPoint y: 149, distance: 35.8
click at [213, 149] on input "****" at bounding box center [324, 139] width 228 height 29
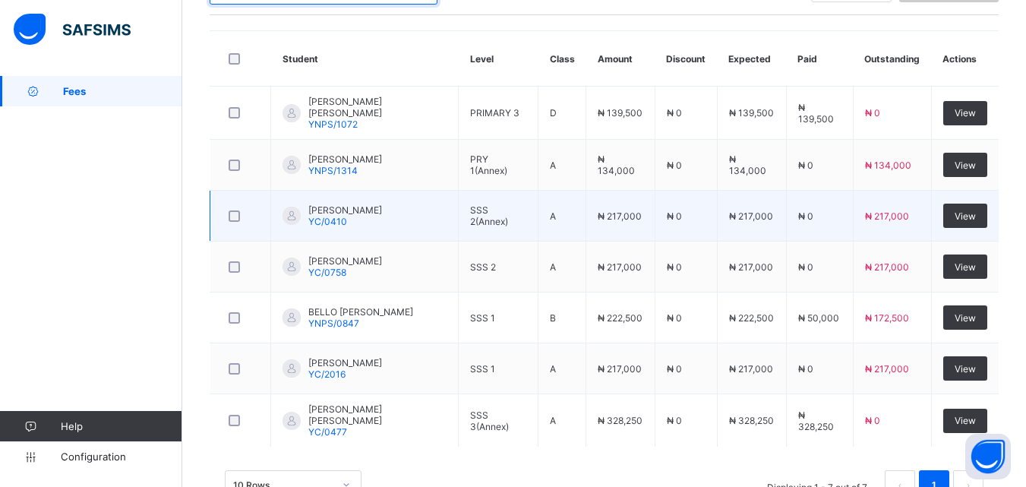
scroll to position [434, 0]
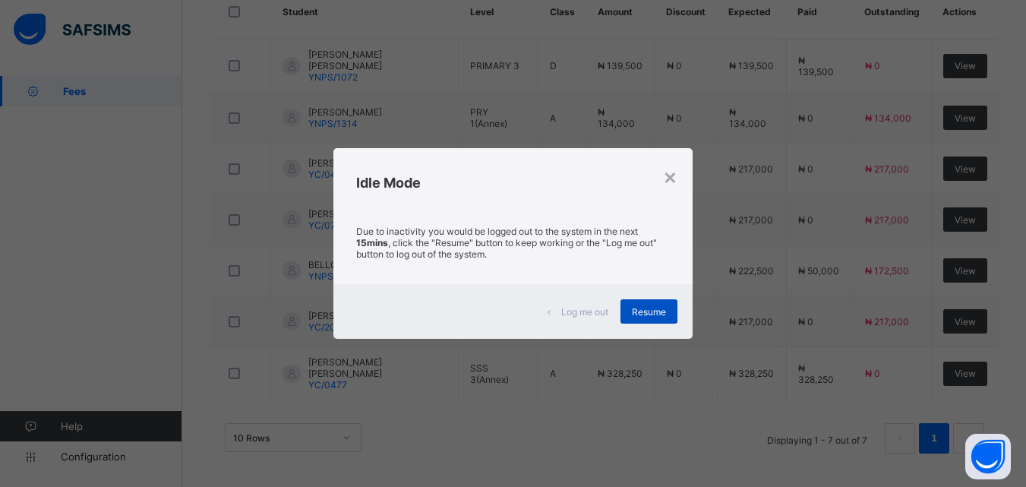
click at [652, 317] on span "Resume" at bounding box center [649, 311] width 34 height 11
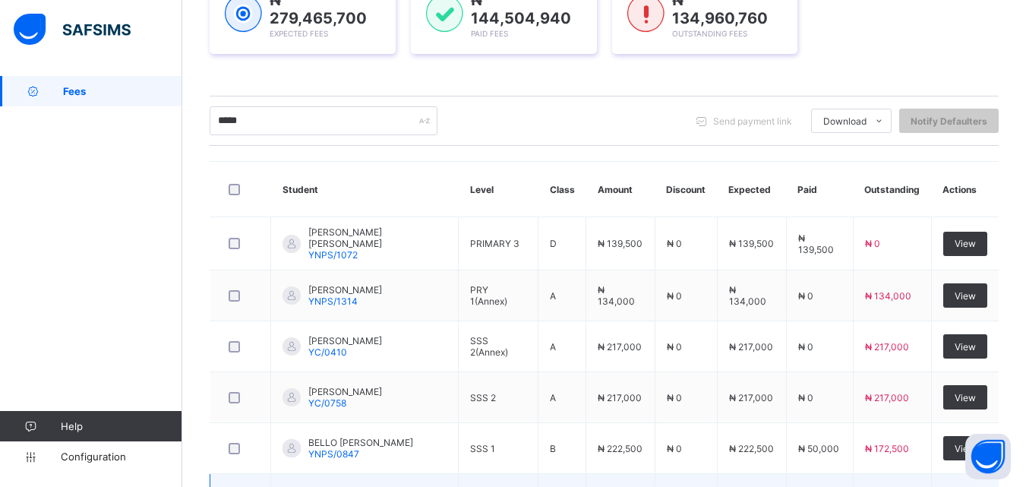
scroll to position [207, 0]
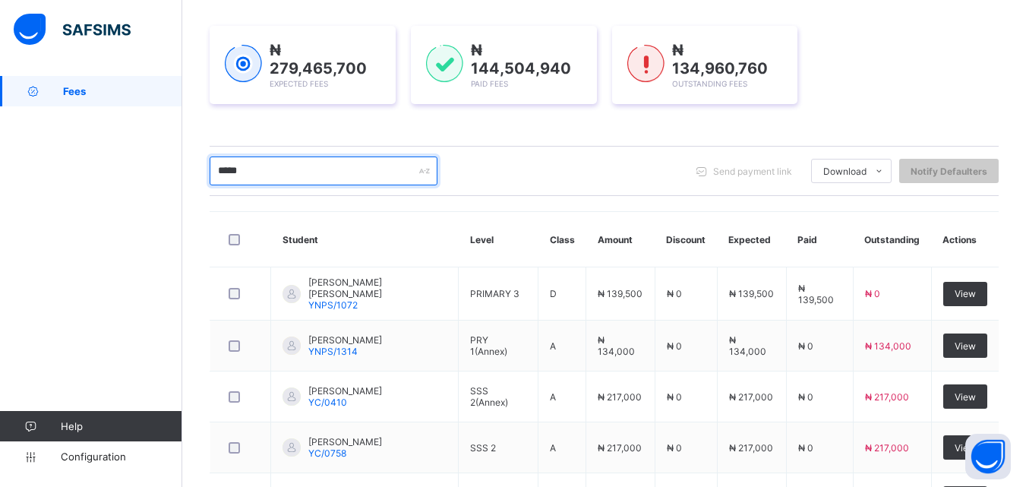
drag, startPoint x: 291, startPoint y: 168, endPoint x: 206, endPoint y: 177, distance: 85.5
click at [206, 177] on div "Dashboard Student List Transaction Log Offline Payment Approval Student List Mo…" at bounding box center [604, 294] width 844 height 850
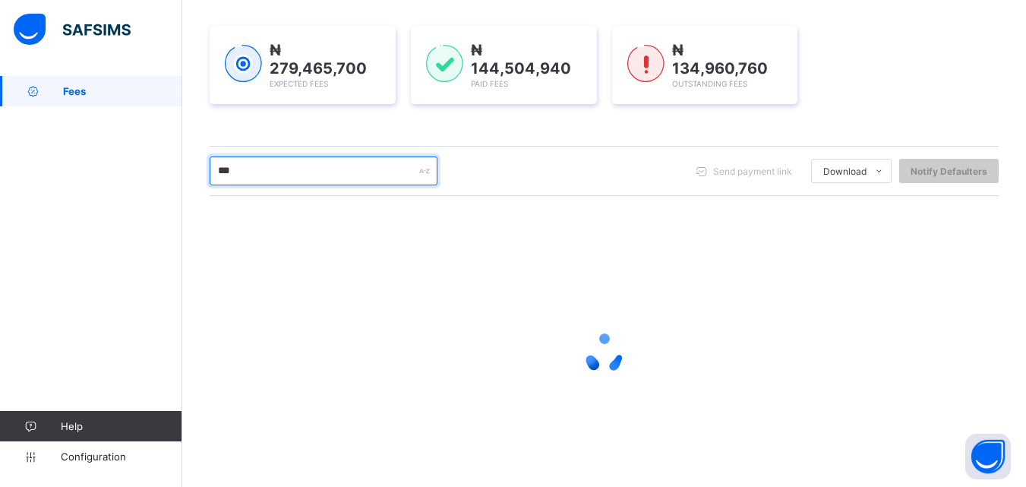
type input "****"
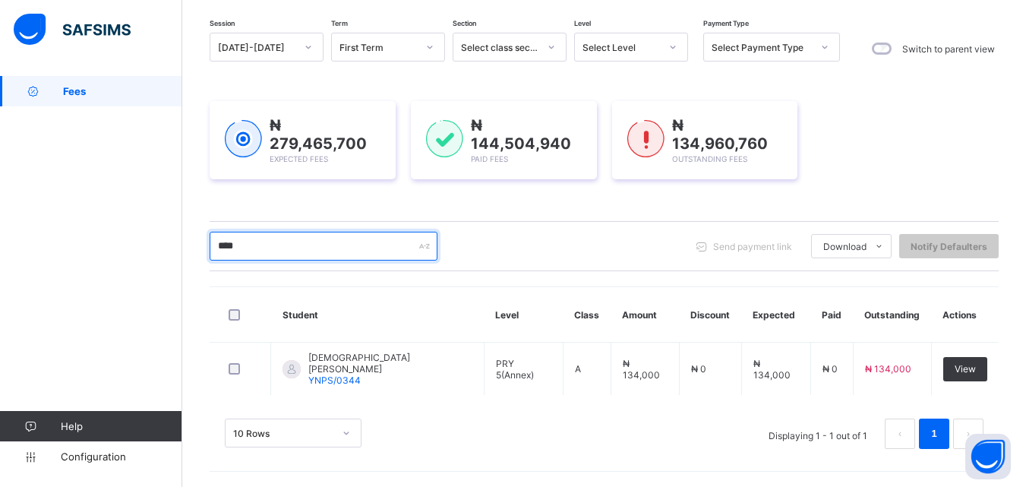
scroll to position [127, 0]
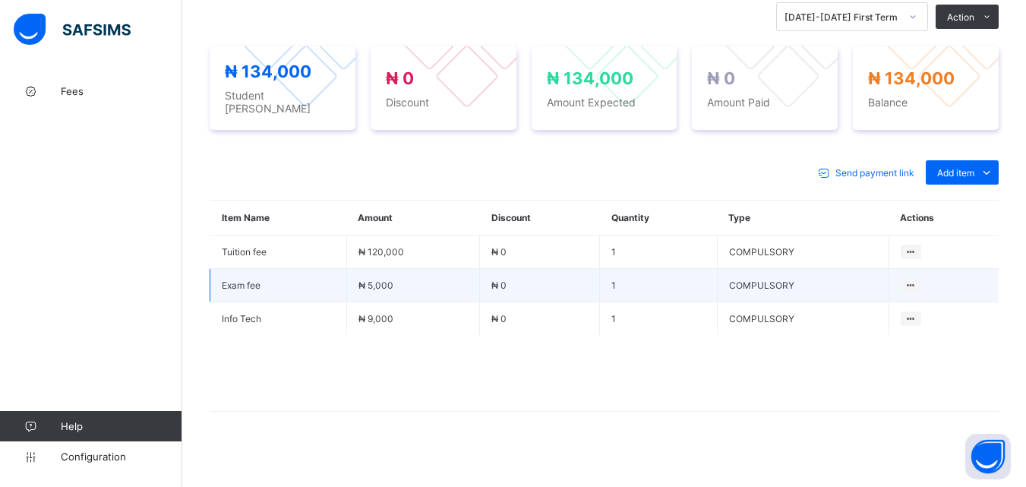
scroll to position [545, 0]
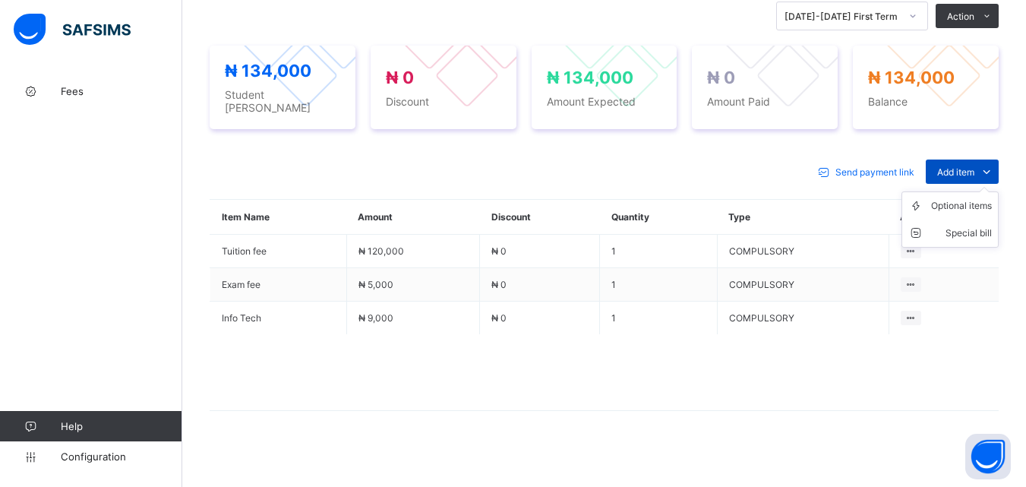
click at [987, 169] on span at bounding box center [986, 171] width 24 height 24
click at [971, 201] on div "Optional items" at bounding box center [961, 205] width 61 height 15
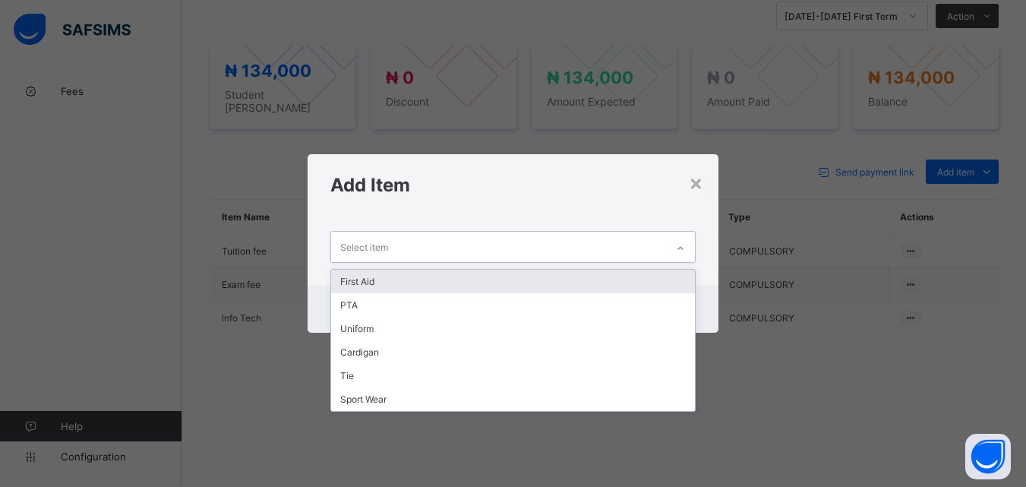
click at [687, 243] on div at bounding box center [681, 248] width 26 height 24
click at [614, 275] on div "First Aid" at bounding box center [512, 282] width 363 height 24
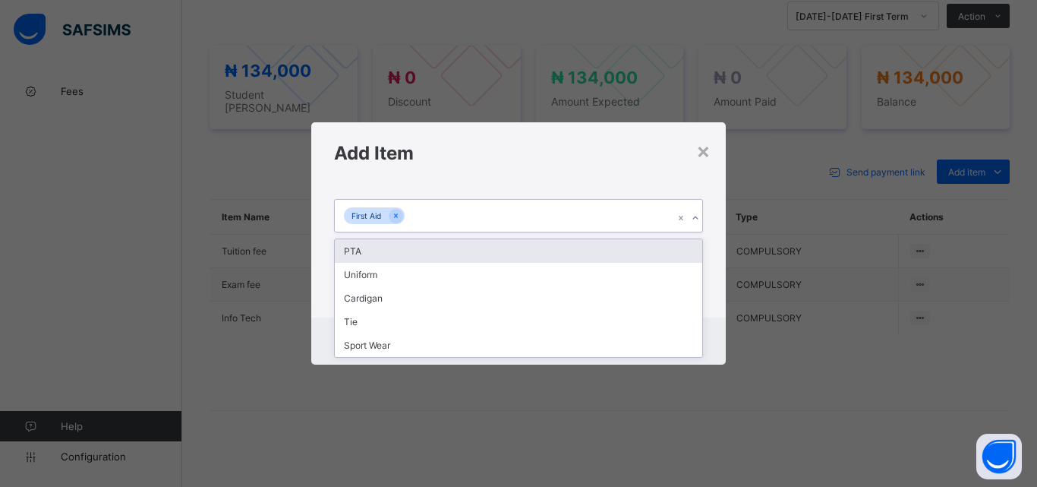
click at [694, 216] on icon at bounding box center [695, 217] width 9 height 15
click at [635, 249] on div "PTA" at bounding box center [519, 251] width 368 height 24
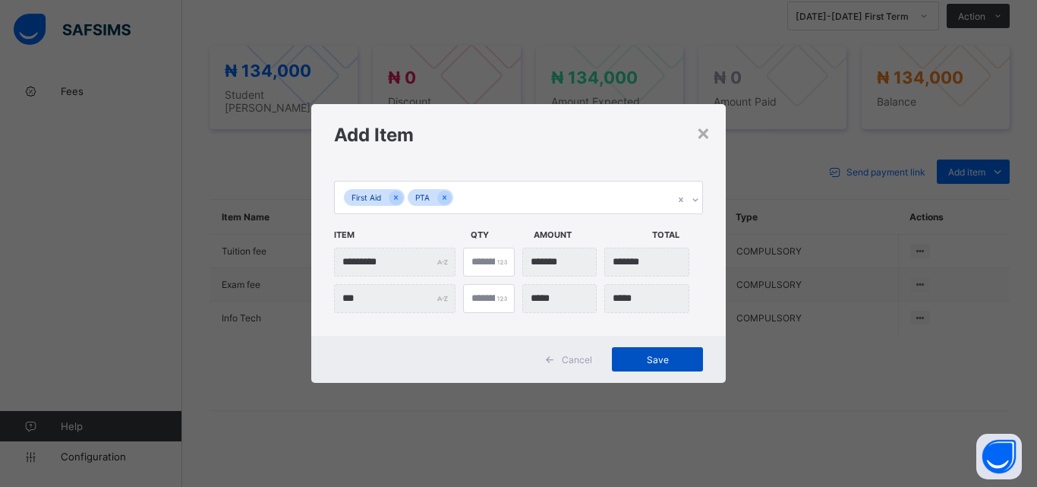
click at [668, 364] on span "Save" at bounding box center [658, 359] width 68 height 11
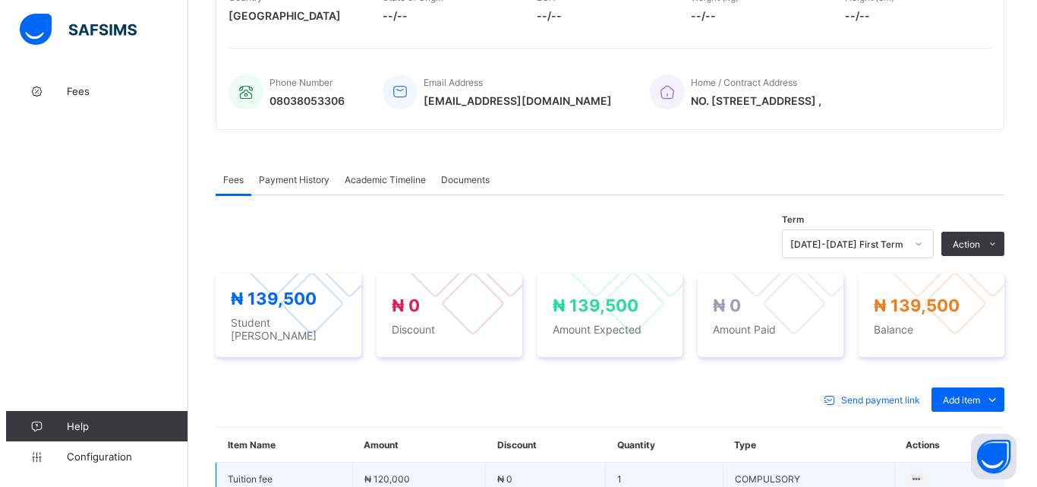
scroll to position [393, 0]
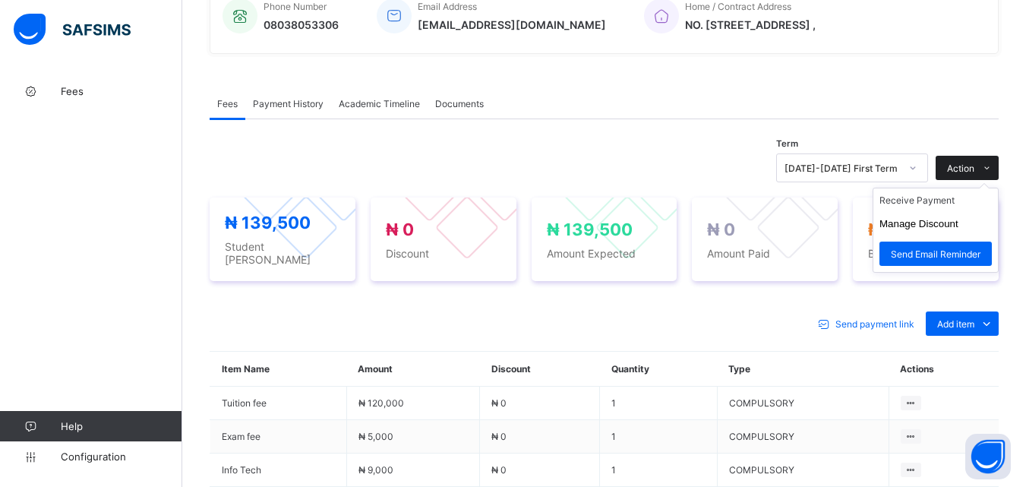
click at [988, 167] on span at bounding box center [986, 168] width 24 height 24
click at [938, 203] on li "Receive Payment" at bounding box center [935, 200] width 125 height 24
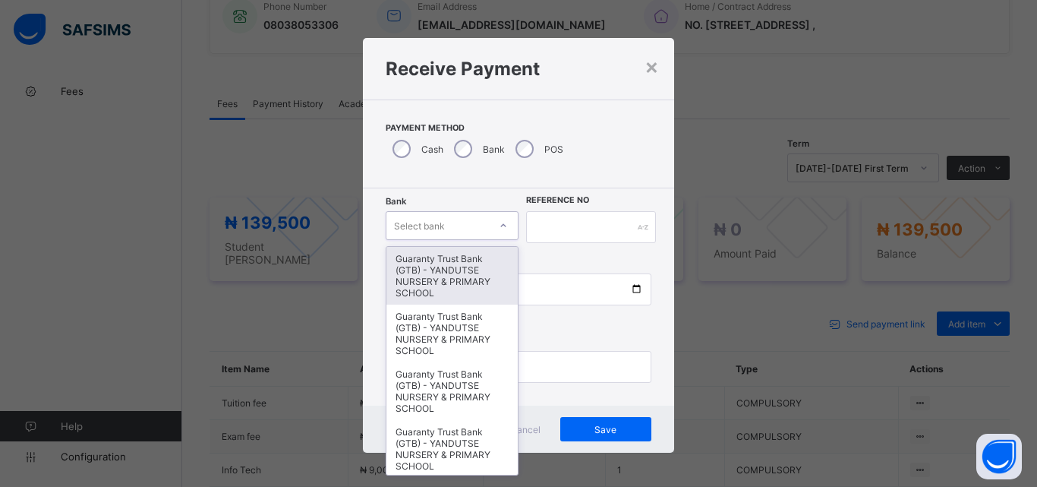
click at [499, 225] on icon at bounding box center [503, 225] width 9 height 15
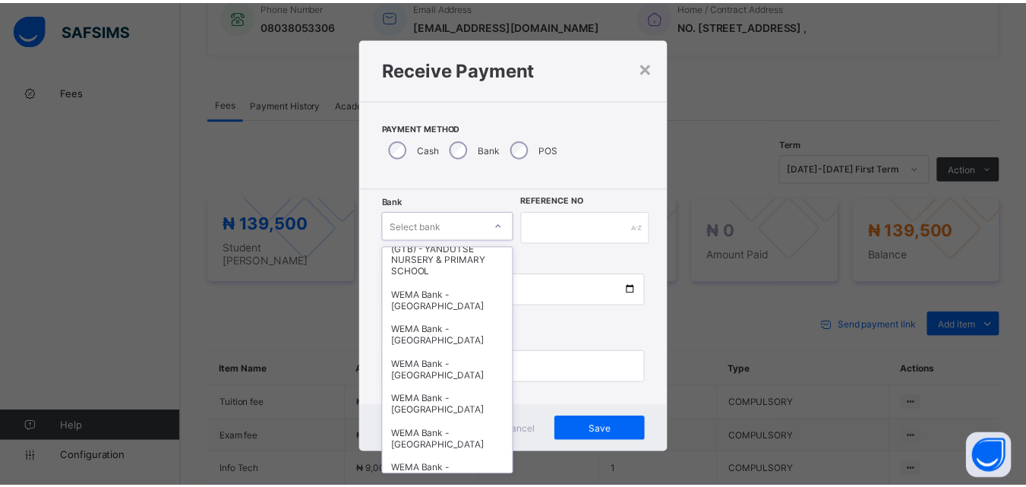
scroll to position [456, 0]
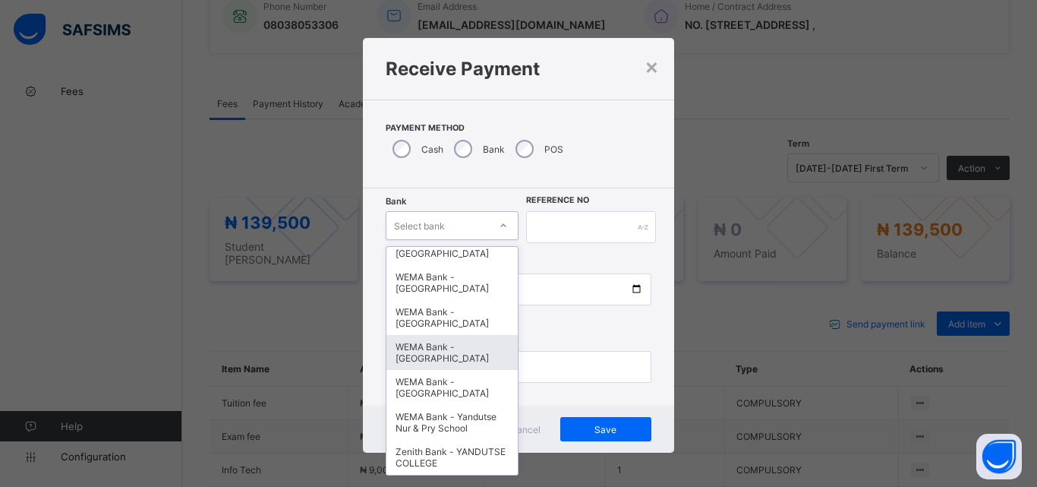
click at [458, 358] on div "WEMA Bank - YANDUTSE COLLEGE" at bounding box center [452, 352] width 131 height 35
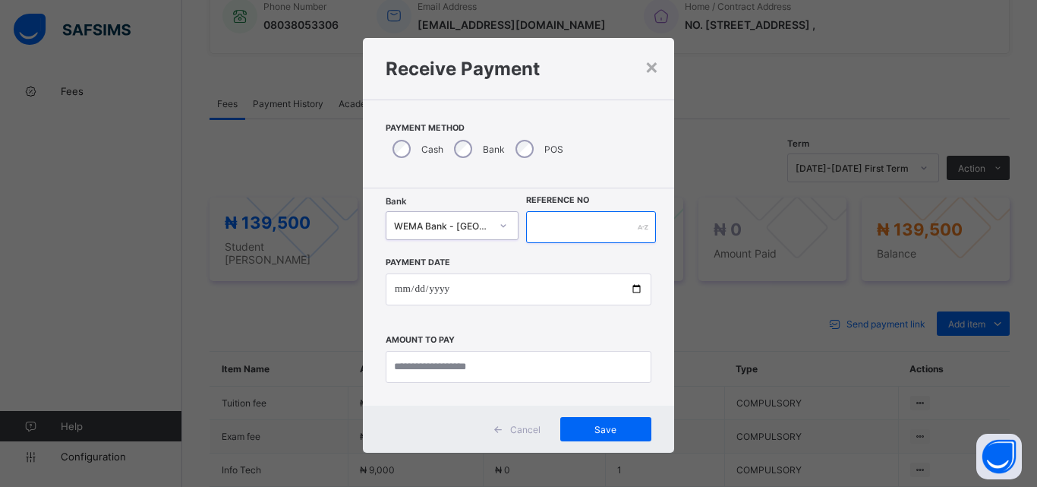
click at [560, 237] on input "text" at bounding box center [591, 227] width 130 height 32
type input "*********"
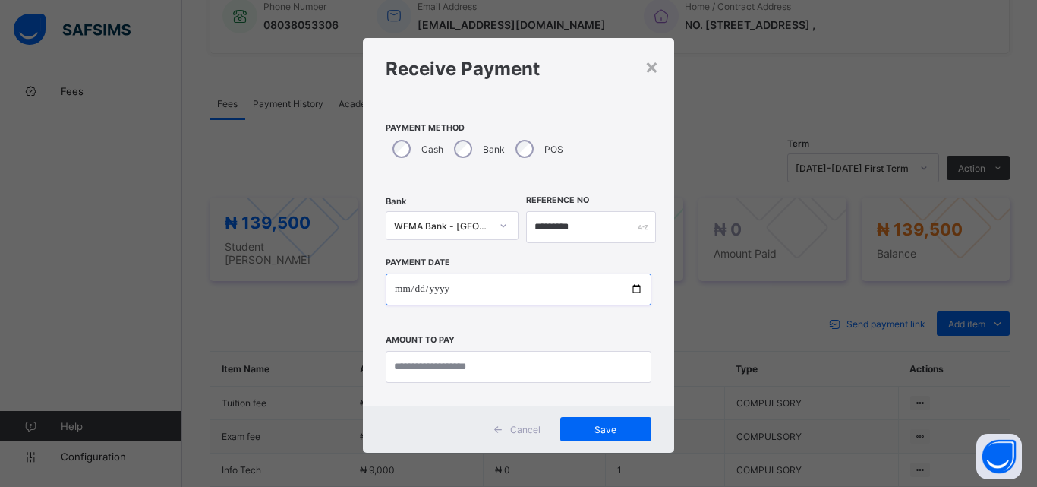
click at [633, 286] on input "date" at bounding box center [519, 289] width 266 height 32
type input "**********"
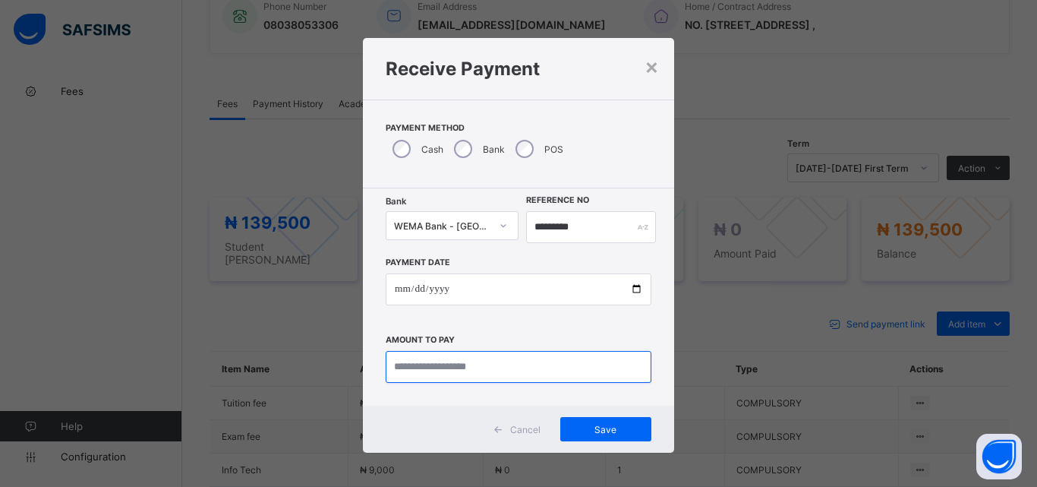
click at [441, 367] on input "currency" at bounding box center [519, 367] width 266 height 32
type input "*********"
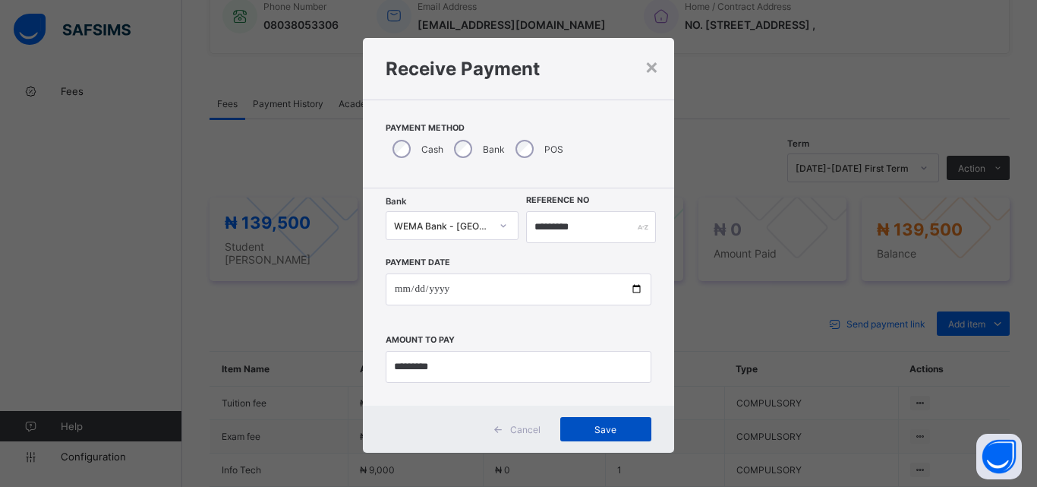
click at [602, 432] on span "Save" at bounding box center [606, 429] width 68 height 11
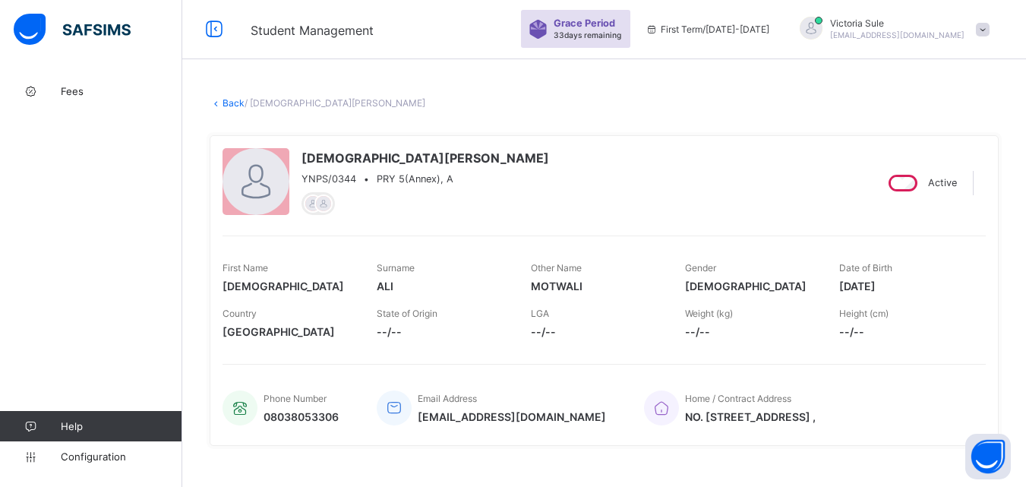
scroll to position [0, 0]
click at [234, 108] on link "Back" at bounding box center [234, 104] width 22 height 11
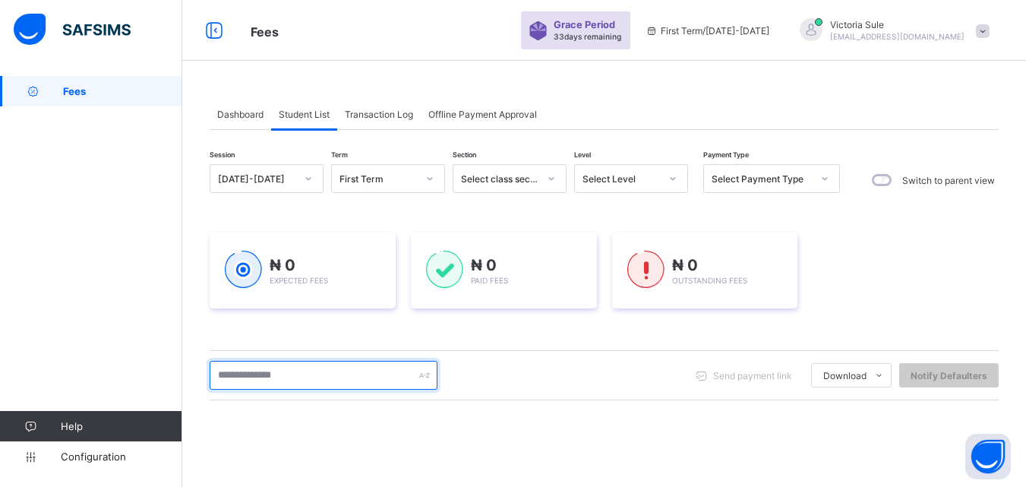
click at [323, 380] on input "text" at bounding box center [324, 375] width 228 height 29
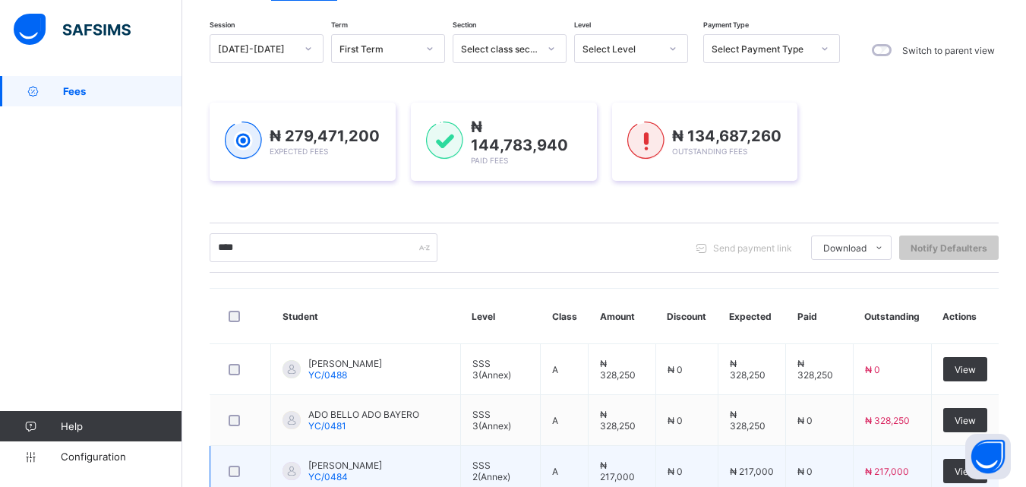
scroll to position [103, 0]
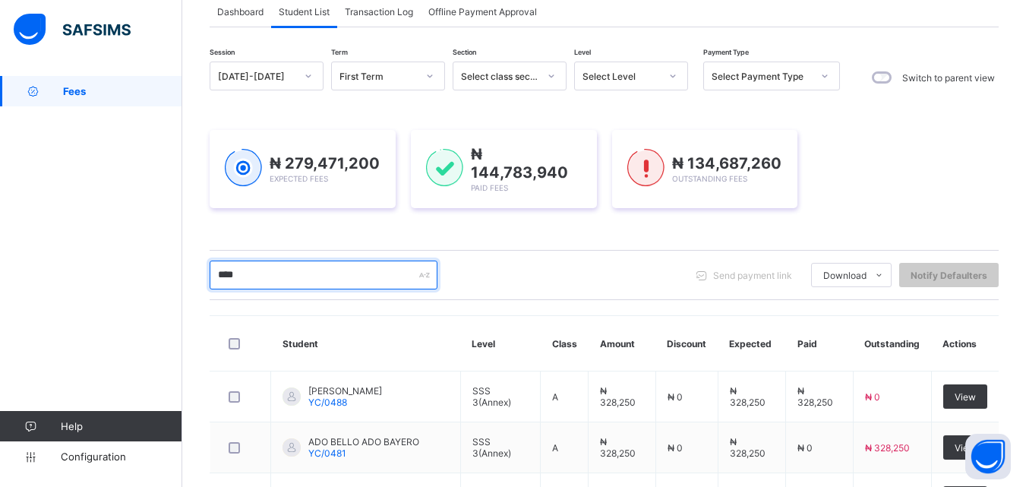
click at [253, 263] on input "****" at bounding box center [324, 274] width 228 height 29
type input "*"
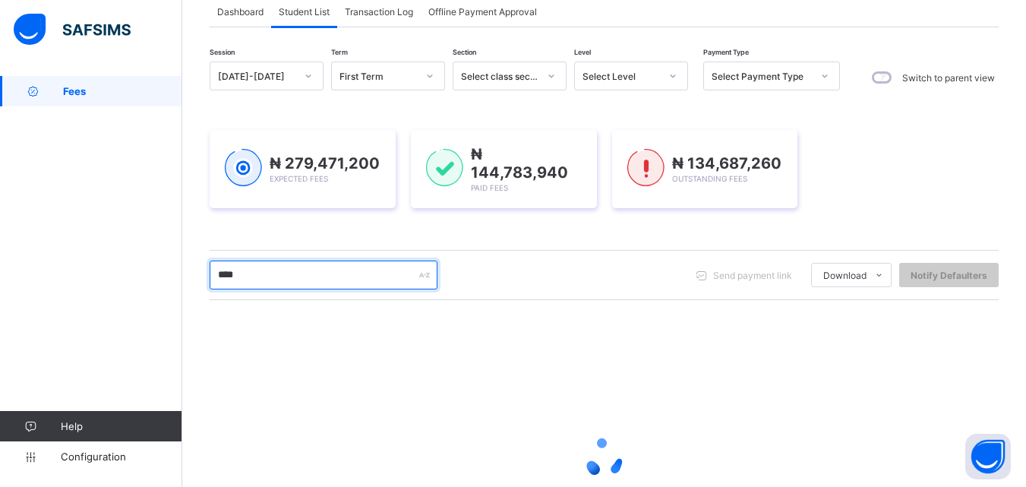
scroll to position [178, 0]
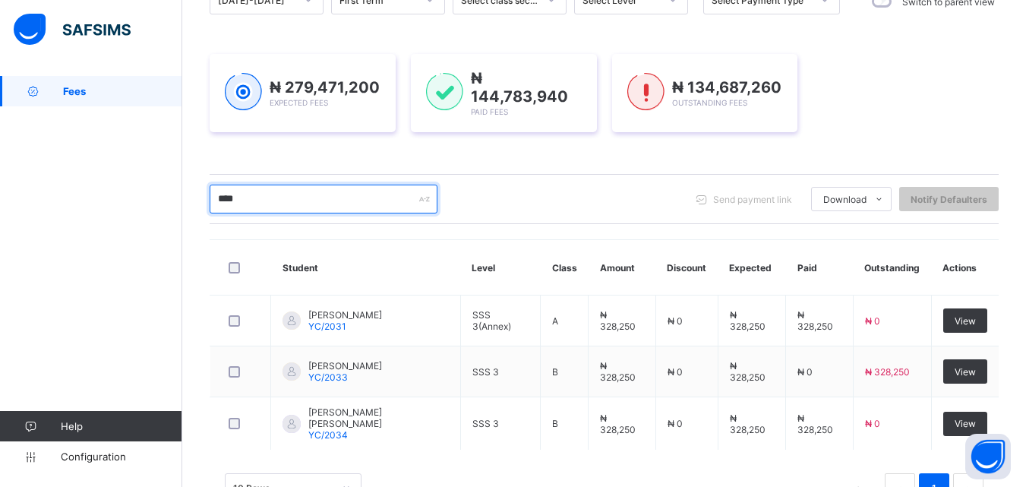
type input "****"
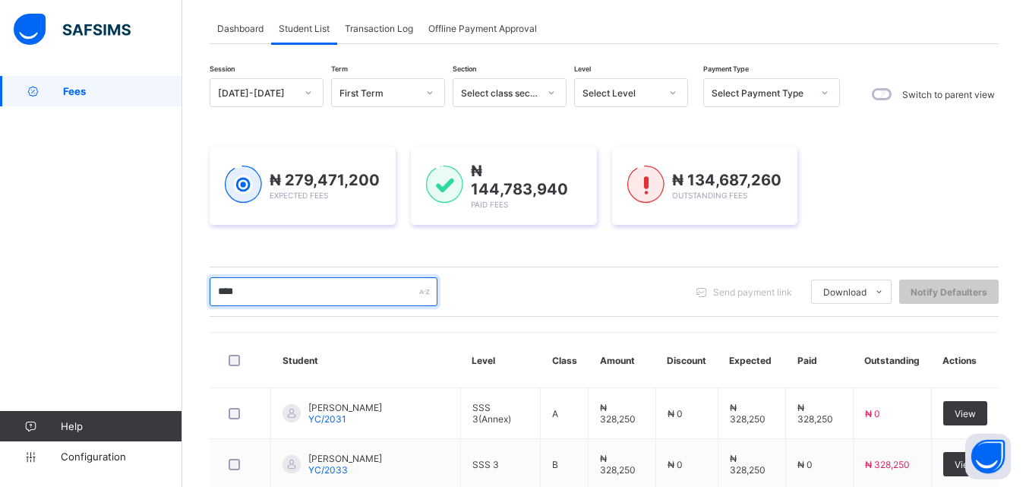
scroll to position [0, 0]
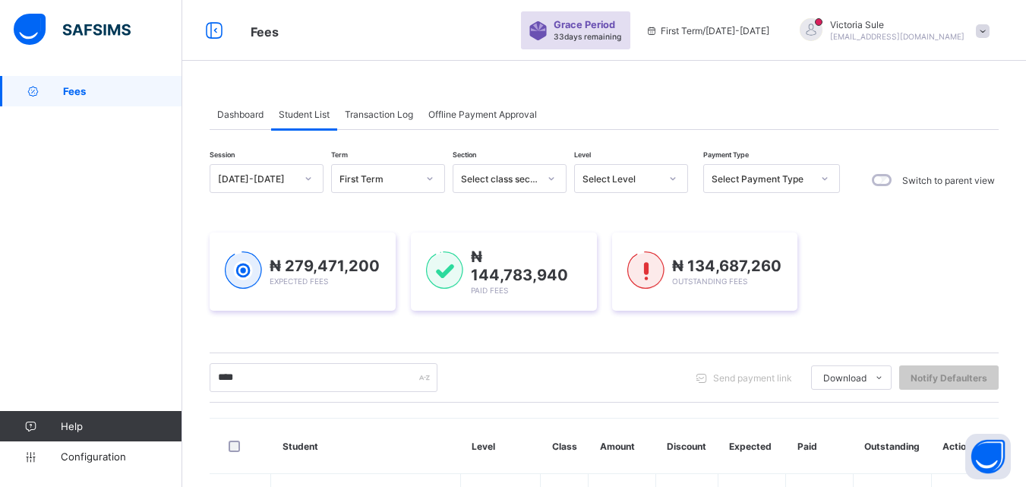
click at [663, 163] on div "Session 2025-2026 Term First Term Section Select class section Level Select Lev…" at bounding box center [604, 413] width 789 height 567
click at [663, 173] on div at bounding box center [673, 178] width 26 height 24
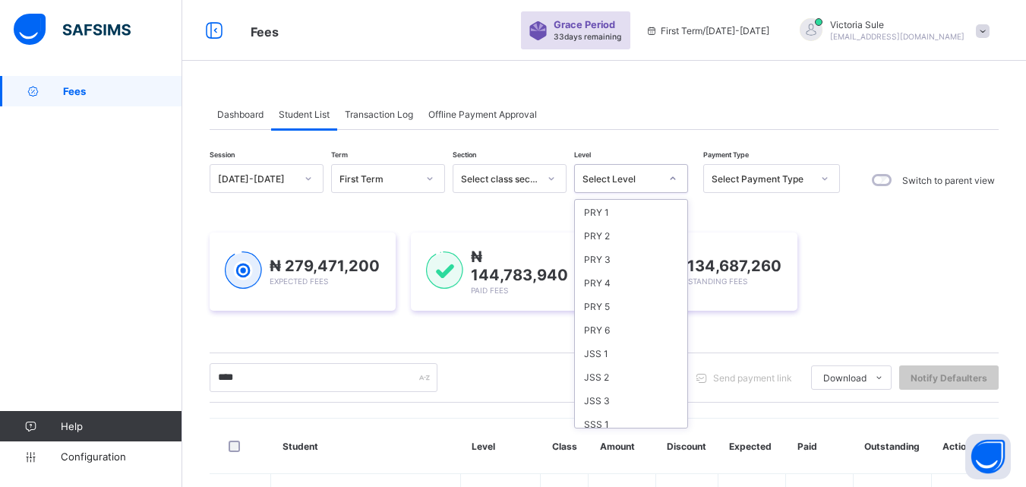
scroll to position [321, 0]
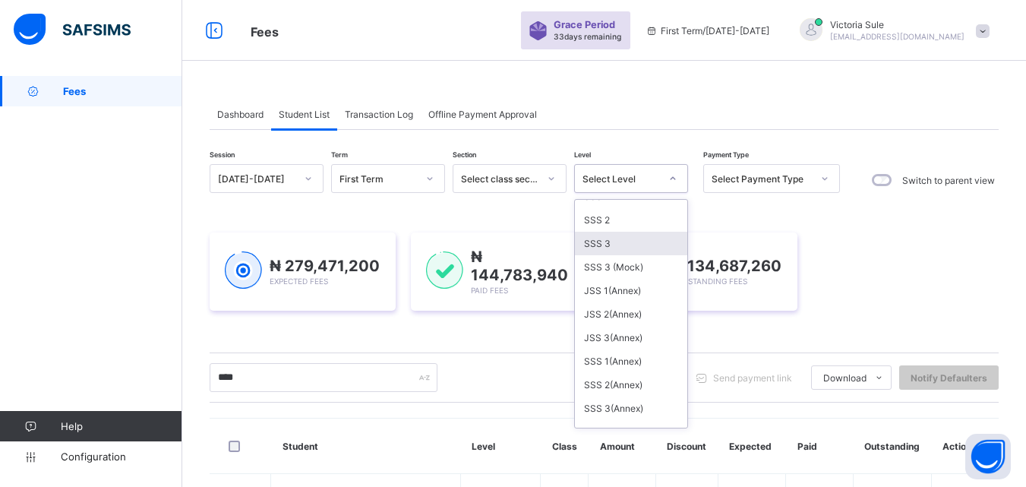
click at [630, 238] on div "SSS 3" at bounding box center [631, 244] width 112 height 24
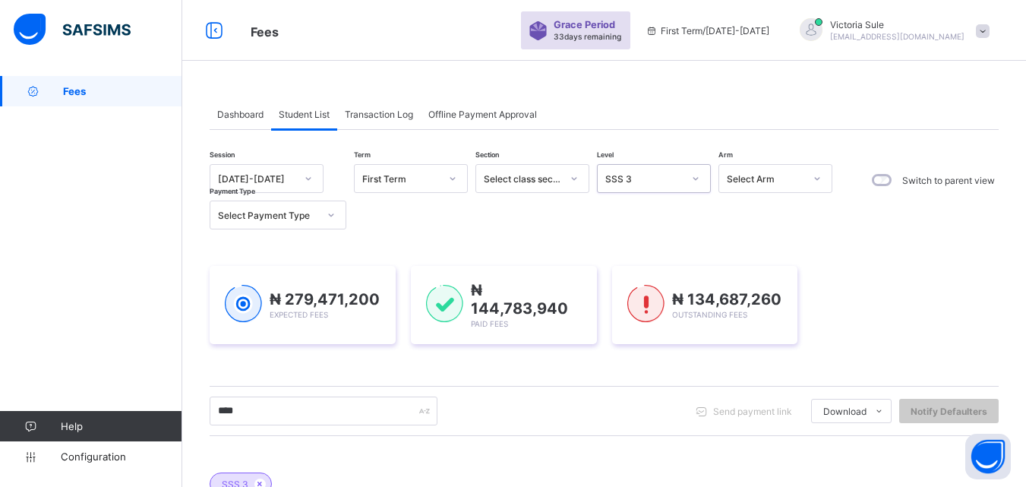
scroll to position [278, 0]
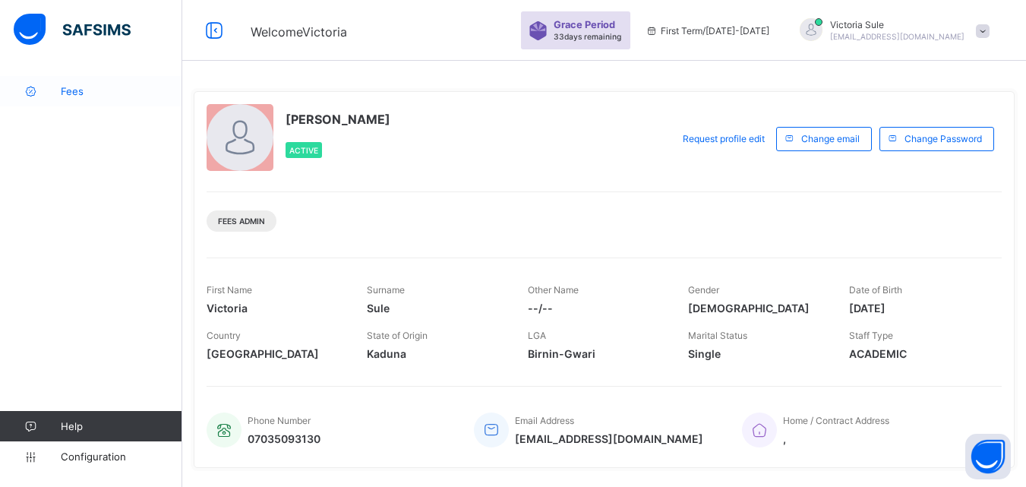
click at [66, 93] on span "Fees" at bounding box center [122, 91] width 122 height 12
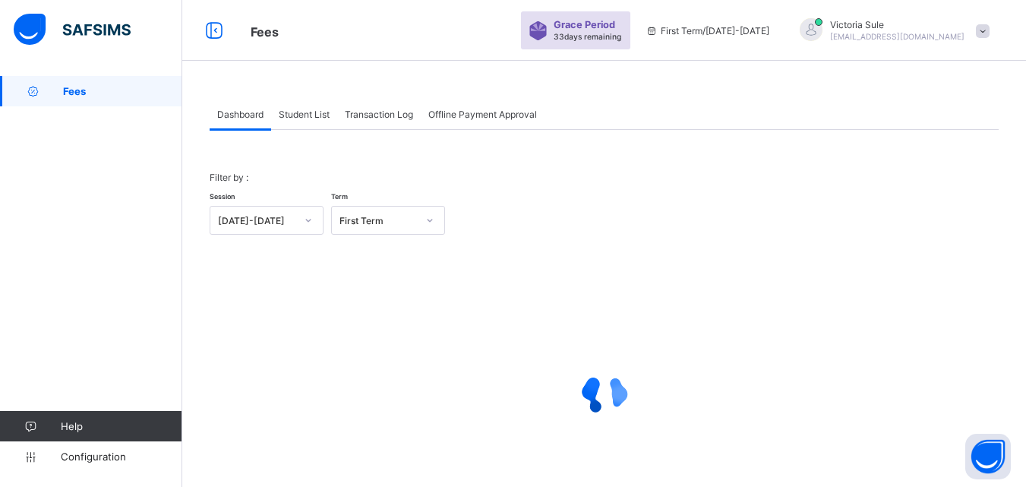
click at [308, 122] on div "Student List" at bounding box center [304, 114] width 66 height 30
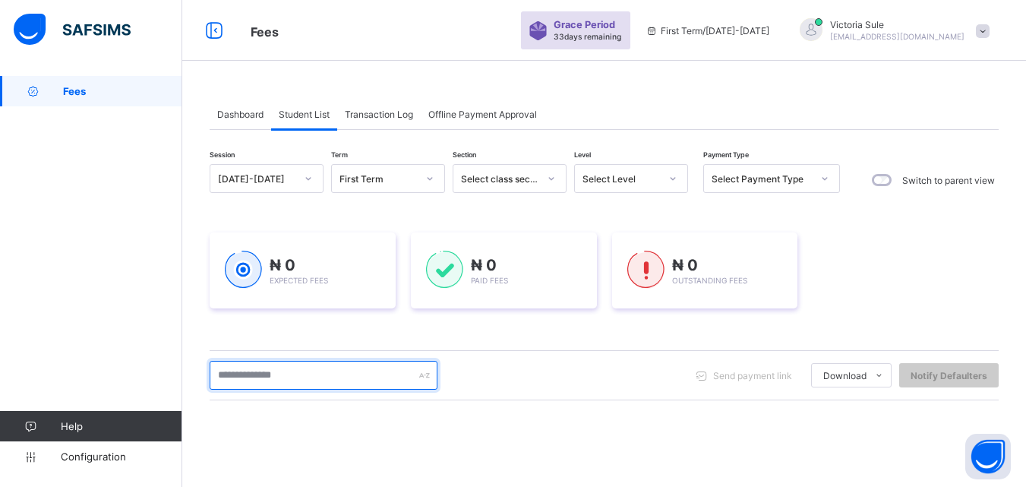
click at [287, 376] on input "text" at bounding box center [324, 375] width 228 height 29
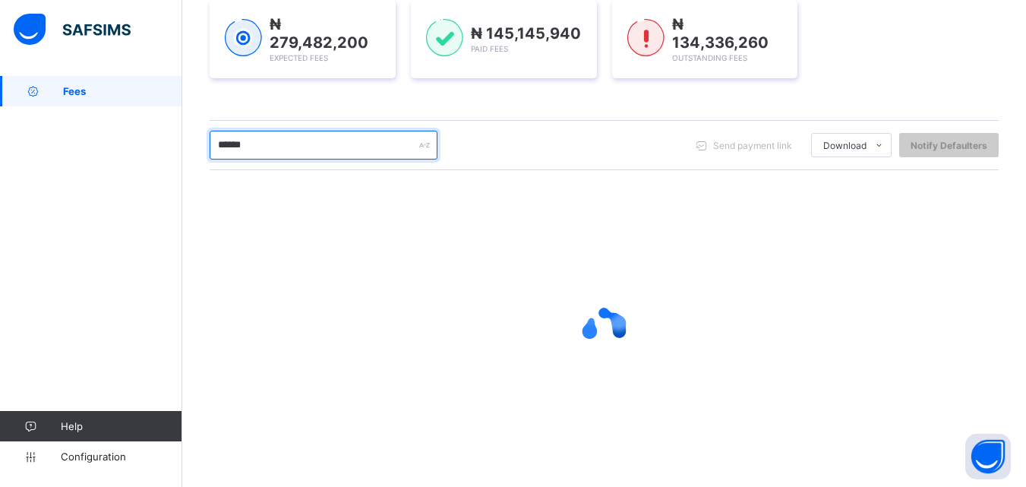
scroll to position [238, 0]
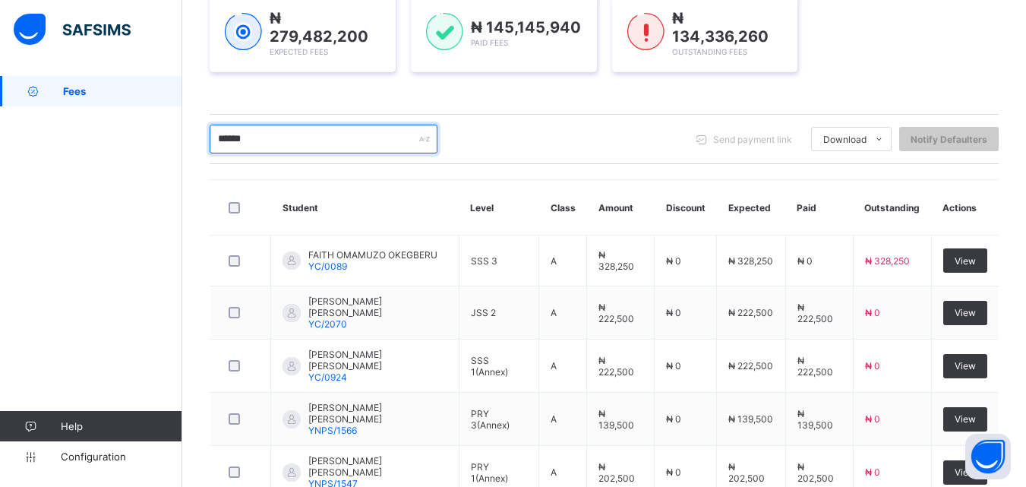
drag, startPoint x: 257, startPoint y: 135, endPoint x: 198, endPoint y: 155, distance: 61.7
click at [198, 155] on div "Dashboard Student List Transaction Log Offline Payment Approval Student List Mo…" at bounding box center [604, 213] width 844 height 753
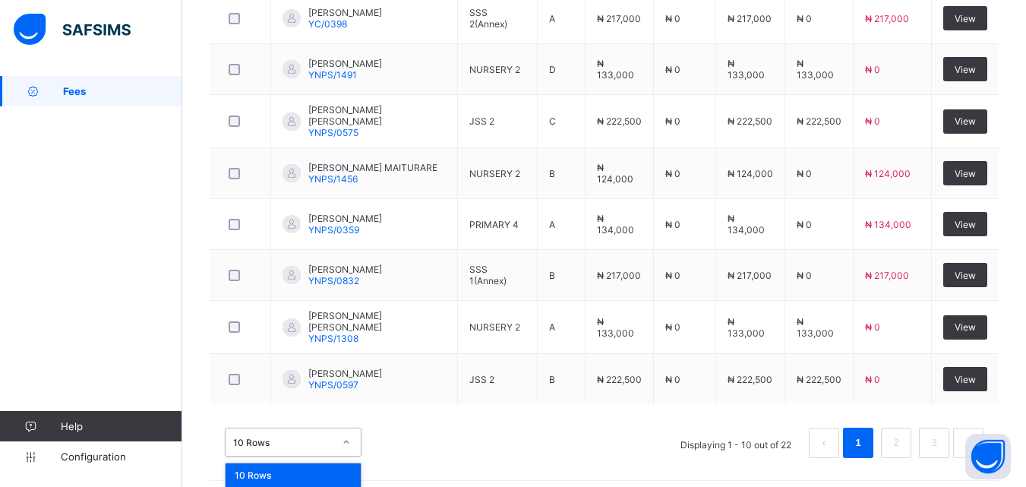
scroll to position [624, 0]
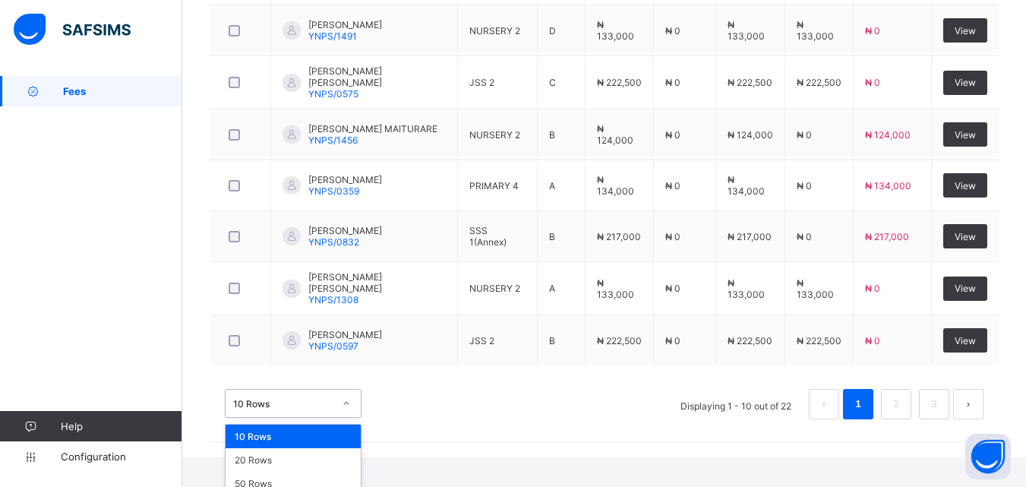
click at [343, 418] on div "option 10 Rows focused, 1 of 3. 3 results available. Use Up and Down to choose …" at bounding box center [293, 403] width 137 height 29
click at [306, 472] on div "50 Rows" at bounding box center [293, 484] width 135 height 24
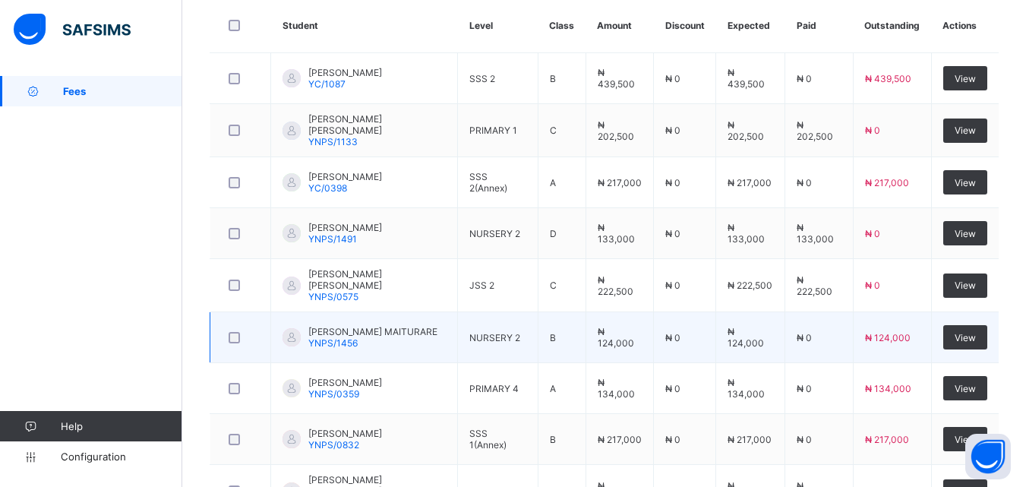
scroll to position [205, 0]
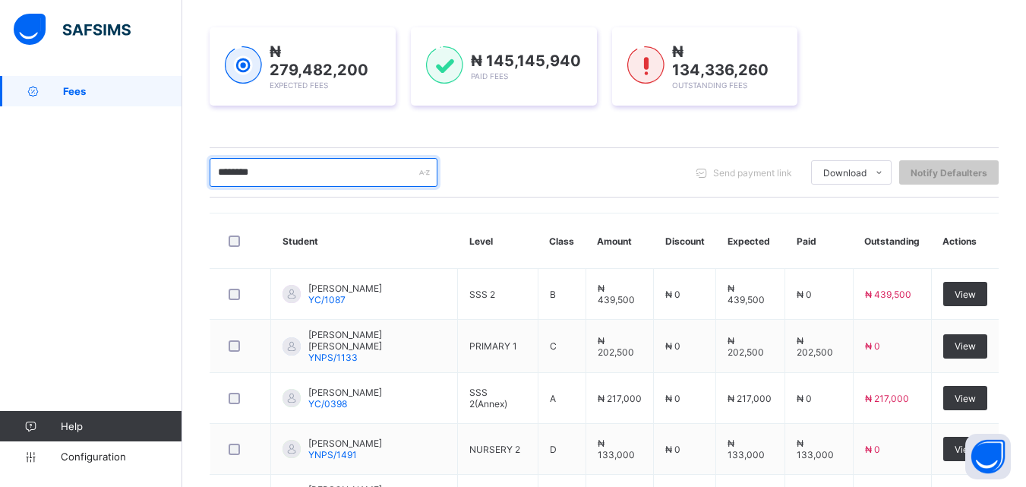
drag, startPoint x: 286, startPoint y: 161, endPoint x: 200, endPoint y: 180, distance: 87.9
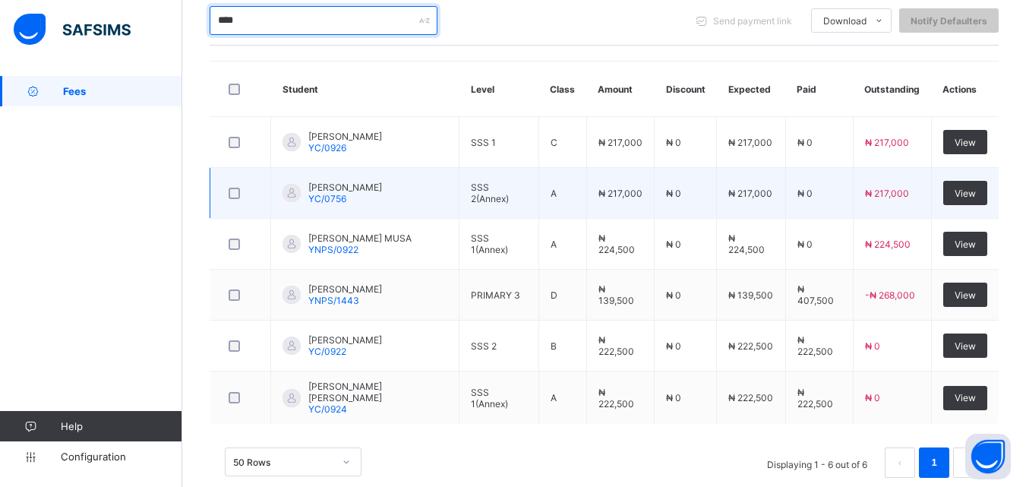
scroll to position [381, 0]
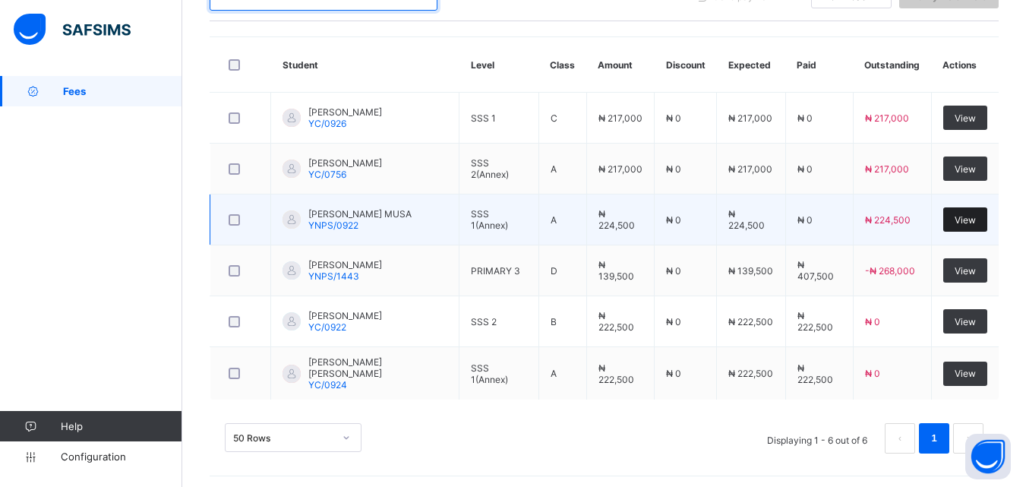
type input "****"
click at [972, 223] on span "View" at bounding box center [965, 219] width 21 height 11
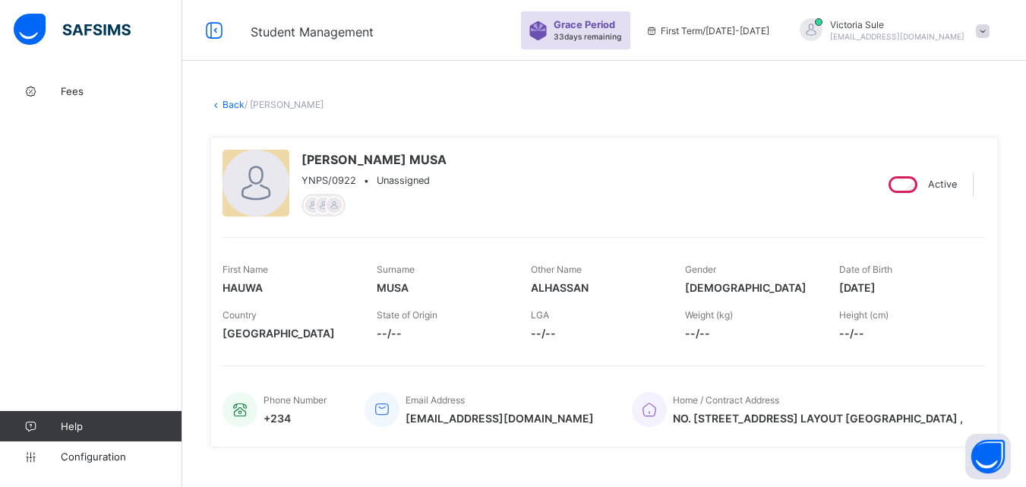
click at [229, 108] on link "Back" at bounding box center [234, 104] width 22 height 11
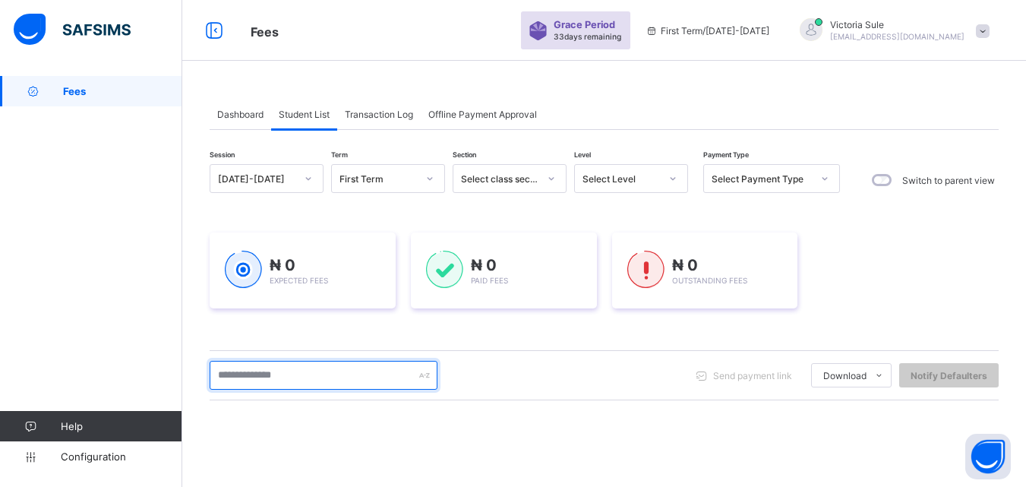
click at [238, 377] on input "text" at bounding box center [324, 375] width 228 height 29
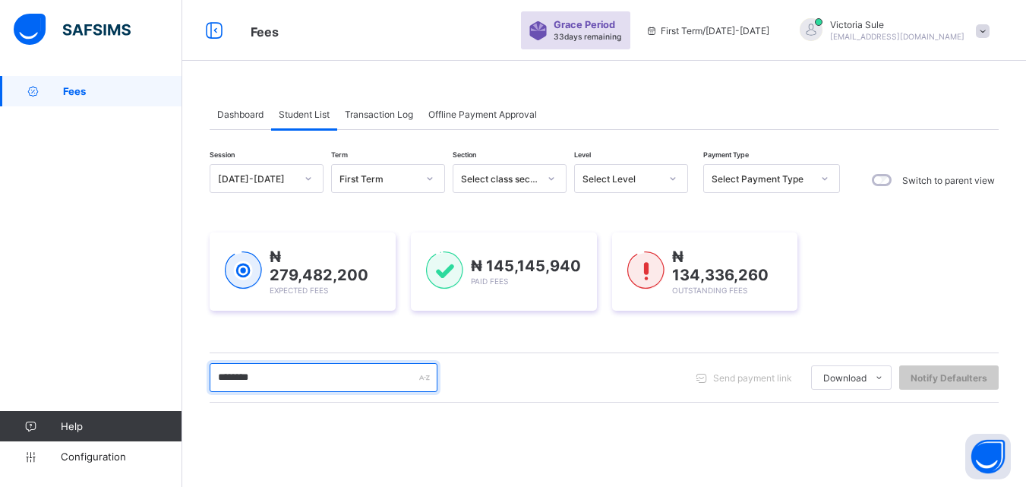
type input "********"
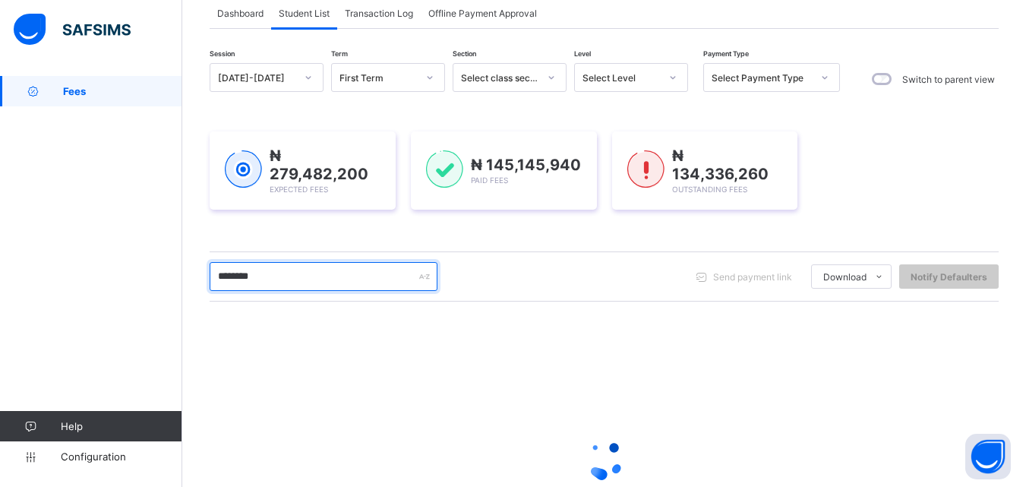
scroll to position [238, 0]
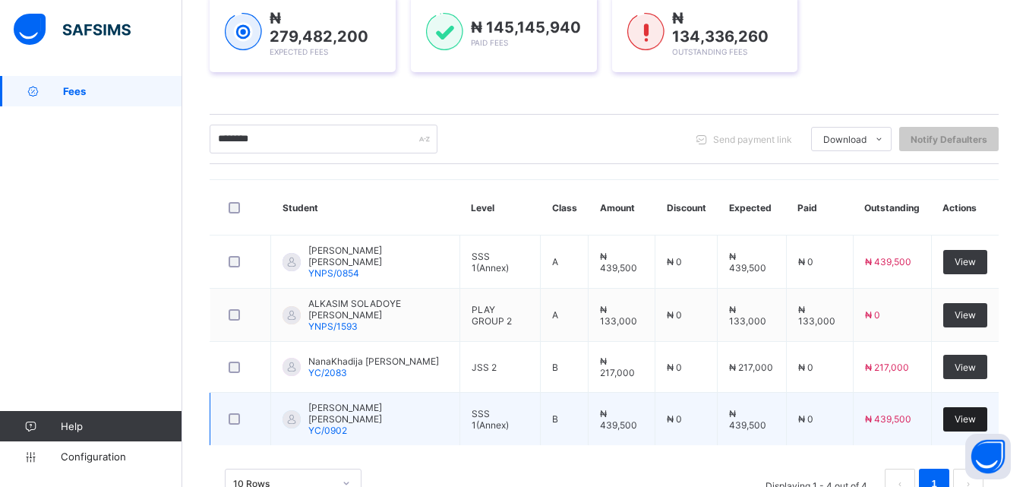
click at [976, 415] on span "View" at bounding box center [965, 418] width 21 height 11
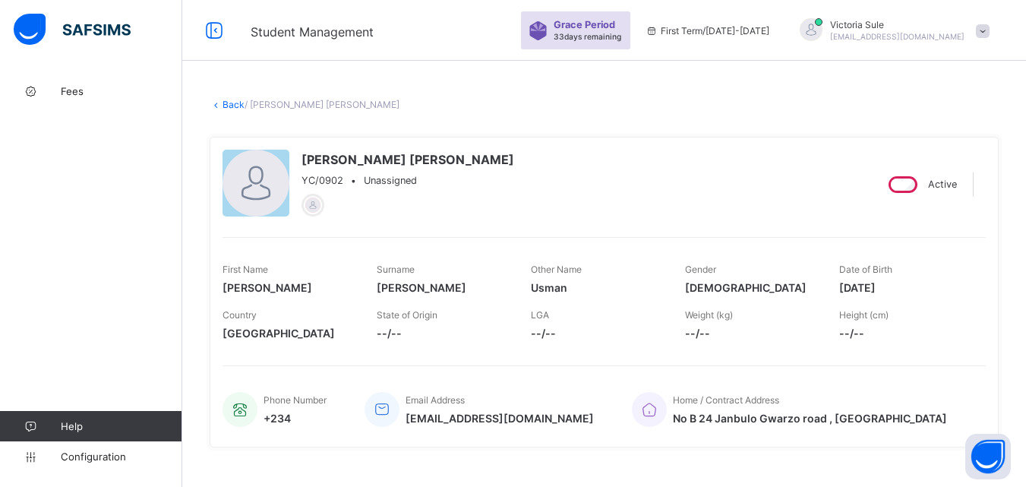
click at [228, 107] on link "Back" at bounding box center [234, 104] width 22 height 11
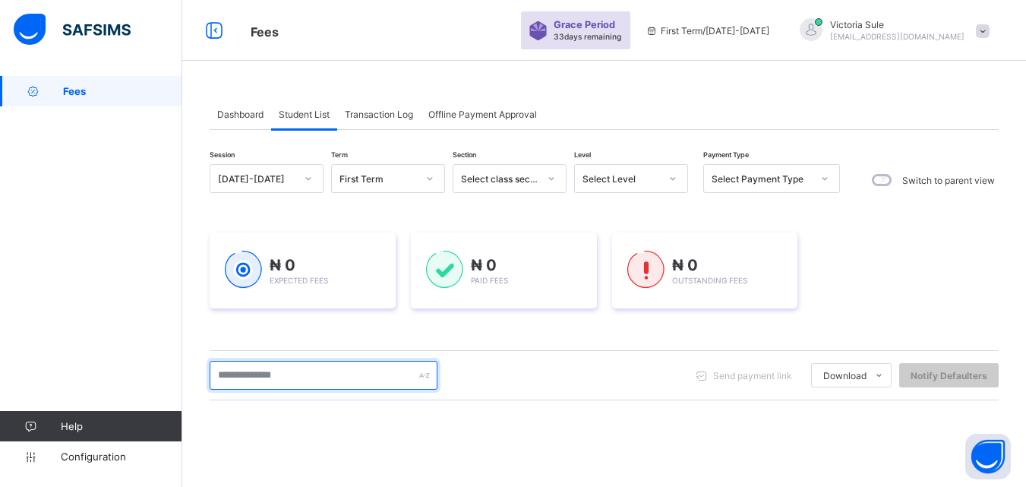
click at [309, 382] on input "text" at bounding box center [324, 375] width 228 height 29
type input "*****"
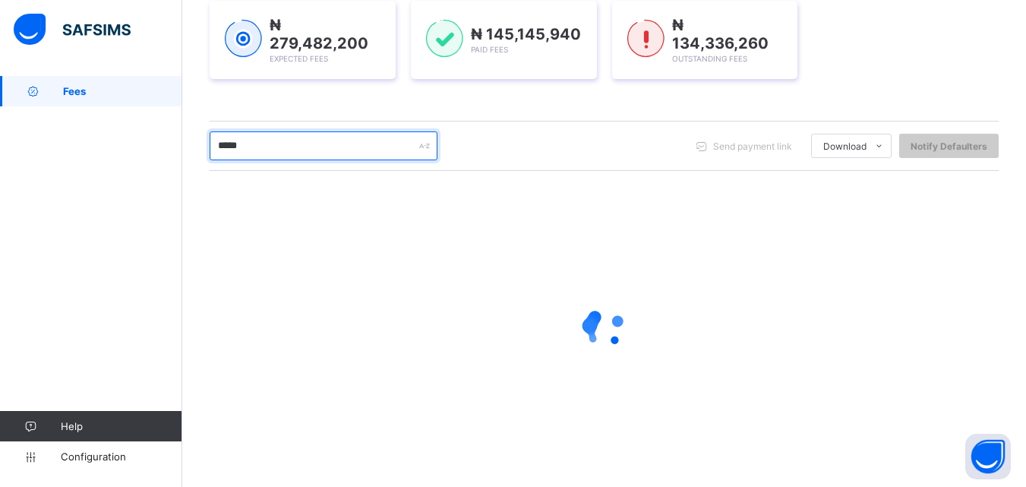
scroll to position [238, 0]
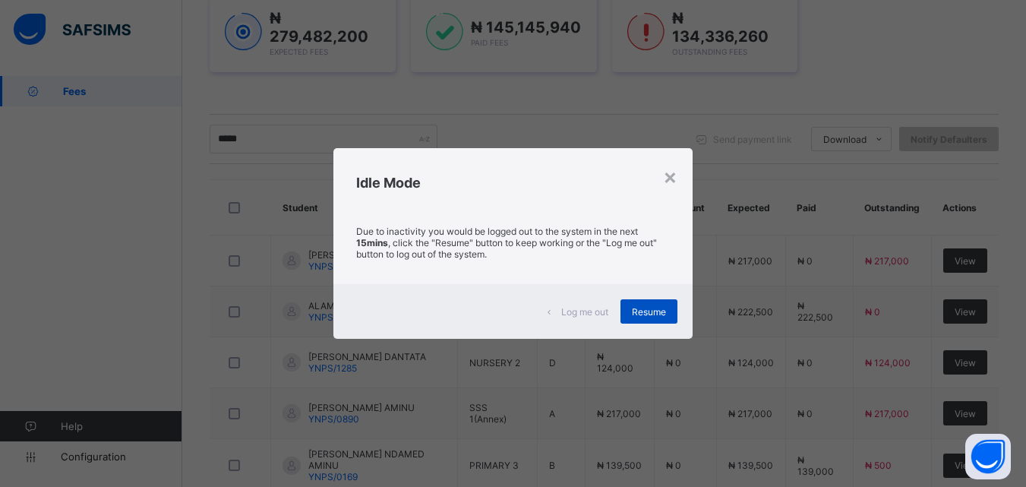
click at [641, 312] on span "Resume" at bounding box center [649, 311] width 34 height 11
click at [656, 308] on span "Resume" at bounding box center [649, 311] width 34 height 11
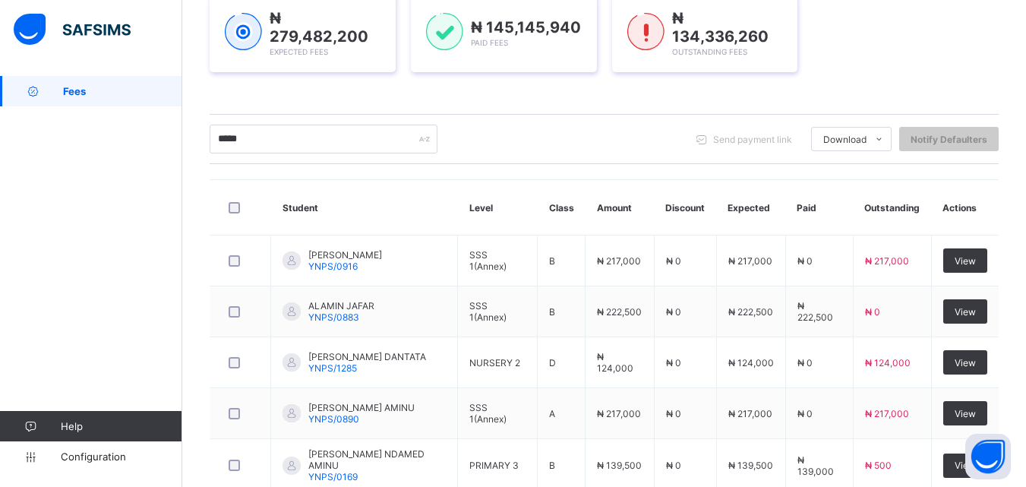
click at [603, 156] on div "***** Send payment link Download Students Payment Students Payment Status Stude…" at bounding box center [604, 139] width 789 height 50
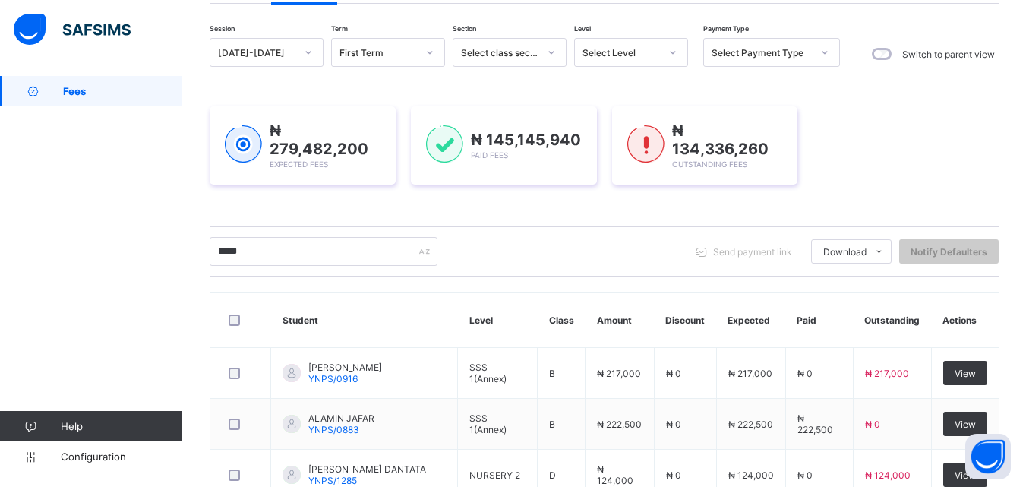
scroll to position [0, 0]
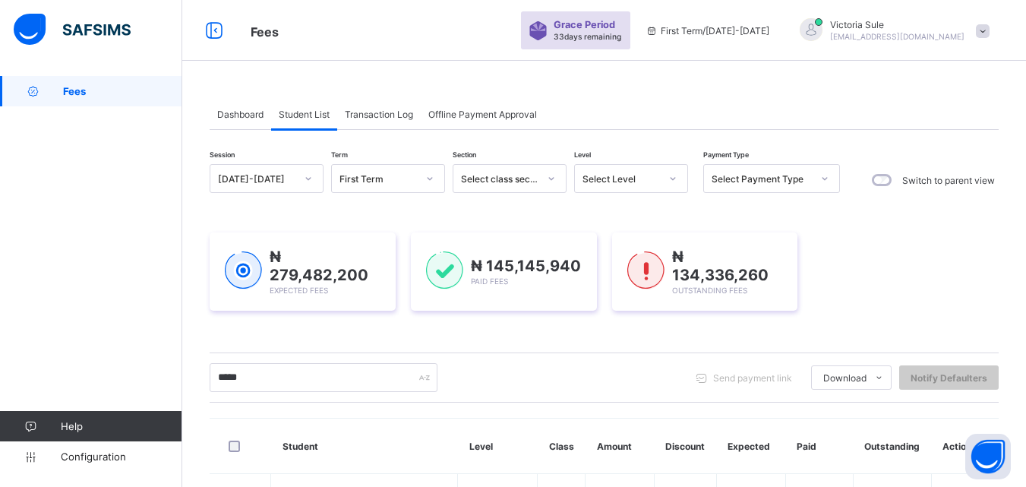
click at [358, 110] on span "Transaction Log" at bounding box center [379, 114] width 68 height 11
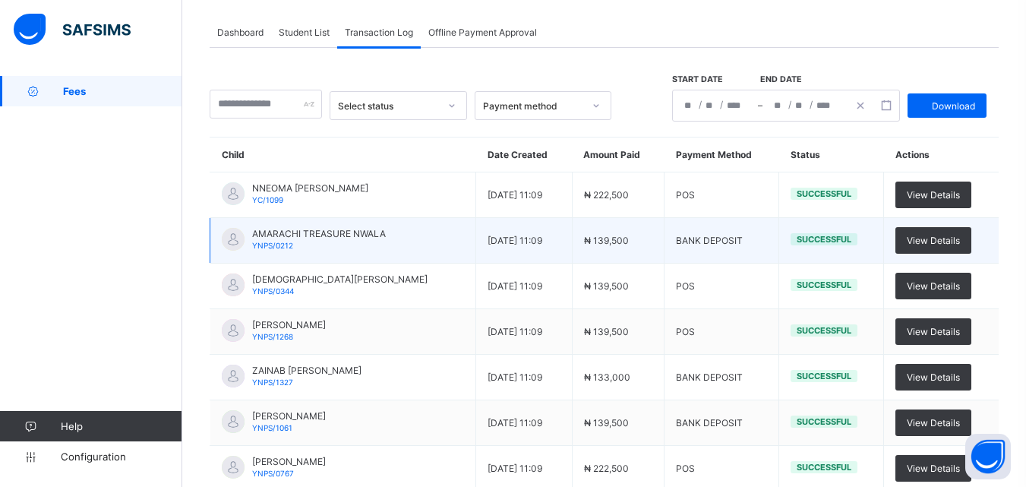
scroll to position [76, 0]
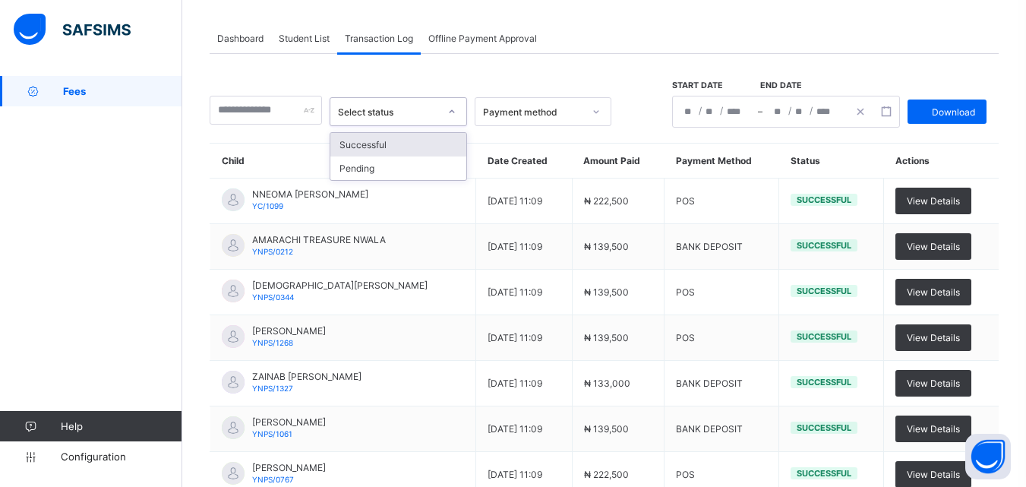
click at [456, 108] on icon at bounding box center [451, 111] width 9 height 15
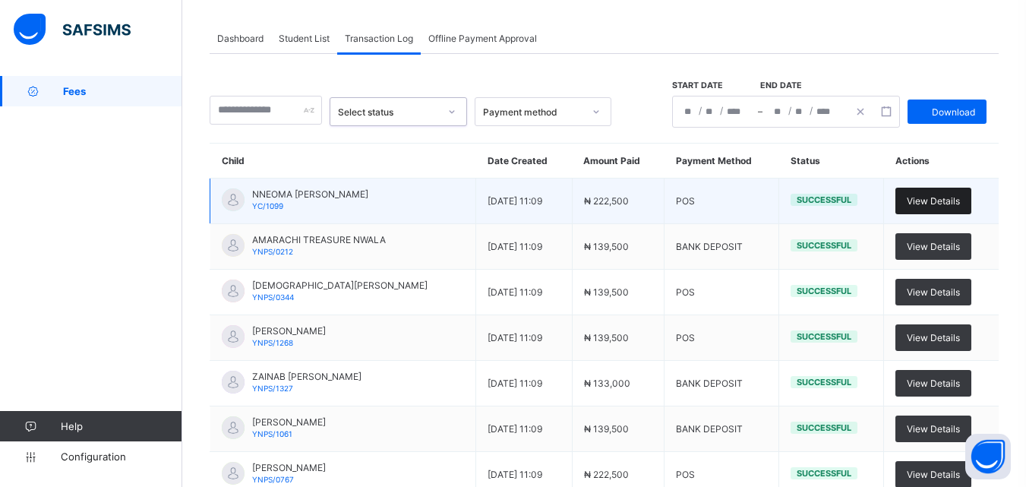
click at [953, 203] on span "View Details" at bounding box center [933, 200] width 53 height 11
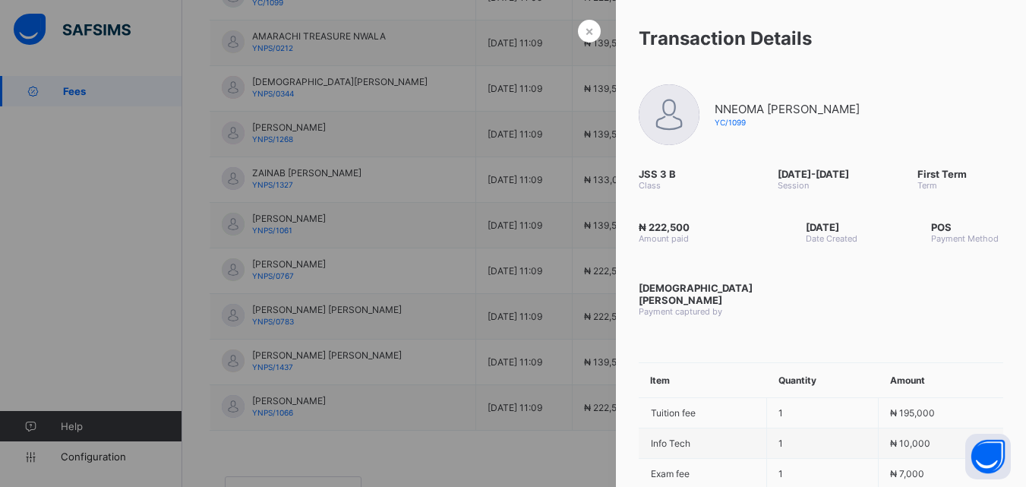
scroll to position [337, 0]
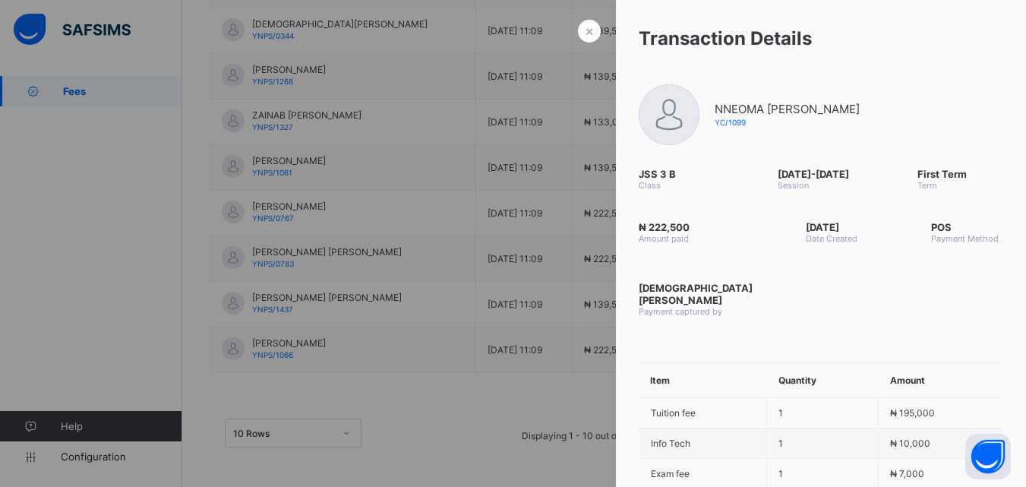
click at [849, 327] on div "₦ 222,500 Amount paid 2025-09-26 Date Created POS Payment Method Christiana Mom…" at bounding box center [821, 269] width 410 height 126
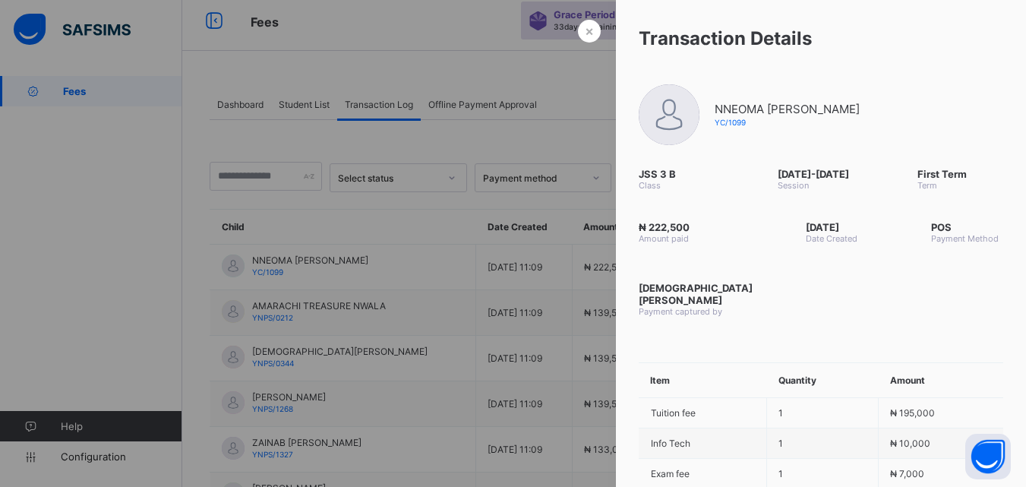
scroll to position [0, 0]
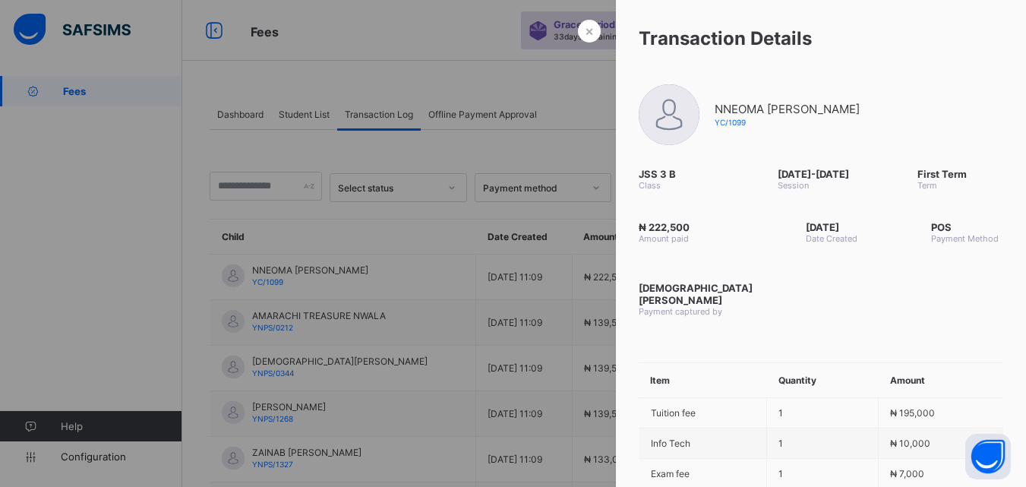
click at [843, 327] on div "₦ 222,500 Amount paid 2025-09-26 Date Created POS Payment Method Christiana Mom…" at bounding box center [821, 269] width 410 height 126
click at [845, 320] on div "₦ 222,500 Amount paid 2025-09-26 Date Created POS Payment Method Christiana Mom…" at bounding box center [821, 269] width 410 height 126
drag, startPoint x: 727, startPoint y: 24, endPoint x: 734, endPoint y: 71, distance: 48.3
click at [734, 71] on div "Transaction Details" at bounding box center [821, 38] width 410 height 77
drag, startPoint x: 783, startPoint y: 87, endPoint x: 802, endPoint y: 115, distance: 33.3
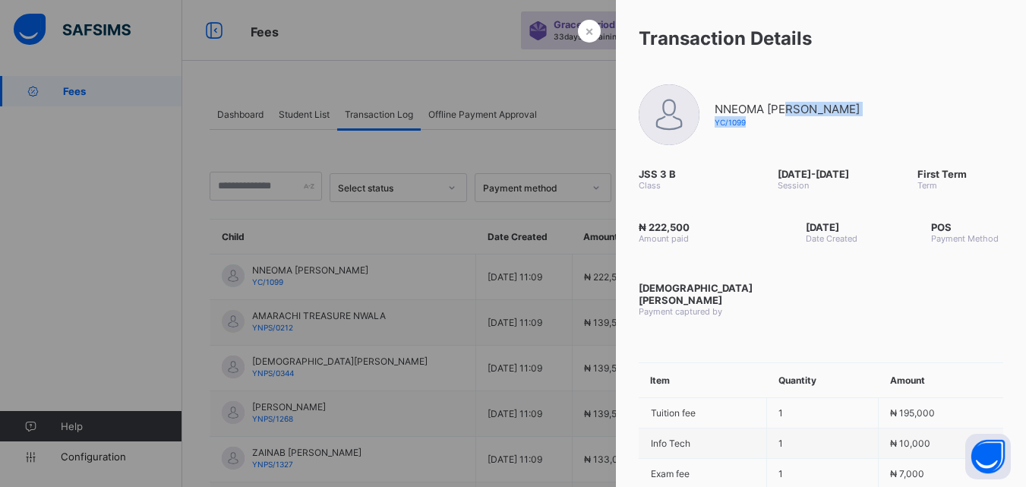
click at [797, 139] on div "NNEOMA STEPHANIE CHIGBO YC/1099" at bounding box center [749, 115] width 267 height 76
click at [823, 64] on div "Transaction Details" at bounding box center [821, 38] width 410 height 77
click at [578, 31] on div "×" at bounding box center [589, 31] width 23 height 23
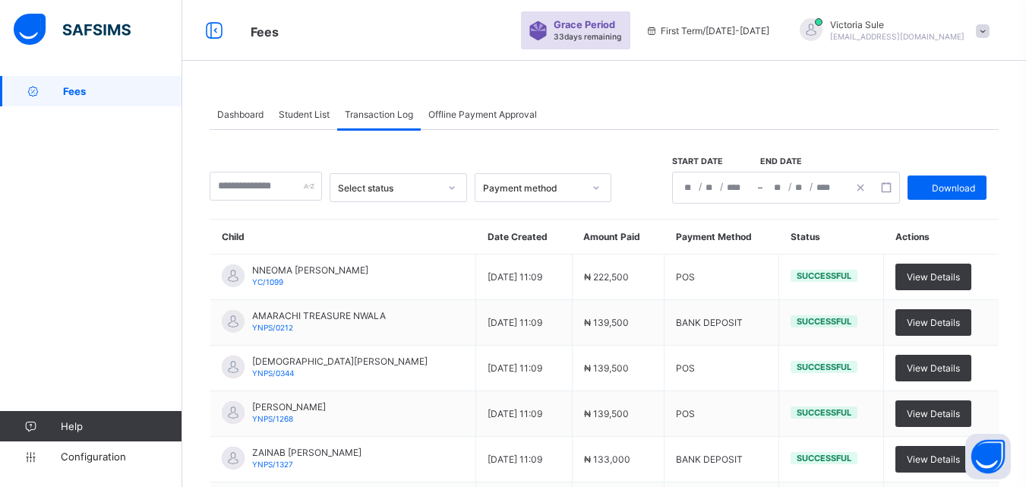
click at [456, 188] on icon at bounding box center [451, 187] width 9 height 15
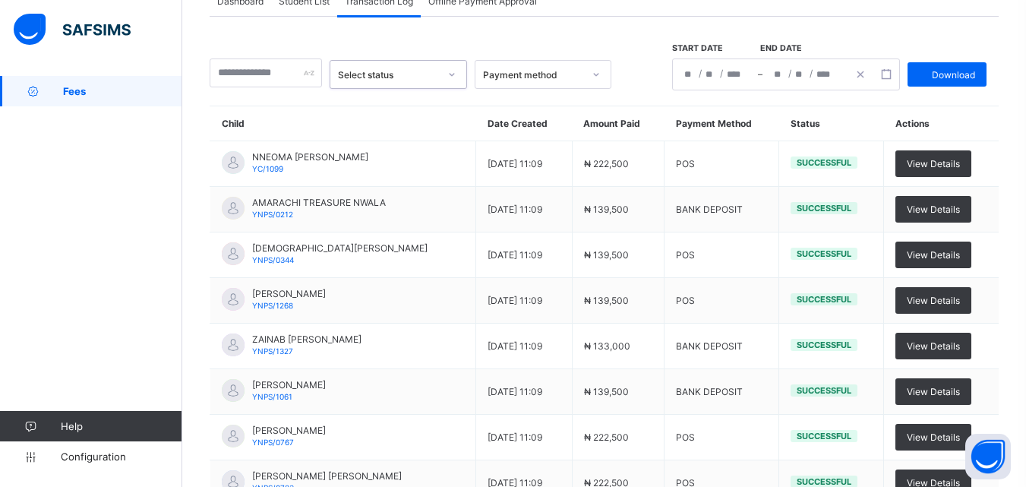
scroll to position [109, 0]
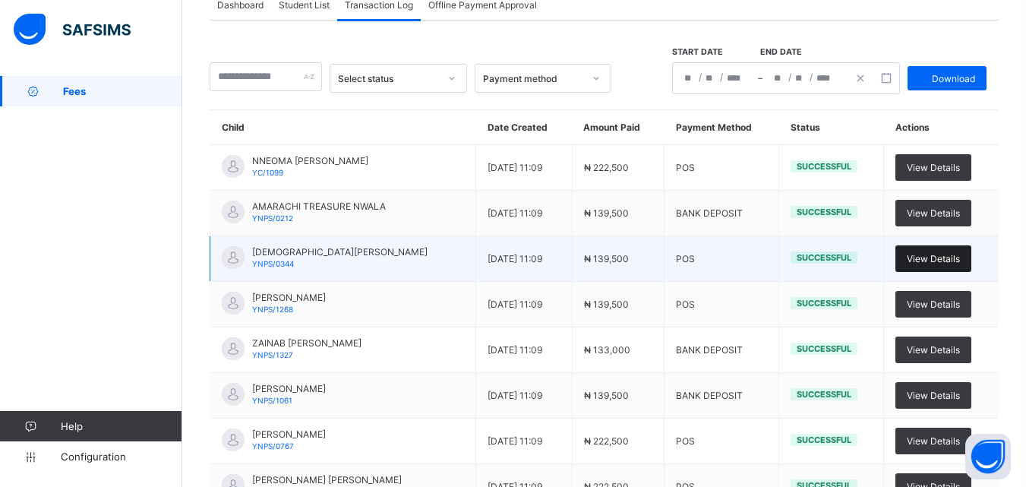
click at [965, 266] on div "View Details" at bounding box center [933, 258] width 76 height 27
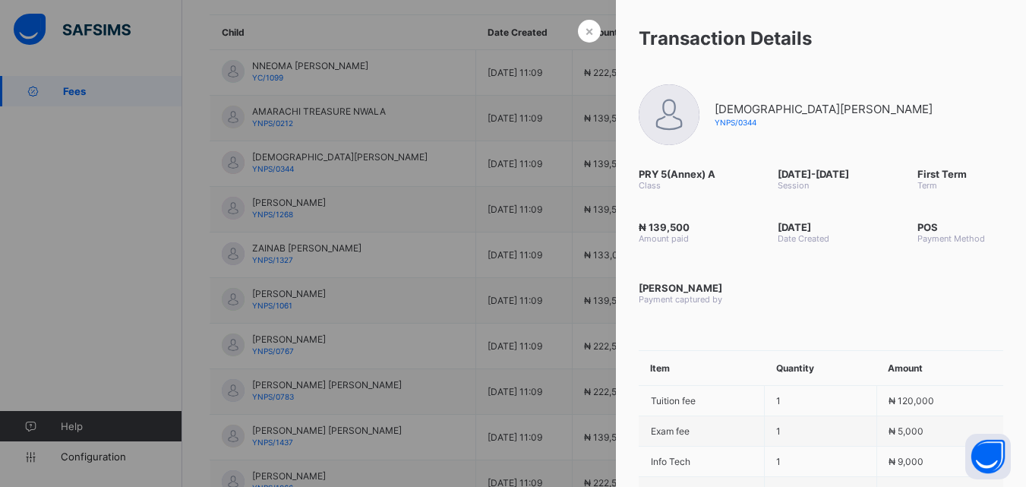
scroll to position [33, 0]
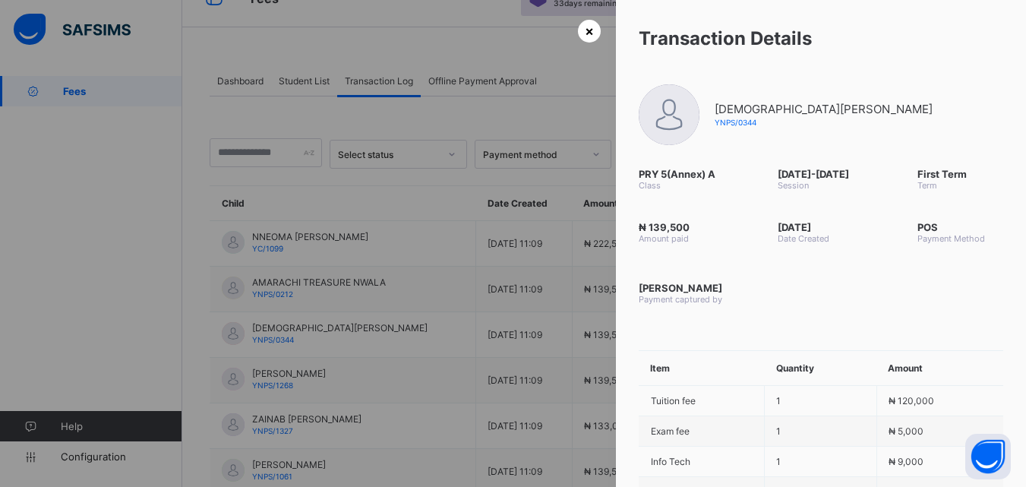
click at [585, 33] on span "×" at bounding box center [589, 31] width 9 height 16
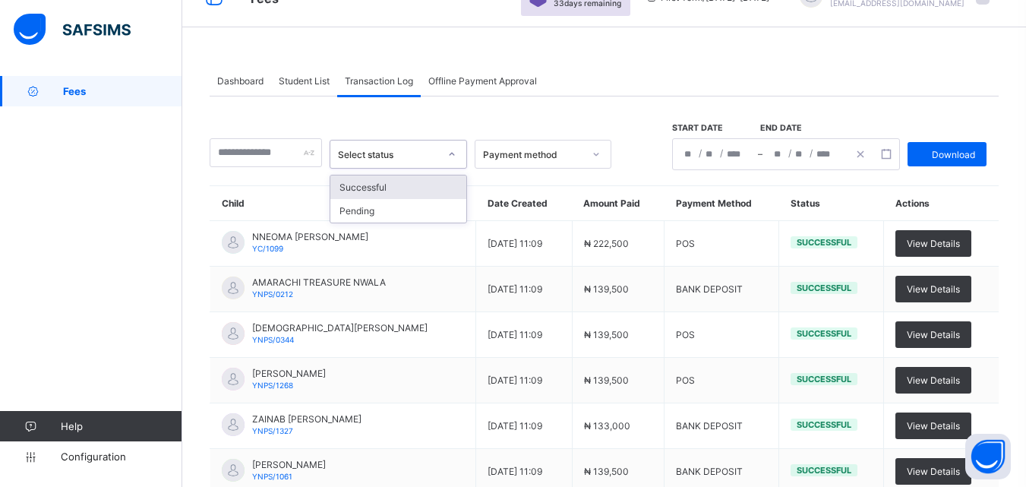
click at [456, 151] on icon at bounding box center [451, 154] width 9 height 15
click at [443, 210] on div "Pending" at bounding box center [398, 211] width 137 height 24
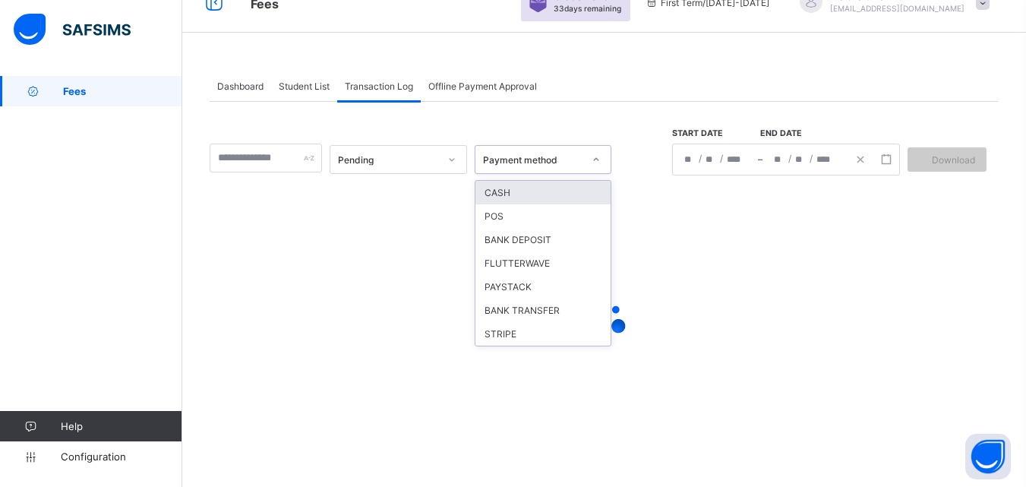
click at [601, 156] on icon at bounding box center [596, 159] width 9 height 15
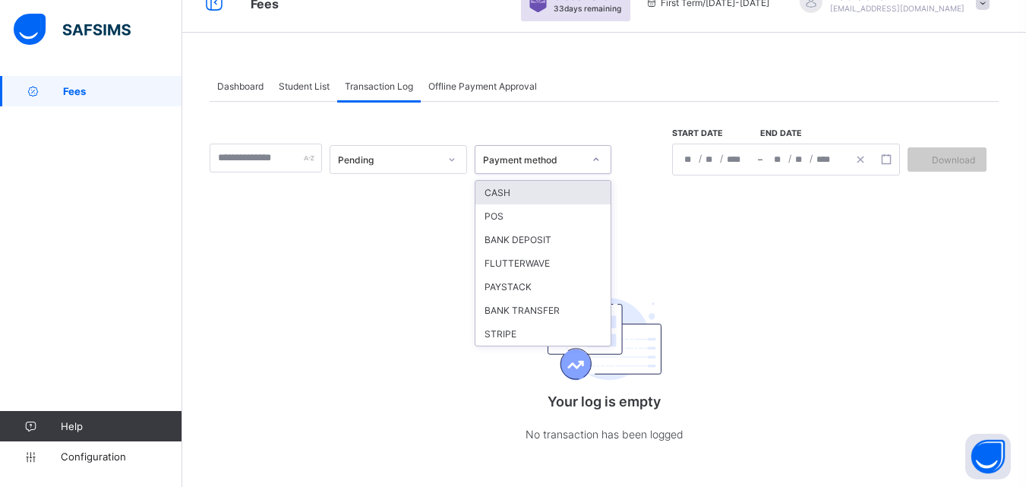
scroll to position [0, 0]
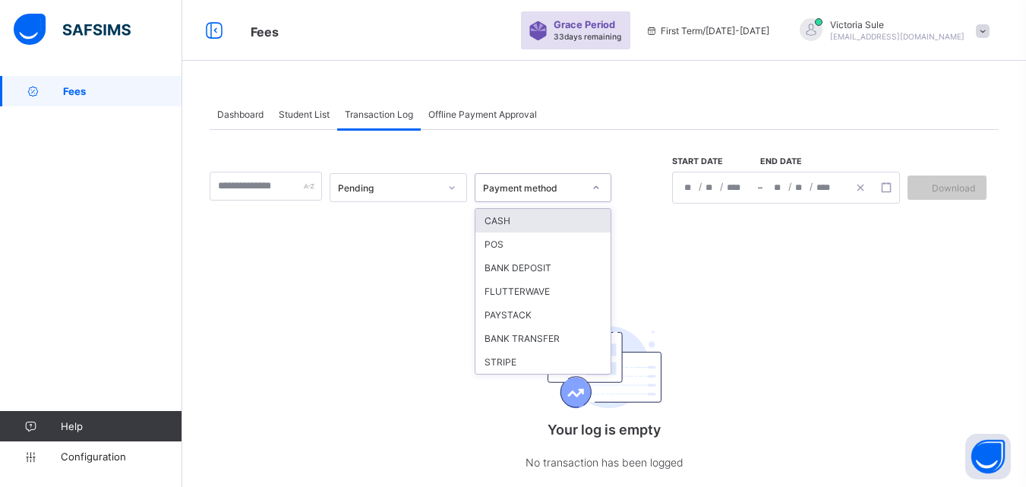
click at [456, 188] on icon at bounding box center [451, 187] width 9 height 15
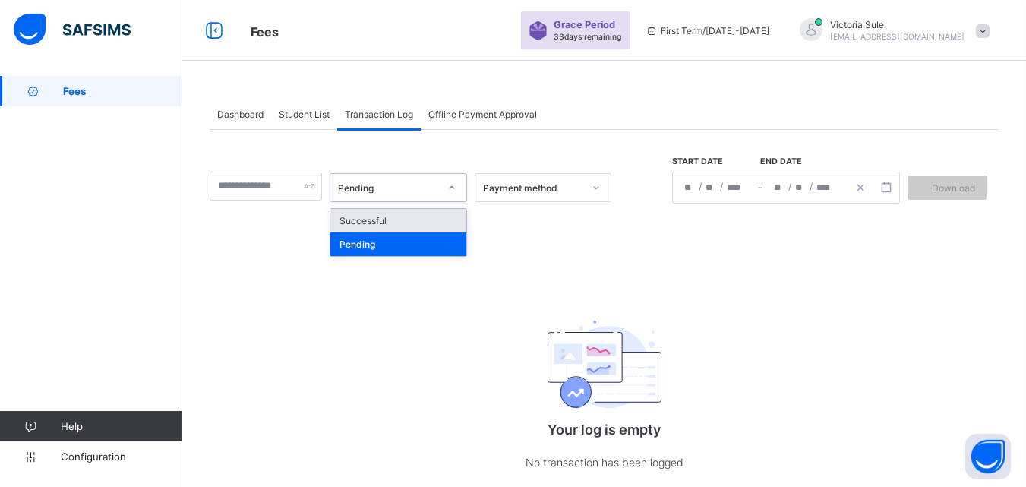
click at [448, 223] on div "Successful" at bounding box center [398, 221] width 137 height 24
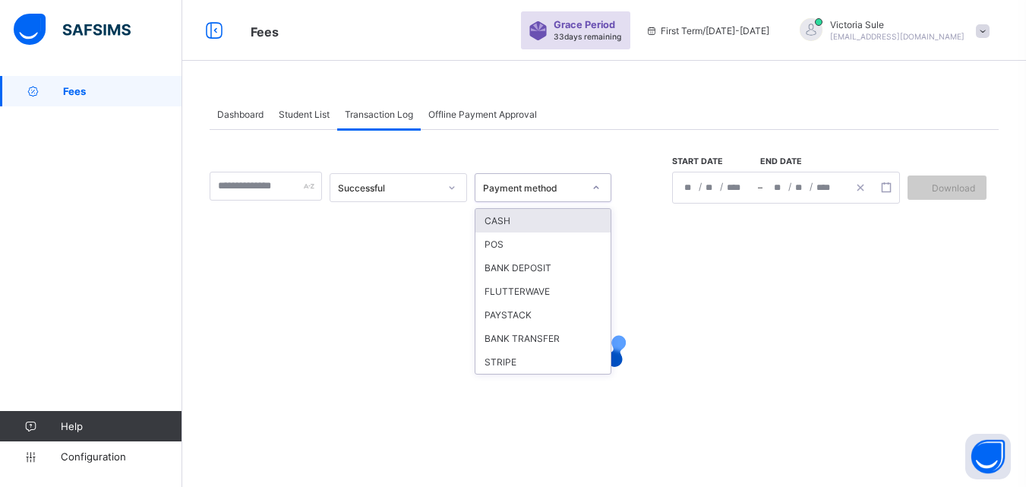
click at [601, 193] on icon at bounding box center [596, 187] width 9 height 15
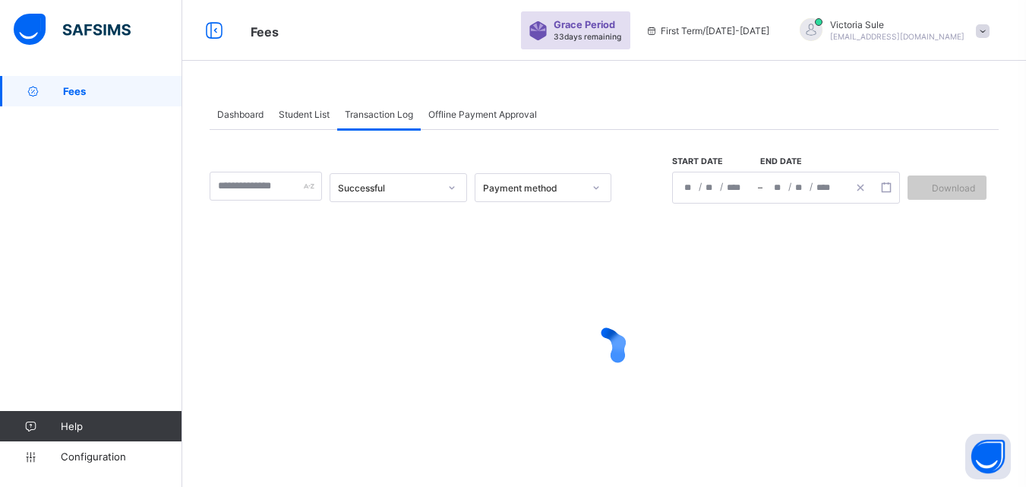
click at [797, 282] on div at bounding box center [604, 348] width 789 height 289
click at [897, 194] on button "button" at bounding box center [886, 187] width 26 height 17
click at [555, 260] on div at bounding box center [604, 348] width 789 height 289
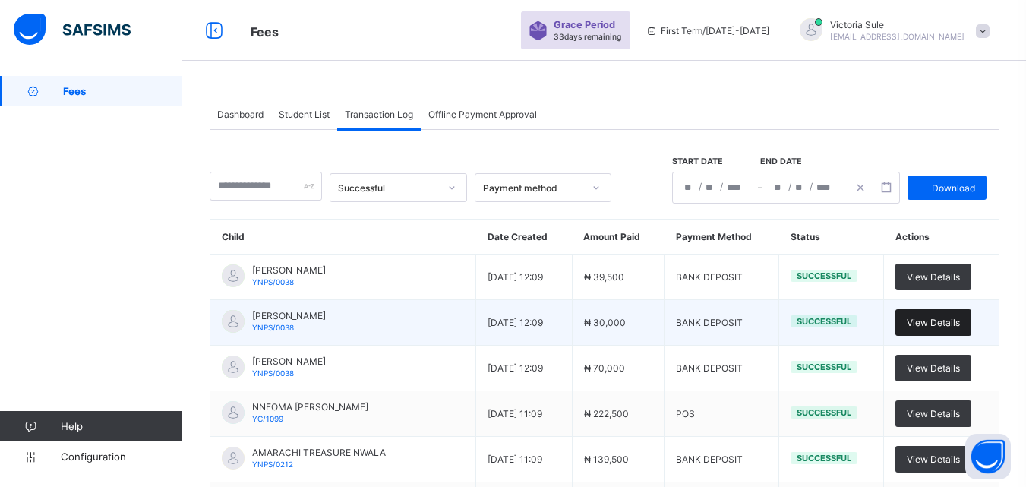
click at [949, 327] on span "View Details" at bounding box center [933, 322] width 53 height 11
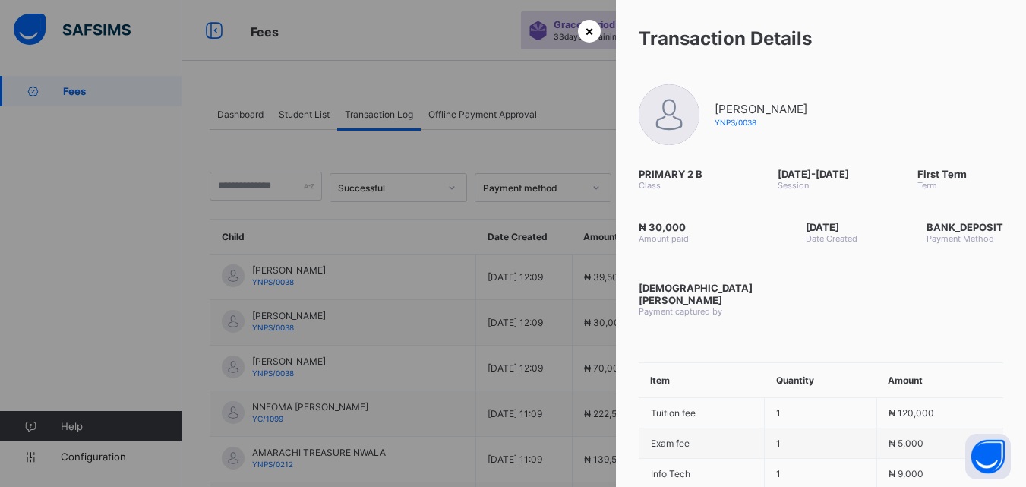
click at [585, 33] on span "×" at bounding box center [589, 31] width 9 height 16
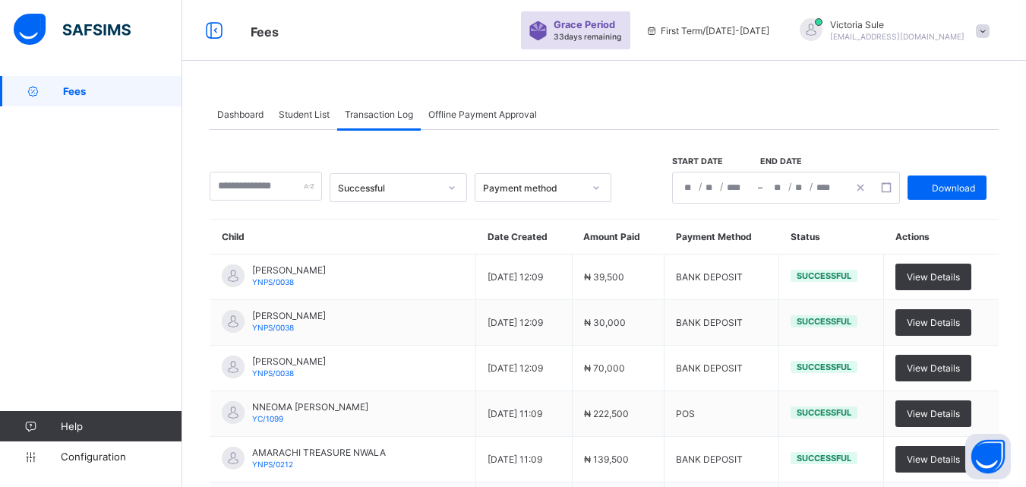
click at [314, 112] on span "Student List" at bounding box center [304, 114] width 51 height 11
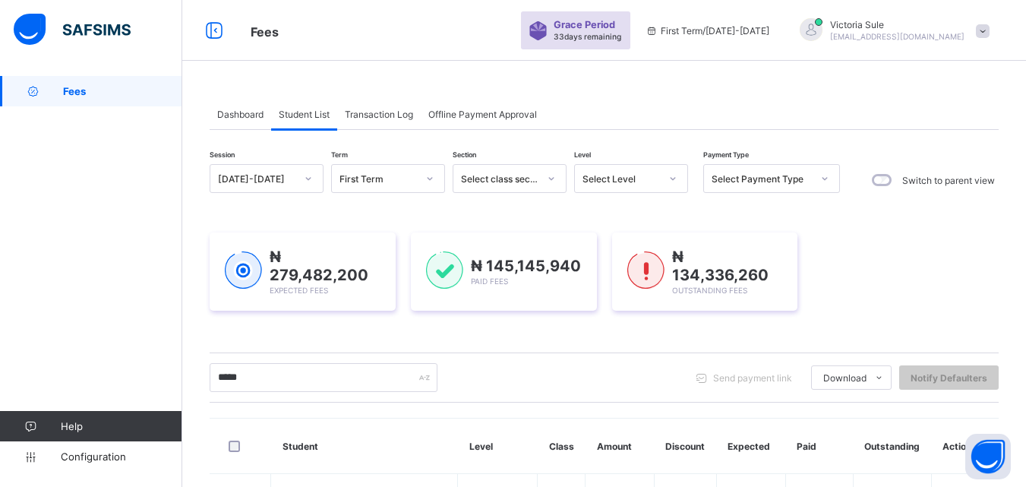
click at [491, 122] on div "Offline Payment Approval" at bounding box center [483, 114] width 124 height 30
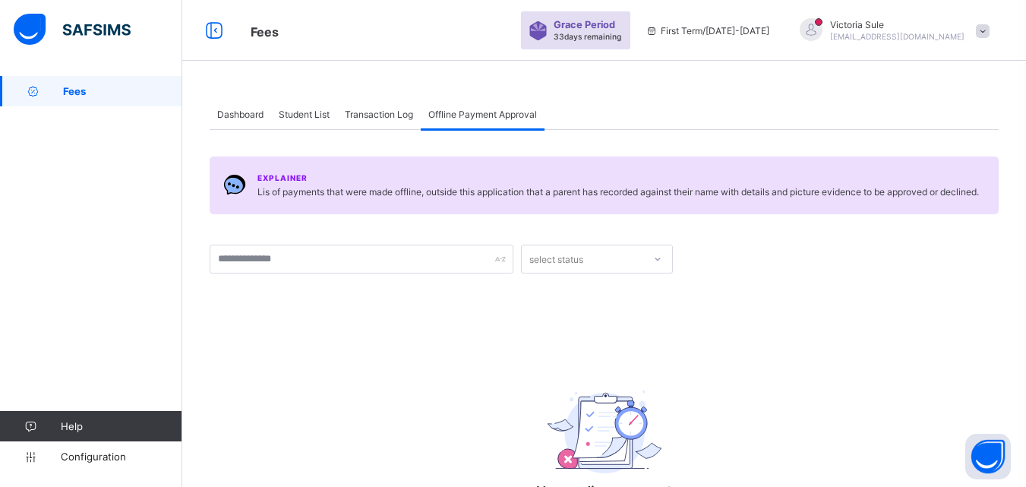
click at [301, 112] on span "Student List" at bounding box center [304, 114] width 51 height 11
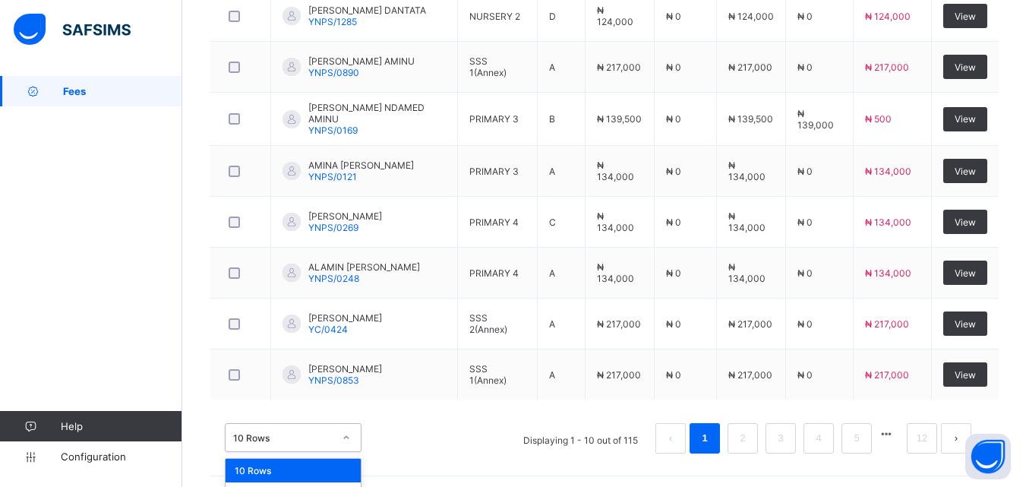
scroll to position [624, 0]
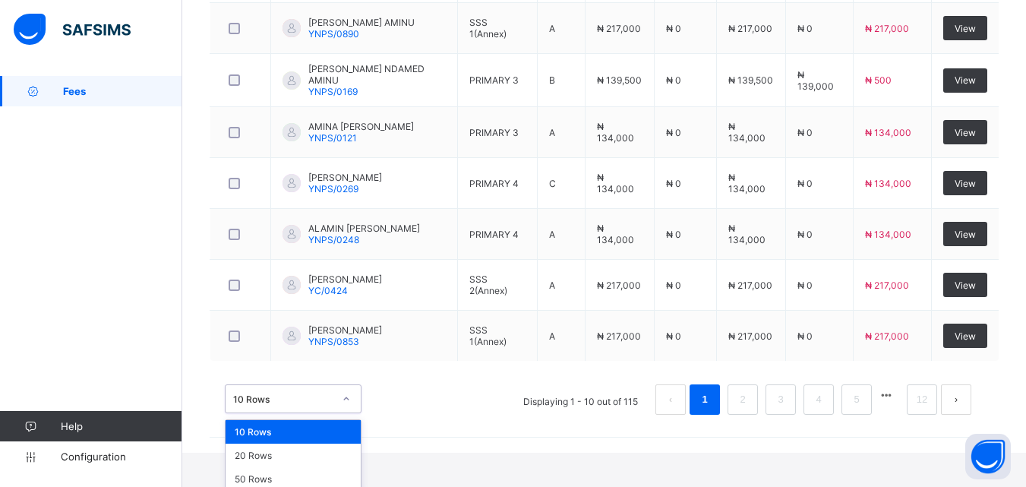
click at [343, 413] on div "option 10 Rows focused, 1 of 3. 3 results available. Use Up and Down to choose …" at bounding box center [293, 398] width 137 height 29
click at [289, 459] on div "20 Rows" at bounding box center [293, 456] width 135 height 24
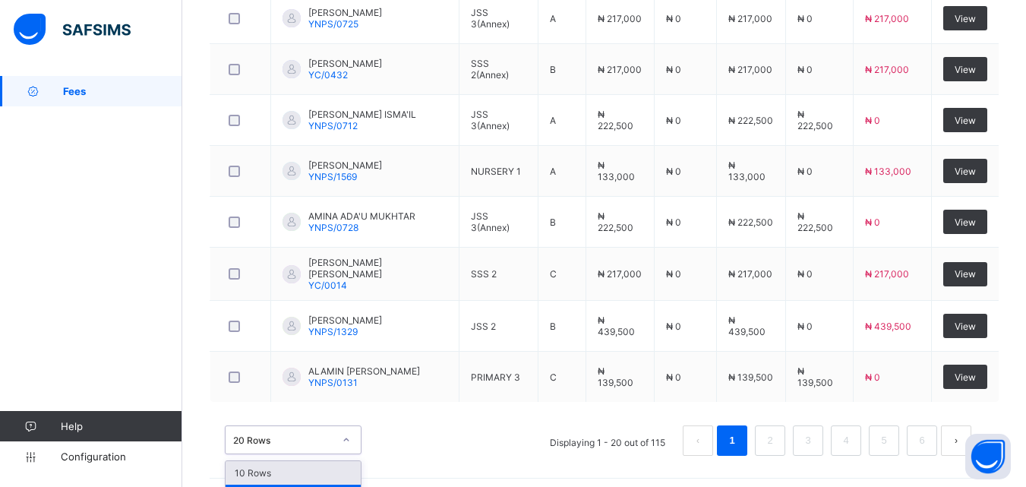
scroll to position [1135, 0]
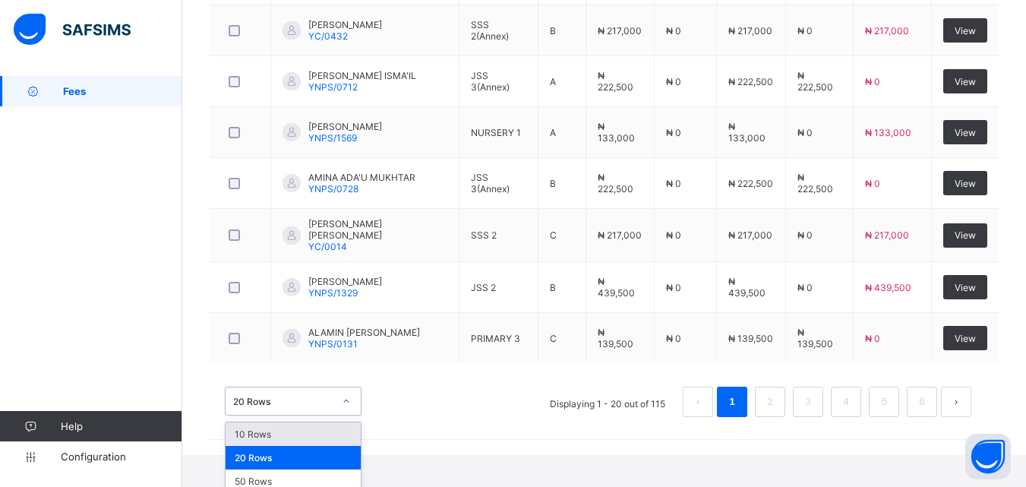
click at [347, 415] on div "option 10 Rows focused, 1 of 3. 3 results available. Use Up and Down to choose …" at bounding box center [293, 401] width 137 height 29
click at [317, 474] on div "50 Rows" at bounding box center [293, 481] width 135 height 24
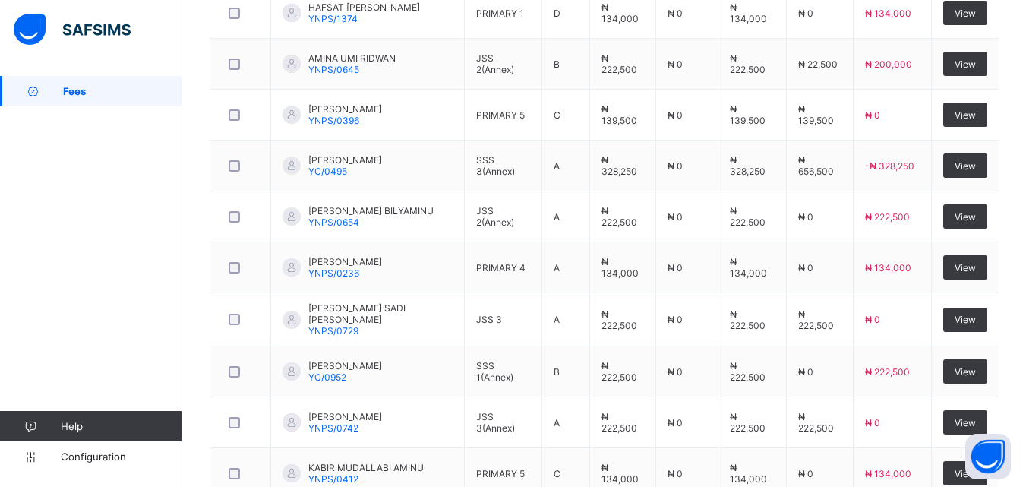
scroll to position [2233, 0]
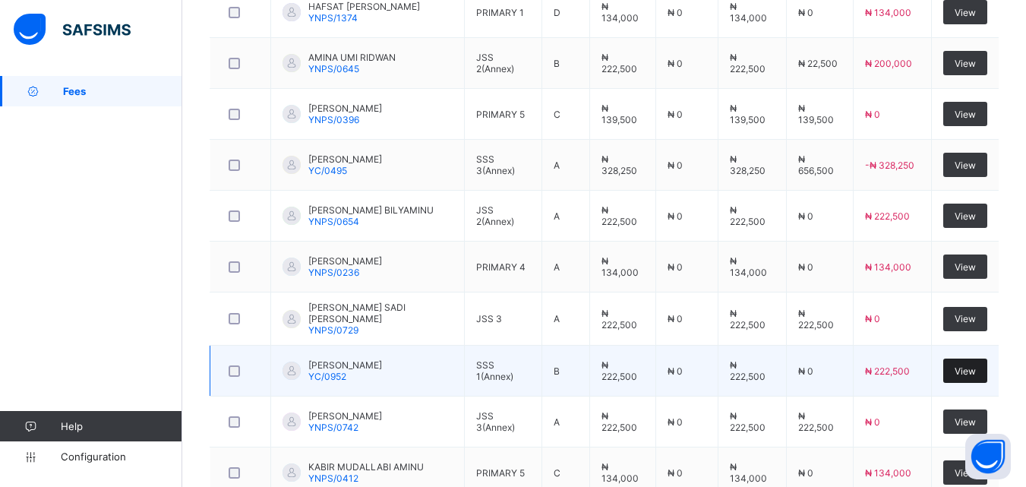
click at [968, 365] on span "View" at bounding box center [965, 370] width 21 height 11
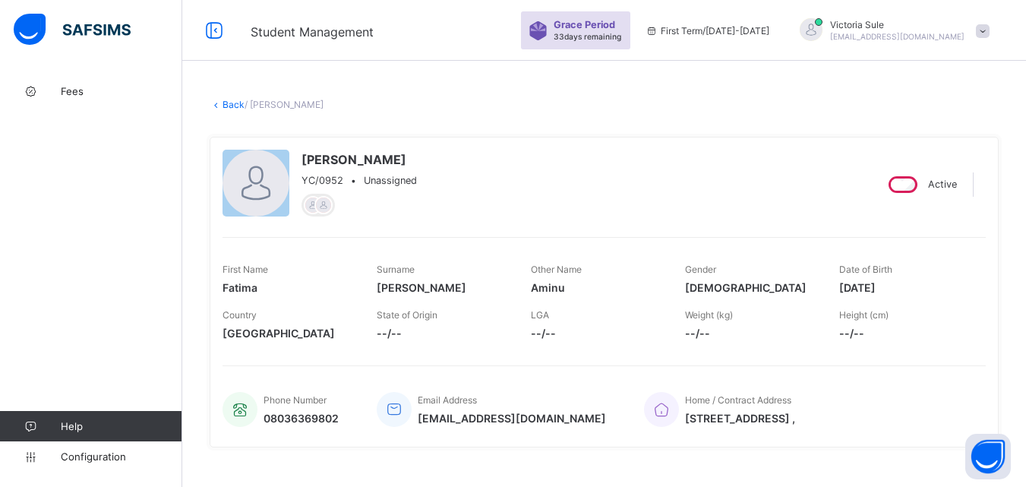
click at [230, 105] on link "Back" at bounding box center [234, 104] width 22 height 11
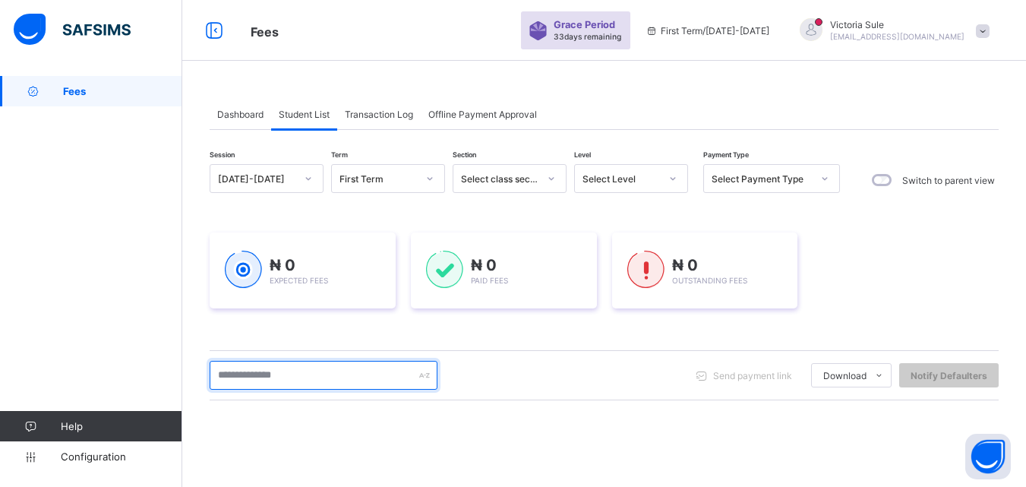
click at [279, 378] on input "text" at bounding box center [324, 375] width 228 height 29
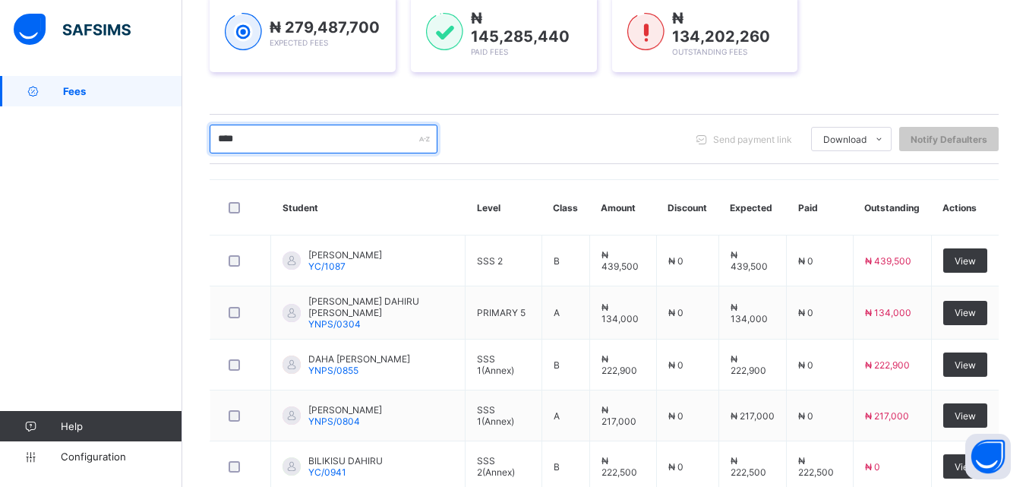
scroll to position [228, 0]
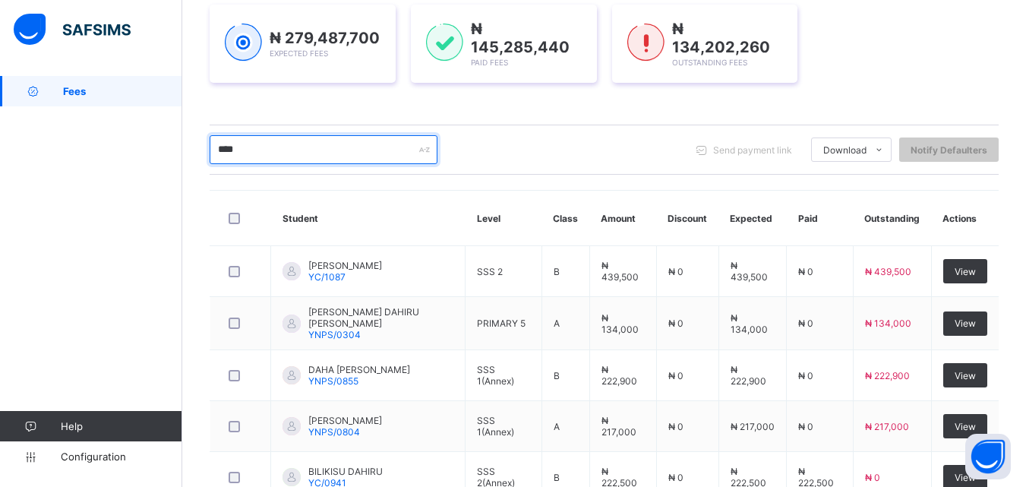
drag, startPoint x: 278, startPoint y: 141, endPoint x: 193, endPoint y: 141, distance: 85.1
click at [193, 141] on div "Dashboard Student List Transaction Log Offline Payment Approval Student List Mo…" at bounding box center [604, 298] width 844 height 901
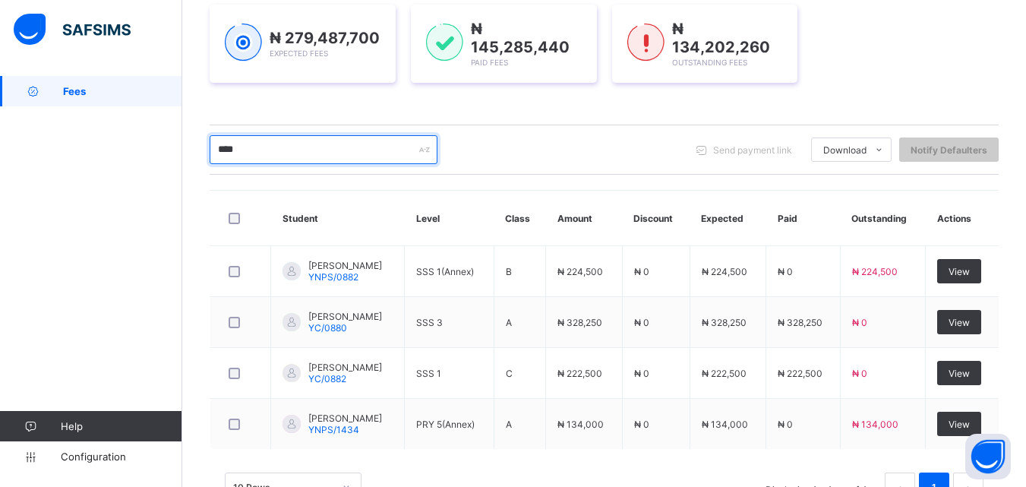
click at [263, 150] on input "****" at bounding box center [324, 149] width 228 height 29
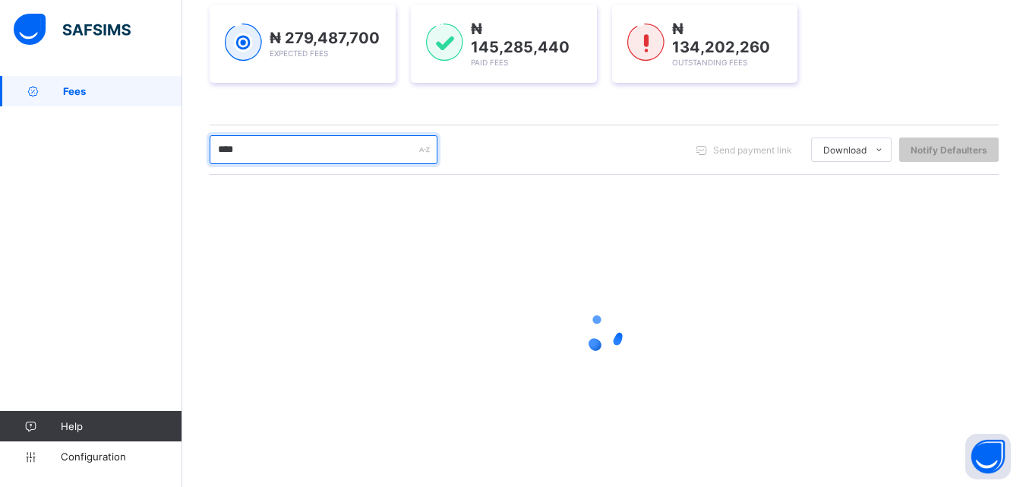
type input "****"
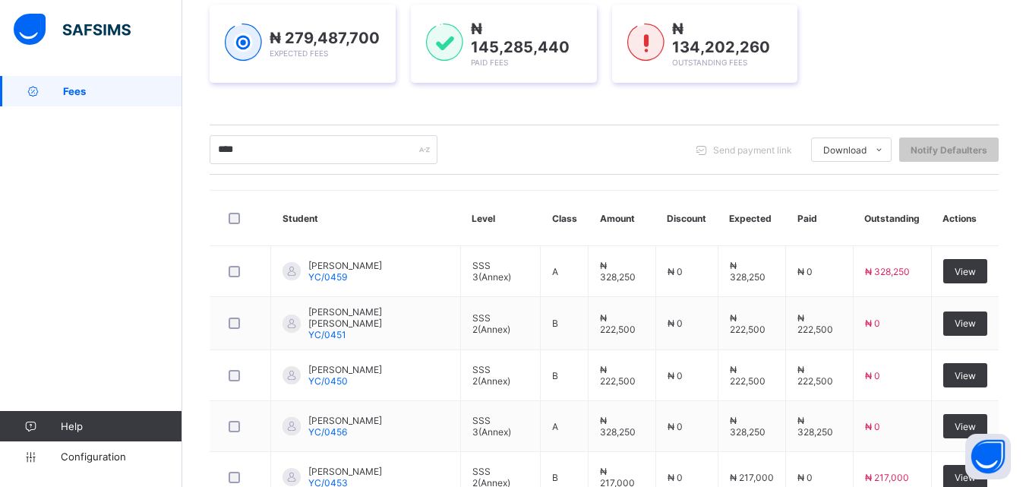
scroll to position [228, 0]
